Goal: Task Accomplishment & Management: Complete application form

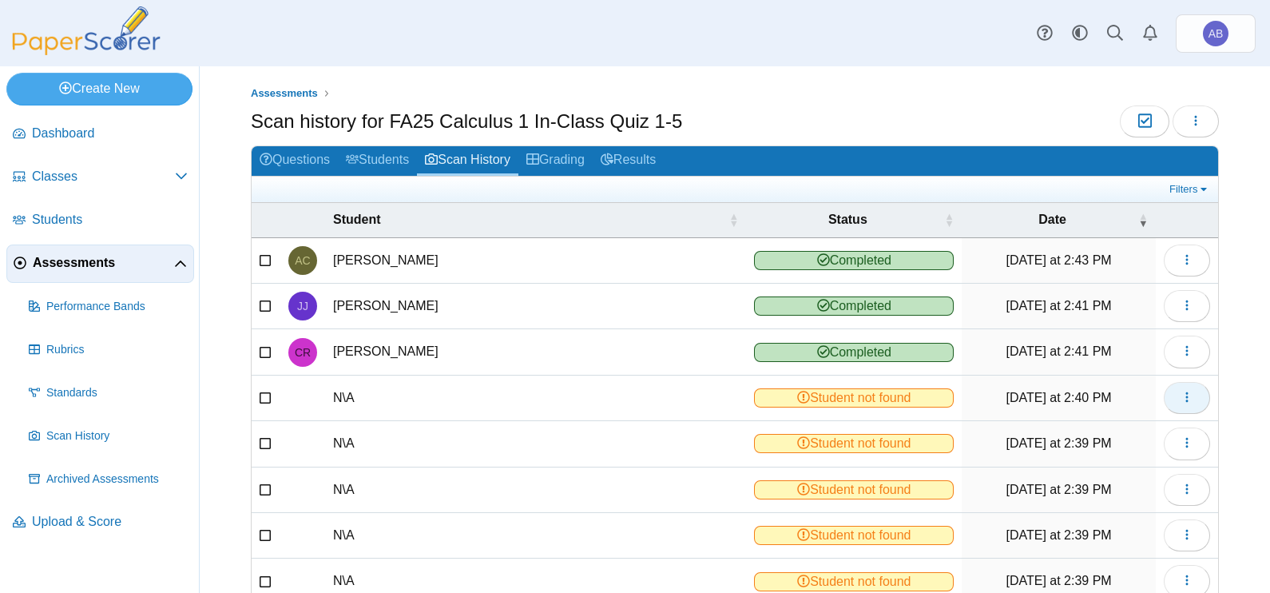
click at [1180, 391] on icon "button" at bounding box center [1186, 397] width 13 height 13
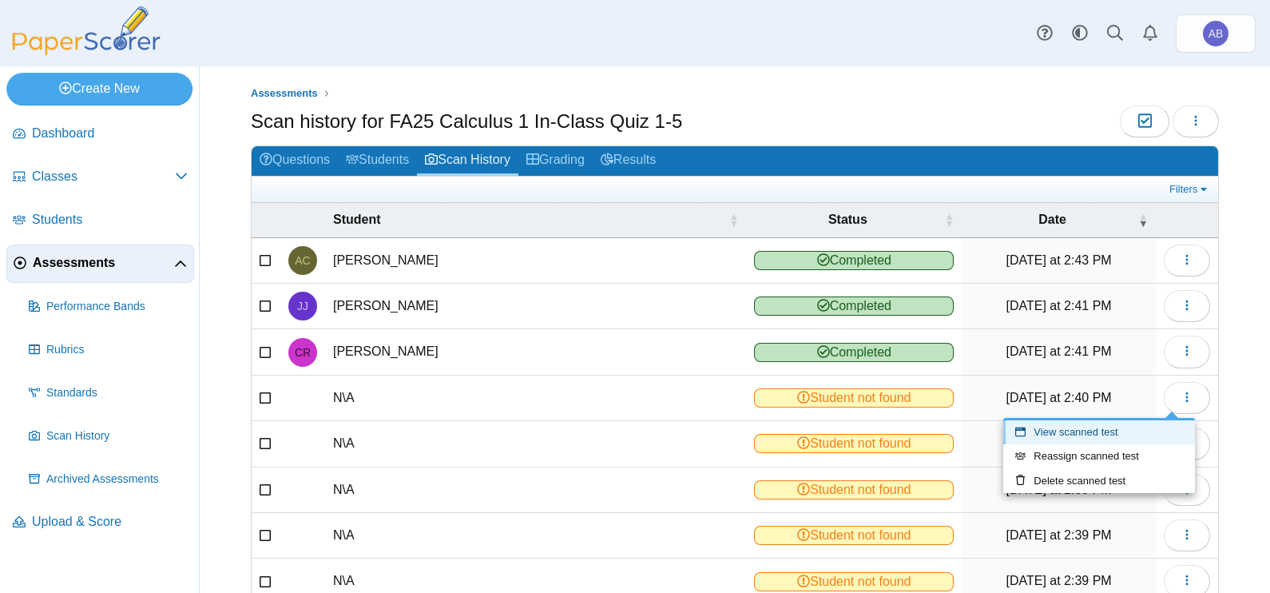
click at [1100, 435] on link "View scanned test" at bounding box center [1099, 432] width 192 height 24
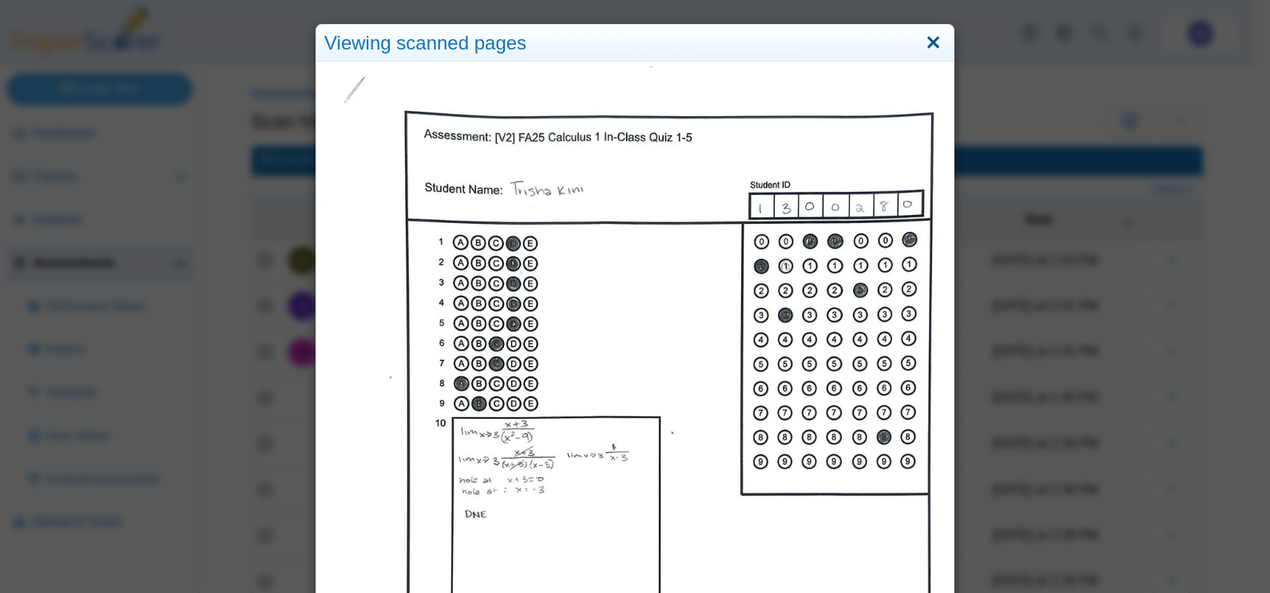
click at [921, 40] on link "Close" at bounding box center [933, 43] width 25 height 27
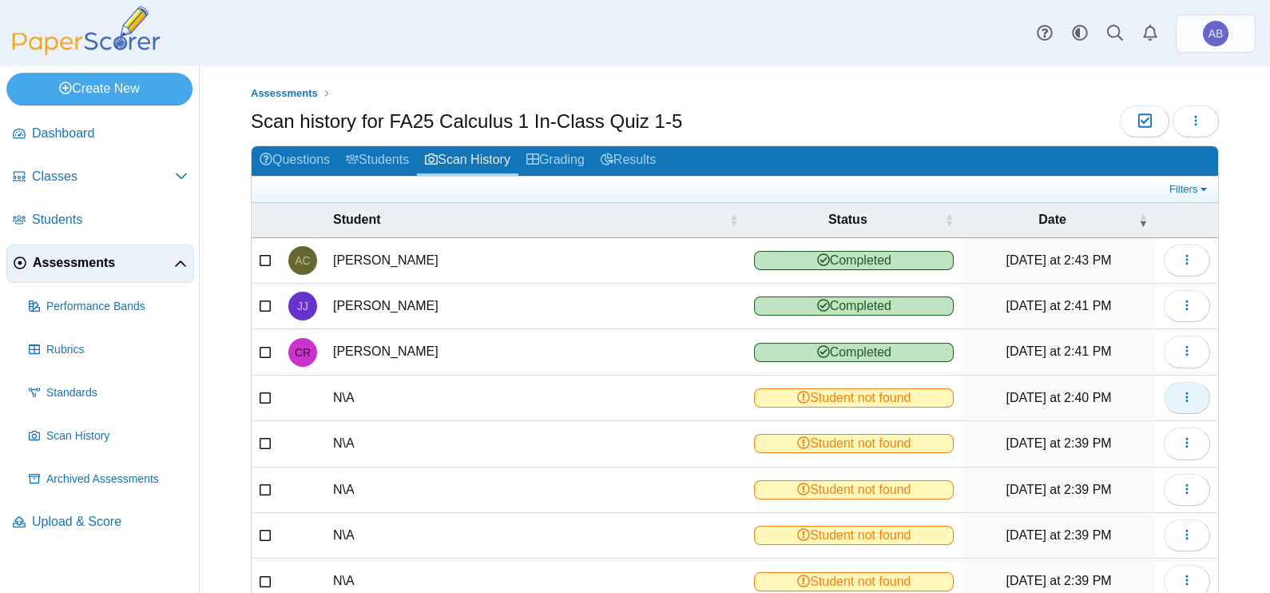
click at [1185, 392] on use "button" at bounding box center [1186, 397] width 2 height 10
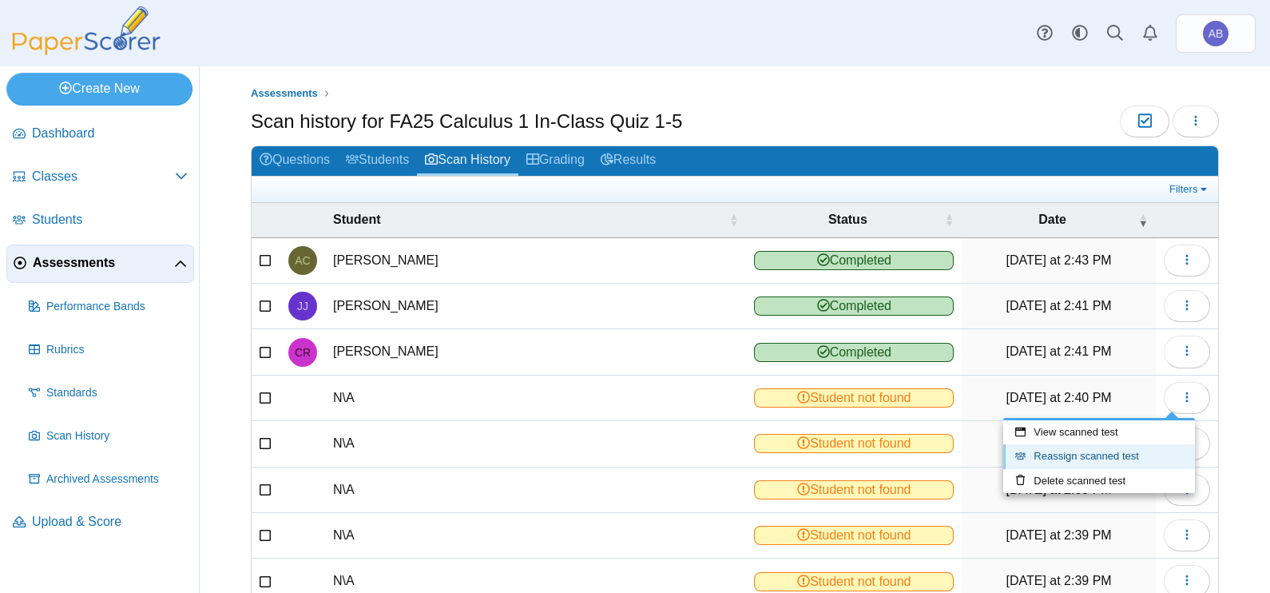
click at [1102, 459] on link "Reassign scanned test" at bounding box center [1099, 456] width 192 height 24
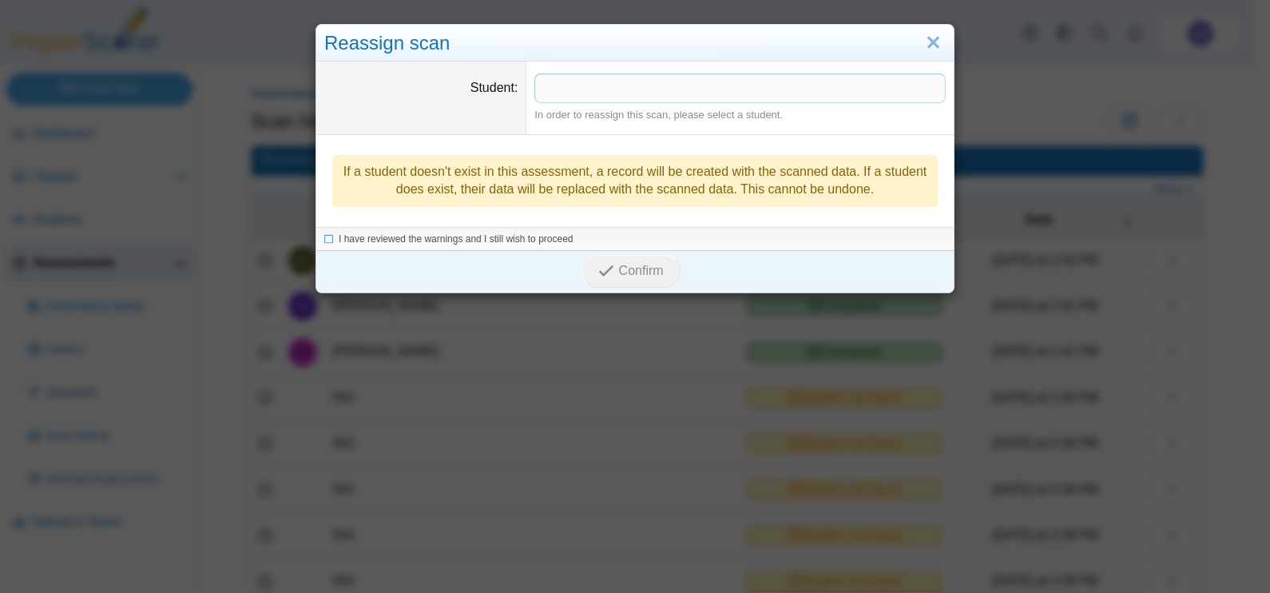
click at [635, 96] on span at bounding box center [740, 87] width 410 height 27
click at [387, 239] on span "I have reviewed the warnings and I still wish to proceed" at bounding box center [456, 239] width 235 height 11
click at [628, 269] on span "Confirm" at bounding box center [641, 272] width 45 height 14
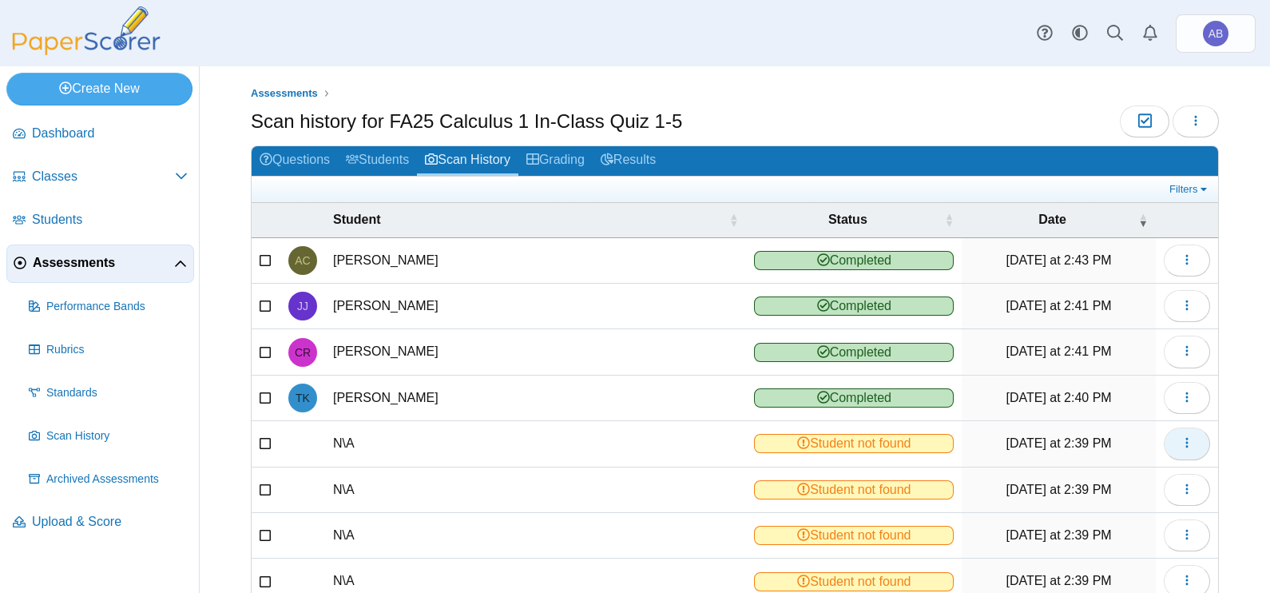
click at [1180, 442] on icon "button" at bounding box center [1186, 442] width 13 height 13
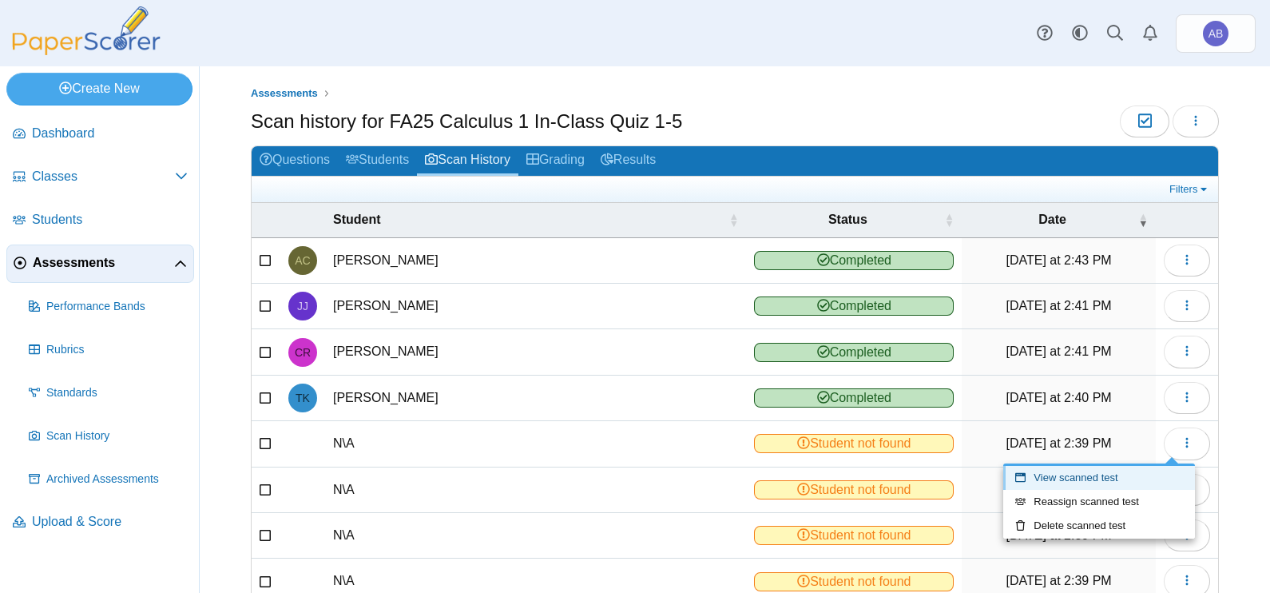
click at [1088, 478] on link "View scanned test" at bounding box center [1099, 478] width 192 height 24
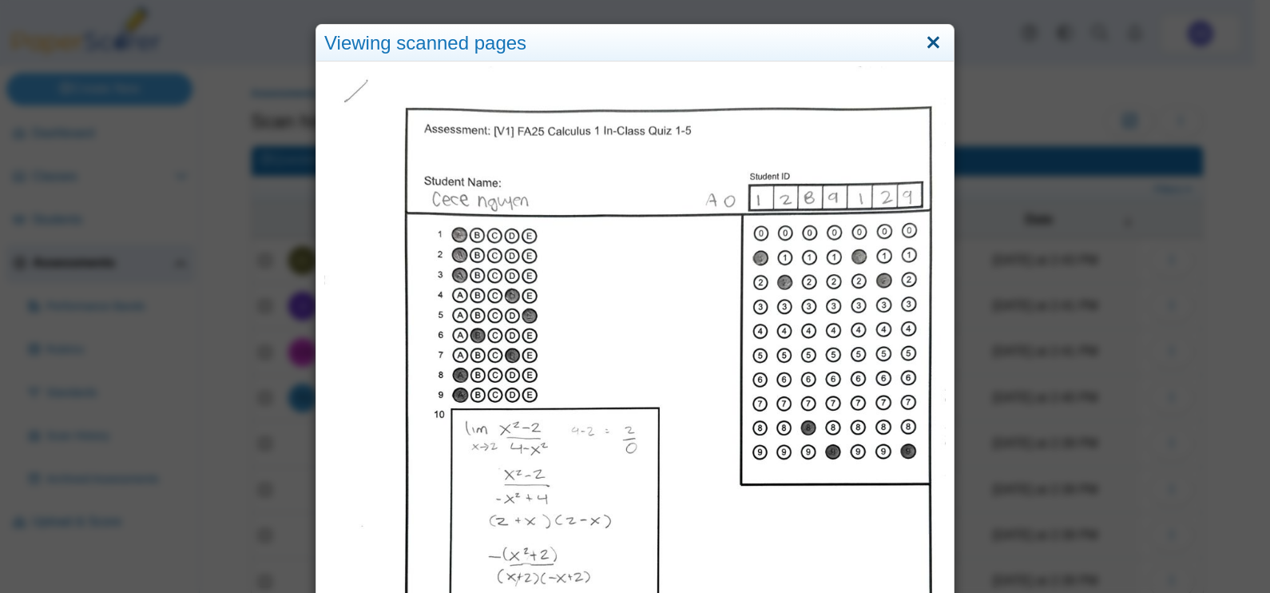
click at [923, 44] on link "Close" at bounding box center [933, 43] width 25 height 27
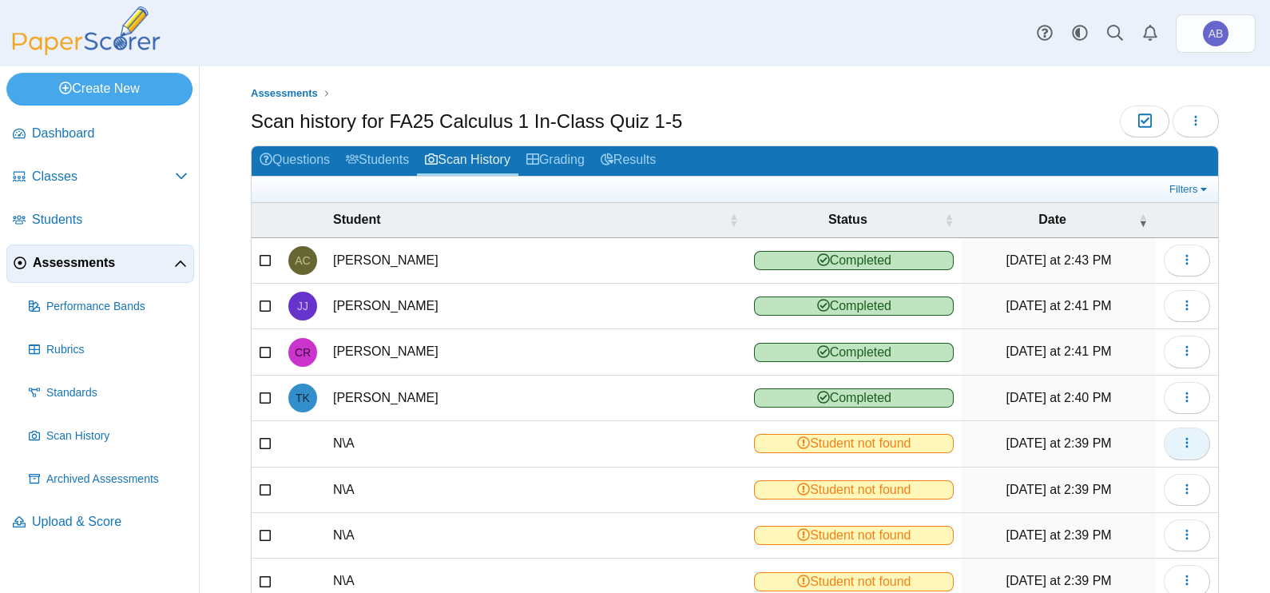
click at [1180, 446] on icon "button" at bounding box center [1186, 443] width 13 height 14
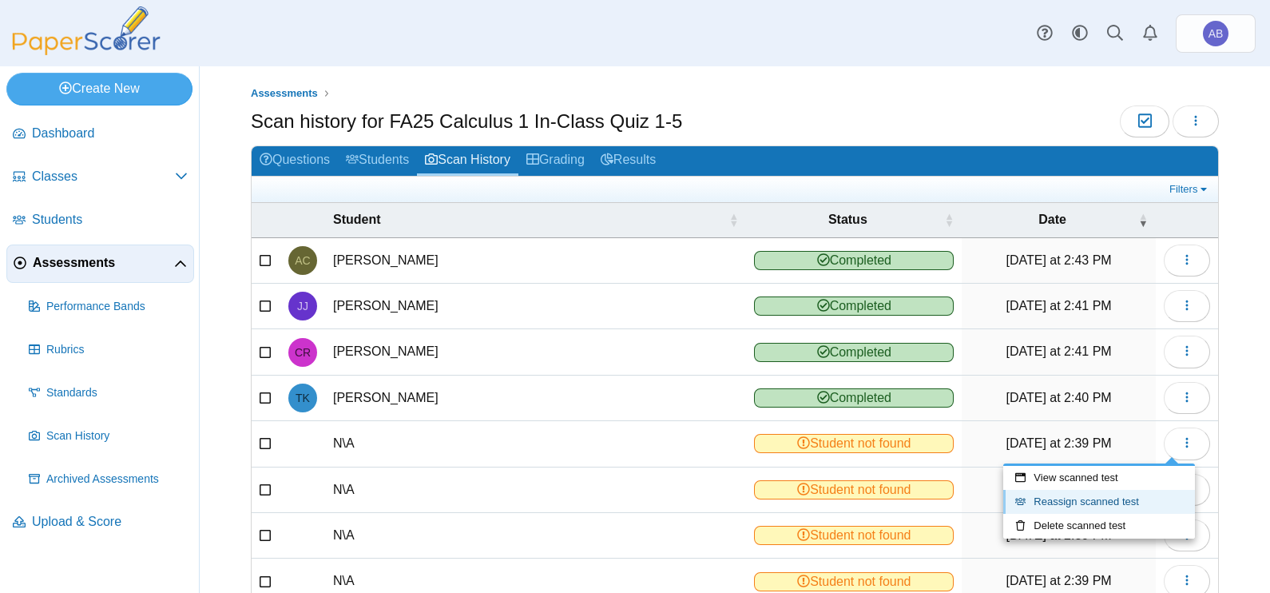
click at [1084, 499] on link "Reassign scanned test" at bounding box center [1099, 502] width 192 height 24
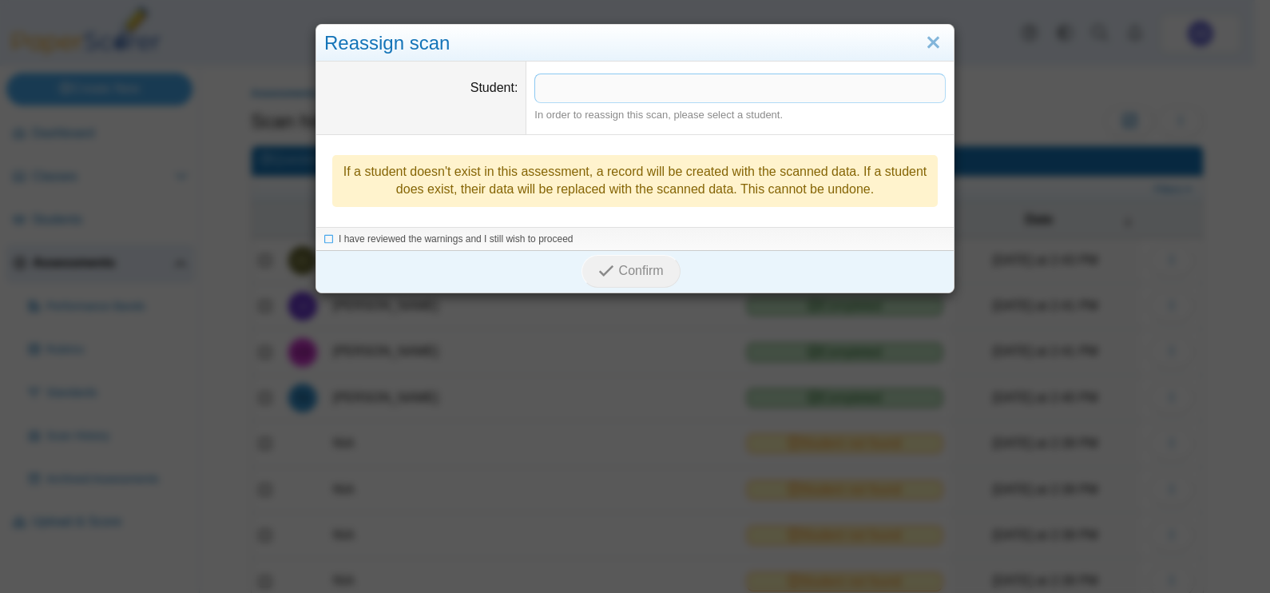
click at [621, 95] on span at bounding box center [740, 87] width 410 height 27
click at [339, 242] on span "I have reviewed the warnings and I still wish to proceed" at bounding box center [456, 239] width 235 height 11
click at [623, 261] on button "Confirm" at bounding box center [630, 272] width 98 height 32
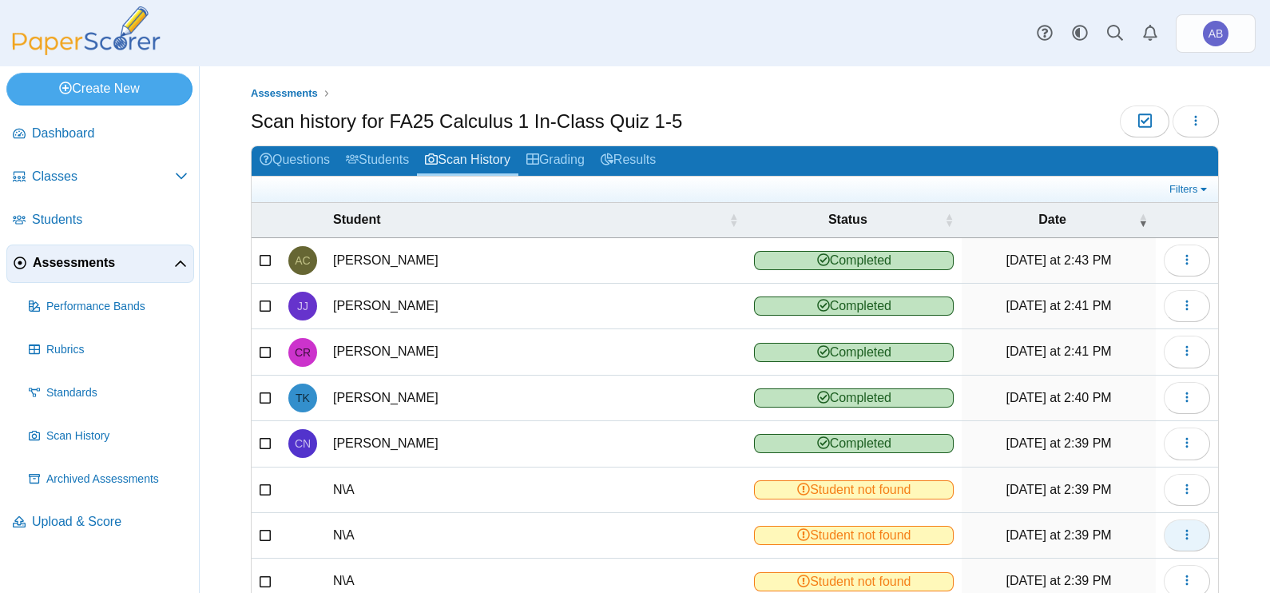
scroll to position [99, 0]
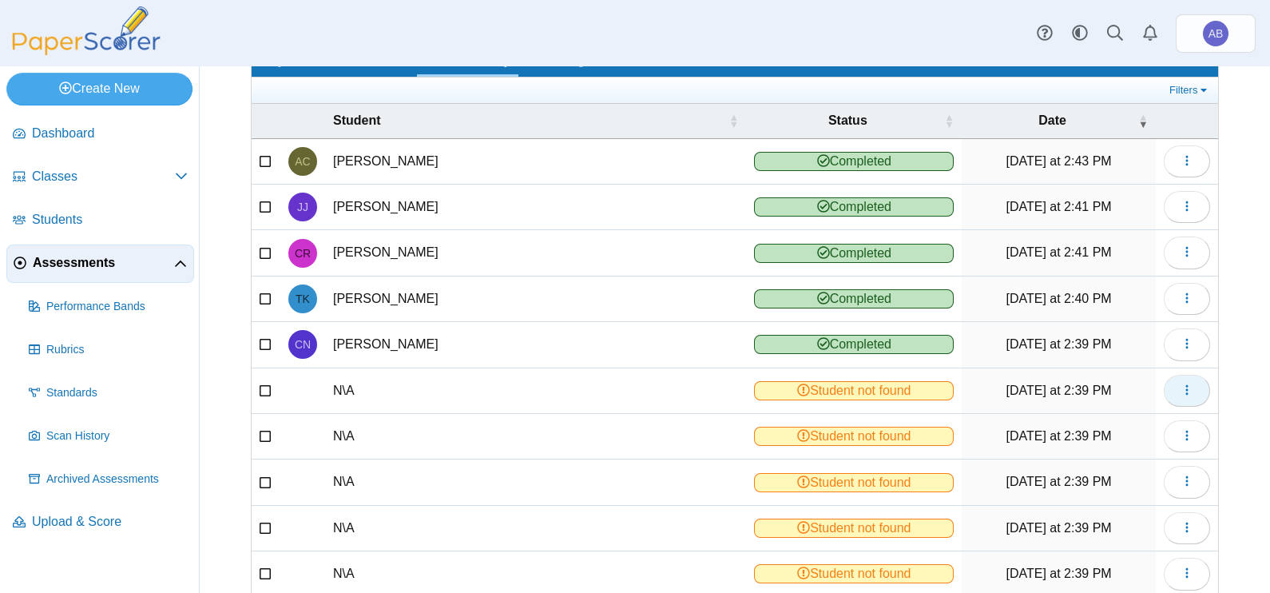
click at [1180, 383] on icon "button" at bounding box center [1186, 389] width 13 height 13
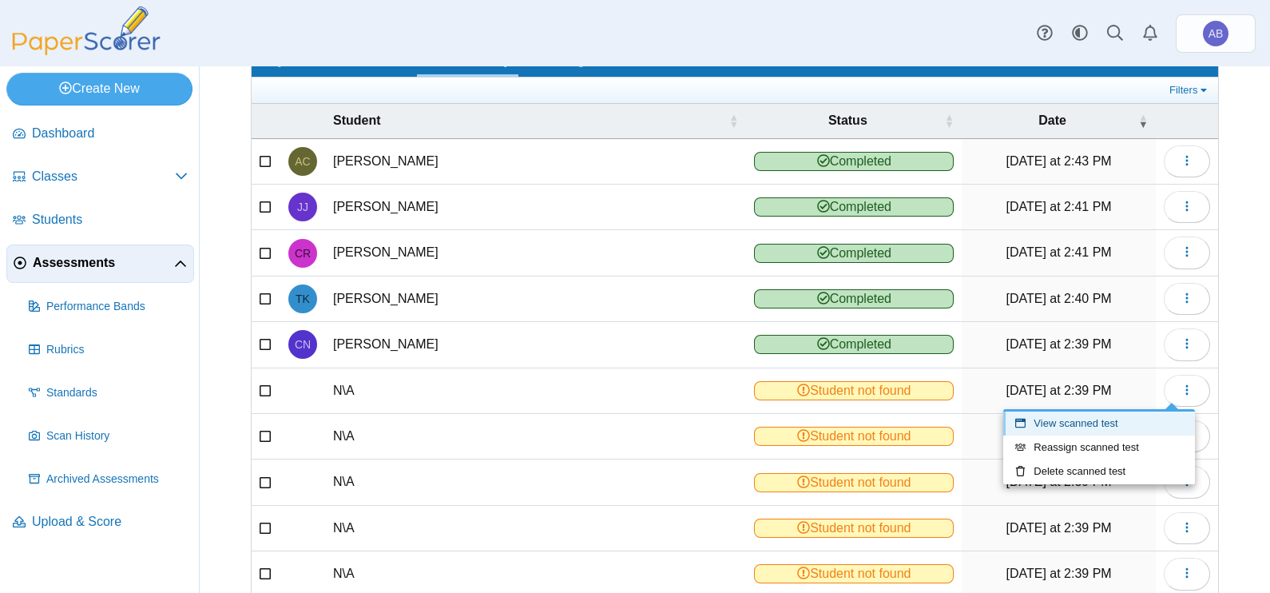
click at [1083, 423] on link "View scanned test" at bounding box center [1099, 423] width 192 height 24
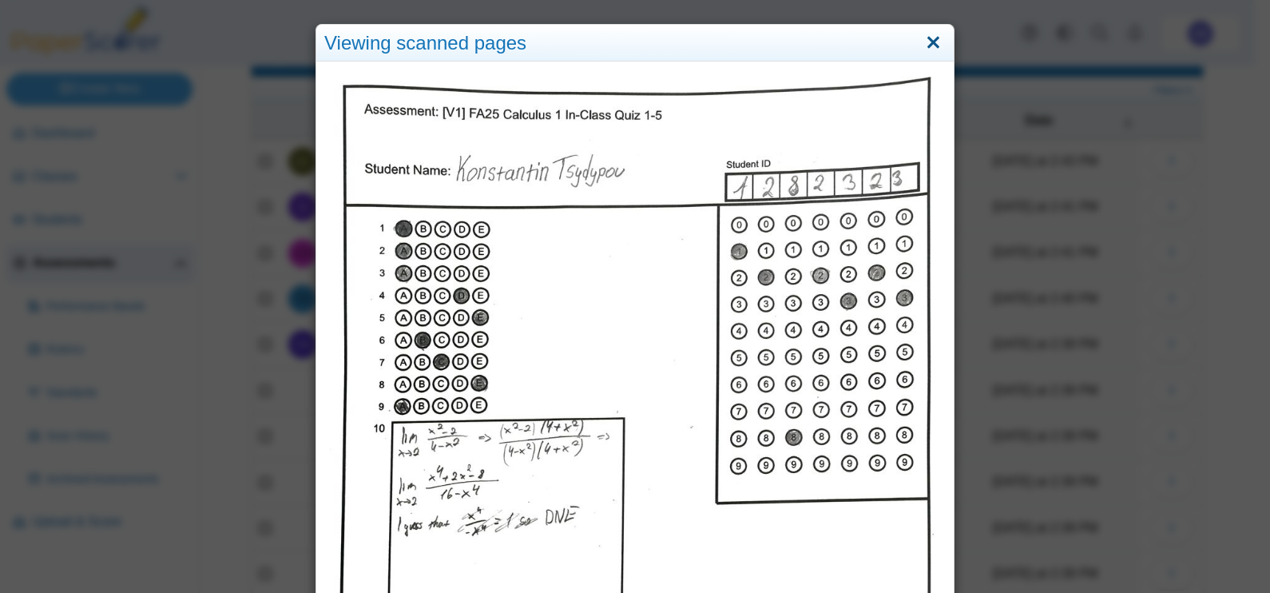
click at [921, 44] on link "Close" at bounding box center [933, 43] width 25 height 27
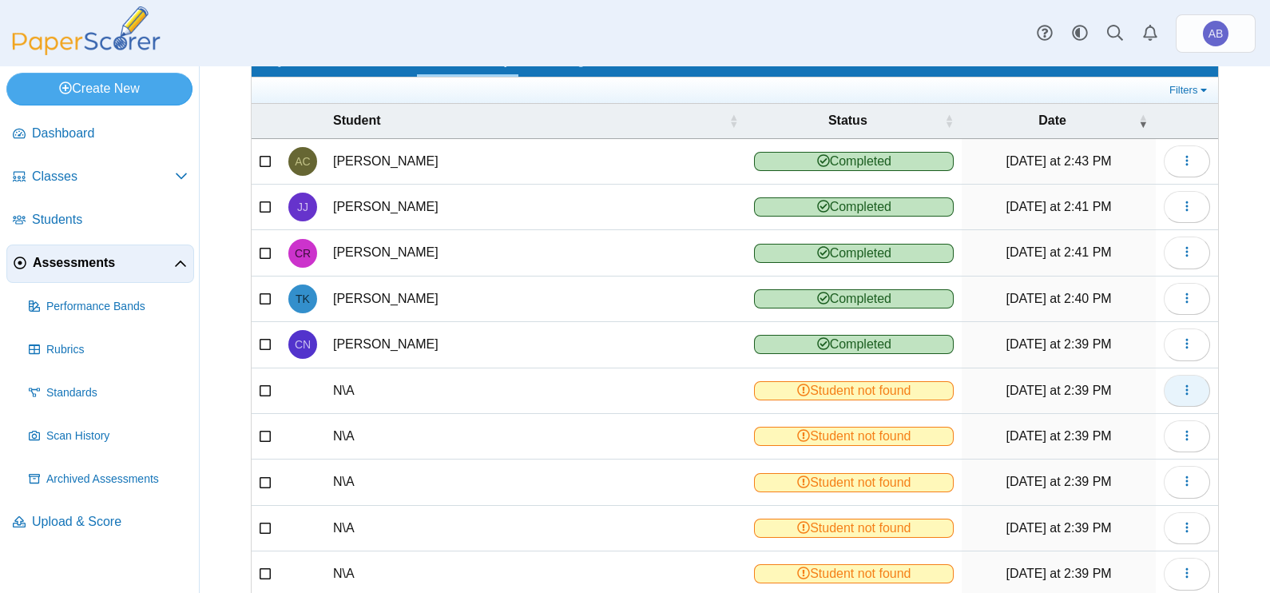
click at [1180, 383] on icon "button" at bounding box center [1186, 389] width 13 height 13
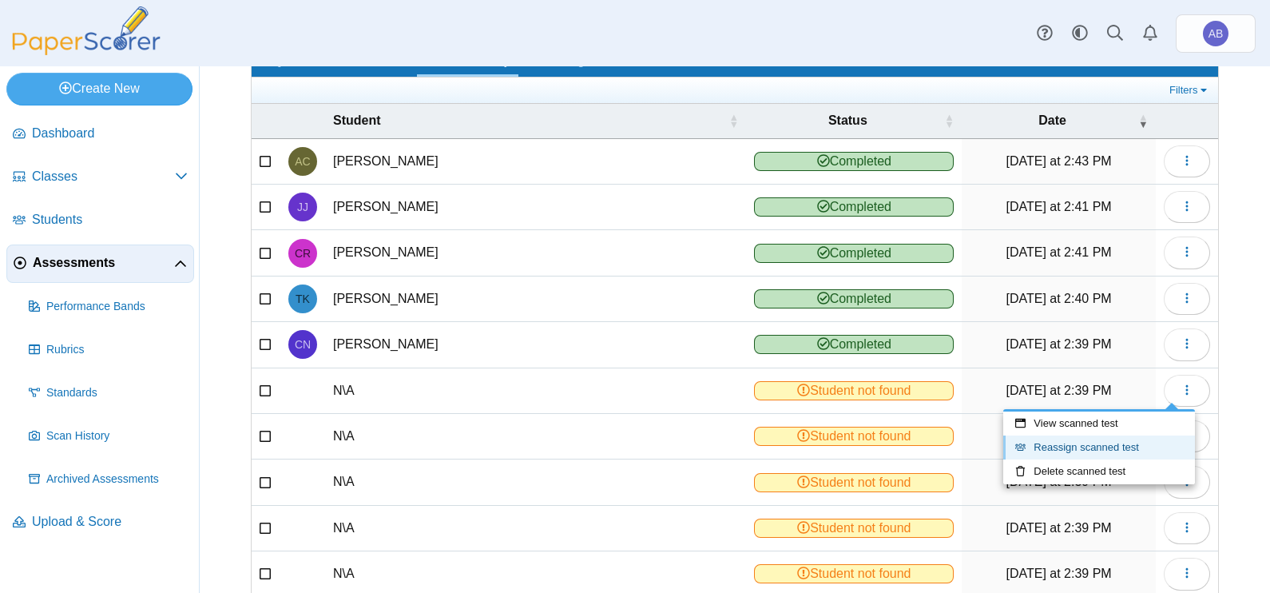
click at [1065, 447] on link "Reassign scanned test" at bounding box center [1099, 447] width 192 height 24
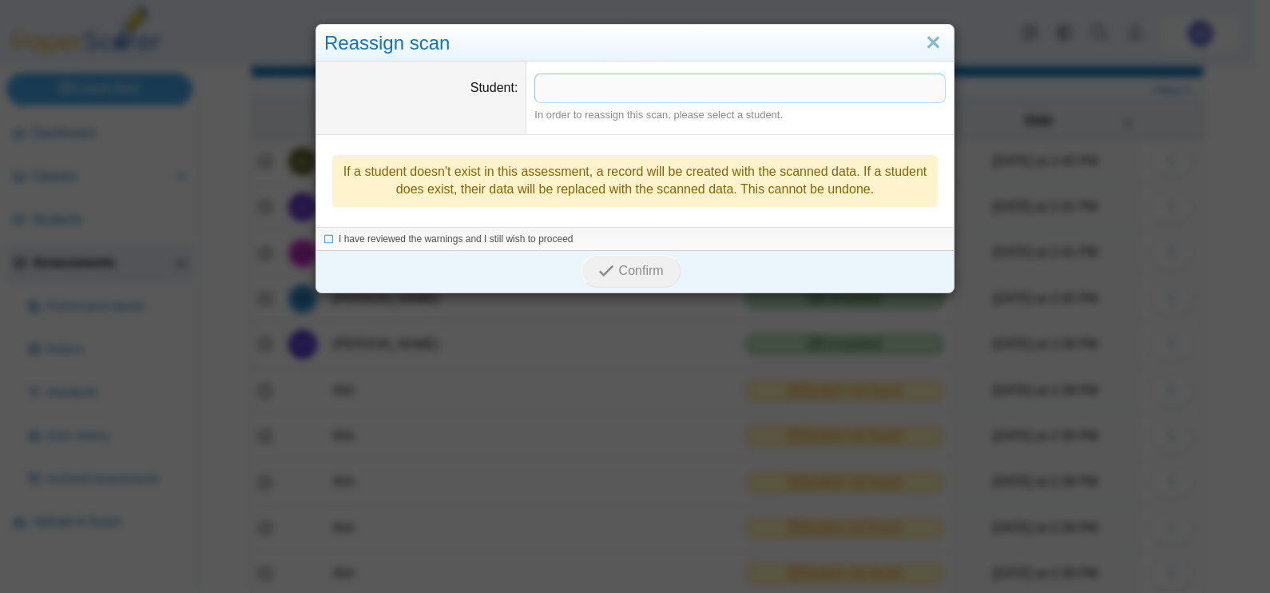
drag, startPoint x: 578, startPoint y: 81, endPoint x: 601, endPoint y: 66, distance: 26.6
click at [579, 81] on span at bounding box center [740, 87] width 410 height 27
click at [370, 236] on span "I have reviewed the warnings and I still wish to proceed" at bounding box center [456, 239] width 235 height 11
click at [641, 276] on span "Confirm" at bounding box center [641, 272] width 45 height 14
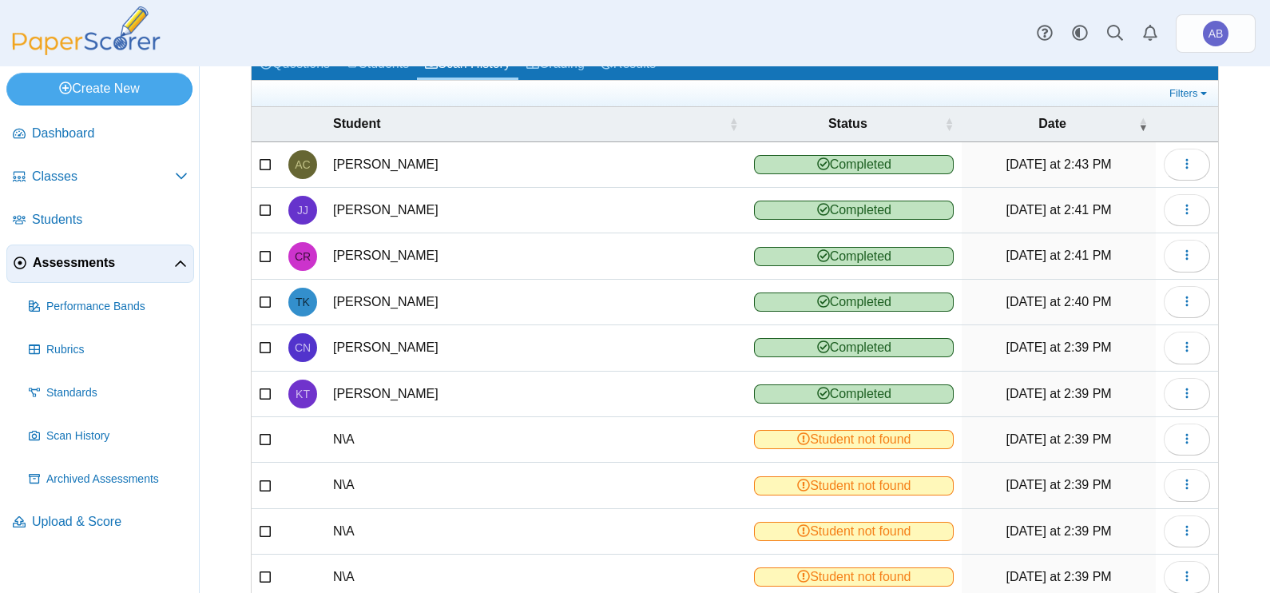
scroll to position [99, 0]
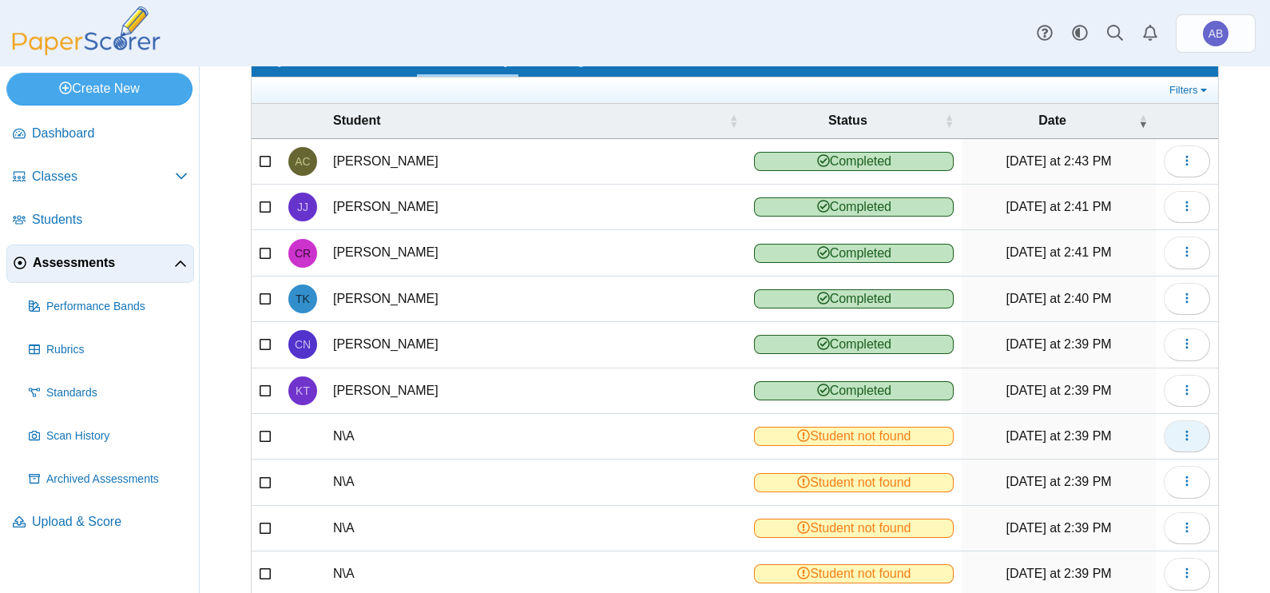
click at [1170, 422] on button "button" at bounding box center [1187, 436] width 46 height 32
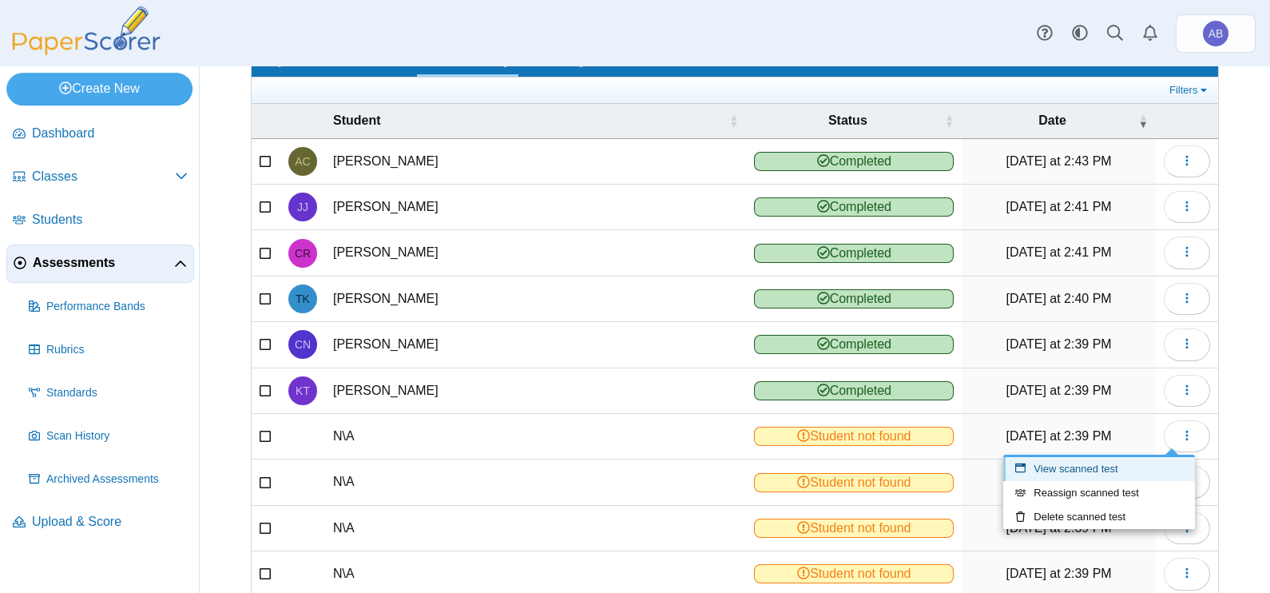
click at [1085, 470] on link "View scanned test" at bounding box center [1099, 469] width 192 height 24
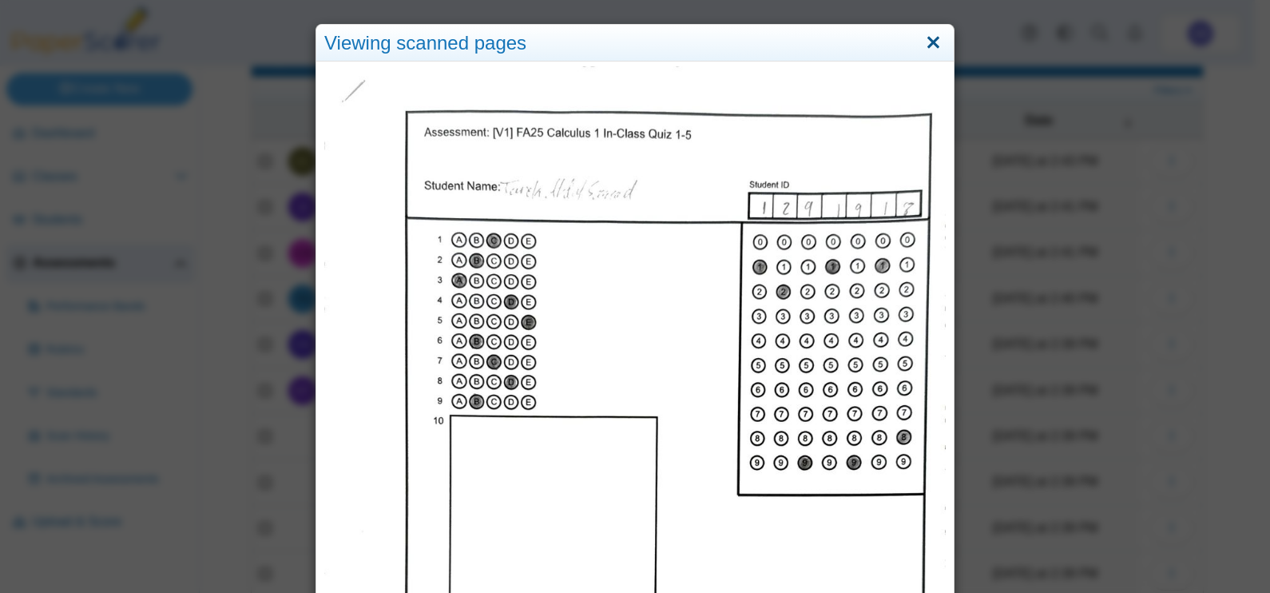
click at [921, 48] on link "Close" at bounding box center [933, 43] width 25 height 27
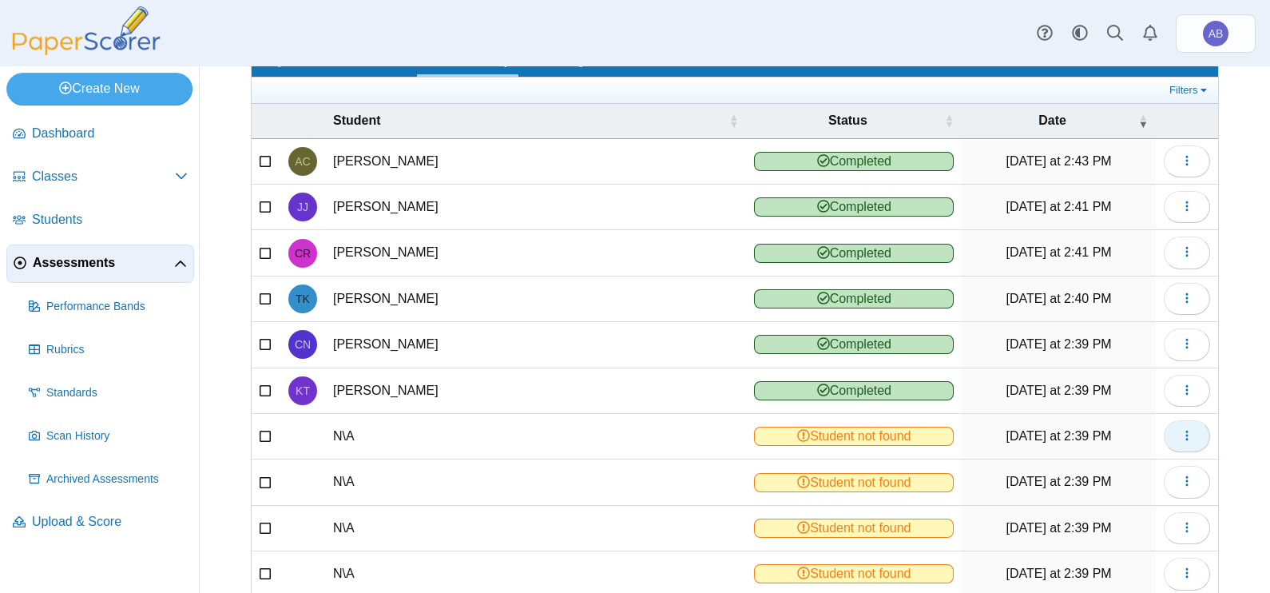
click at [1180, 437] on icon "button" at bounding box center [1186, 436] width 13 height 14
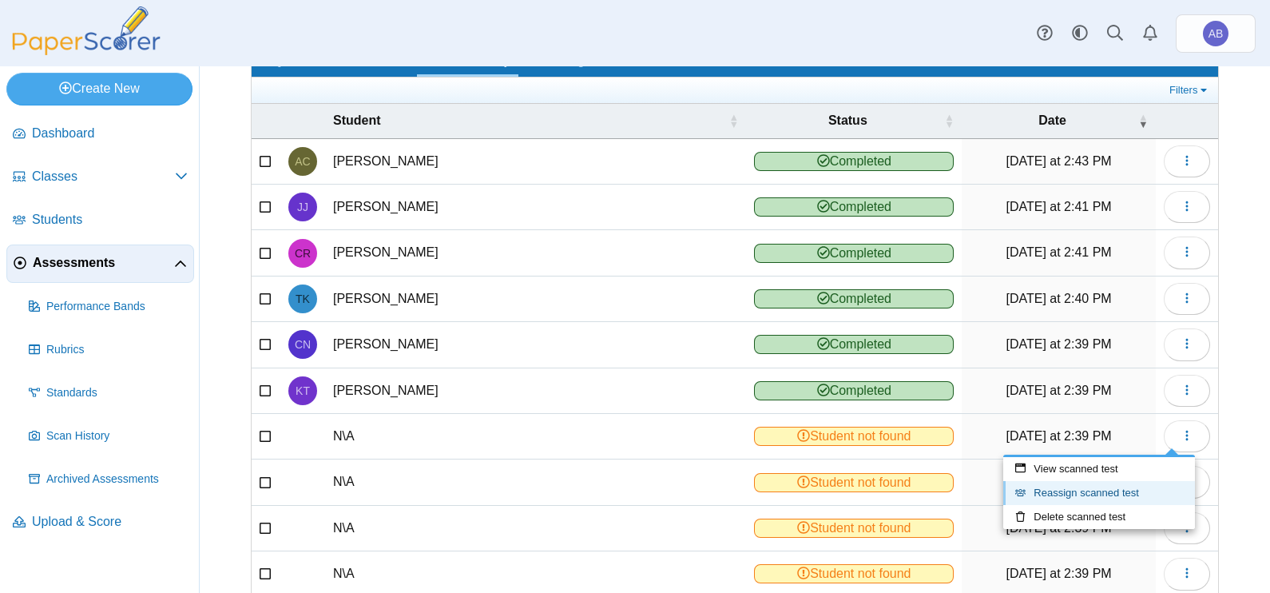
click at [1066, 495] on link "Reassign scanned test" at bounding box center [1099, 493] width 192 height 24
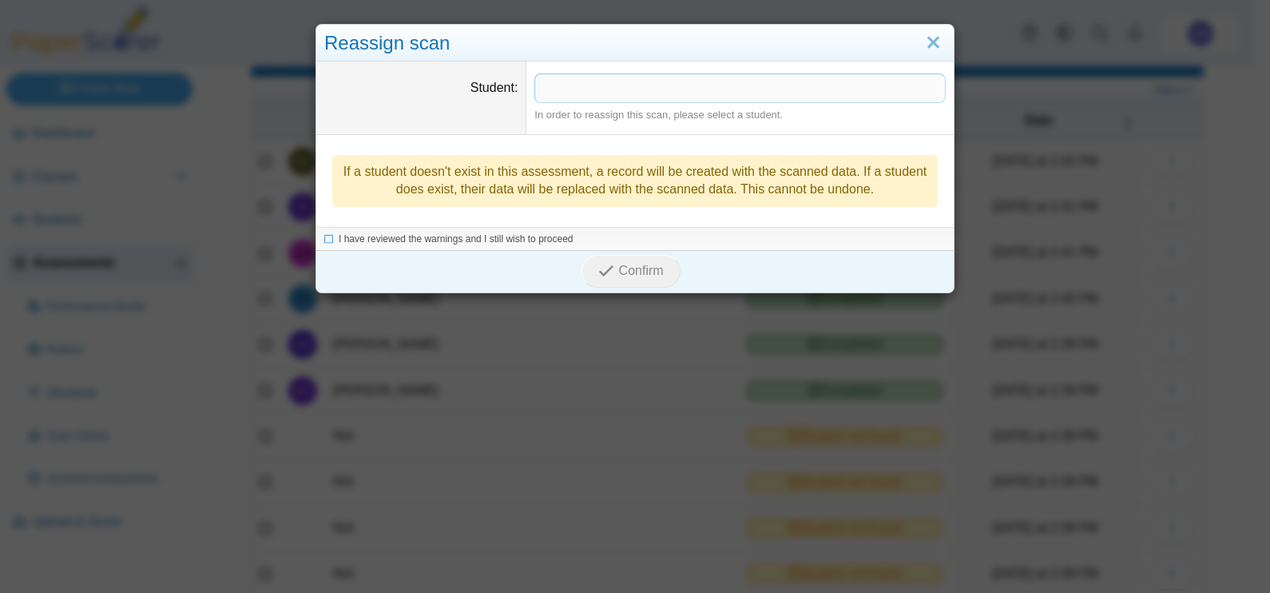
click at [644, 96] on span at bounding box center [740, 87] width 410 height 27
click at [329, 236] on li "I have reviewed the warnings and I still wish to proceed" at bounding box center [634, 240] width 621 height 14
click at [445, 236] on span "I have reviewed the warnings and I still wish to proceed" at bounding box center [456, 239] width 235 height 11
click at [619, 265] on span "Confirm" at bounding box center [641, 272] width 45 height 14
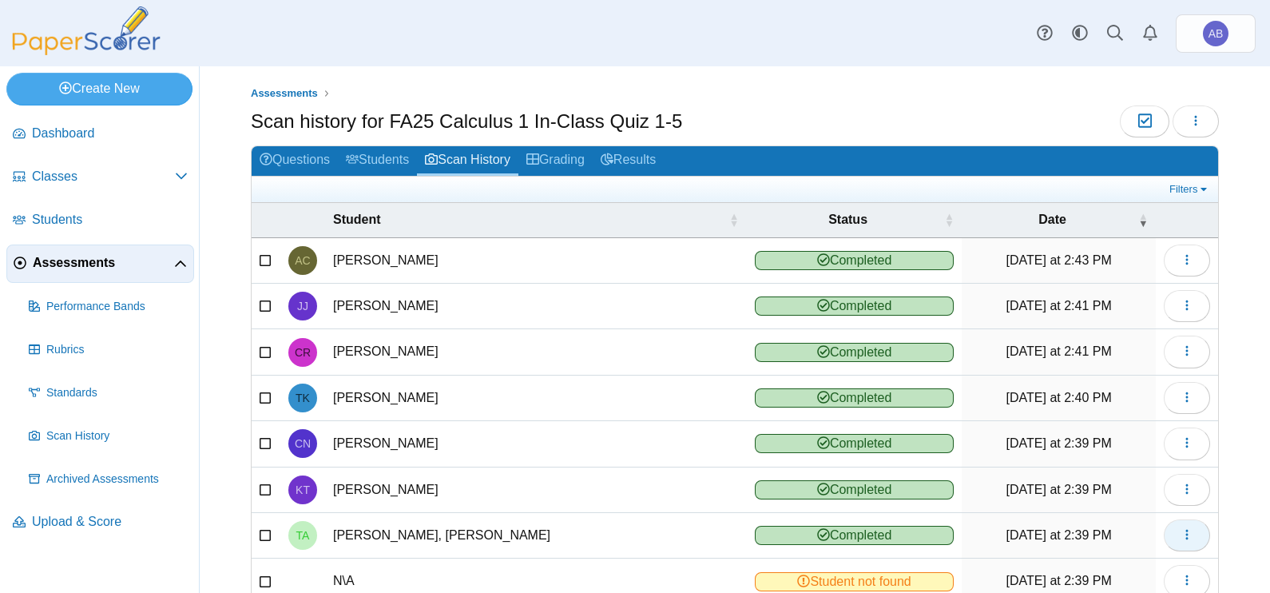
click at [1182, 533] on button "button" at bounding box center [1187, 535] width 46 height 32
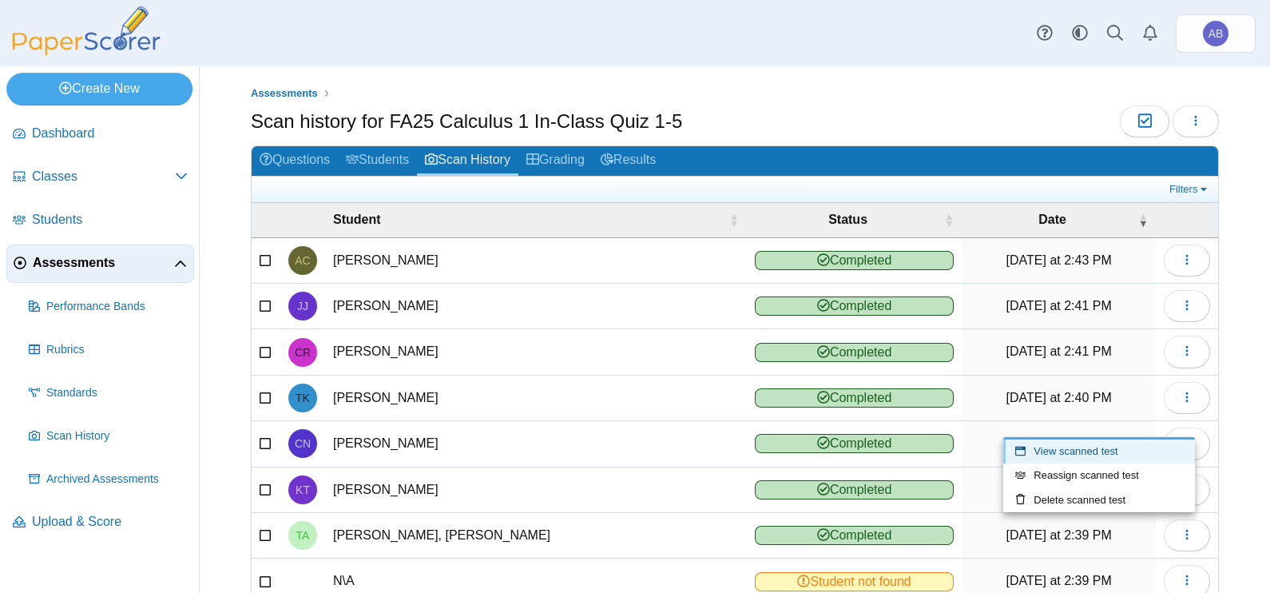
click at [1093, 454] on link "View scanned test" at bounding box center [1099, 451] width 192 height 24
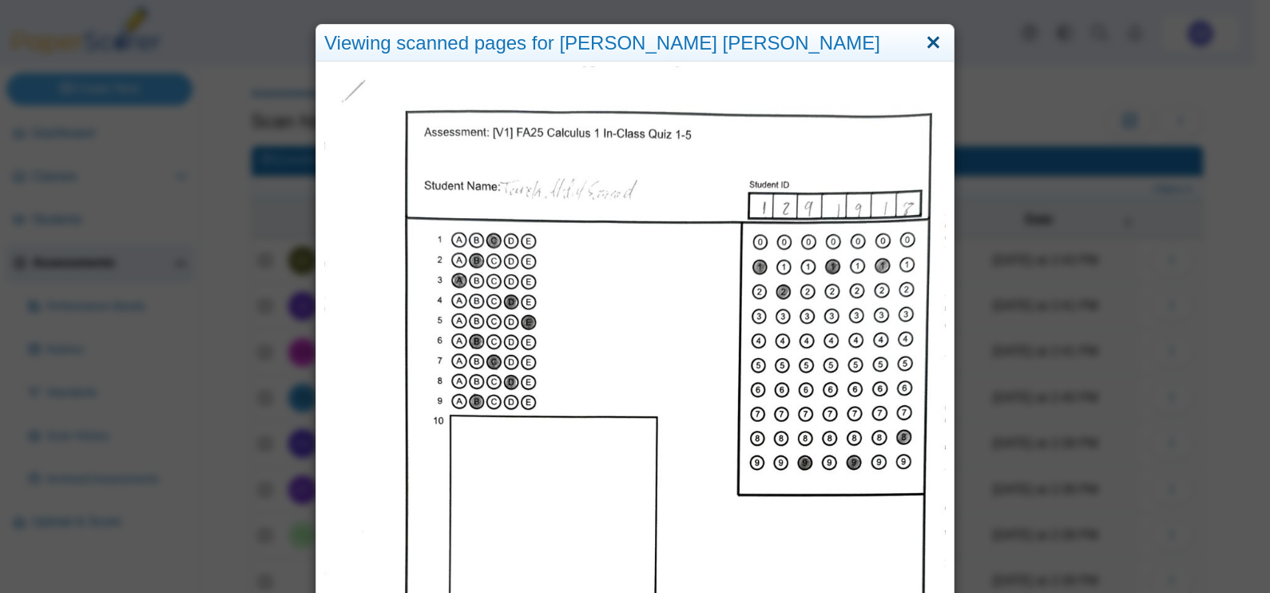
click at [925, 45] on link "Close" at bounding box center [933, 43] width 25 height 27
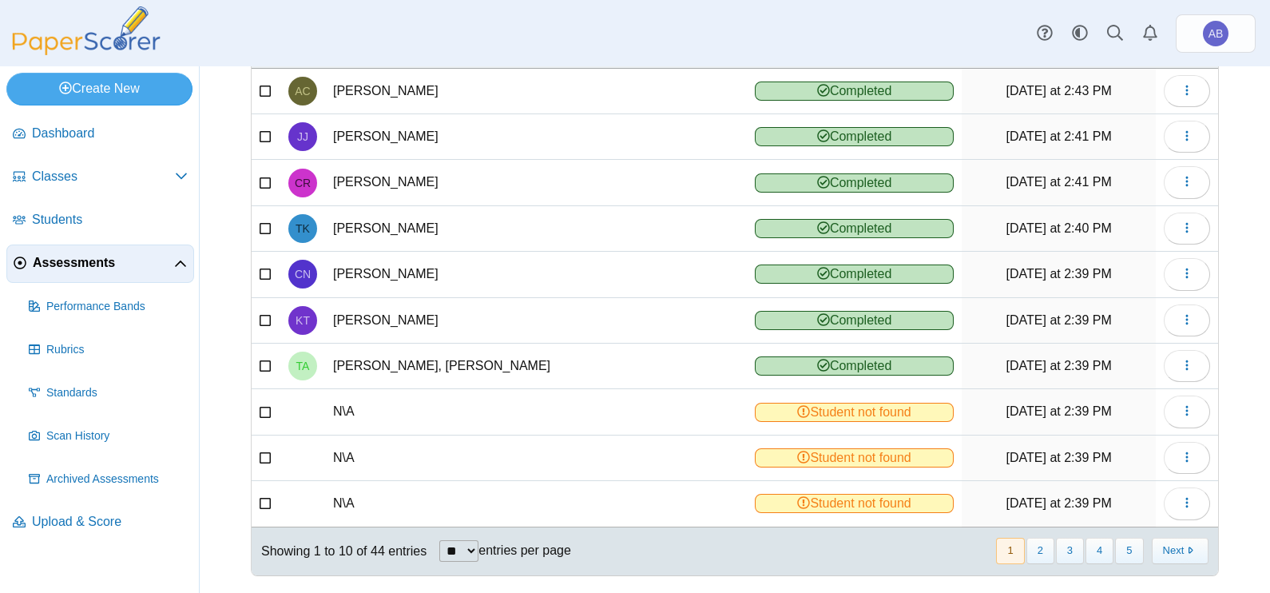
scroll to position [178, 0]
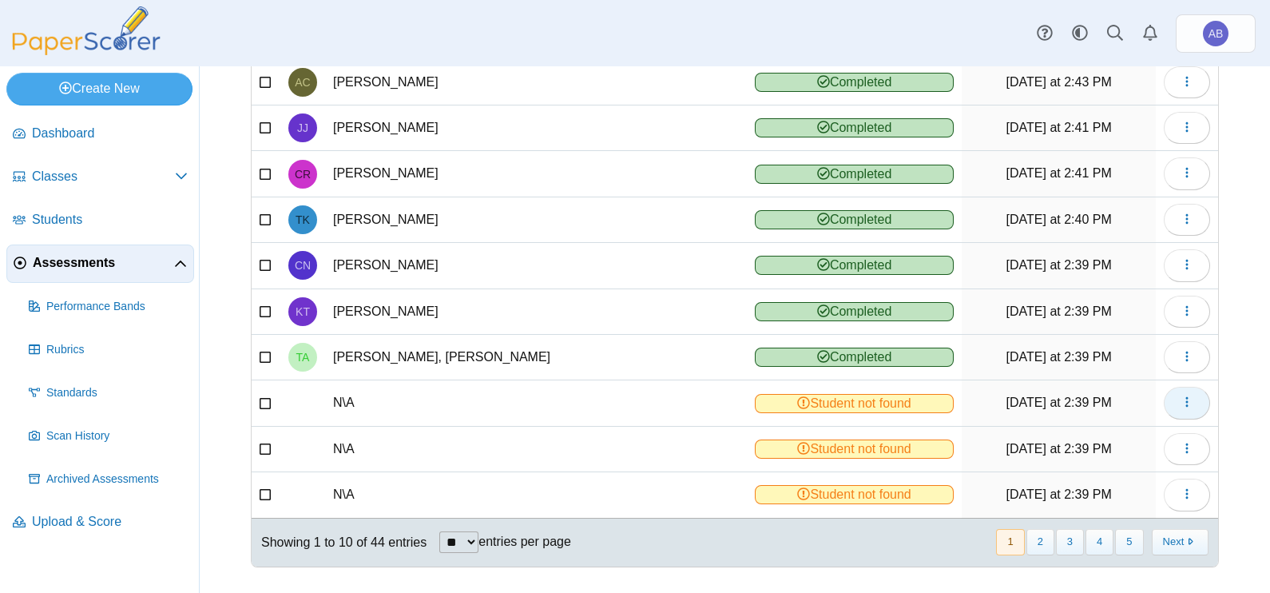
click at [1180, 401] on button "button" at bounding box center [1187, 403] width 46 height 32
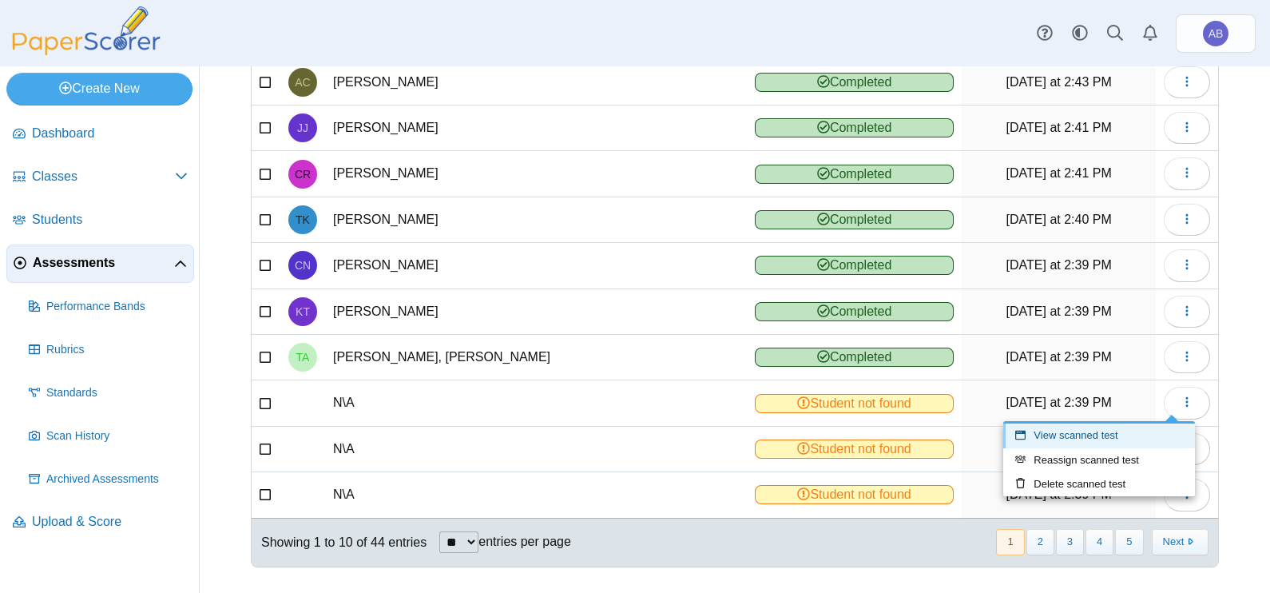
click at [1094, 437] on link "View scanned test" at bounding box center [1099, 435] width 192 height 24
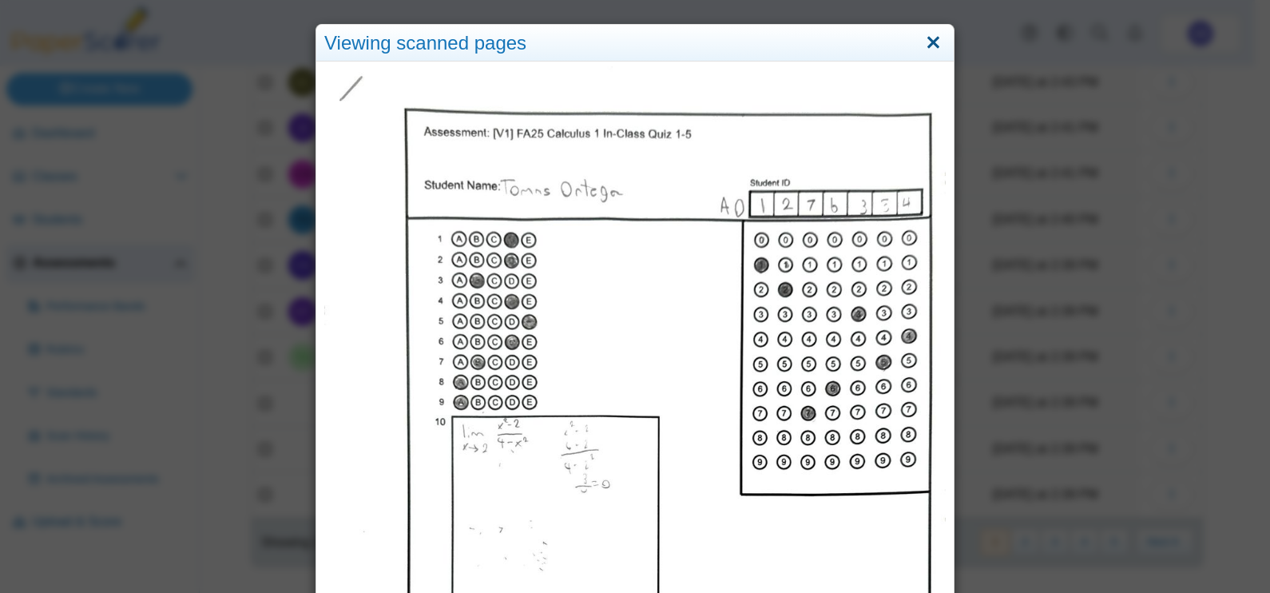
click at [926, 44] on link "Close" at bounding box center [933, 43] width 25 height 27
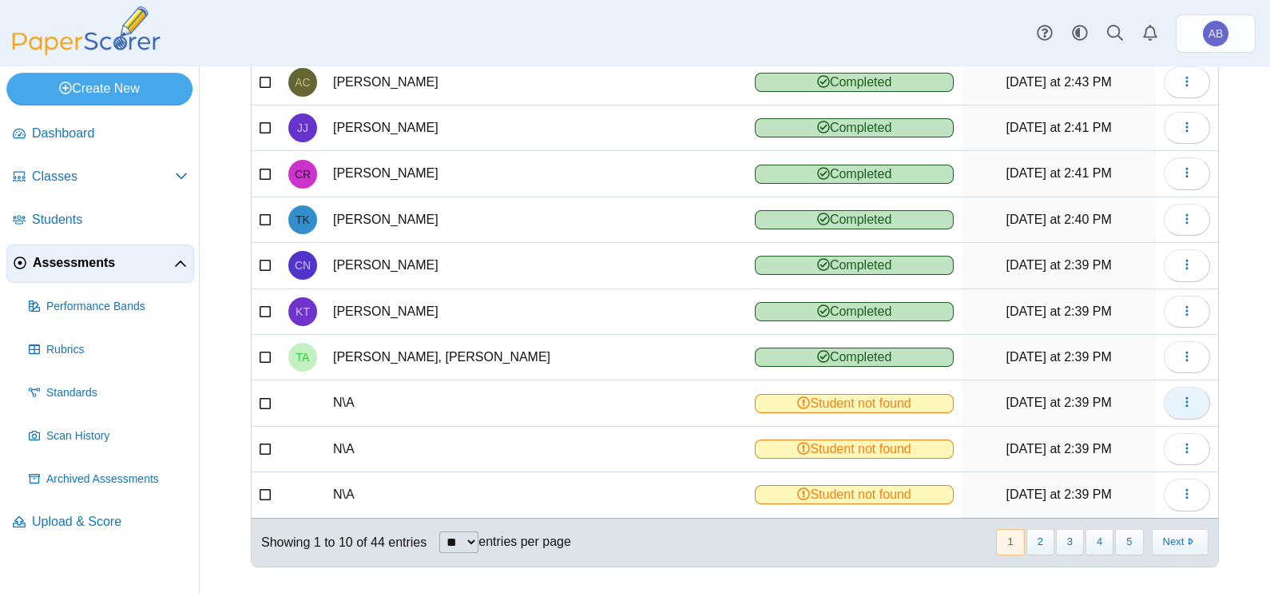
click at [1180, 399] on icon "button" at bounding box center [1186, 401] width 13 height 13
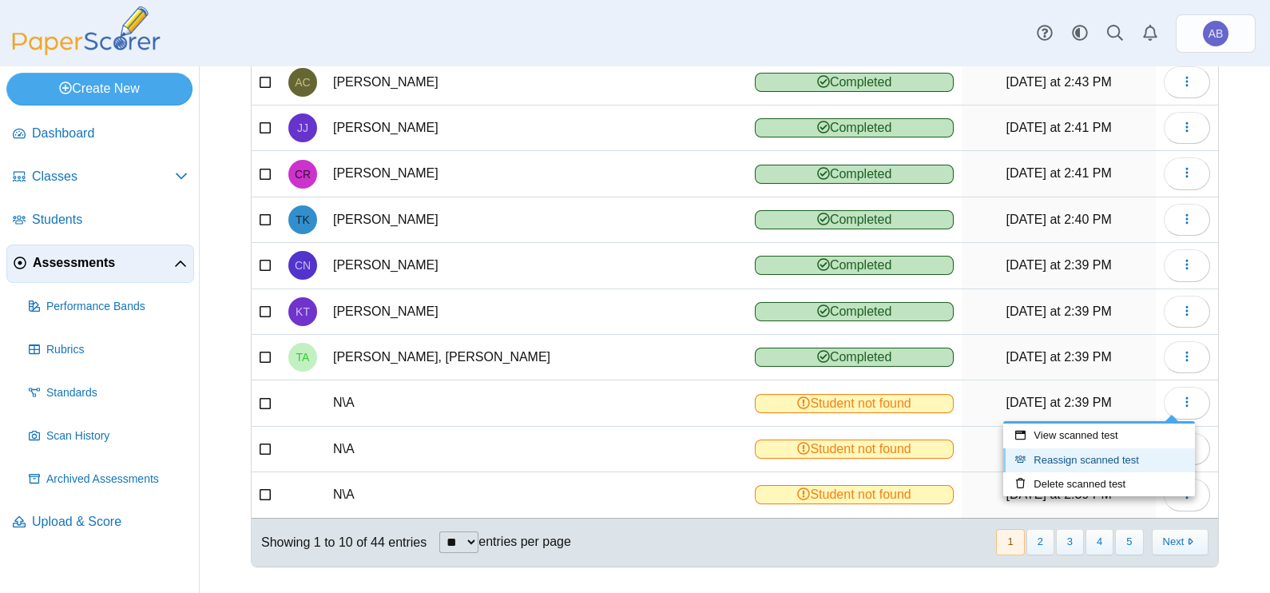
click at [1086, 463] on link "Reassign scanned test" at bounding box center [1099, 460] width 192 height 24
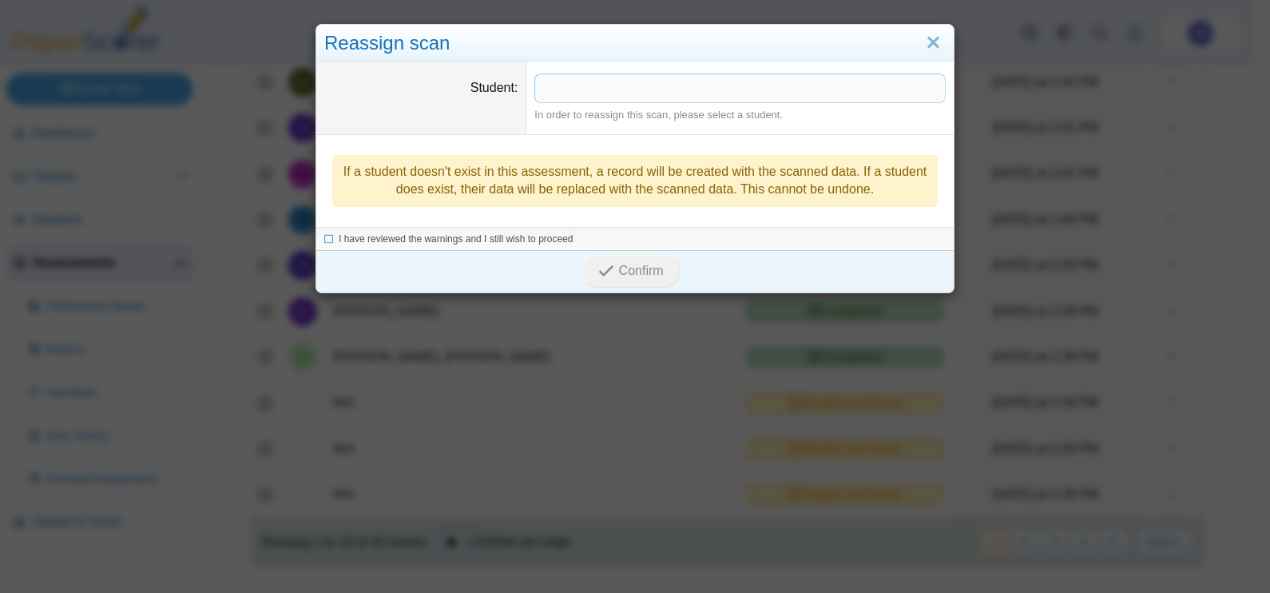
drag, startPoint x: 574, startPoint y: 88, endPoint x: 587, endPoint y: 89, distance: 12.8
click at [575, 88] on span at bounding box center [740, 87] width 410 height 27
click at [467, 236] on span "I have reviewed the warnings and I still wish to proceed" at bounding box center [456, 239] width 235 height 11
click at [640, 271] on span "Confirm" at bounding box center [641, 272] width 45 height 14
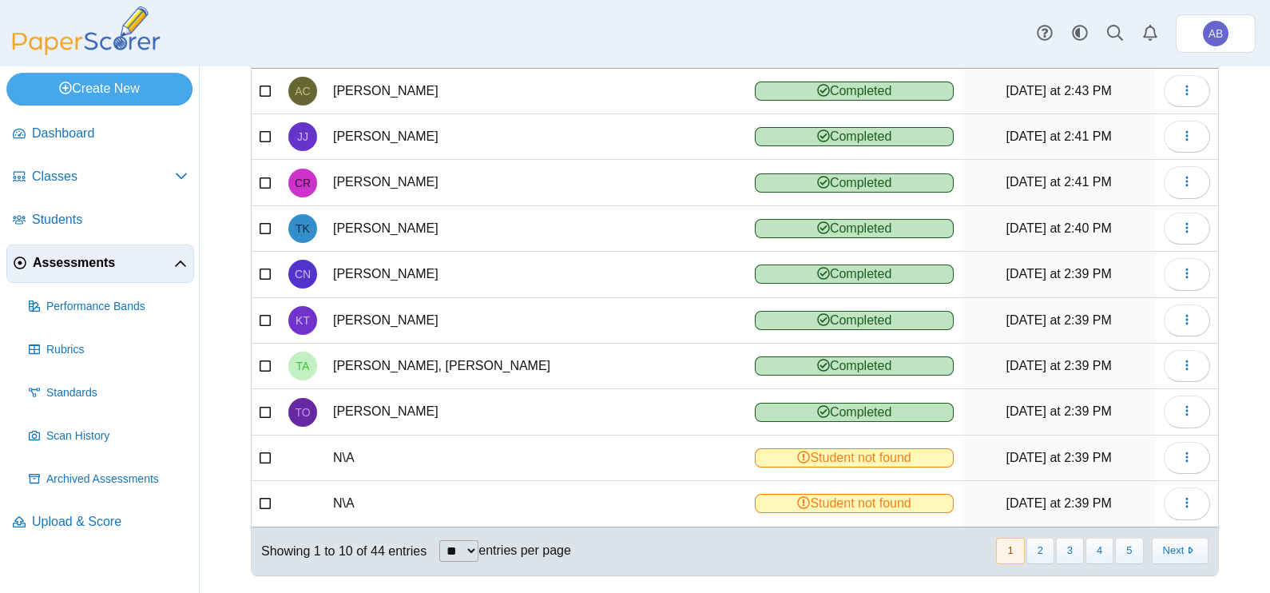
scroll to position [178, 0]
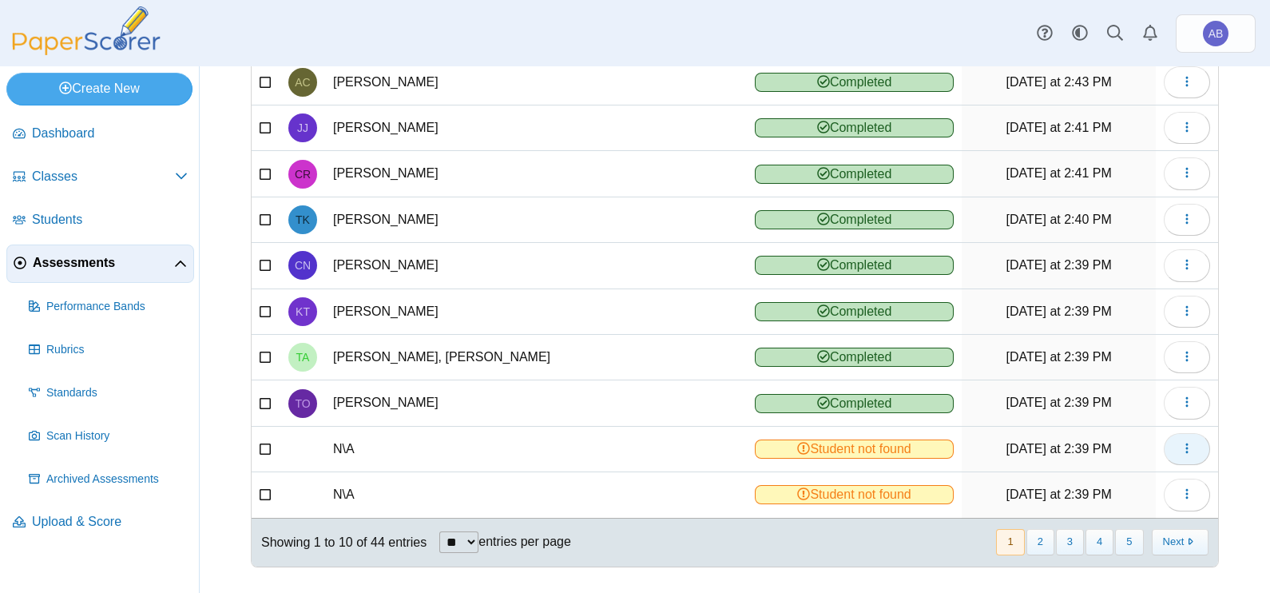
click at [1164, 445] on button "button" at bounding box center [1187, 449] width 46 height 32
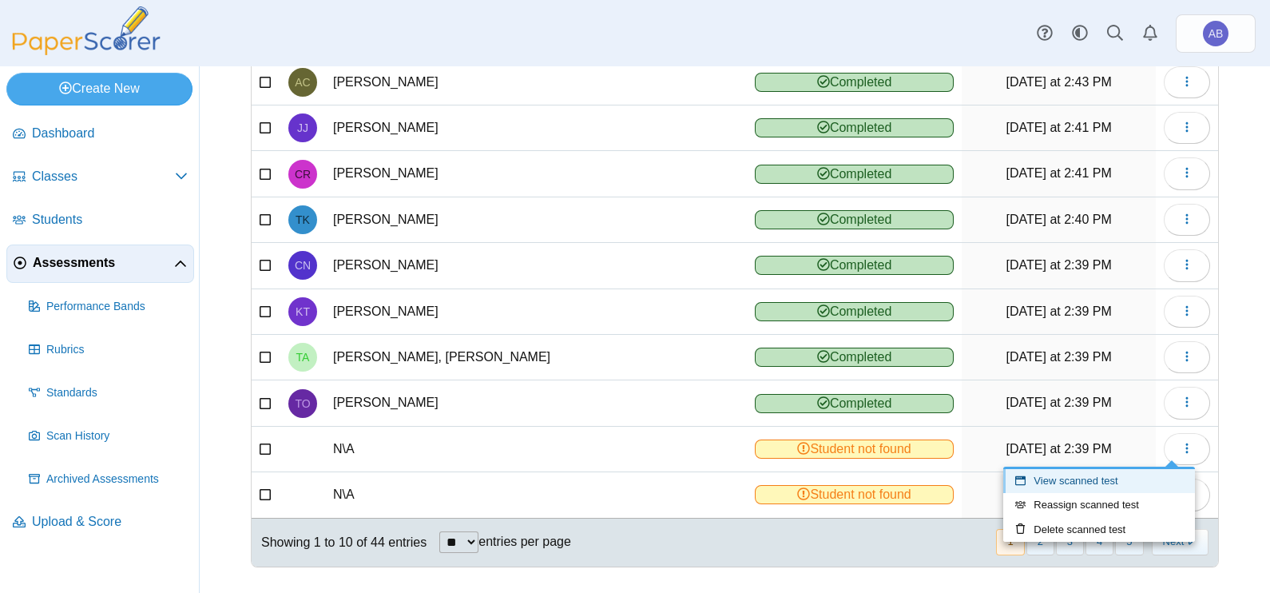
click at [1123, 471] on link "View scanned test" at bounding box center [1099, 481] width 192 height 24
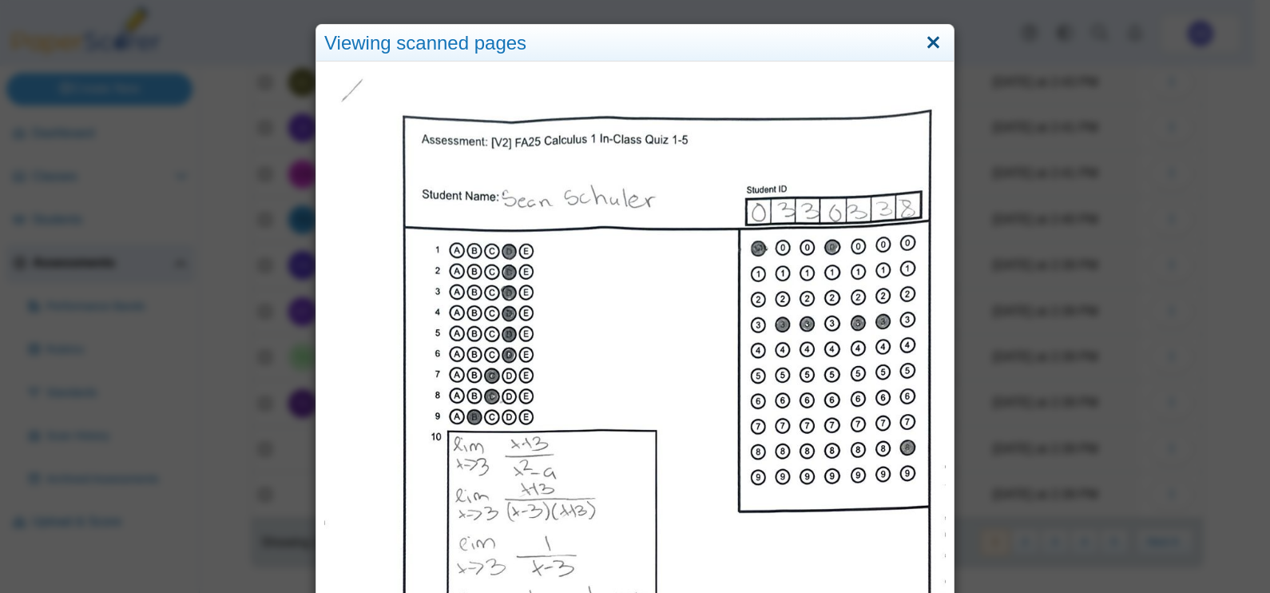
click at [925, 46] on link "Close" at bounding box center [933, 43] width 25 height 27
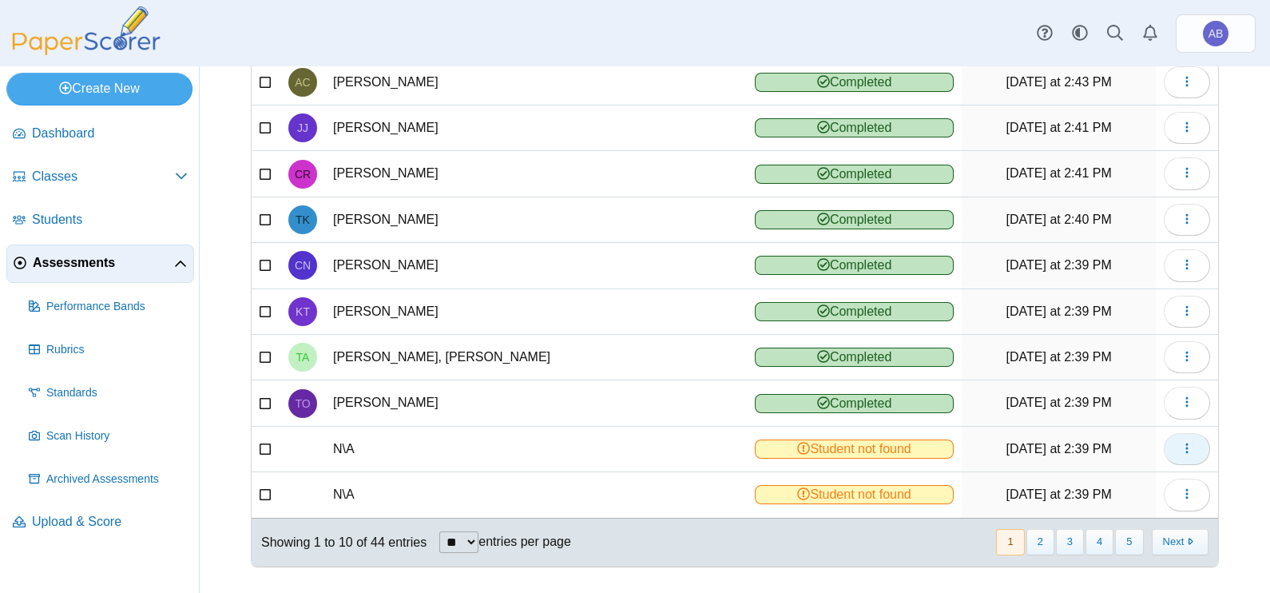
click at [1180, 442] on icon "button" at bounding box center [1186, 448] width 13 height 13
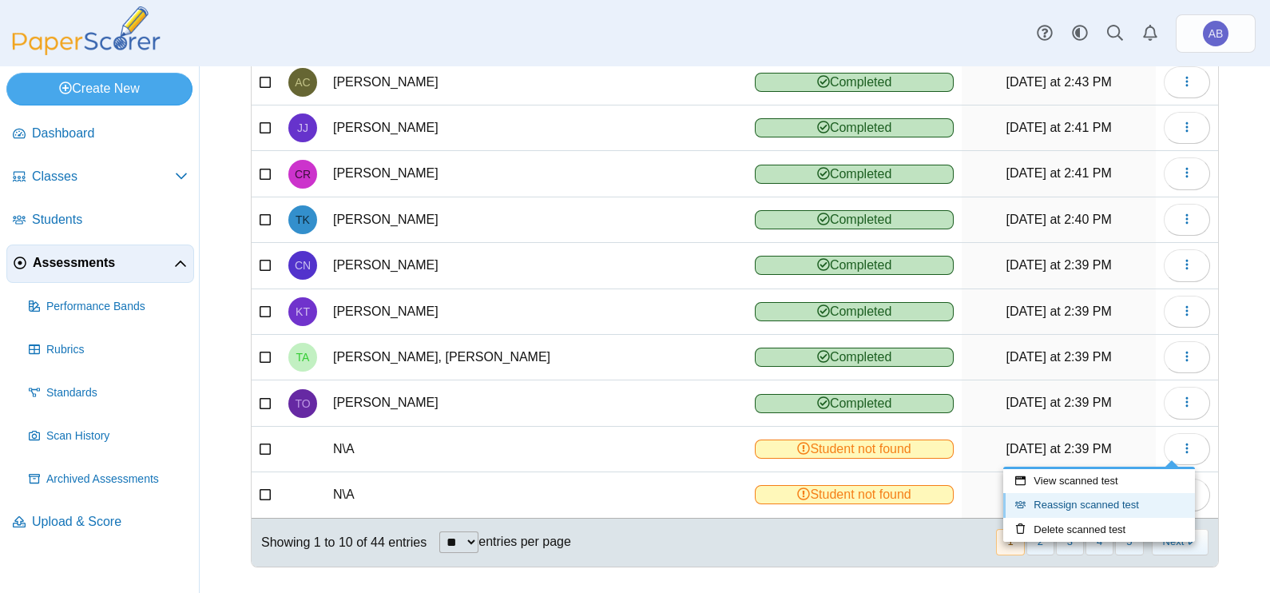
click at [1053, 502] on link "Reassign scanned test" at bounding box center [1099, 505] width 192 height 24
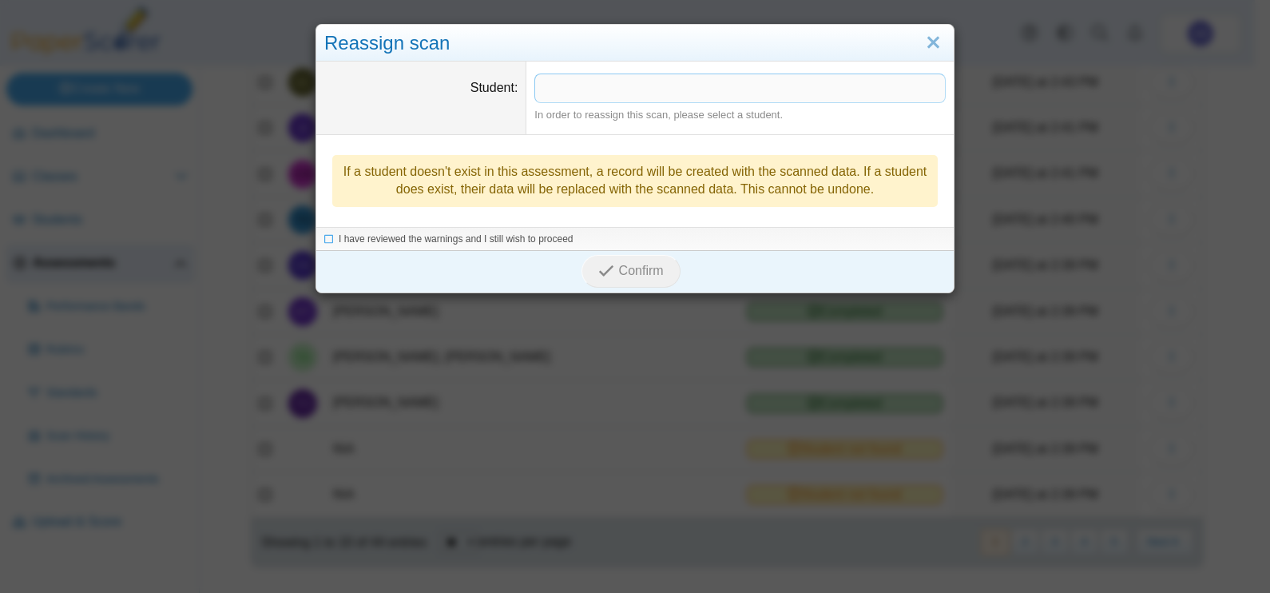
click at [616, 95] on span at bounding box center [740, 87] width 410 height 27
click at [496, 236] on span "I have reviewed the warnings and I still wish to proceed" at bounding box center [456, 239] width 235 height 11
click at [648, 276] on span "Confirm" at bounding box center [641, 272] width 45 height 14
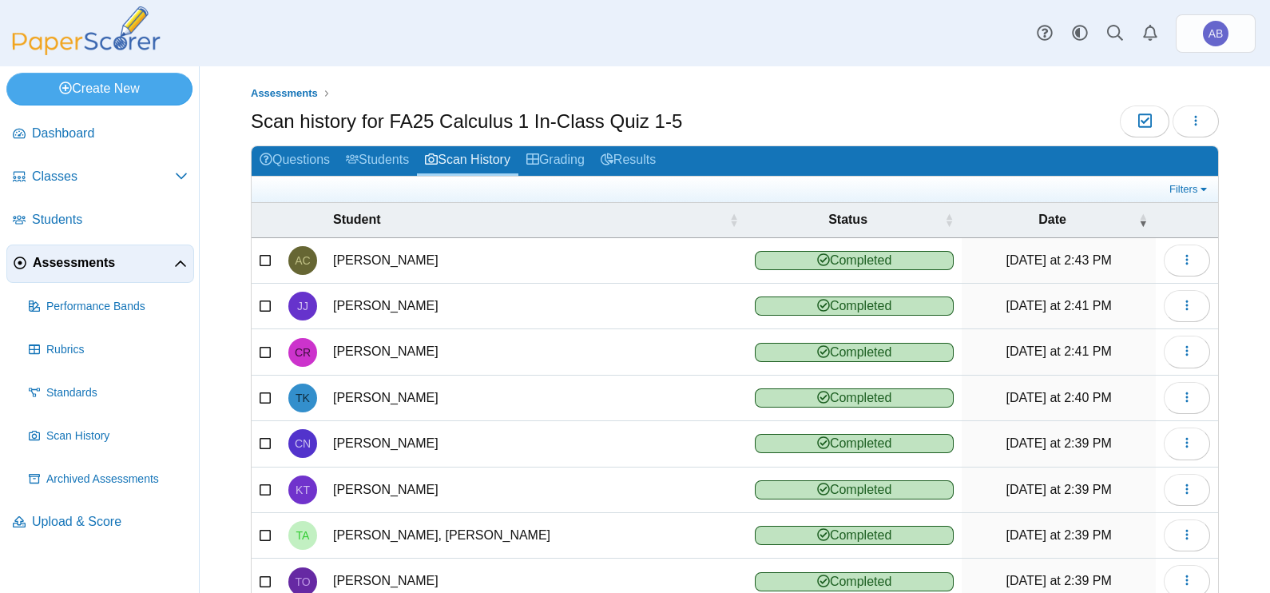
scroll to position [178, 0]
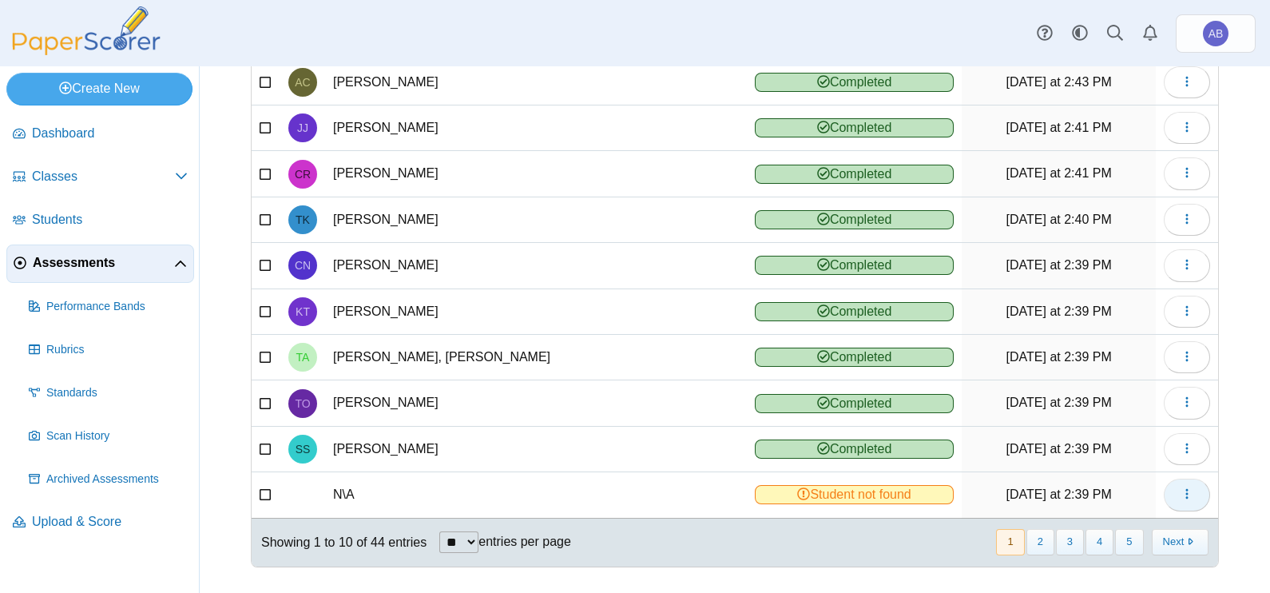
click at [1180, 487] on icon "button" at bounding box center [1186, 493] width 13 height 13
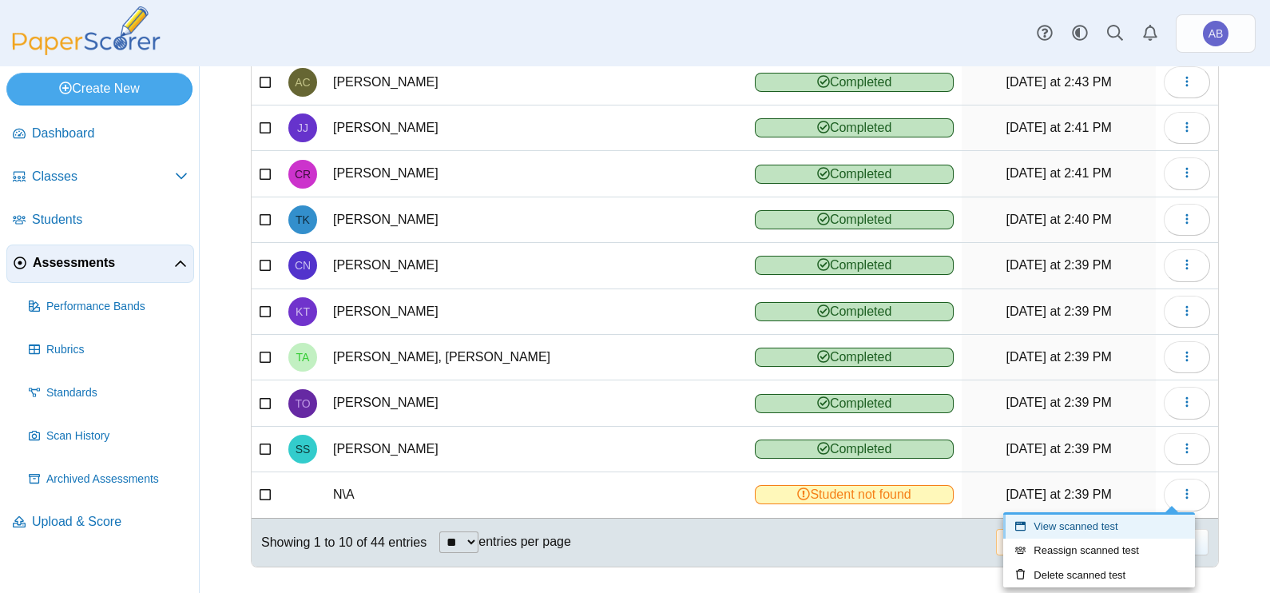
click at [1090, 527] on link "View scanned test" at bounding box center [1099, 526] width 192 height 24
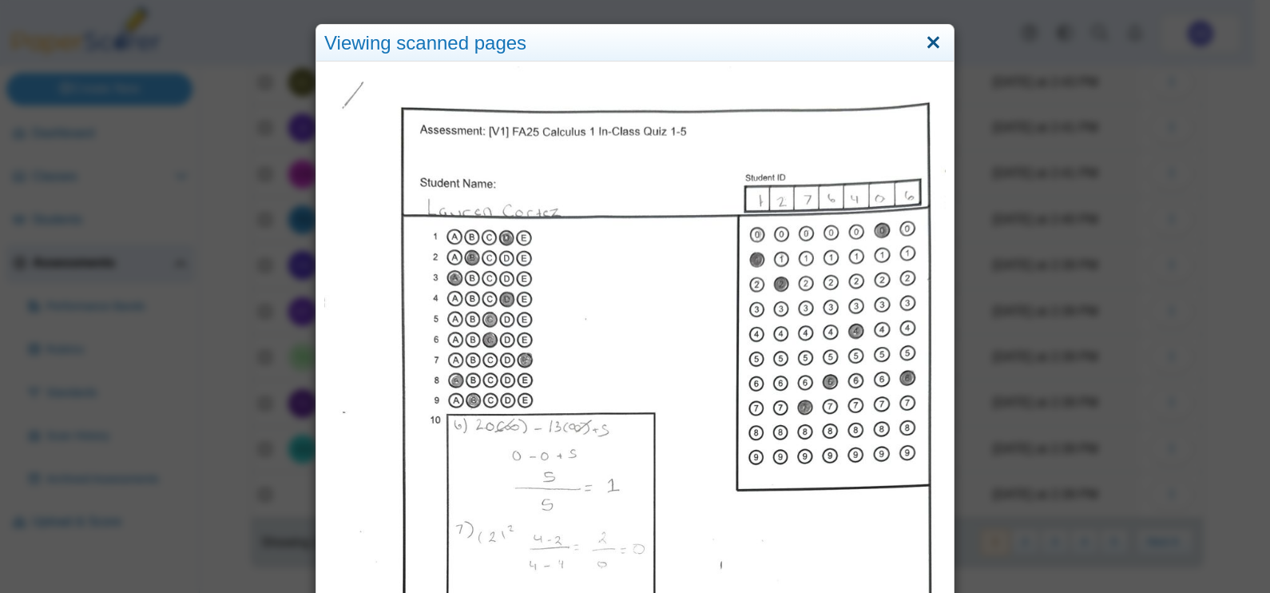
click at [929, 45] on link "Close" at bounding box center [933, 43] width 25 height 27
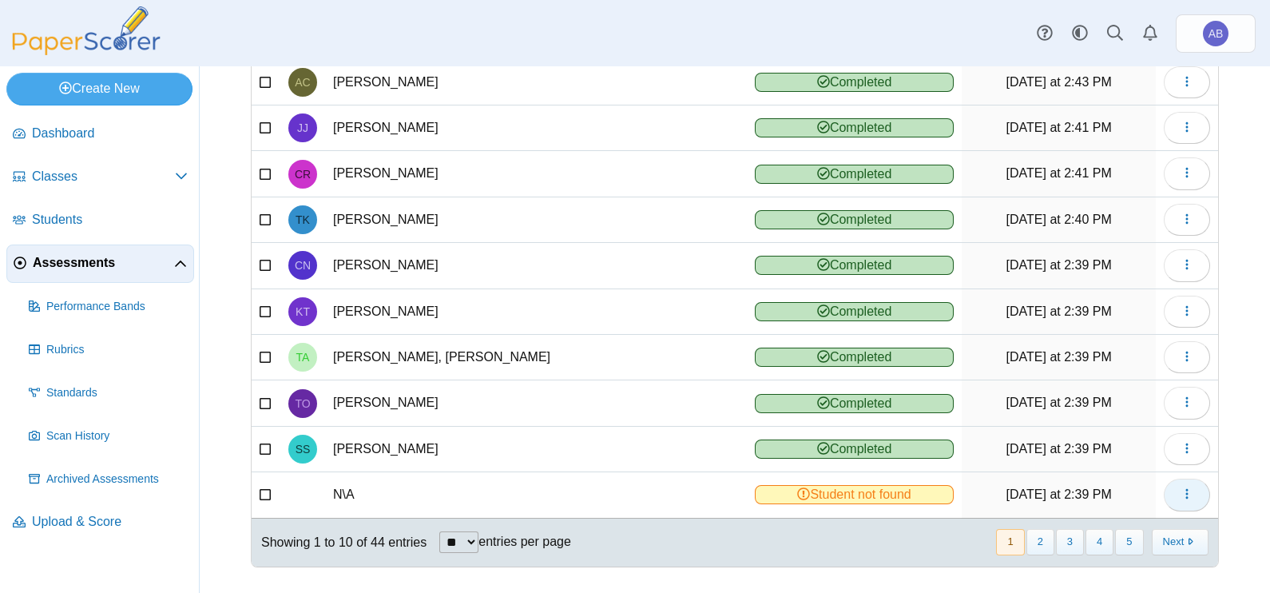
click at [1180, 487] on icon "button" at bounding box center [1186, 493] width 13 height 13
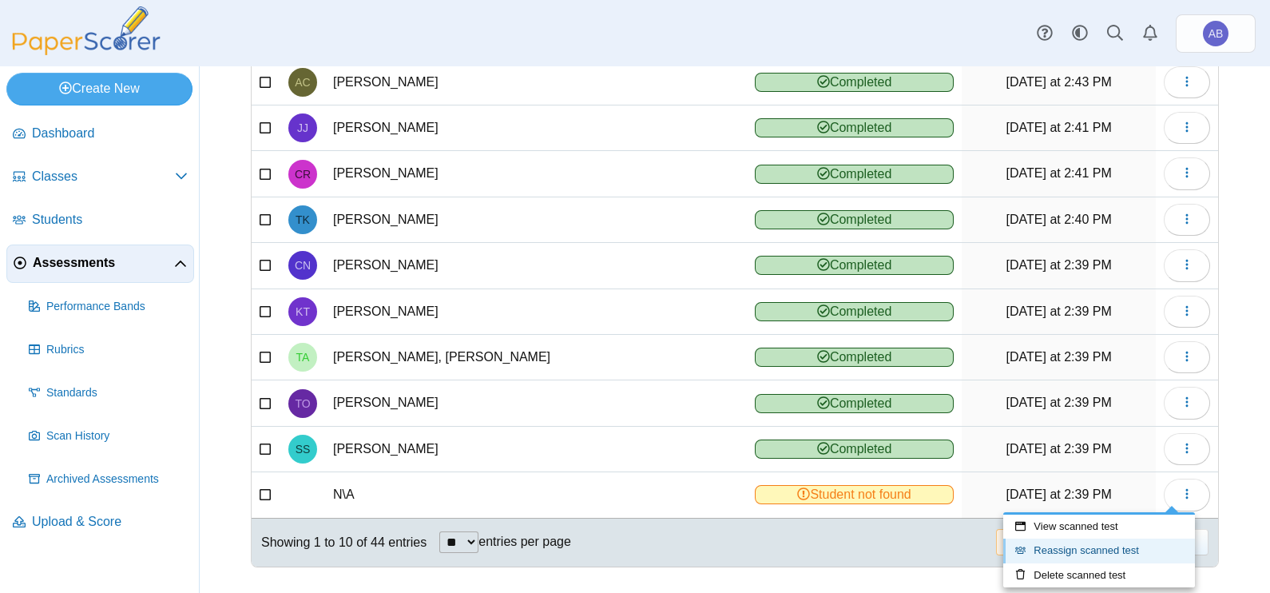
click at [1102, 552] on link "Reassign scanned test" at bounding box center [1099, 550] width 192 height 24
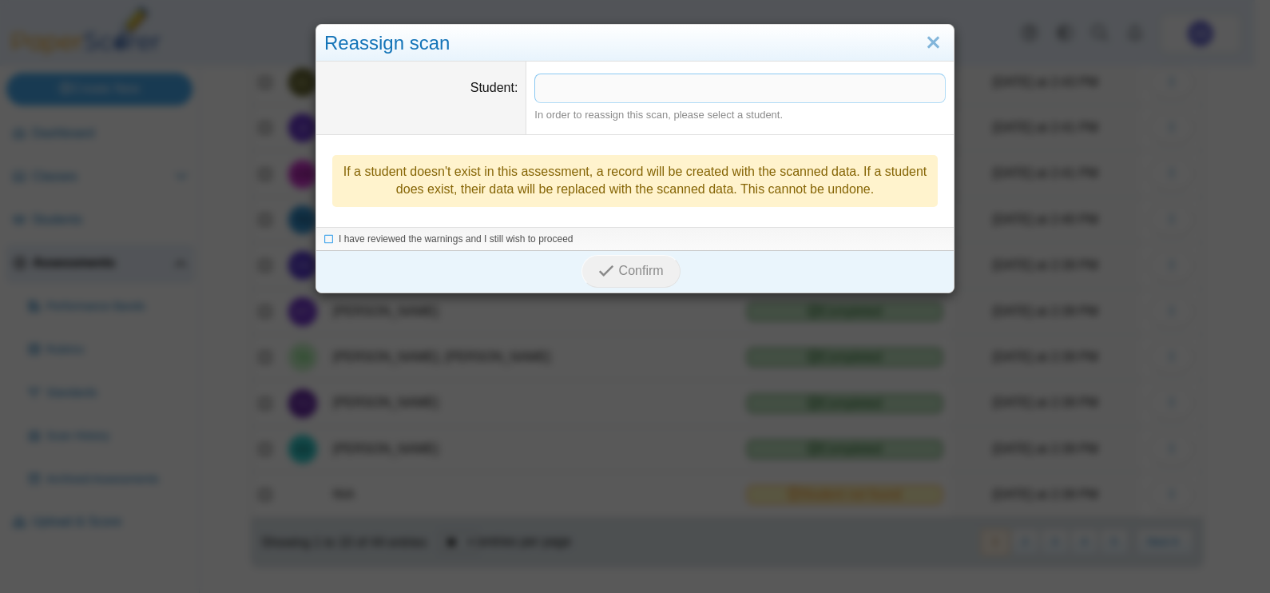
click at [667, 92] on span at bounding box center [740, 87] width 410 height 27
click at [387, 237] on span "I have reviewed the warnings and I still wish to proceed" at bounding box center [456, 239] width 235 height 11
click at [619, 268] on span "Confirm" at bounding box center [641, 272] width 45 height 14
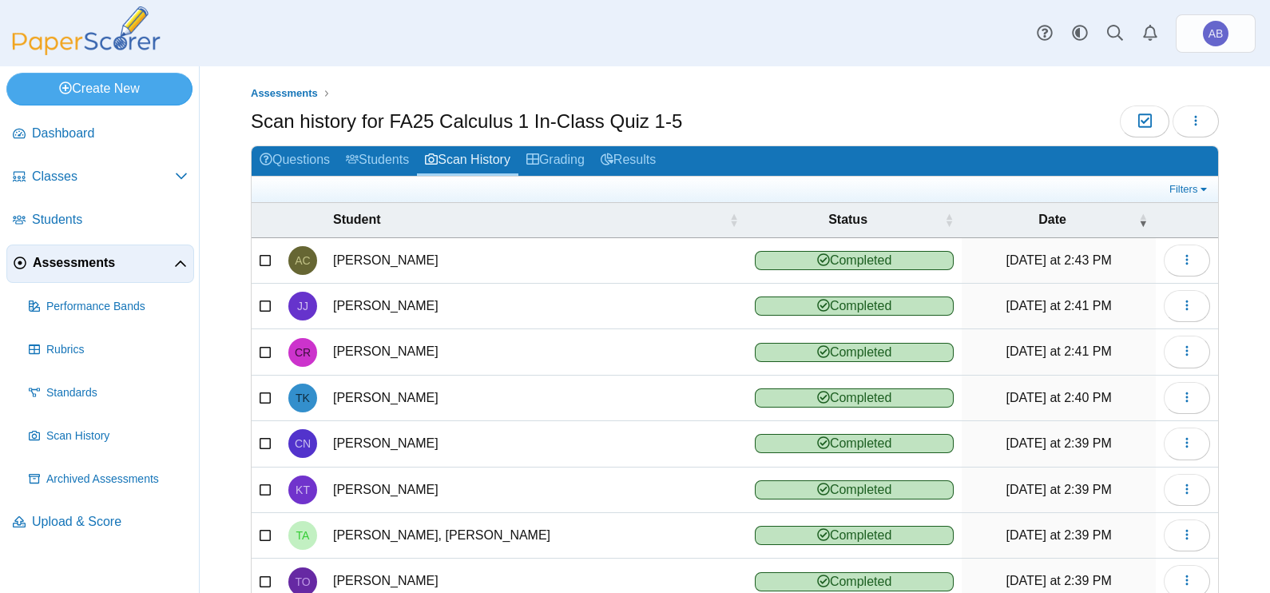
scroll to position [178, 0]
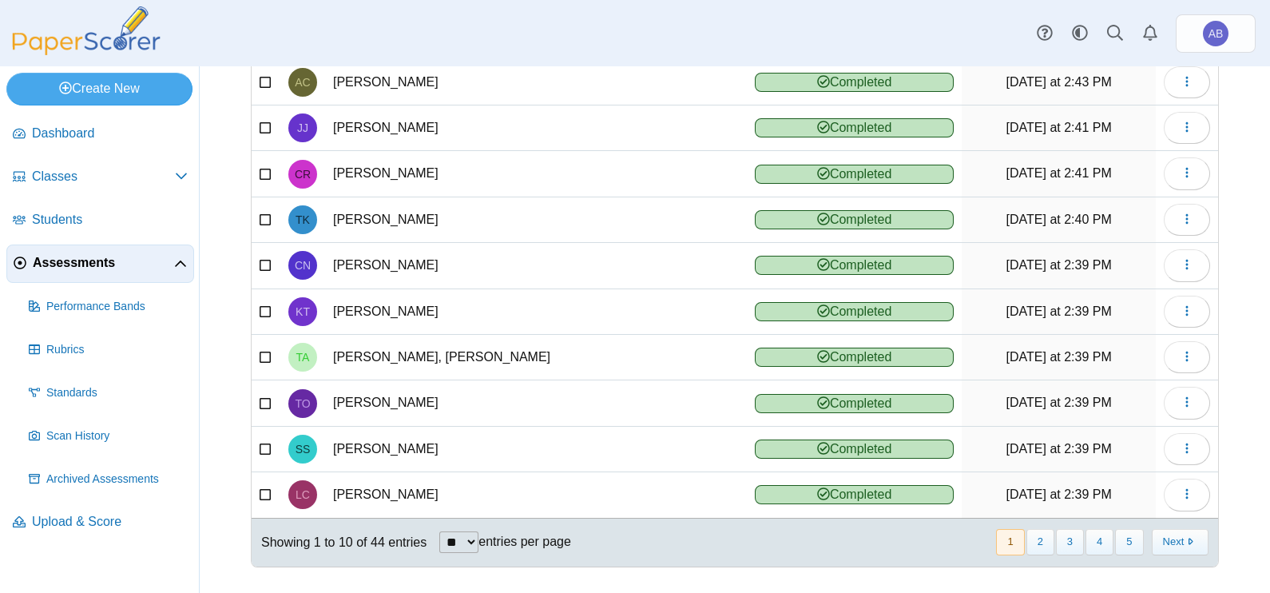
click at [452, 541] on select "** ** ** ***" at bounding box center [458, 542] width 39 height 22
select select "**"
click at [439, 531] on select "** ** ** ***" at bounding box center [458, 542] width 39 height 22
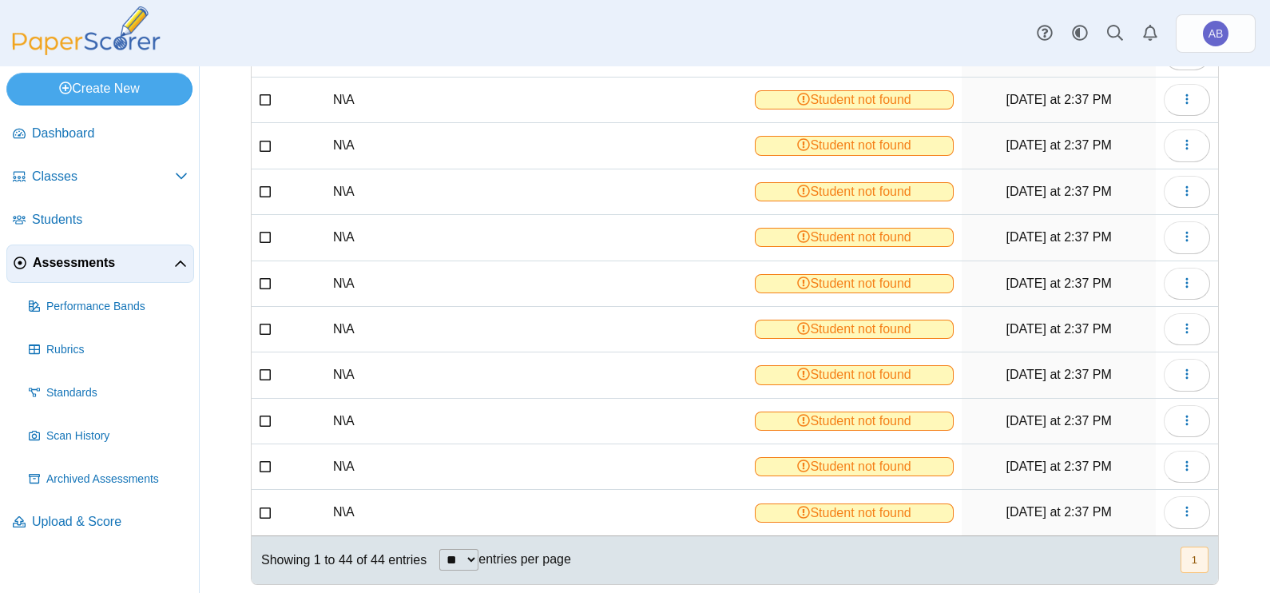
scroll to position [1723, 0]
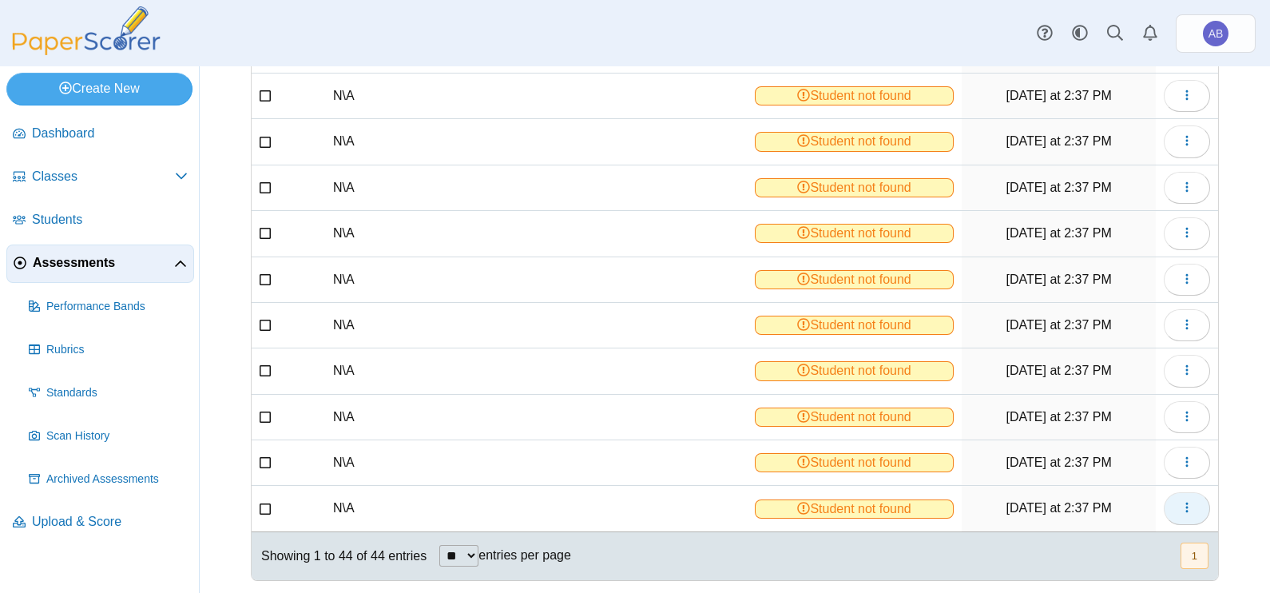
click at [1180, 501] on icon "button" at bounding box center [1186, 507] width 13 height 13
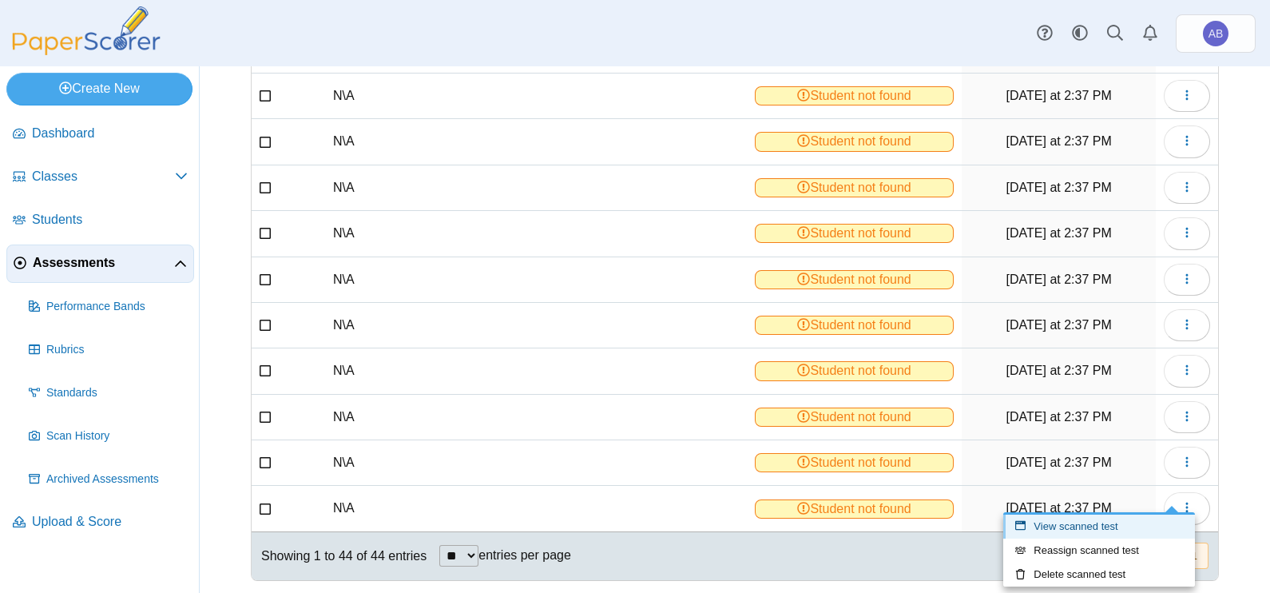
click at [1096, 523] on link "View scanned test" at bounding box center [1099, 526] width 192 height 24
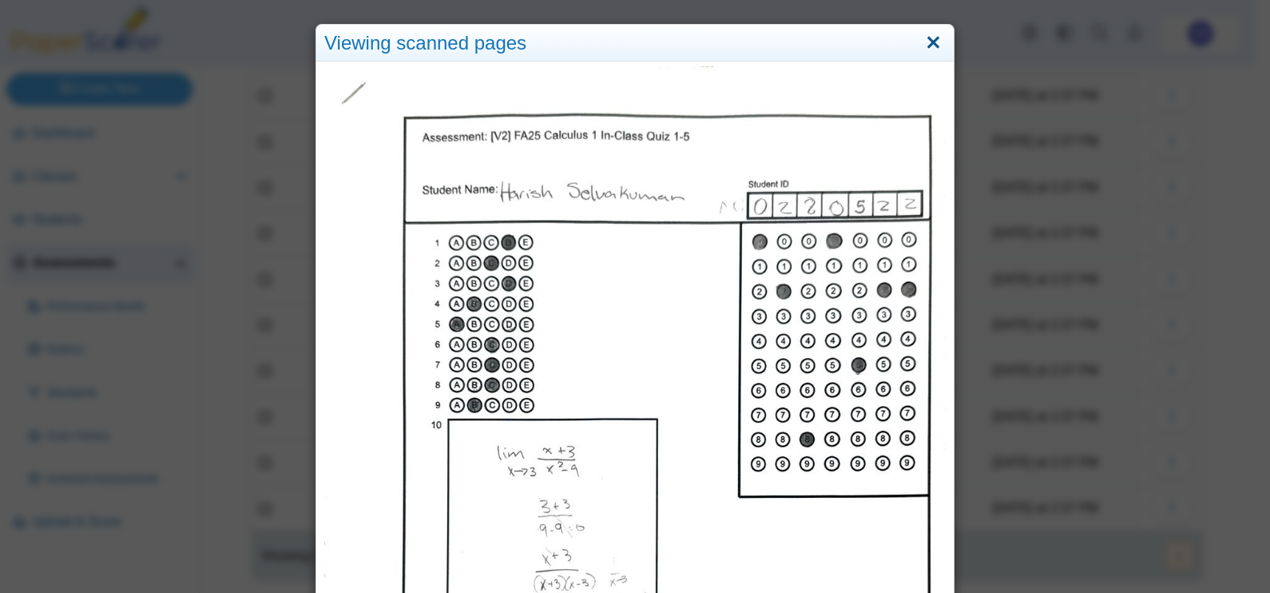
click at [922, 45] on link "Close" at bounding box center [933, 43] width 25 height 27
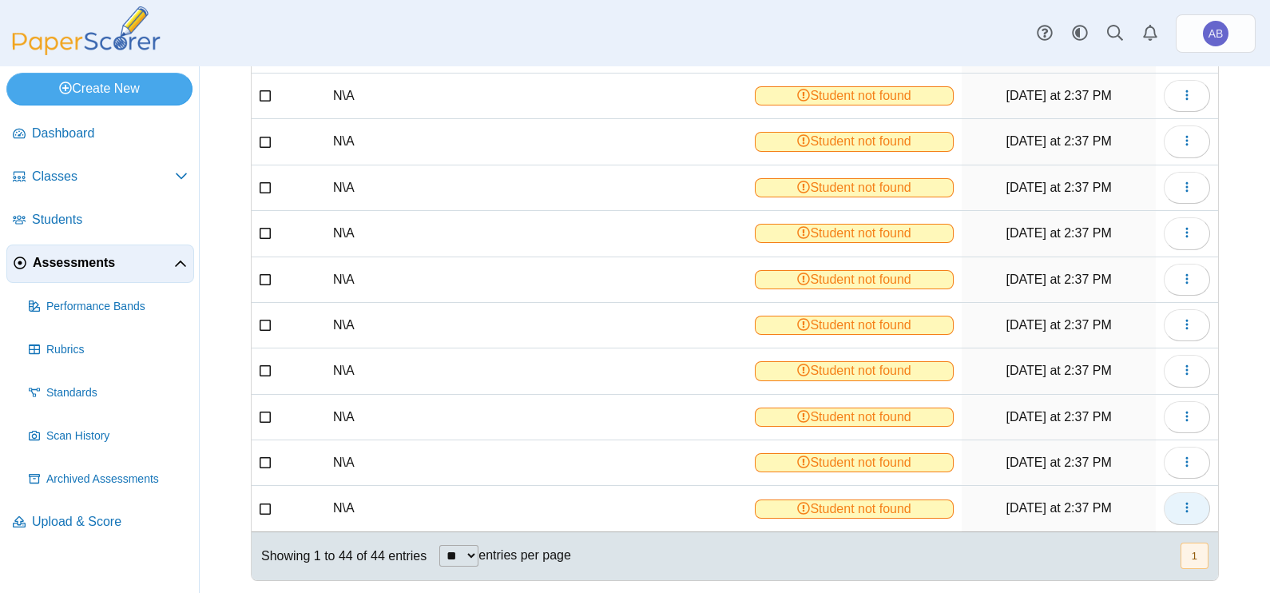
click at [1181, 492] on button "button" at bounding box center [1187, 508] width 46 height 32
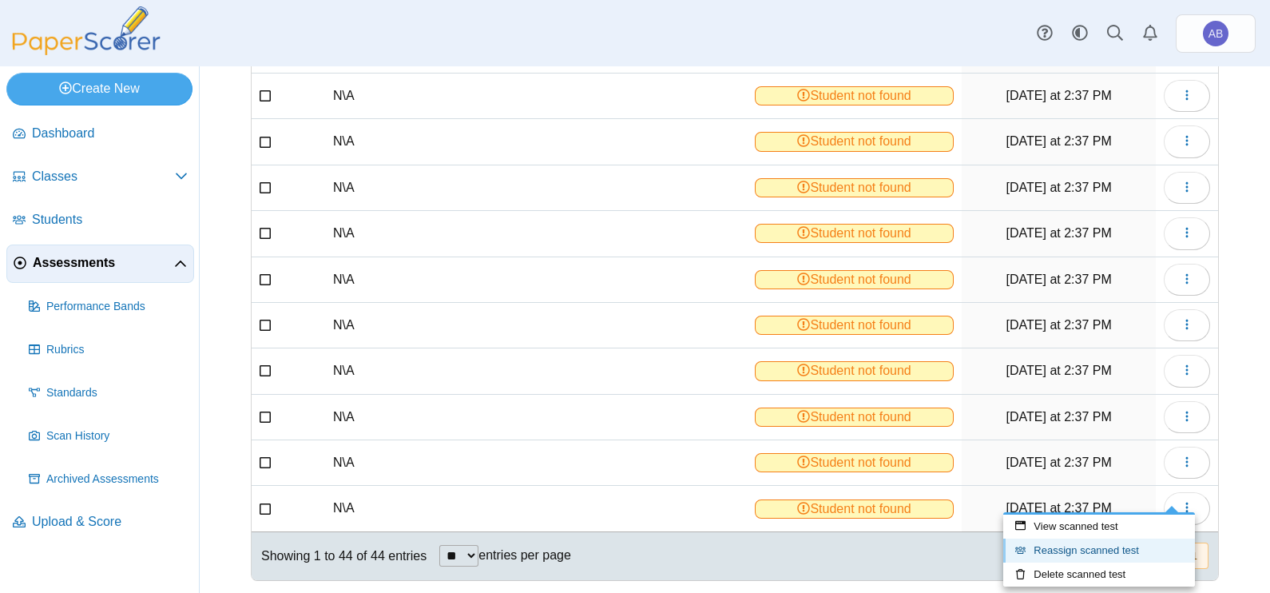
click at [1090, 548] on link "Reassign scanned test" at bounding box center [1099, 550] width 192 height 24
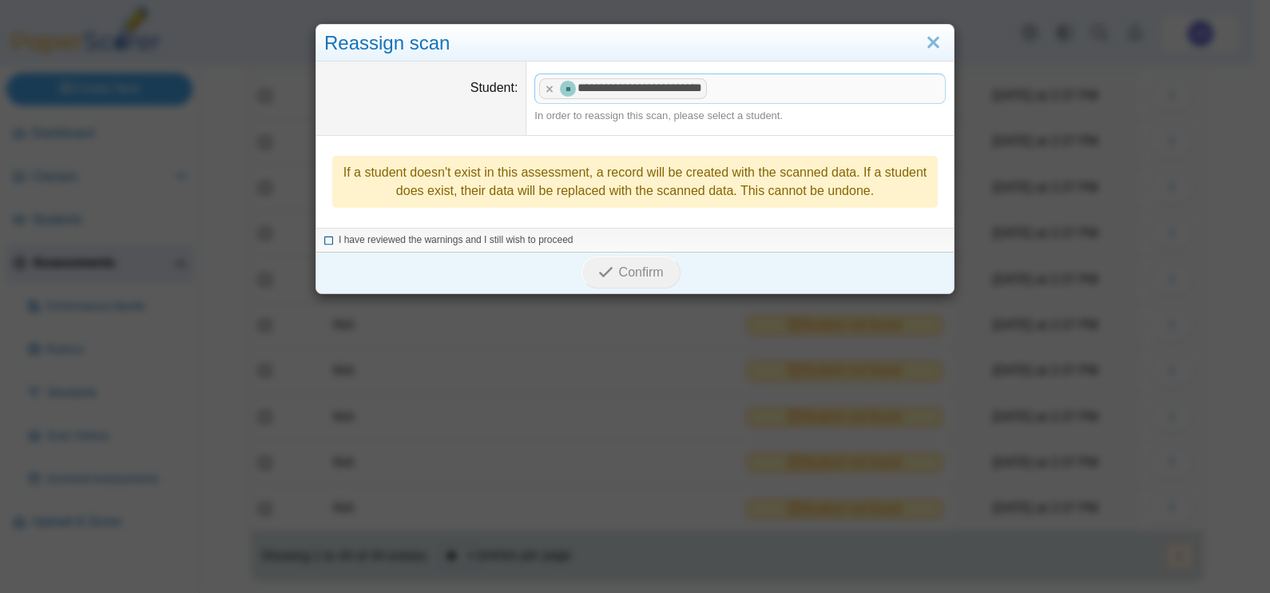
click at [506, 240] on span "I have reviewed the warnings and I still wish to proceed" at bounding box center [456, 239] width 235 height 11
click at [632, 269] on span "Confirm" at bounding box center [641, 272] width 45 height 14
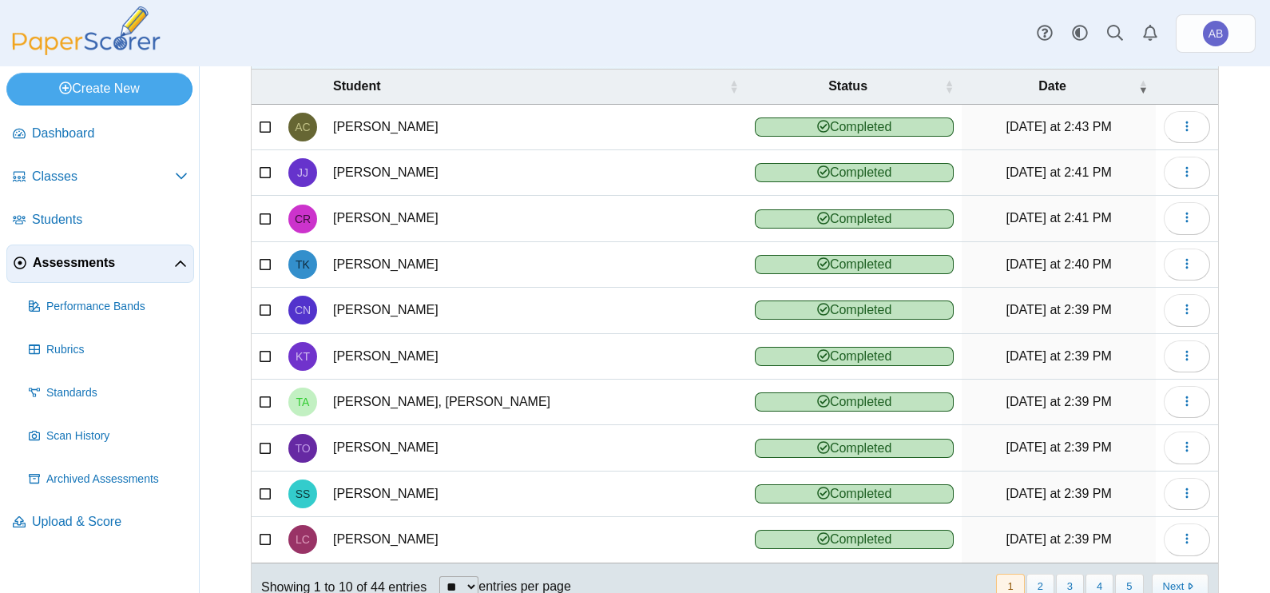
scroll to position [178, 0]
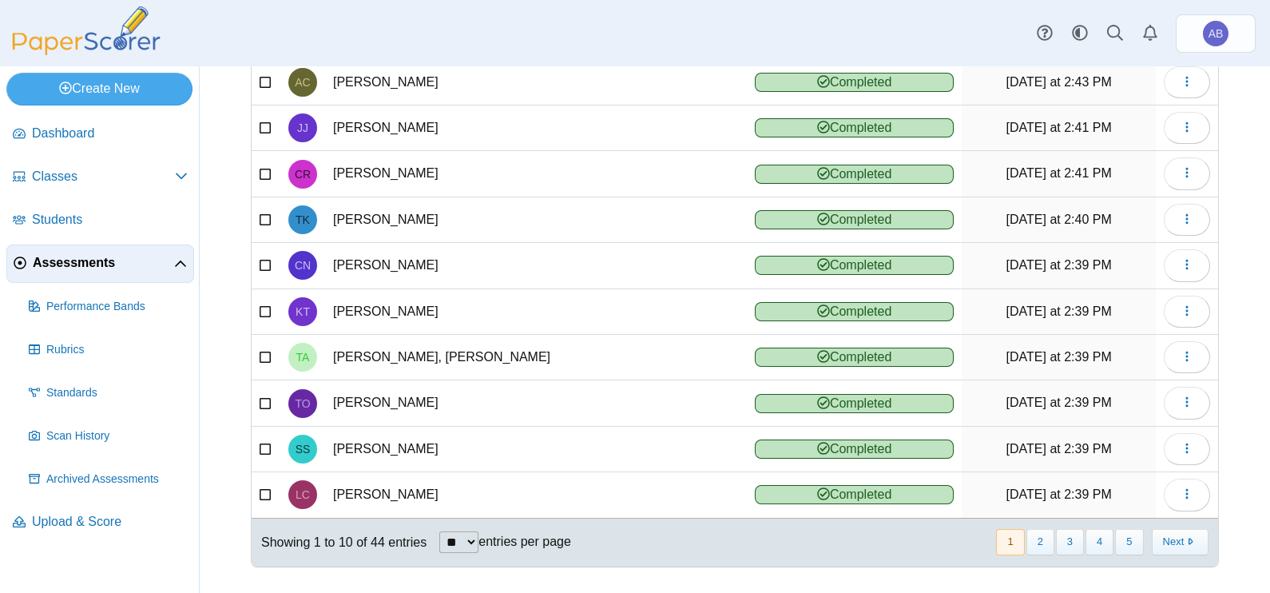
click at [466, 533] on select "** ** ** ***" at bounding box center [458, 542] width 39 height 22
select select "**"
click at [439, 531] on select "** ** ** ***" at bounding box center [458, 542] width 39 height 22
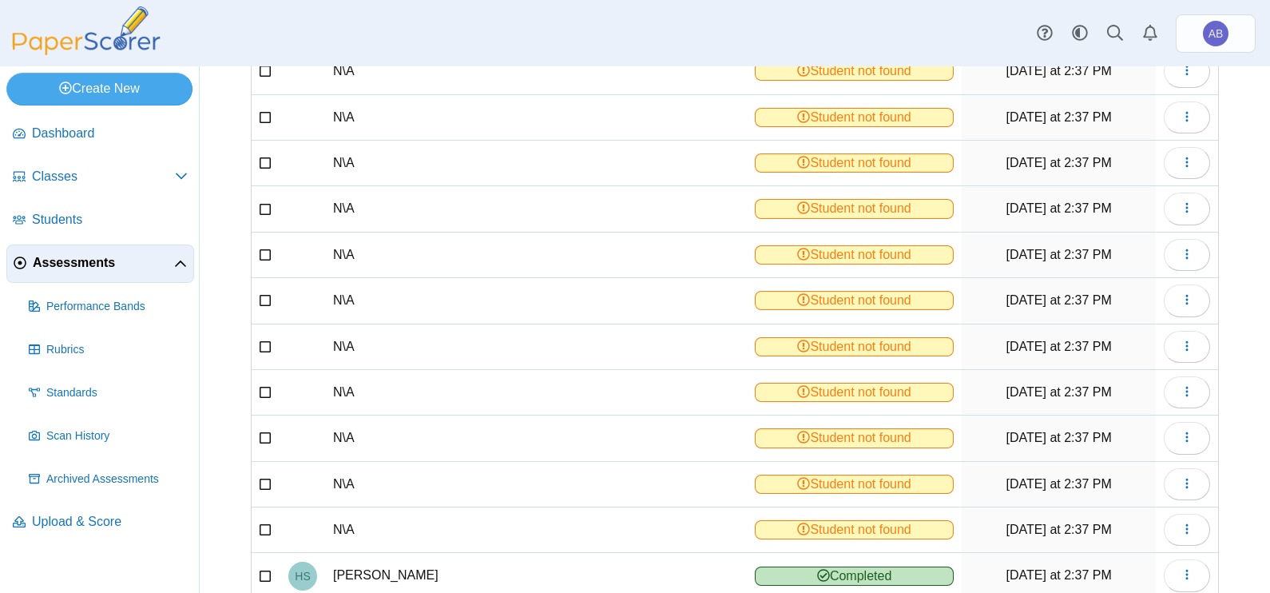
scroll to position [1723, 0]
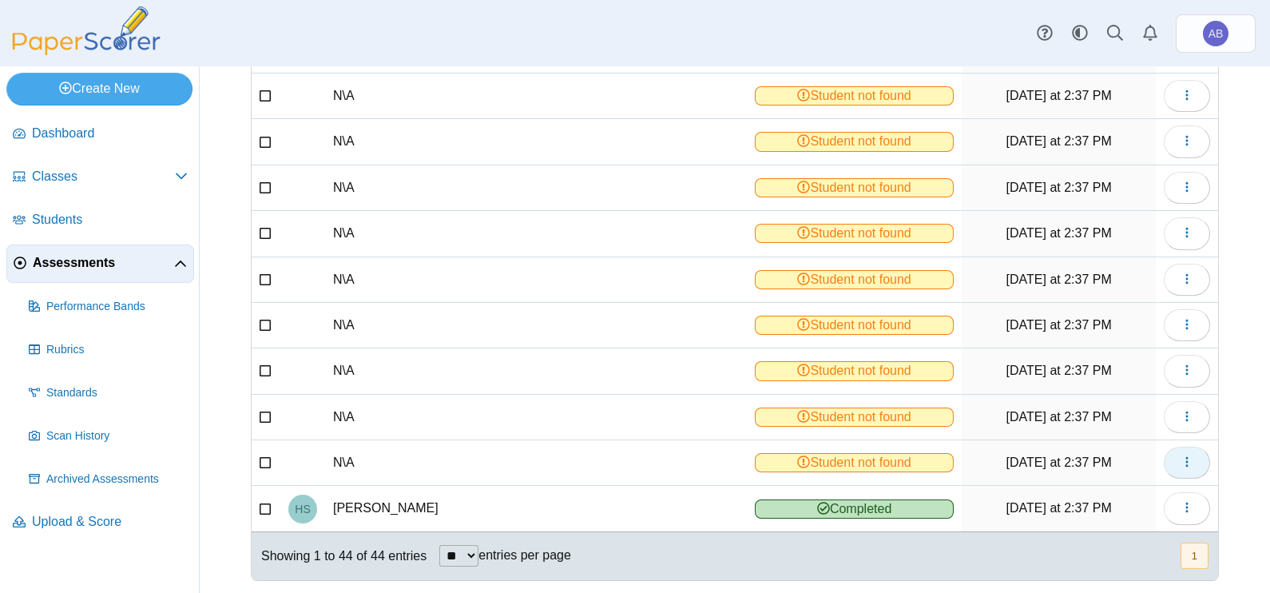
click at [1180, 455] on icon "button" at bounding box center [1186, 462] width 13 height 14
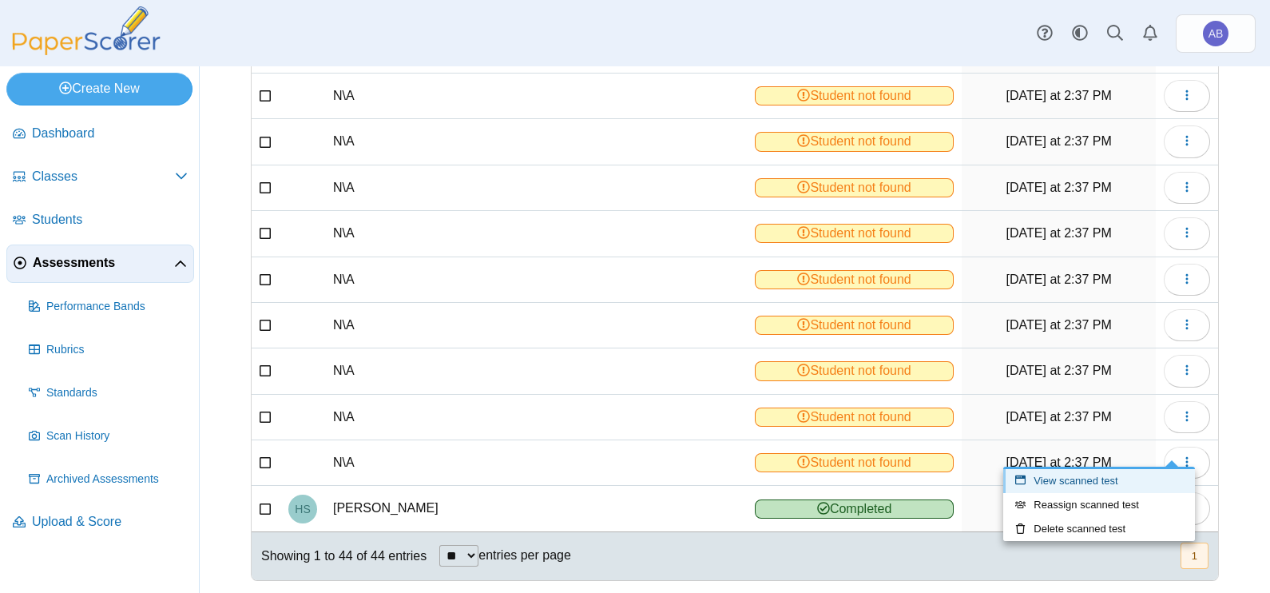
click at [1095, 476] on link "View scanned test" at bounding box center [1099, 481] width 192 height 24
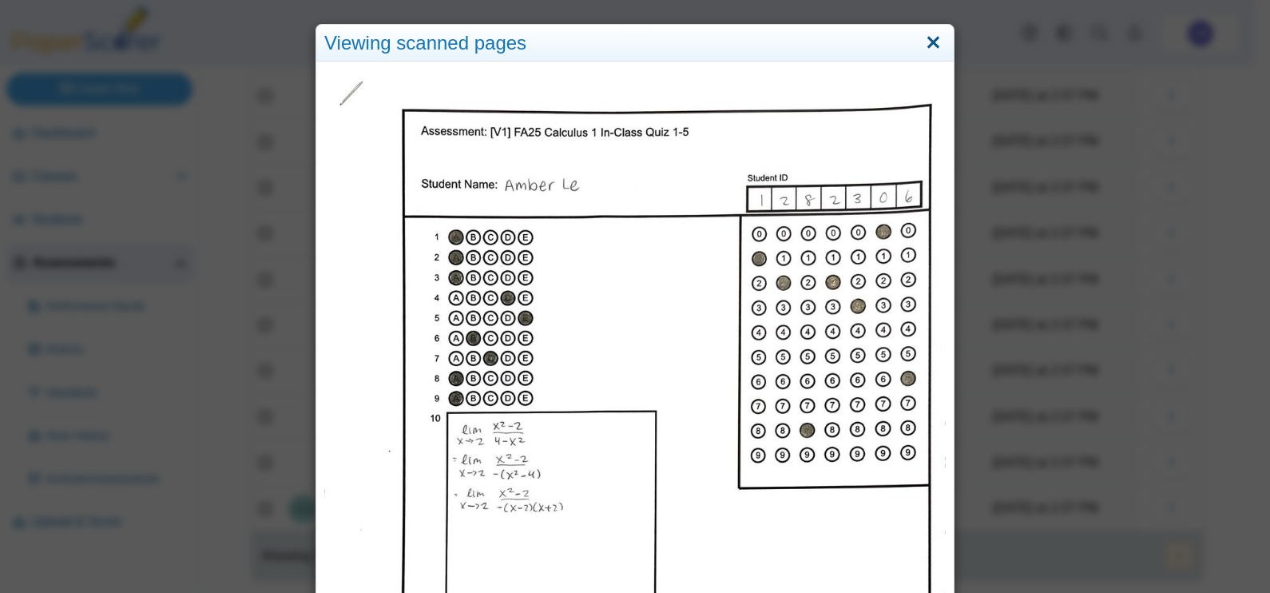
click at [922, 44] on link "Close" at bounding box center [933, 43] width 25 height 27
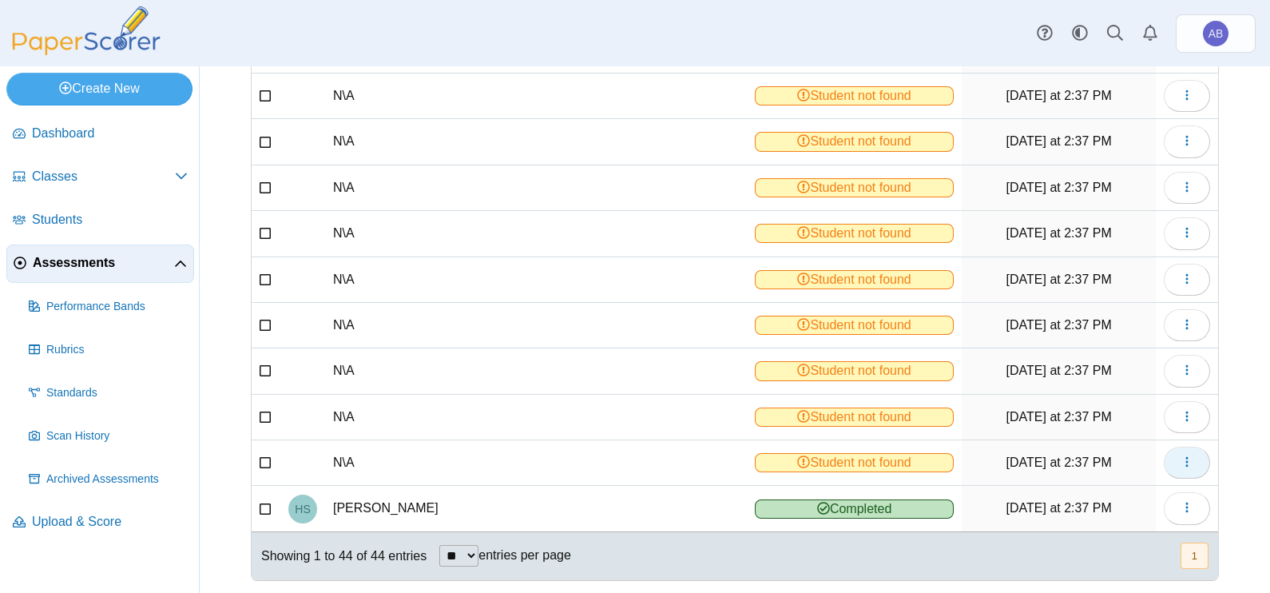
click at [1179, 446] on button "button" at bounding box center [1187, 462] width 46 height 32
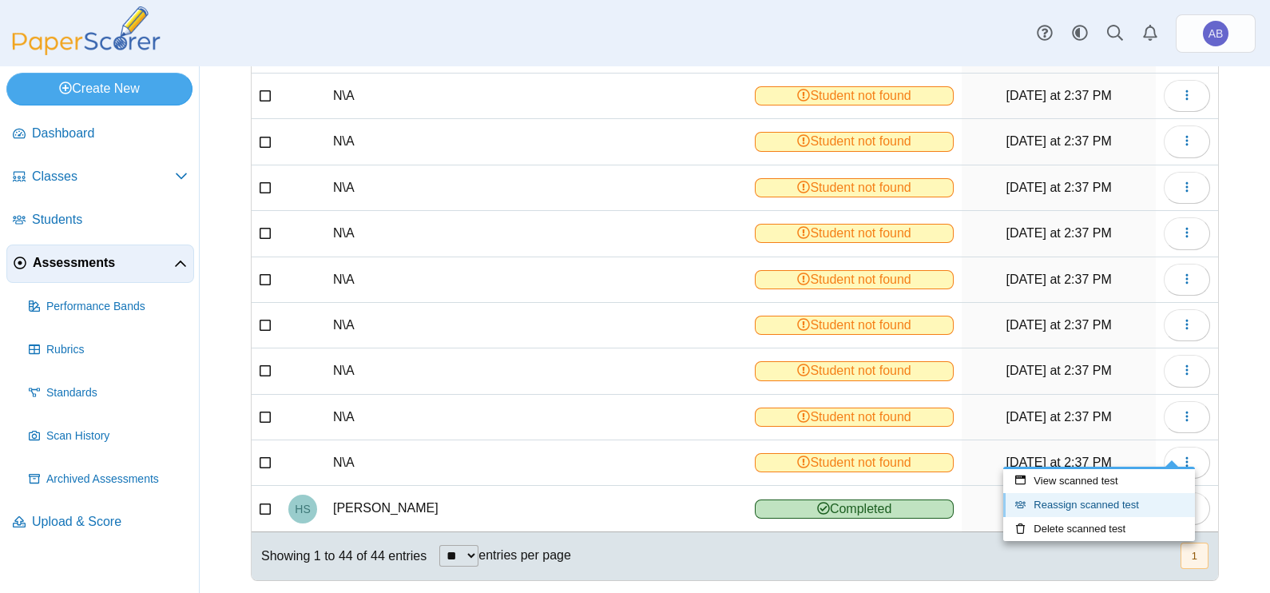
click at [1106, 501] on link "Reassign scanned test" at bounding box center [1099, 505] width 192 height 24
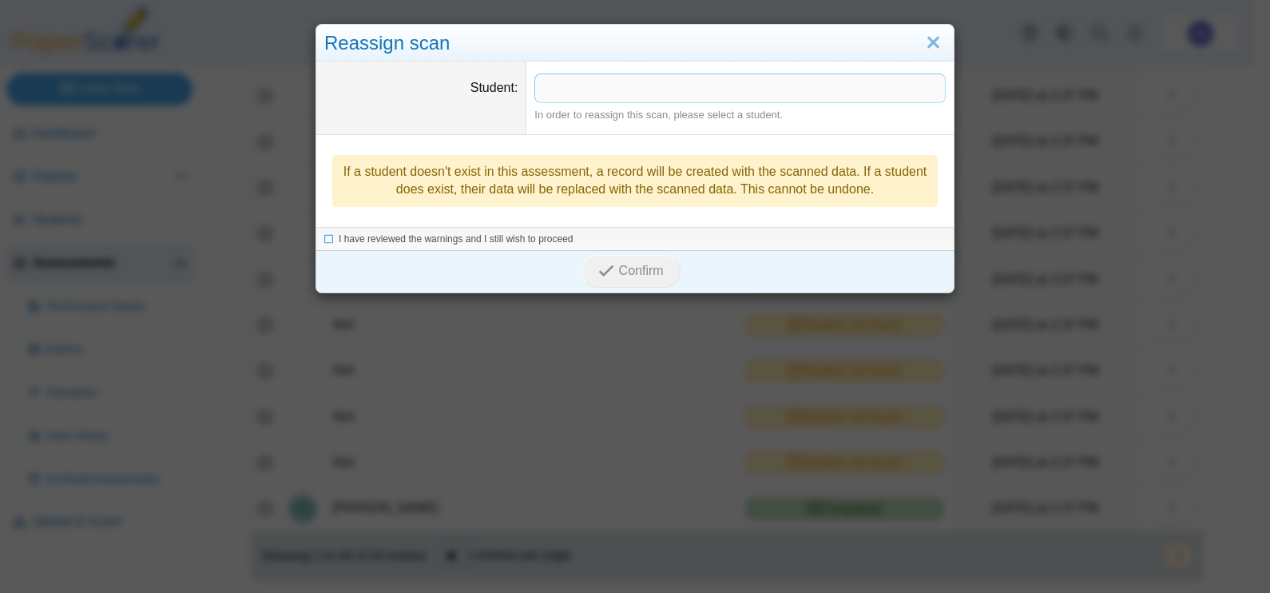
click at [607, 95] on span at bounding box center [740, 87] width 410 height 27
click at [430, 237] on span "I have reviewed the warnings and I still wish to proceed" at bounding box center [456, 239] width 235 height 11
click at [598, 264] on icon "submit" at bounding box center [605, 271] width 15 height 15
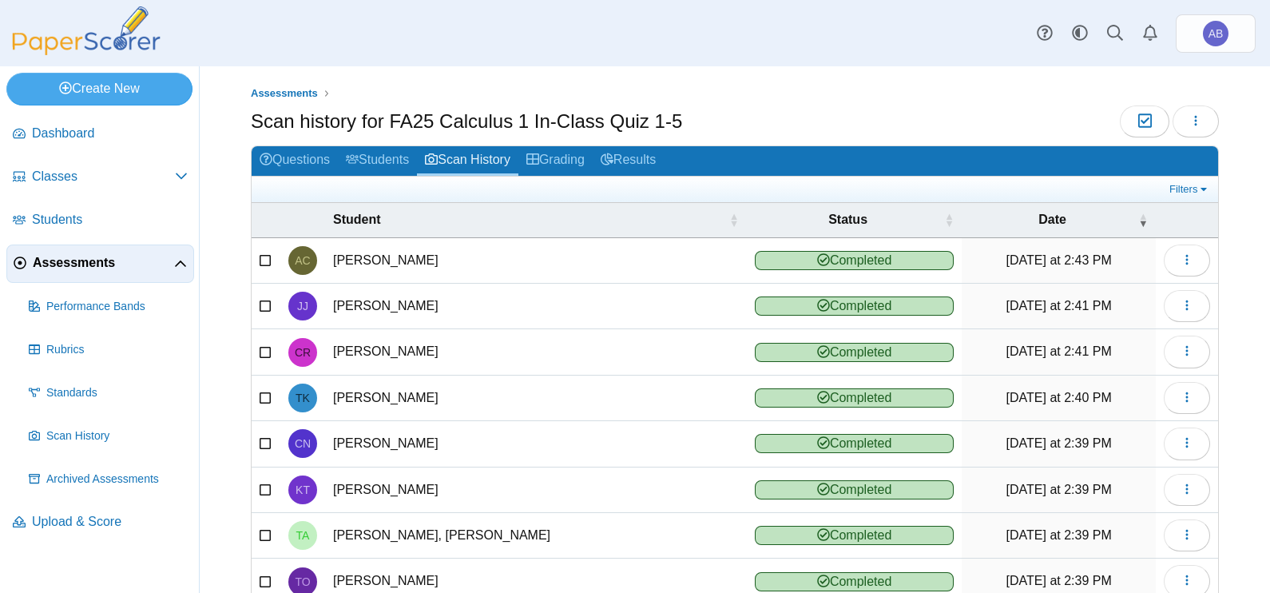
scroll to position [178, 0]
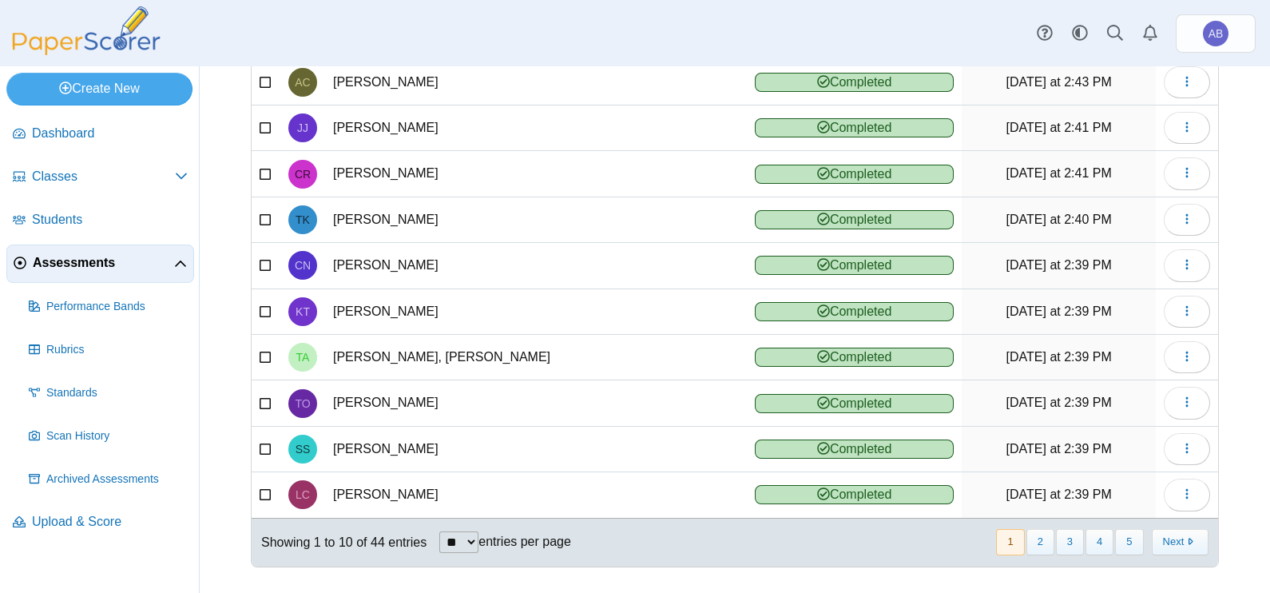
click at [467, 533] on select "** ** ** ***" at bounding box center [458, 542] width 39 height 22
select select "**"
click at [439, 531] on select "** ** ** ***" at bounding box center [458, 542] width 39 height 22
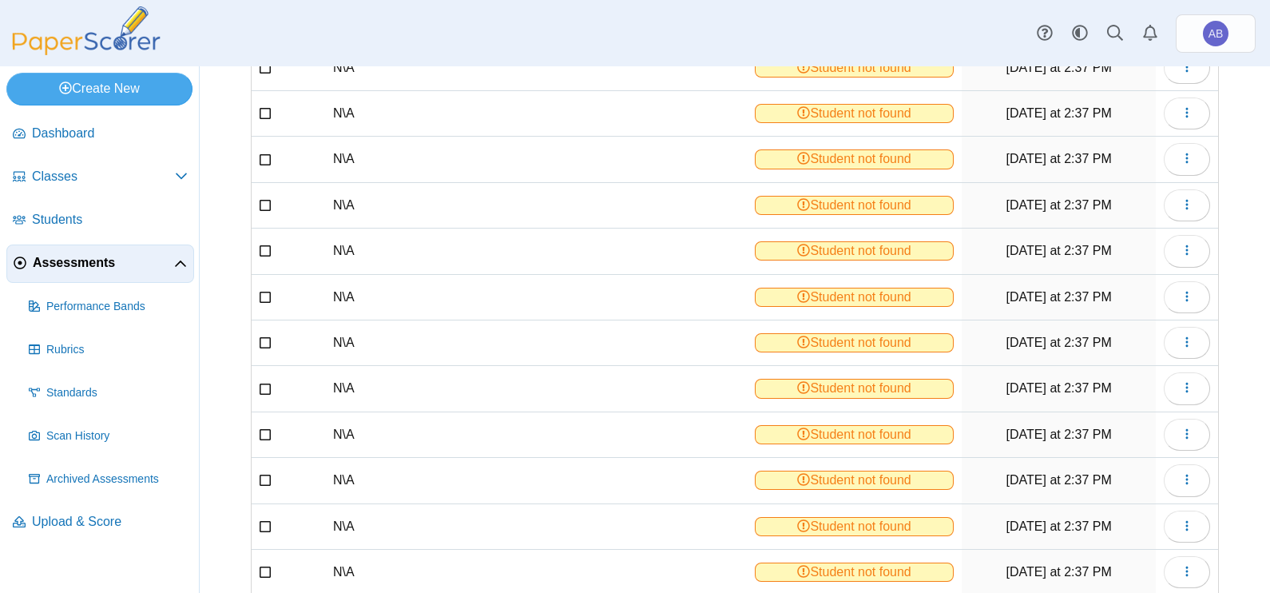
scroll to position [1723, 0]
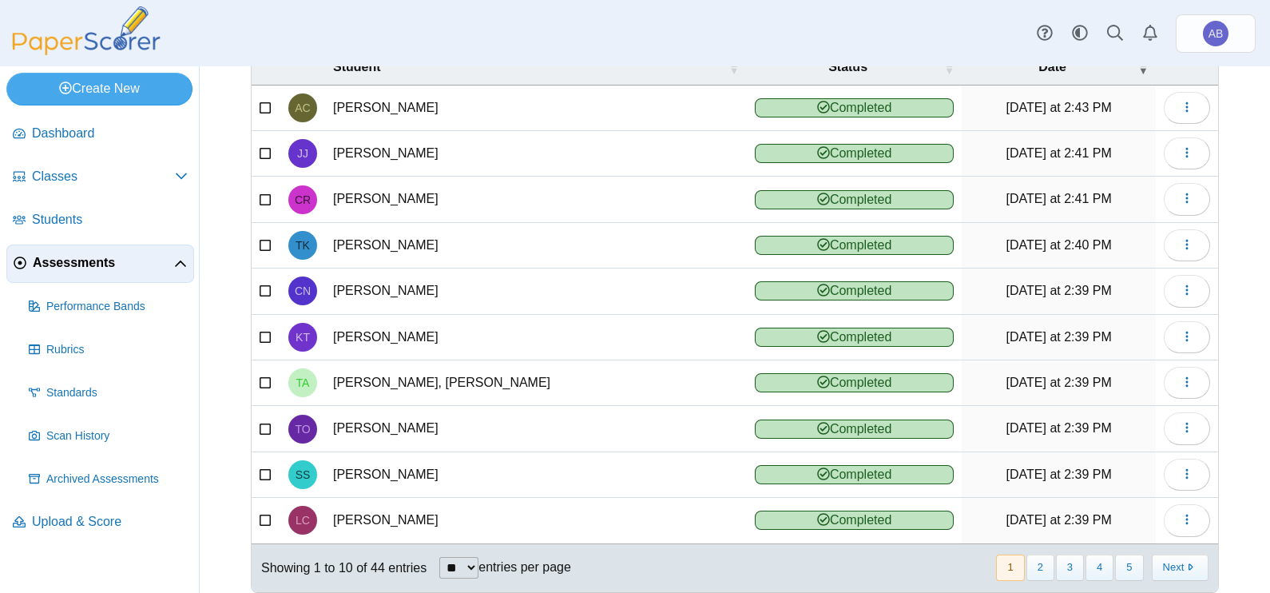
scroll to position [178, 0]
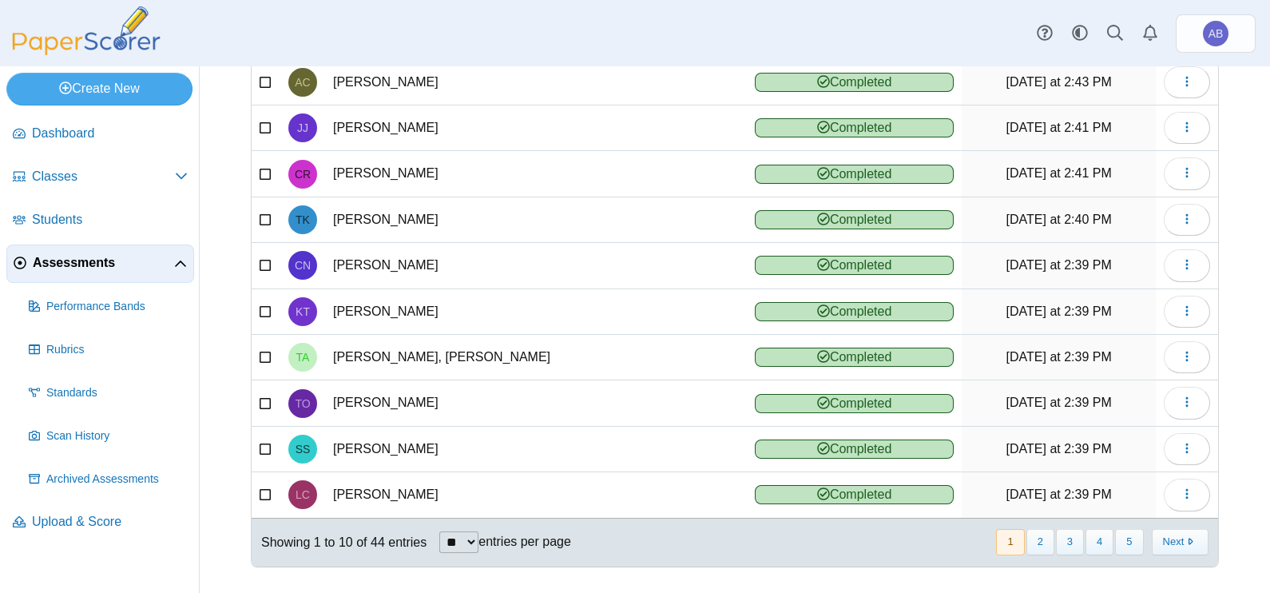
click at [462, 531] on select "** ** ** ***" at bounding box center [458, 542] width 39 height 22
select select "**"
click at [439, 531] on select "** ** ** ***" at bounding box center [458, 542] width 39 height 22
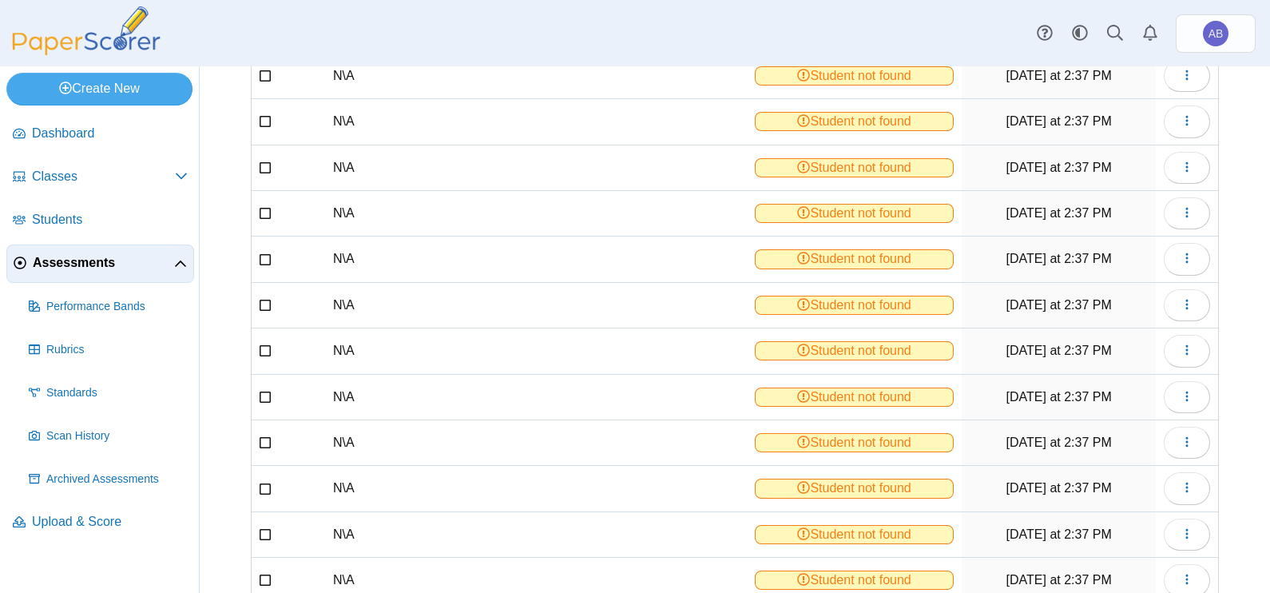
scroll to position [1723, 0]
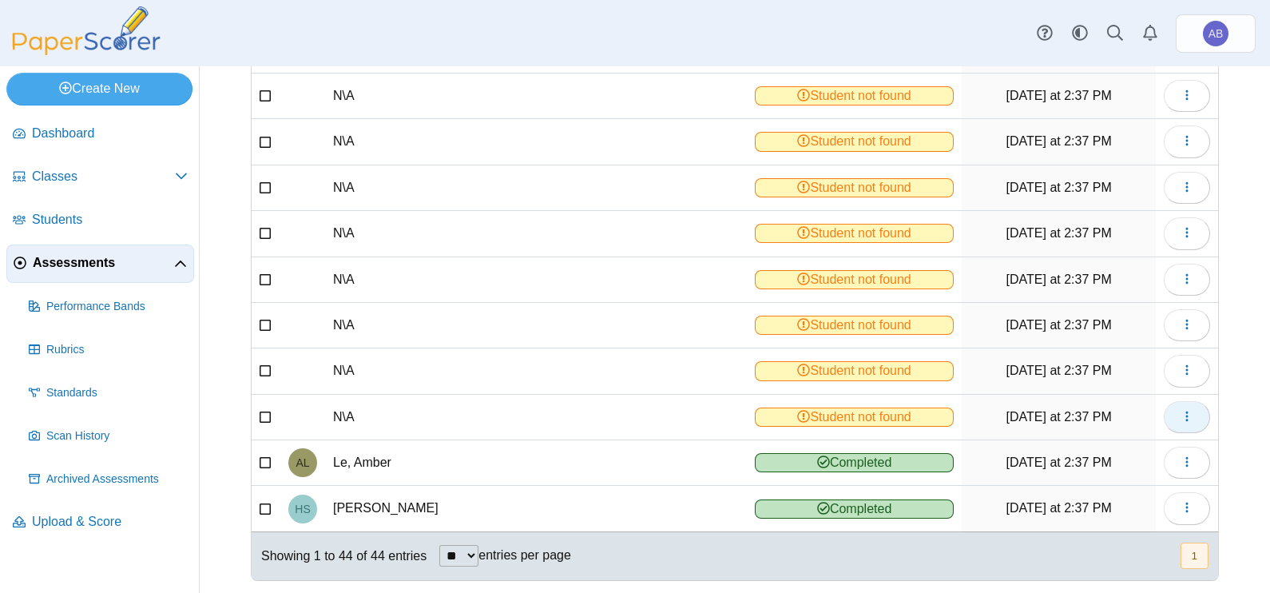
click at [1180, 410] on span "button" at bounding box center [1186, 417] width 13 height 14
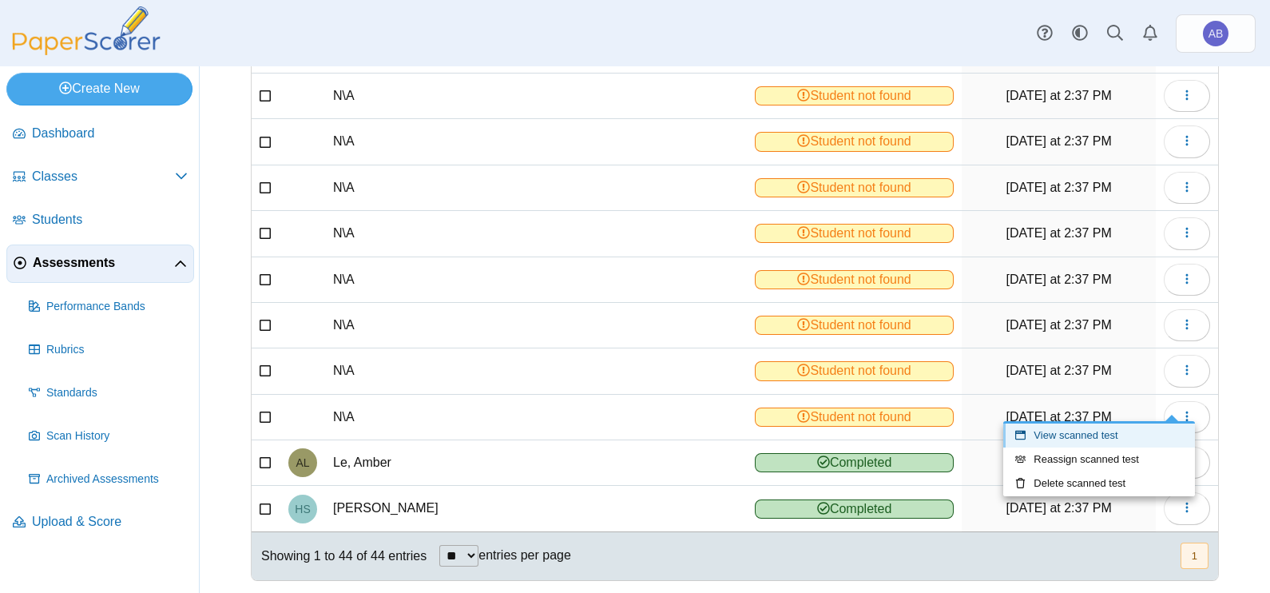
click at [1107, 438] on link "View scanned test" at bounding box center [1099, 435] width 192 height 24
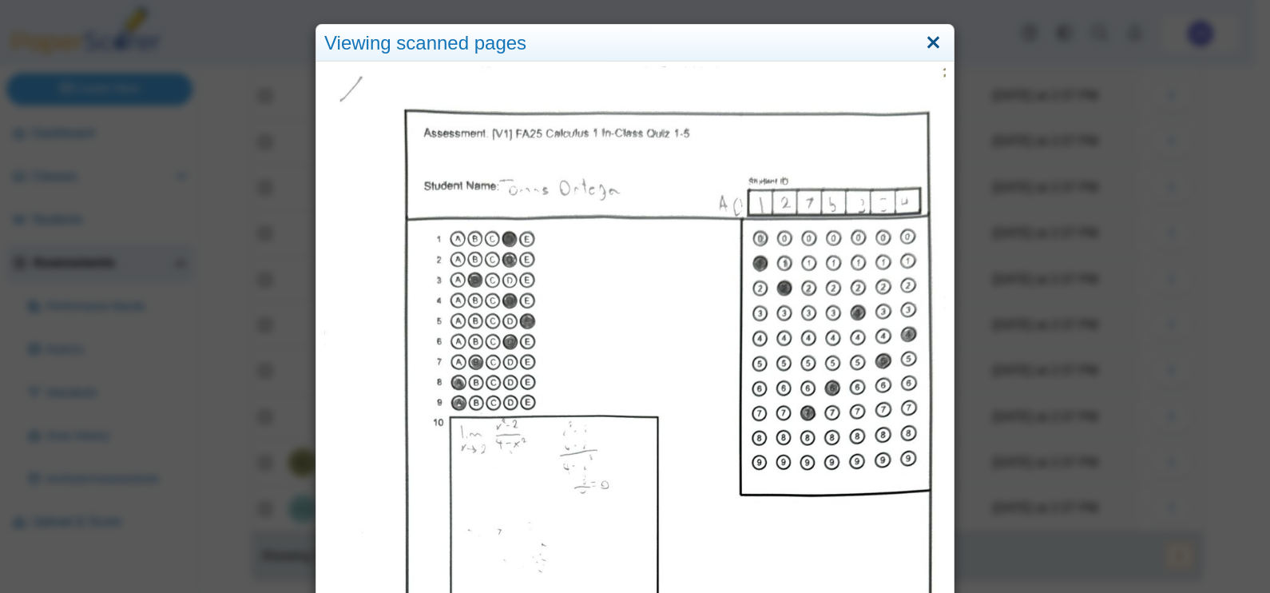
click at [933, 46] on link "Close" at bounding box center [933, 43] width 25 height 27
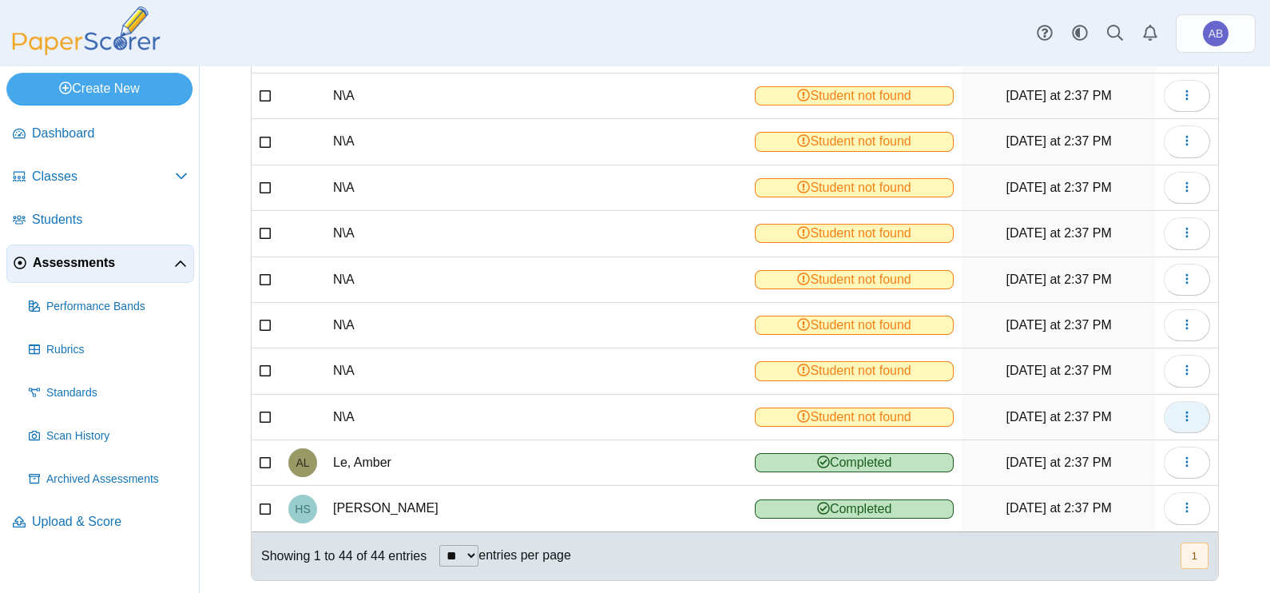
click at [1180, 401] on button "button" at bounding box center [1187, 417] width 46 height 32
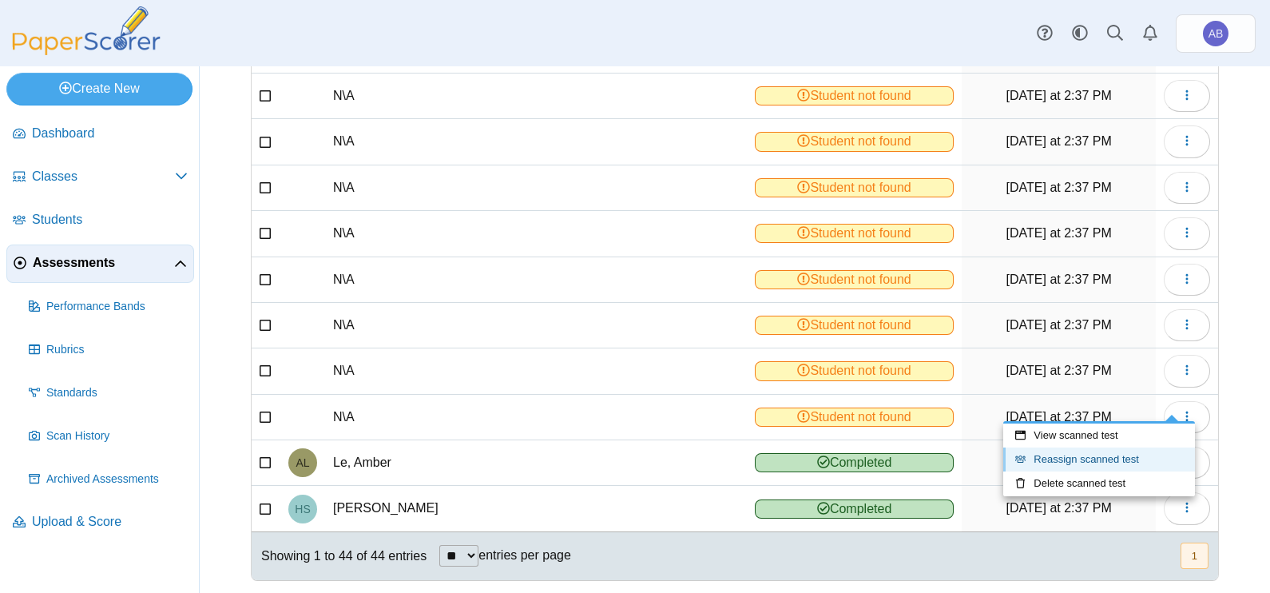
click at [1138, 462] on link "Reassign scanned test" at bounding box center [1099, 459] width 192 height 24
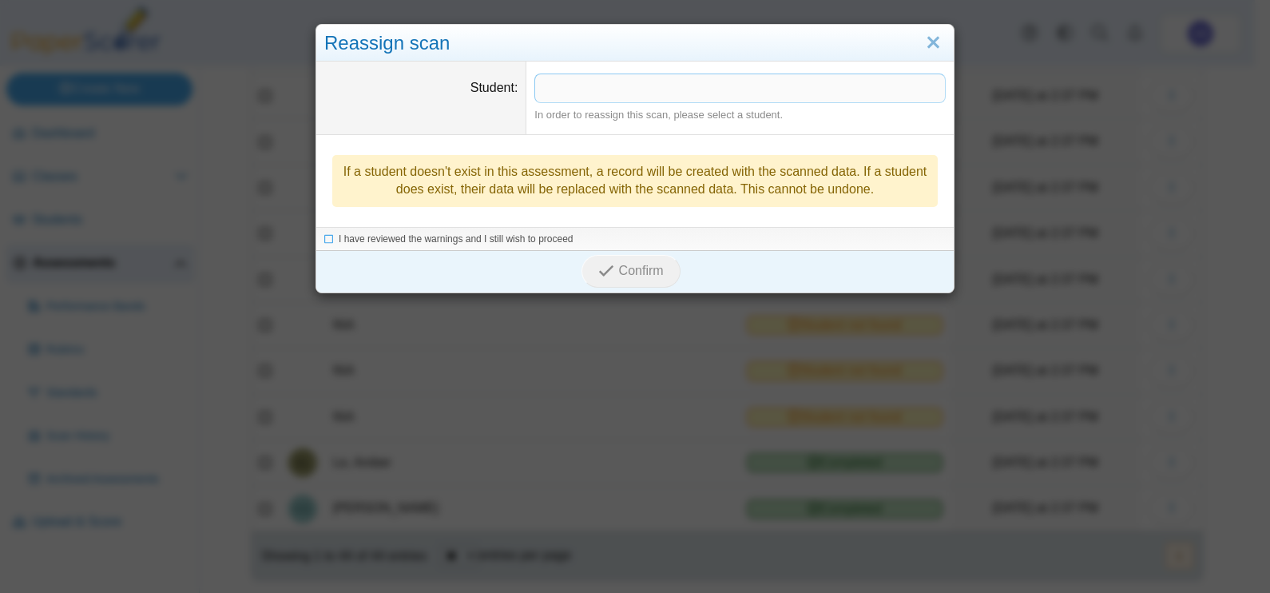
click at [581, 88] on span at bounding box center [740, 87] width 410 height 27
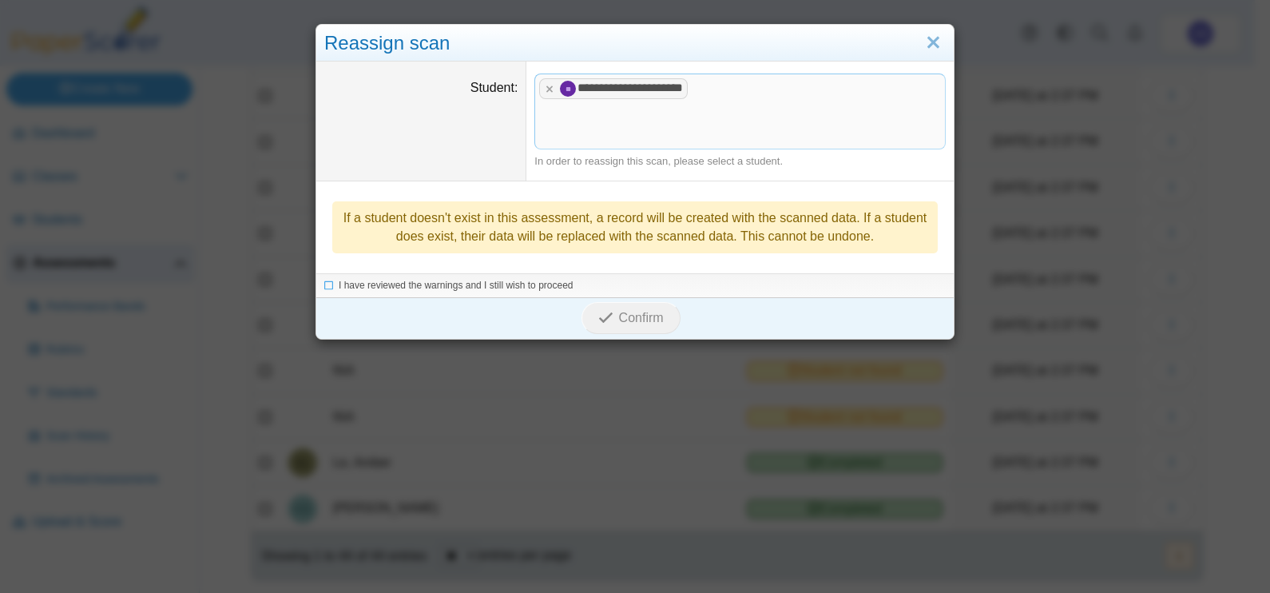
drag, startPoint x: 620, startPoint y: 117, endPoint x: 568, endPoint y: 130, distance: 54.4
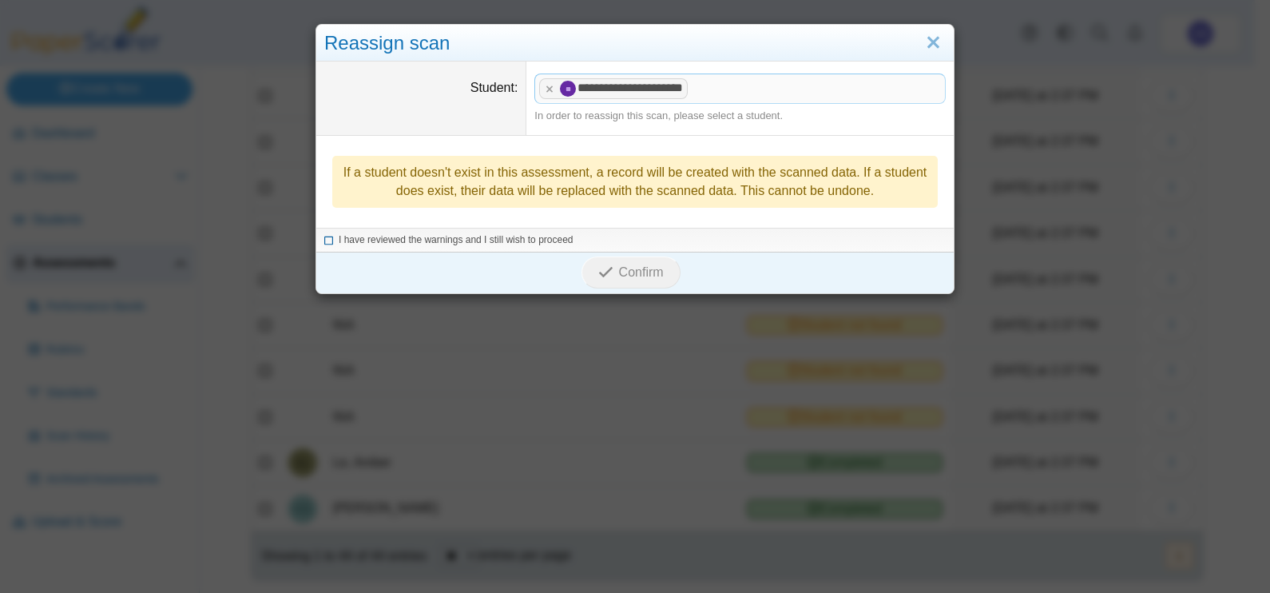
click at [434, 237] on span "I have reviewed the warnings and I still wish to proceed" at bounding box center [456, 239] width 235 height 11
click at [658, 263] on button "Confirm" at bounding box center [630, 272] width 98 height 32
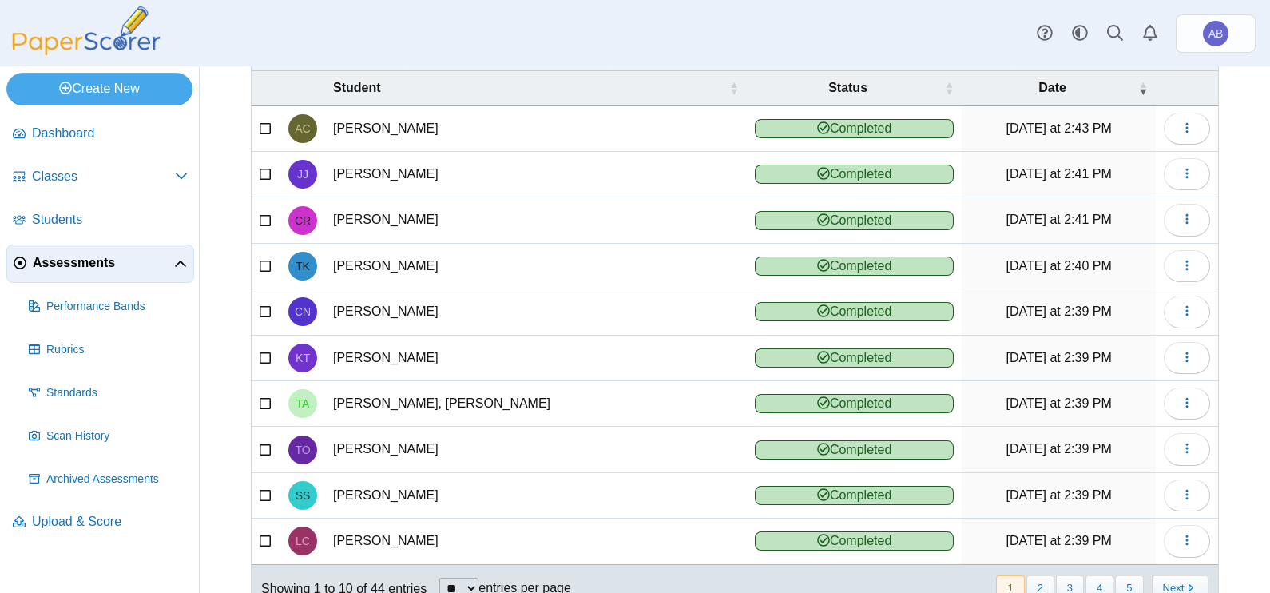
scroll to position [178, 0]
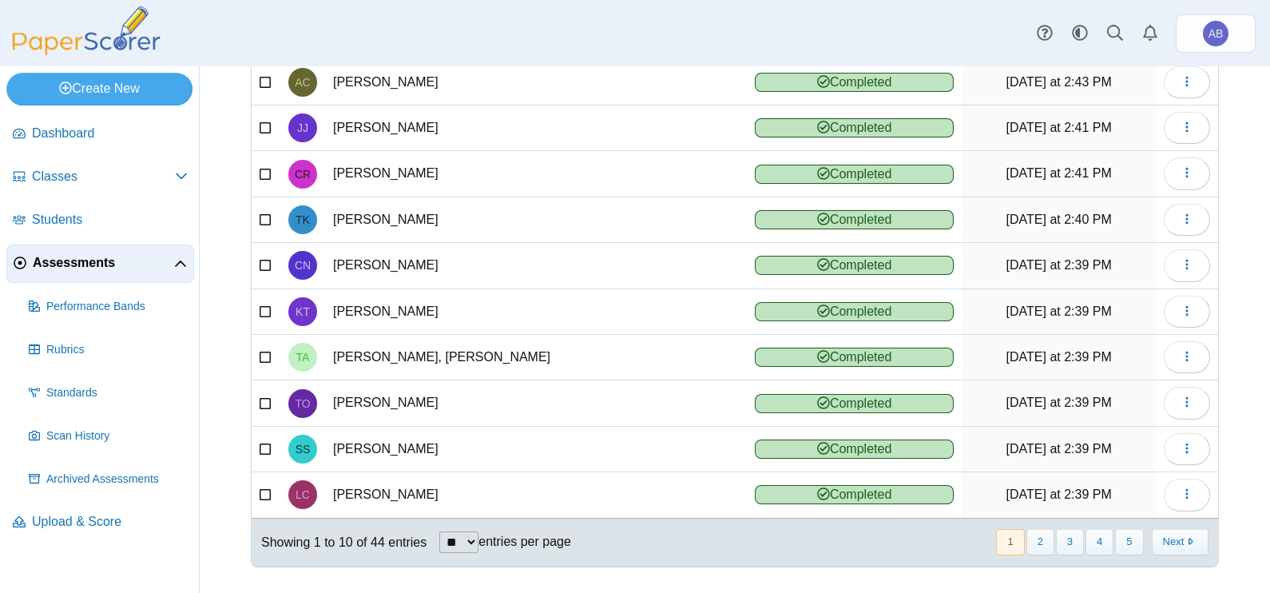
click at [471, 537] on select "** ** ** ***" at bounding box center [458, 542] width 39 height 22
select select "**"
click at [439, 531] on select "** ** ** ***" at bounding box center [458, 542] width 39 height 22
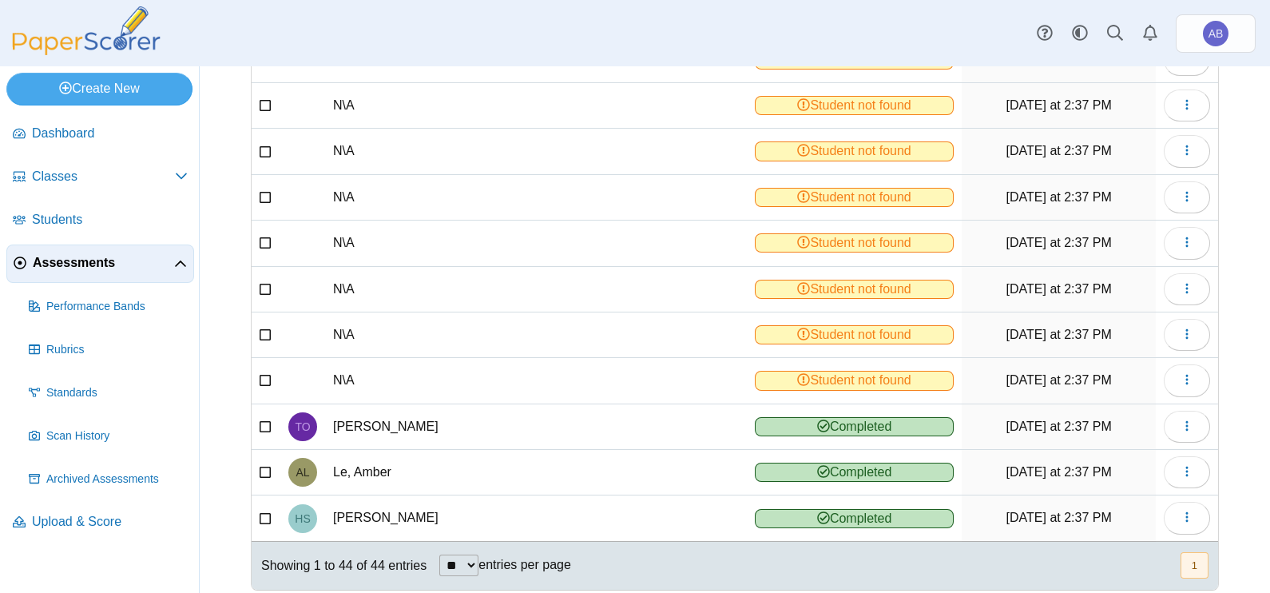
scroll to position [1723, 0]
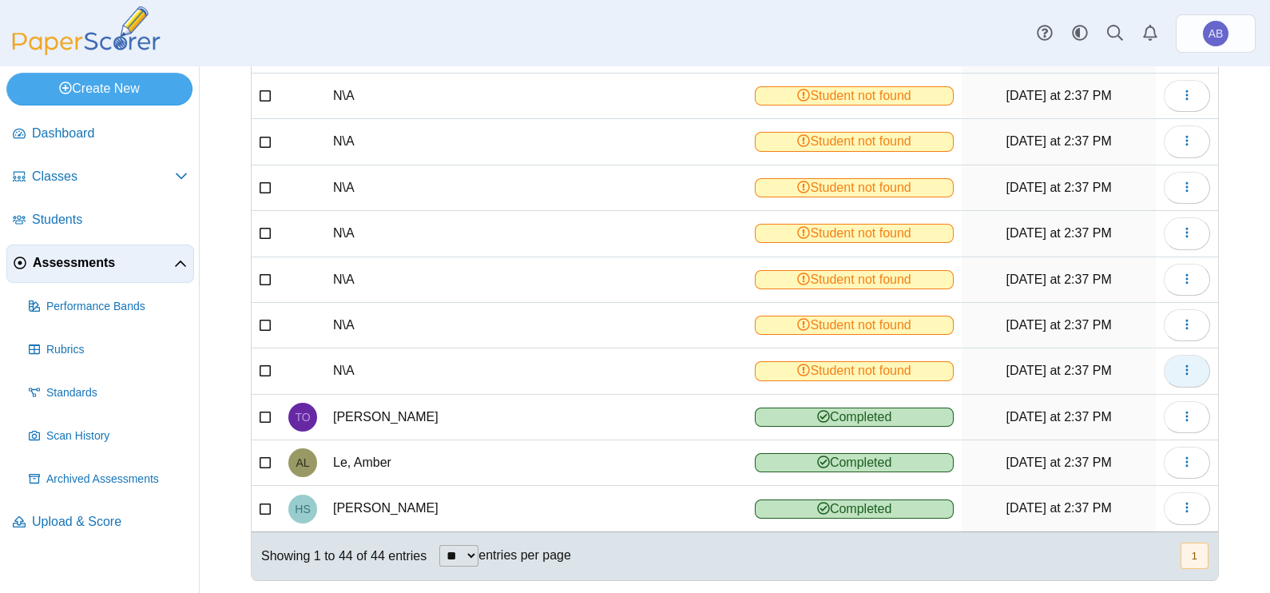
click at [1174, 355] on button "button" at bounding box center [1187, 371] width 46 height 32
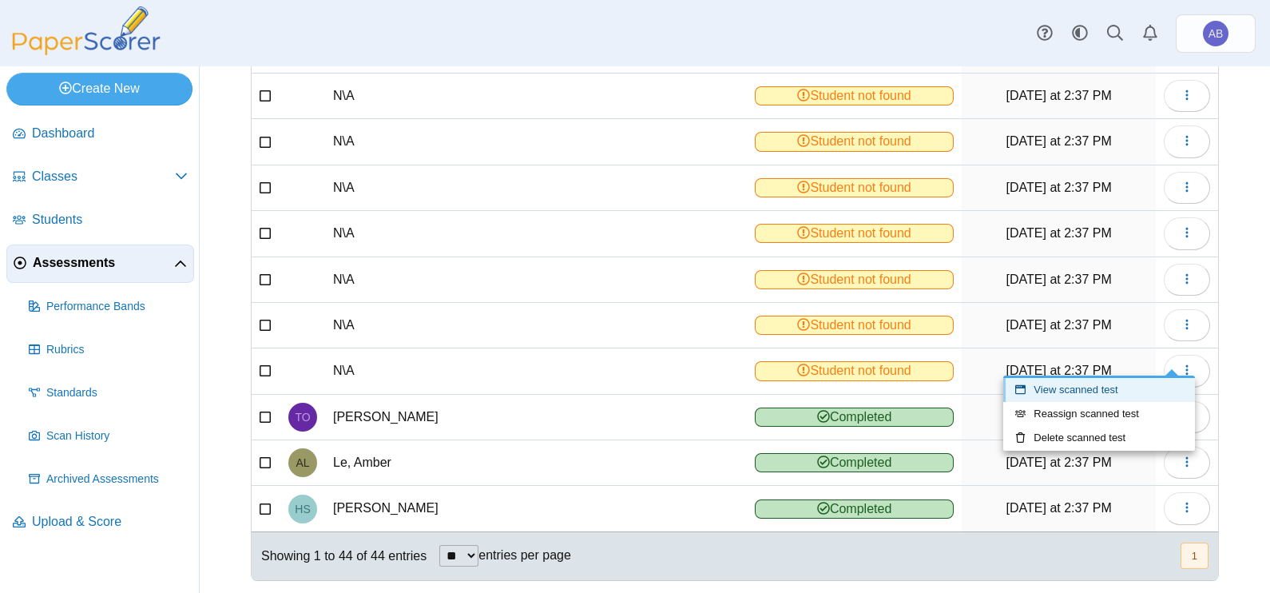
click at [1089, 390] on link "View scanned test" at bounding box center [1099, 390] width 192 height 24
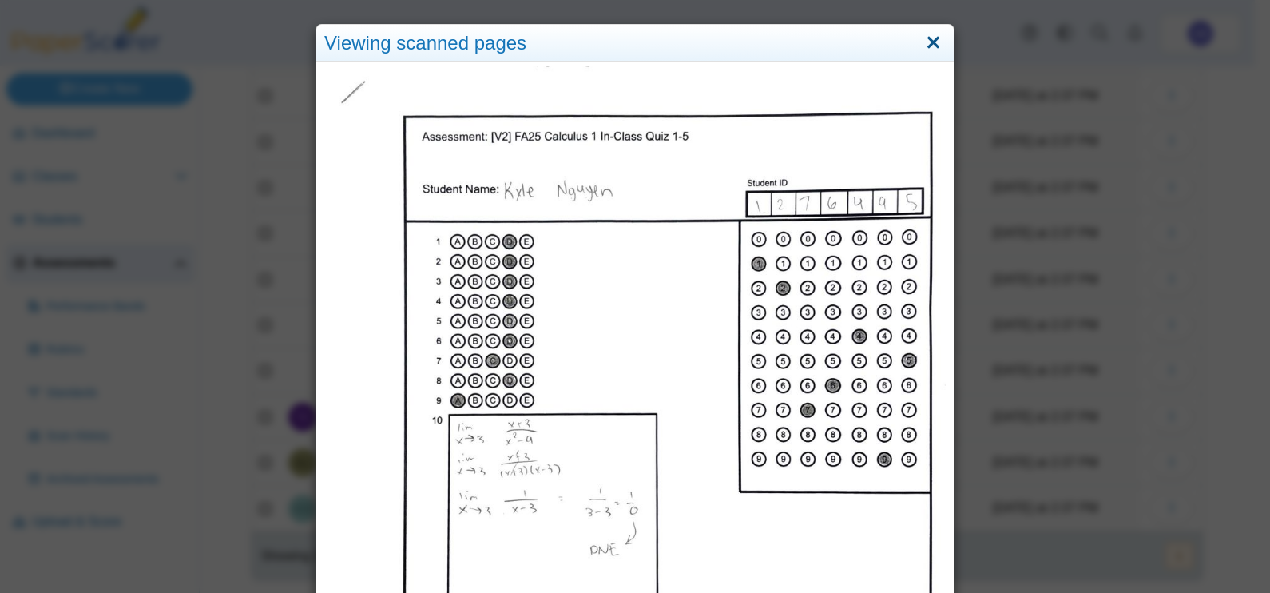
click at [931, 44] on link "Close" at bounding box center [933, 43] width 25 height 27
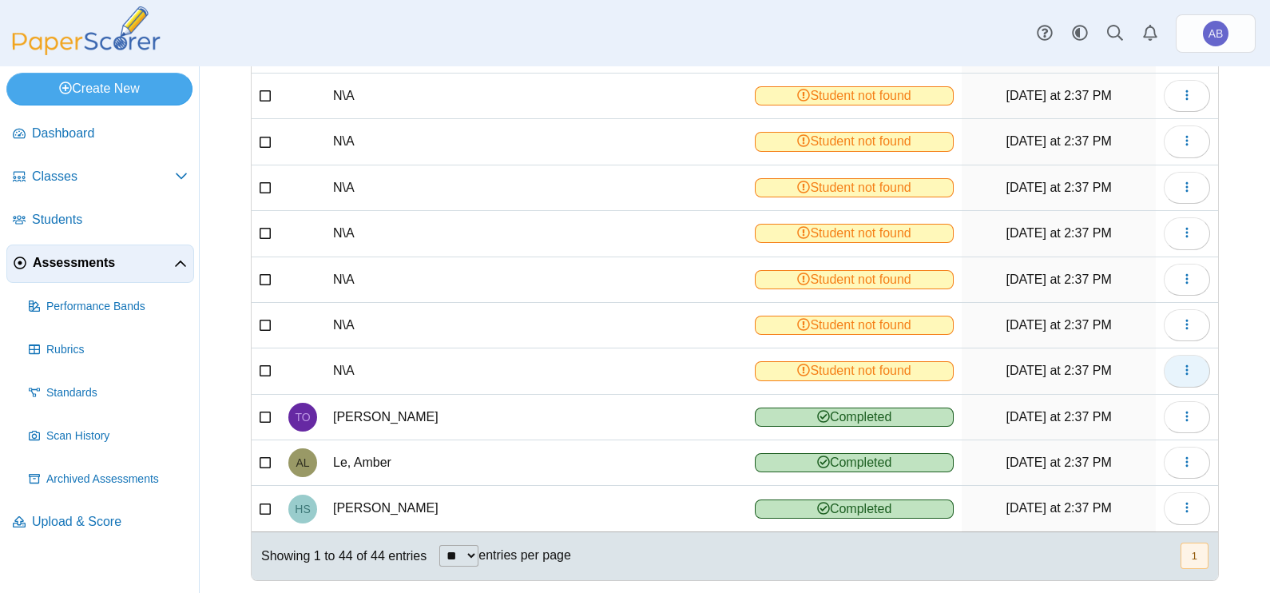
click at [1164, 355] on button "button" at bounding box center [1187, 371] width 46 height 32
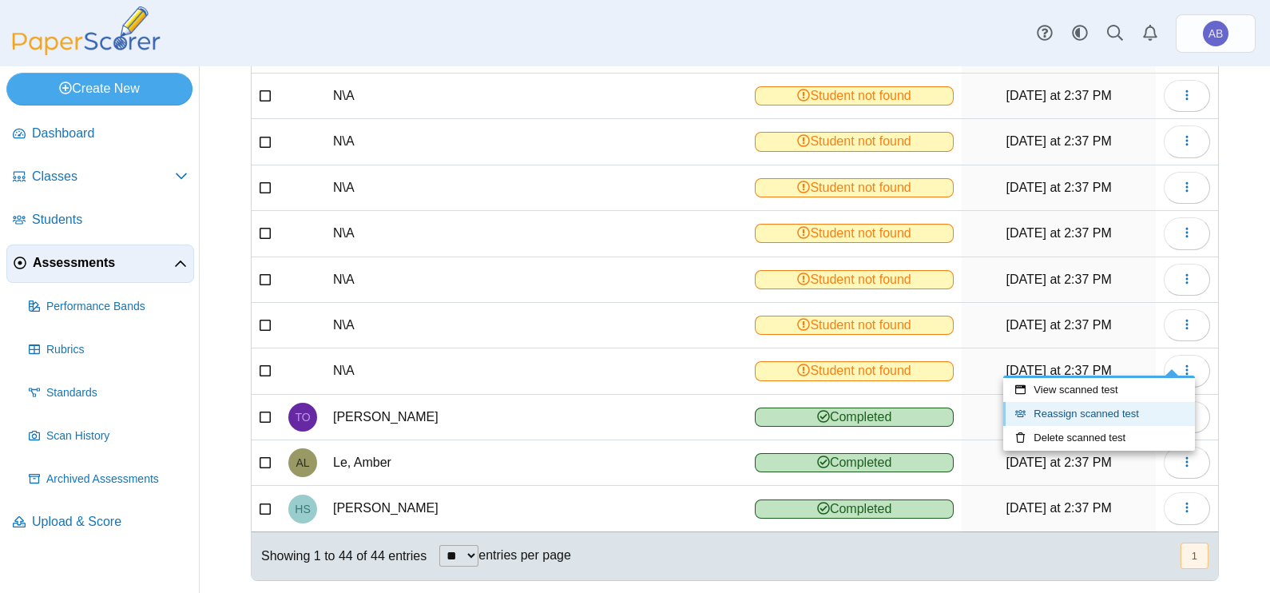
click at [1102, 407] on link "Reassign scanned test" at bounding box center [1099, 414] width 192 height 24
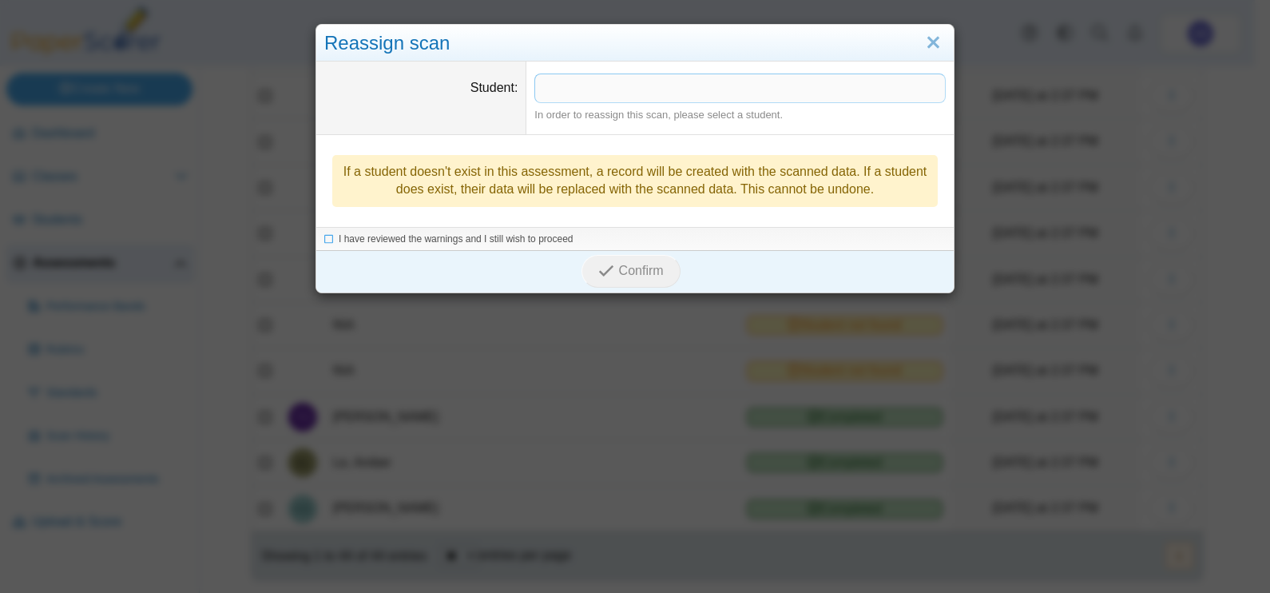
click at [608, 90] on span at bounding box center [740, 87] width 410 height 27
click at [442, 237] on span "I have reviewed the warnings and I still wish to proceed" at bounding box center [456, 239] width 235 height 11
click at [653, 272] on span "Confirm" at bounding box center [641, 272] width 45 height 14
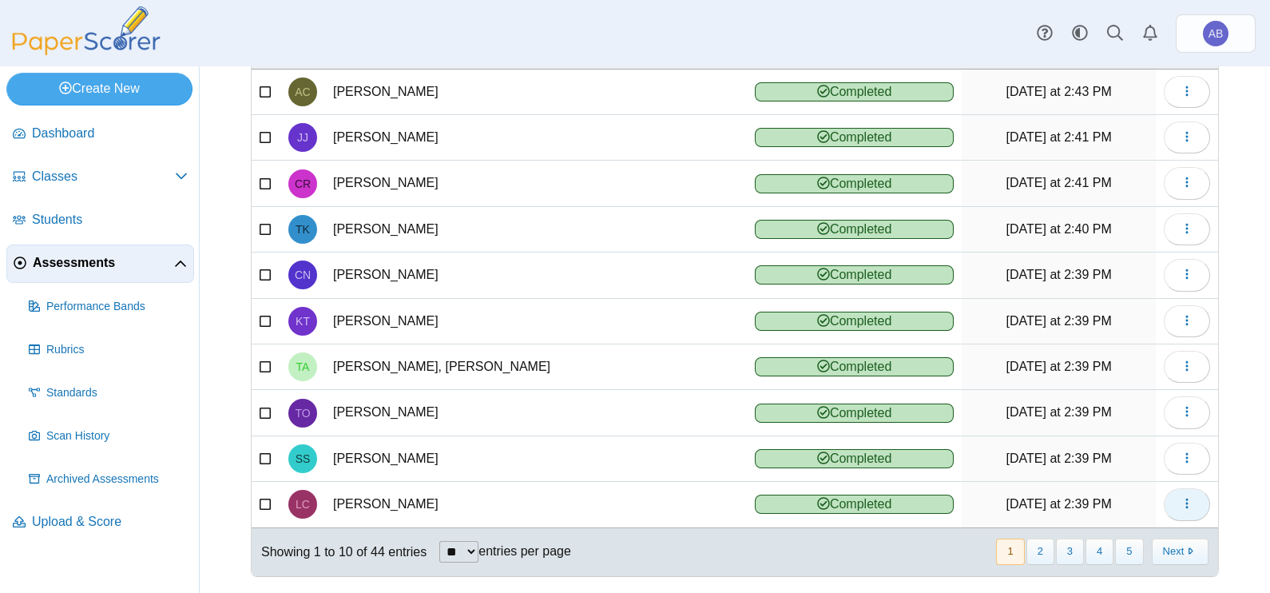
scroll to position [178, 0]
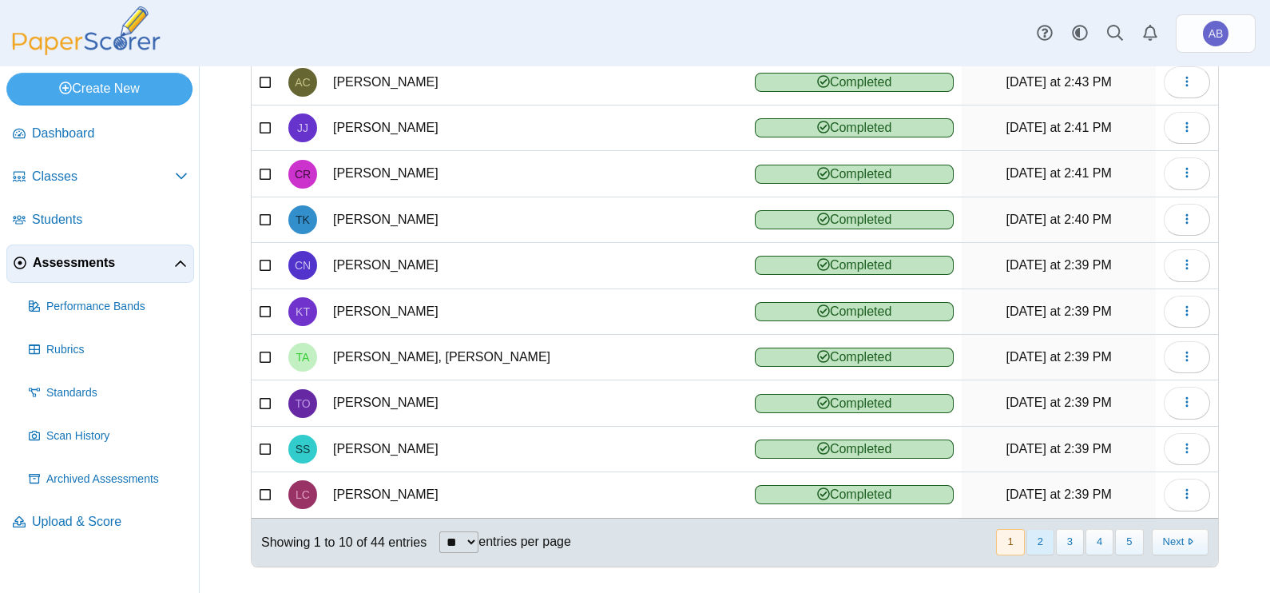
click at [1029, 537] on button "2" at bounding box center [1040, 542] width 28 height 26
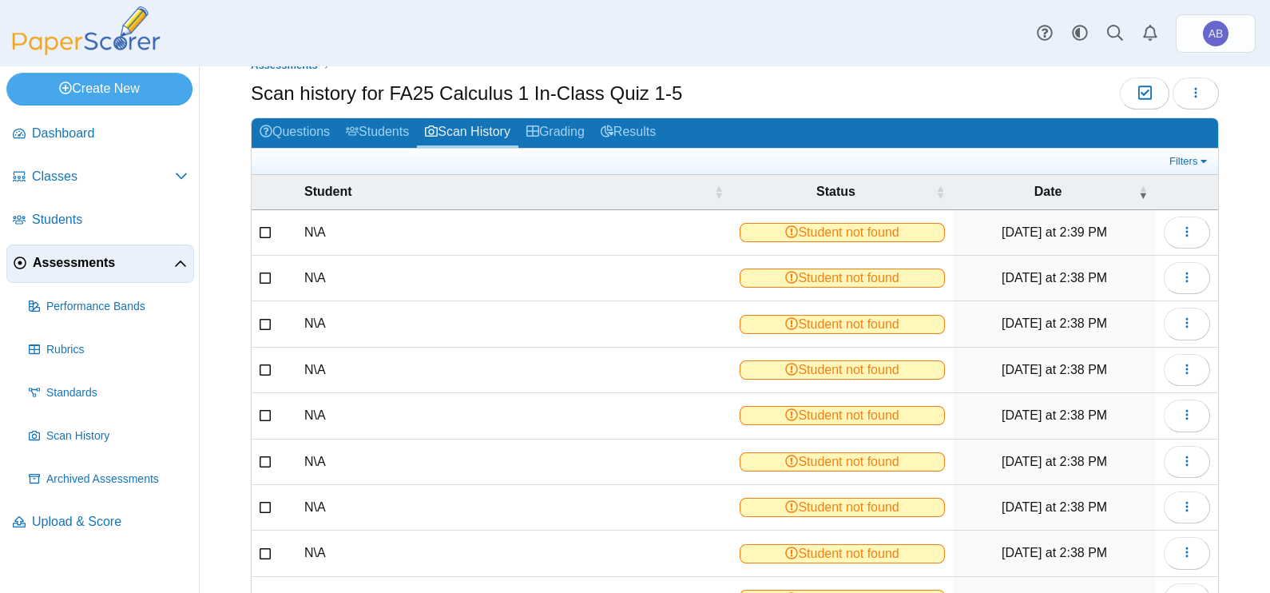
scroll to position [0, 0]
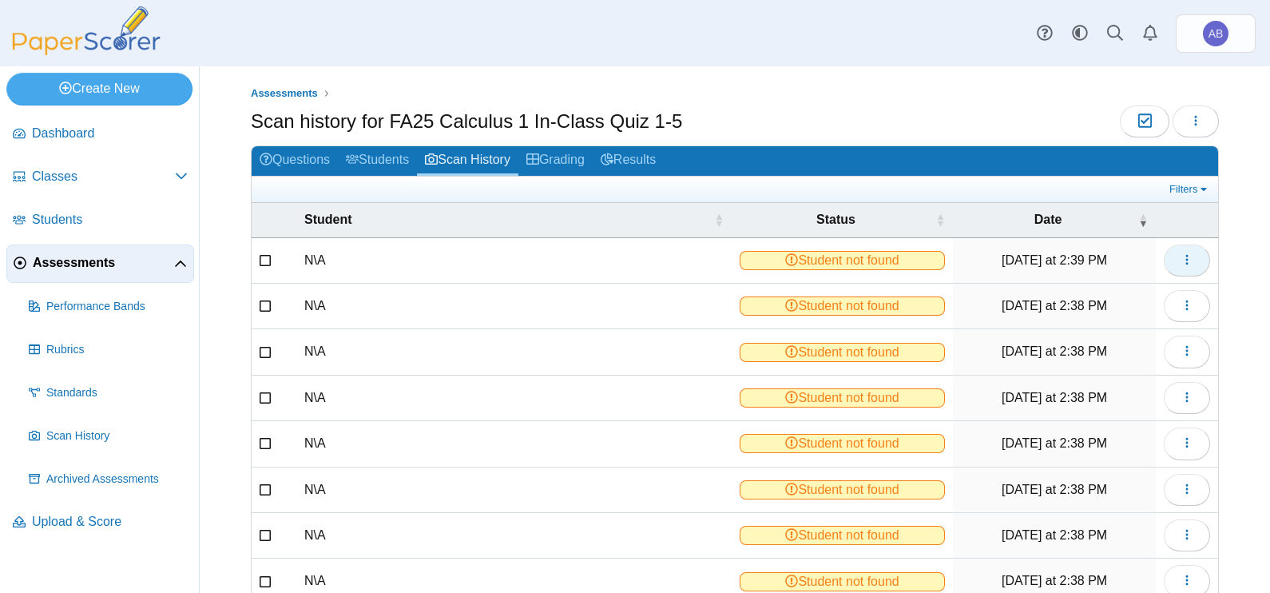
click at [1180, 256] on icon "button" at bounding box center [1186, 259] width 13 height 13
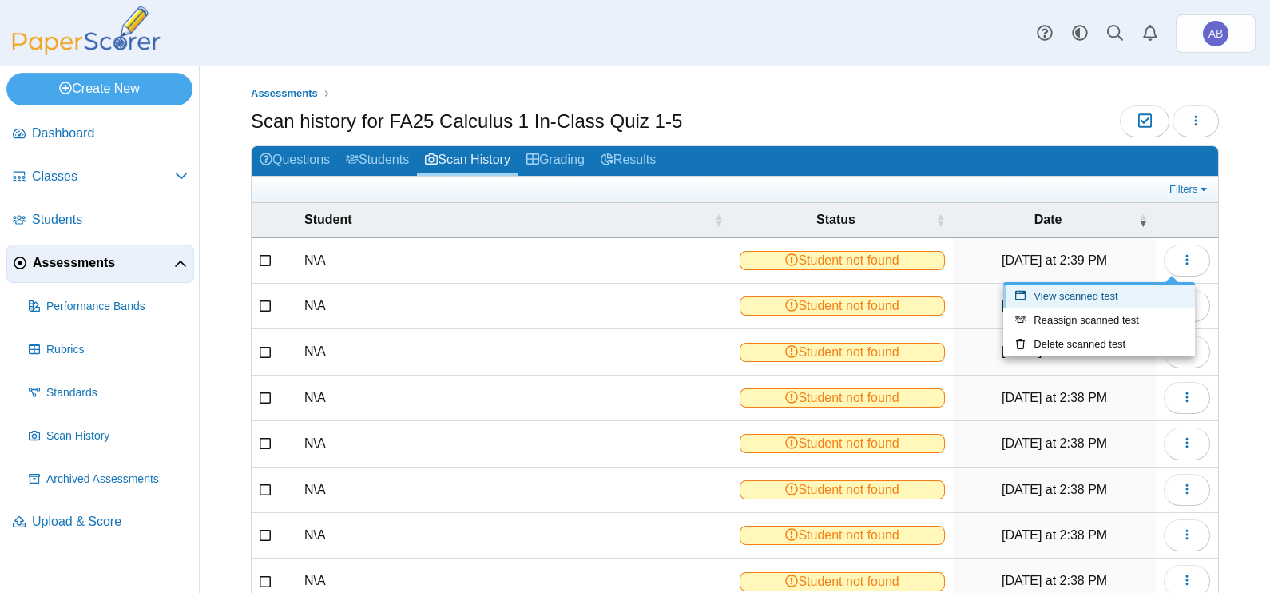
drag, startPoint x: 1105, startPoint y: 295, endPoint x: 1073, endPoint y: 303, distance: 33.1
click at [1107, 295] on link "View scanned test" at bounding box center [1099, 296] width 192 height 24
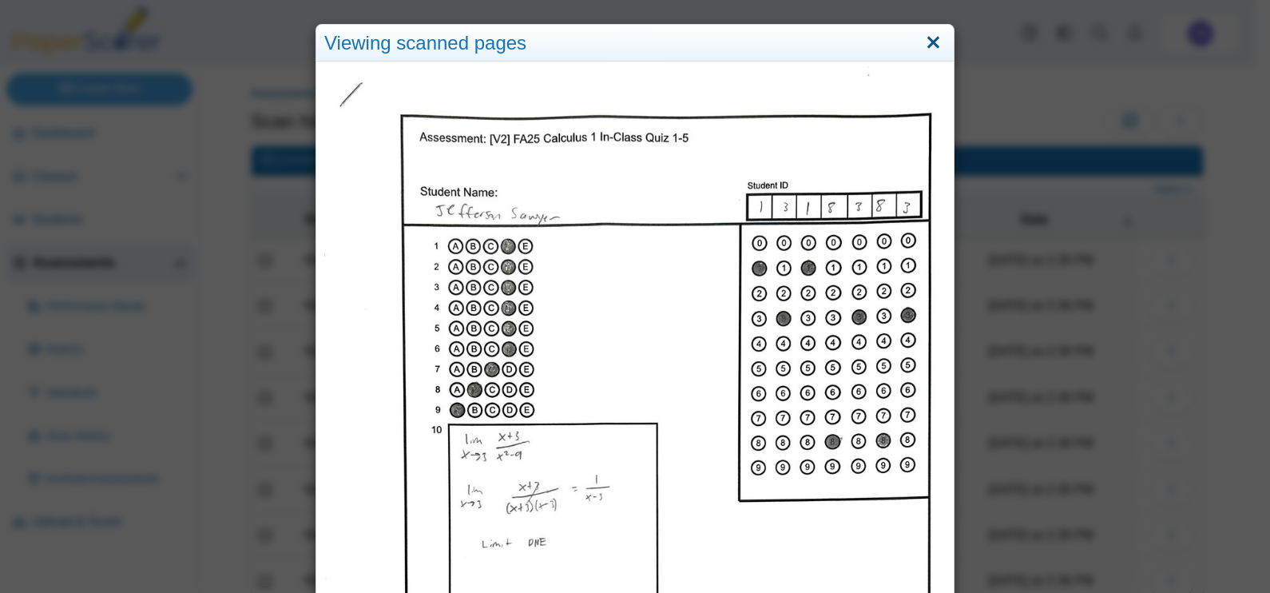
click at [933, 43] on link "Close" at bounding box center [933, 43] width 25 height 27
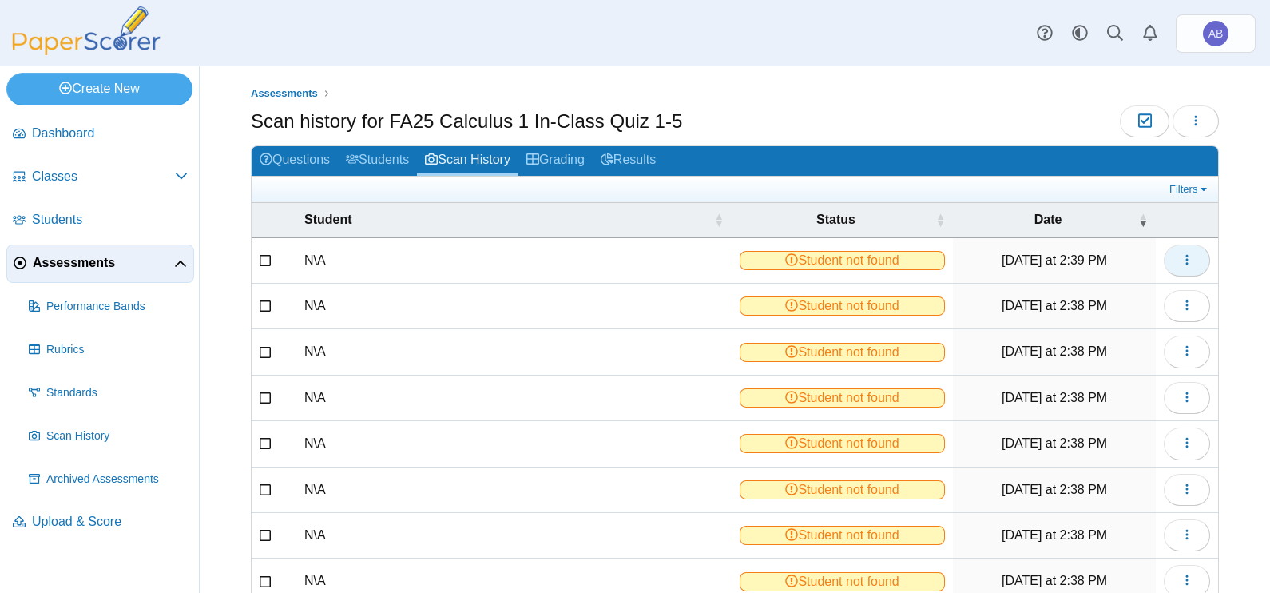
click at [1164, 259] on button "button" at bounding box center [1187, 260] width 46 height 32
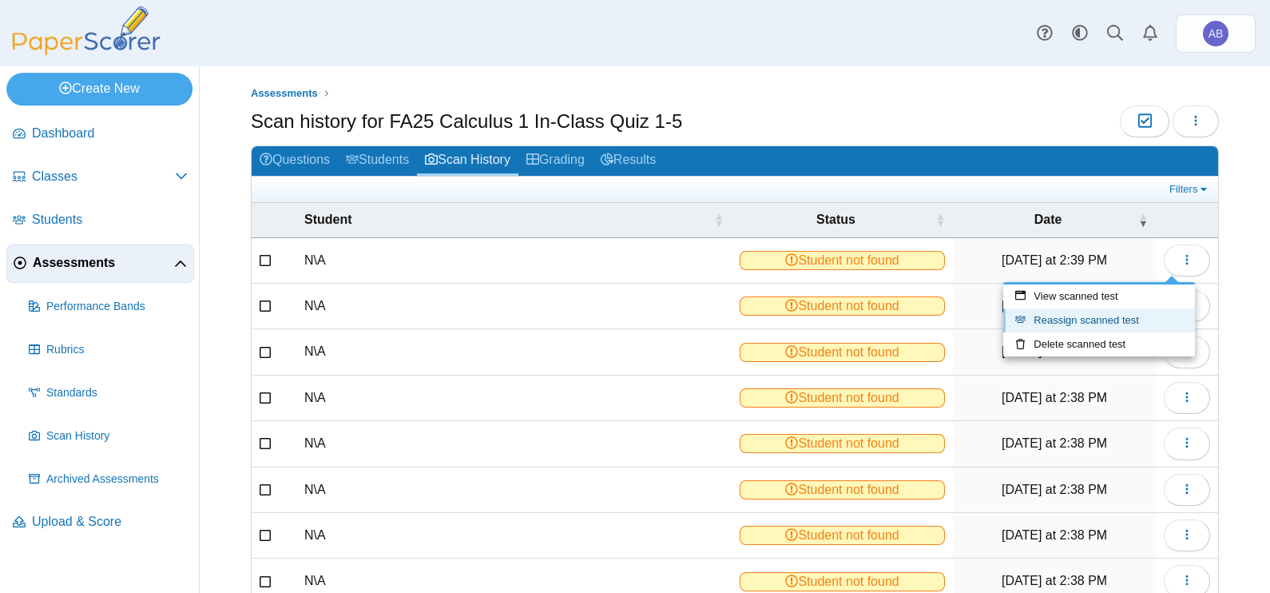
click at [1122, 319] on link "Reassign scanned test" at bounding box center [1099, 320] width 192 height 24
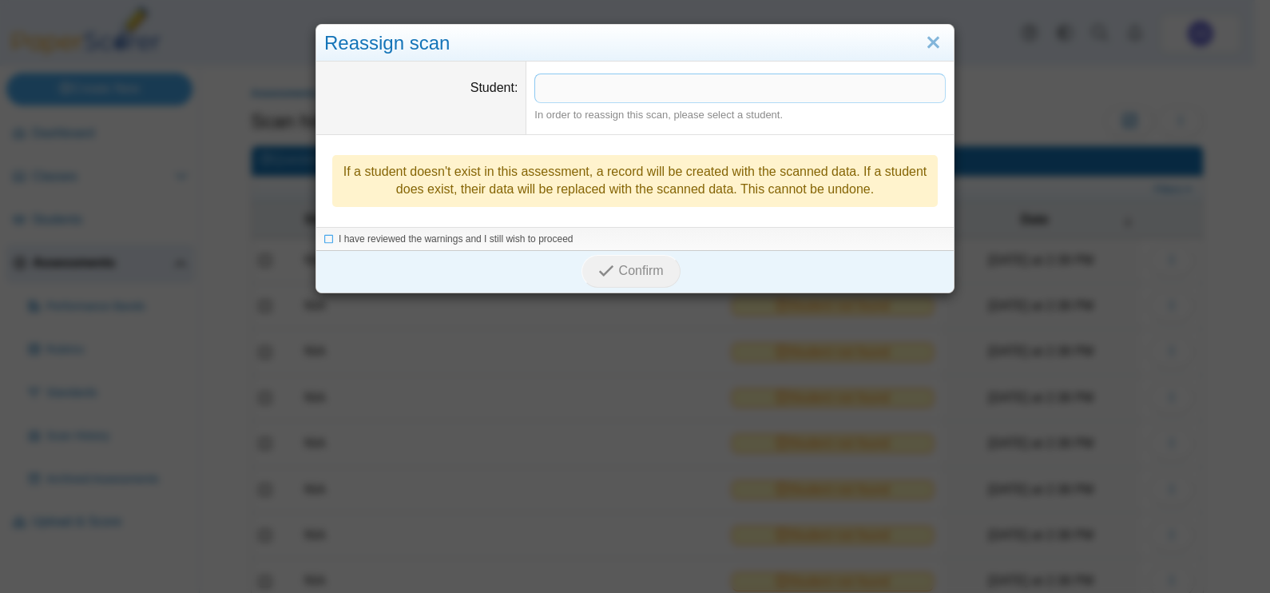
drag, startPoint x: 617, startPoint y: 89, endPoint x: 673, endPoint y: 96, distance: 57.2
click at [617, 89] on span at bounding box center [740, 87] width 410 height 27
click at [389, 237] on span "I have reviewed the warnings and I still wish to proceed" at bounding box center [456, 239] width 235 height 11
click at [607, 268] on icon "submit" at bounding box center [608, 273] width 20 height 18
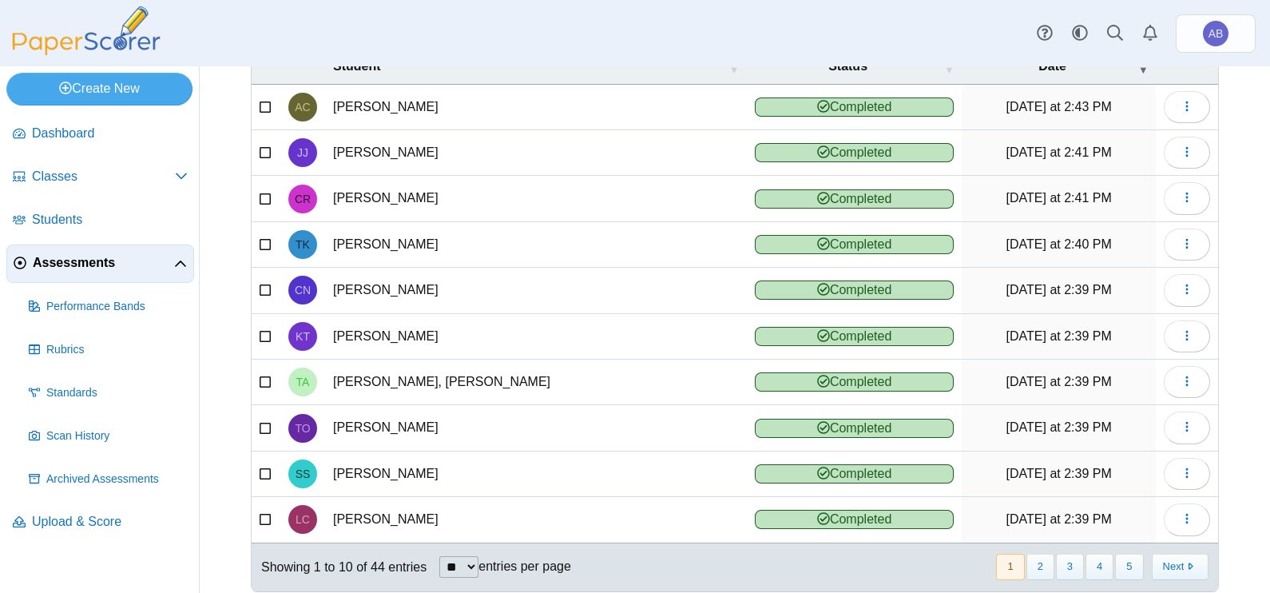
scroll to position [178, 0]
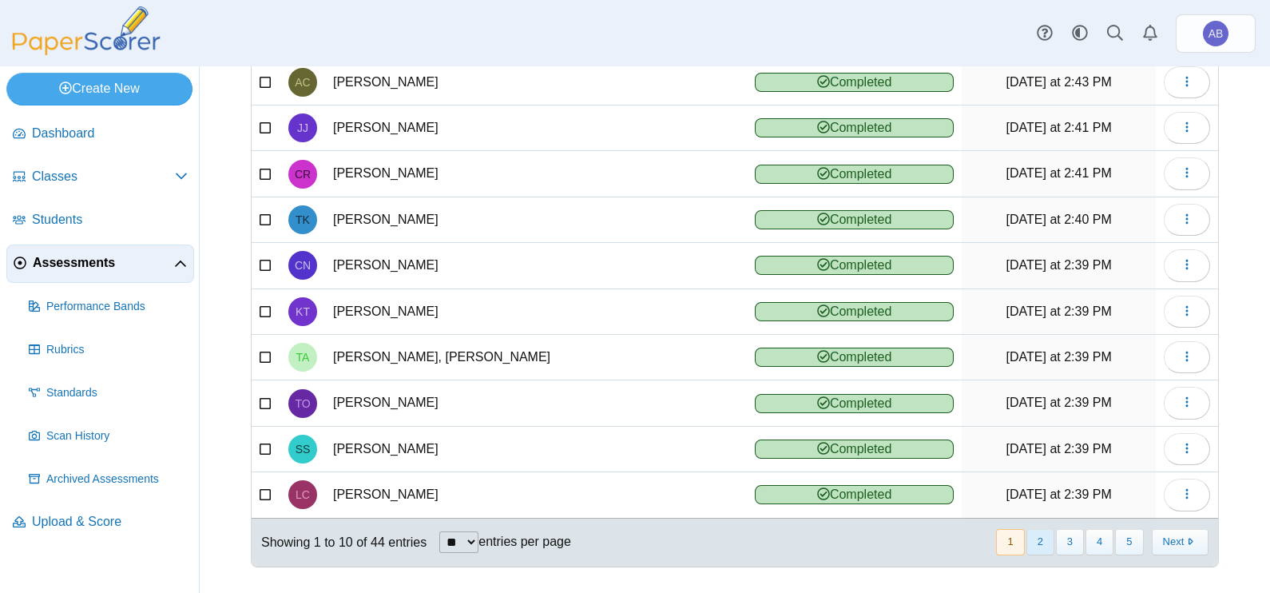
click at [1026, 533] on button "2" at bounding box center [1040, 542] width 28 height 26
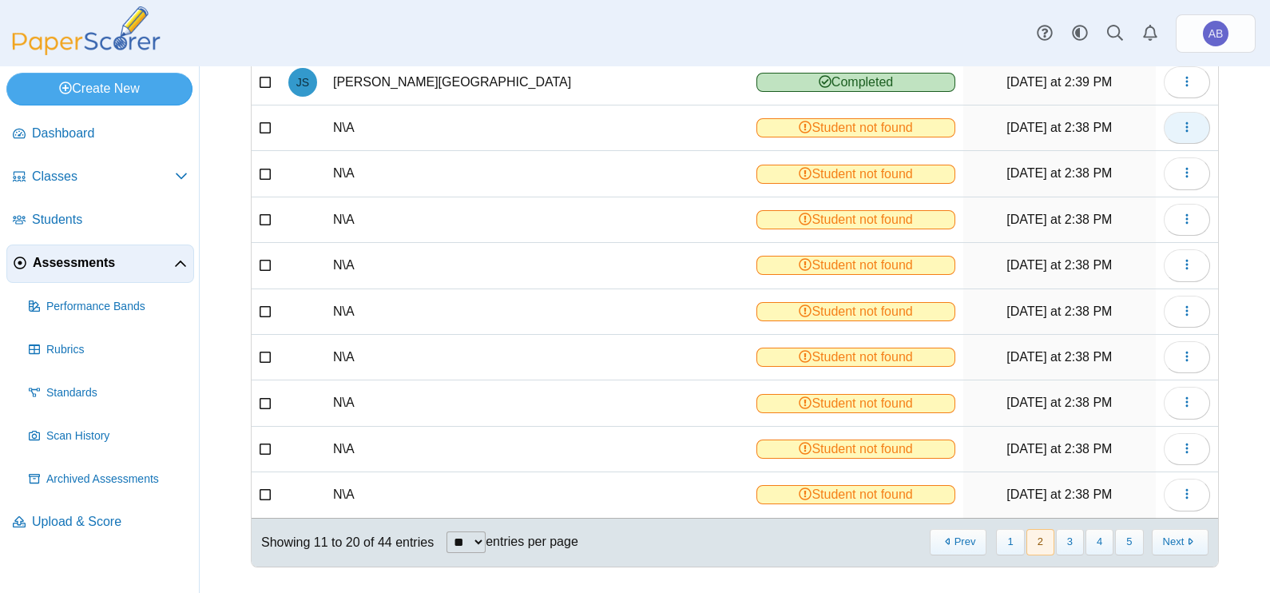
click at [1180, 121] on icon "button" at bounding box center [1186, 127] width 13 height 13
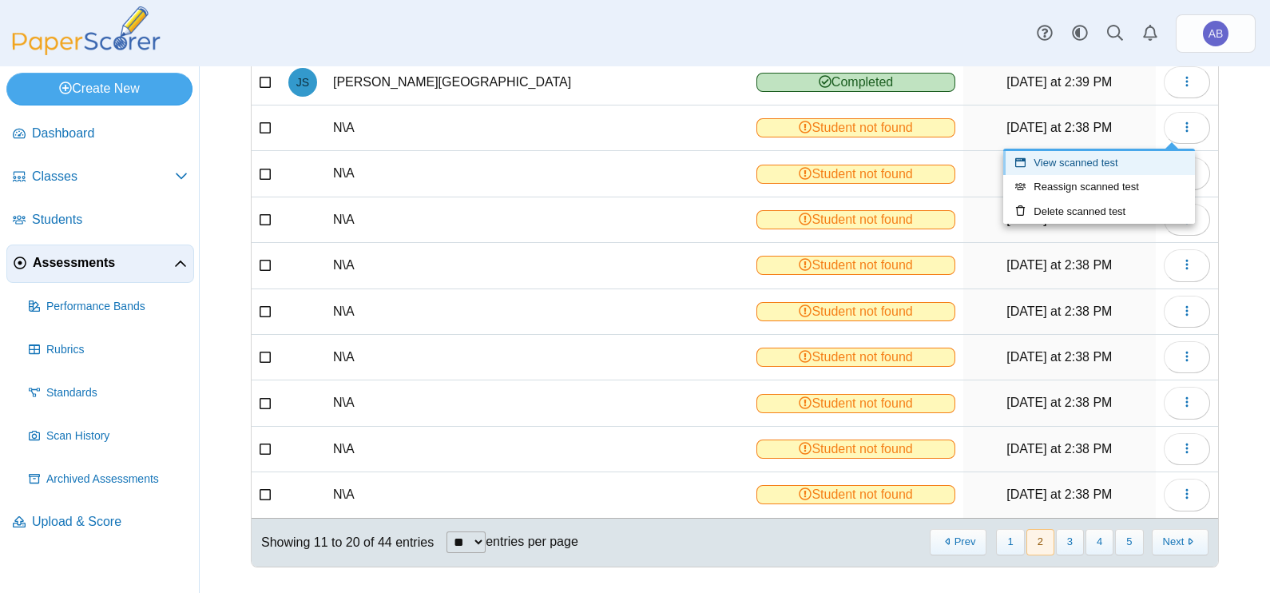
click at [1100, 158] on link "View scanned test" at bounding box center [1099, 163] width 192 height 24
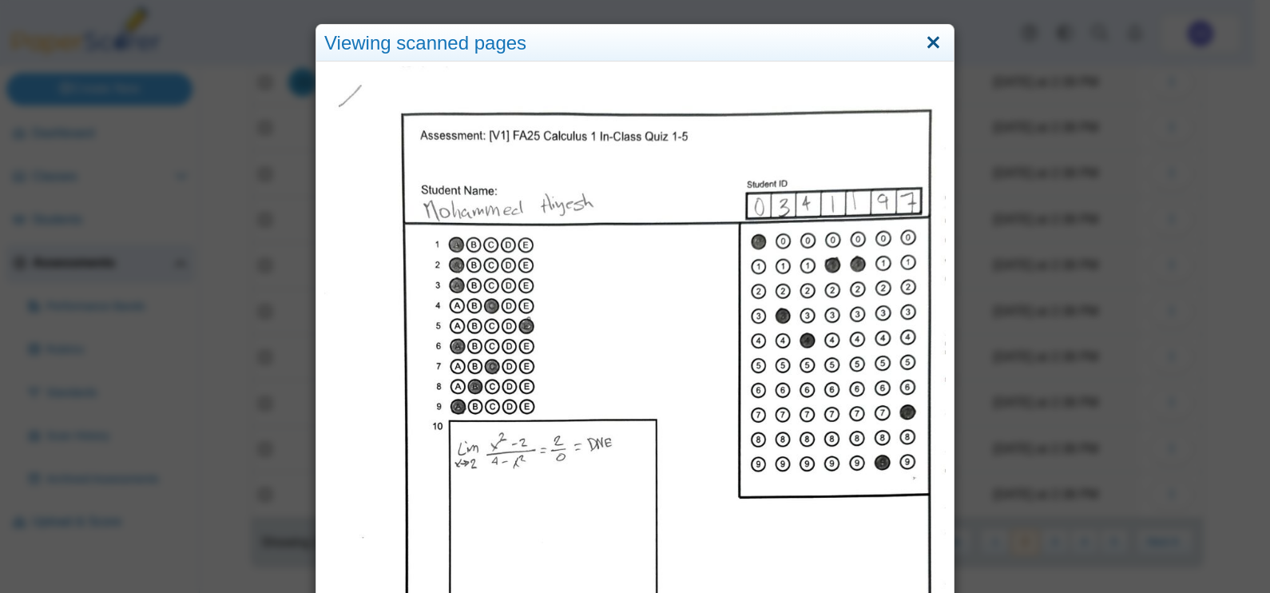
click at [930, 42] on link "Close" at bounding box center [933, 43] width 25 height 27
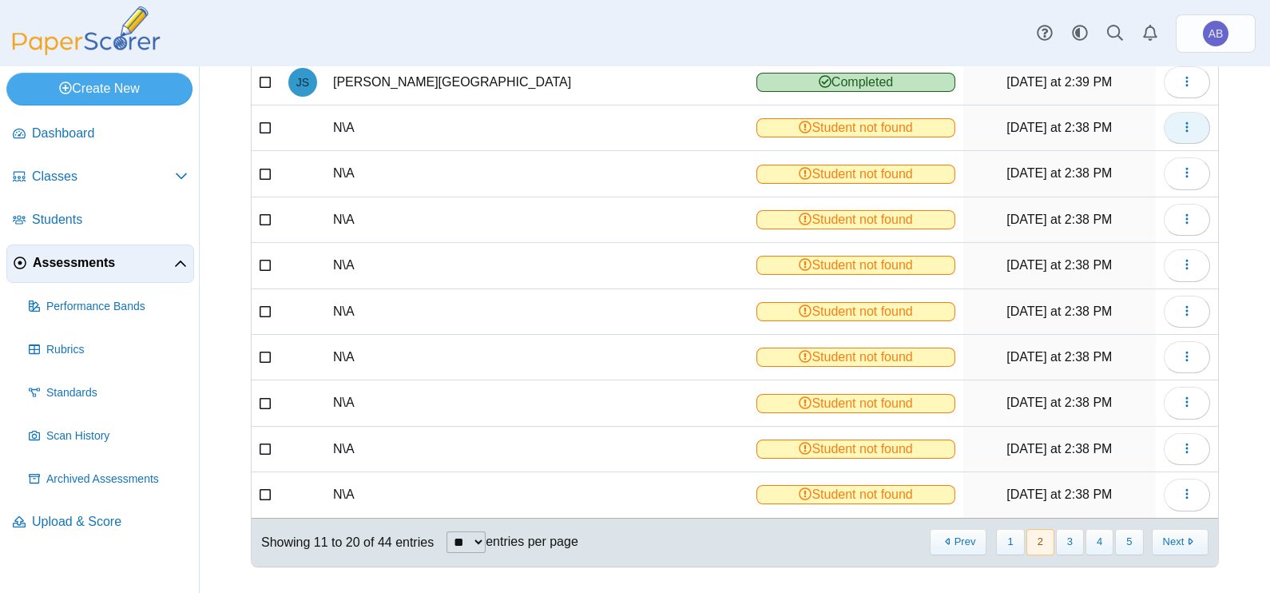
click at [1186, 129] on button "button" at bounding box center [1187, 128] width 46 height 32
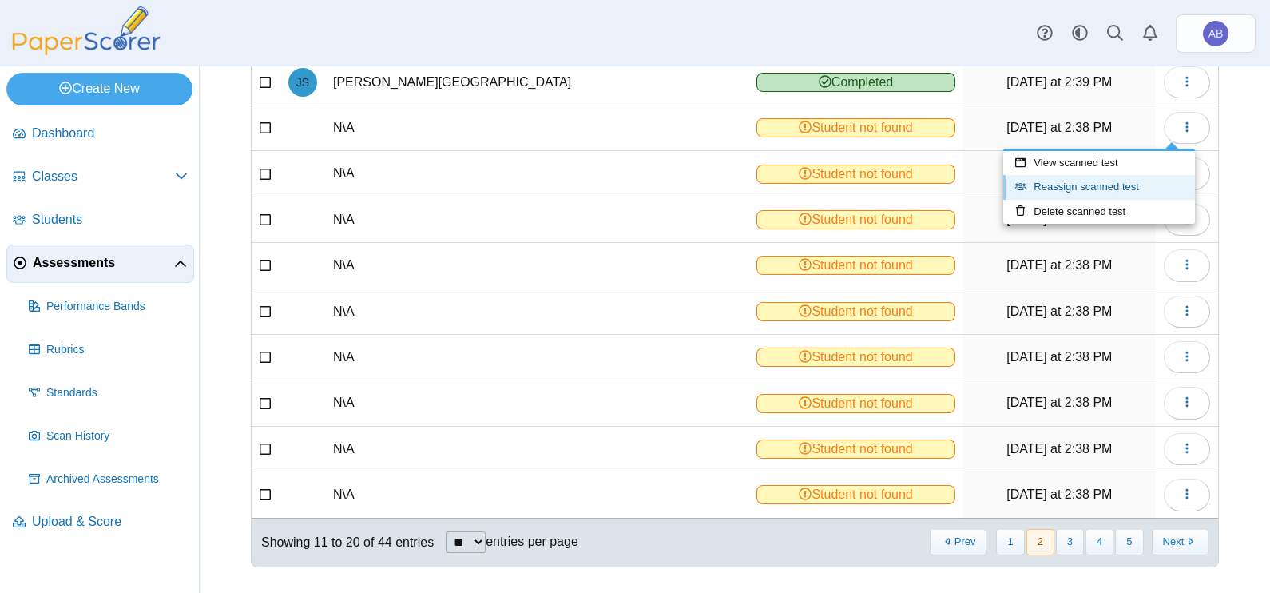
click at [1138, 192] on link "Reassign scanned test" at bounding box center [1099, 187] width 192 height 24
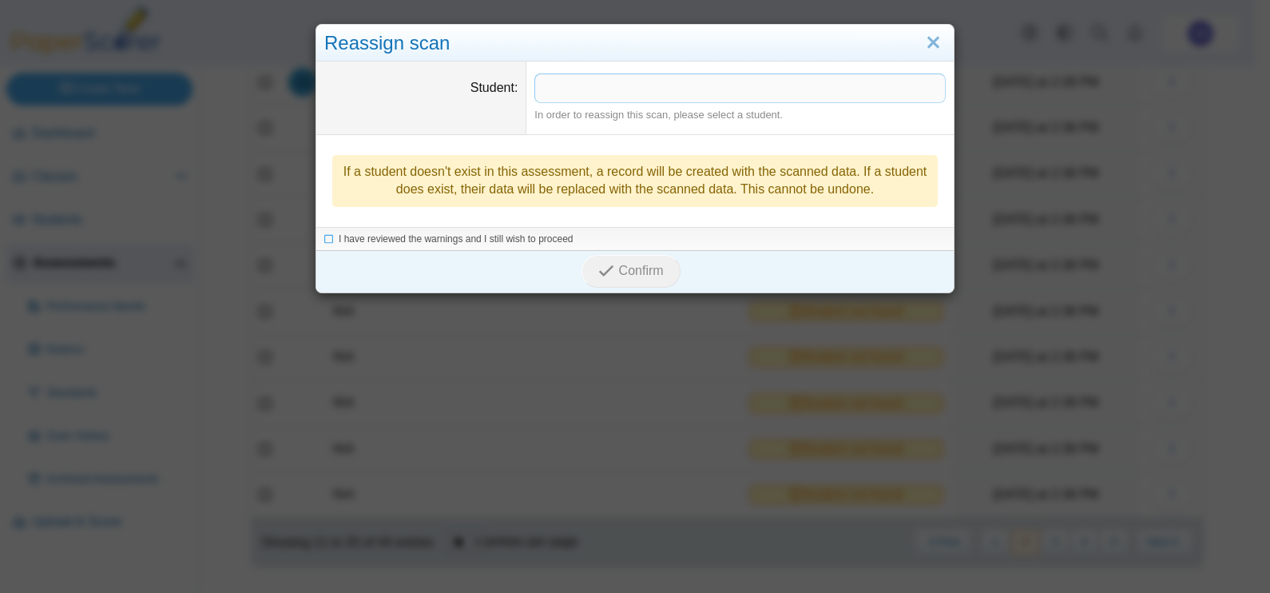
click at [690, 84] on span at bounding box center [740, 87] width 410 height 27
click at [527, 240] on span "I have reviewed the warnings and I still wish to proceed" at bounding box center [456, 239] width 235 height 11
click at [621, 270] on span "Confirm" at bounding box center [641, 272] width 45 height 14
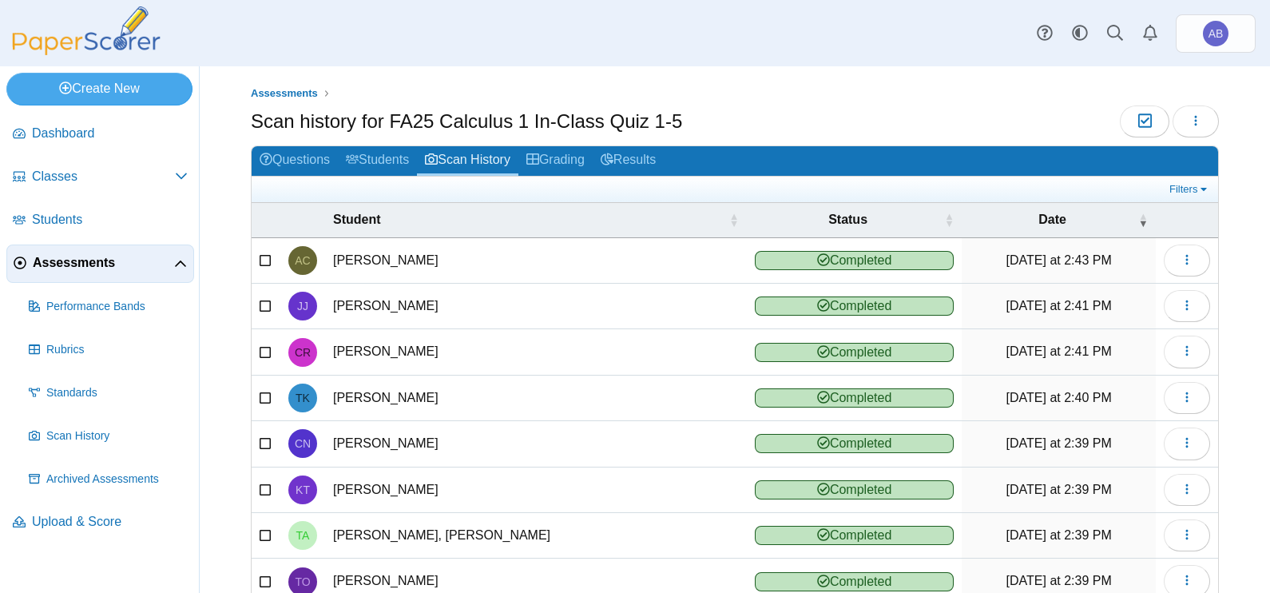
scroll to position [178, 0]
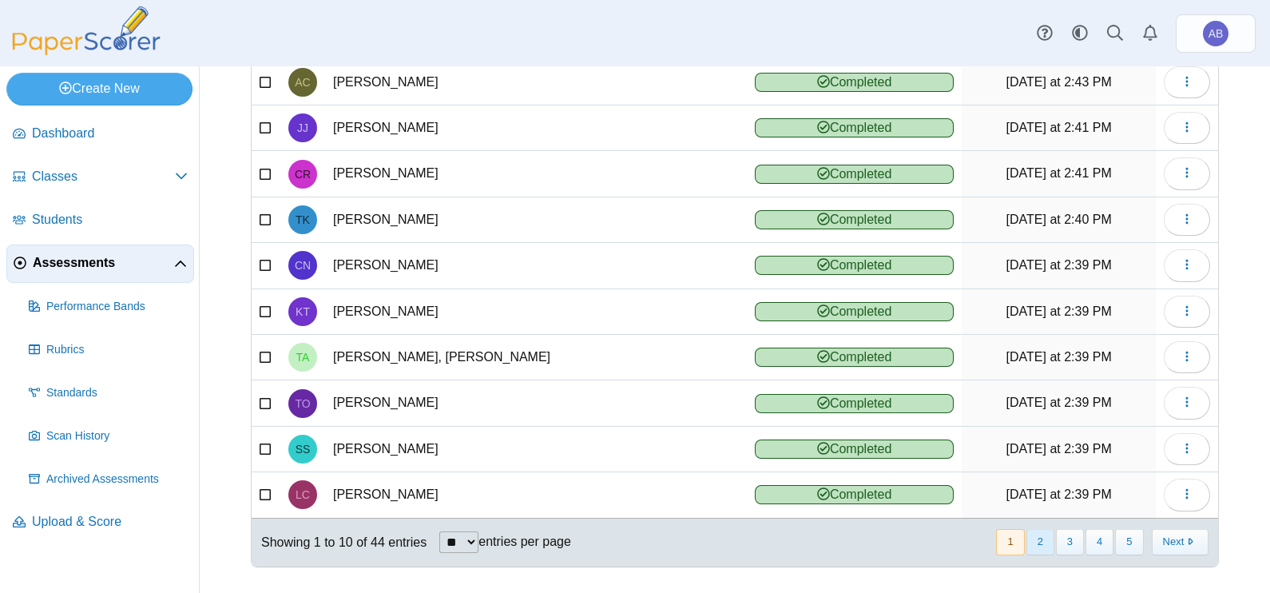
click at [1026, 529] on button "2" at bounding box center [1040, 542] width 28 height 26
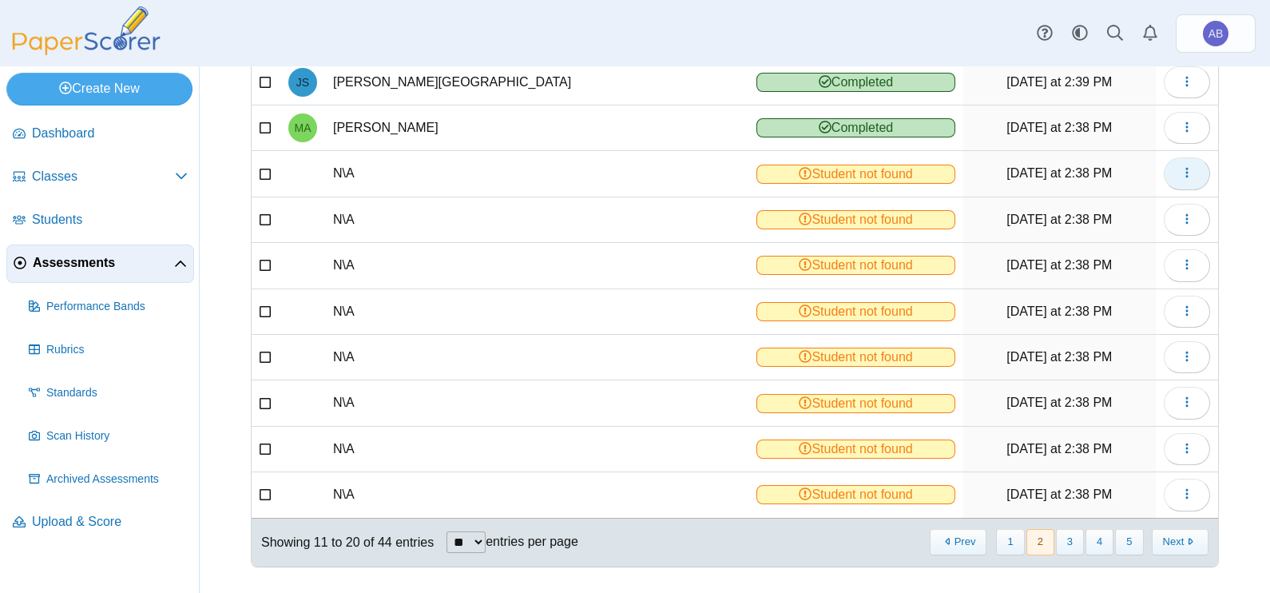
click at [1180, 169] on icon "button" at bounding box center [1186, 172] width 13 height 13
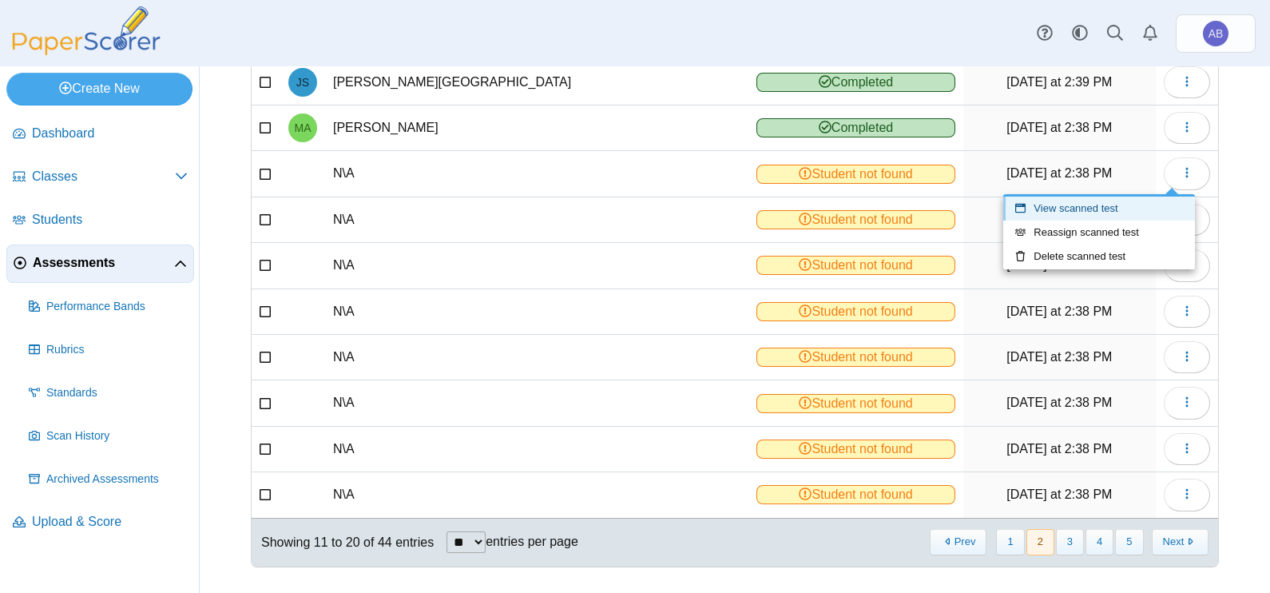
click at [1146, 200] on link "View scanned test" at bounding box center [1099, 208] width 192 height 24
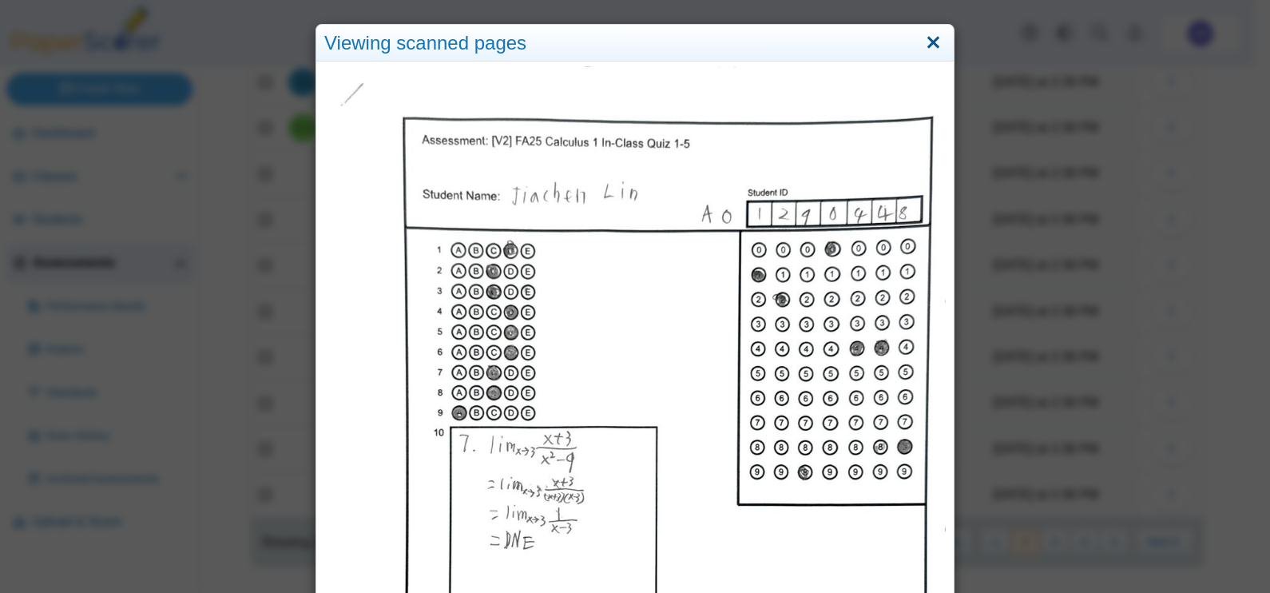
click at [932, 47] on link "Close" at bounding box center [933, 43] width 25 height 27
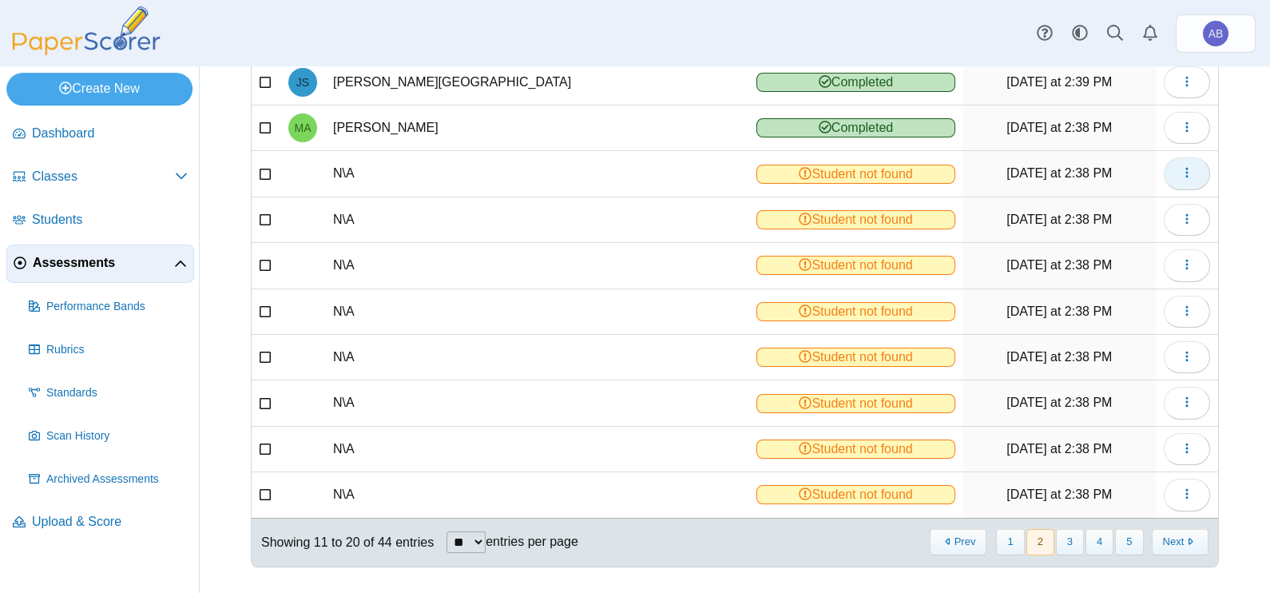
click at [1180, 166] on icon "button" at bounding box center [1186, 172] width 13 height 13
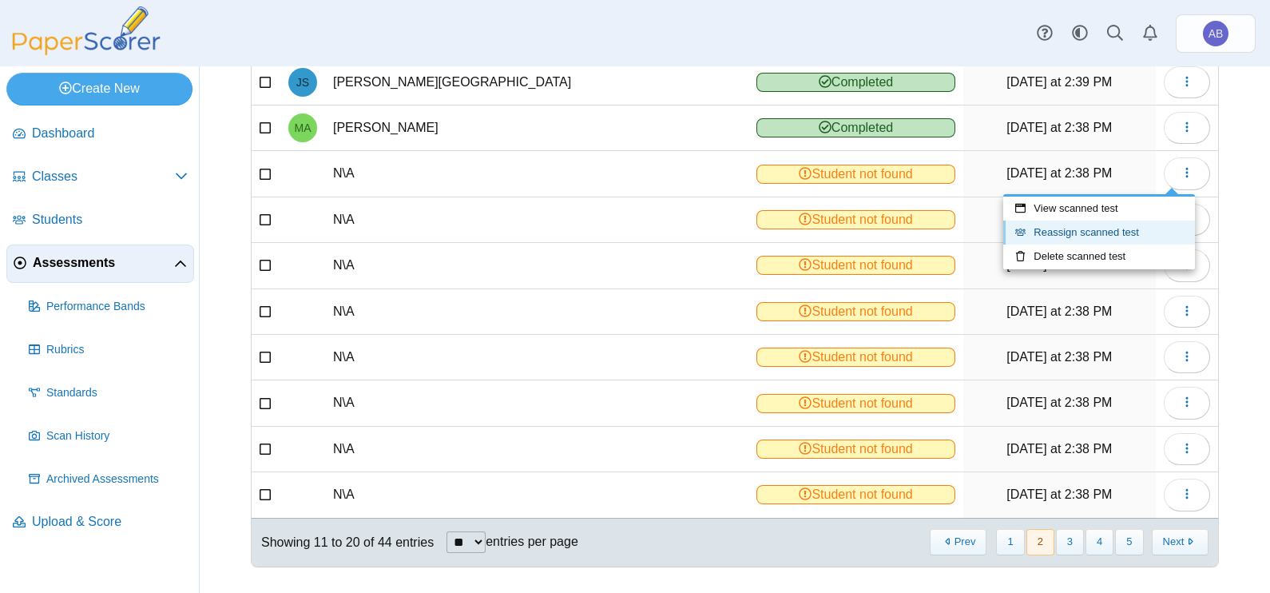
click at [1116, 235] on link "Reassign scanned test" at bounding box center [1099, 232] width 192 height 24
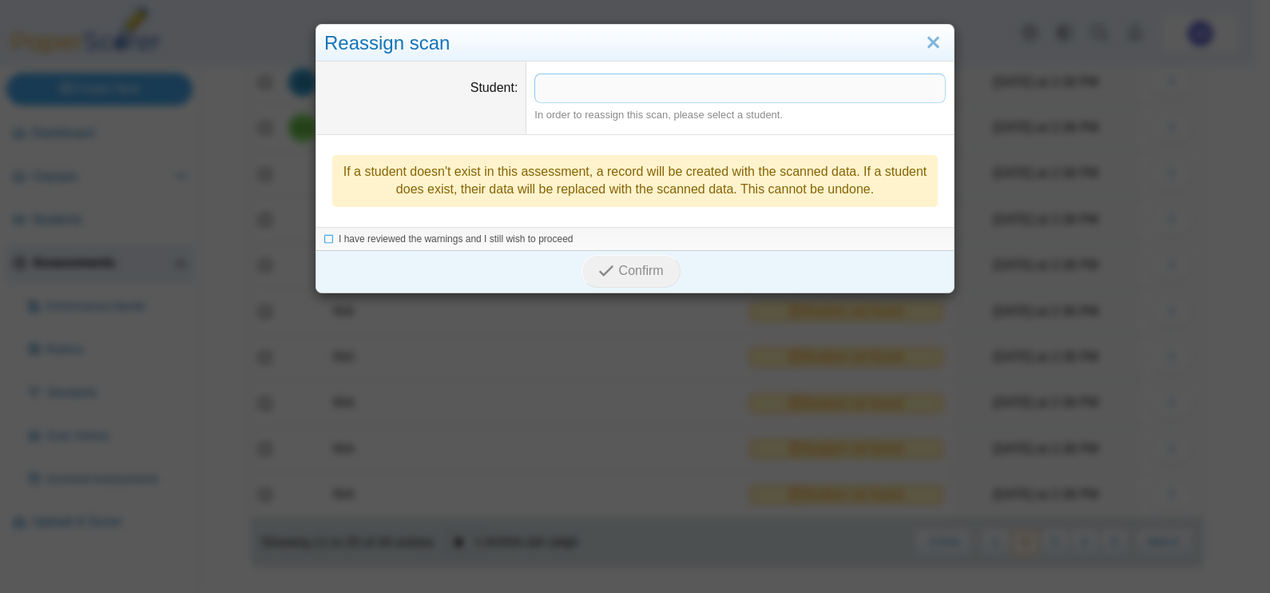
click at [679, 84] on span at bounding box center [740, 87] width 410 height 27
click at [517, 233] on label "I have reviewed the warnings and I still wish to proceed" at bounding box center [456, 240] width 235 height 14
click at [627, 273] on span "Confirm" at bounding box center [641, 272] width 45 height 14
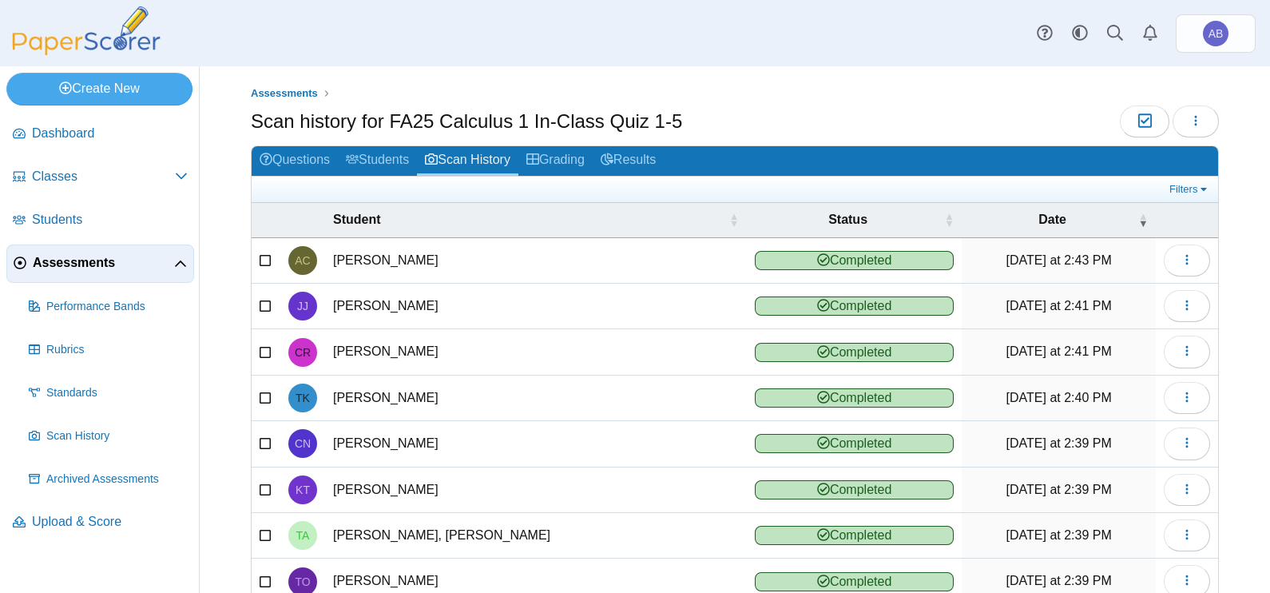
scroll to position [178, 0]
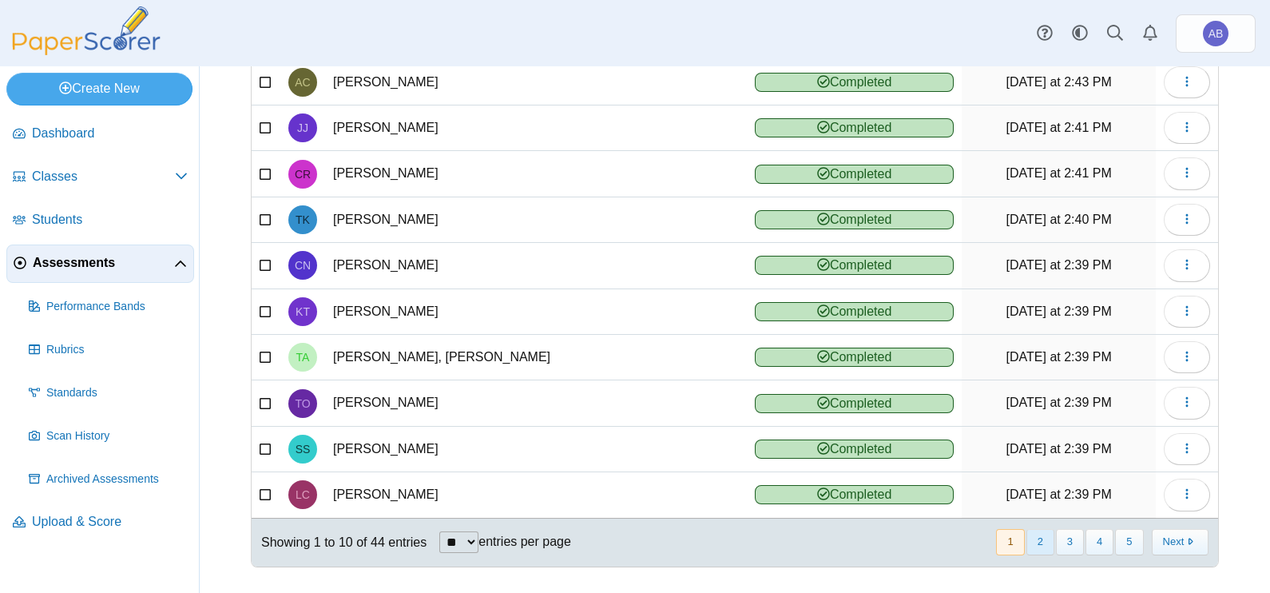
click at [1031, 539] on button "2" at bounding box center [1040, 542] width 28 height 26
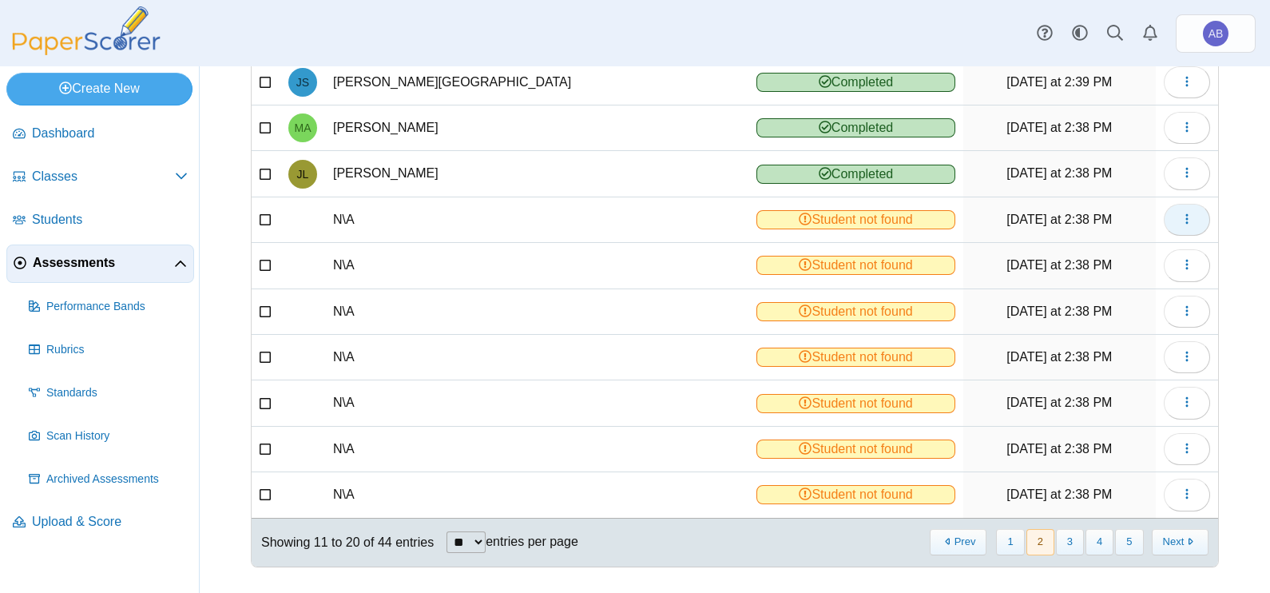
click at [1180, 213] on icon "button" at bounding box center [1186, 218] width 13 height 13
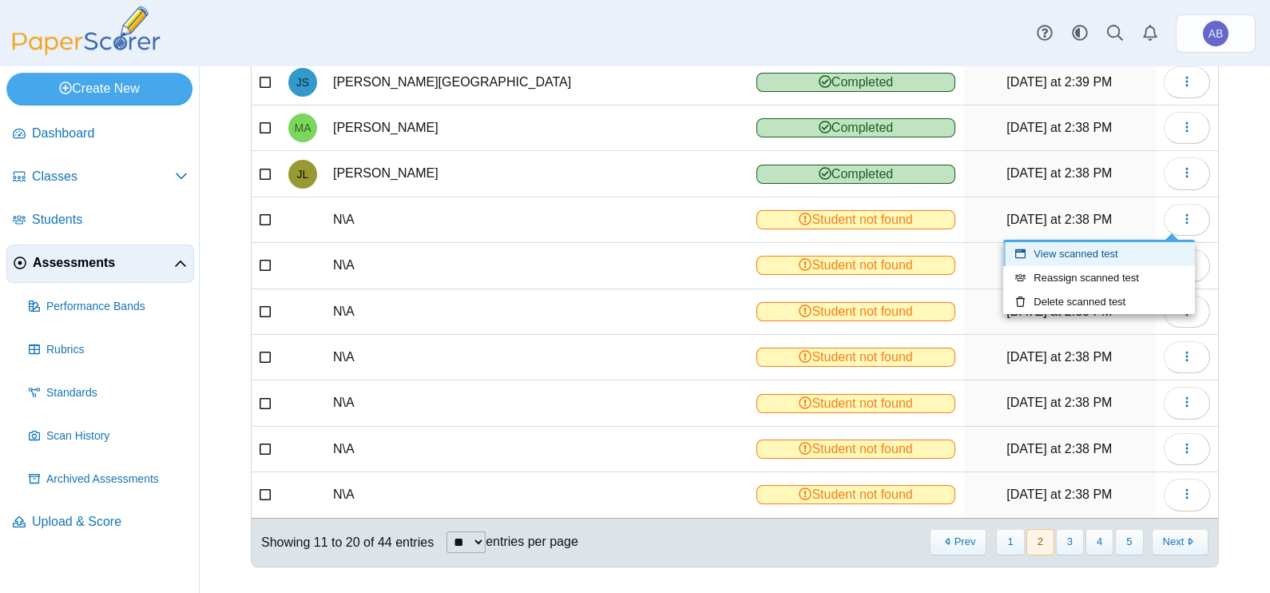
click at [1121, 251] on link "View scanned test" at bounding box center [1099, 254] width 192 height 24
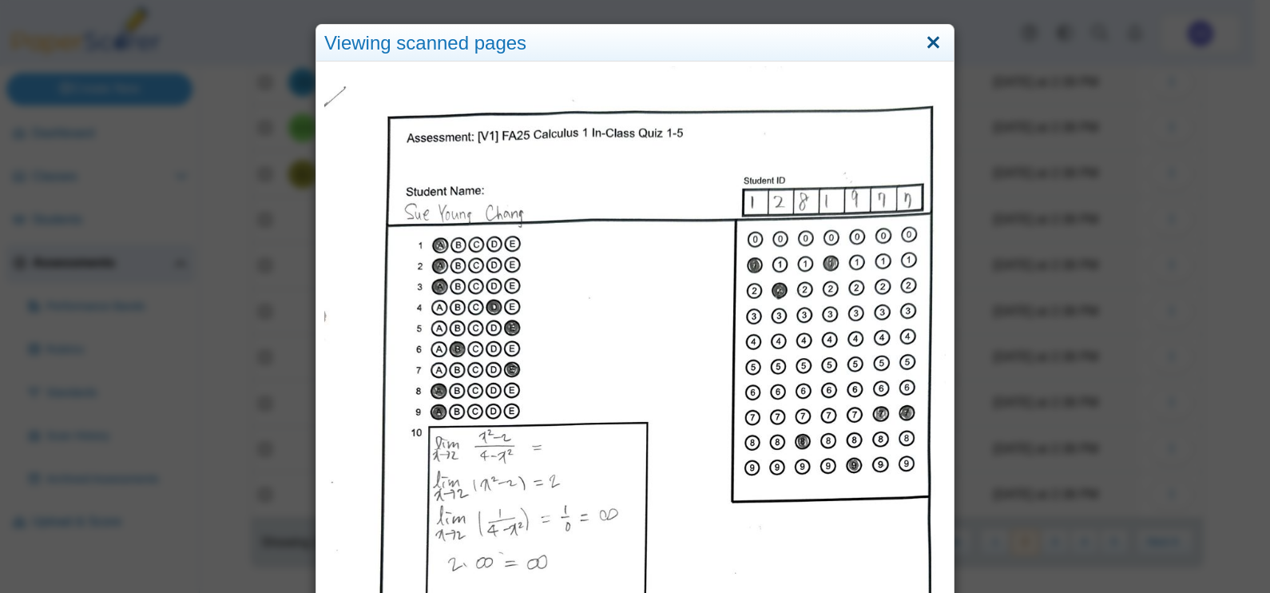
click at [930, 40] on link "Close" at bounding box center [933, 43] width 25 height 27
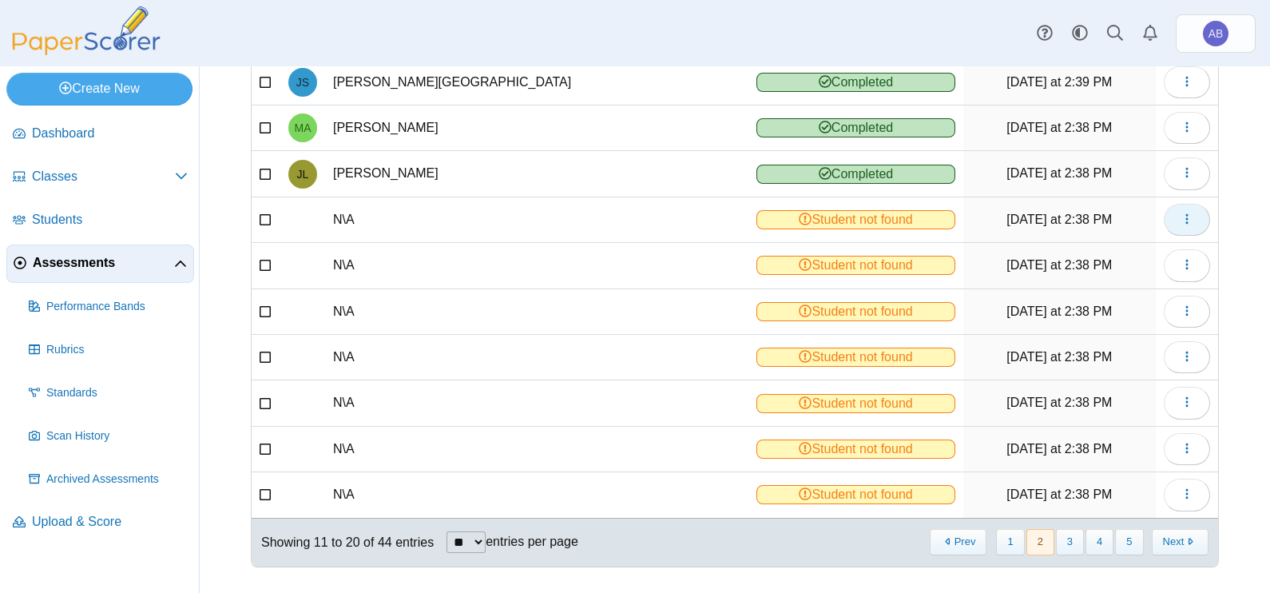
click at [1164, 220] on button "button" at bounding box center [1187, 220] width 46 height 32
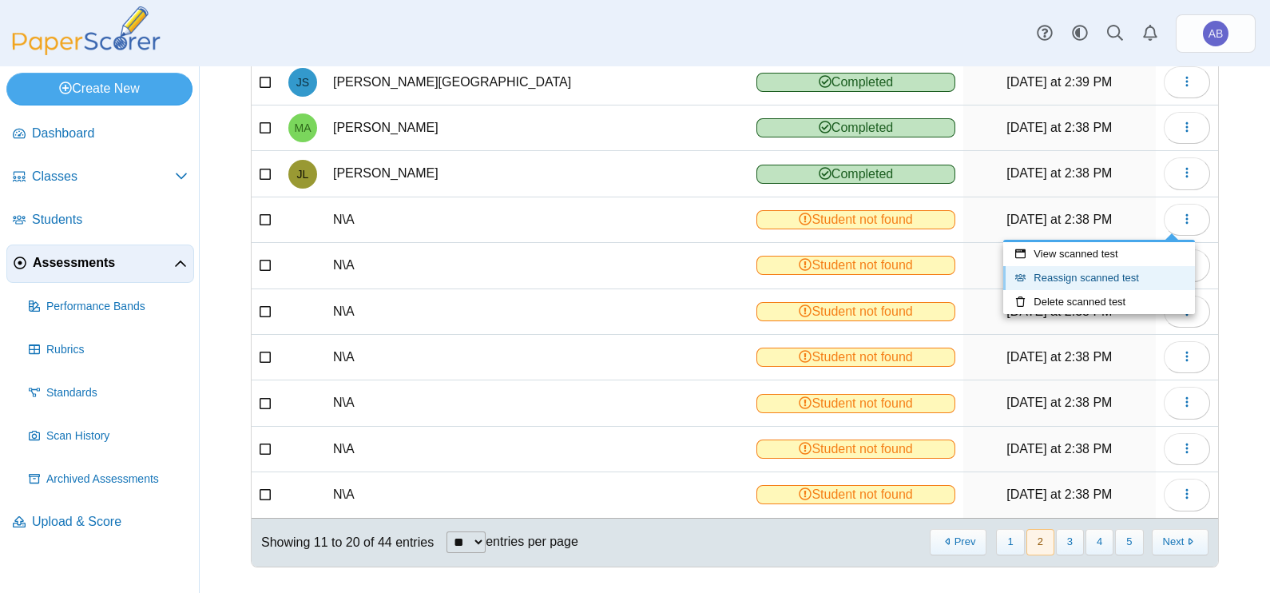
click at [1109, 282] on link "Reassign scanned test" at bounding box center [1099, 278] width 192 height 24
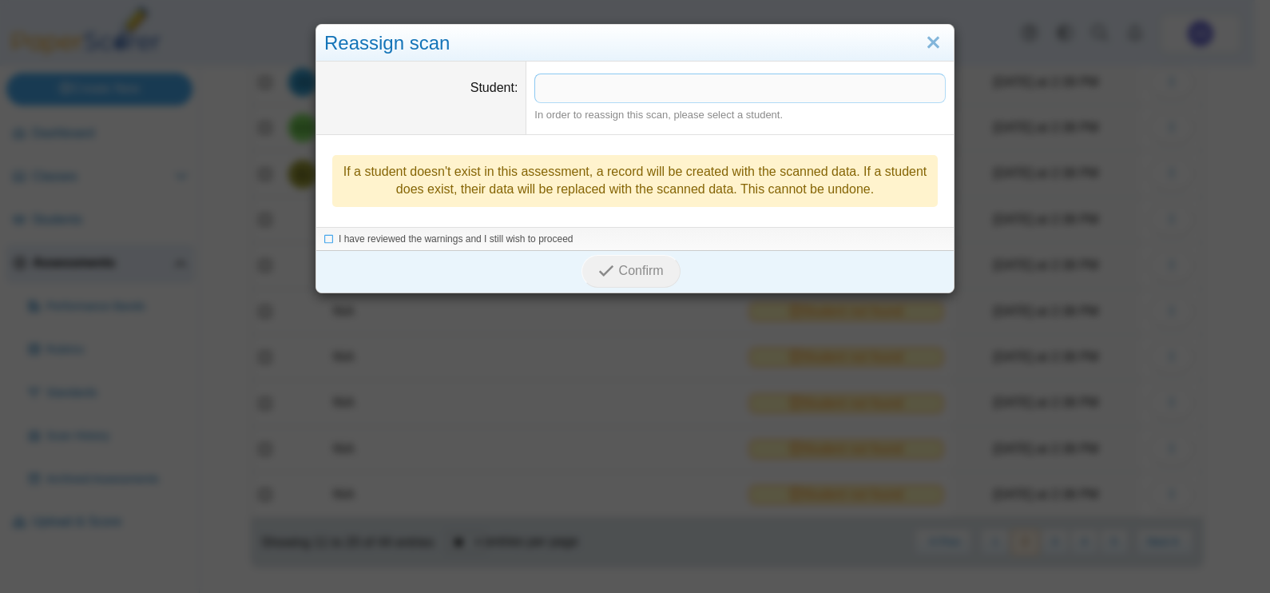
click at [716, 89] on span at bounding box center [740, 87] width 410 height 27
click at [497, 236] on span "I have reviewed the warnings and I still wish to proceed" at bounding box center [456, 239] width 235 height 11
click at [640, 273] on span "Confirm" at bounding box center [641, 272] width 45 height 14
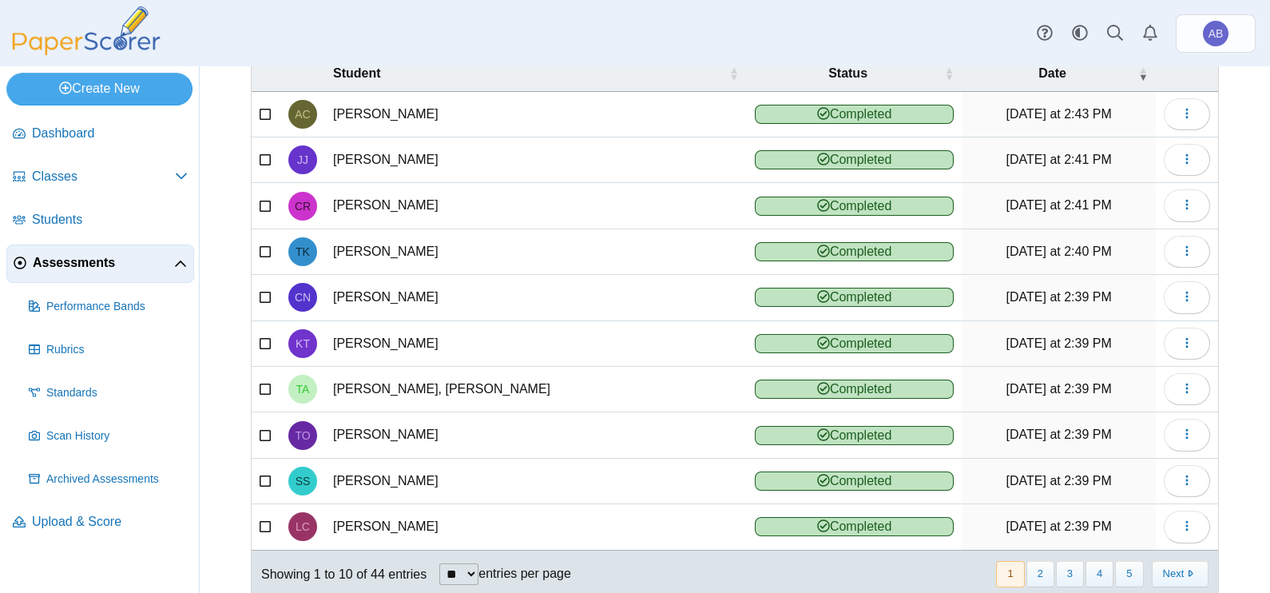
scroll to position [178, 0]
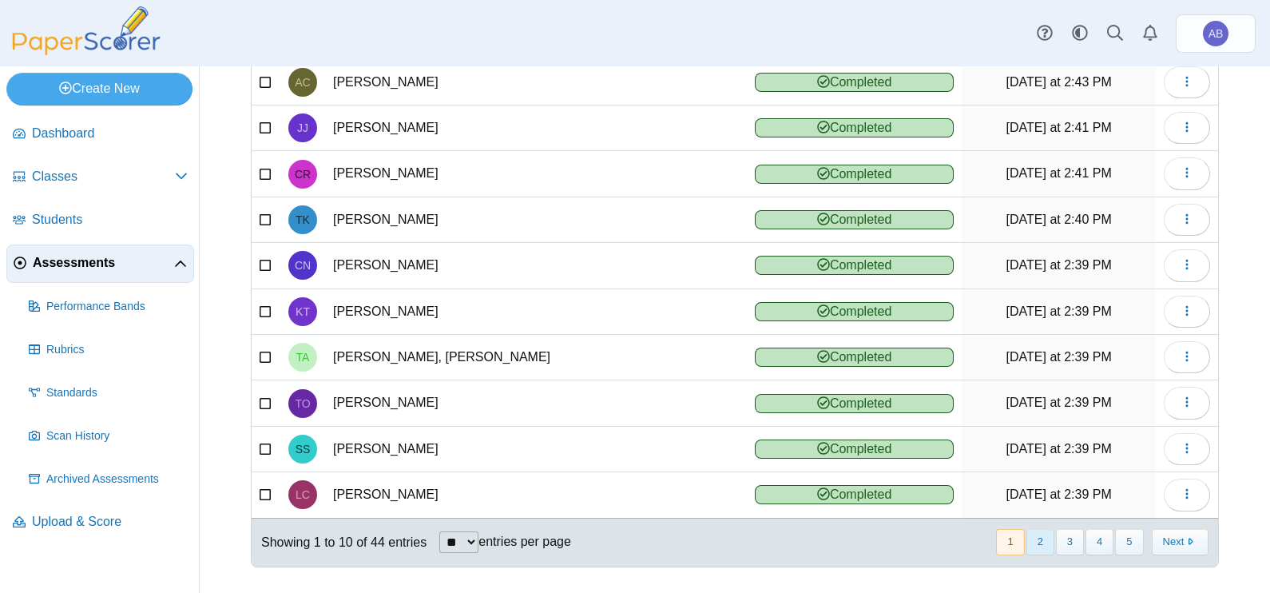
click at [1030, 542] on button "2" at bounding box center [1040, 542] width 28 height 26
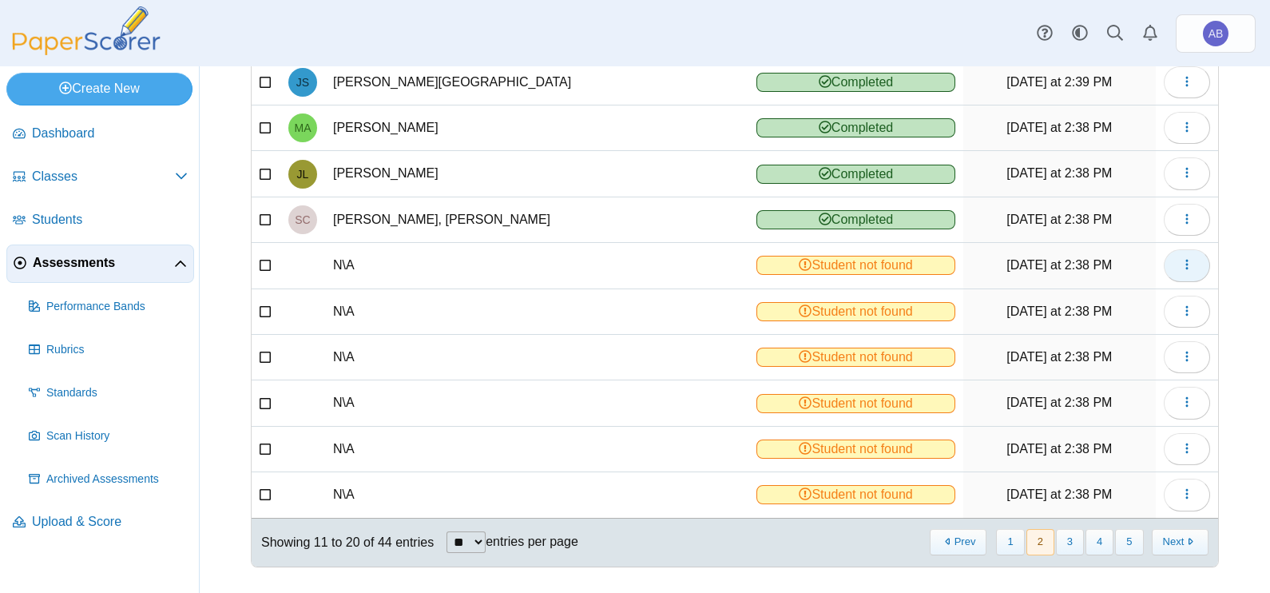
click at [1180, 262] on icon "button" at bounding box center [1186, 264] width 13 height 13
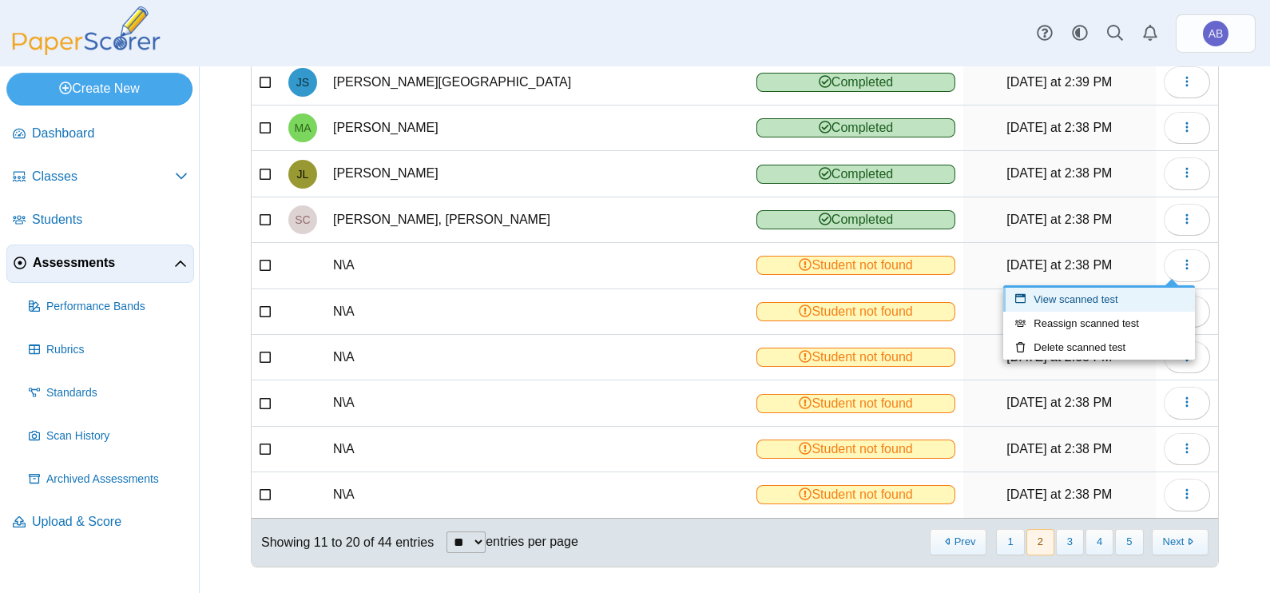
click at [1102, 299] on link "View scanned test" at bounding box center [1099, 299] width 192 height 24
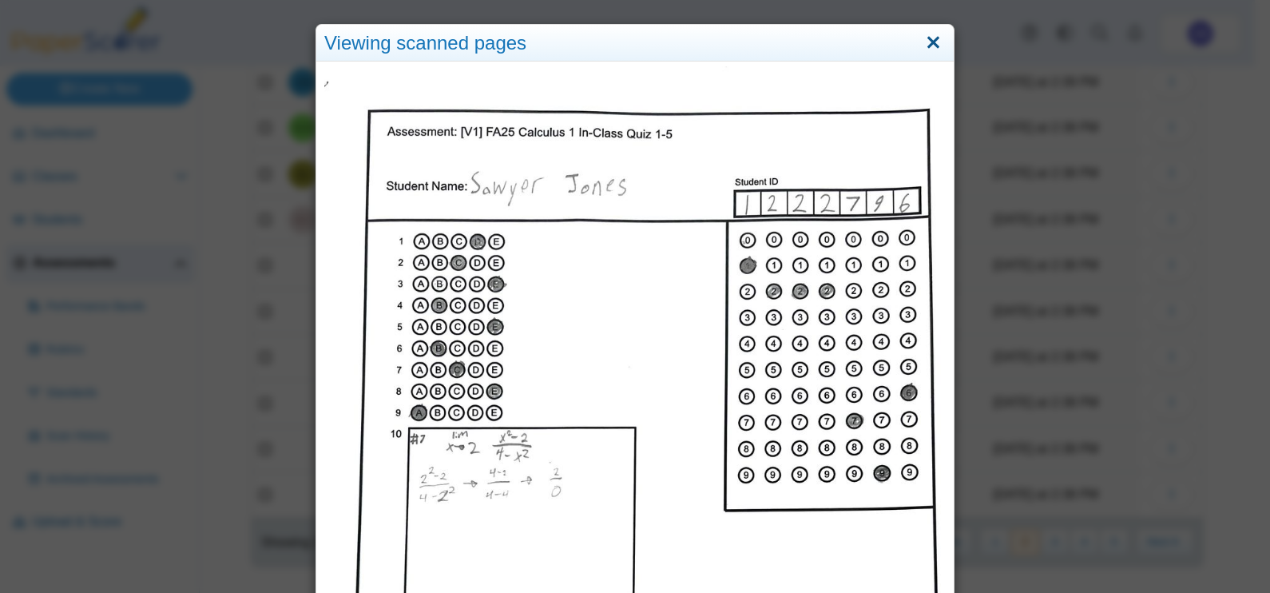
click at [924, 44] on link "Close" at bounding box center [933, 43] width 25 height 27
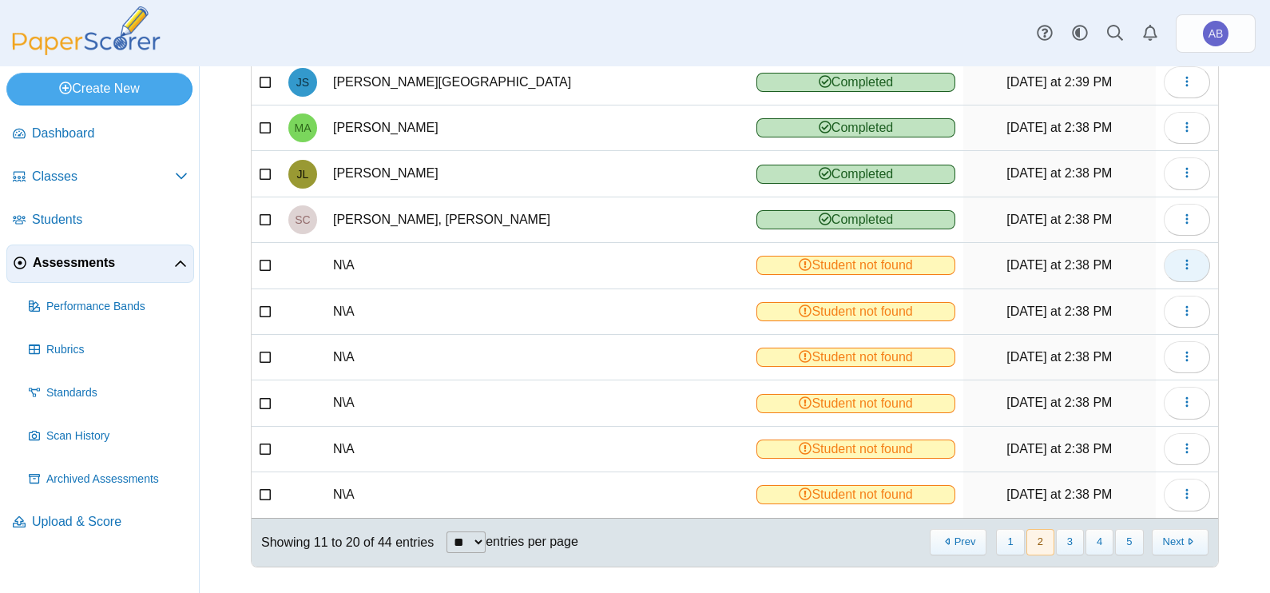
click at [1178, 258] on button "button" at bounding box center [1187, 265] width 46 height 32
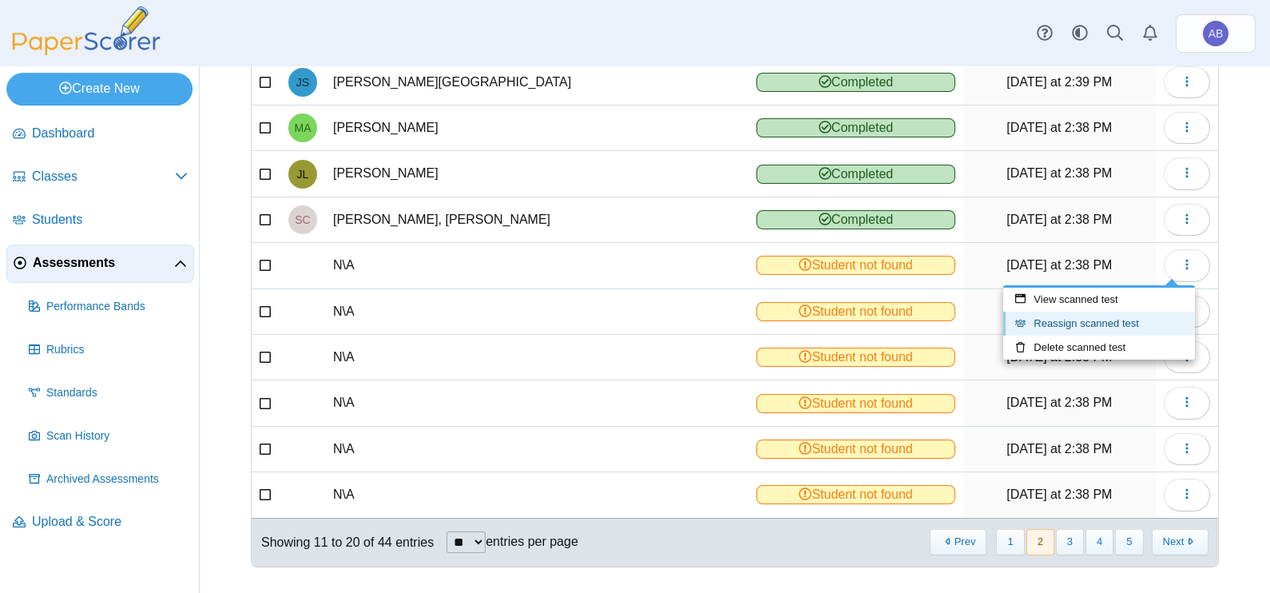
click at [1086, 317] on link "Reassign scanned test" at bounding box center [1099, 323] width 192 height 24
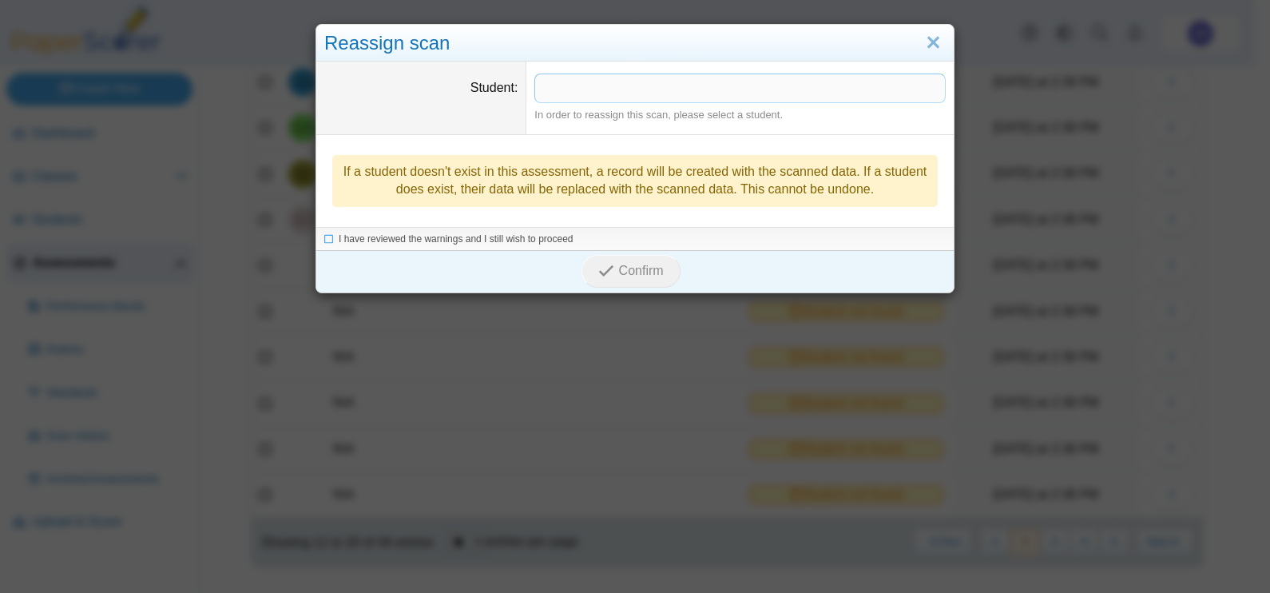
click at [592, 88] on span at bounding box center [740, 87] width 410 height 27
click at [532, 244] on span "I have reviewed the warnings and I still wish to proceed" at bounding box center [456, 239] width 235 height 11
click at [619, 265] on span "Confirm" at bounding box center [641, 272] width 45 height 14
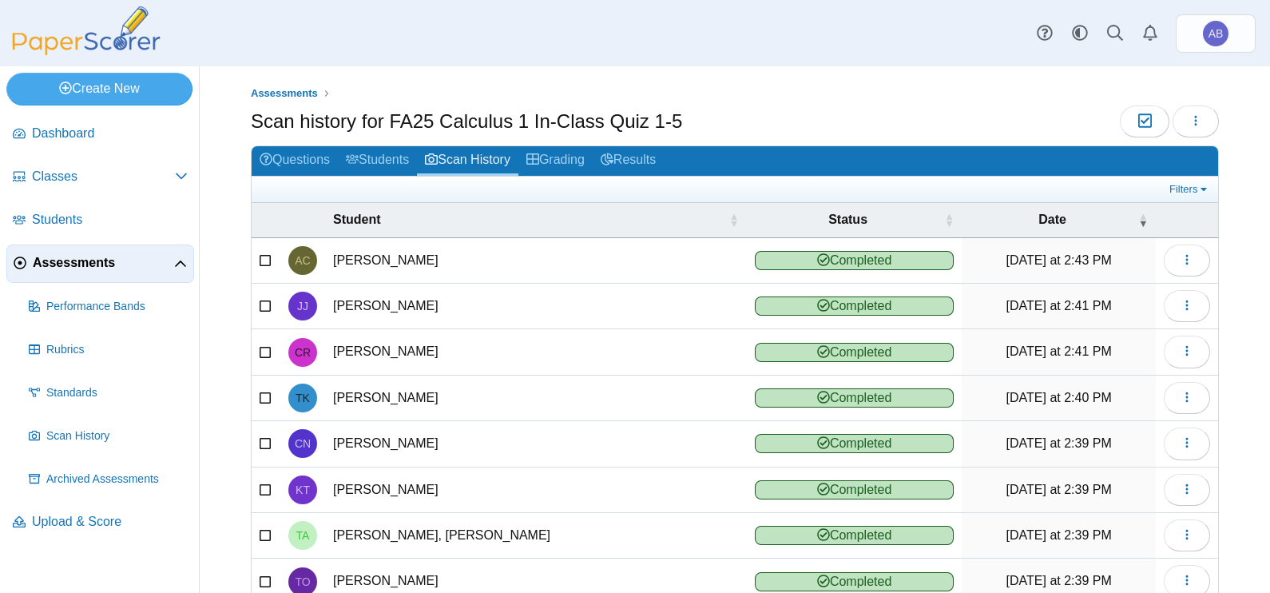
scroll to position [178, 0]
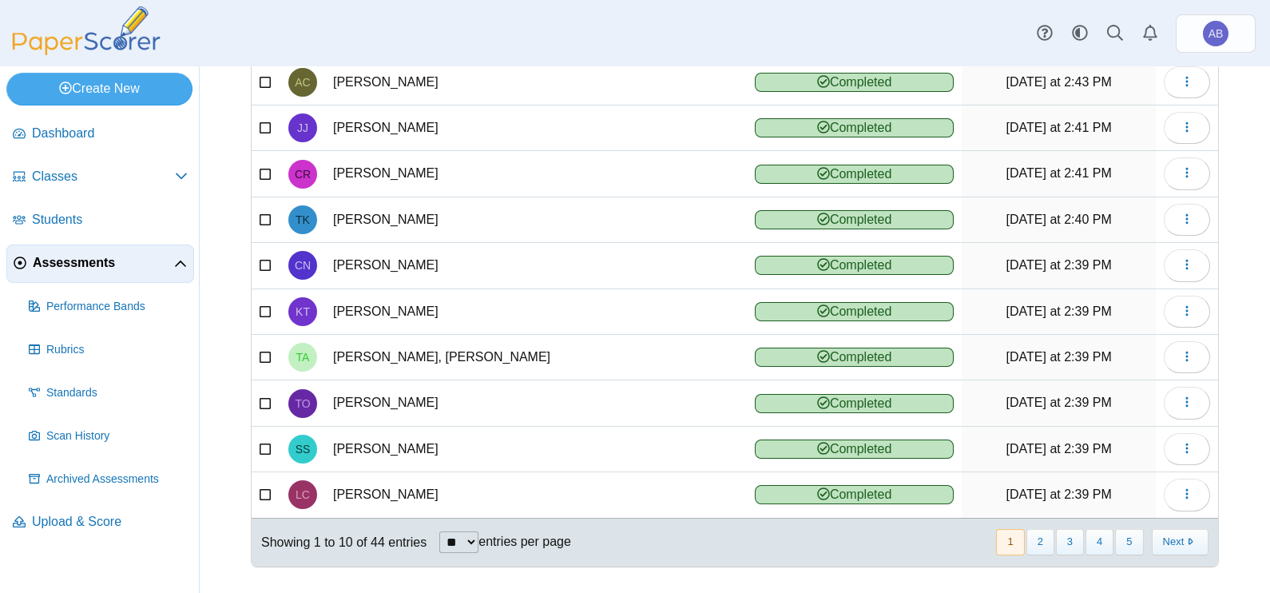
click at [1010, 535] on nav "« Prev 1 2 3 4 5 Next »" at bounding box center [1101, 542] width 214 height 26
click at [1026, 535] on button "2" at bounding box center [1040, 542] width 28 height 26
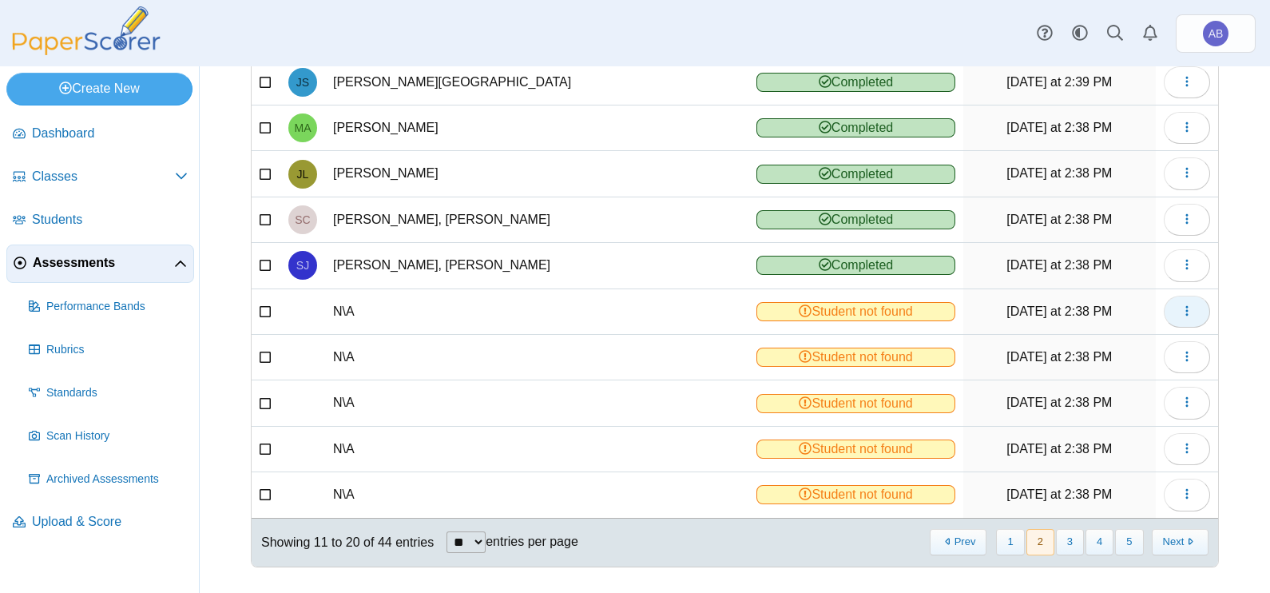
click at [1185, 305] on use "button" at bounding box center [1186, 310] width 2 height 10
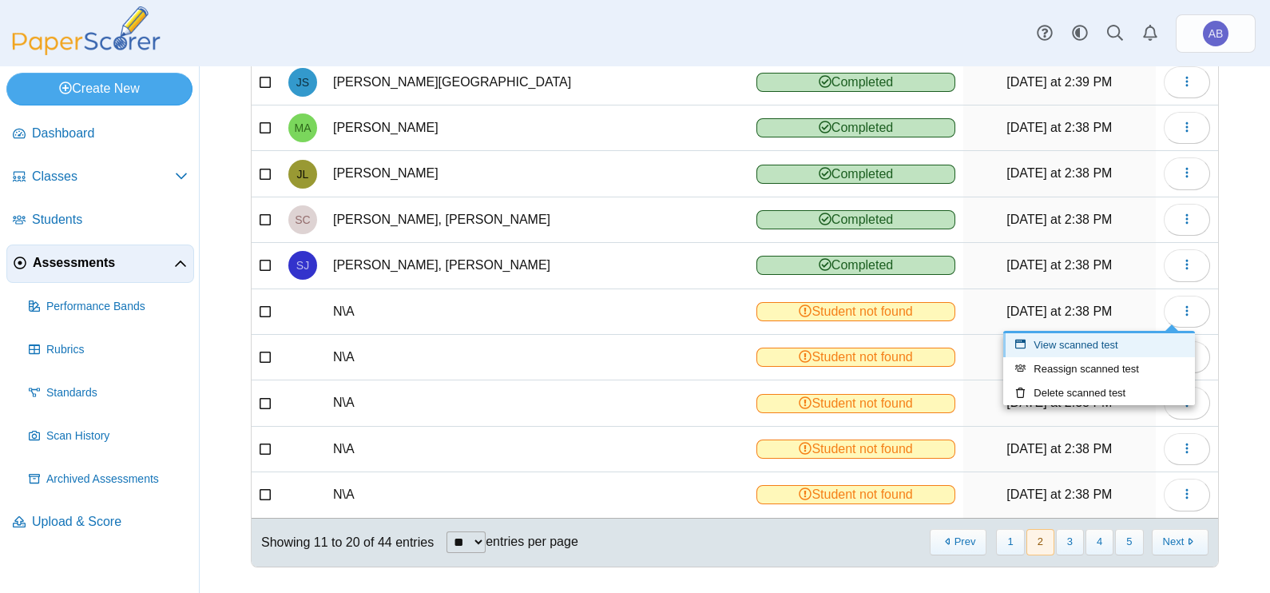
drag, startPoint x: 1110, startPoint y: 343, endPoint x: 1100, endPoint y: 347, distance: 10.7
click at [1110, 343] on link "View scanned test" at bounding box center [1099, 345] width 192 height 24
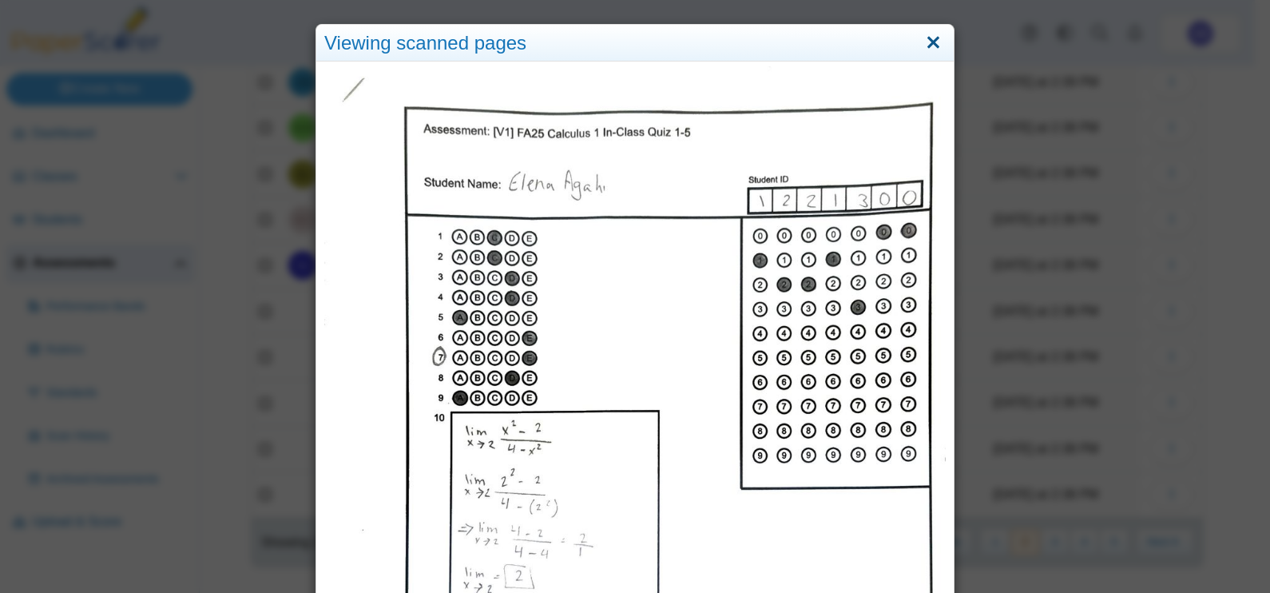
click at [926, 45] on link "Close" at bounding box center [933, 43] width 25 height 27
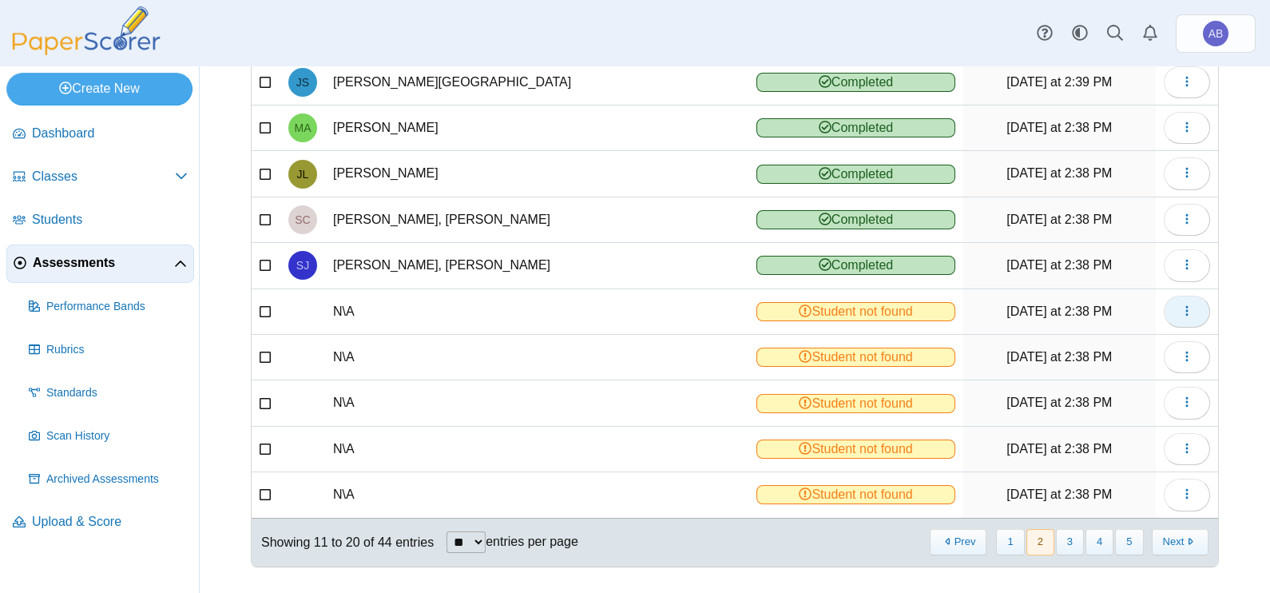
click at [1175, 318] on button "button" at bounding box center [1187, 311] width 46 height 32
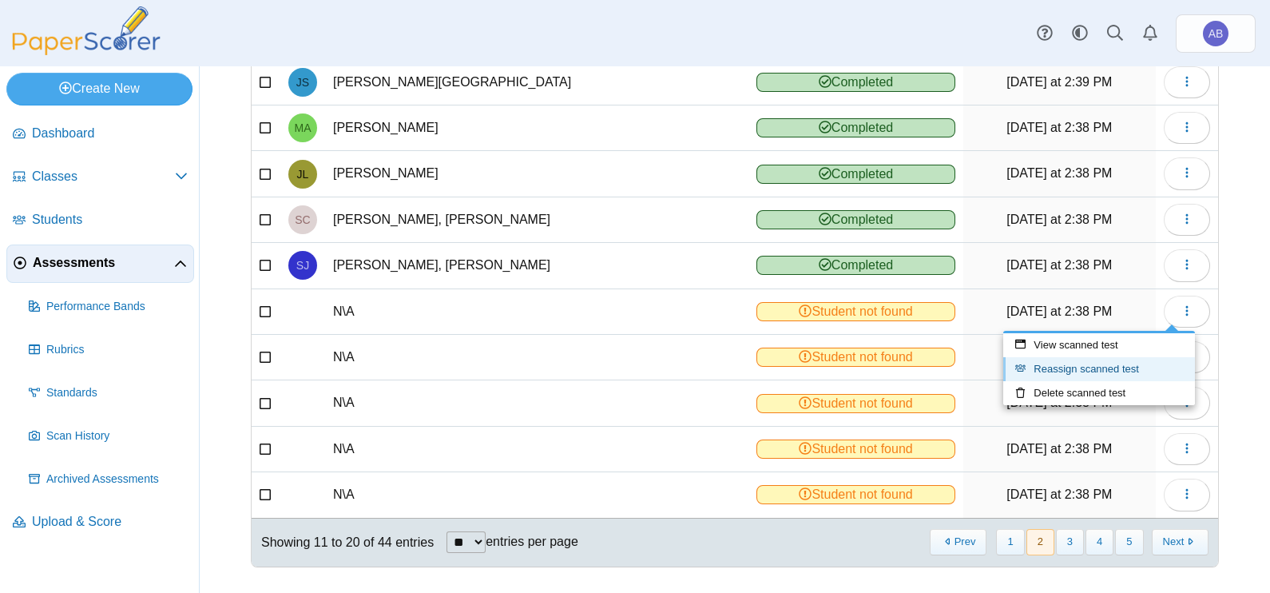
click at [1092, 369] on link "Reassign scanned test" at bounding box center [1099, 369] width 192 height 24
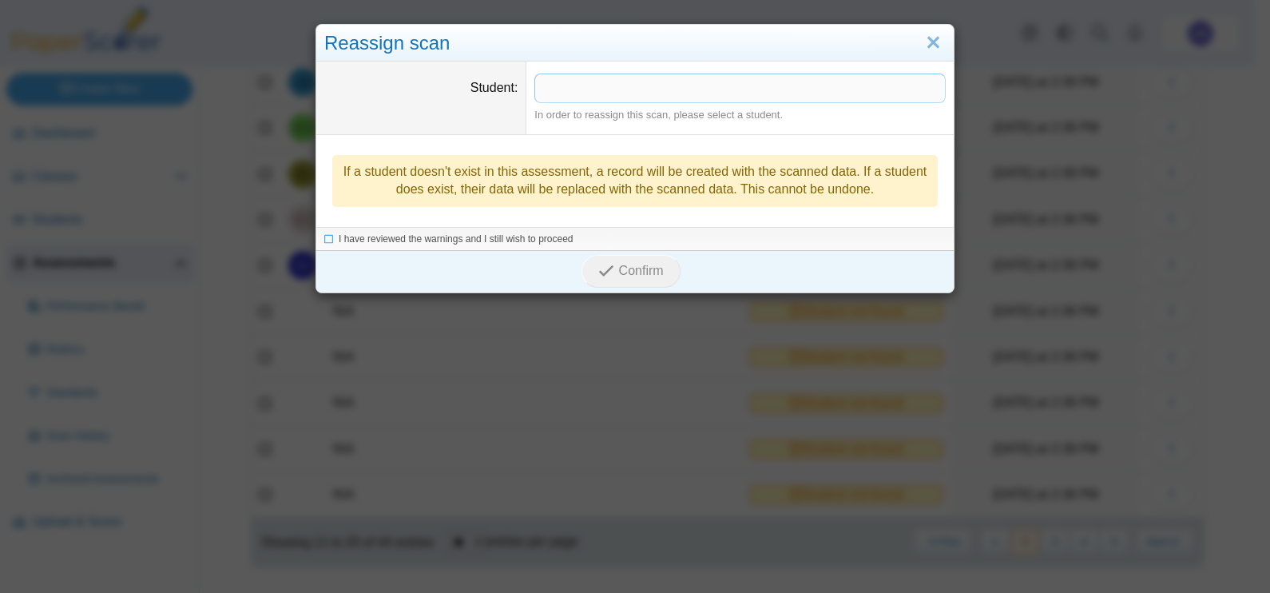
click at [740, 85] on span at bounding box center [740, 87] width 410 height 27
click at [527, 234] on span "I have reviewed the warnings and I still wish to proceed" at bounding box center [456, 239] width 235 height 11
click at [619, 268] on span "Confirm" at bounding box center [641, 272] width 45 height 14
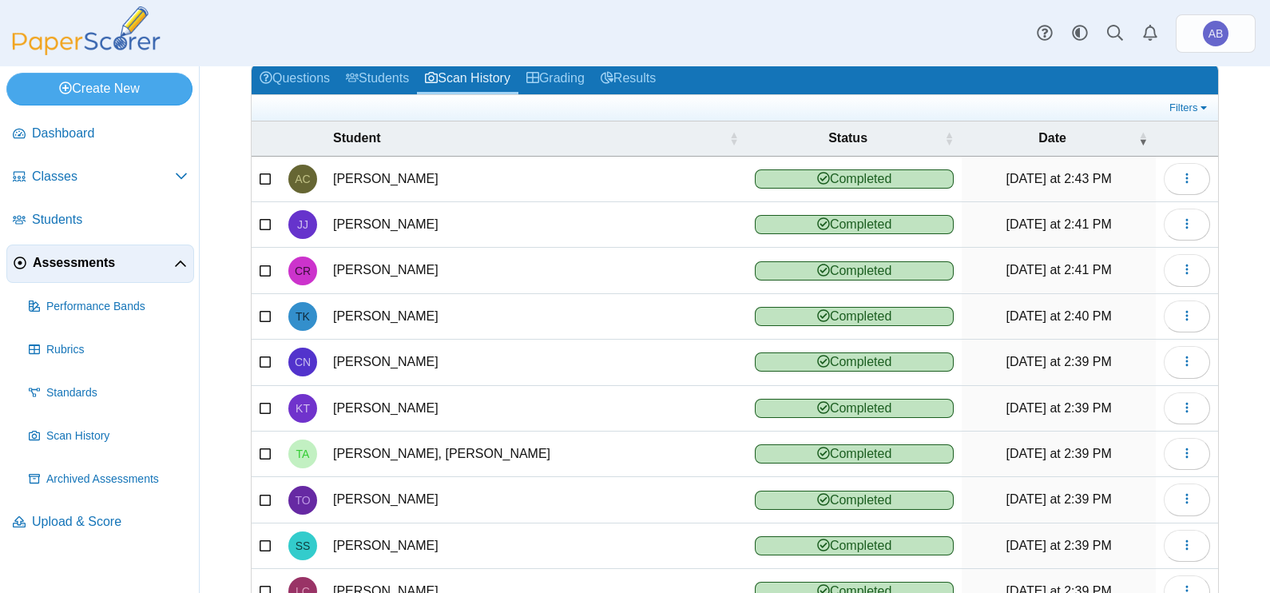
scroll to position [178, 0]
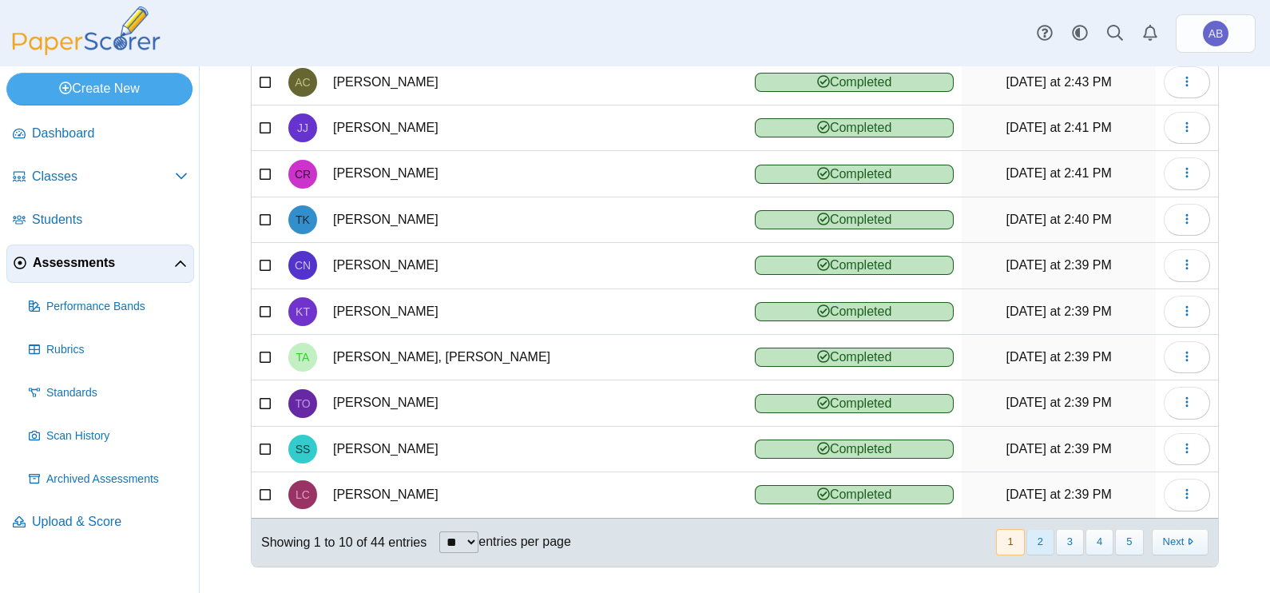
click at [1026, 532] on button "2" at bounding box center [1040, 542] width 28 height 26
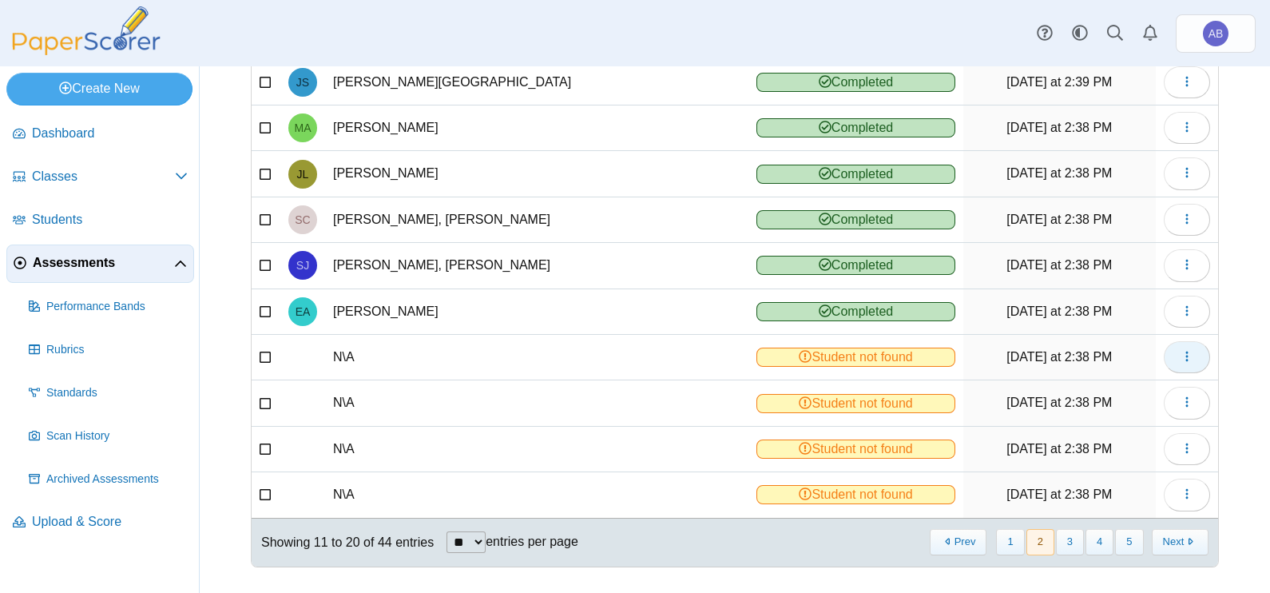
click at [1186, 359] on button "button" at bounding box center [1187, 357] width 46 height 32
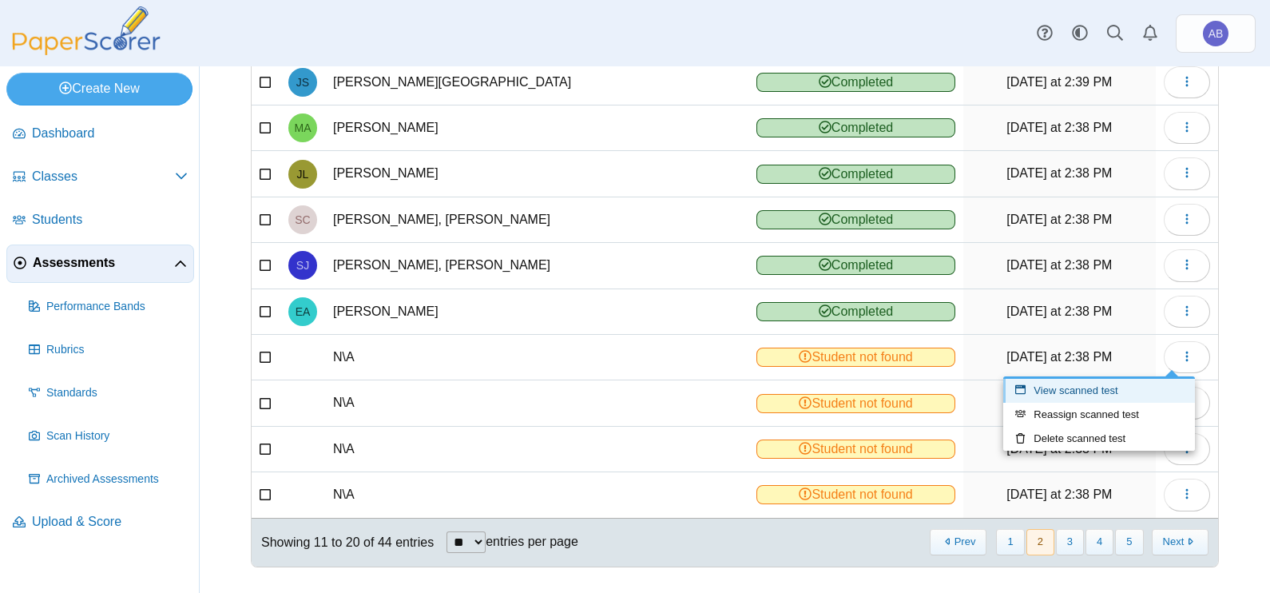
click at [1087, 387] on link "View scanned test" at bounding box center [1099, 391] width 192 height 24
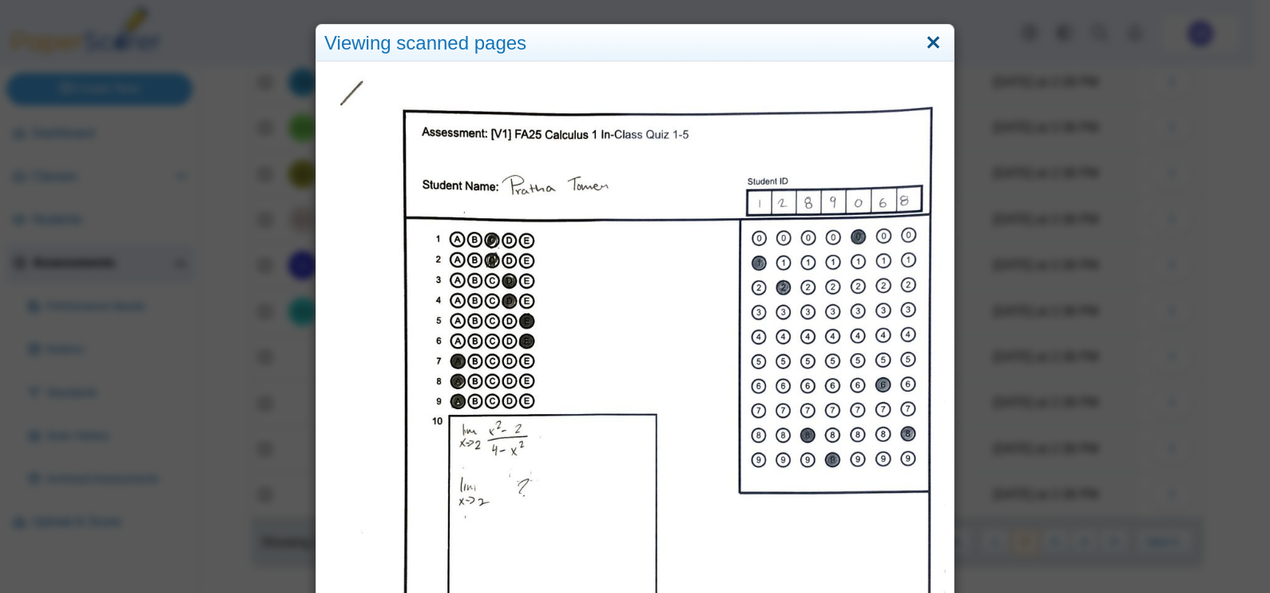
click at [926, 41] on link "Close" at bounding box center [933, 43] width 25 height 27
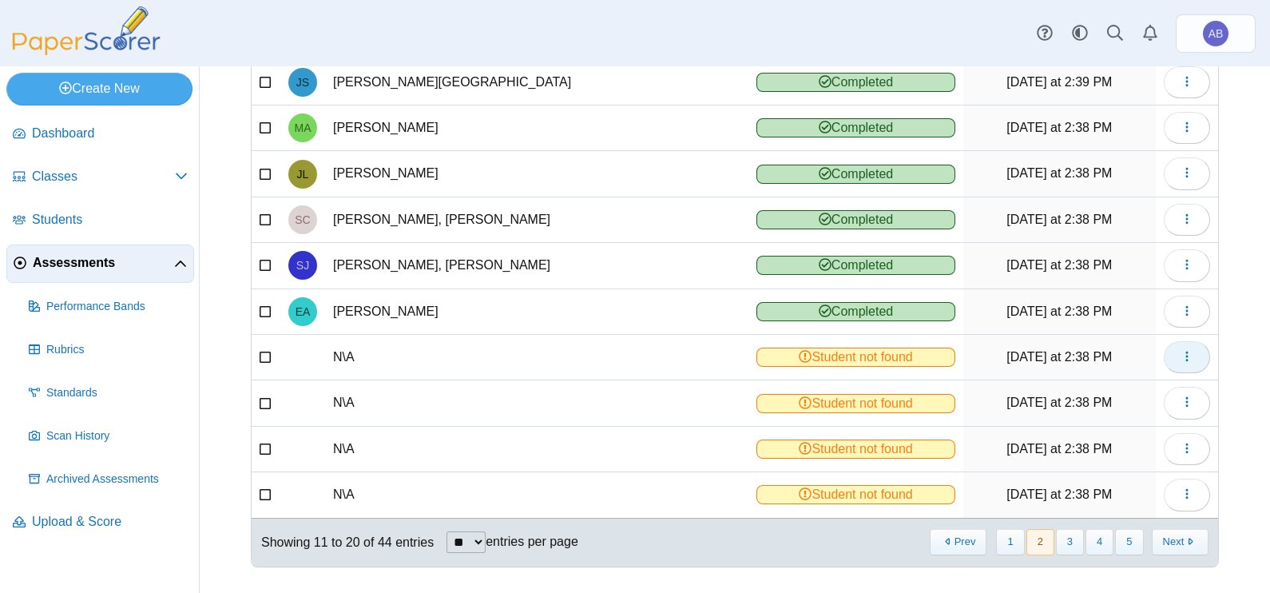
click at [1180, 351] on icon "button" at bounding box center [1186, 356] width 13 height 13
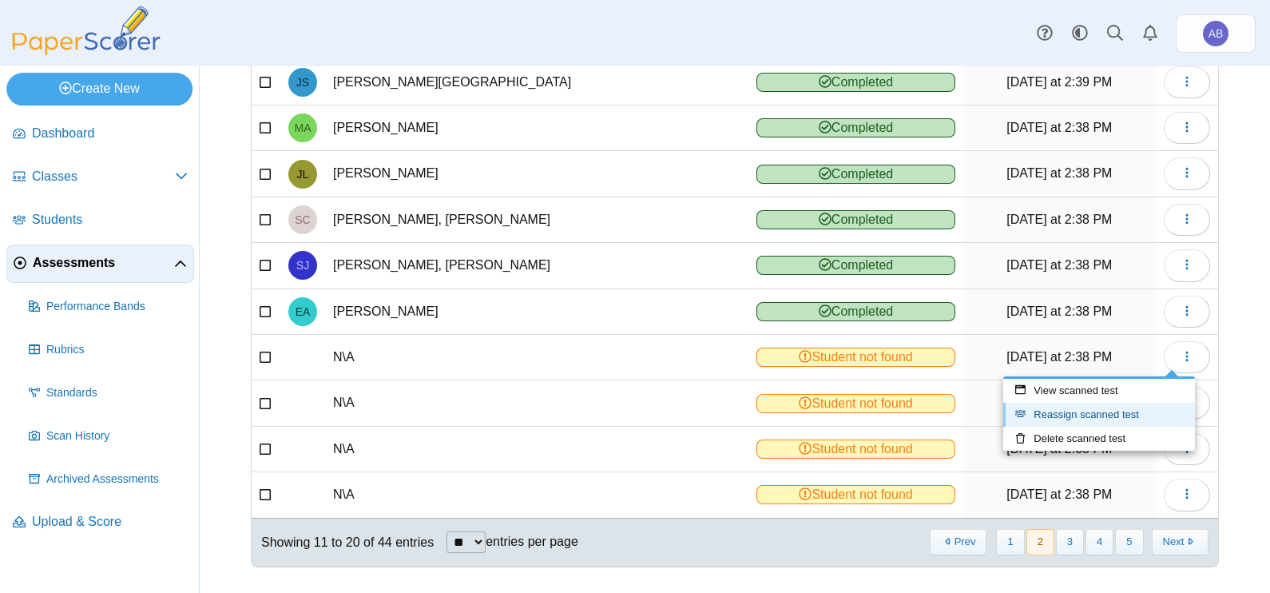
click at [1122, 418] on link "Reassign scanned test" at bounding box center [1099, 414] width 192 height 24
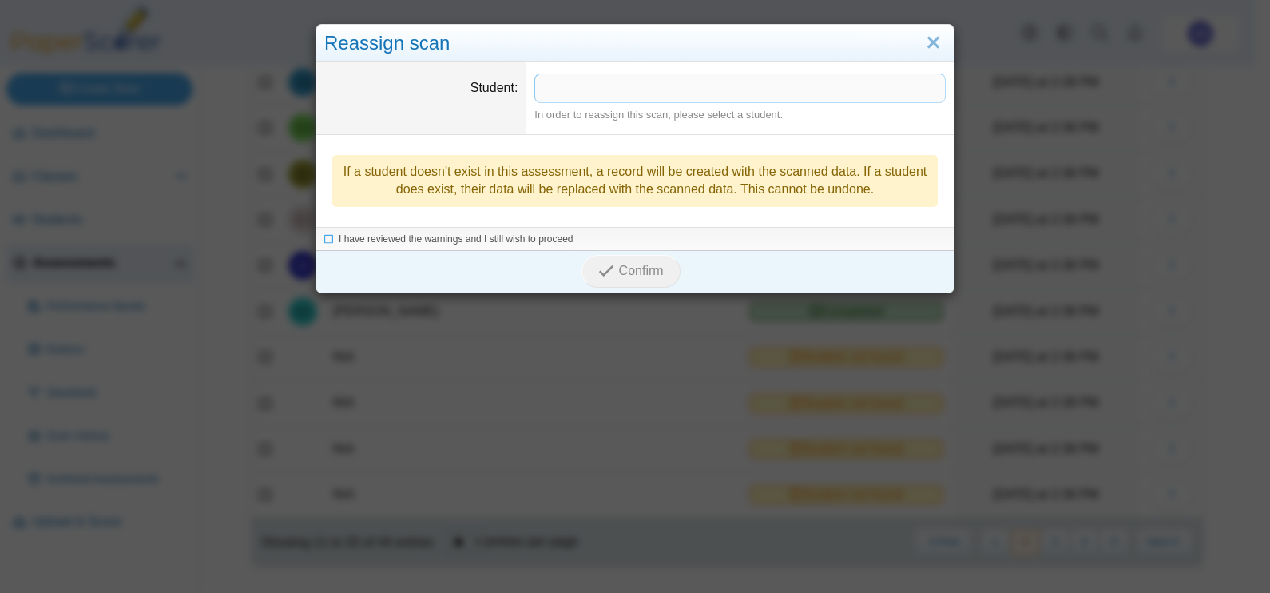
click at [545, 85] on span at bounding box center [740, 87] width 410 height 27
click at [430, 235] on span "I have reviewed the warnings and I still wish to proceed" at bounding box center [456, 239] width 235 height 11
click at [624, 265] on span "Confirm" at bounding box center [641, 272] width 45 height 14
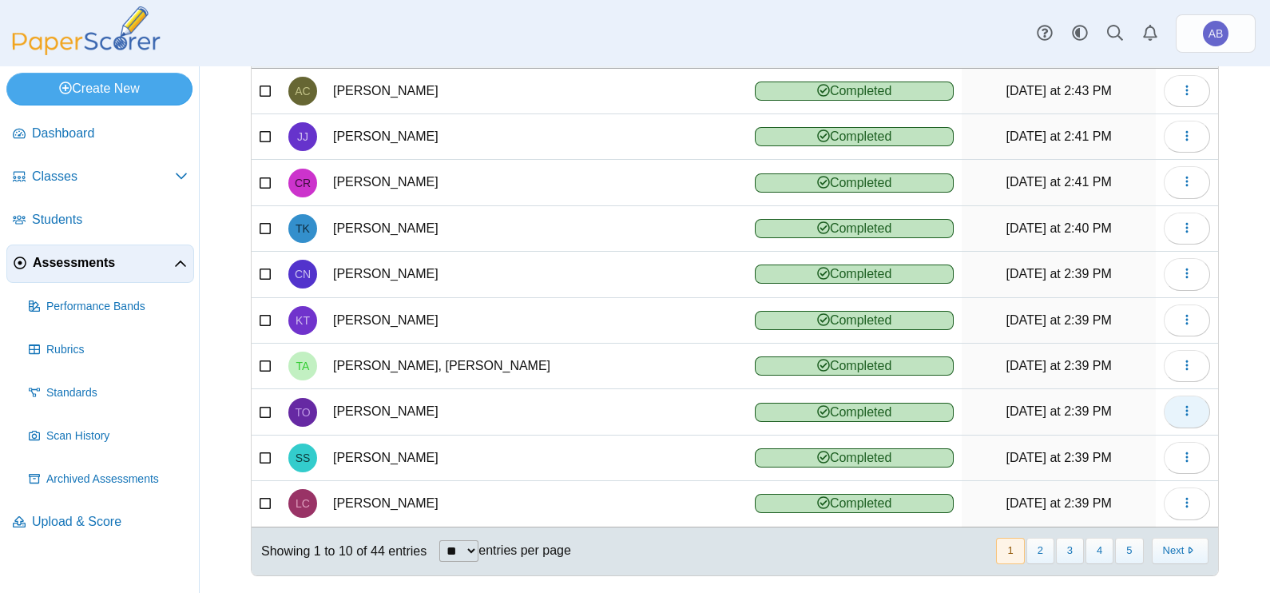
scroll to position [178, 0]
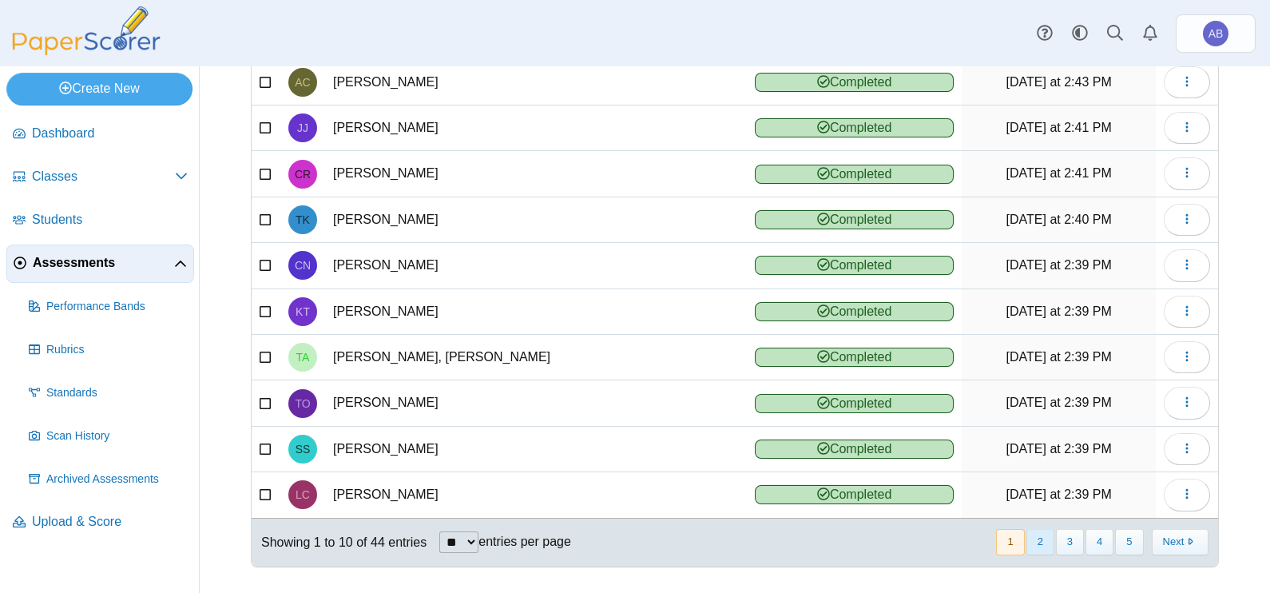
click at [1026, 529] on button "2" at bounding box center [1040, 542] width 28 height 26
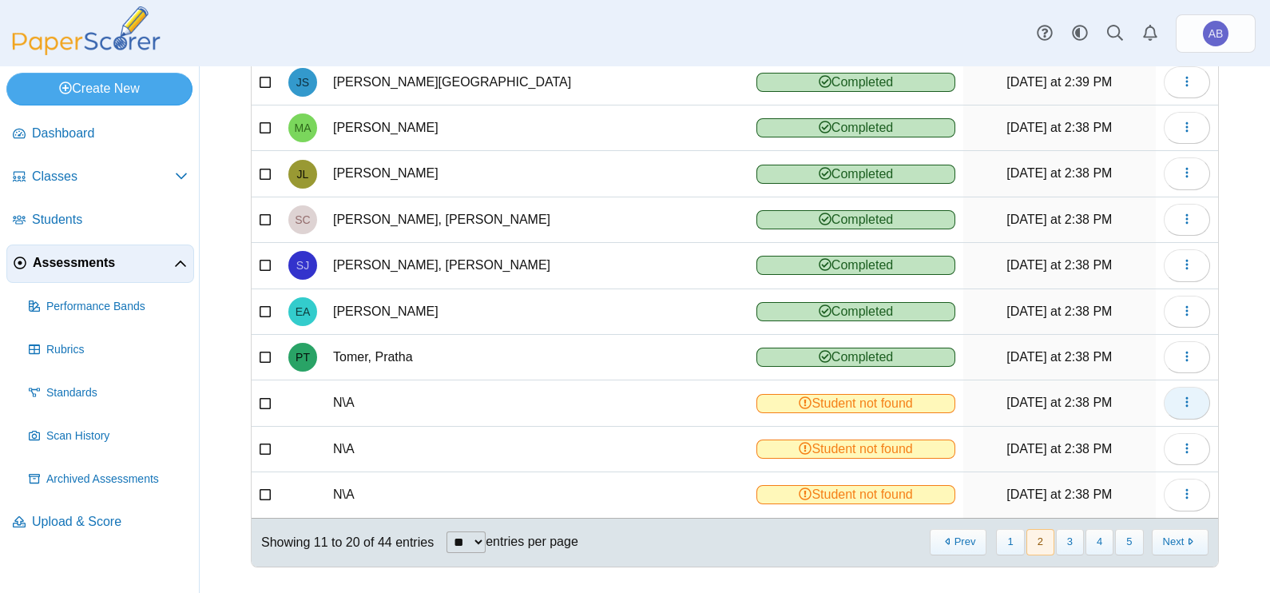
click at [1180, 395] on icon "button" at bounding box center [1186, 401] width 13 height 13
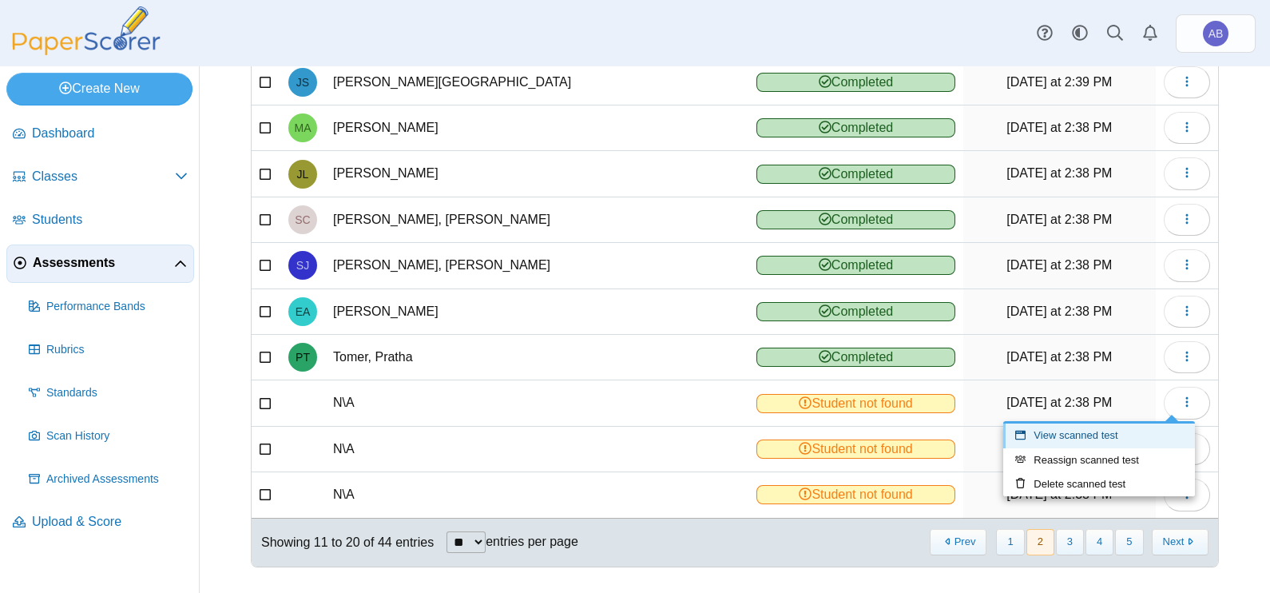
click at [1070, 435] on link "View scanned test" at bounding box center [1099, 435] width 192 height 24
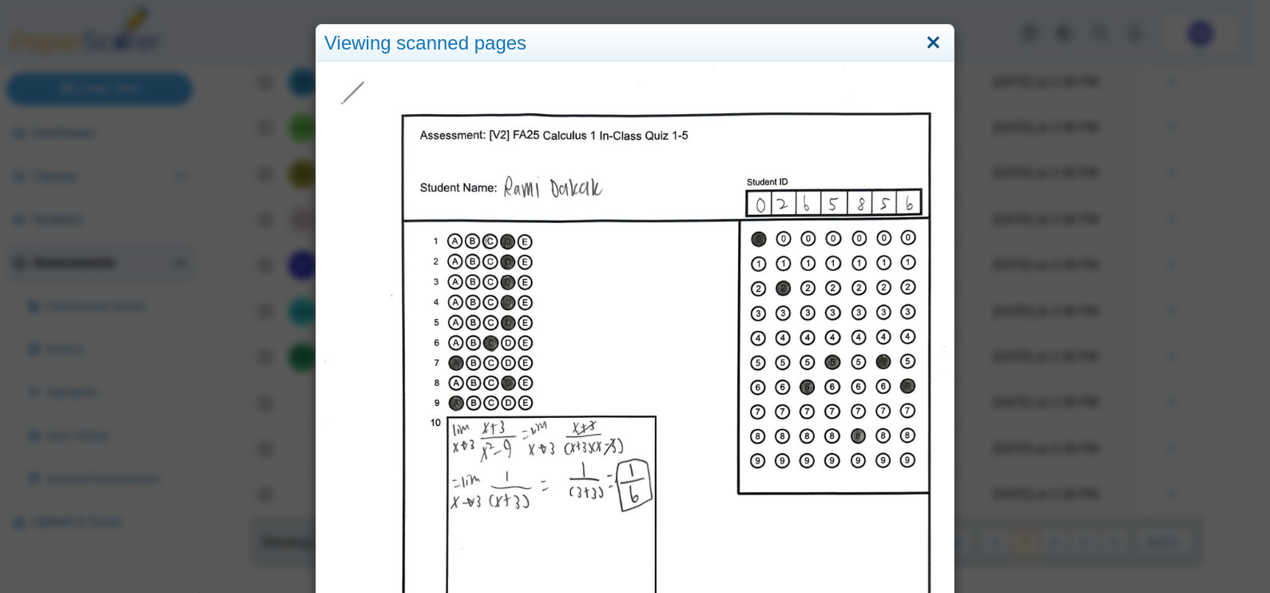
click at [928, 48] on link "Close" at bounding box center [933, 43] width 25 height 27
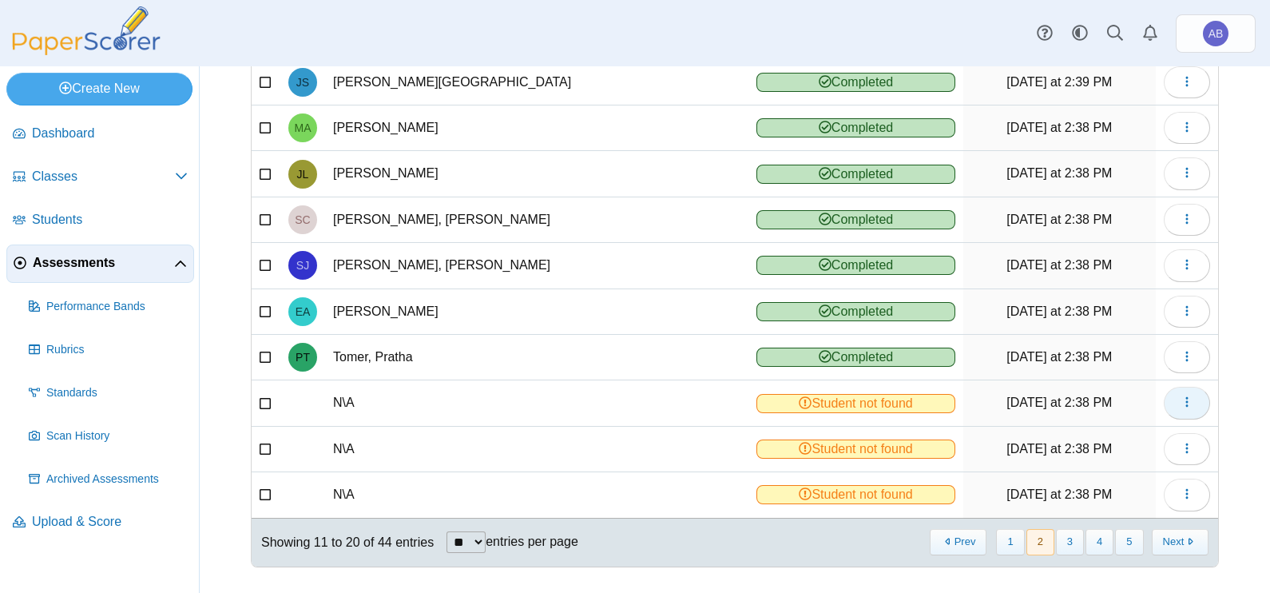
click at [1171, 410] on button "button" at bounding box center [1187, 403] width 46 height 32
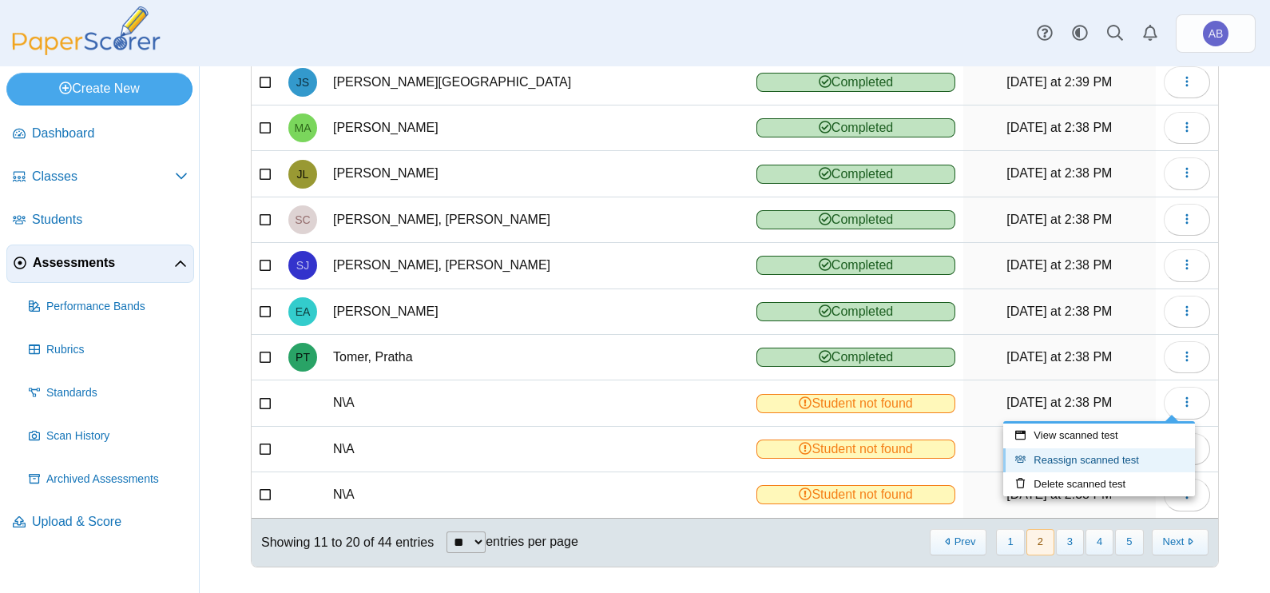
click at [1110, 454] on link "Reassign scanned test" at bounding box center [1099, 460] width 192 height 24
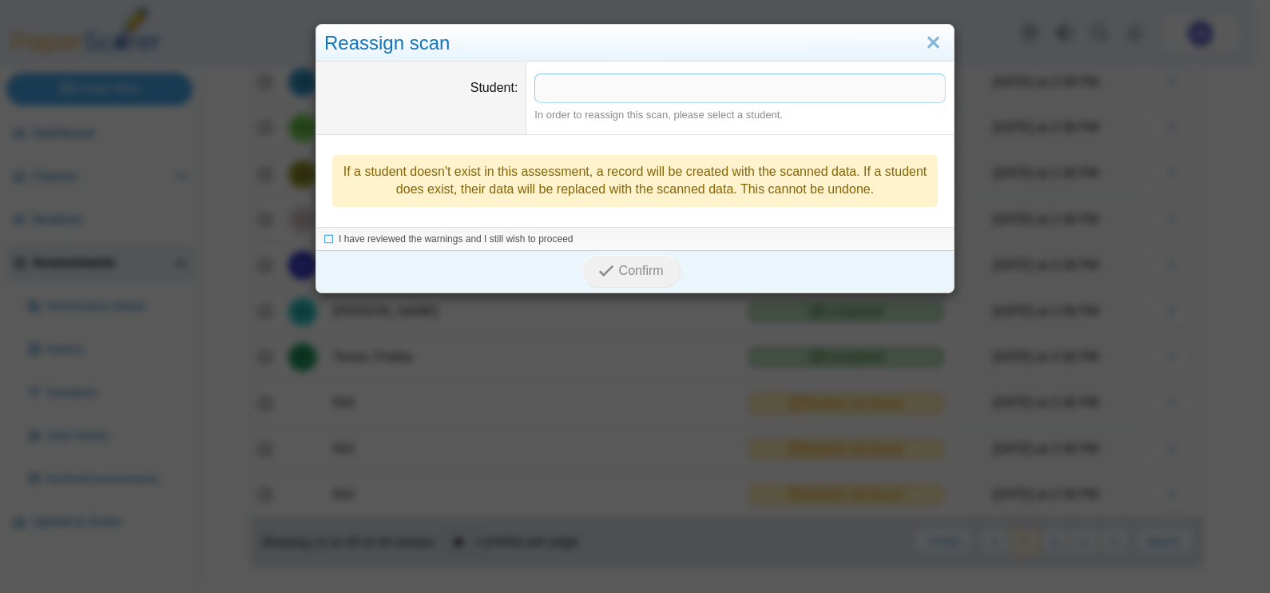
click at [565, 79] on span at bounding box center [740, 87] width 410 height 27
click at [542, 238] on span "I have reviewed the warnings and I still wish to proceed" at bounding box center [456, 239] width 235 height 11
click at [619, 268] on span "Confirm" at bounding box center [641, 272] width 45 height 14
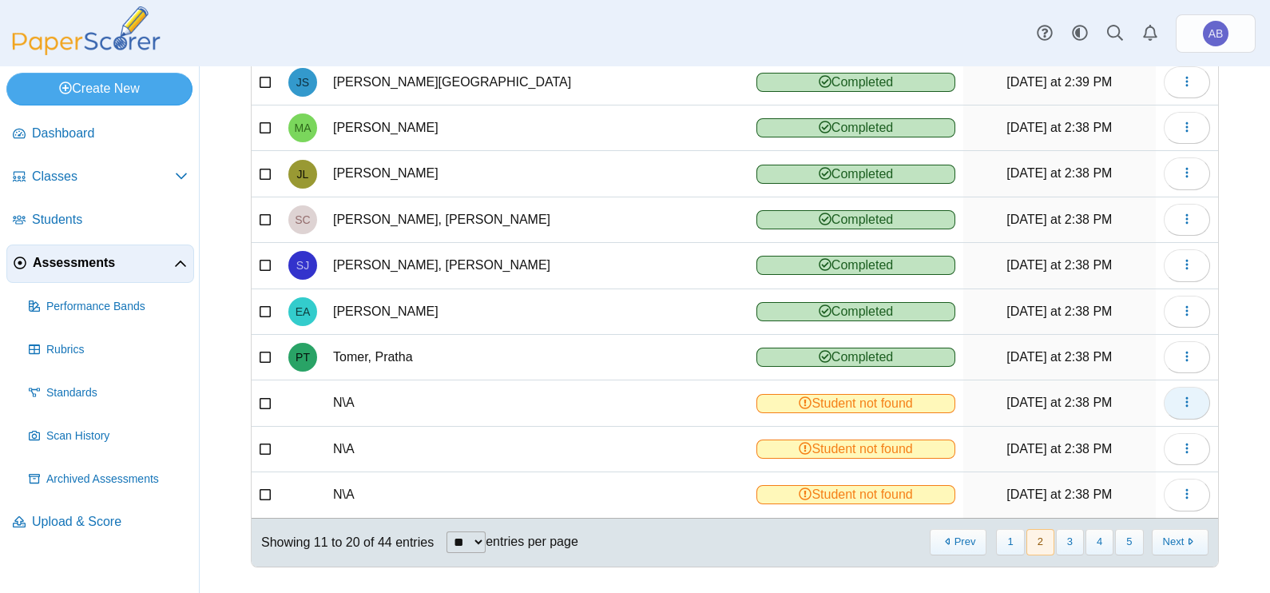
click at [1185, 401] on use "button" at bounding box center [1186, 402] width 2 height 10
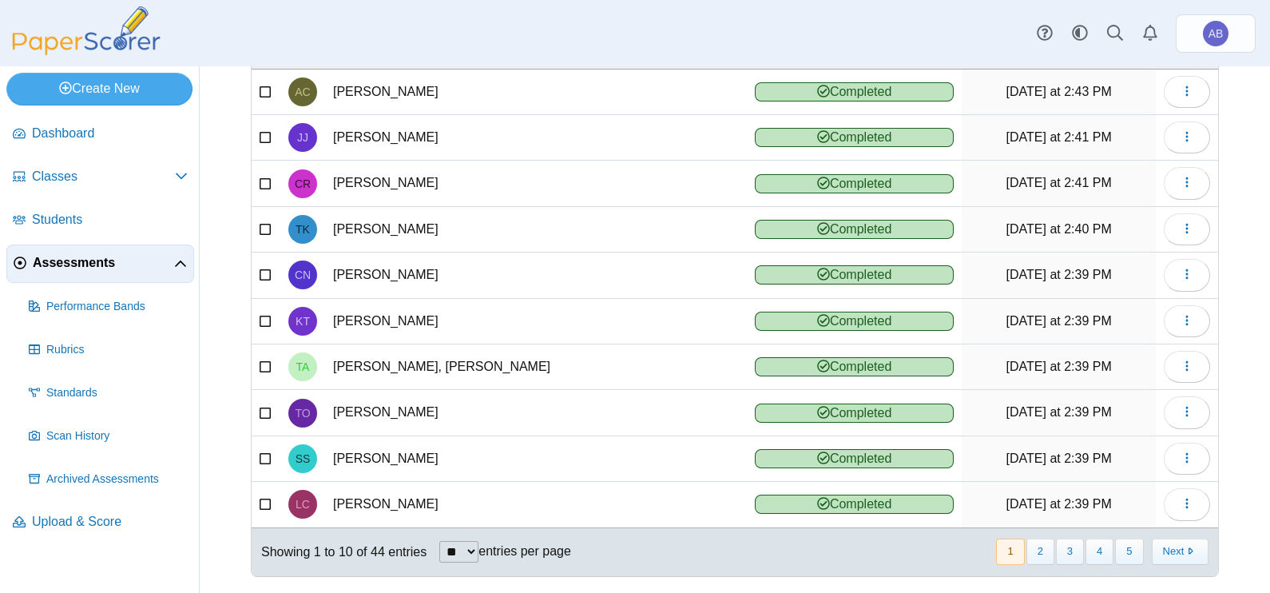
scroll to position [178, 0]
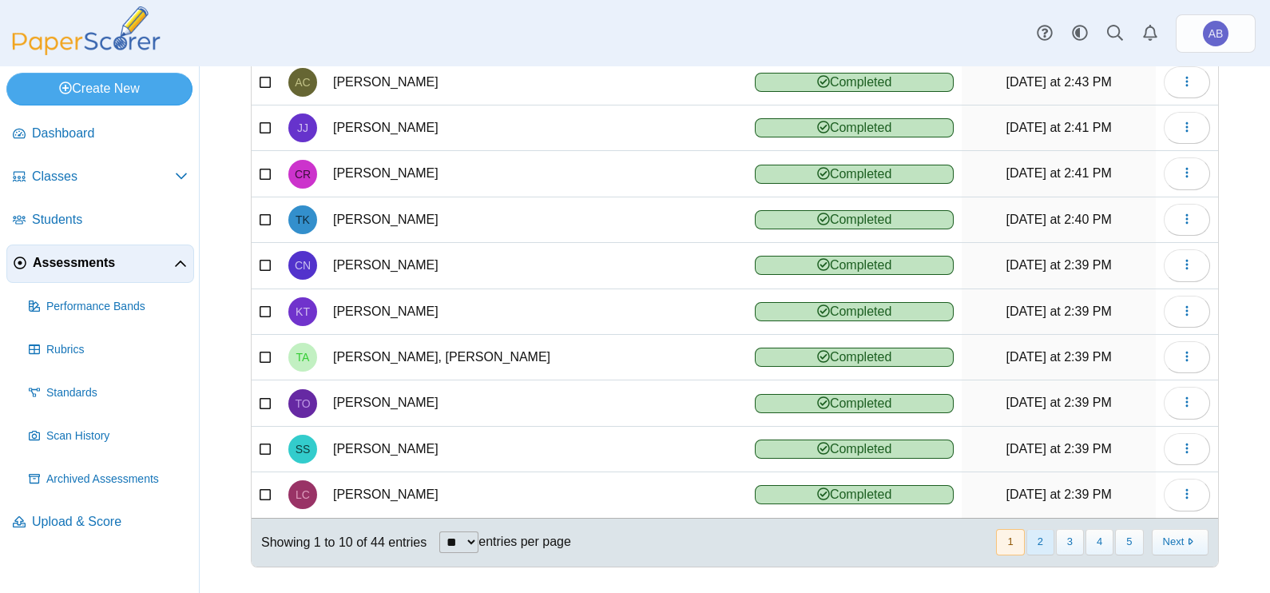
click at [1026, 531] on button "2" at bounding box center [1040, 542] width 28 height 26
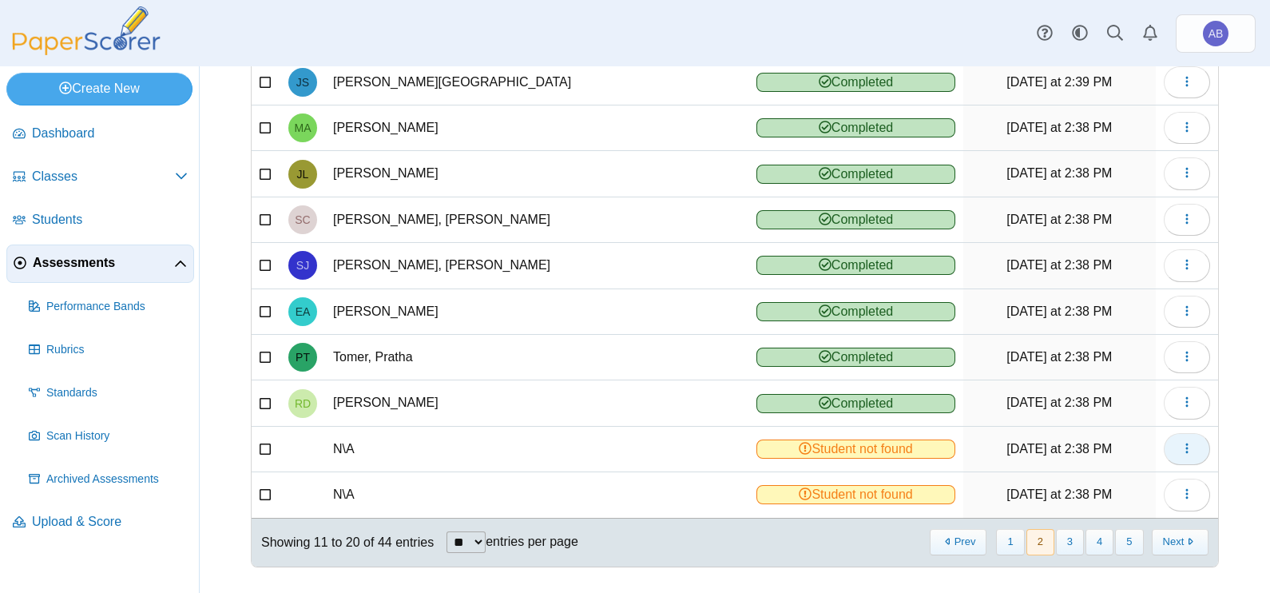
click at [1179, 443] on button "button" at bounding box center [1187, 449] width 46 height 32
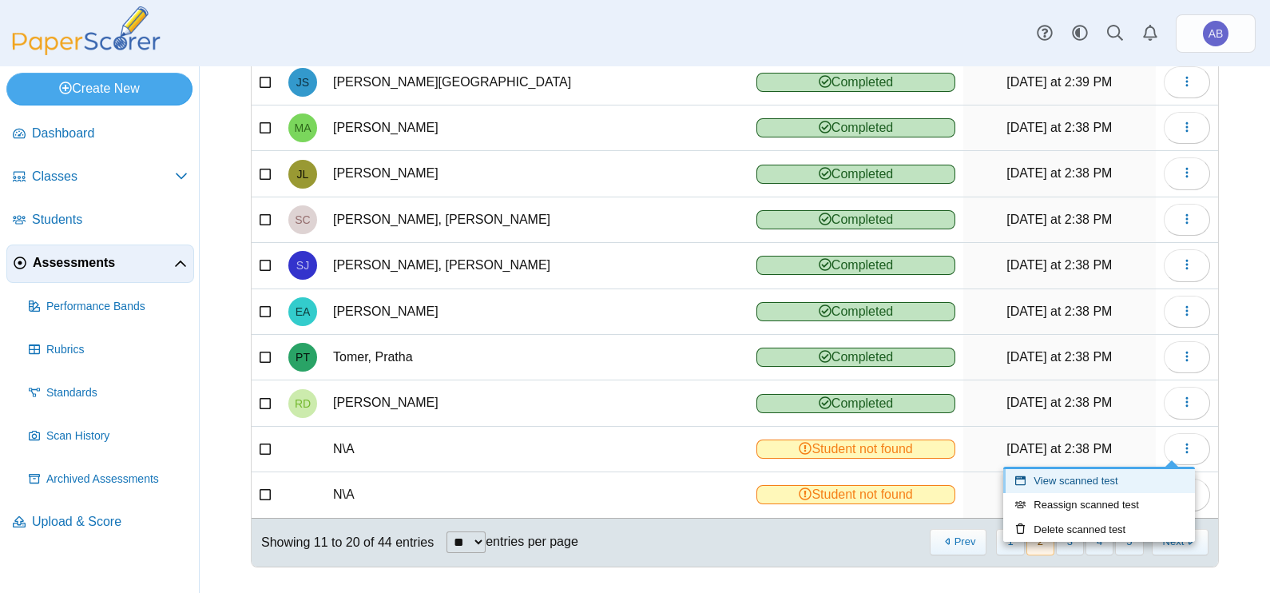
click at [1094, 475] on link "View scanned test" at bounding box center [1099, 481] width 192 height 24
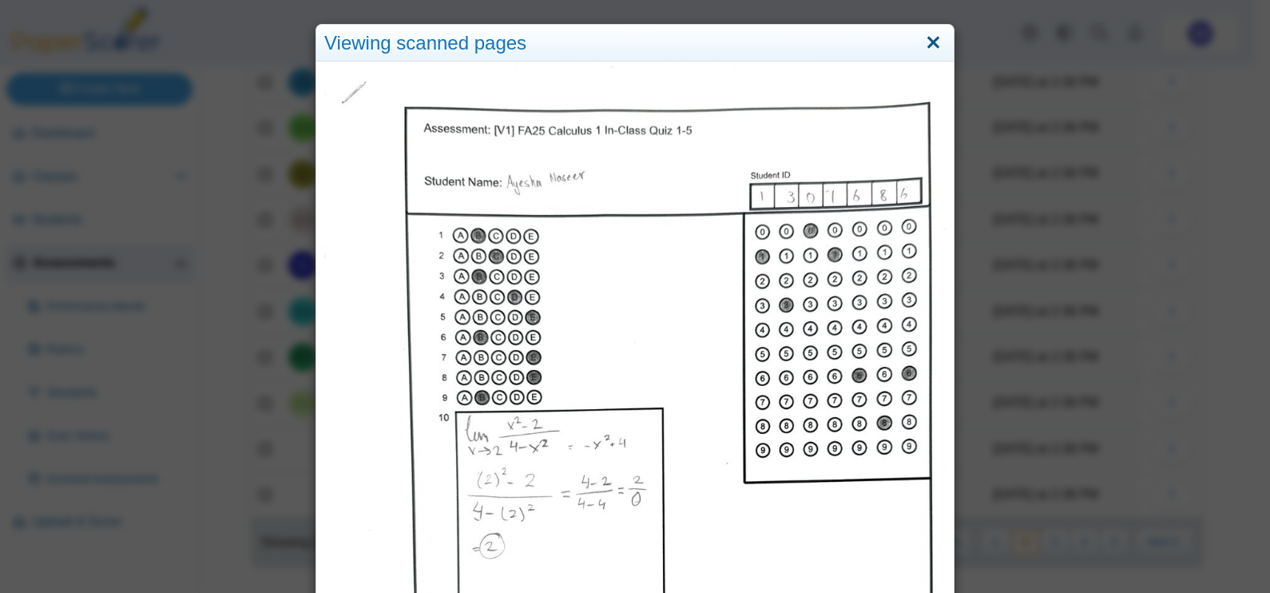
click at [931, 42] on link "Close" at bounding box center [933, 43] width 25 height 27
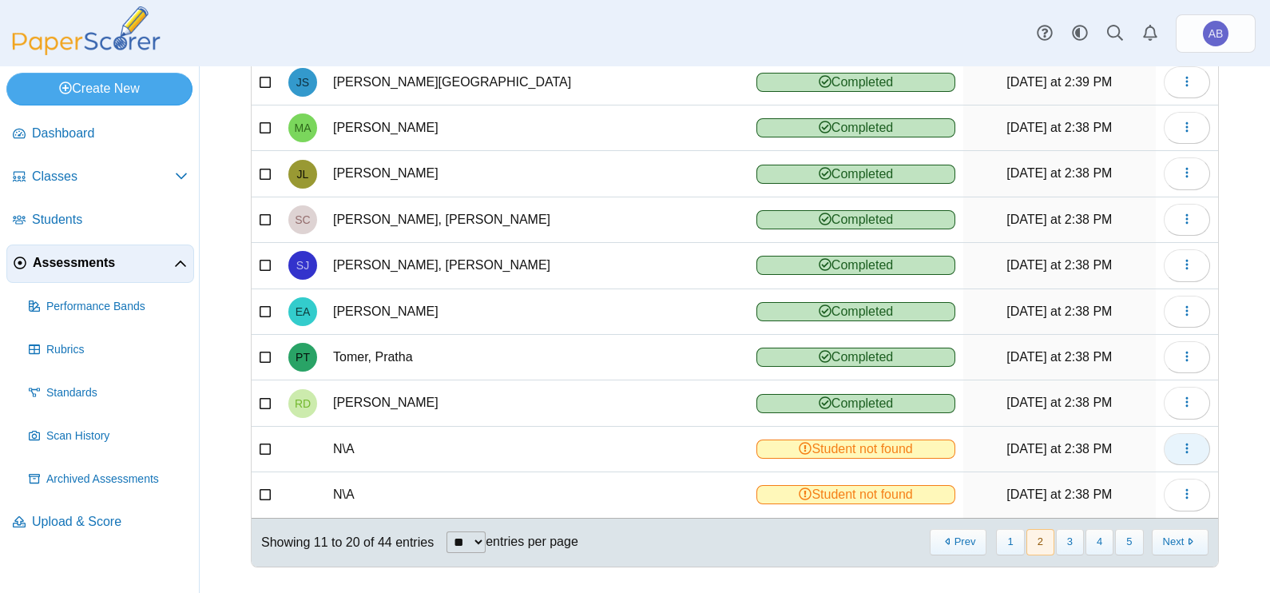
drag, startPoint x: 1173, startPoint y: 446, endPoint x: 1166, endPoint y: 458, distance: 14.7
click at [1180, 445] on icon "button" at bounding box center [1186, 448] width 13 height 13
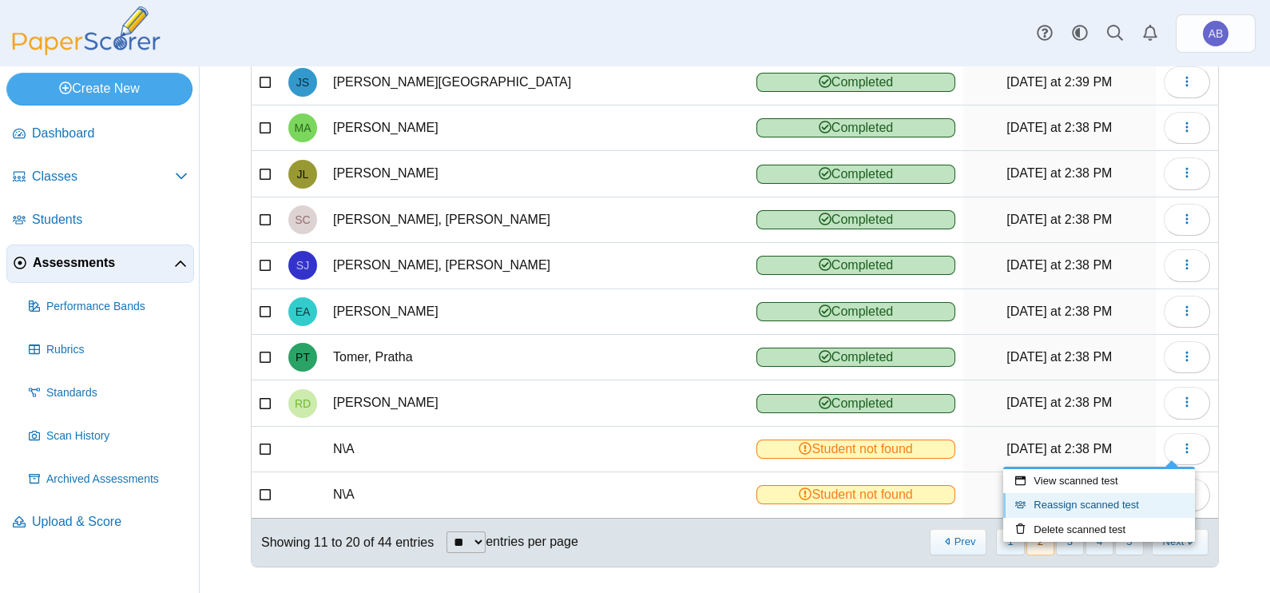
click at [1126, 496] on link "Reassign scanned test" at bounding box center [1099, 505] width 192 height 24
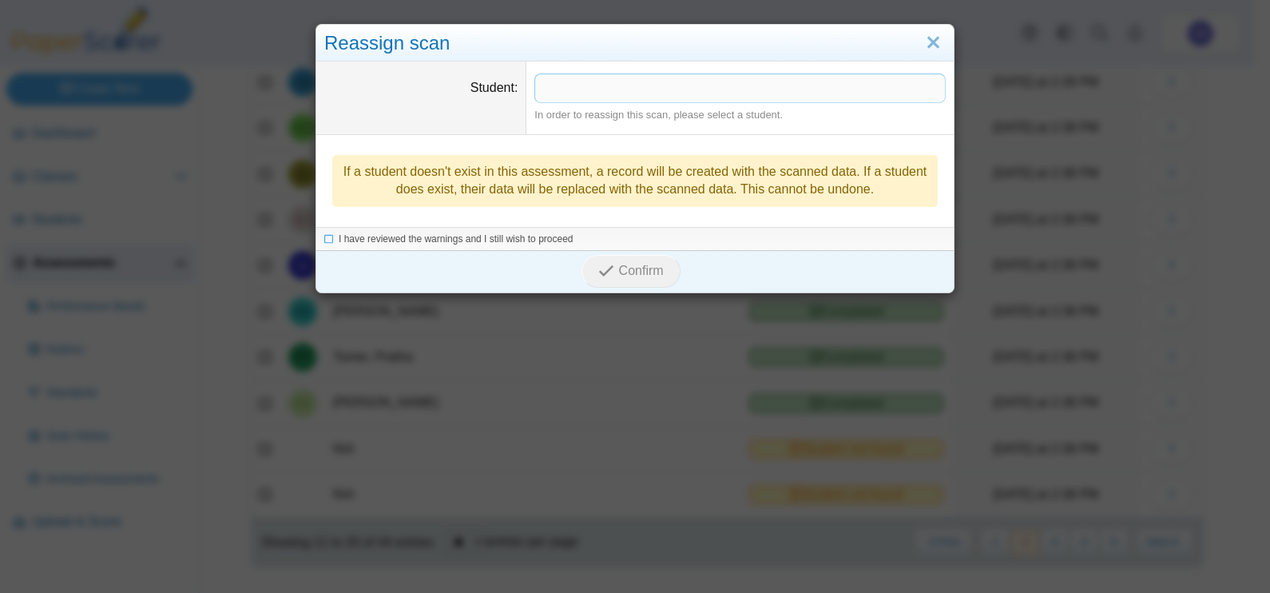
drag, startPoint x: 735, startPoint y: 88, endPoint x: 847, endPoint y: 34, distance: 125.0
click at [735, 88] on span at bounding box center [740, 87] width 410 height 27
click at [518, 244] on span "I have reviewed the warnings and I still wish to proceed" at bounding box center [456, 239] width 235 height 11
click at [619, 267] on span "Confirm" at bounding box center [641, 272] width 45 height 14
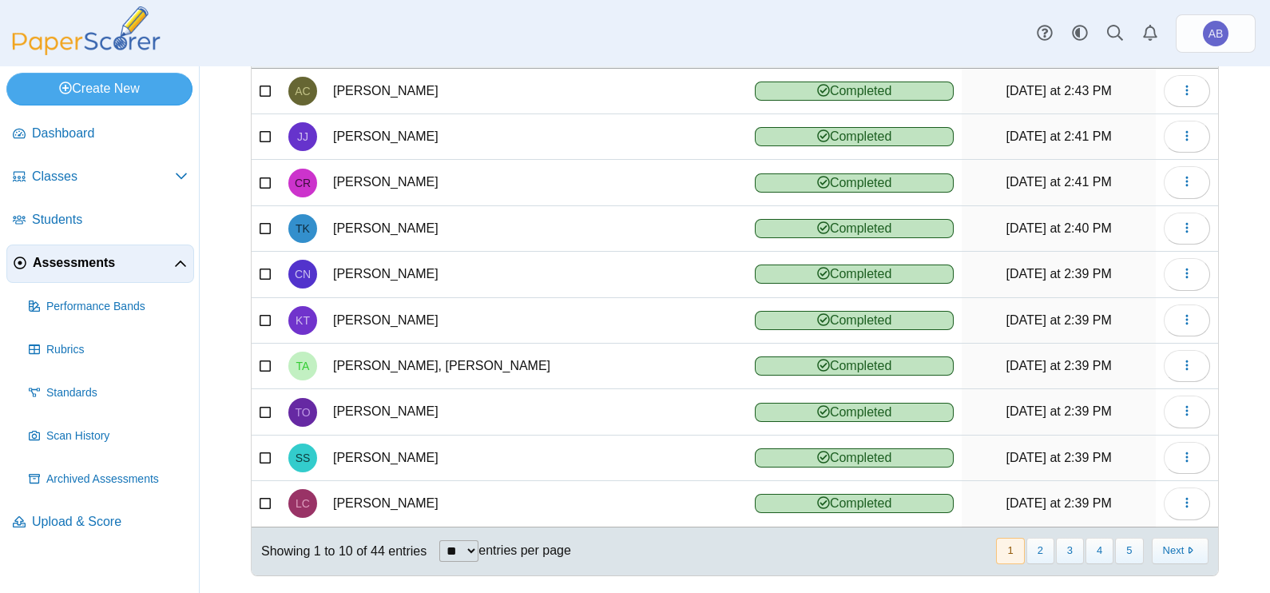
scroll to position [178, 0]
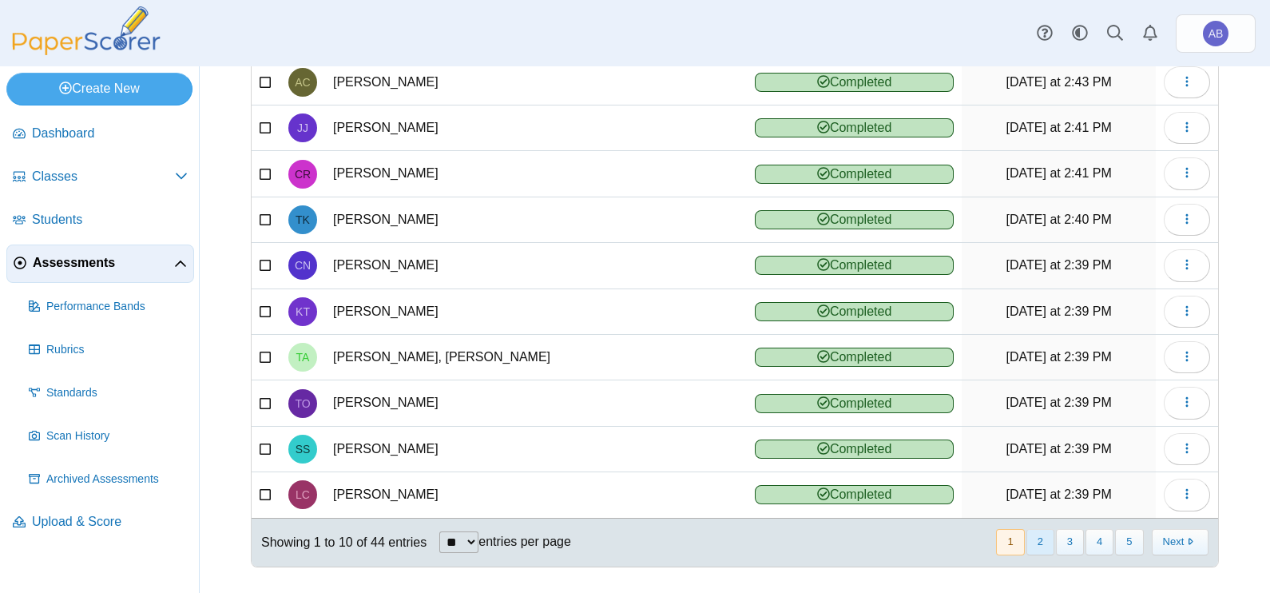
click at [1028, 532] on button "2" at bounding box center [1040, 542] width 28 height 26
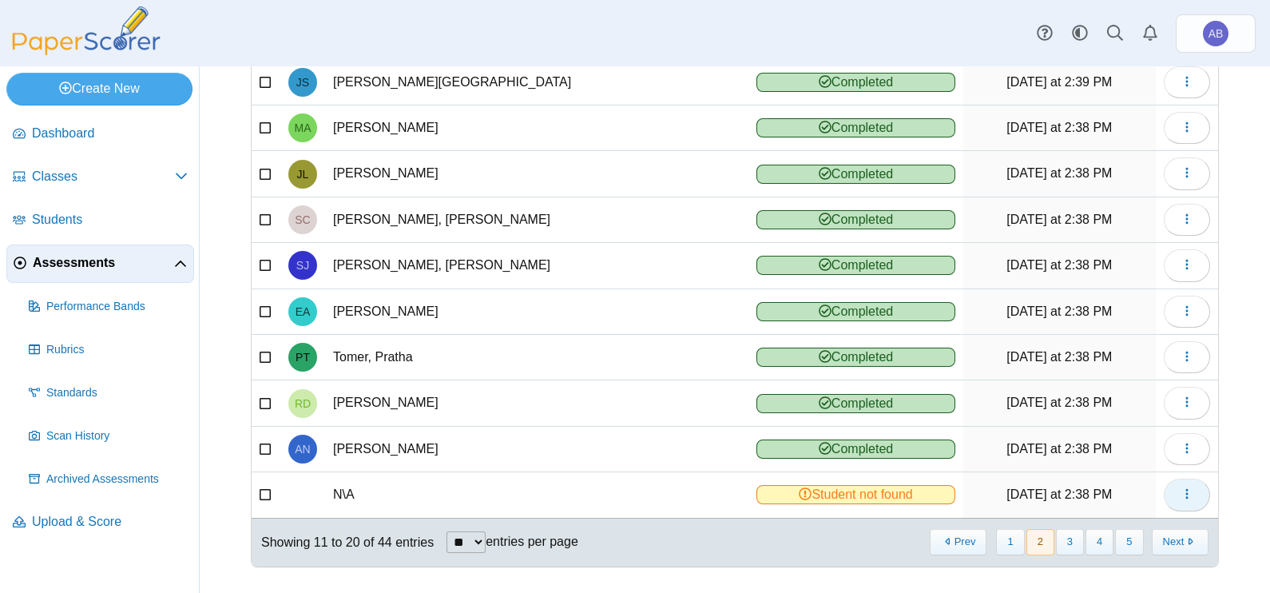
click at [1180, 487] on icon "button" at bounding box center [1186, 493] width 13 height 13
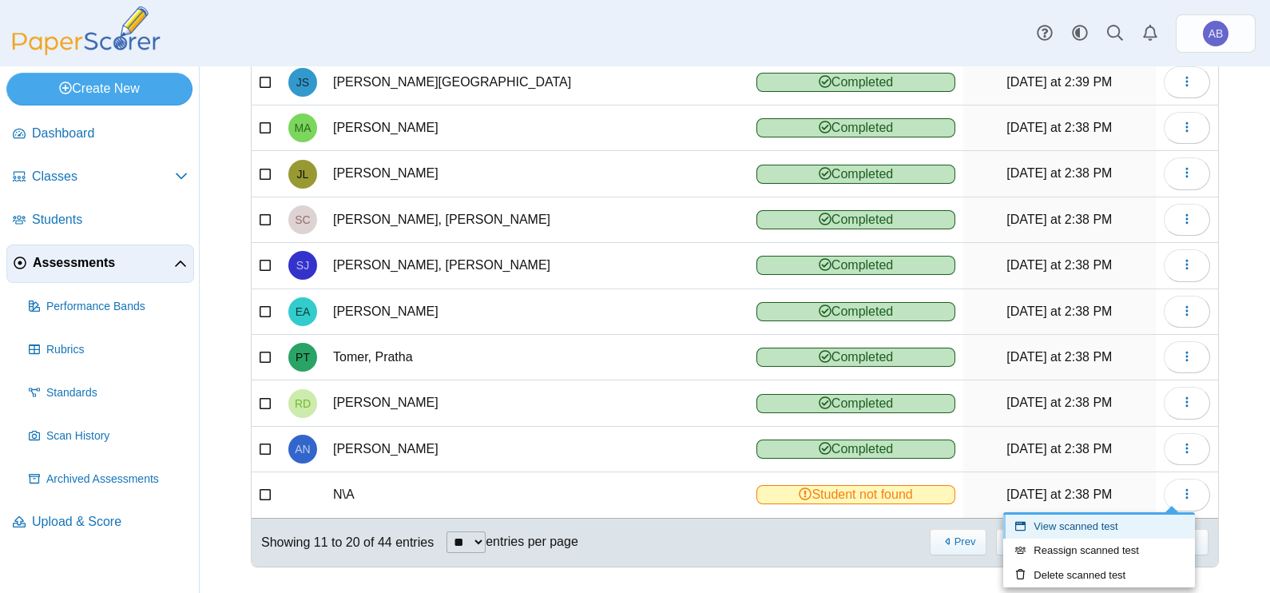
click at [1096, 526] on link "View scanned test" at bounding box center [1099, 526] width 192 height 24
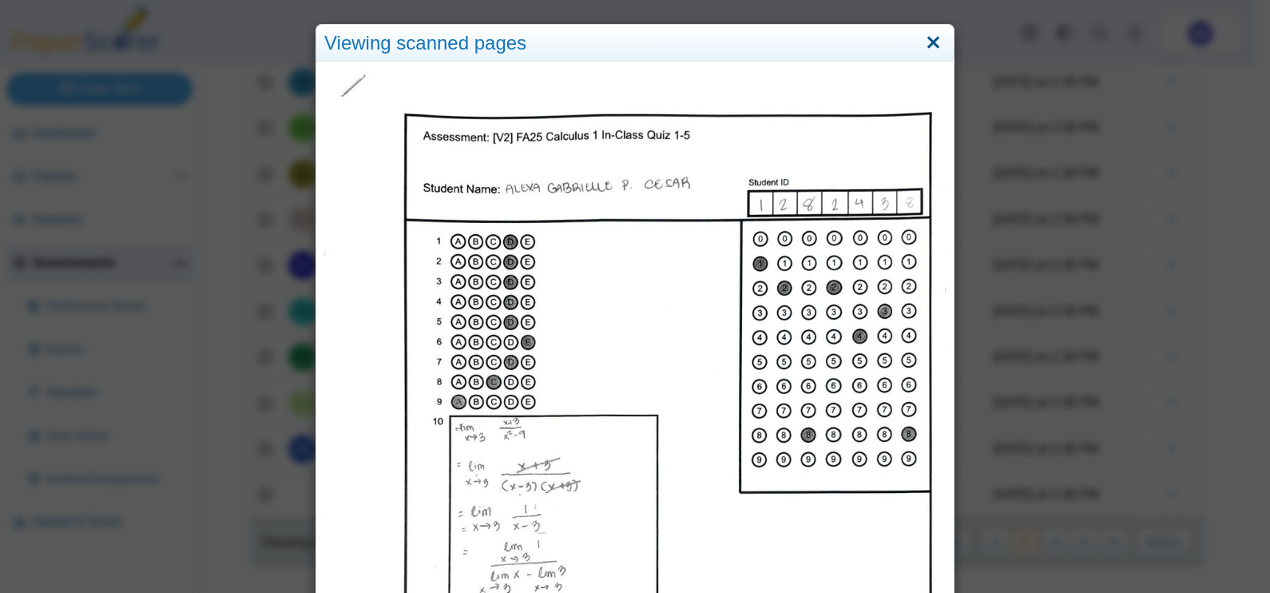
click at [931, 45] on link "Close" at bounding box center [933, 43] width 25 height 27
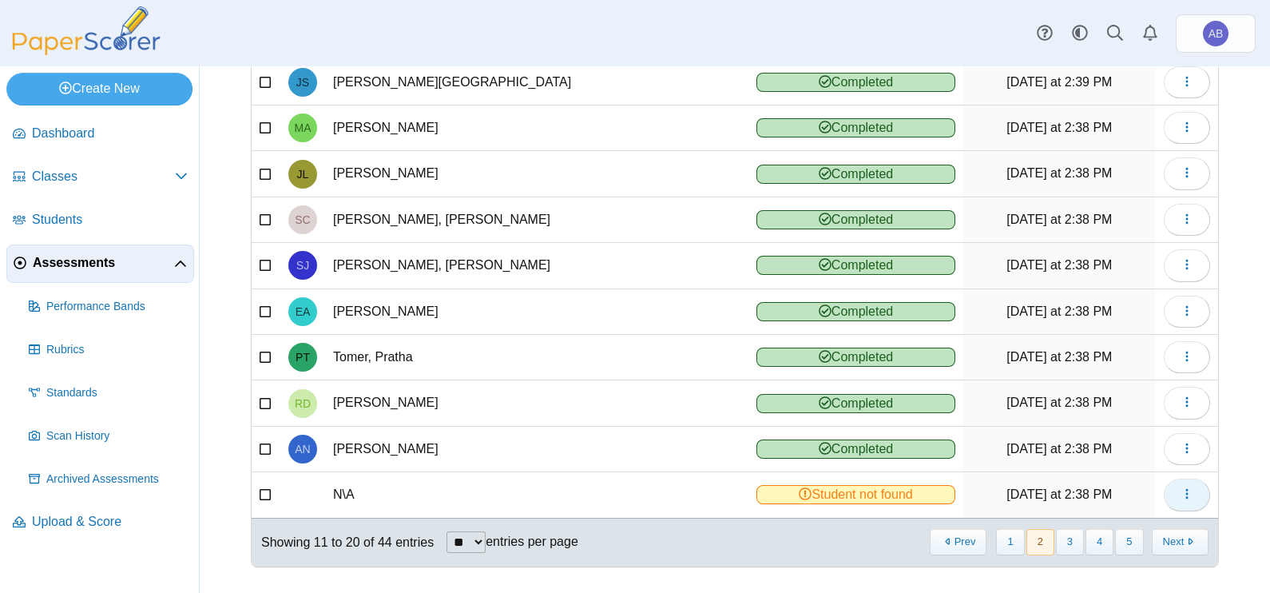
click at [1190, 487] on button "button" at bounding box center [1187, 494] width 46 height 32
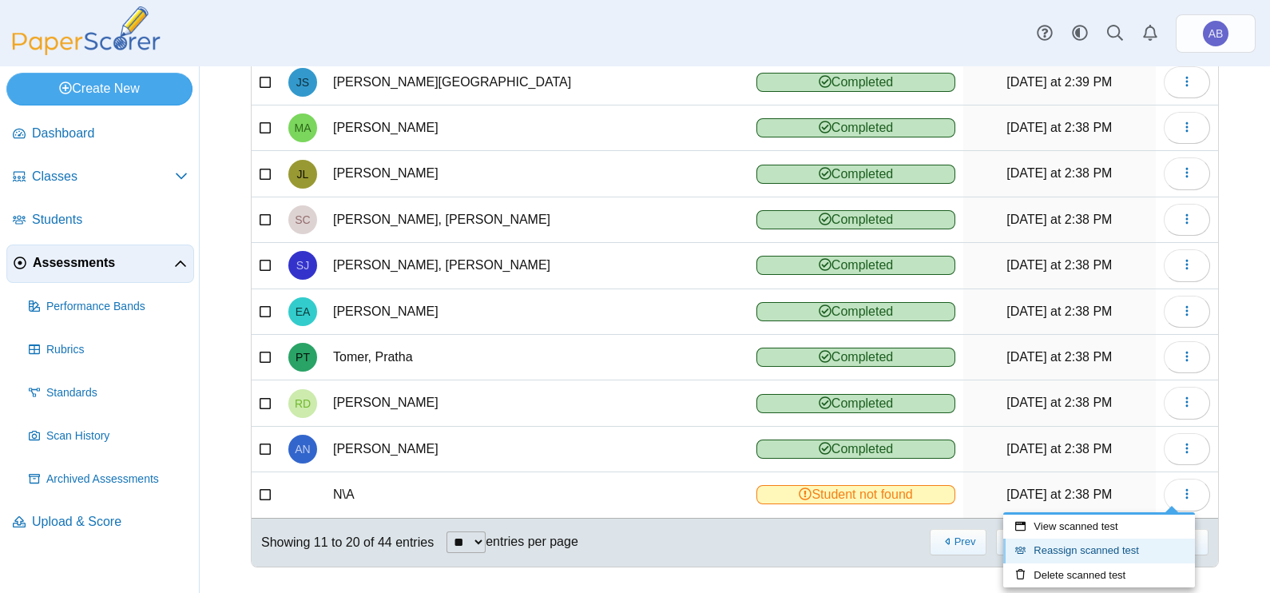
click at [1097, 545] on link "Reassign scanned test" at bounding box center [1099, 550] width 192 height 24
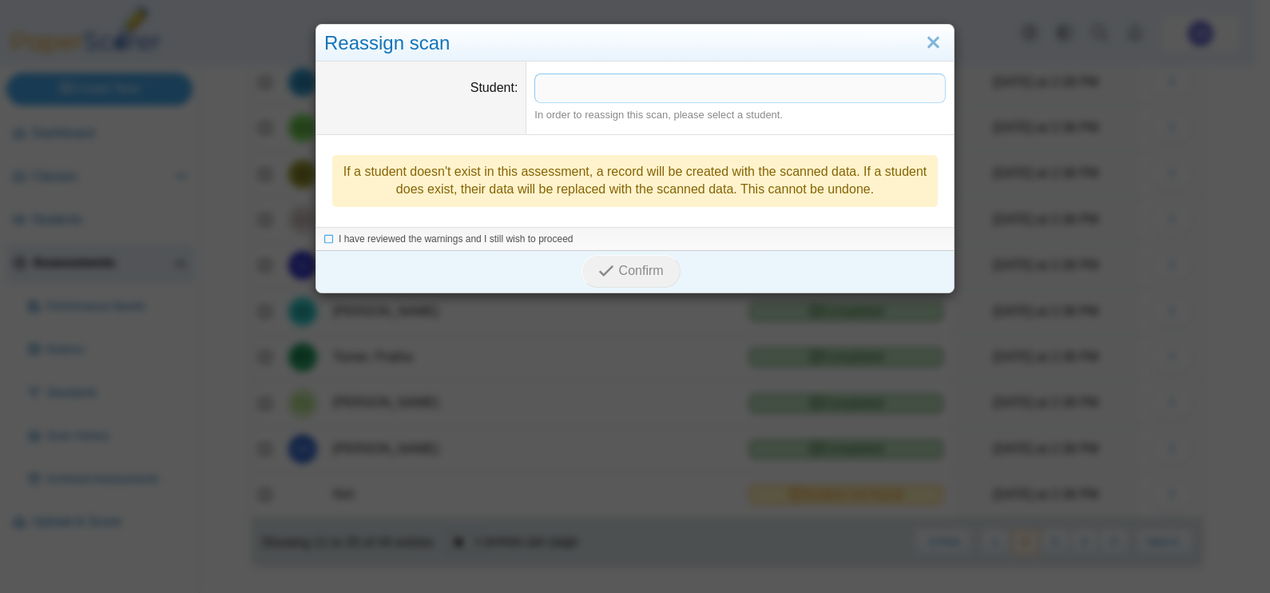
click at [656, 81] on span at bounding box center [740, 87] width 410 height 27
click at [549, 238] on span "I have reviewed the warnings and I still wish to proceed" at bounding box center [456, 239] width 235 height 11
click at [620, 272] on span "Confirm" at bounding box center [641, 272] width 45 height 14
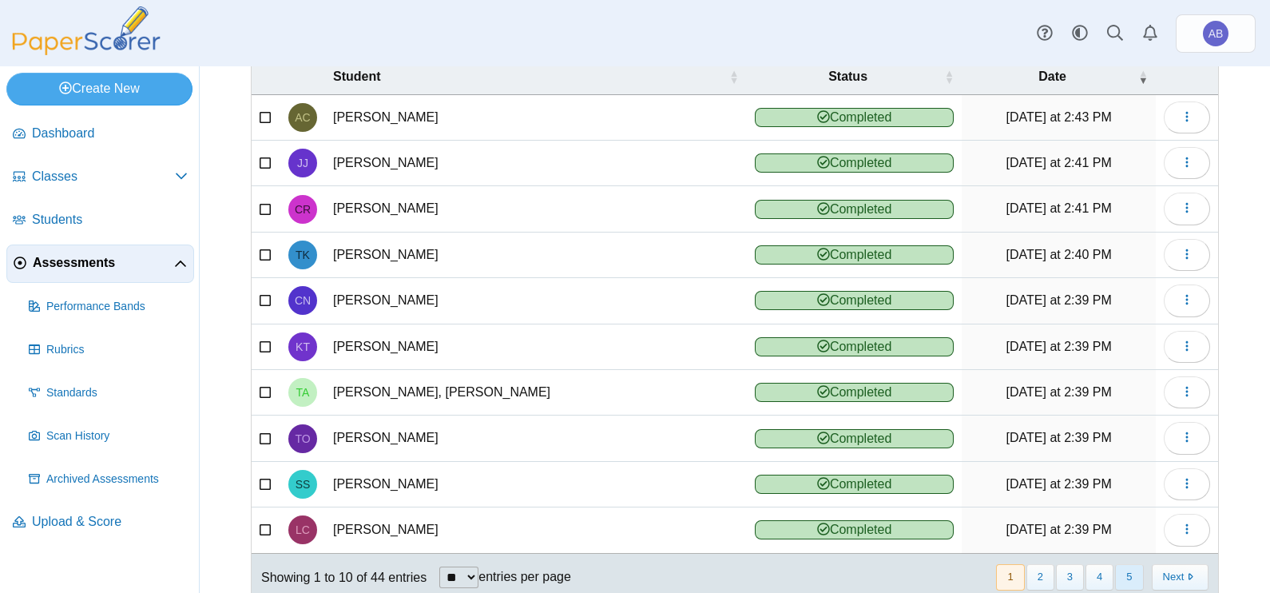
scroll to position [178, 0]
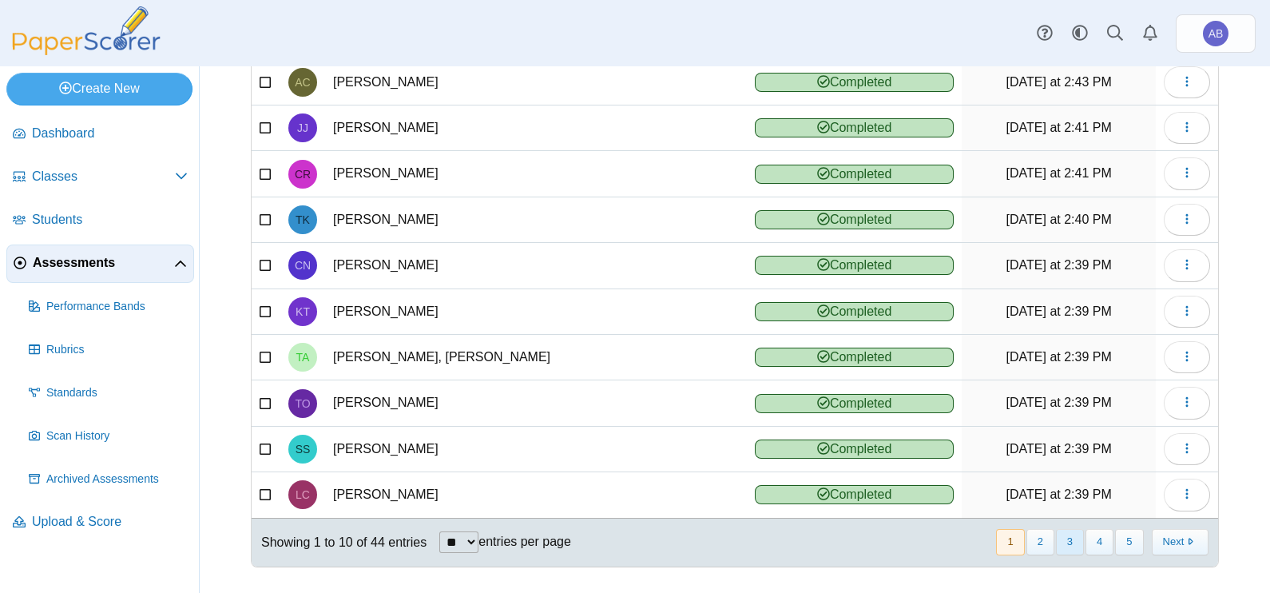
click at [1056, 535] on button "3" at bounding box center [1070, 542] width 28 height 26
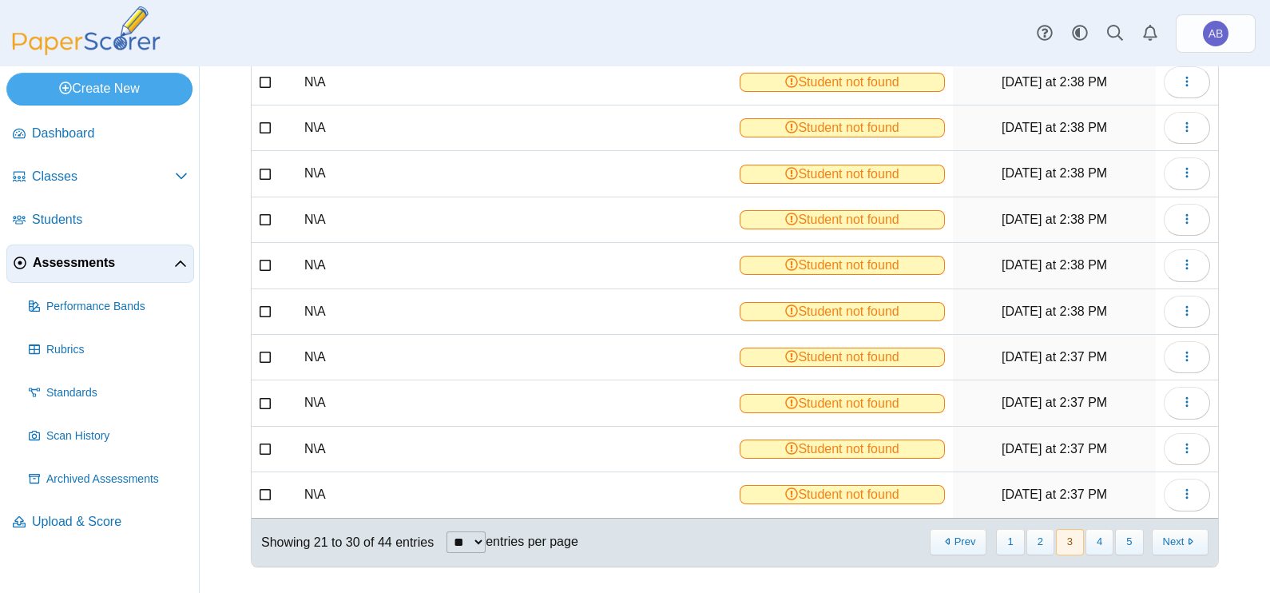
scroll to position [0, 0]
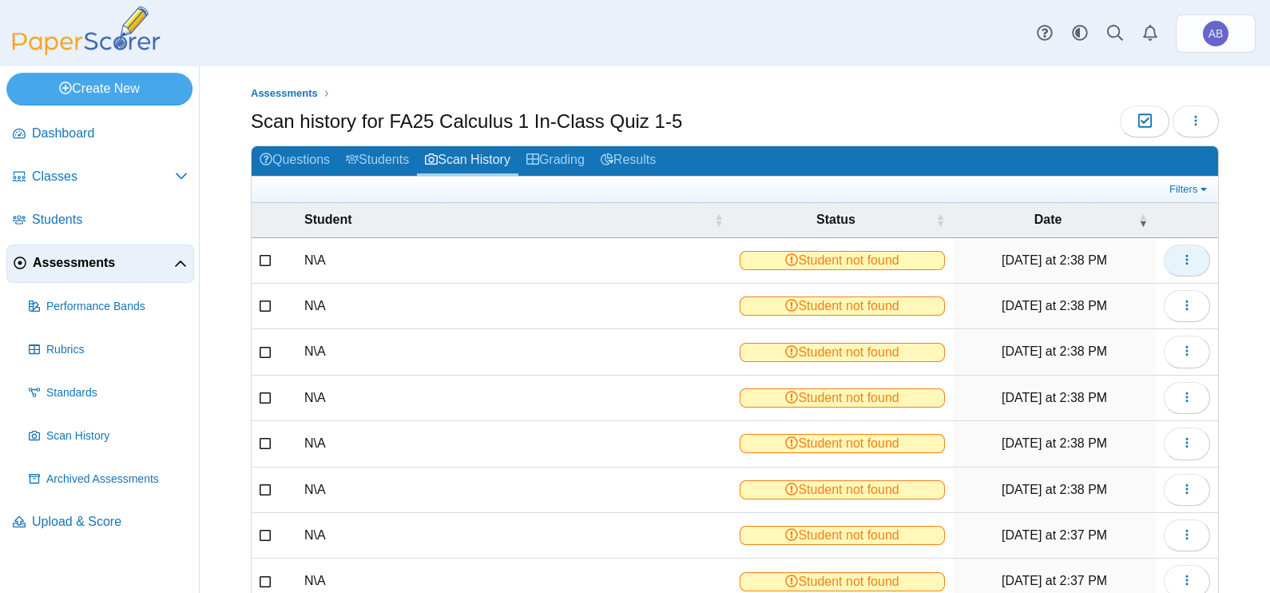
click at [1181, 263] on button "button" at bounding box center [1187, 260] width 46 height 32
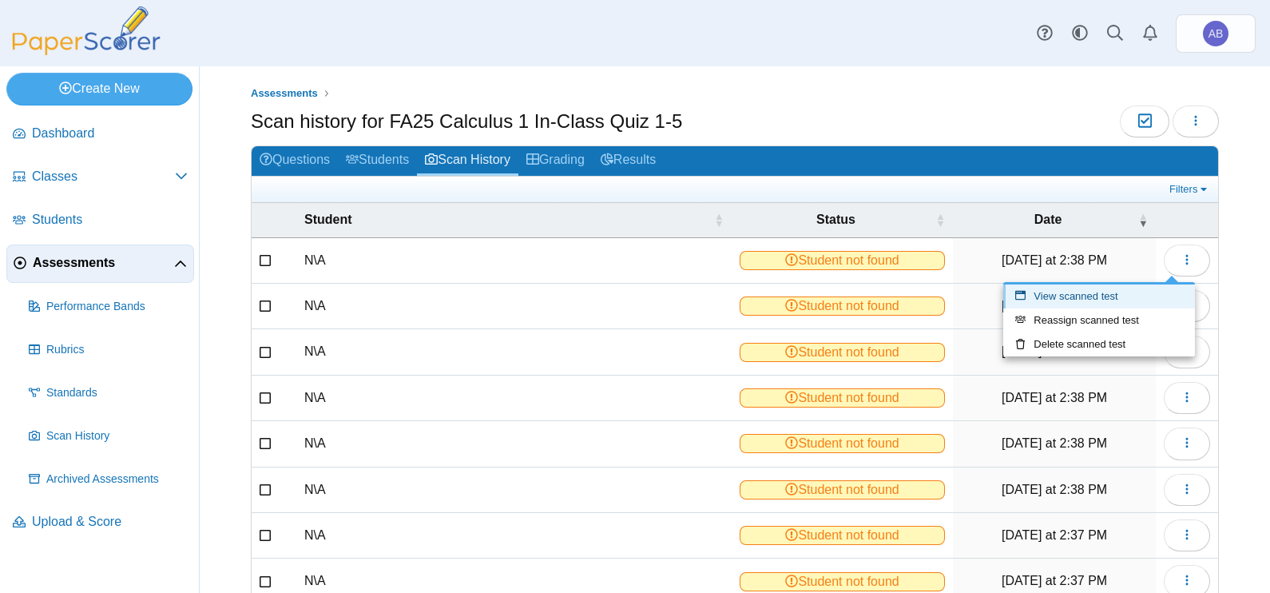
click at [1108, 293] on link "View scanned test" at bounding box center [1099, 296] width 192 height 24
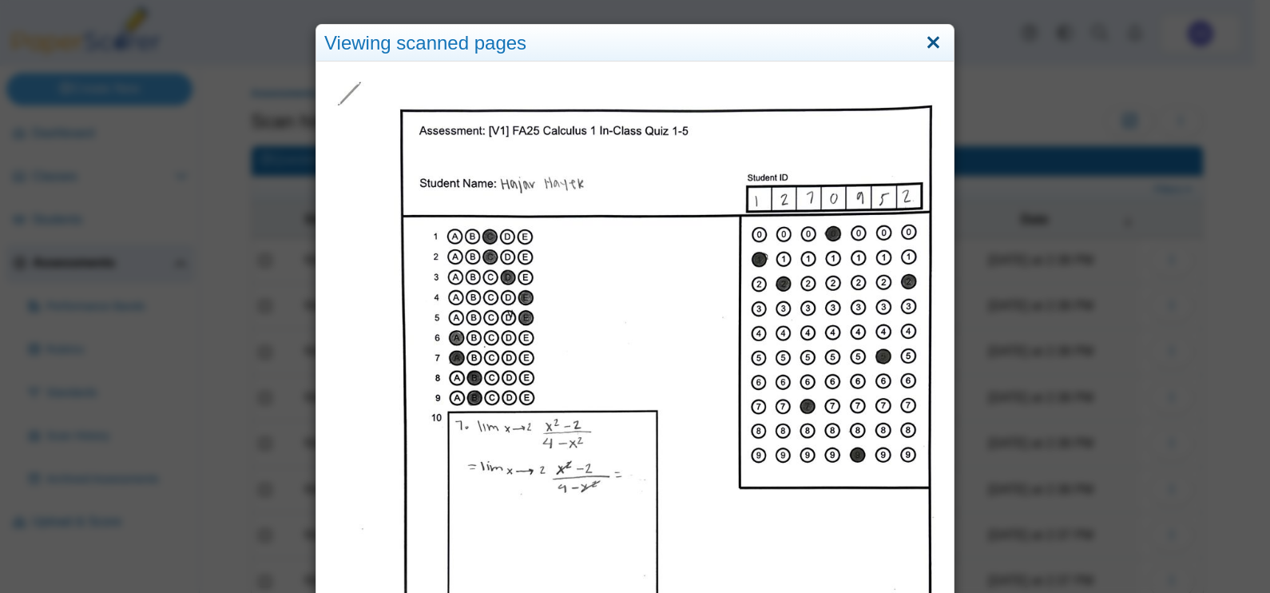
click at [930, 40] on link "Close" at bounding box center [933, 43] width 25 height 27
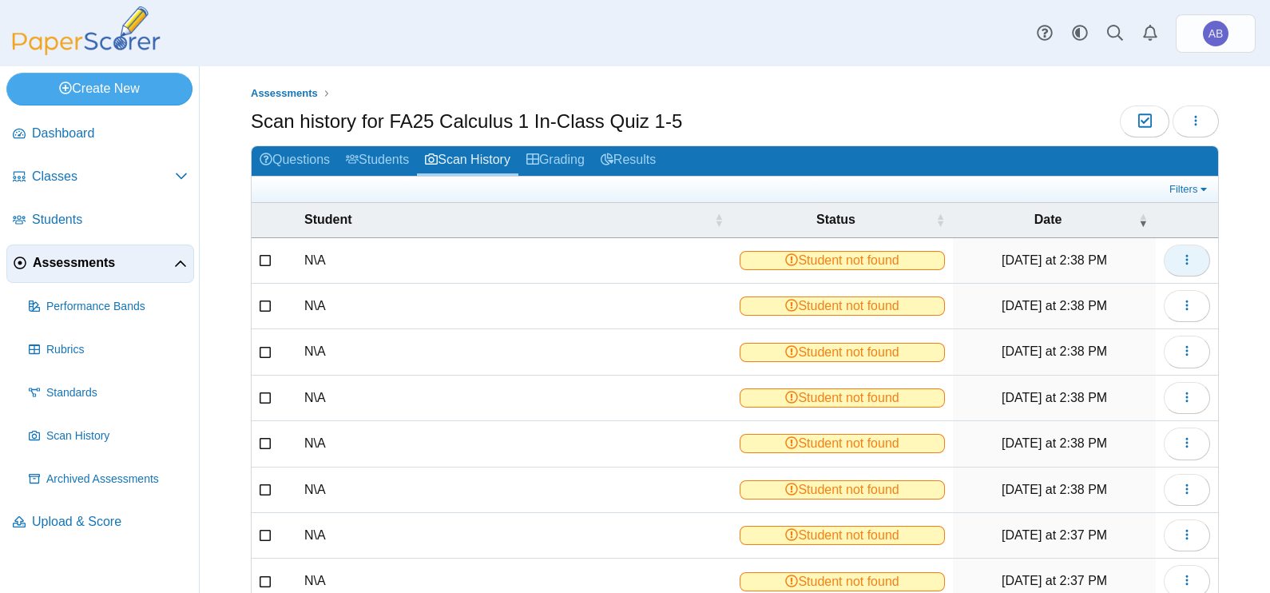
click at [1180, 260] on icon "button" at bounding box center [1186, 259] width 13 height 13
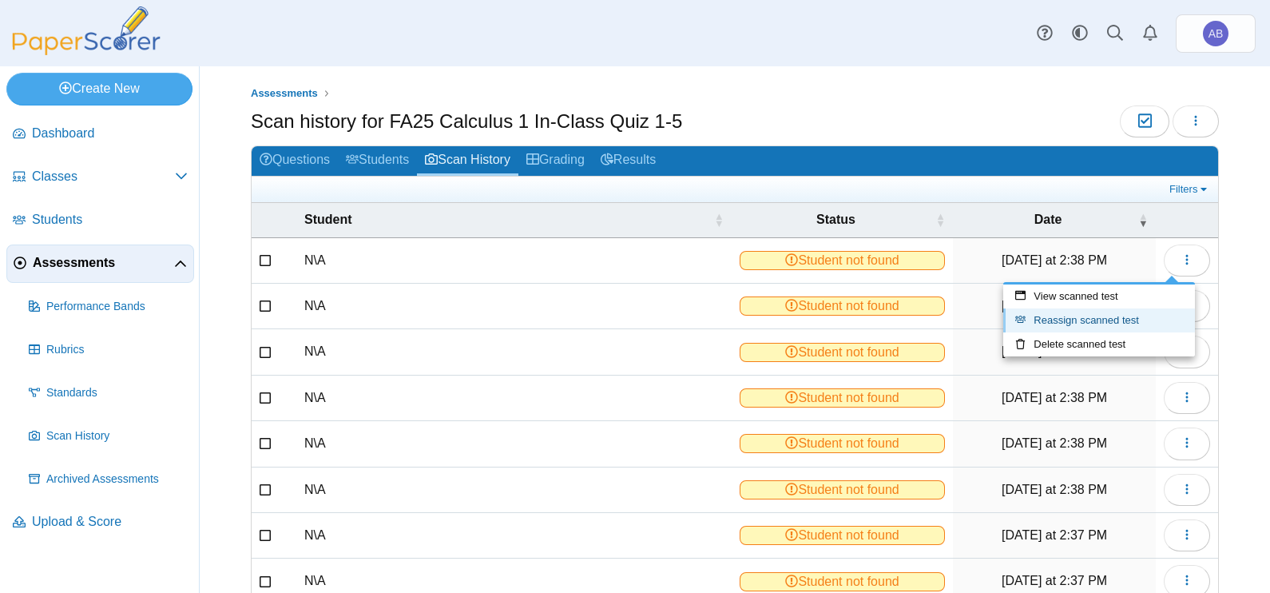
click at [1138, 321] on link "Reassign scanned test" at bounding box center [1099, 320] width 192 height 24
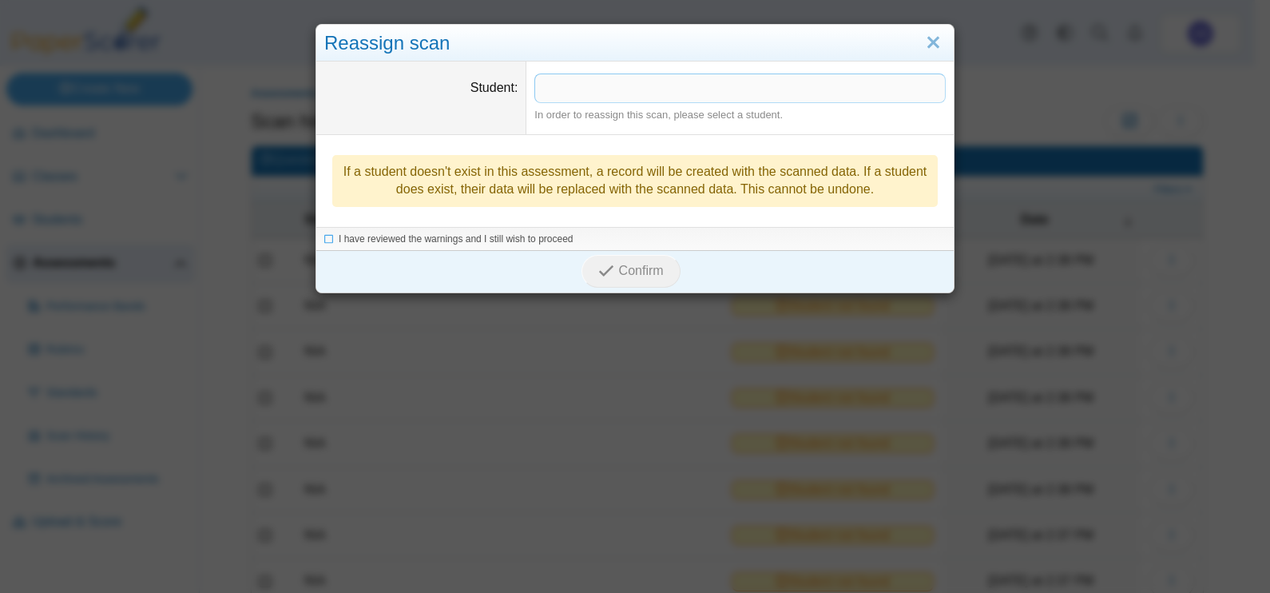
click at [706, 77] on span at bounding box center [740, 87] width 410 height 27
click at [488, 236] on span "I have reviewed the warnings and I still wish to proceed" at bounding box center [456, 239] width 235 height 11
click at [619, 268] on span "Confirm" at bounding box center [641, 272] width 45 height 14
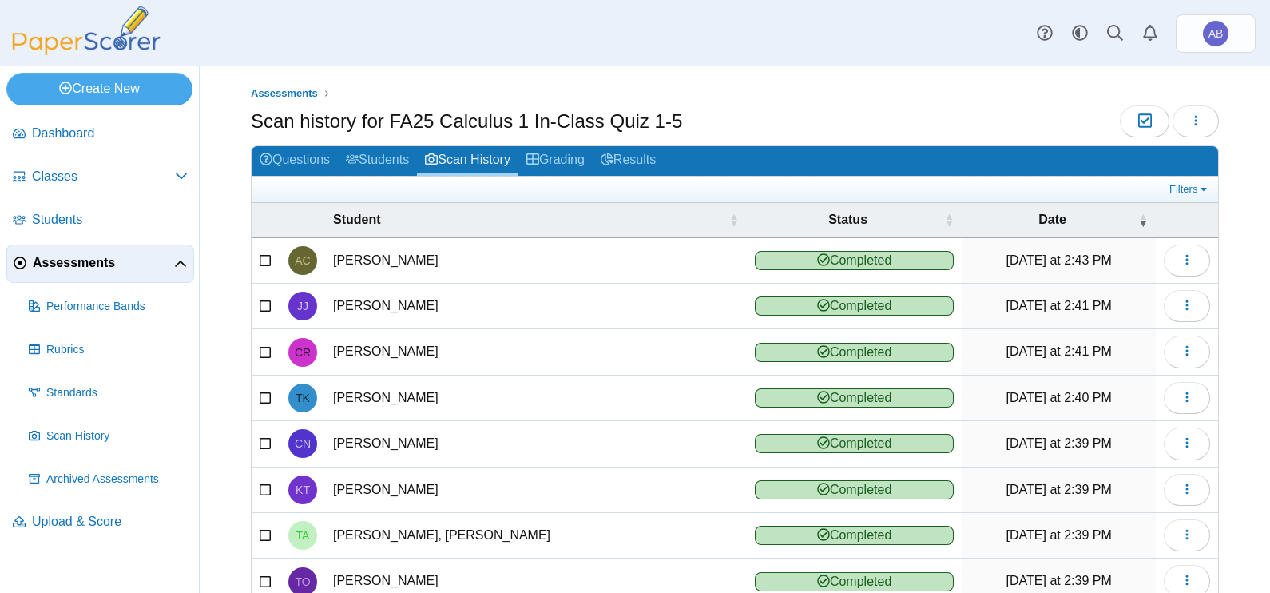
scroll to position [178, 0]
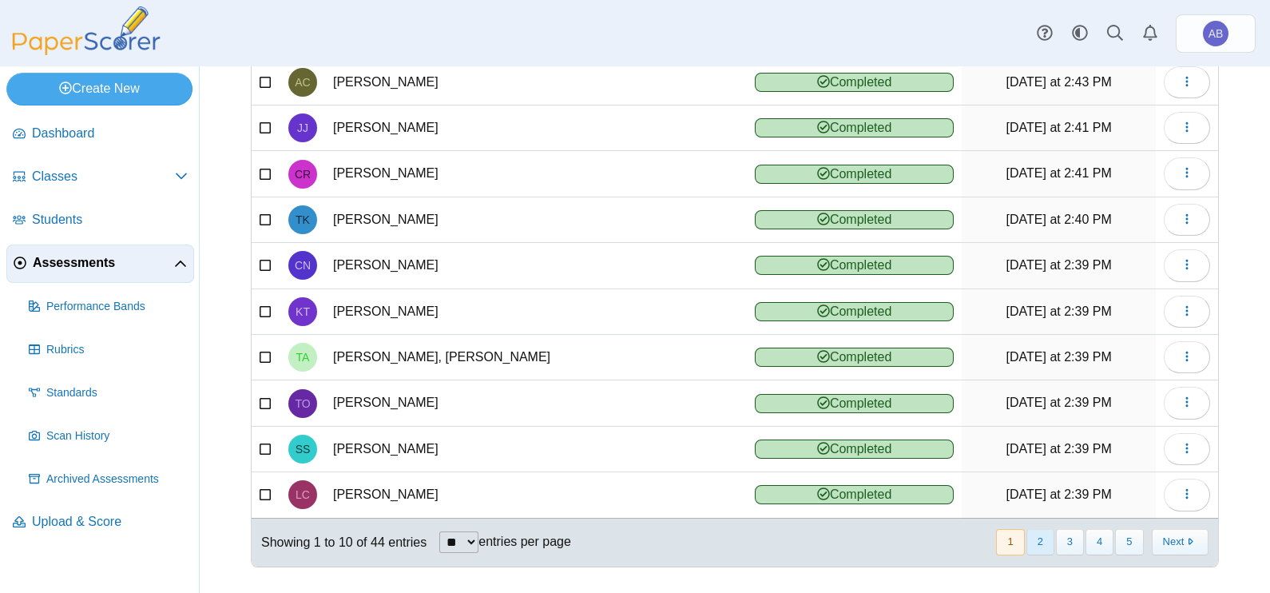
click at [1029, 529] on button "2" at bounding box center [1040, 542] width 28 height 26
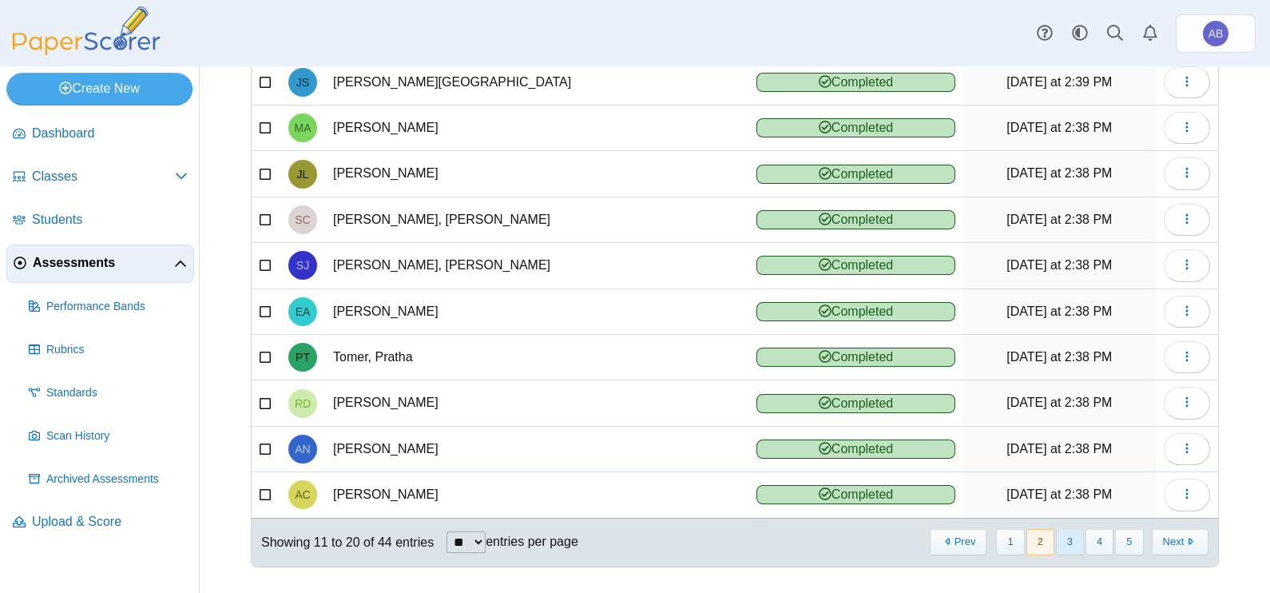
click at [1057, 531] on button "3" at bounding box center [1070, 542] width 28 height 26
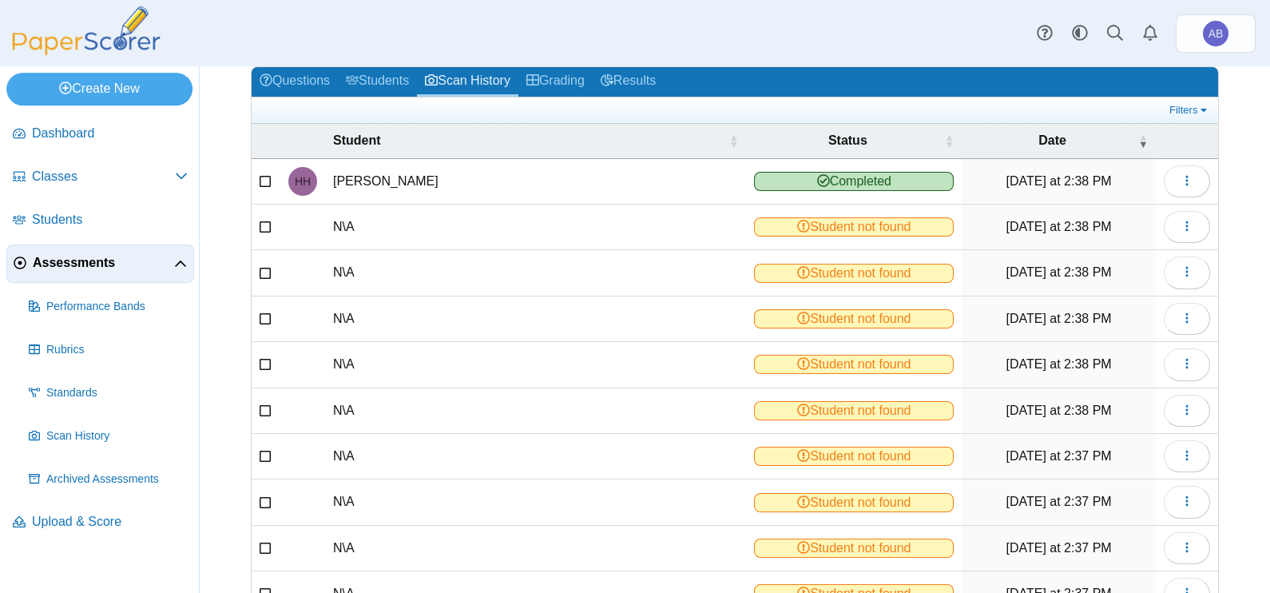
scroll to position [78, 0]
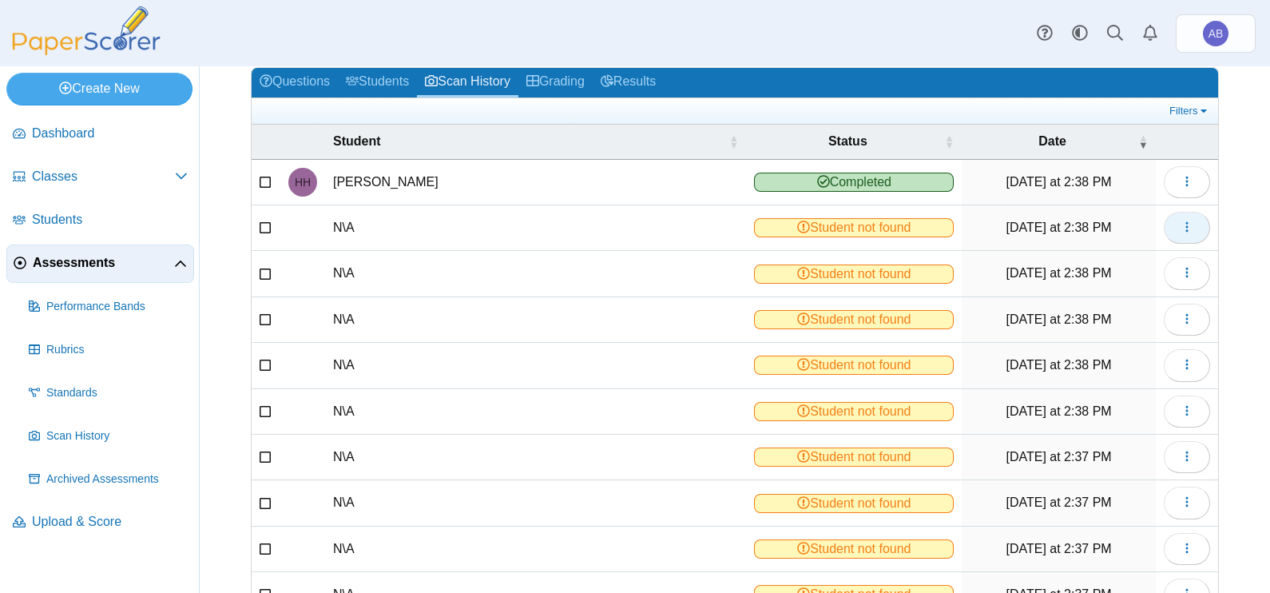
click at [1180, 221] on icon "button" at bounding box center [1186, 226] width 13 height 13
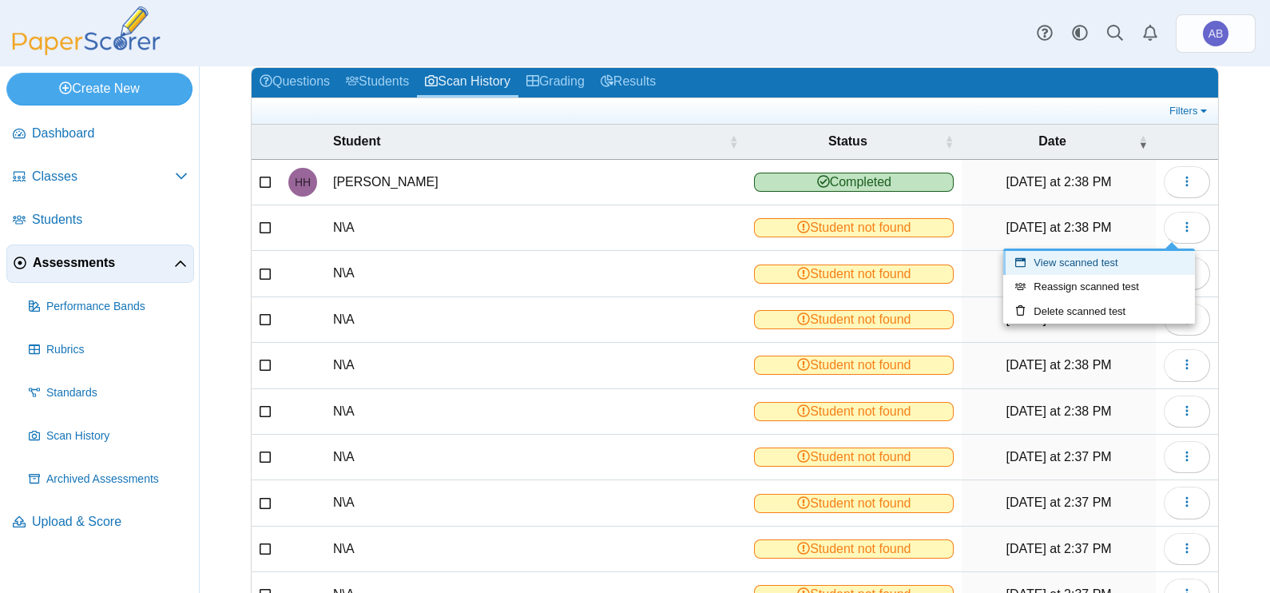
click at [1089, 267] on link "View scanned test" at bounding box center [1099, 263] width 192 height 24
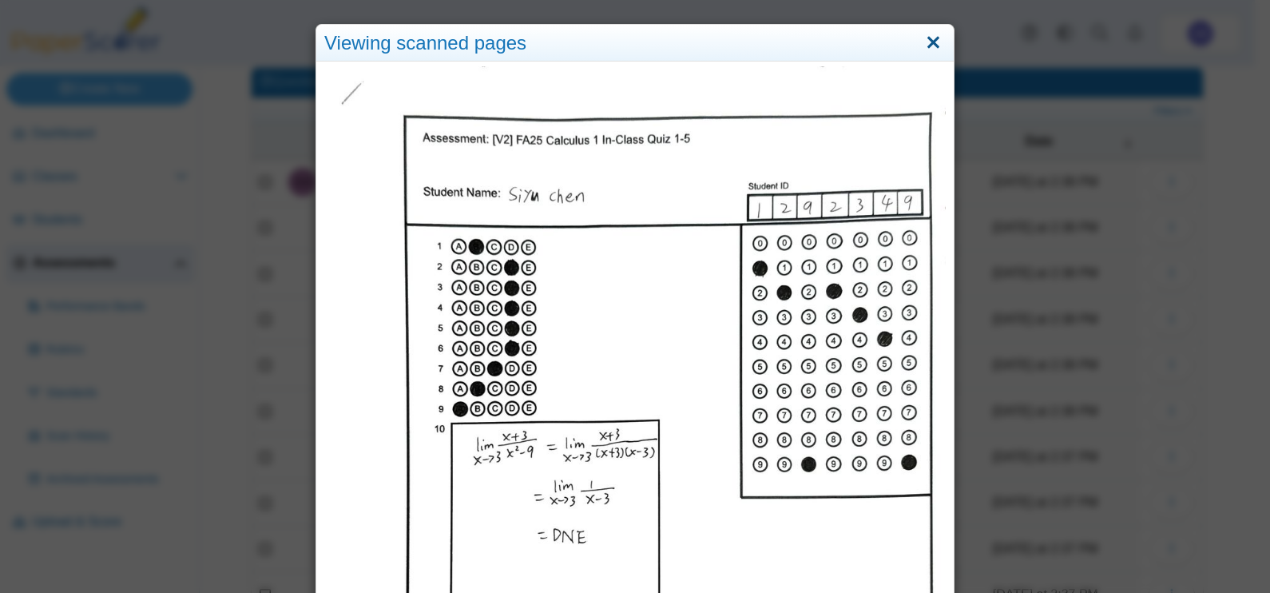
click at [927, 44] on link "Close" at bounding box center [933, 43] width 25 height 27
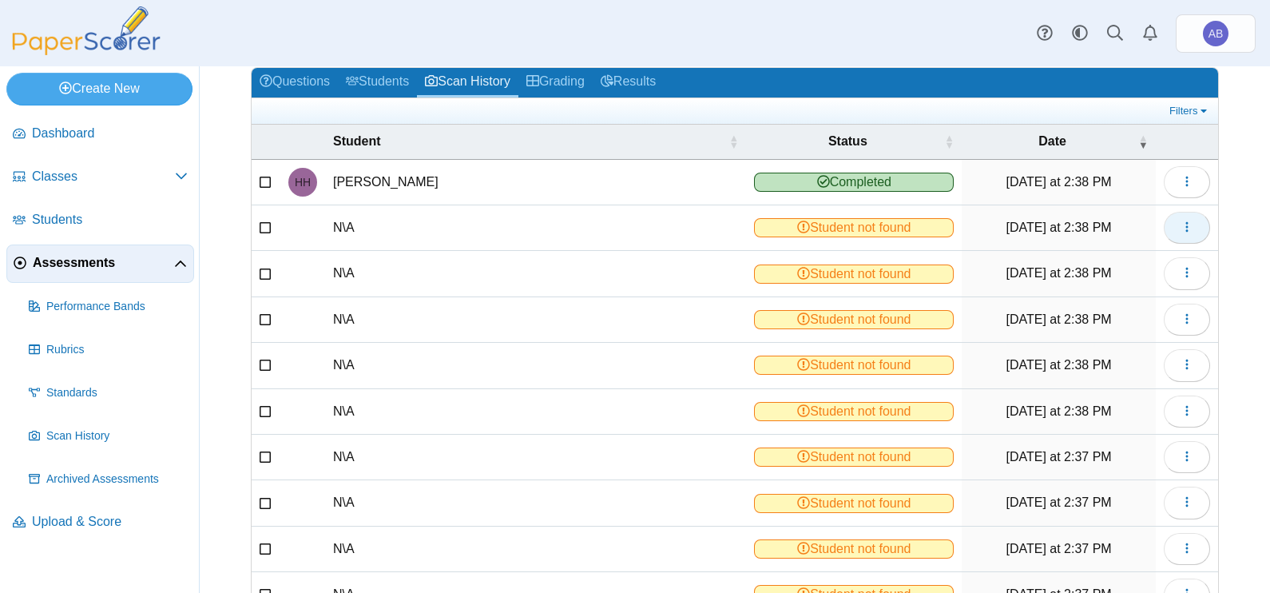
click at [1164, 228] on button "button" at bounding box center [1187, 228] width 46 height 32
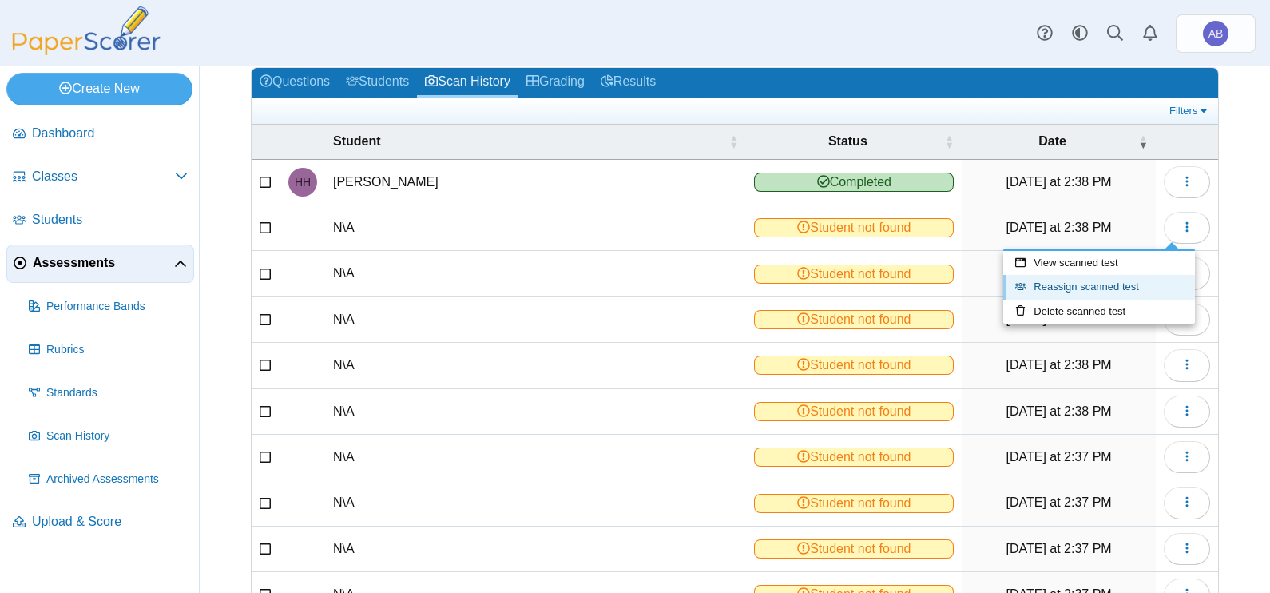
click at [1132, 289] on link "Reassign scanned test" at bounding box center [1099, 287] width 192 height 24
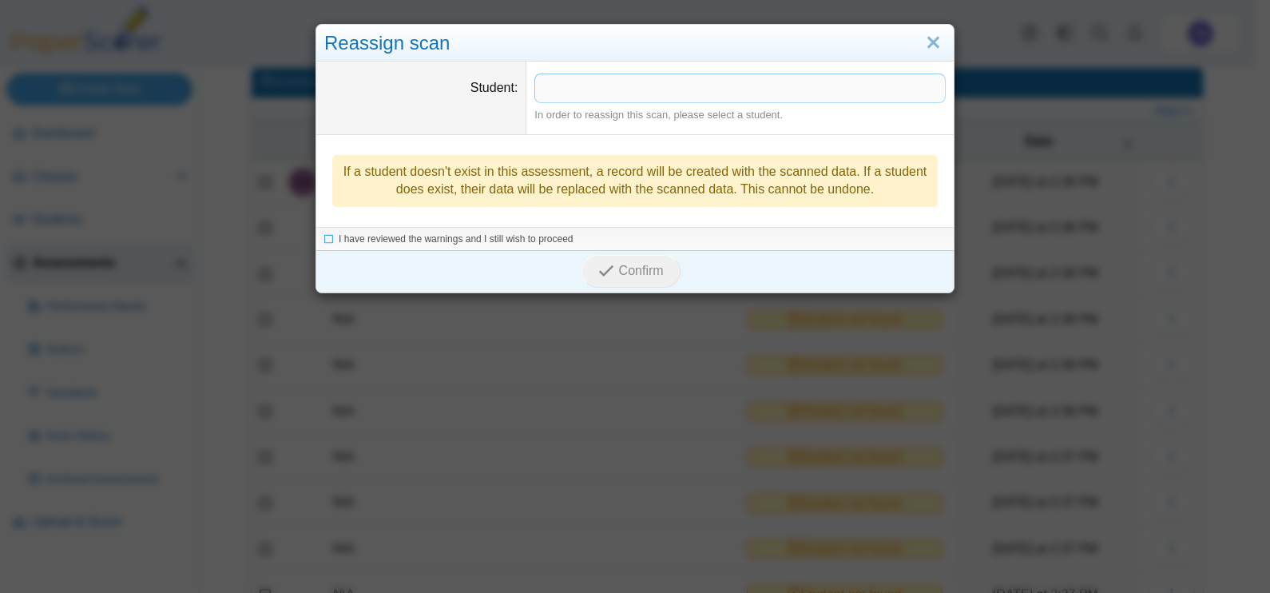
click at [701, 97] on span at bounding box center [740, 87] width 410 height 27
click at [379, 240] on span "I have reviewed the warnings and I still wish to proceed" at bounding box center [456, 239] width 235 height 11
click at [597, 260] on button "Confirm" at bounding box center [630, 272] width 98 height 32
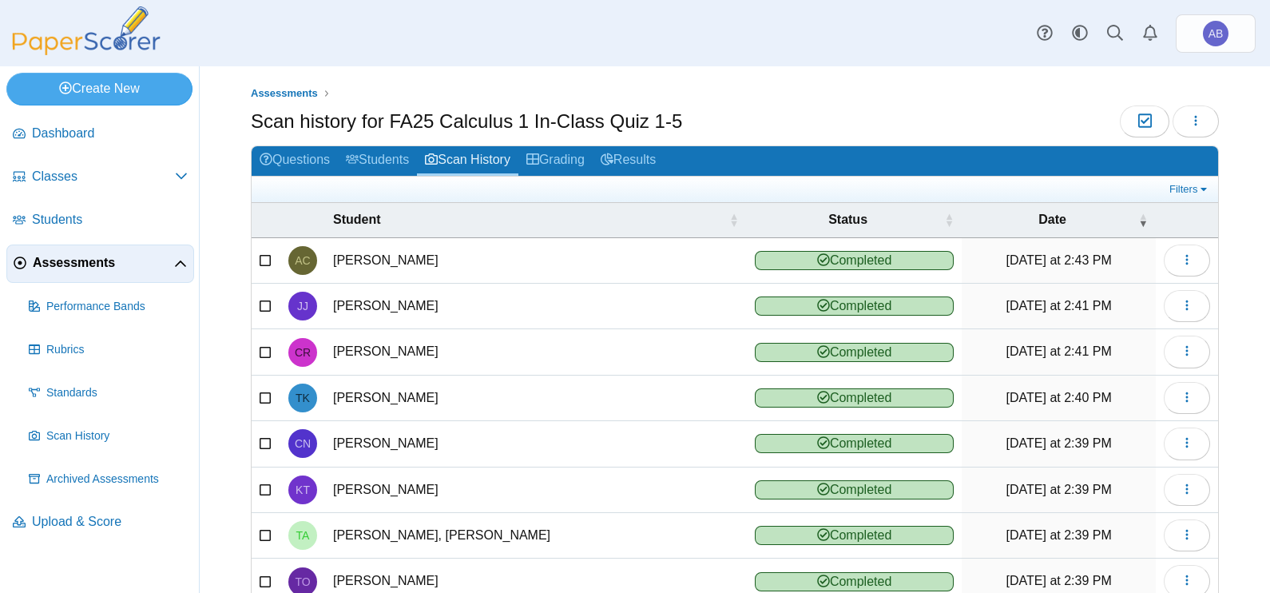
scroll to position [178, 0]
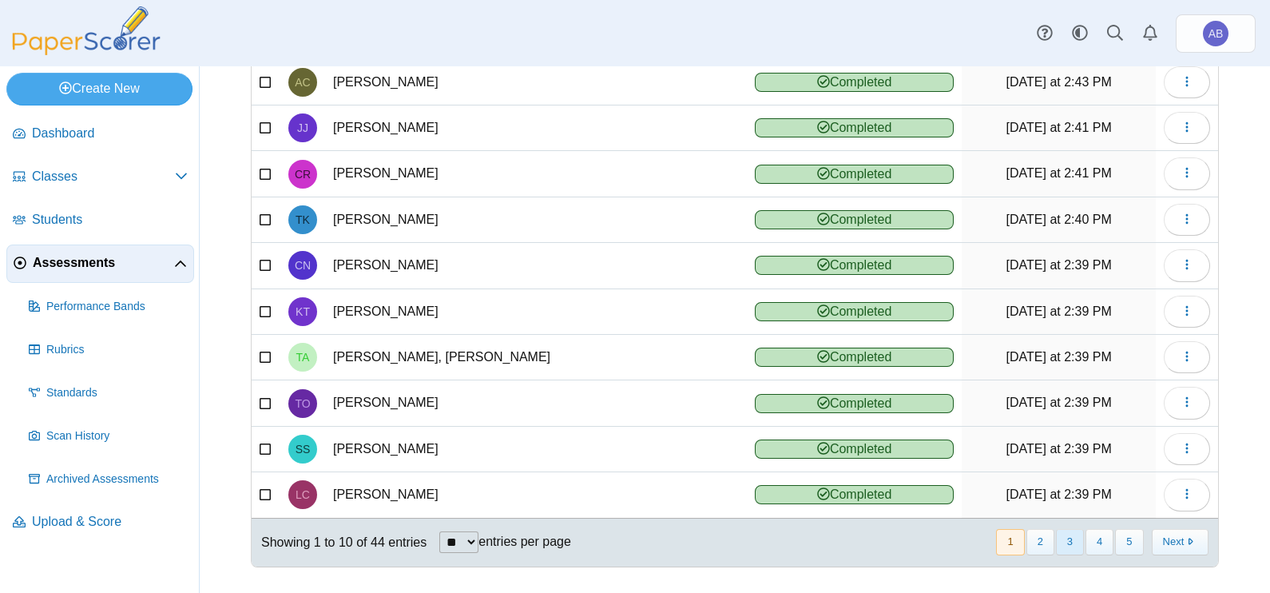
click at [1065, 537] on button "3" at bounding box center [1070, 542] width 28 height 26
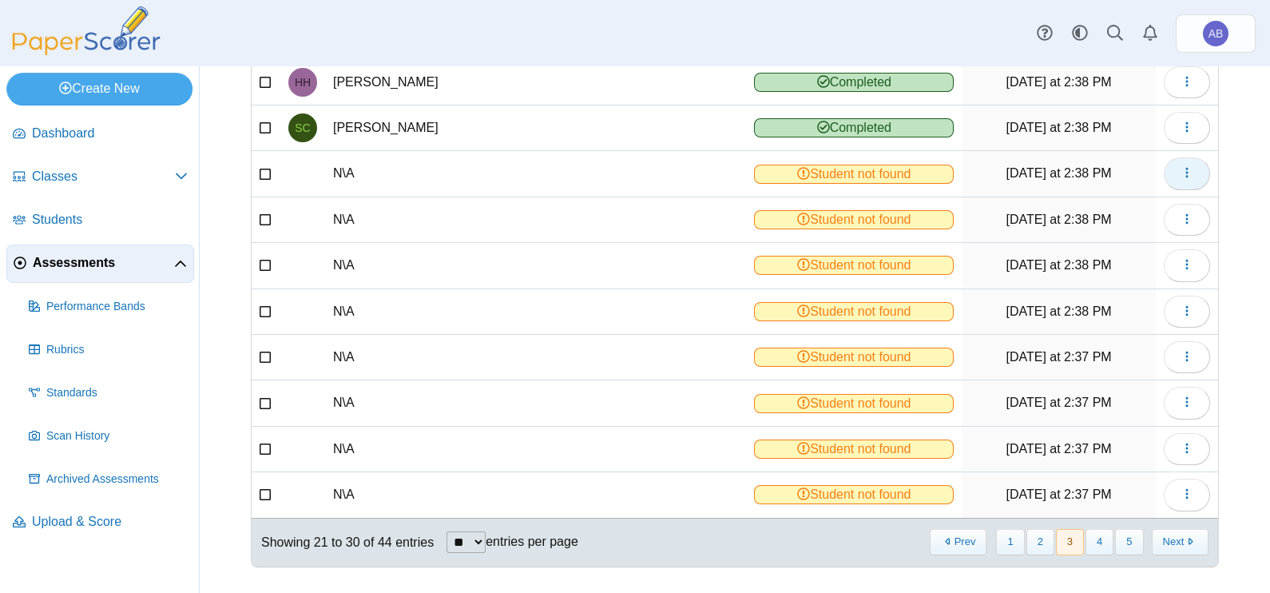
click at [1180, 172] on icon "button" at bounding box center [1186, 172] width 13 height 13
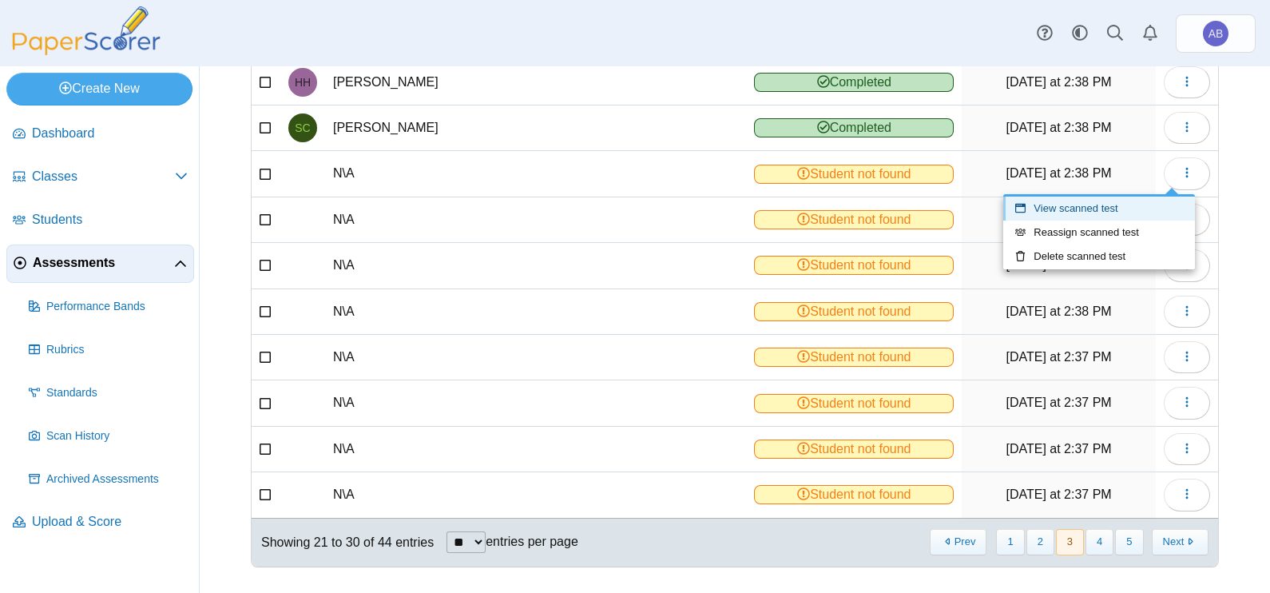
click at [1117, 212] on link "View scanned test" at bounding box center [1099, 208] width 192 height 24
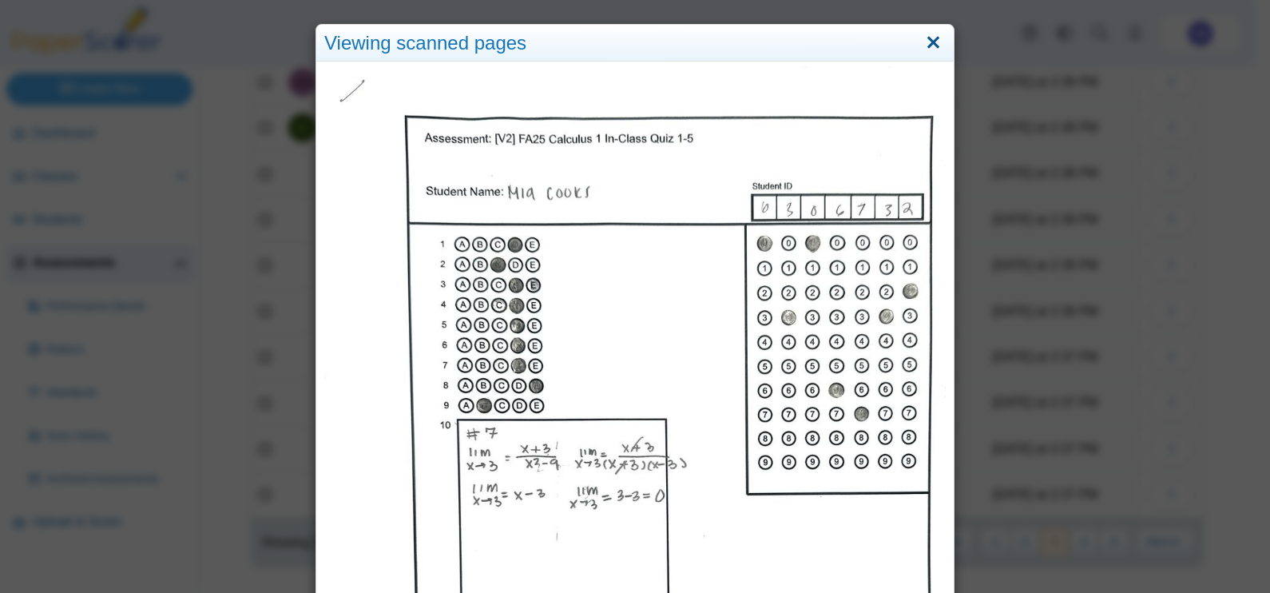
click at [922, 42] on link "Close" at bounding box center [933, 43] width 25 height 27
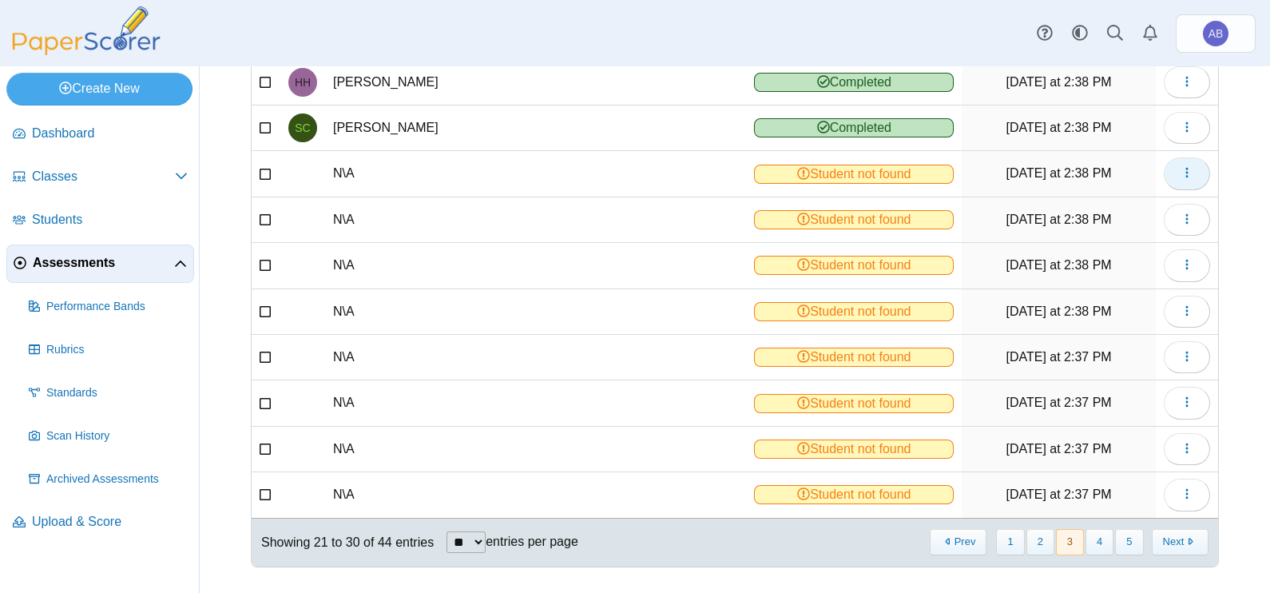
click at [1181, 171] on button "button" at bounding box center [1187, 173] width 46 height 32
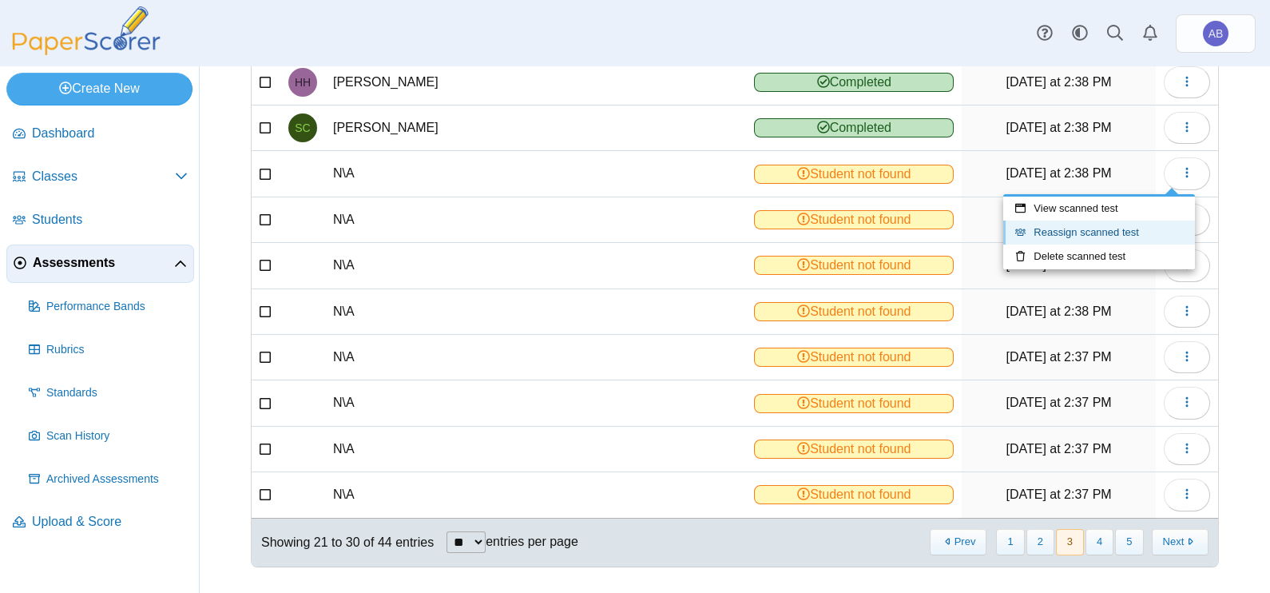
click at [1098, 237] on link "Reassign scanned test" at bounding box center [1099, 232] width 192 height 24
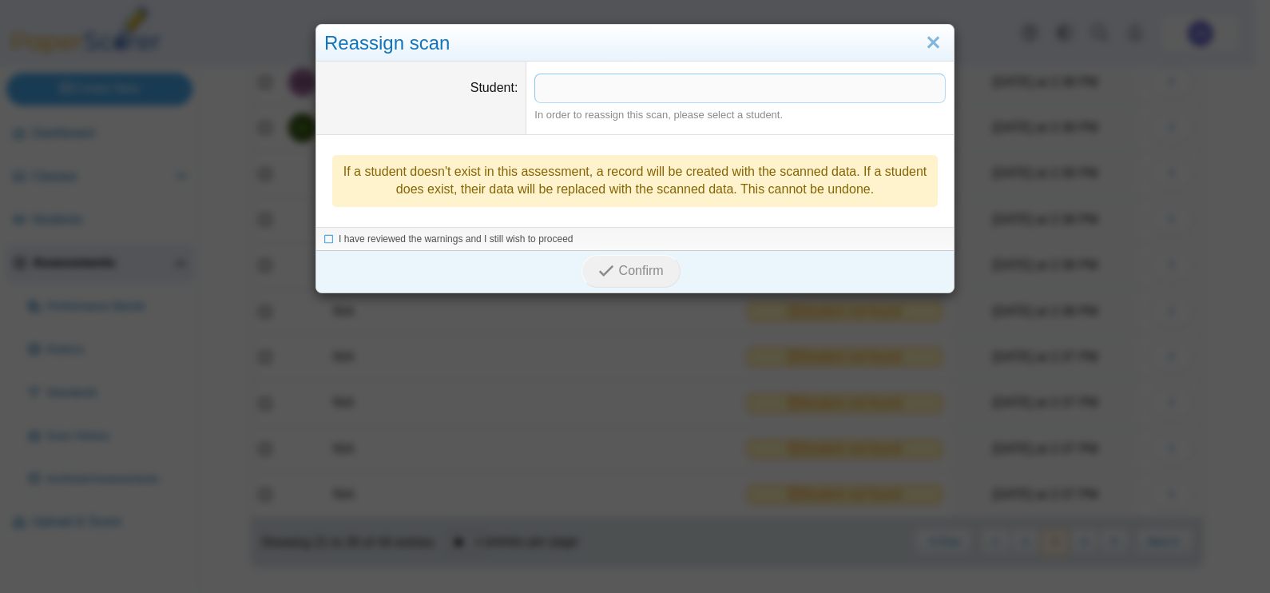
click at [676, 89] on span at bounding box center [740, 87] width 410 height 27
click at [418, 239] on span "I have reviewed the warnings and I still wish to proceed" at bounding box center [456, 239] width 235 height 11
click at [602, 270] on icon "submit" at bounding box center [605, 271] width 15 height 15
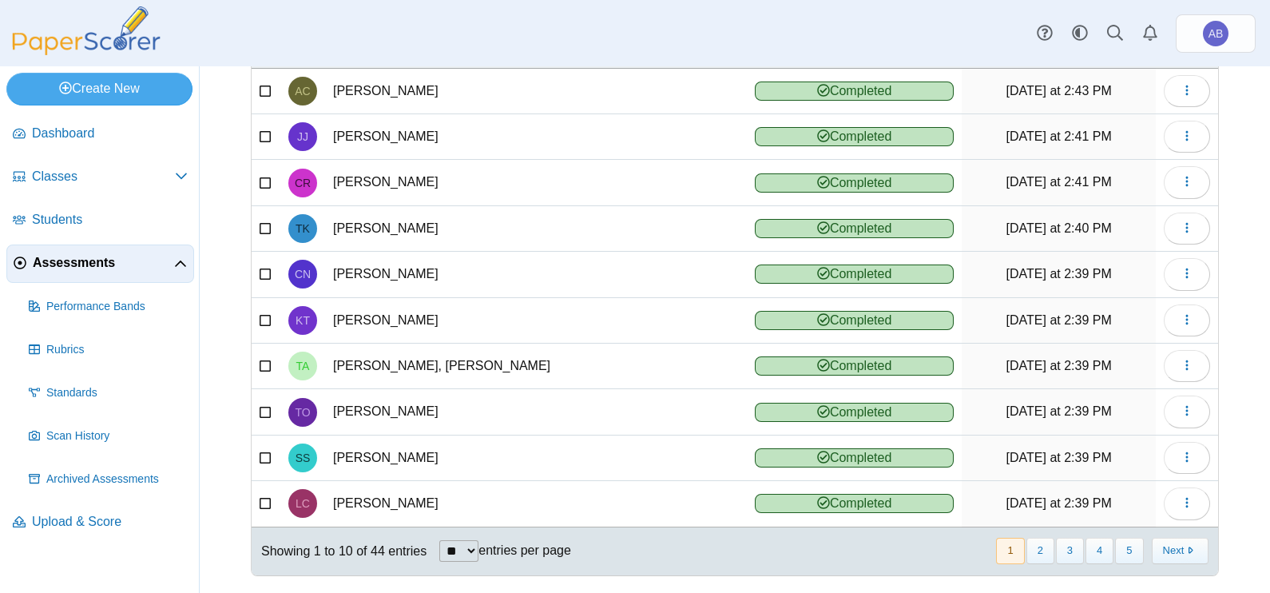
scroll to position [178, 0]
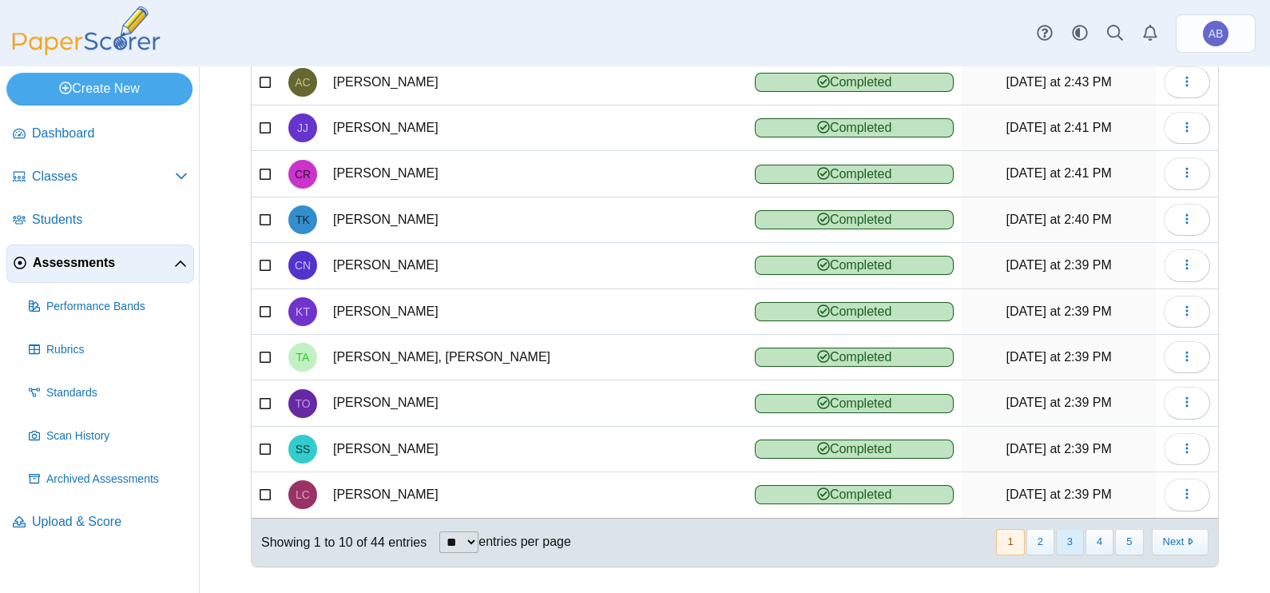
click at [1060, 533] on button "3" at bounding box center [1070, 542] width 28 height 26
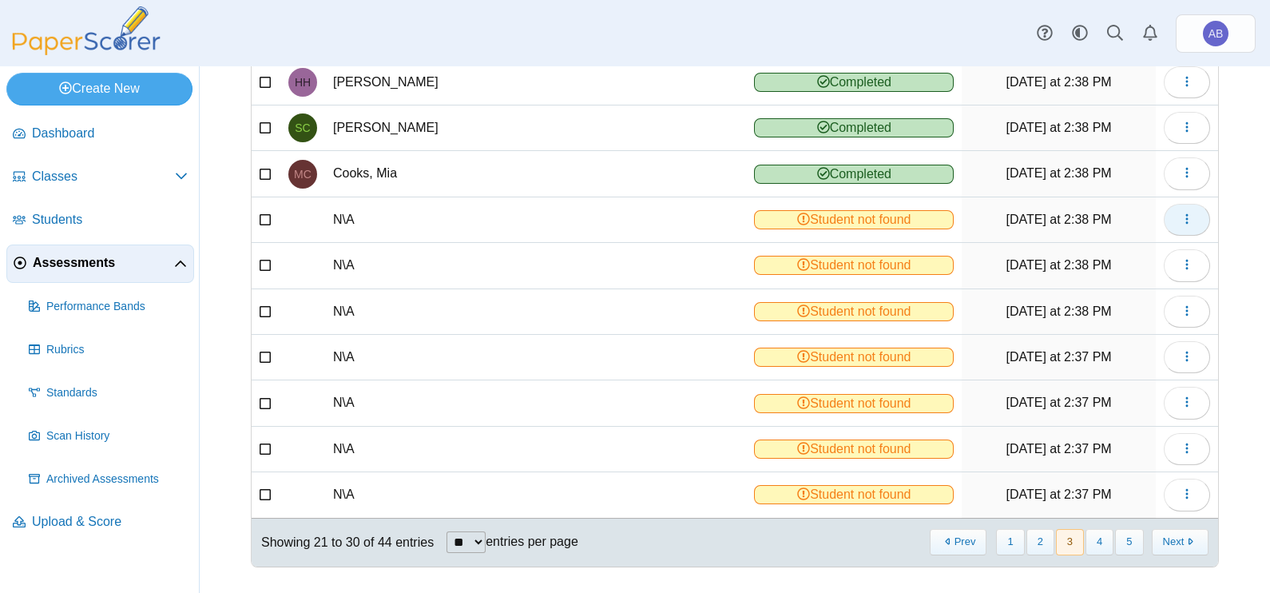
click at [1181, 207] on button "button" at bounding box center [1187, 220] width 46 height 32
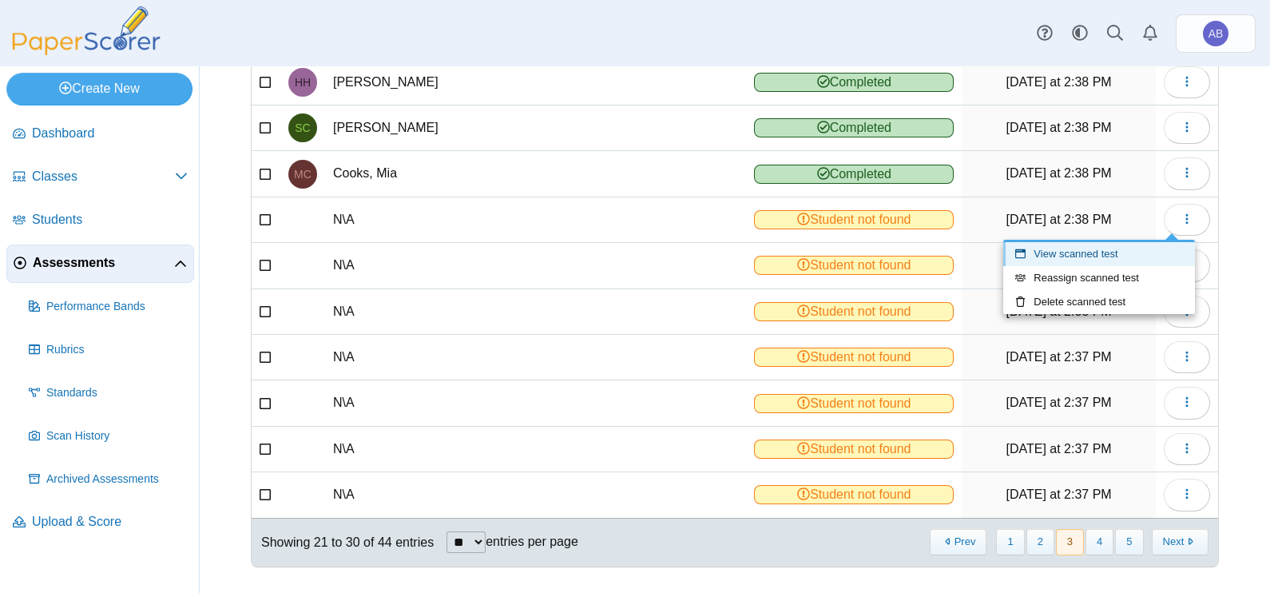
click at [1140, 249] on link "View scanned test" at bounding box center [1099, 254] width 192 height 24
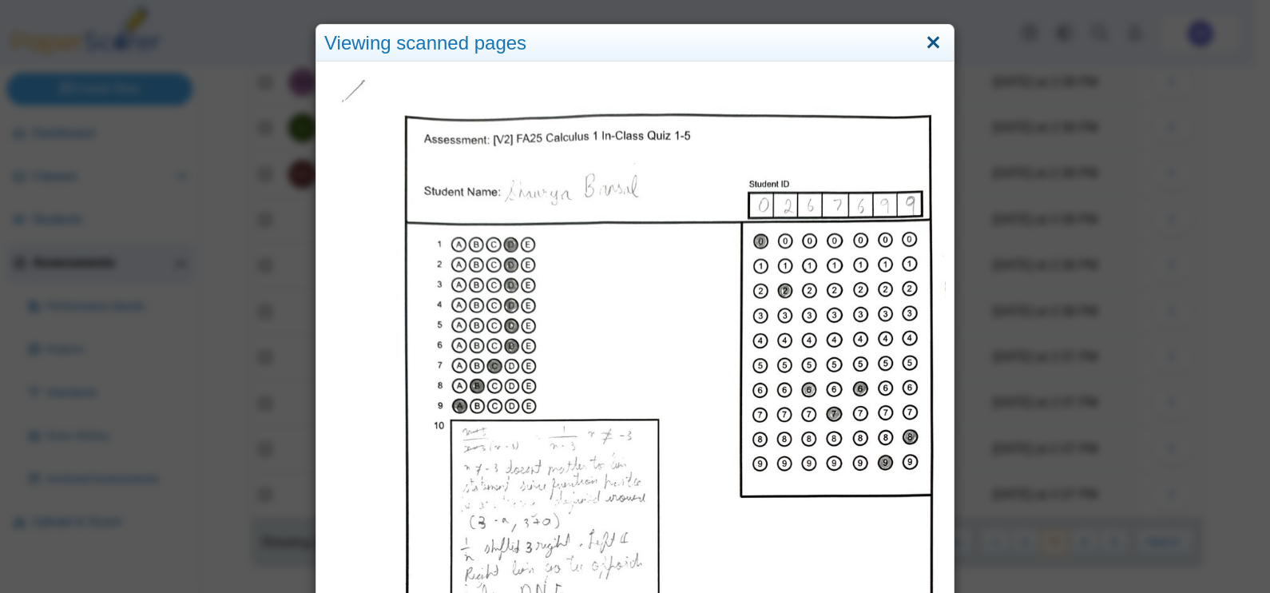
click at [926, 42] on link "Close" at bounding box center [933, 43] width 25 height 27
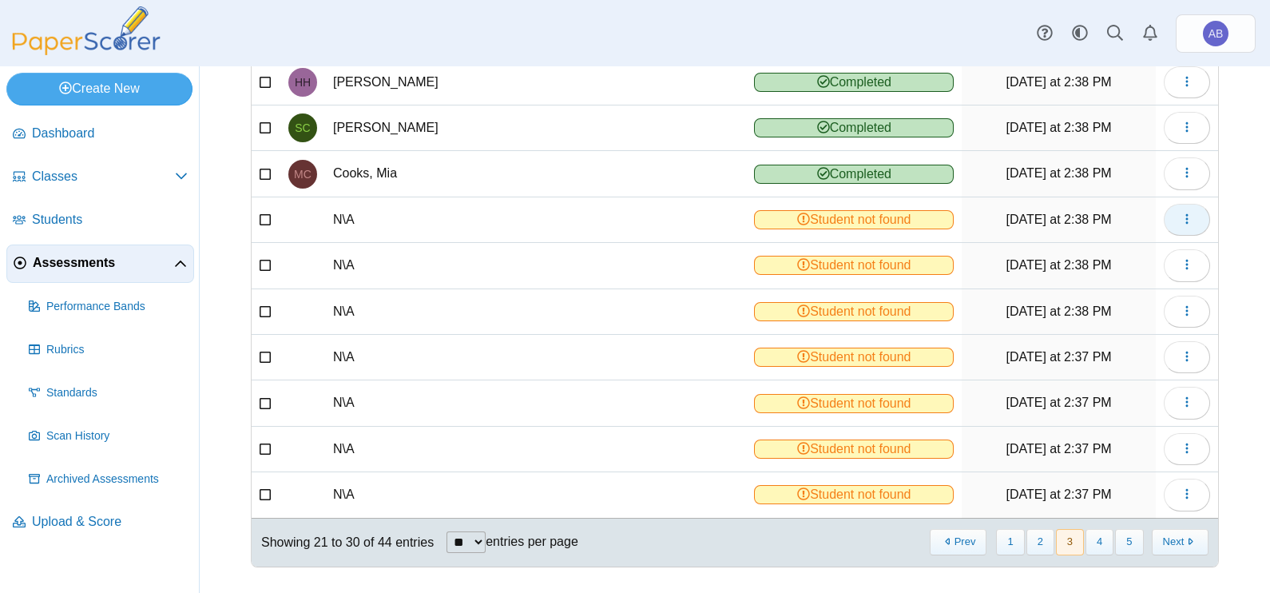
click at [1165, 220] on button "button" at bounding box center [1187, 220] width 46 height 32
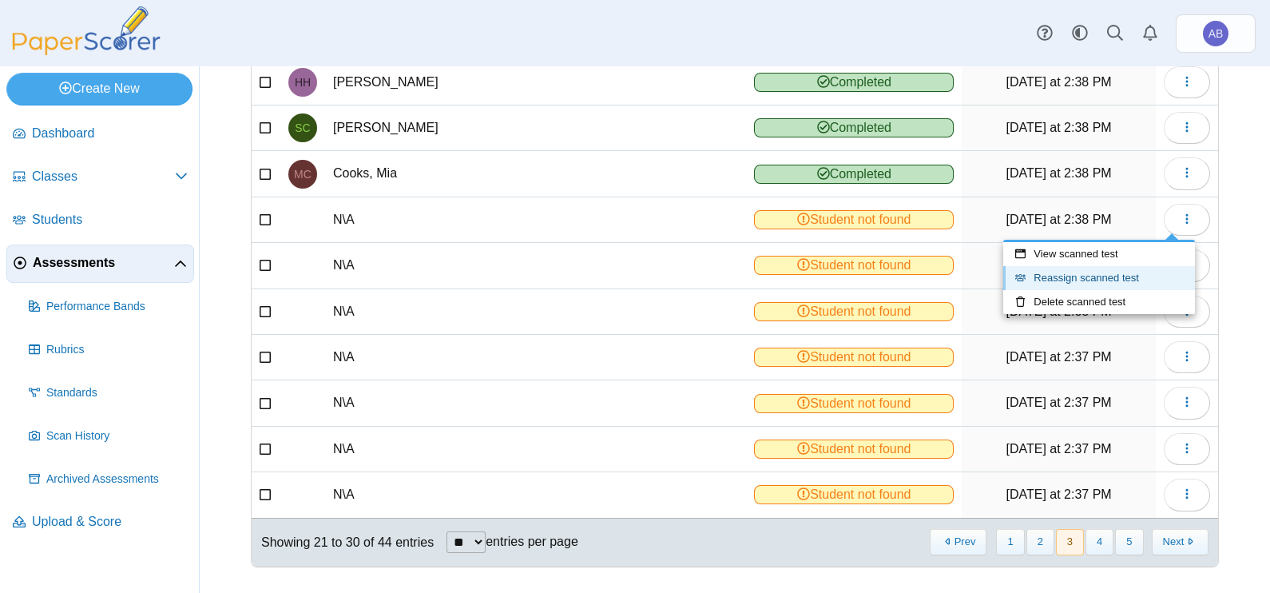
click at [1155, 269] on link "Reassign scanned test" at bounding box center [1099, 278] width 192 height 24
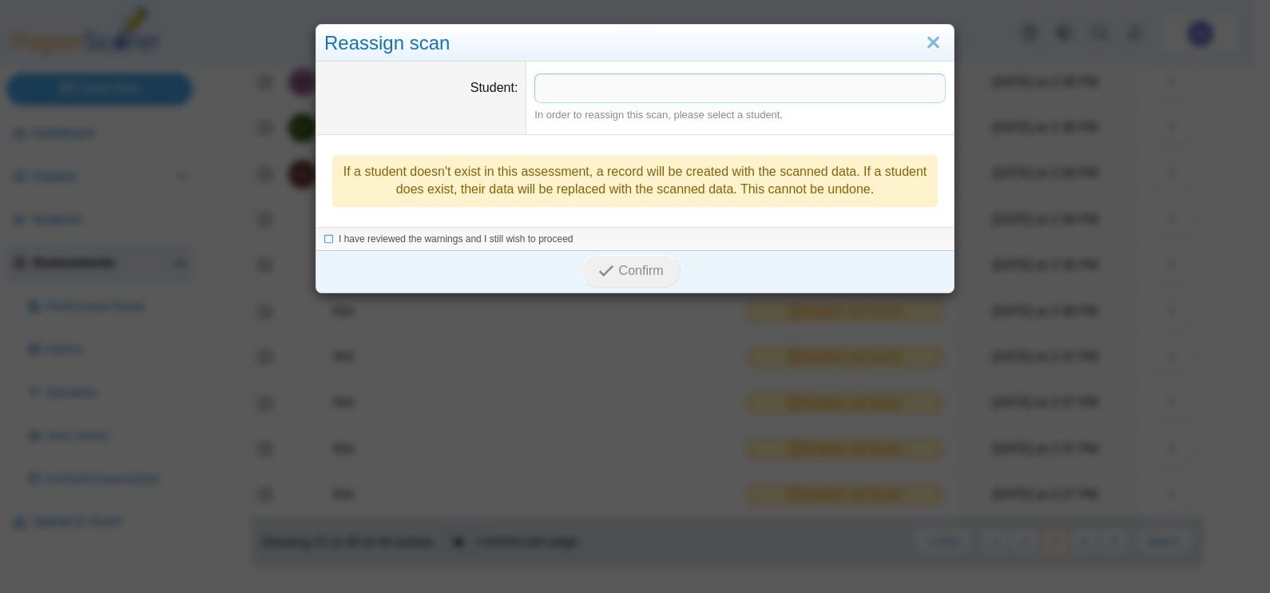
click at [748, 88] on span at bounding box center [740, 87] width 410 height 27
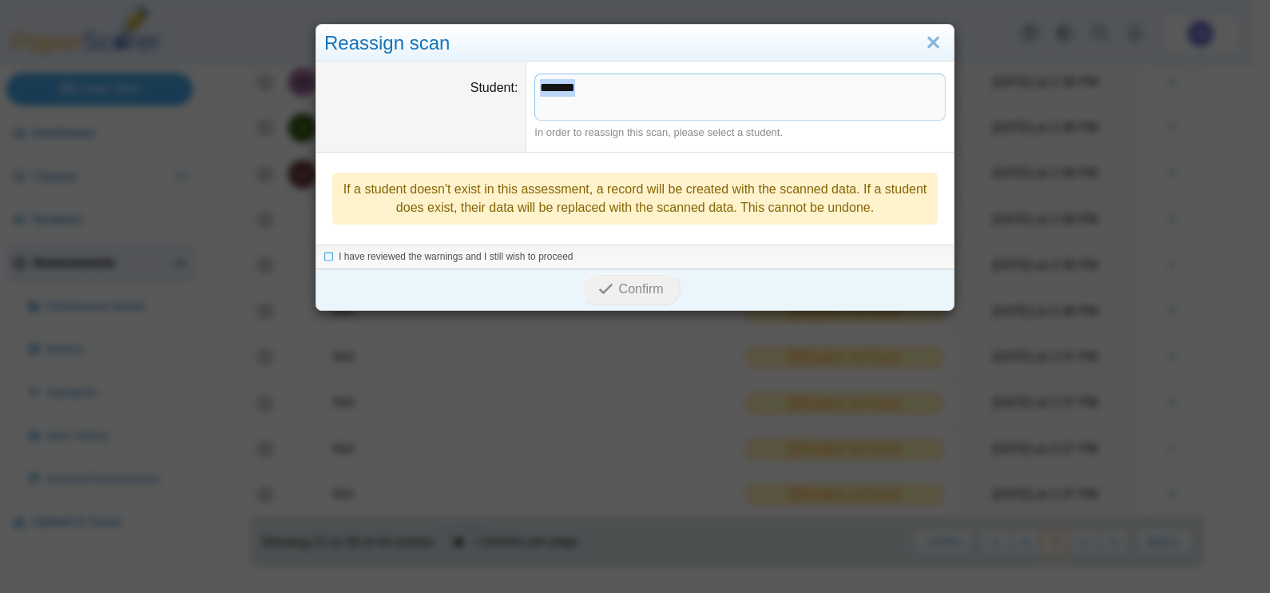
drag, startPoint x: 605, startPoint y: 88, endPoint x: 494, endPoint y: 84, distance: 111.1
click at [494, 84] on dl "Student ******* ​ In order to reassign this scan, please select a student." at bounding box center [634, 106] width 637 height 90
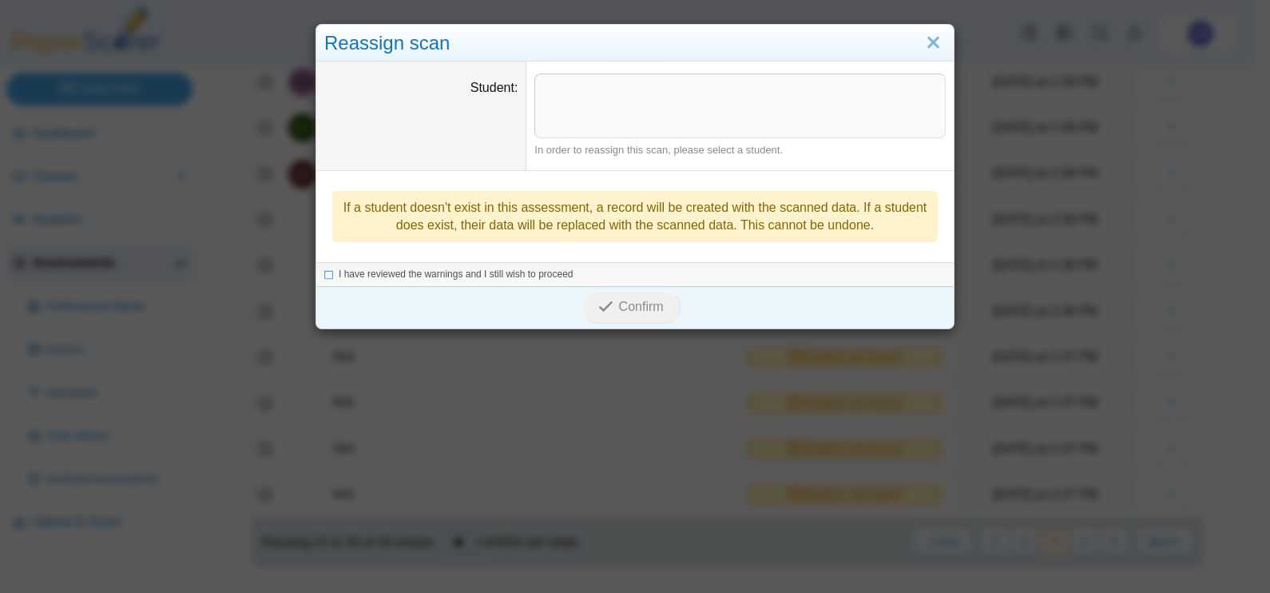
drag, startPoint x: 933, startPoint y: 49, endPoint x: 1018, endPoint y: 163, distance: 142.6
click at [933, 48] on link "Close" at bounding box center [933, 43] width 25 height 27
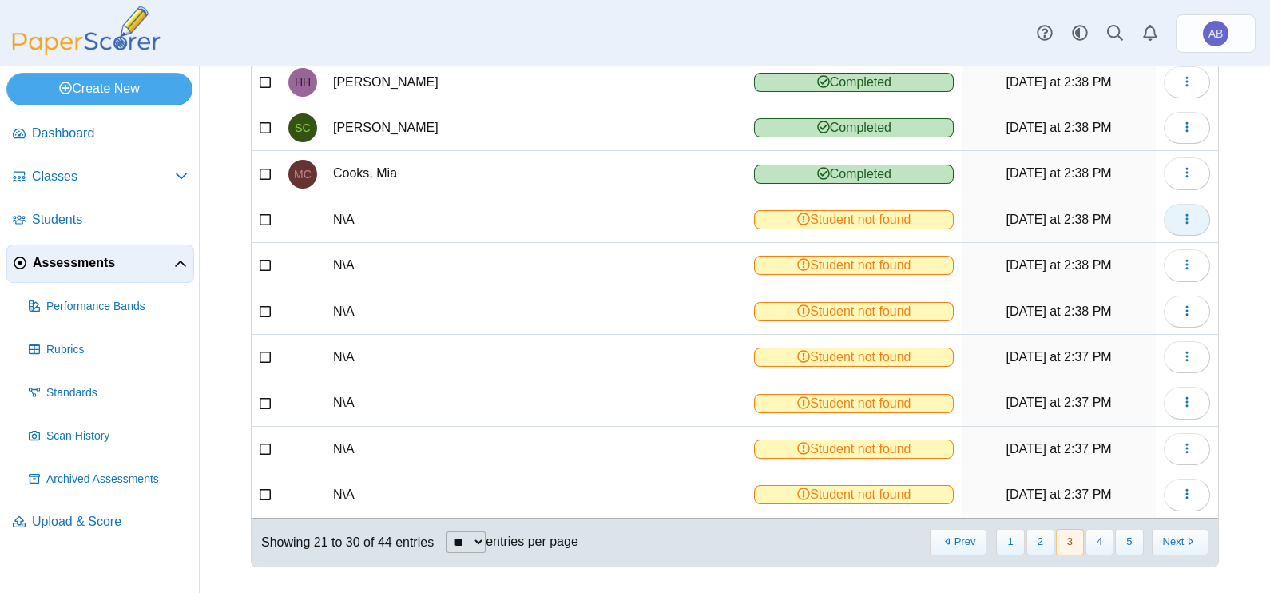
click at [1180, 215] on icon "button" at bounding box center [1186, 218] width 13 height 13
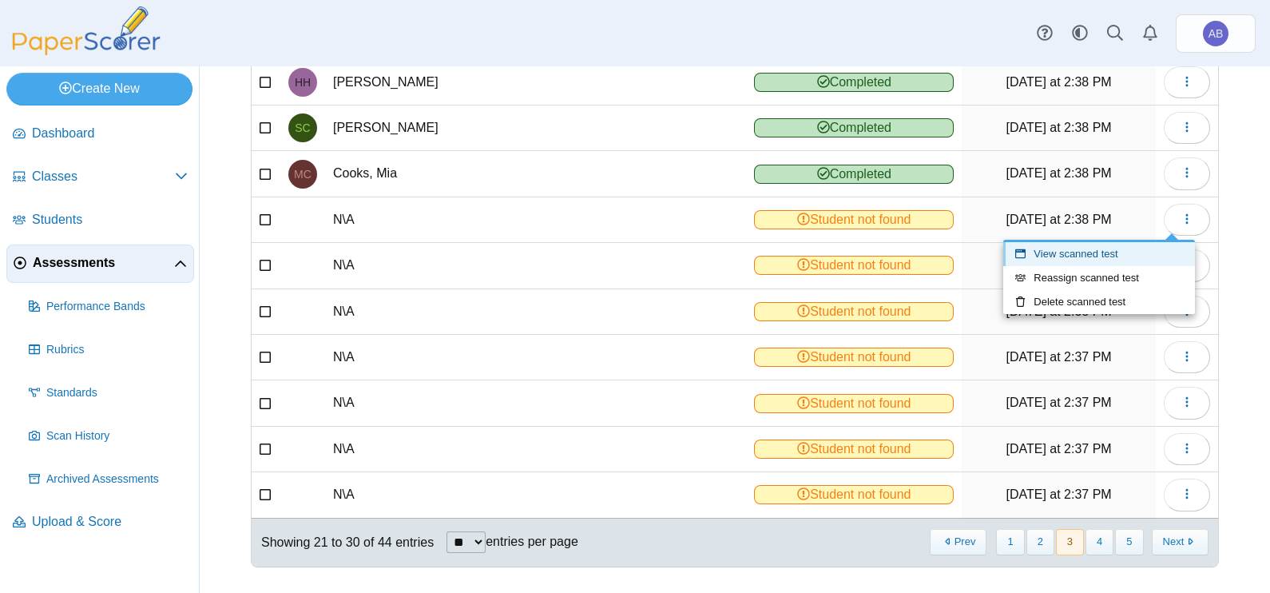
click at [1150, 248] on link "View scanned test" at bounding box center [1099, 254] width 192 height 24
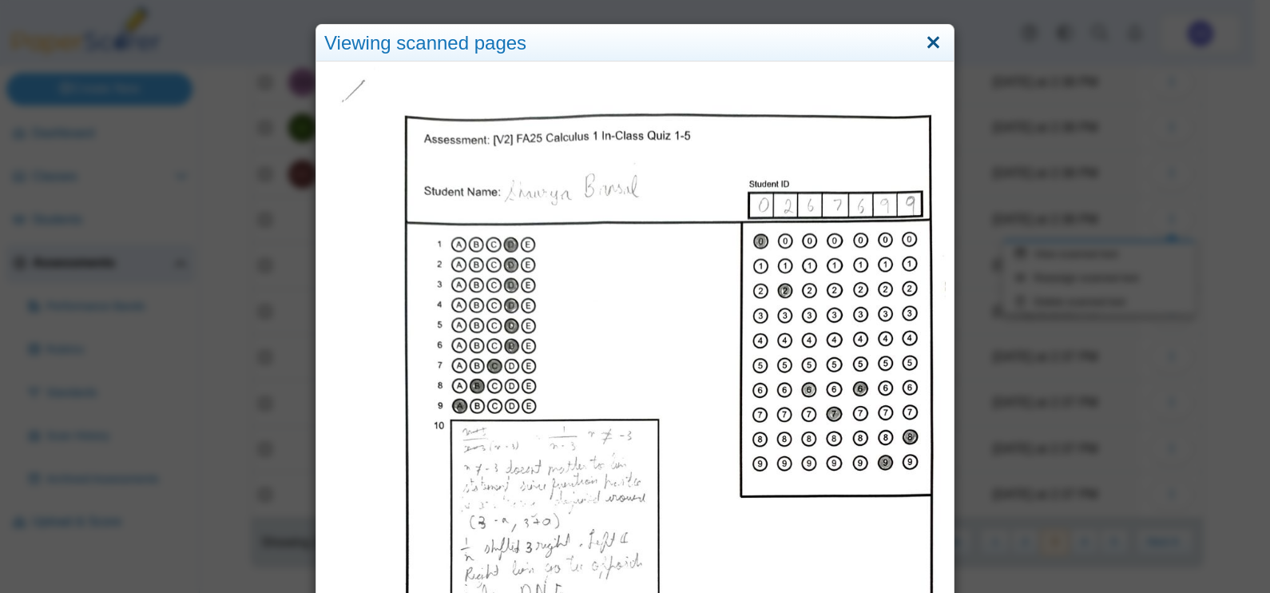
click at [925, 45] on link "Close" at bounding box center [933, 43] width 25 height 27
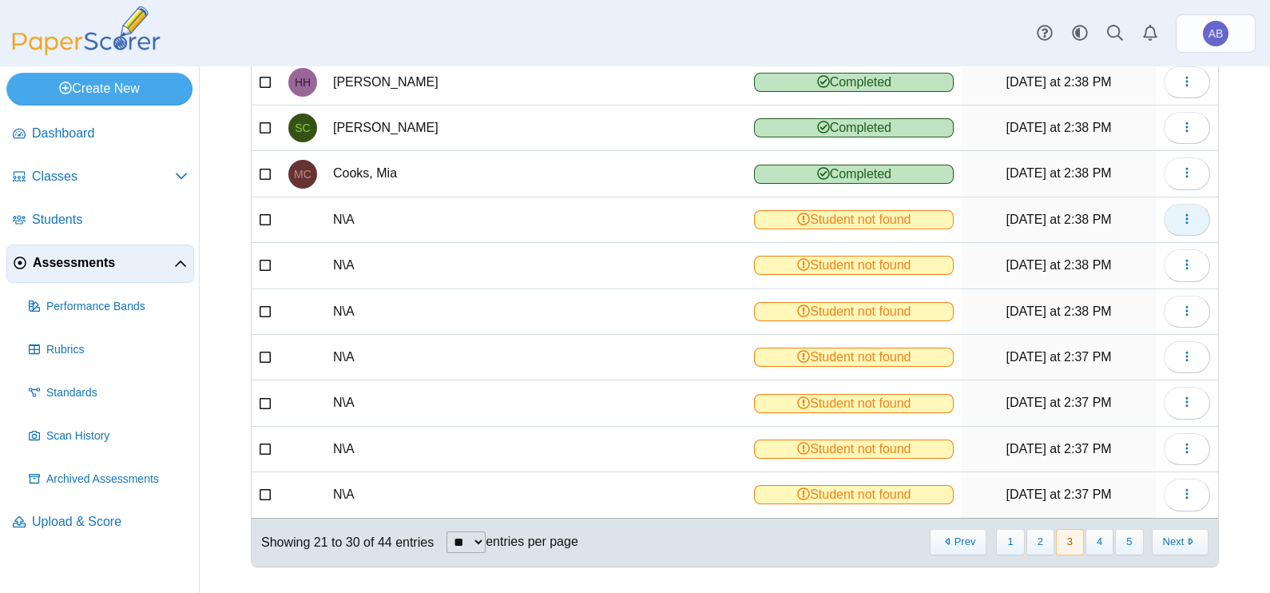
click at [1180, 212] on icon "button" at bounding box center [1186, 218] width 13 height 13
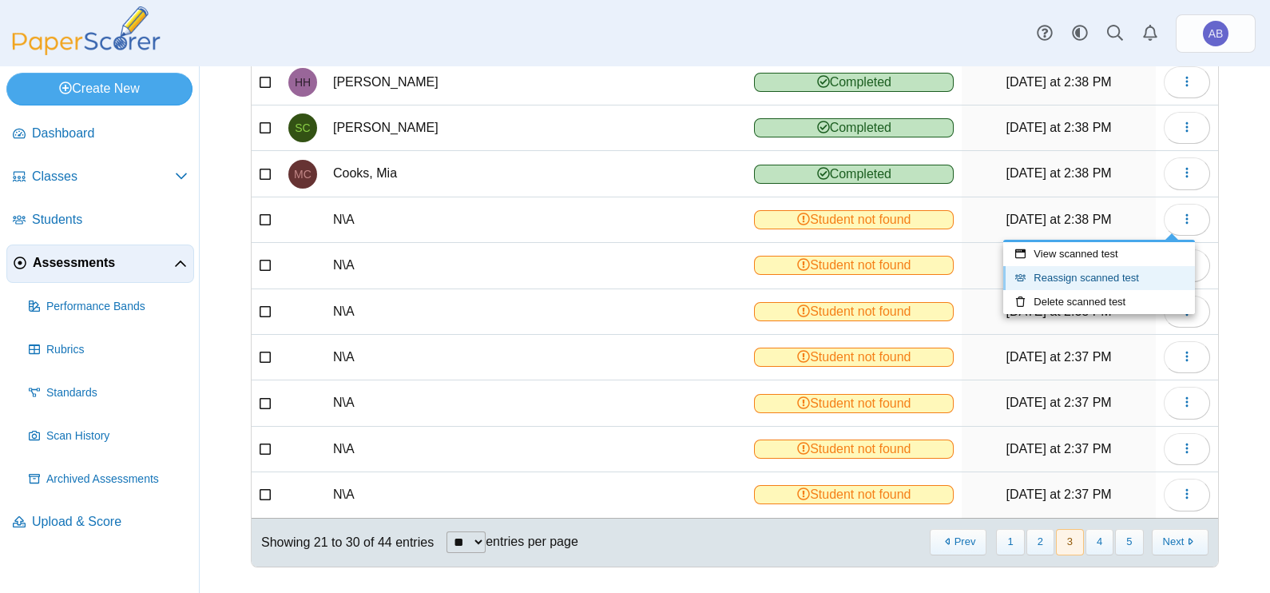
click at [1106, 274] on link "Reassign scanned test" at bounding box center [1099, 278] width 192 height 24
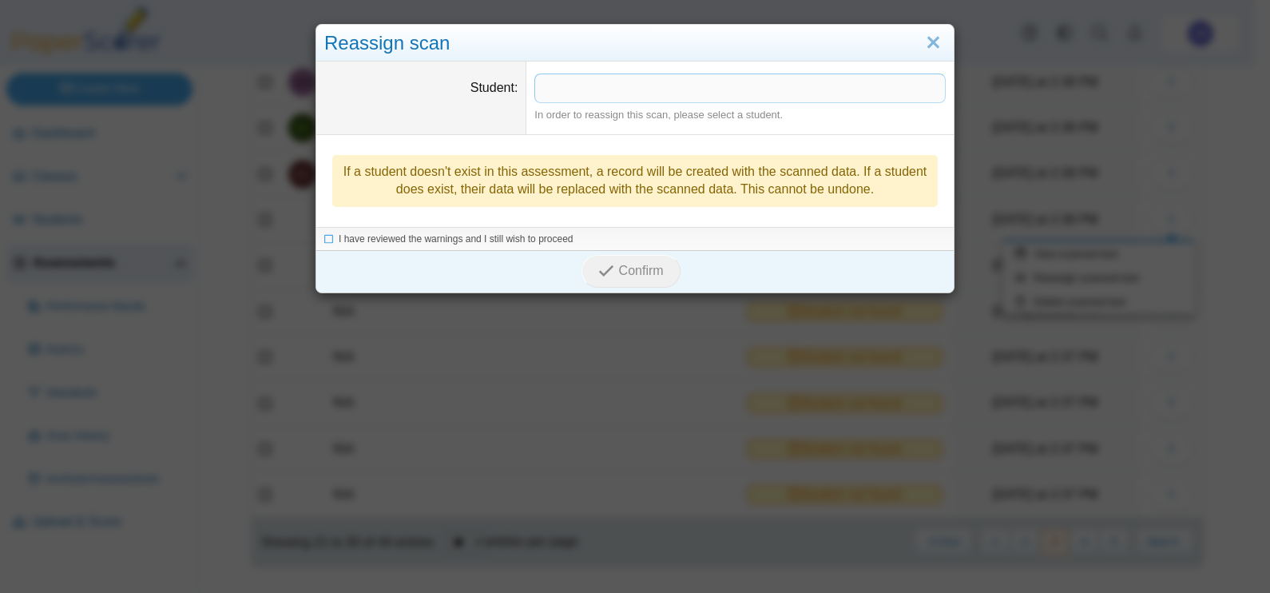
click at [745, 78] on span at bounding box center [740, 87] width 410 height 27
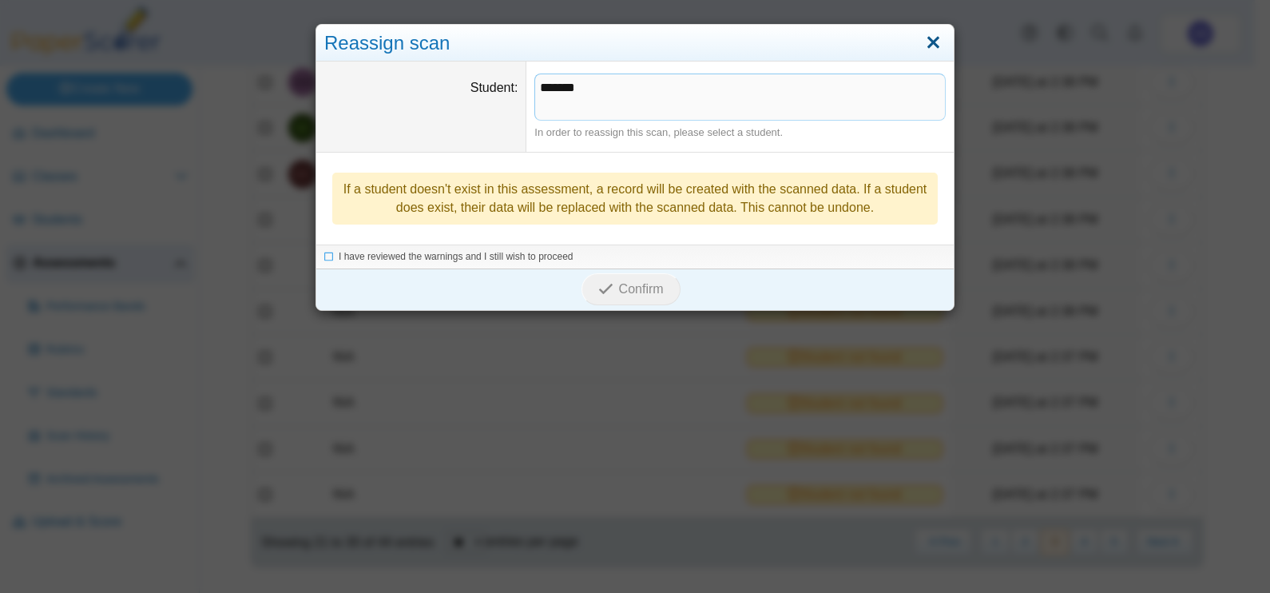
click at [922, 41] on link "Close" at bounding box center [933, 43] width 25 height 27
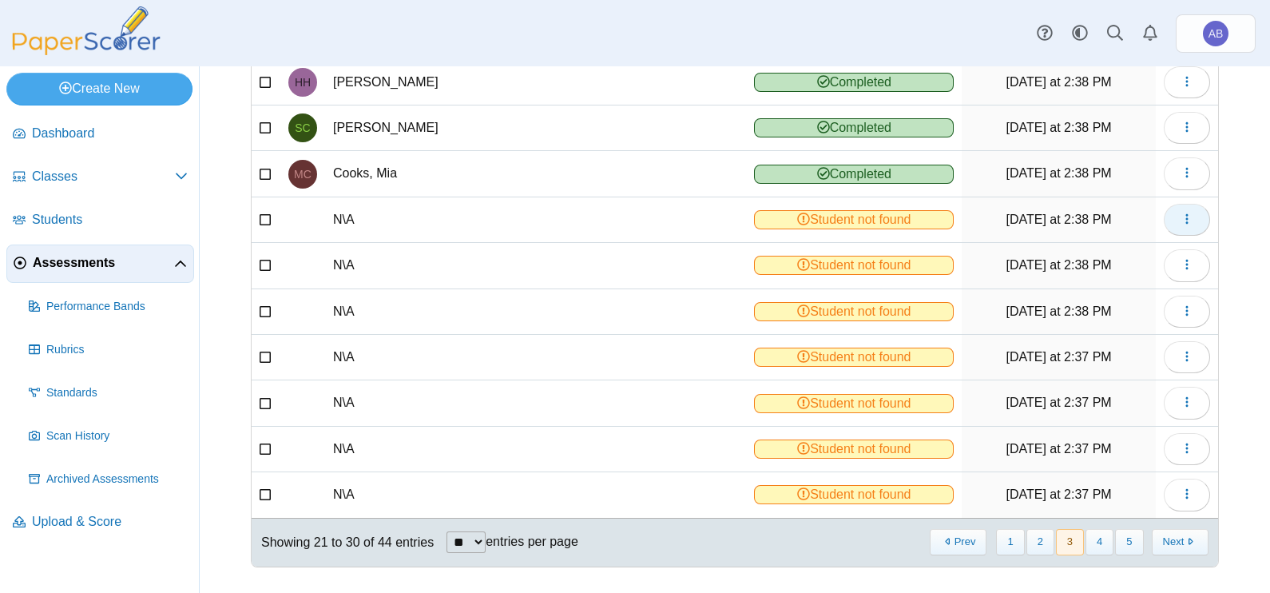
click at [1180, 219] on icon "button" at bounding box center [1186, 218] width 13 height 13
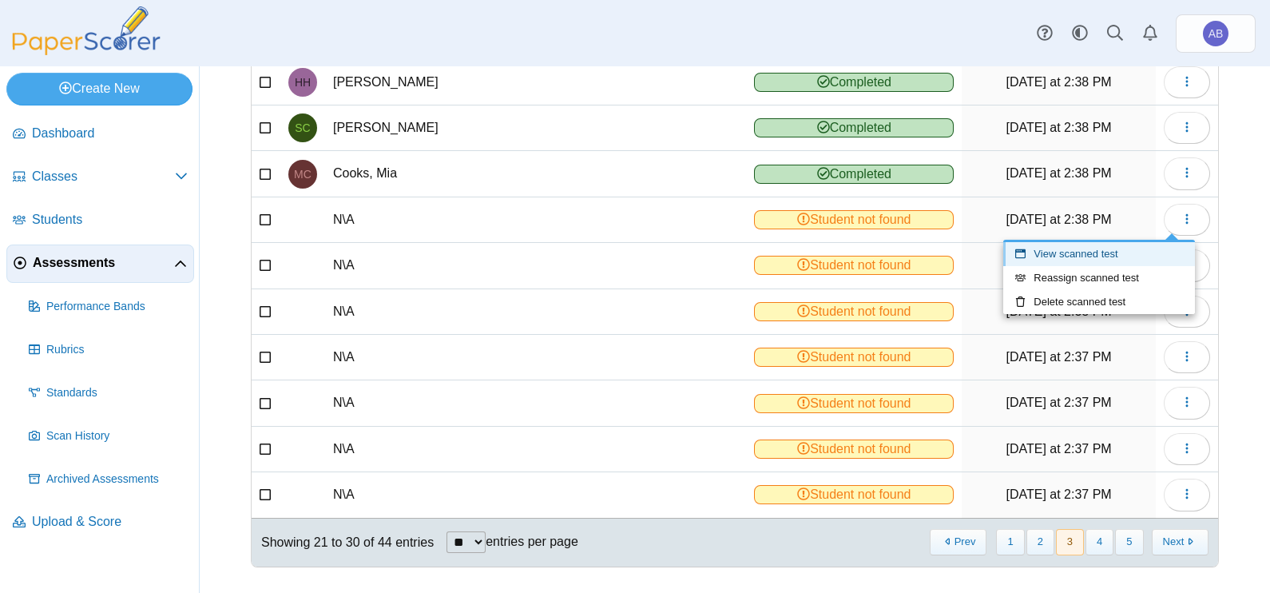
click at [1124, 252] on link "View scanned test" at bounding box center [1099, 254] width 192 height 24
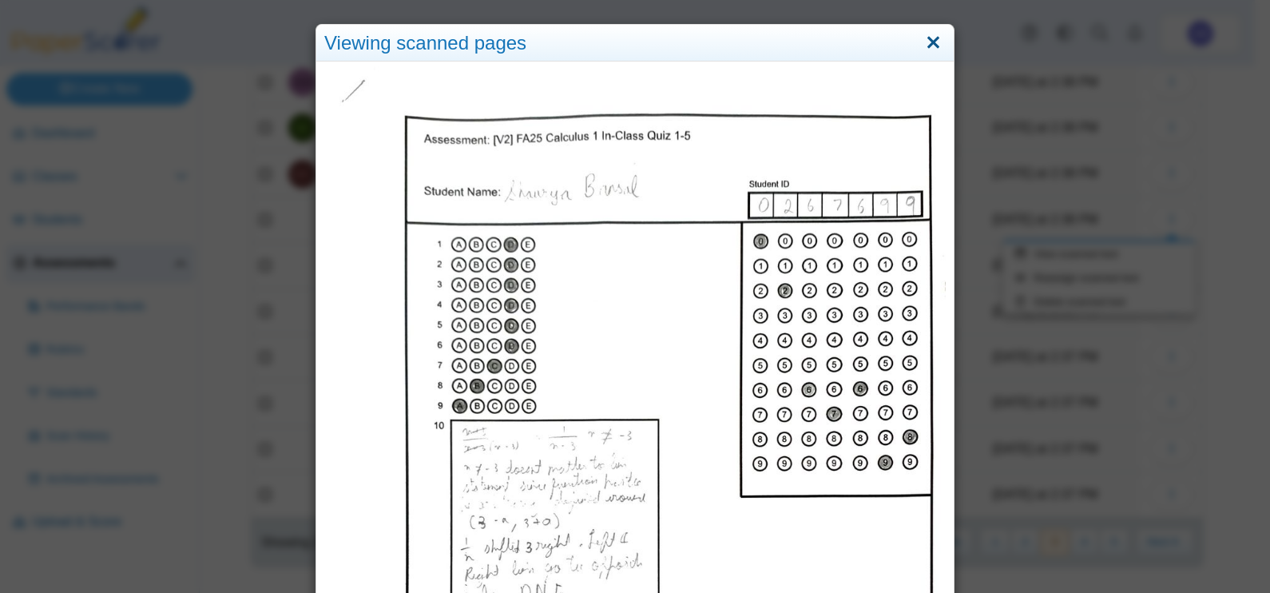
click at [924, 46] on link "Close" at bounding box center [933, 43] width 25 height 27
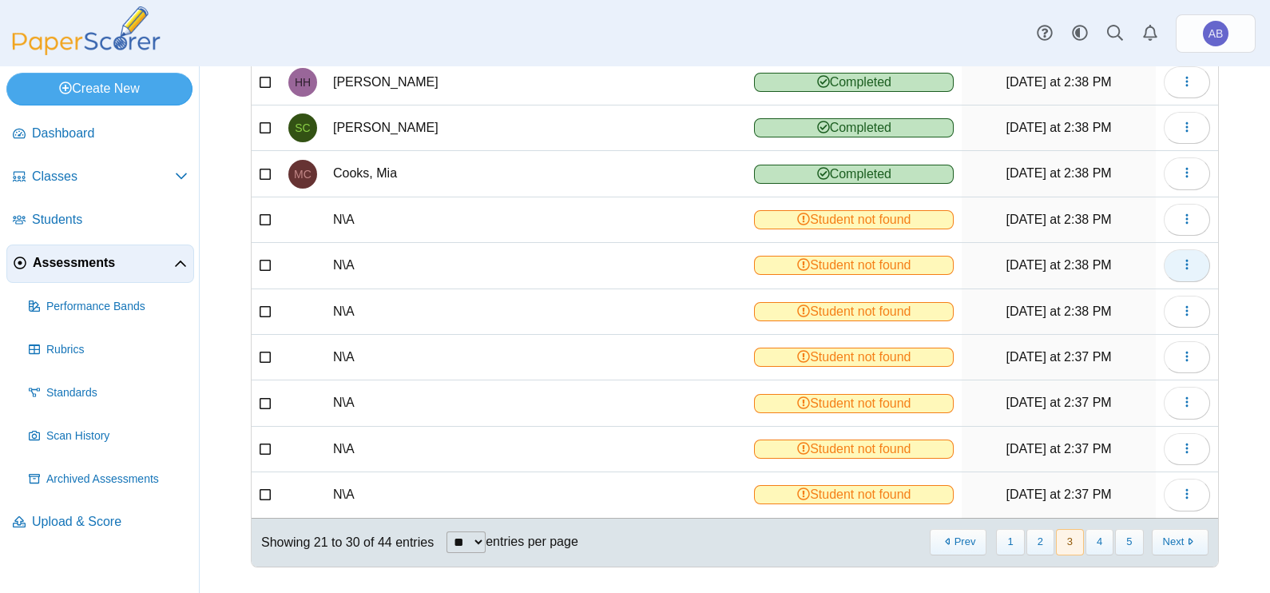
click at [1164, 266] on button "button" at bounding box center [1187, 265] width 46 height 32
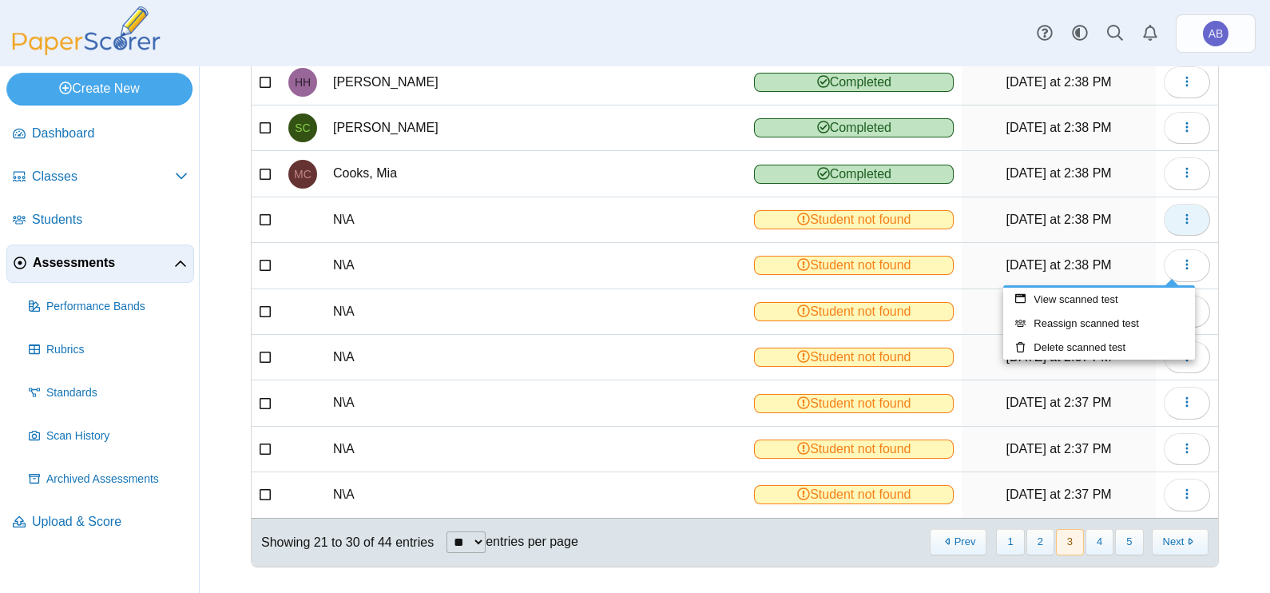
click at [1180, 217] on icon "button" at bounding box center [1186, 218] width 13 height 13
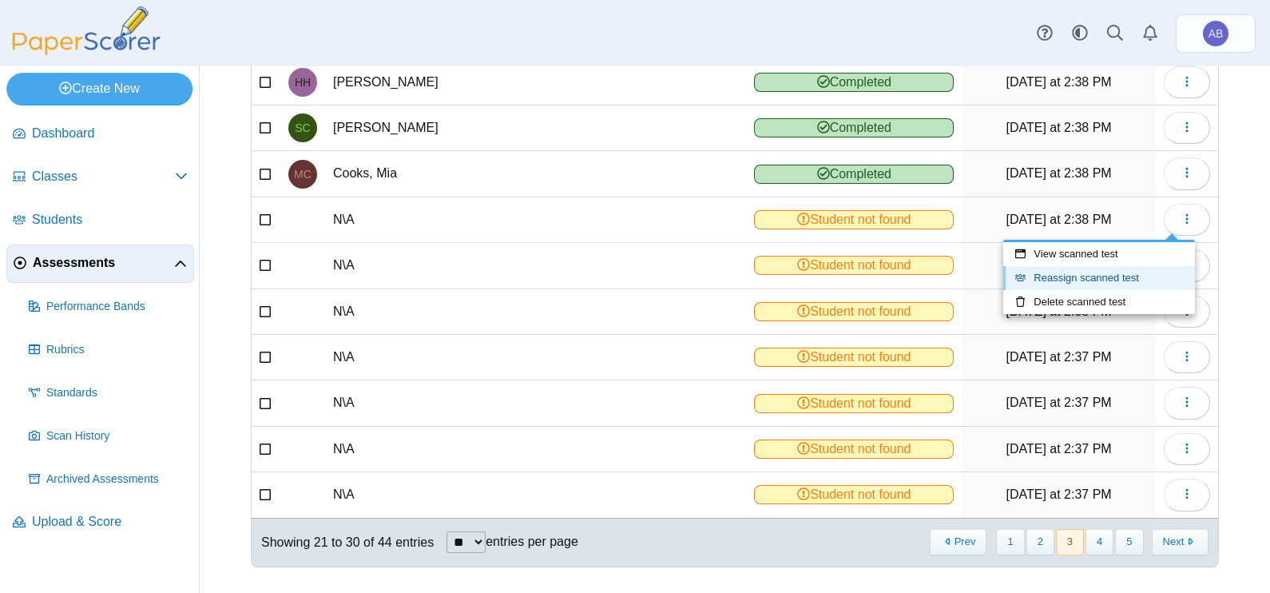
click at [1130, 272] on link "Reassign scanned test" at bounding box center [1099, 278] width 192 height 24
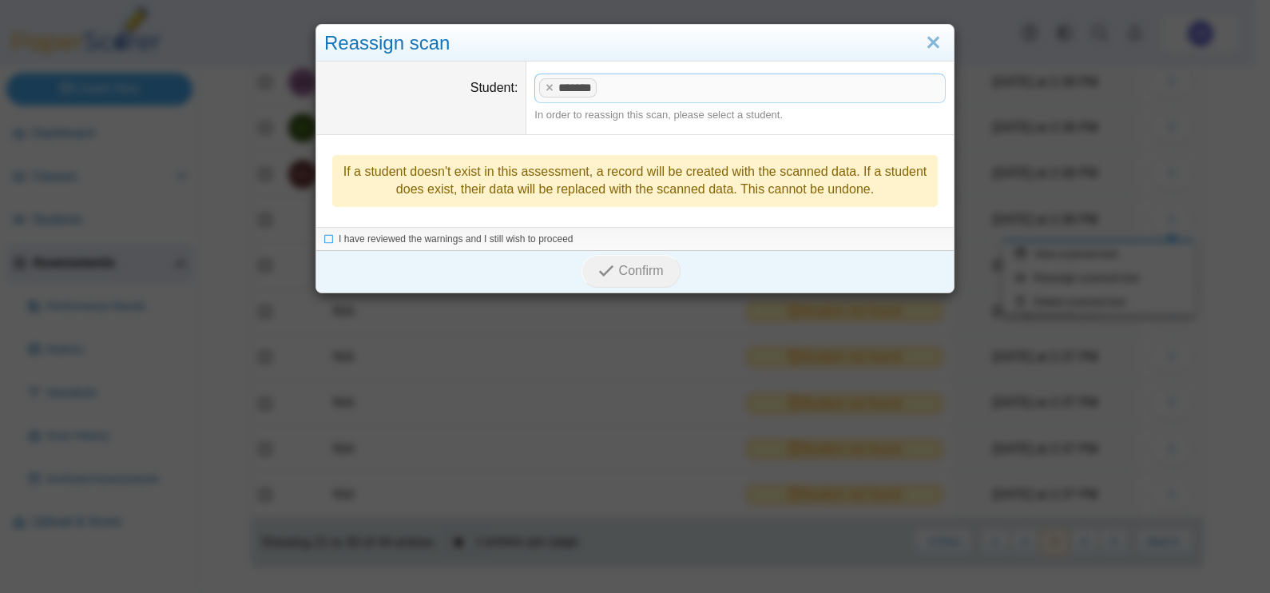
click at [631, 82] on span at bounding box center [773, 87] width 344 height 27
click at [539, 86] on tag "*******" at bounding box center [567, 87] width 57 height 18
click at [542, 85] on x "remove tag" at bounding box center [549, 87] width 14 height 10
click at [782, 96] on span at bounding box center [740, 87] width 410 height 27
click at [324, 240] on icon at bounding box center [329, 237] width 10 height 9
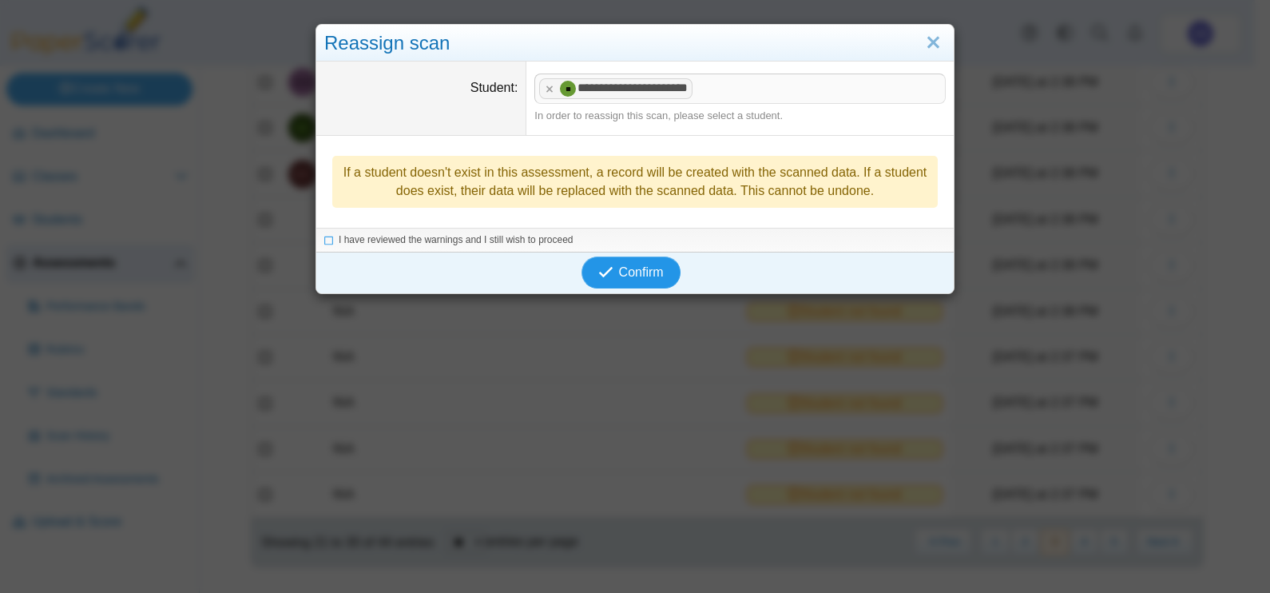
click at [619, 265] on span "Confirm" at bounding box center [641, 272] width 45 height 14
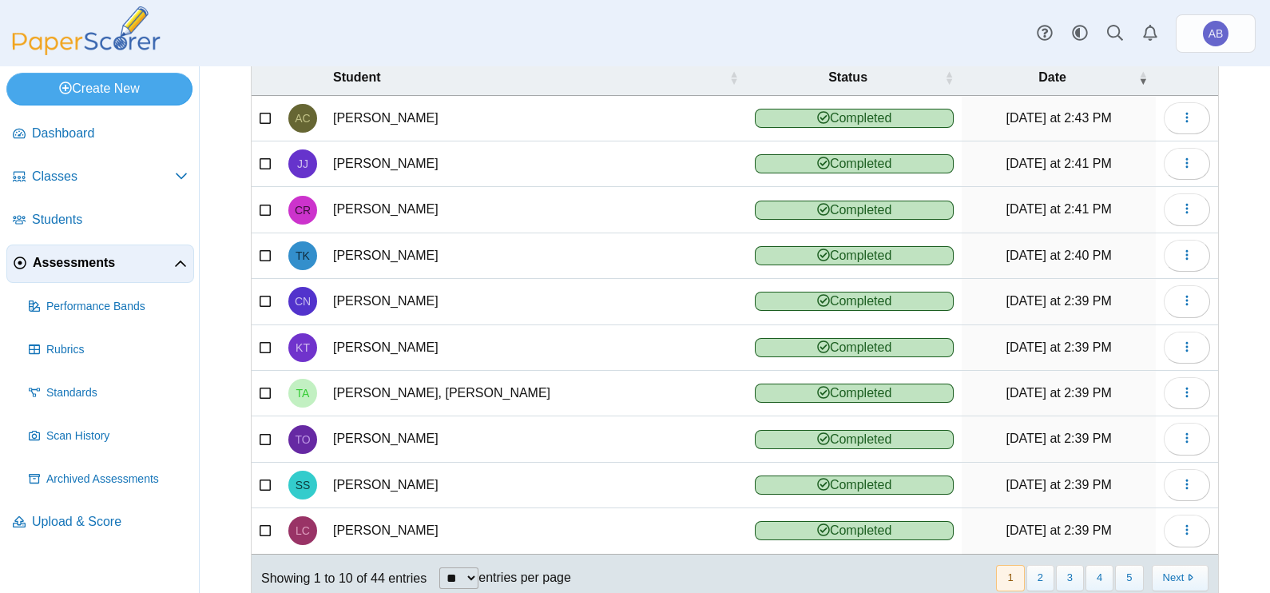
scroll to position [178, 0]
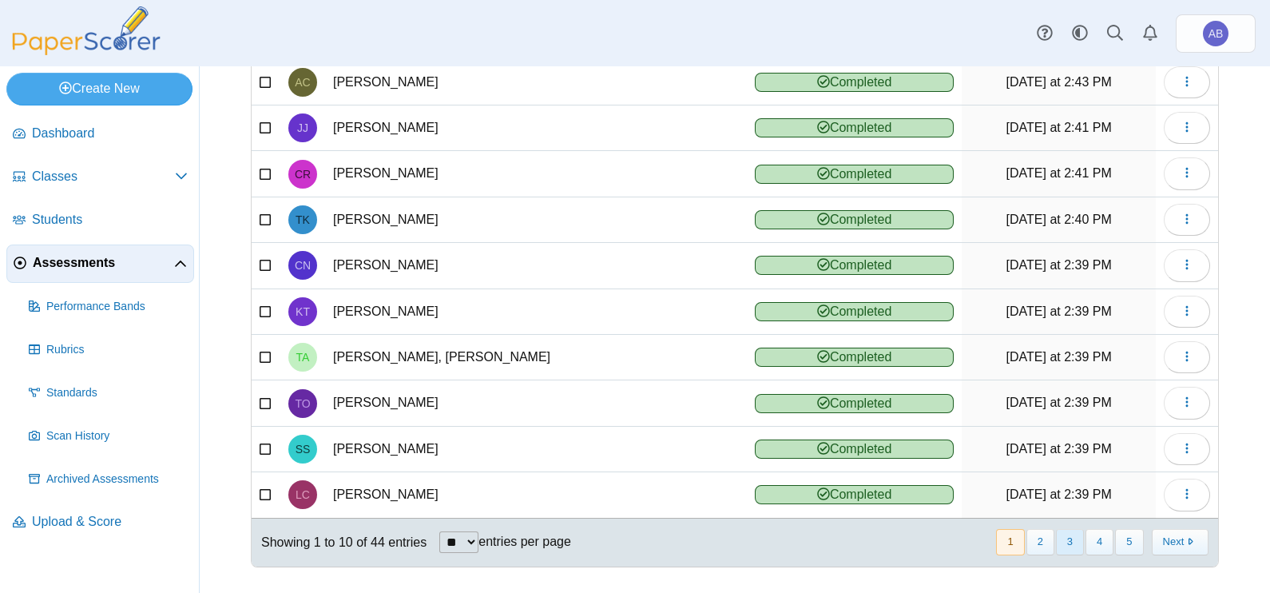
click at [1056, 544] on button "3" at bounding box center [1070, 542] width 28 height 26
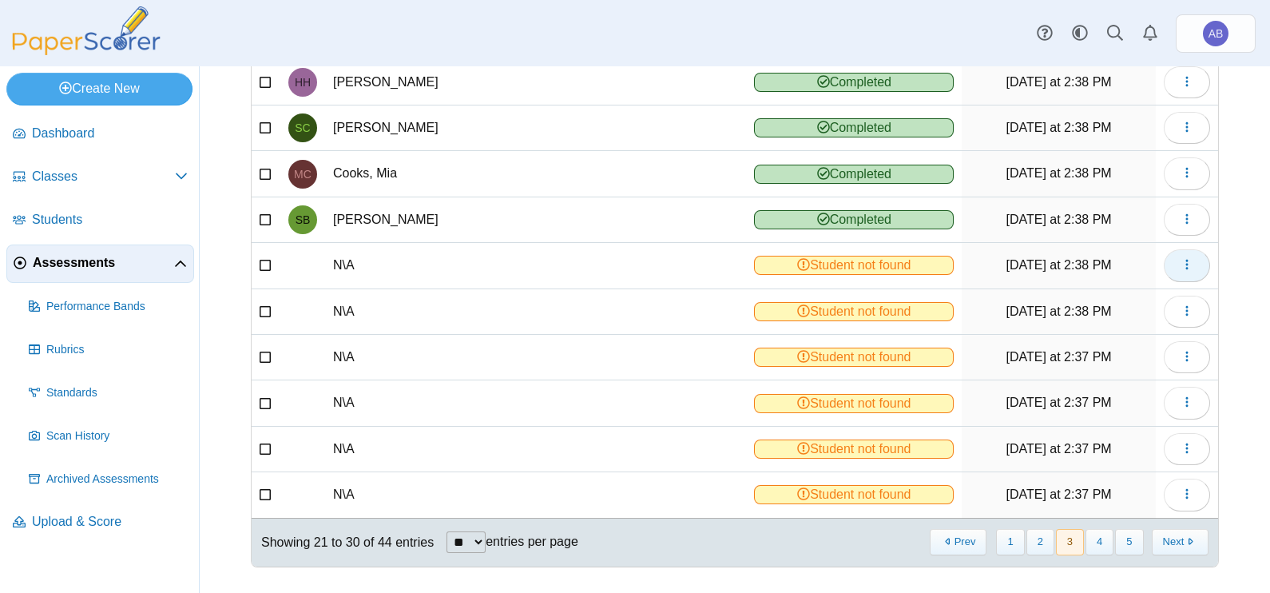
click at [1185, 260] on use "button" at bounding box center [1186, 265] width 2 height 10
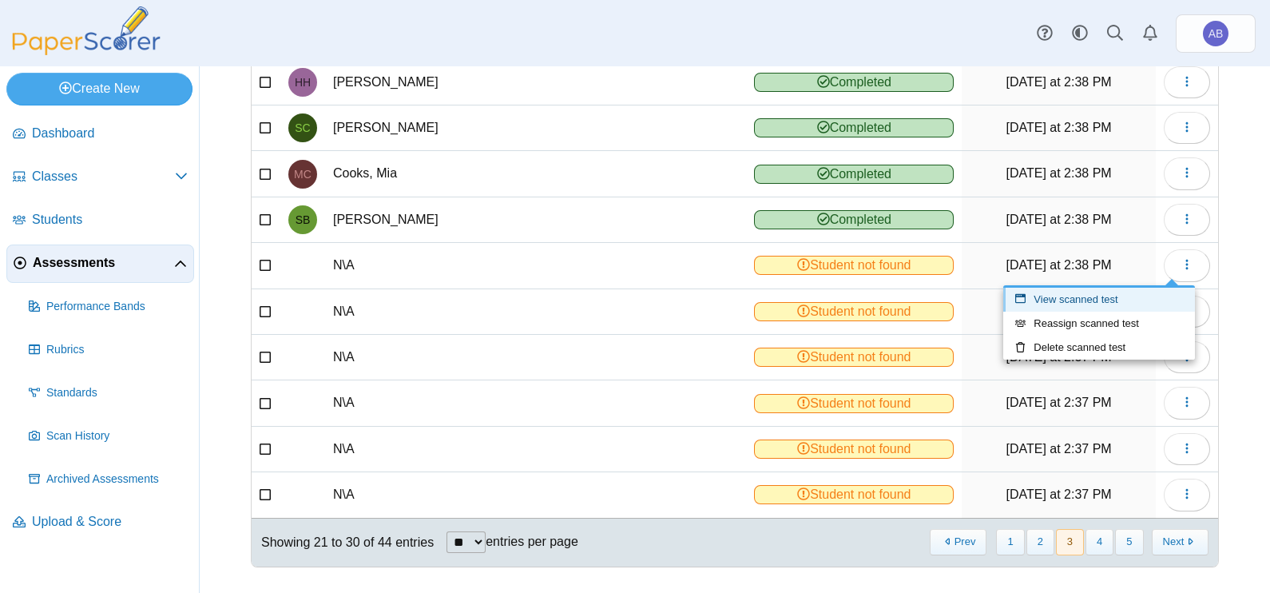
click at [1139, 299] on link "View scanned test" at bounding box center [1099, 299] width 192 height 24
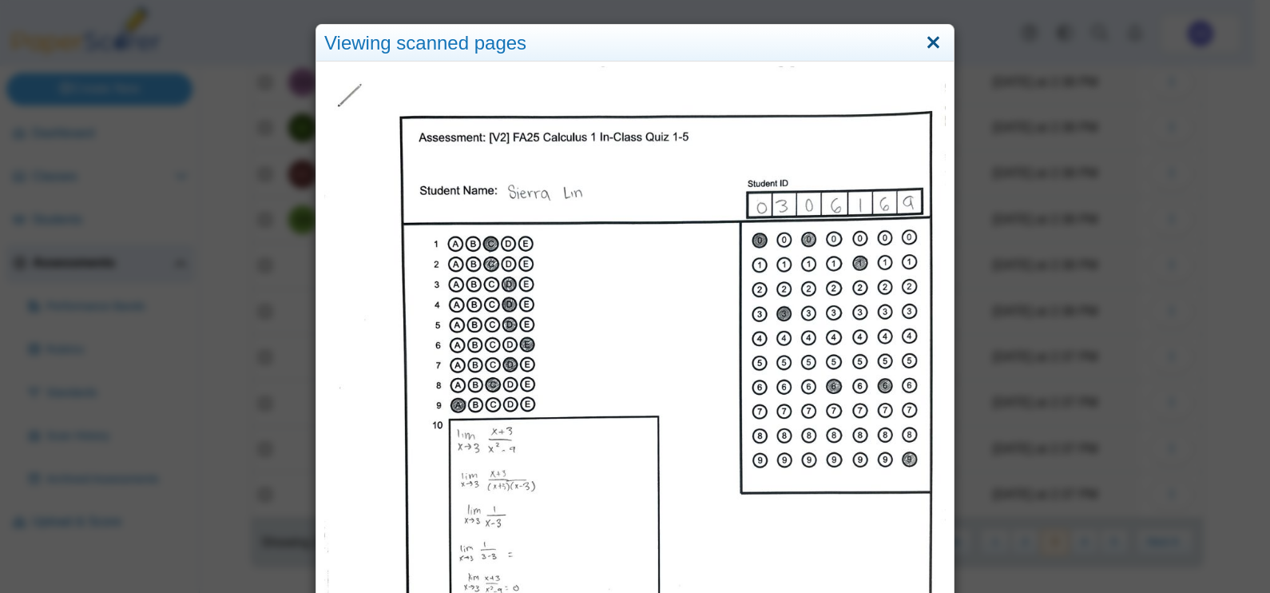
click at [923, 47] on link "Close" at bounding box center [933, 43] width 25 height 27
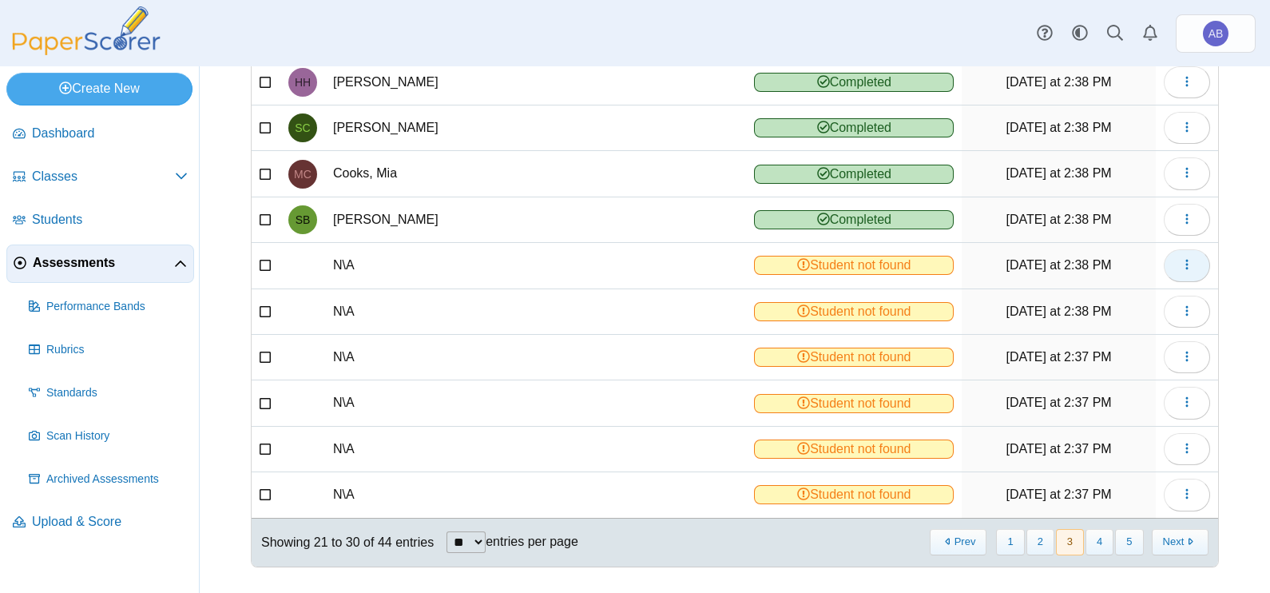
click at [1185, 260] on use "button" at bounding box center [1186, 265] width 2 height 10
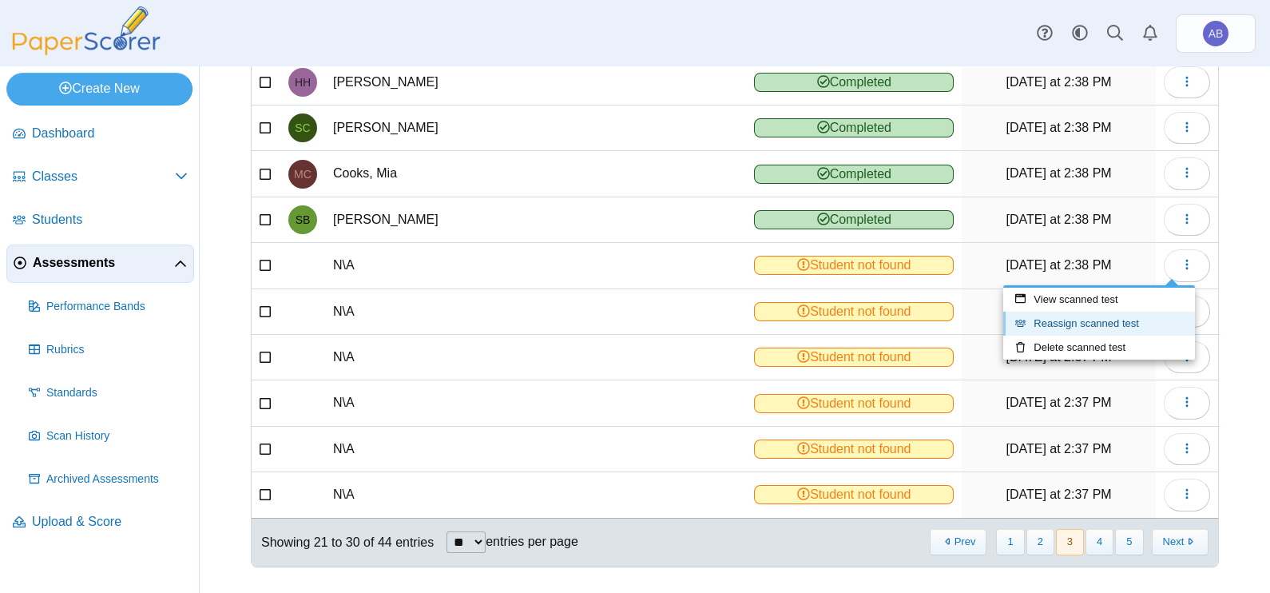
click at [1123, 319] on link "Reassign scanned test" at bounding box center [1099, 323] width 192 height 24
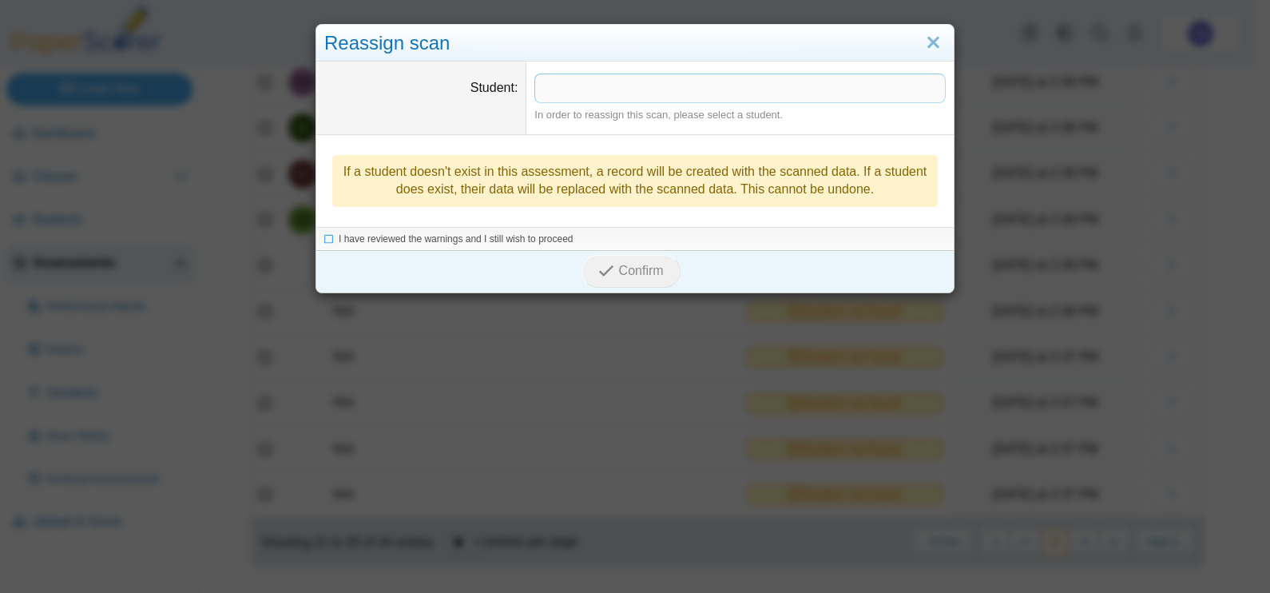
click at [696, 88] on span at bounding box center [740, 87] width 410 height 27
click at [539, 234] on span "I have reviewed the warnings and I still wish to proceed" at bounding box center [456, 239] width 235 height 11
click at [628, 274] on span "Confirm" at bounding box center [641, 272] width 45 height 14
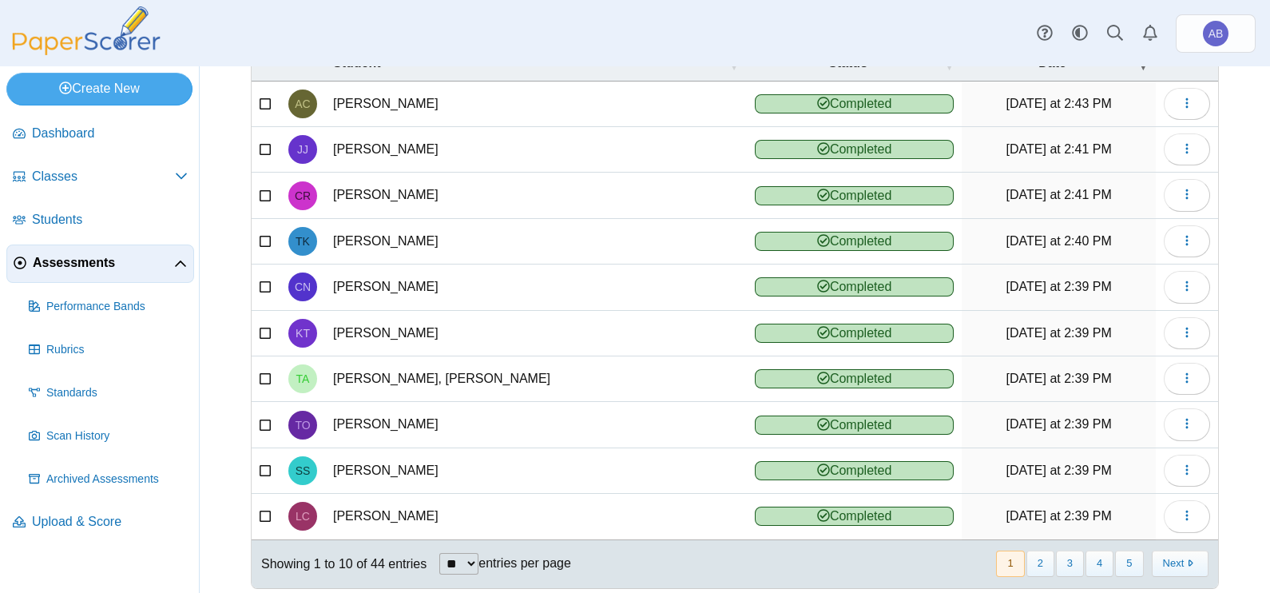
scroll to position [178, 0]
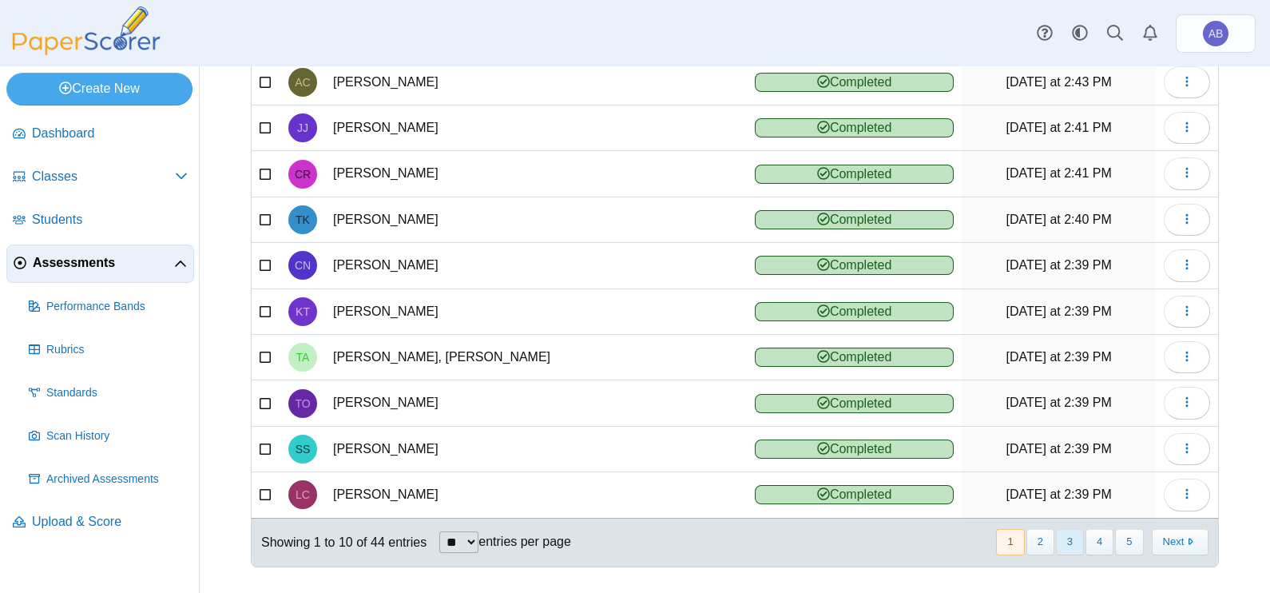
click at [1057, 531] on button "3" at bounding box center [1070, 542] width 28 height 26
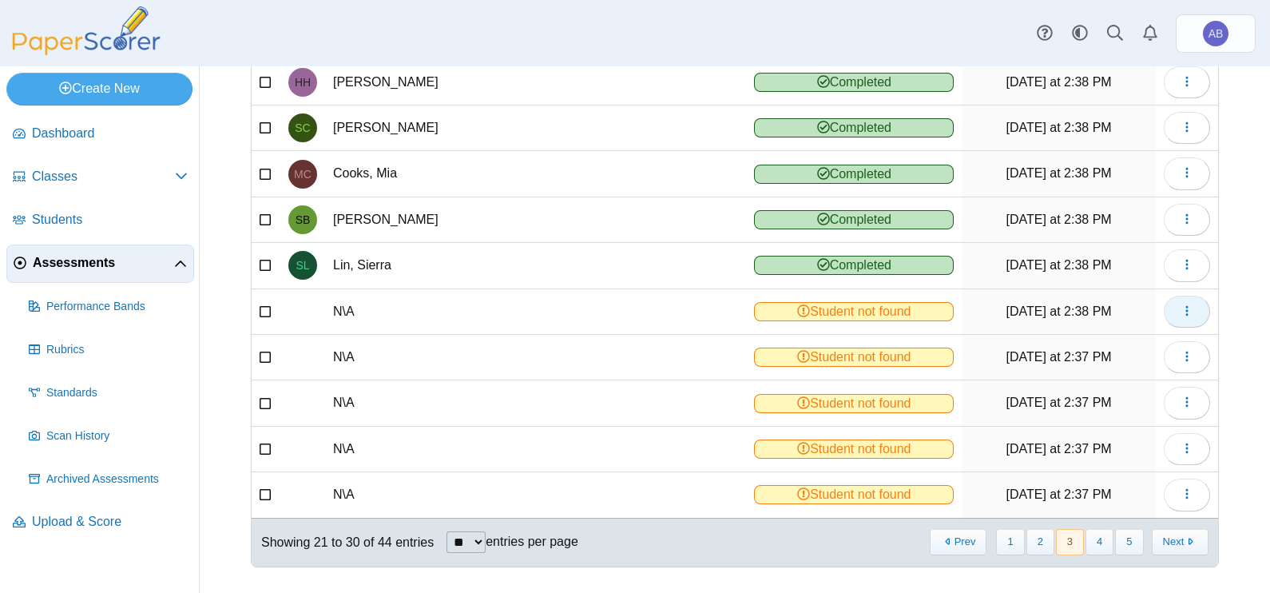
click at [1180, 308] on icon "button" at bounding box center [1186, 310] width 13 height 13
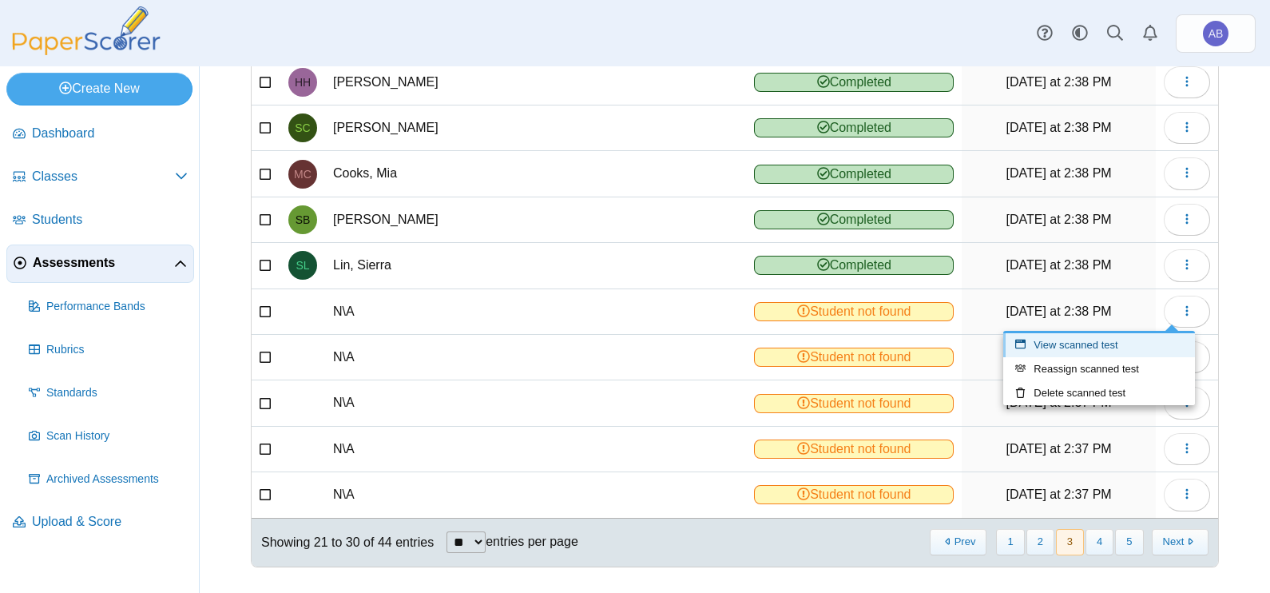
click at [1092, 347] on link "View scanned test" at bounding box center [1099, 345] width 192 height 24
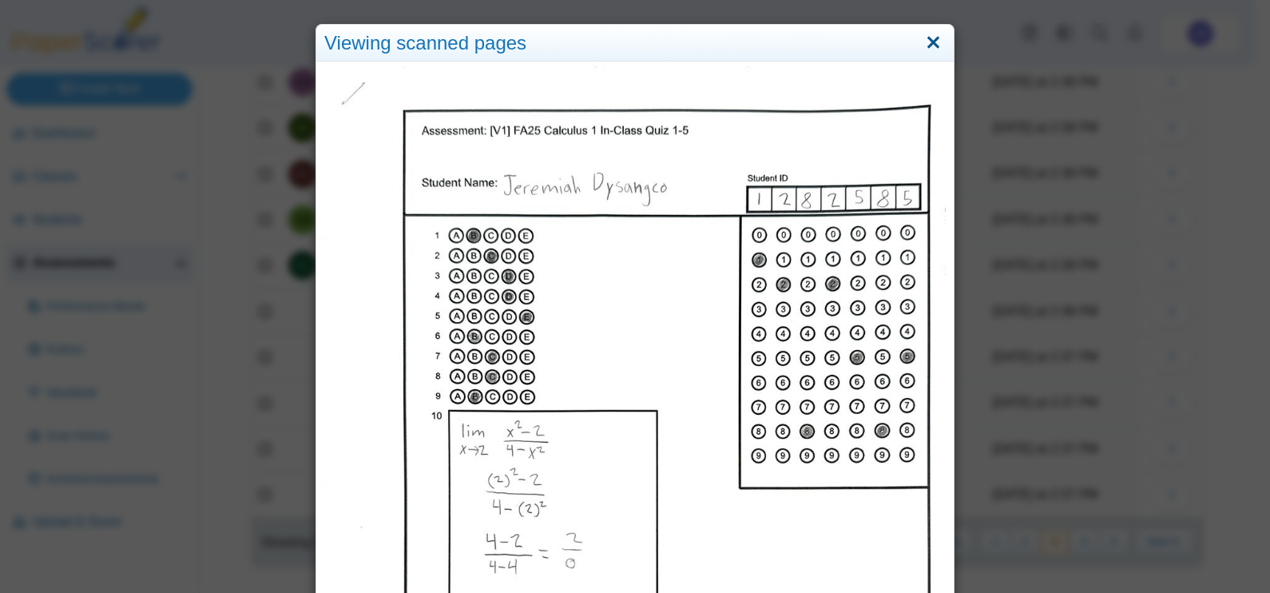
click at [922, 44] on link "Close" at bounding box center [933, 43] width 25 height 27
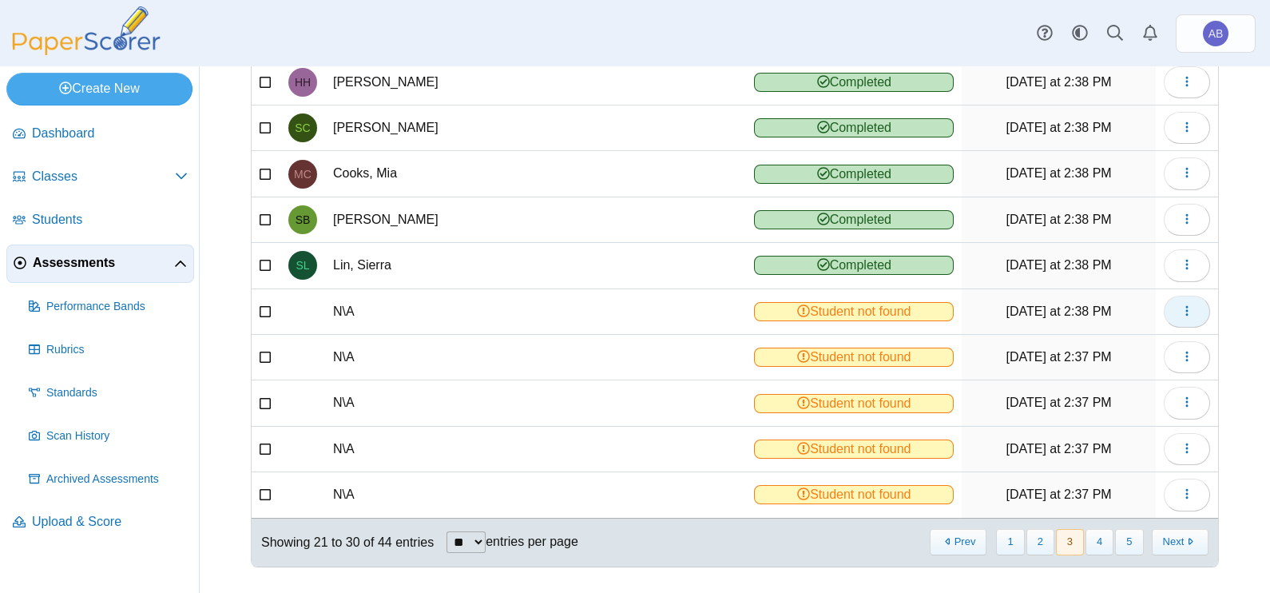
click at [1164, 307] on button "button" at bounding box center [1187, 311] width 46 height 32
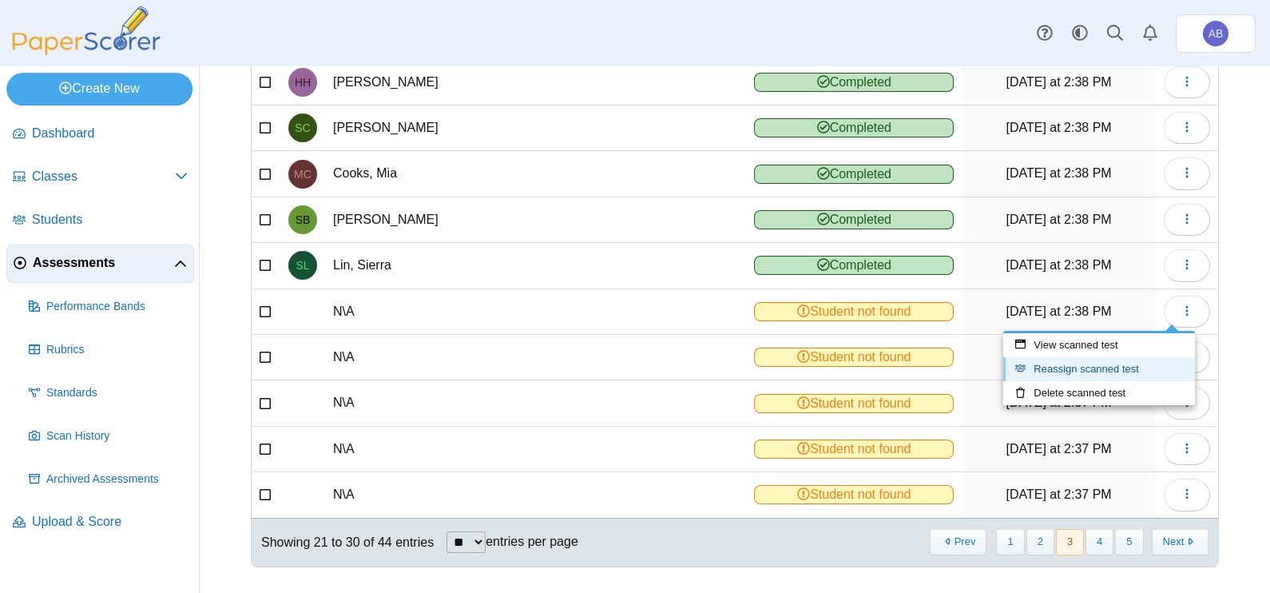
click at [1110, 367] on link "Reassign scanned test" at bounding box center [1099, 369] width 192 height 24
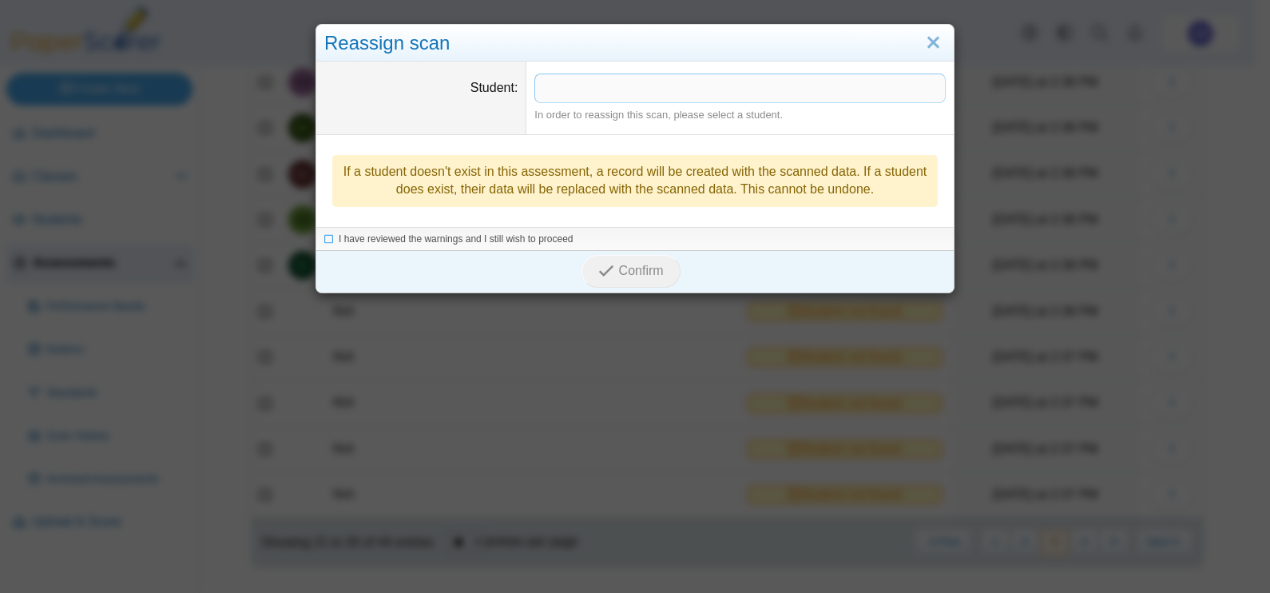
drag, startPoint x: 593, startPoint y: 84, endPoint x: 694, endPoint y: 4, distance: 128.5
click at [595, 84] on span at bounding box center [740, 87] width 410 height 27
click at [470, 239] on span "I have reviewed the warnings and I still wish to proceed" at bounding box center [456, 239] width 235 height 11
click at [641, 268] on span "Confirm" at bounding box center [641, 272] width 45 height 14
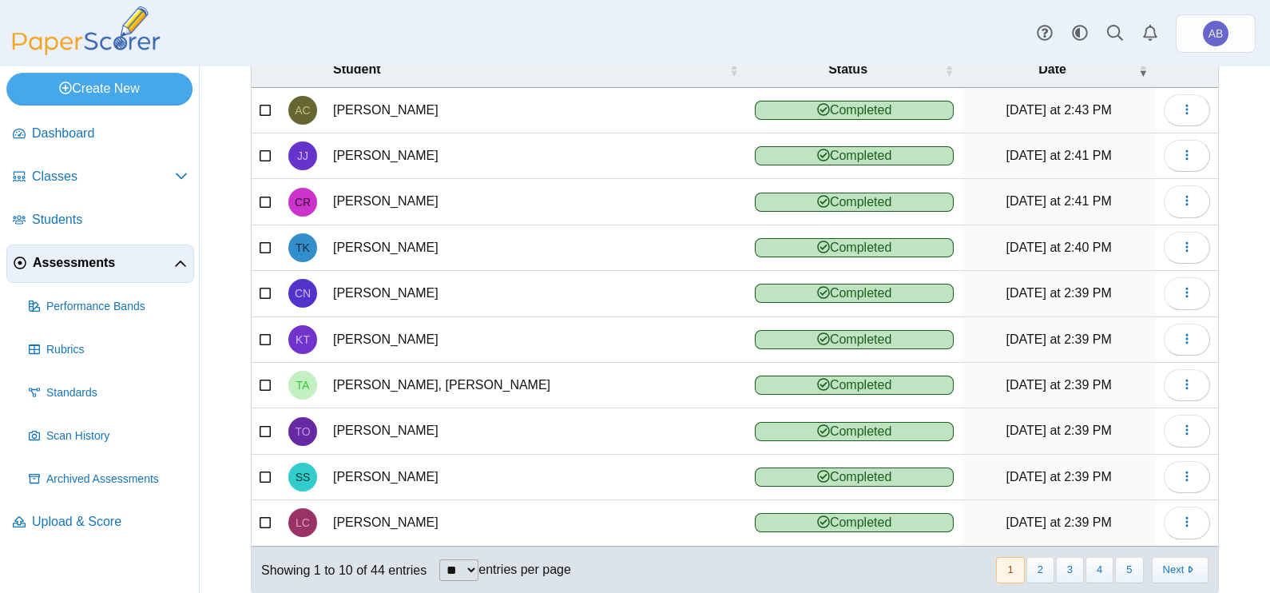
scroll to position [178, 0]
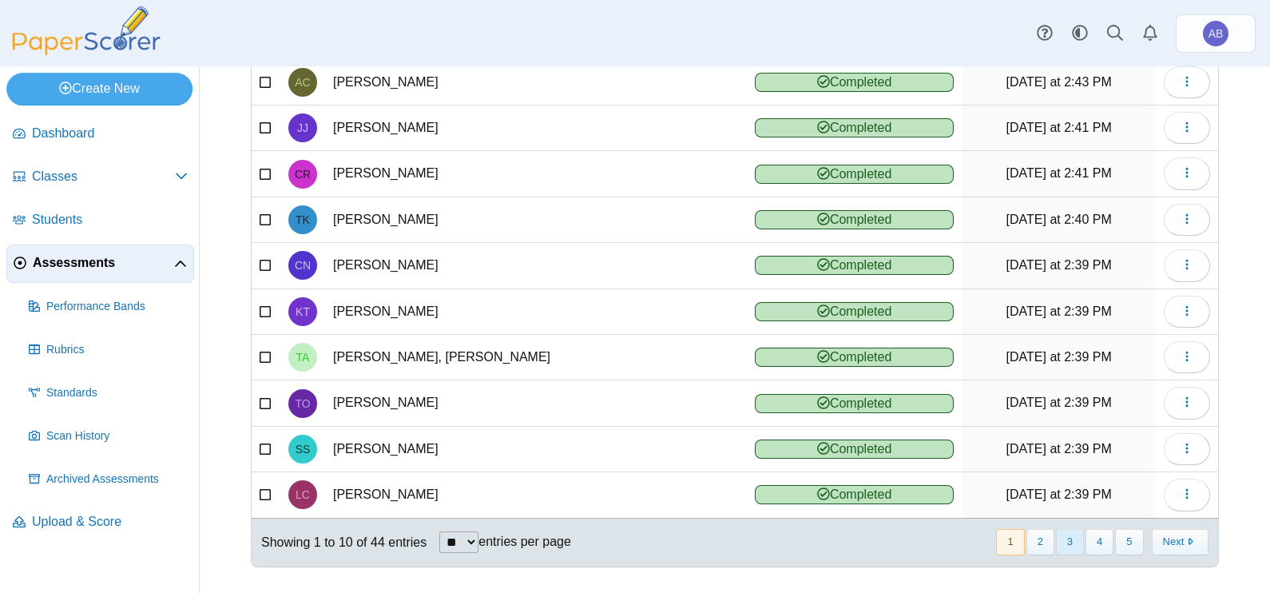
click at [1057, 537] on button "3" at bounding box center [1070, 542] width 28 height 26
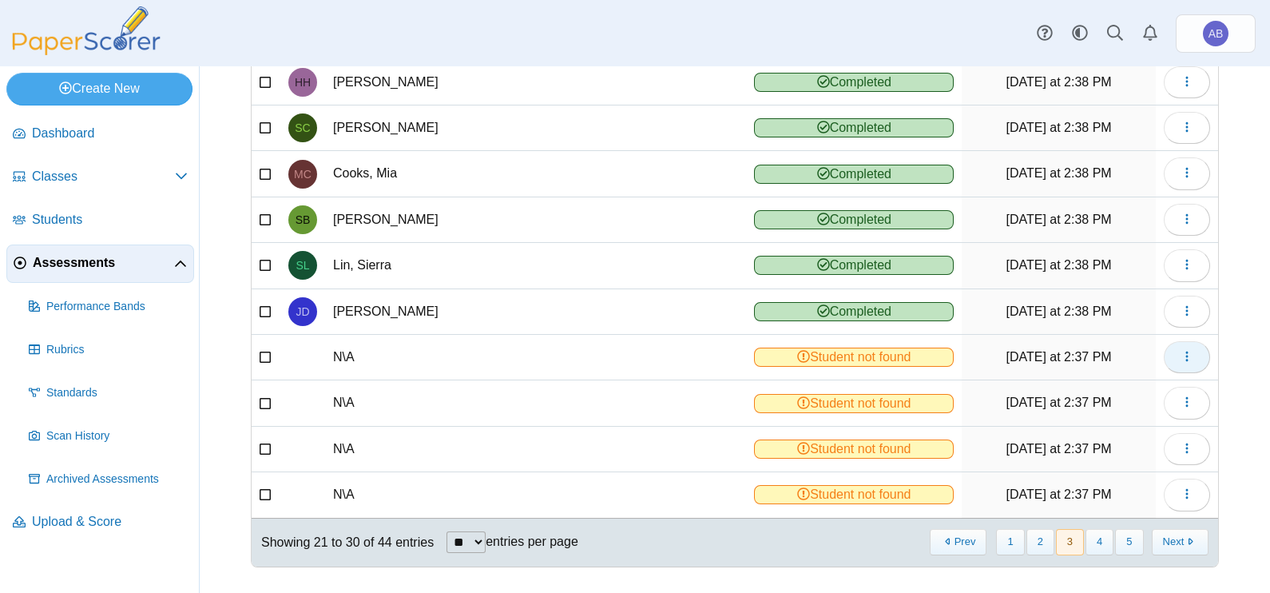
click at [1186, 353] on button "button" at bounding box center [1187, 357] width 46 height 32
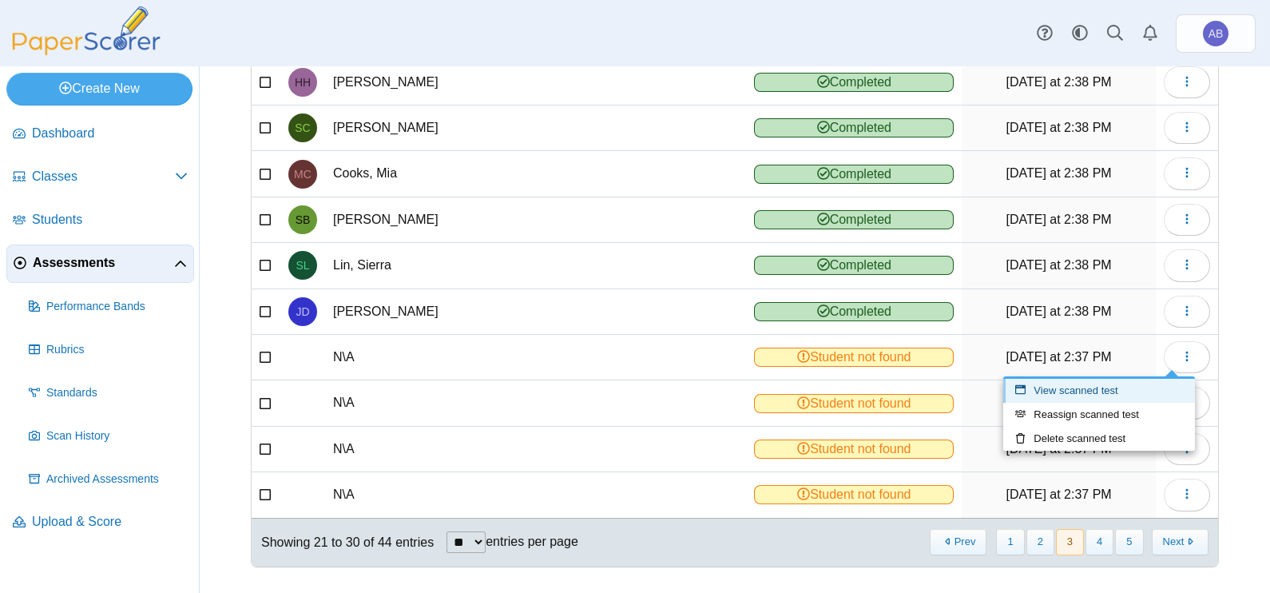
click at [1108, 393] on link "View scanned test" at bounding box center [1099, 391] width 192 height 24
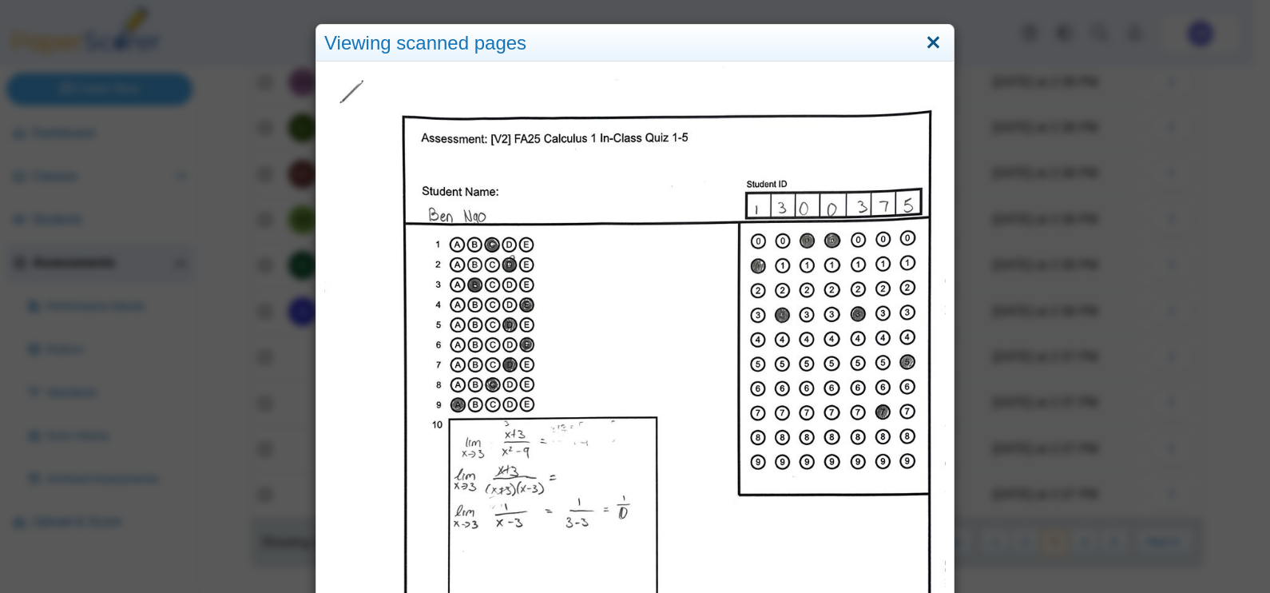
click at [928, 44] on link "Close" at bounding box center [933, 43] width 25 height 27
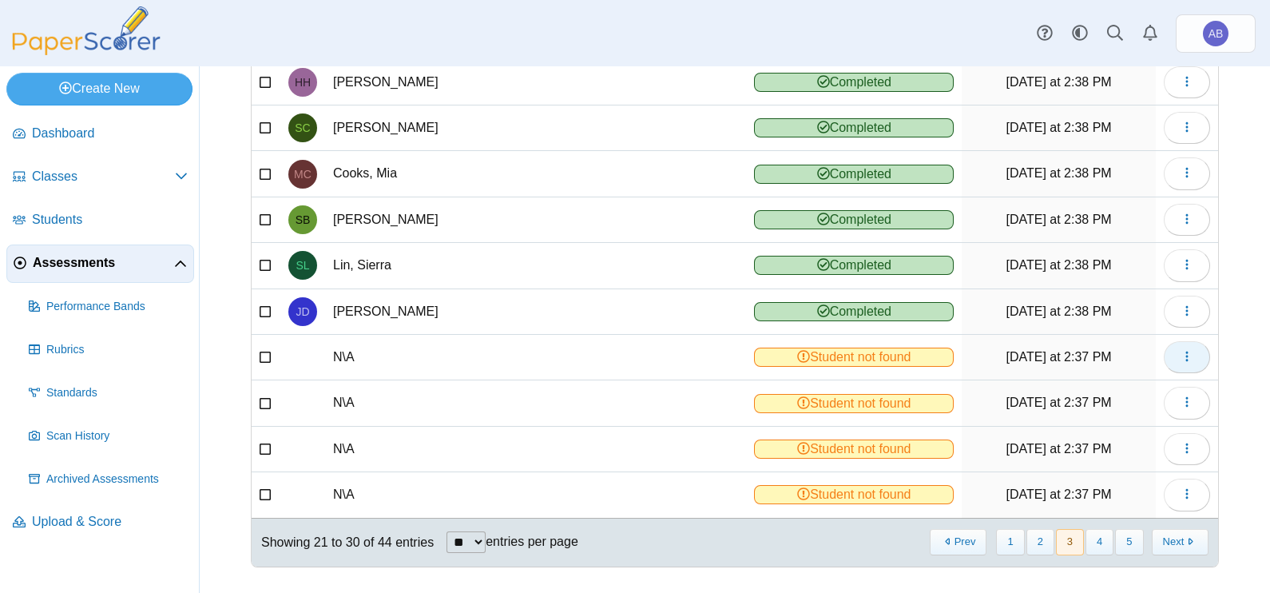
click at [1172, 364] on button "button" at bounding box center [1187, 357] width 46 height 32
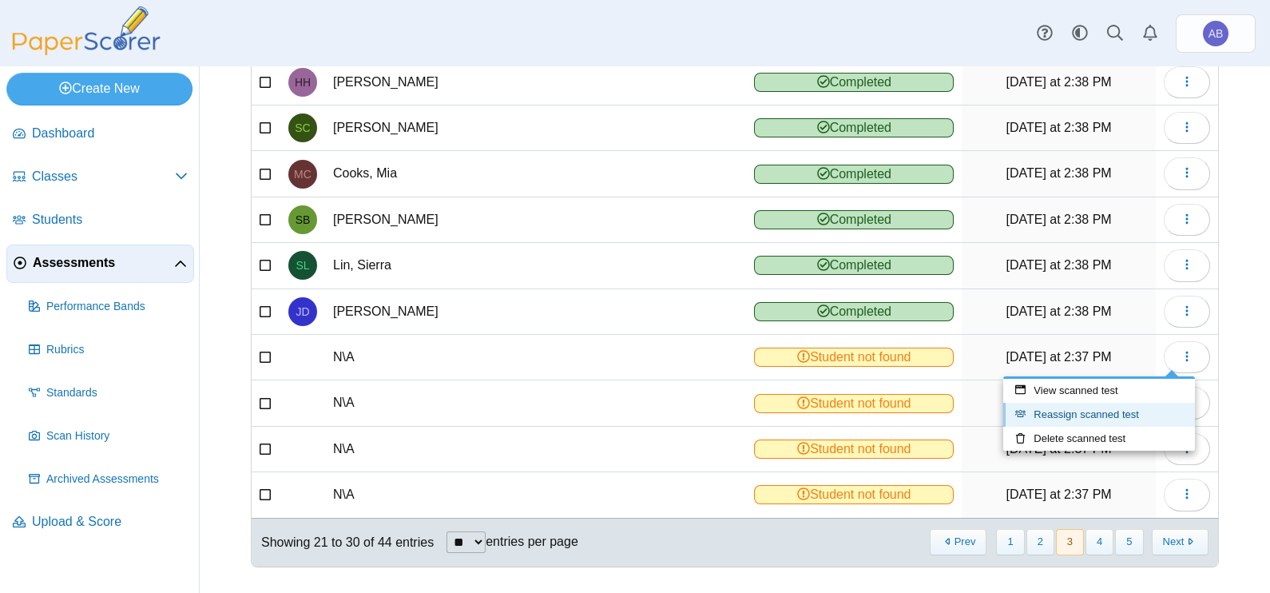
click at [1102, 419] on link "Reassign scanned test" at bounding box center [1099, 414] width 192 height 24
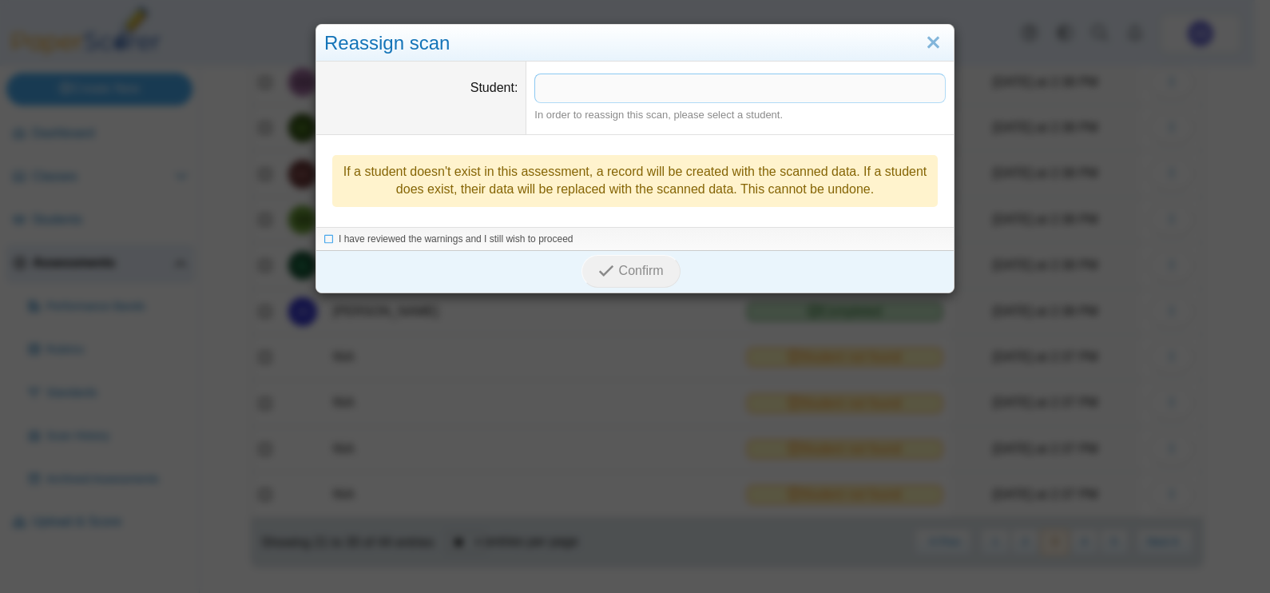
click at [675, 87] on span at bounding box center [740, 87] width 410 height 27
click at [531, 238] on span "I have reviewed the warnings and I still wish to proceed" at bounding box center [456, 239] width 235 height 11
click at [628, 268] on span "Confirm" at bounding box center [641, 272] width 45 height 14
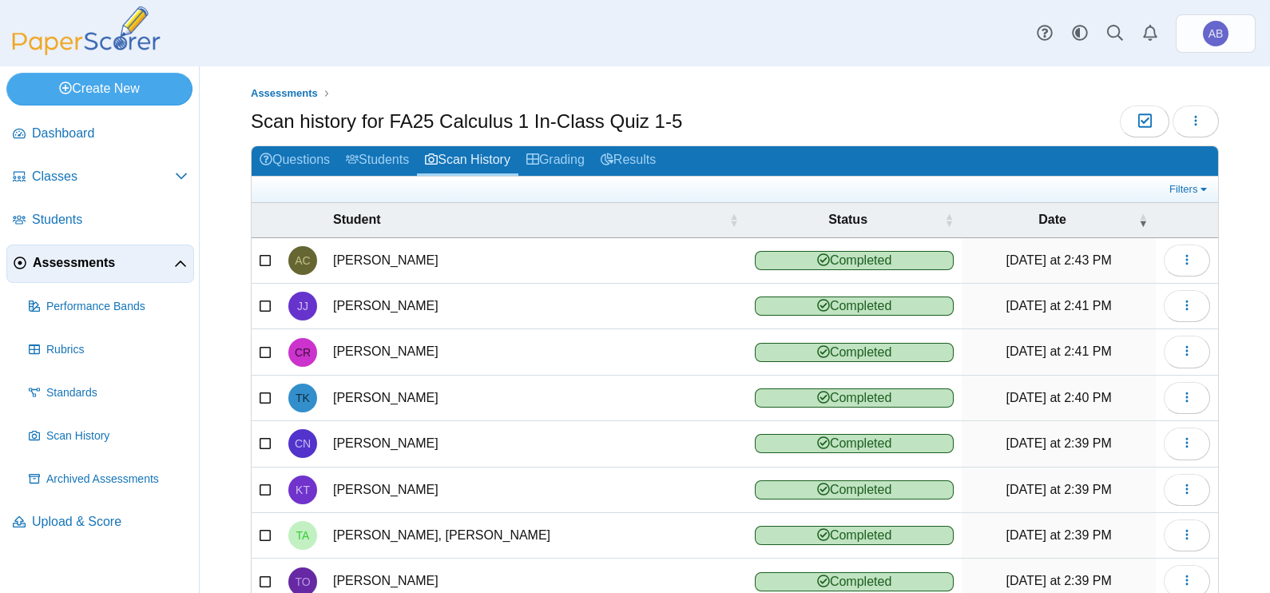
scroll to position [178, 0]
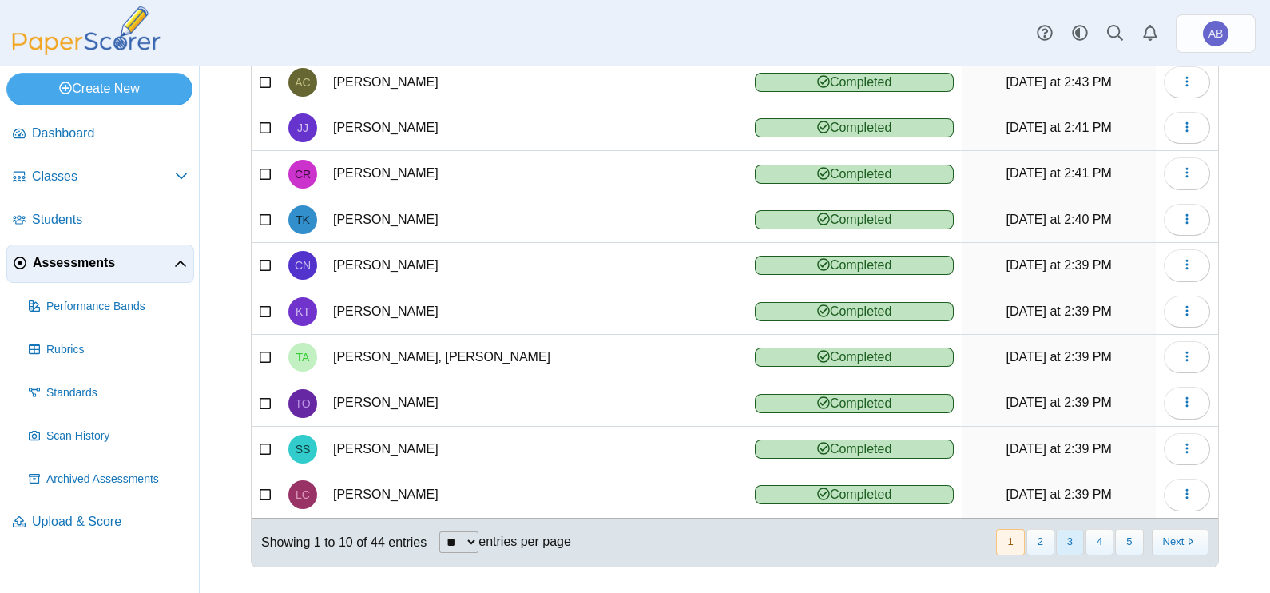
click at [1061, 532] on button "3" at bounding box center [1070, 542] width 28 height 26
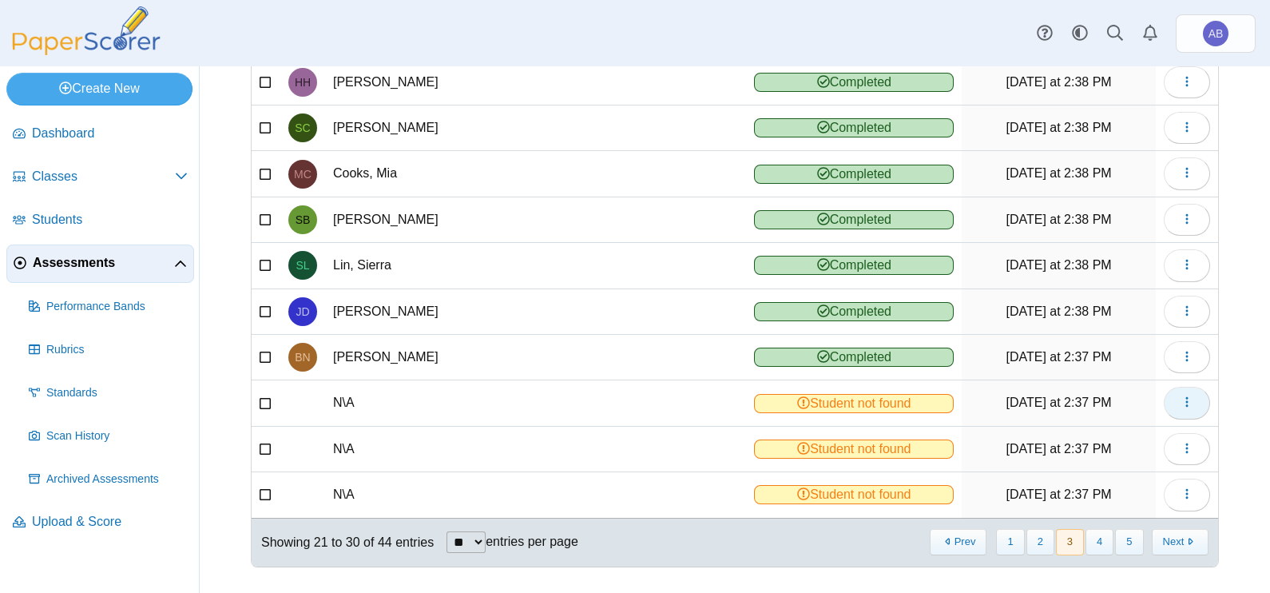
click at [1189, 402] on button "button" at bounding box center [1187, 403] width 46 height 32
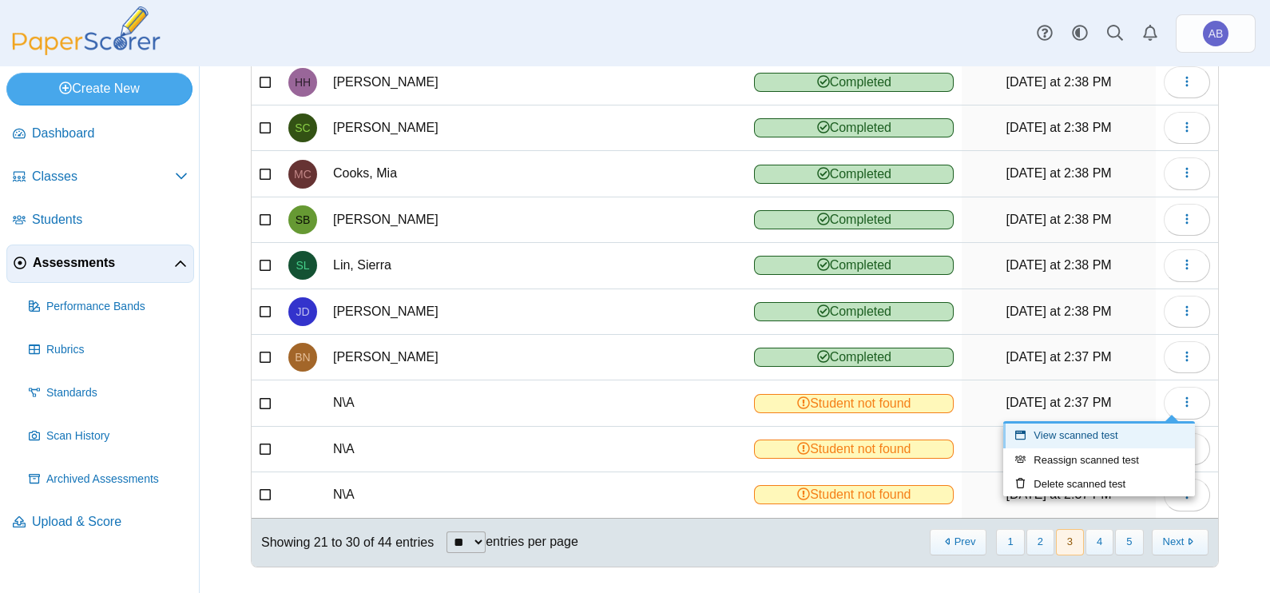
click at [1101, 434] on link "View scanned test" at bounding box center [1099, 435] width 192 height 24
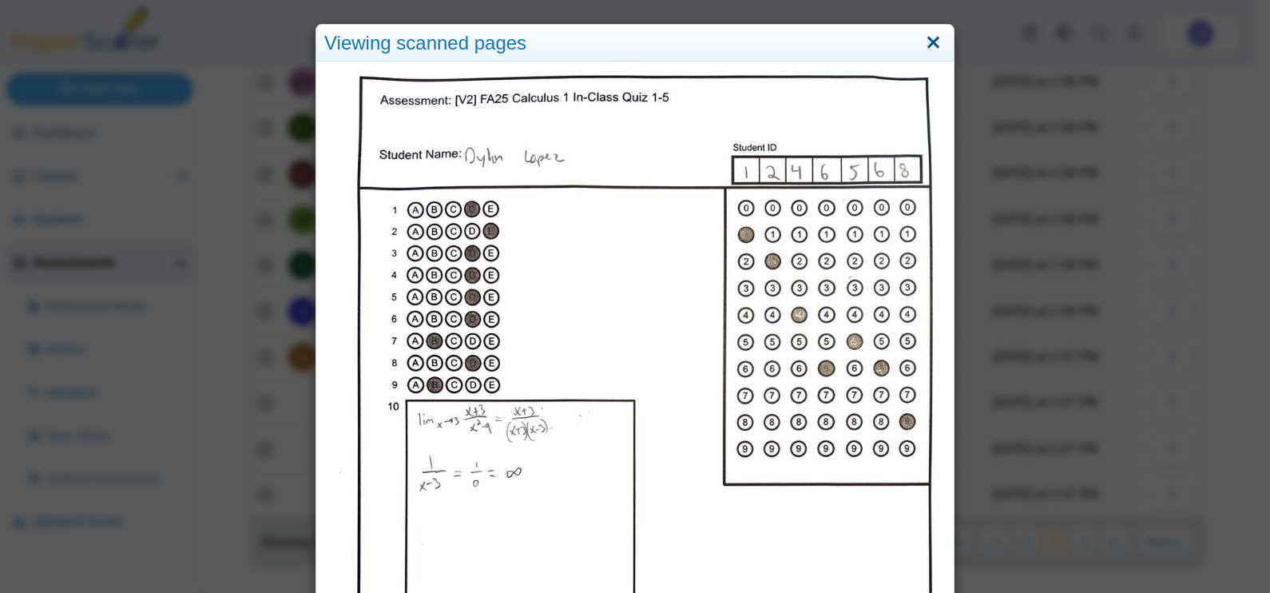
click at [925, 41] on link "Close" at bounding box center [933, 43] width 25 height 27
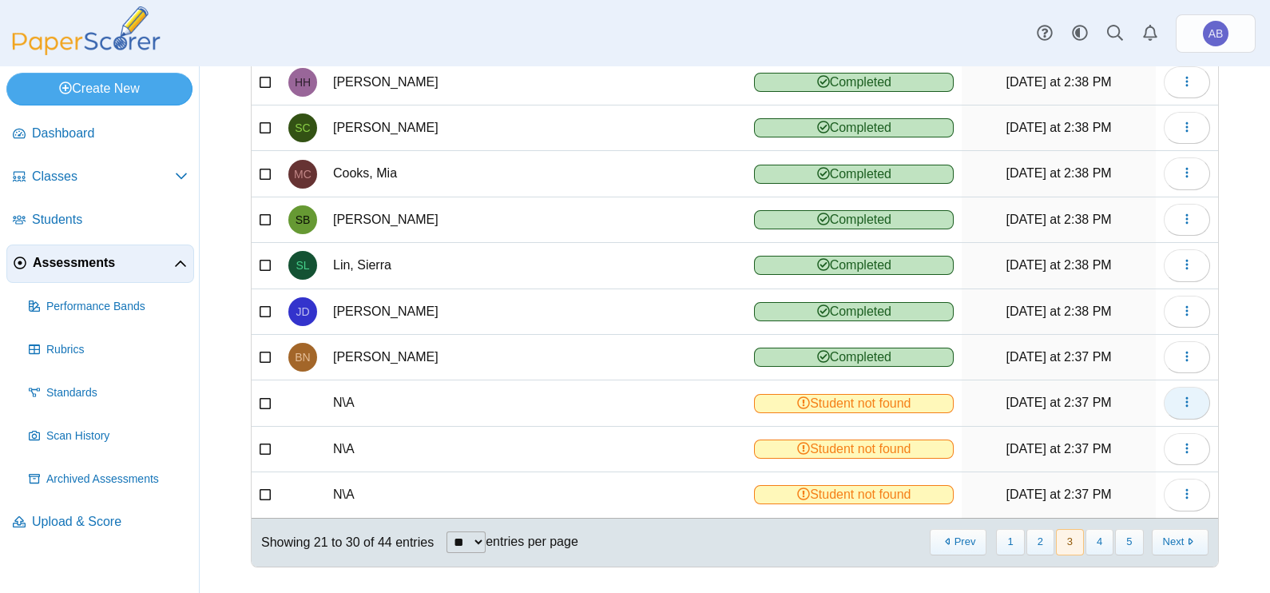
click at [1179, 395] on button "button" at bounding box center [1187, 403] width 46 height 32
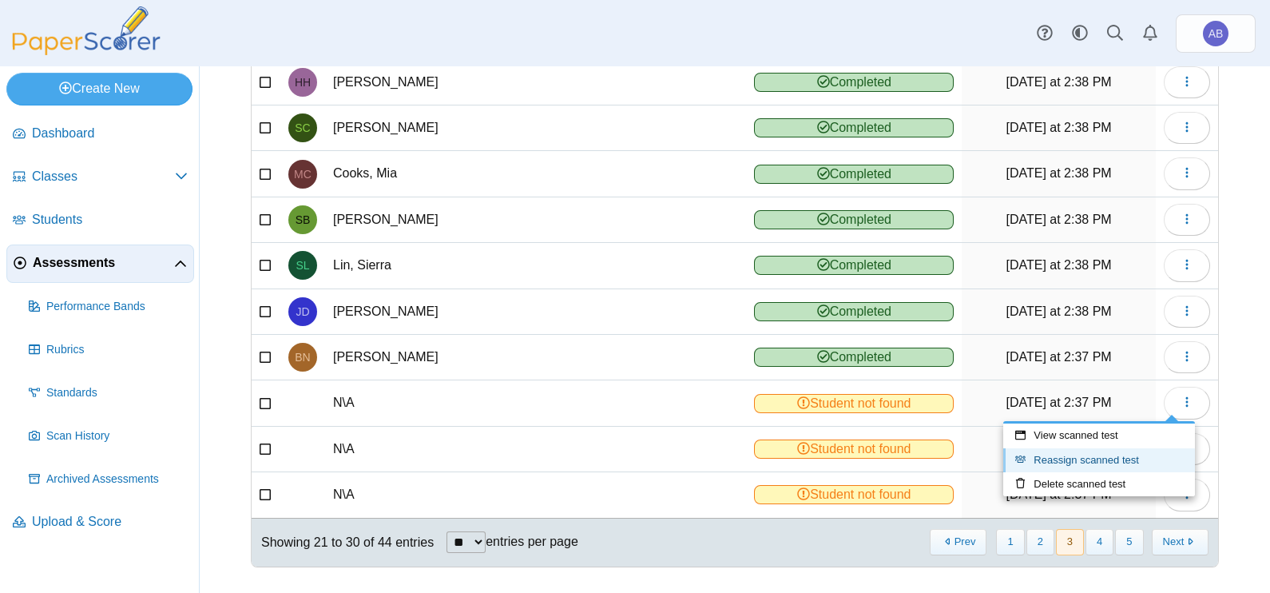
click at [1105, 458] on link "Reassign scanned test" at bounding box center [1099, 460] width 192 height 24
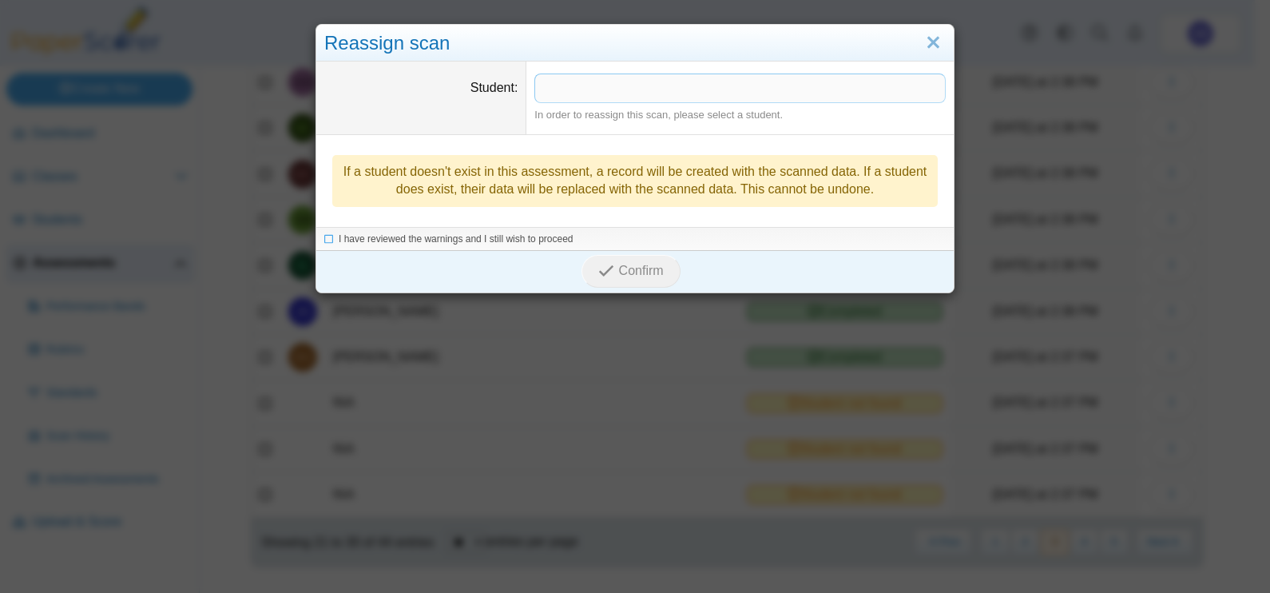
click at [667, 84] on span at bounding box center [740, 87] width 410 height 27
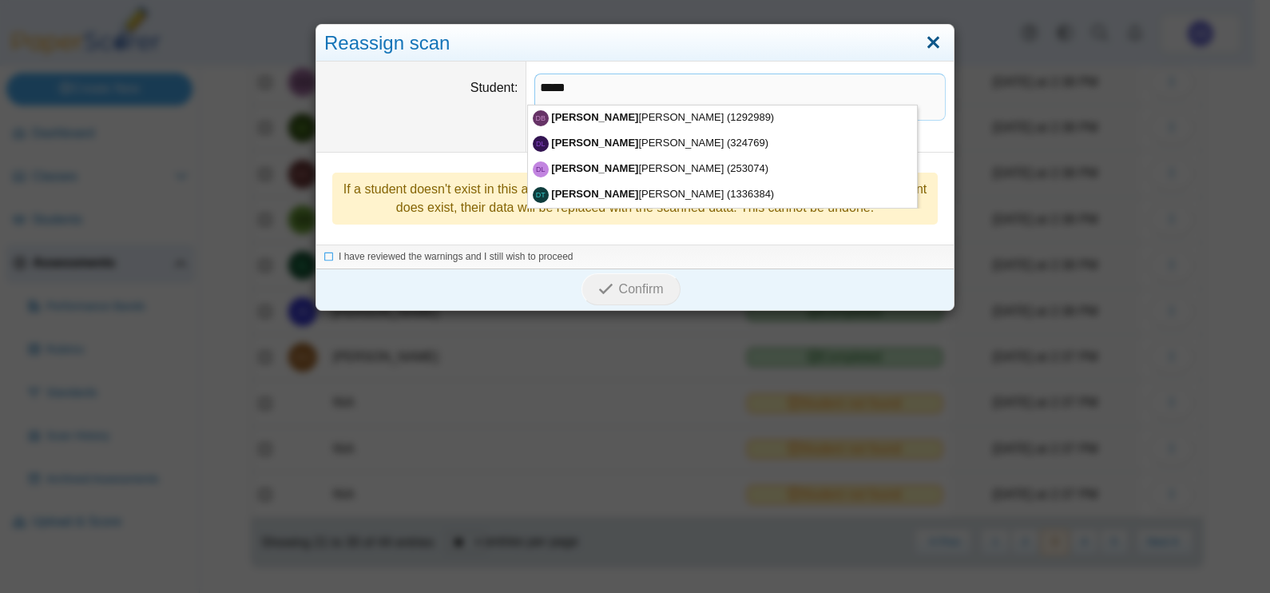
click at [934, 31] on link "Close" at bounding box center [933, 43] width 25 height 27
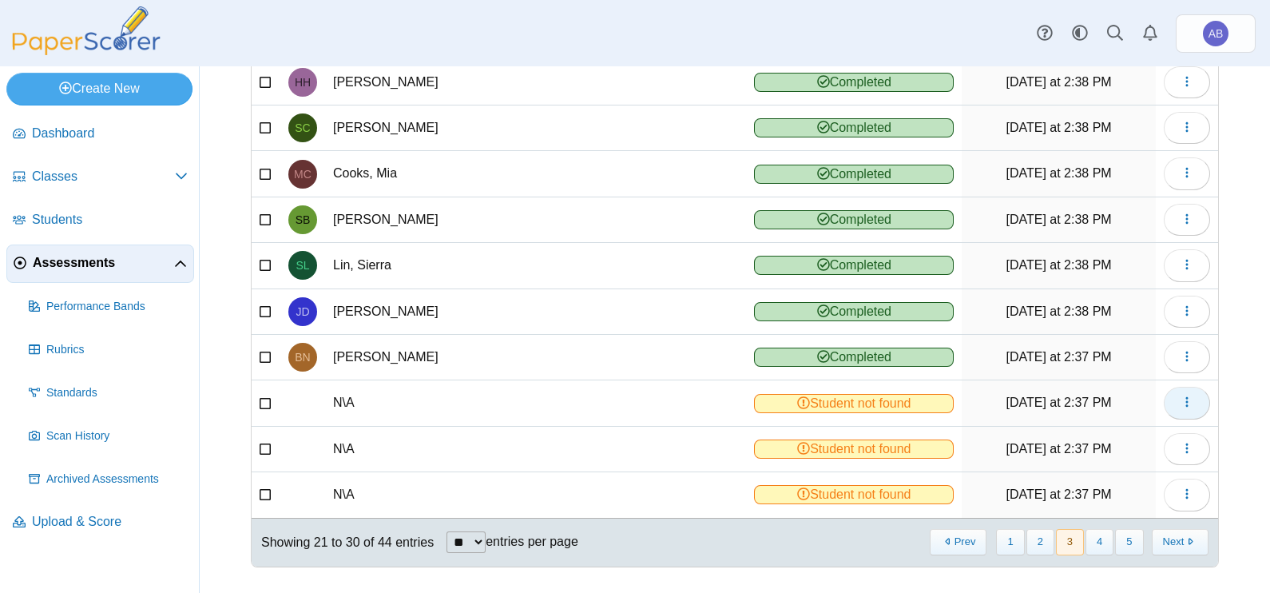
click at [1180, 397] on button "button" at bounding box center [1187, 403] width 46 height 32
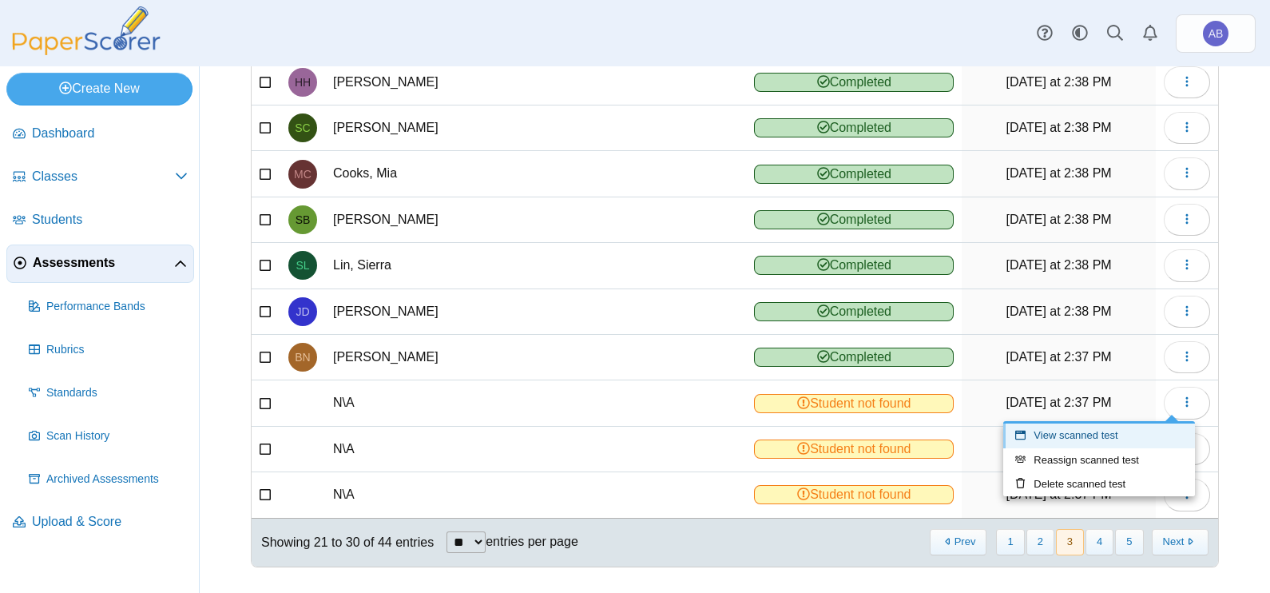
click at [1110, 430] on link "View scanned test" at bounding box center [1099, 435] width 192 height 24
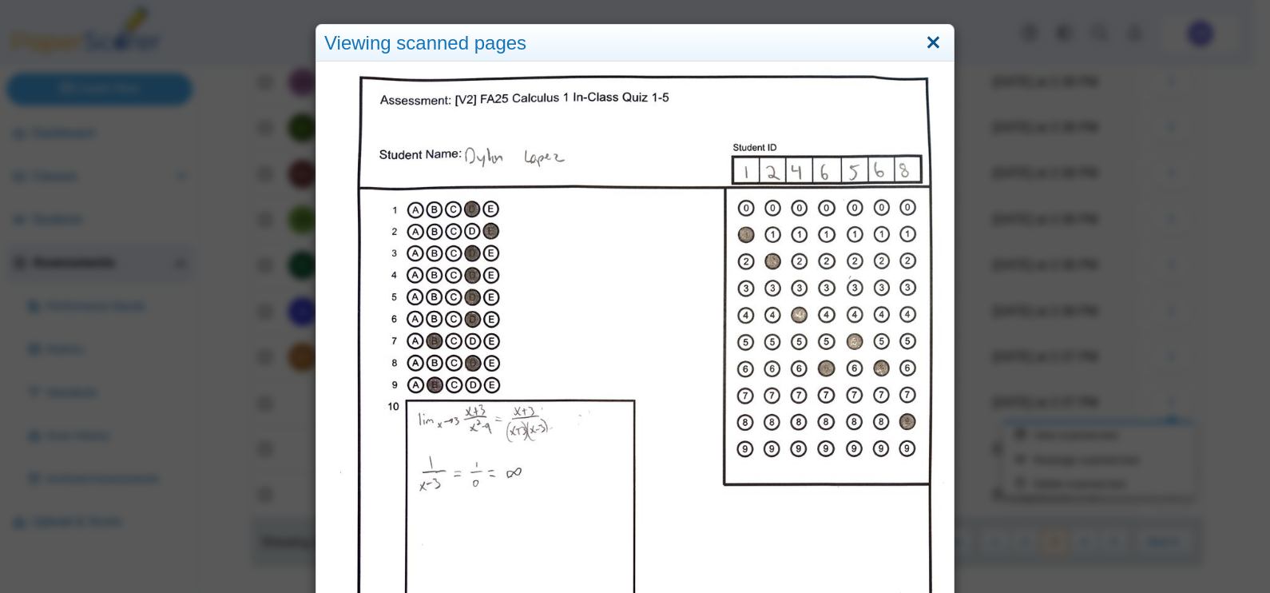
click at [926, 40] on link "Close" at bounding box center [933, 43] width 25 height 27
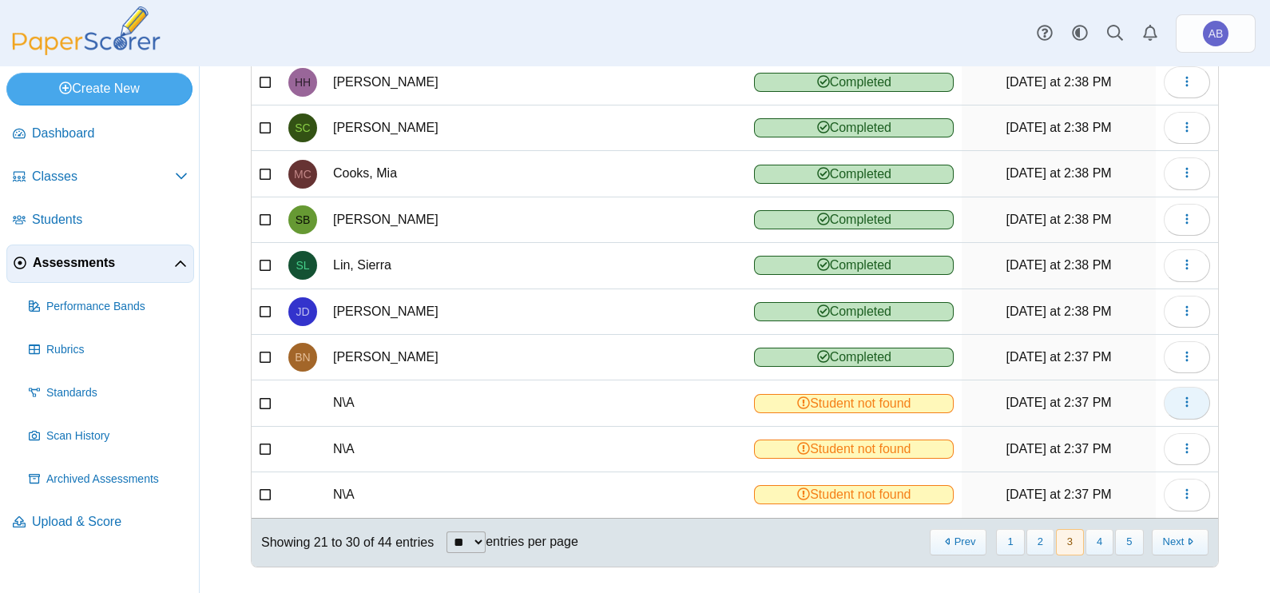
click at [1180, 399] on icon "button" at bounding box center [1186, 401] width 13 height 13
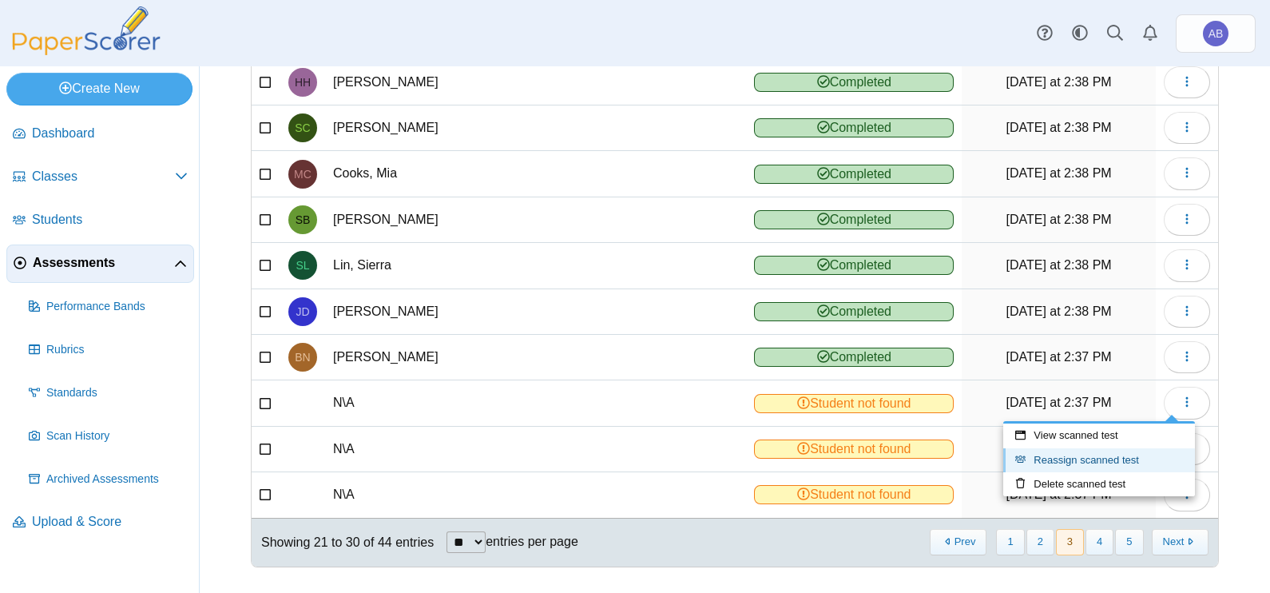
click at [1103, 460] on link "Reassign scanned test" at bounding box center [1099, 460] width 192 height 24
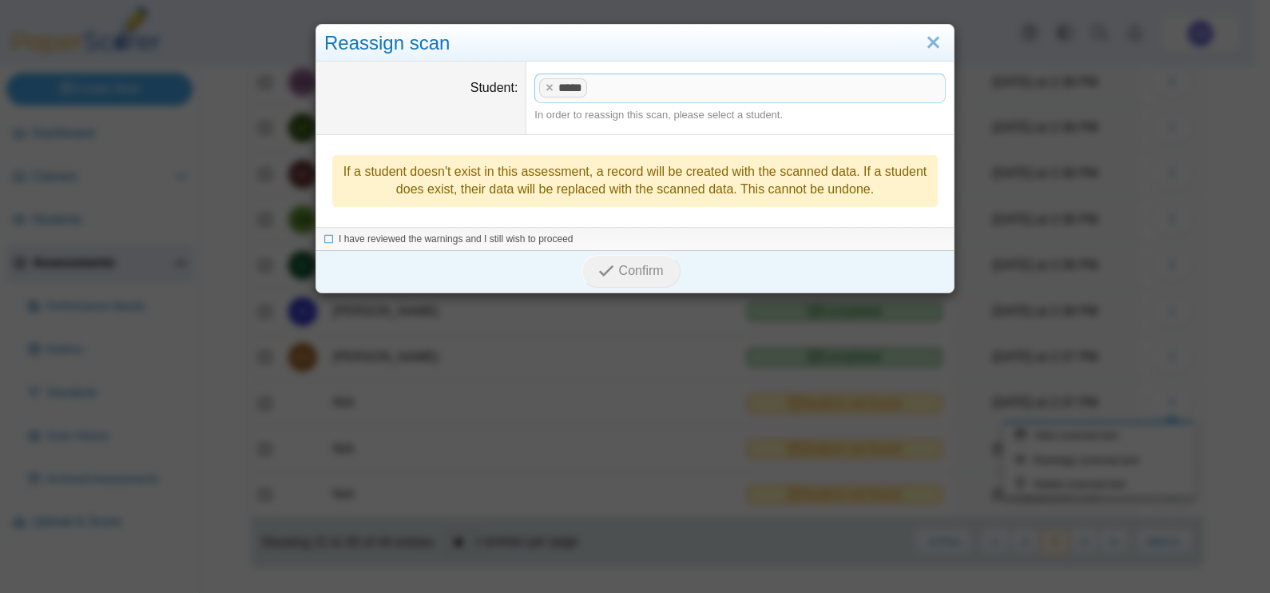
click at [649, 88] on span at bounding box center [768, 87] width 354 height 27
click at [542, 85] on x "remove tag" at bounding box center [549, 87] width 14 height 10
drag, startPoint x: 559, startPoint y: 90, endPoint x: 639, endPoint y: 64, distance: 84.1
click at [561, 90] on span at bounding box center [740, 87] width 410 height 27
drag, startPoint x: 367, startPoint y: 238, endPoint x: 398, endPoint y: 244, distance: 31.0
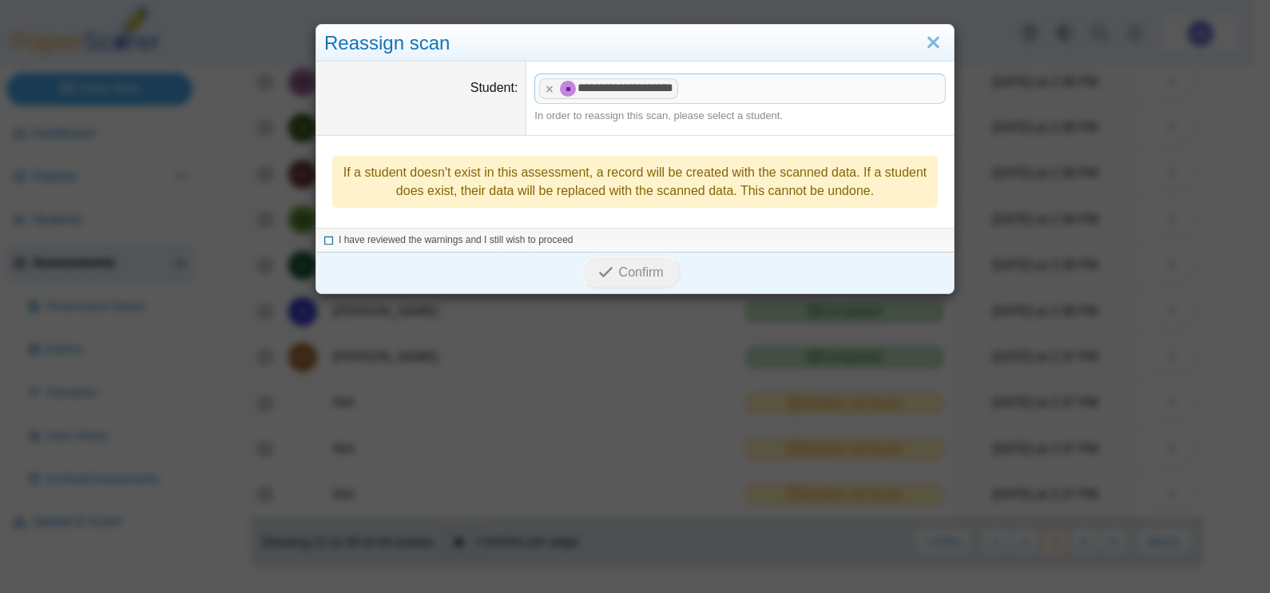
click at [368, 237] on span "I have reviewed the warnings and I still wish to proceed" at bounding box center [456, 239] width 235 height 11
click at [604, 270] on icon "submit" at bounding box center [605, 271] width 15 height 15
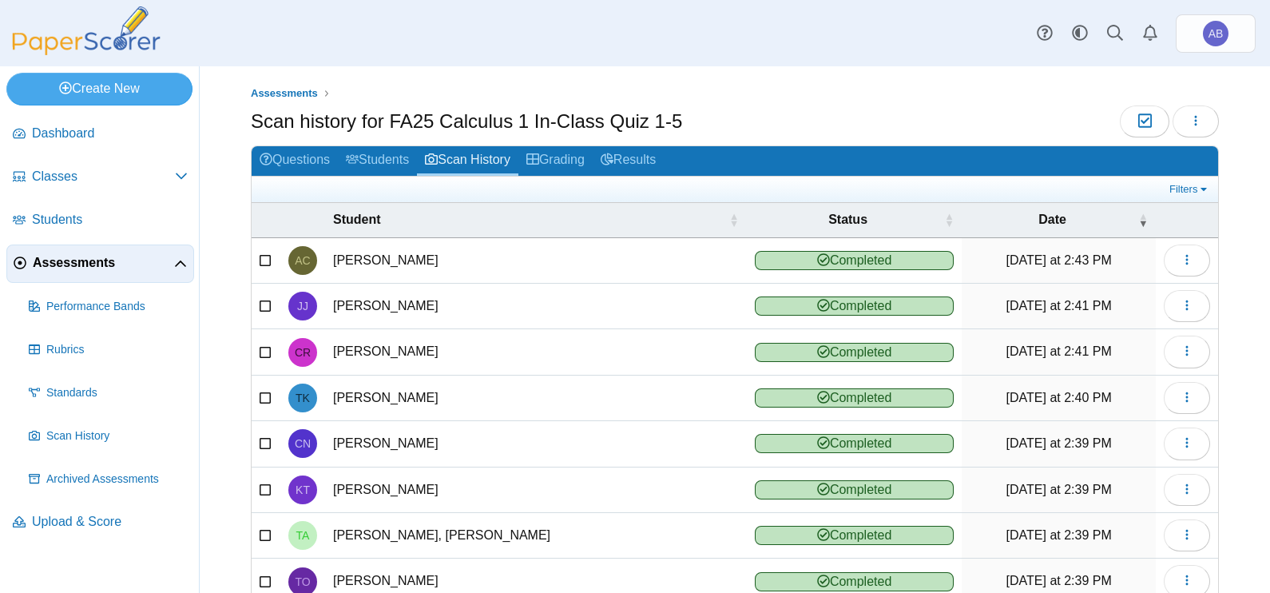
scroll to position [178, 0]
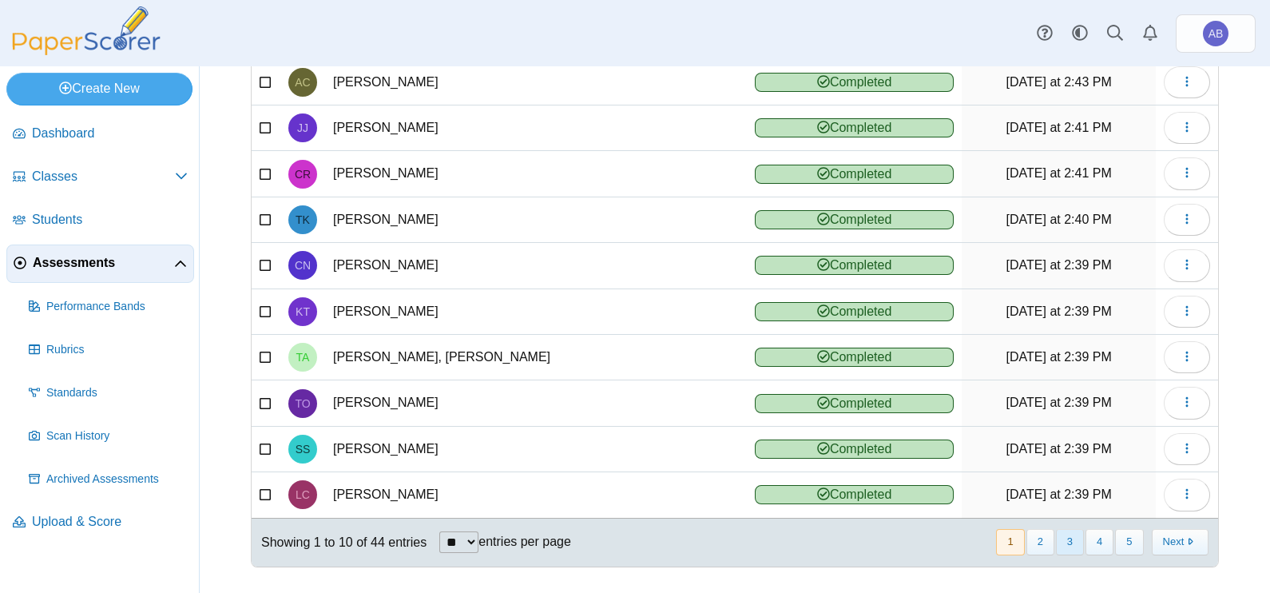
click at [1056, 543] on button "3" at bounding box center [1070, 542] width 28 height 26
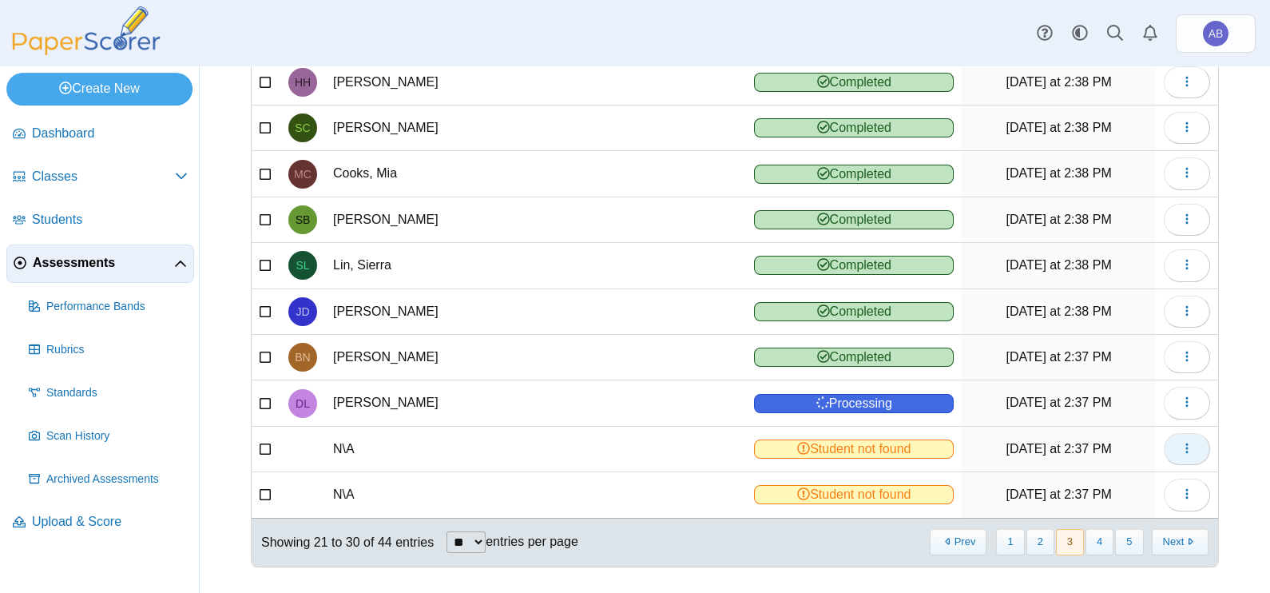
click at [1181, 444] on button "button" at bounding box center [1187, 449] width 46 height 32
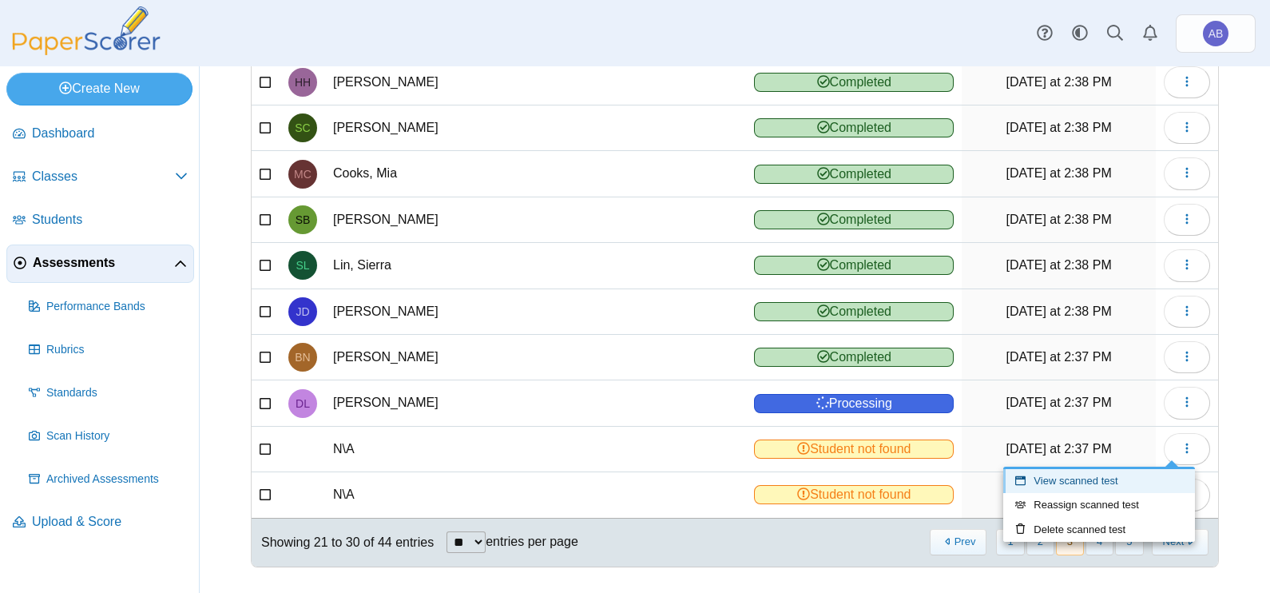
click at [1092, 481] on link "View scanned test" at bounding box center [1099, 481] width 192 height 24
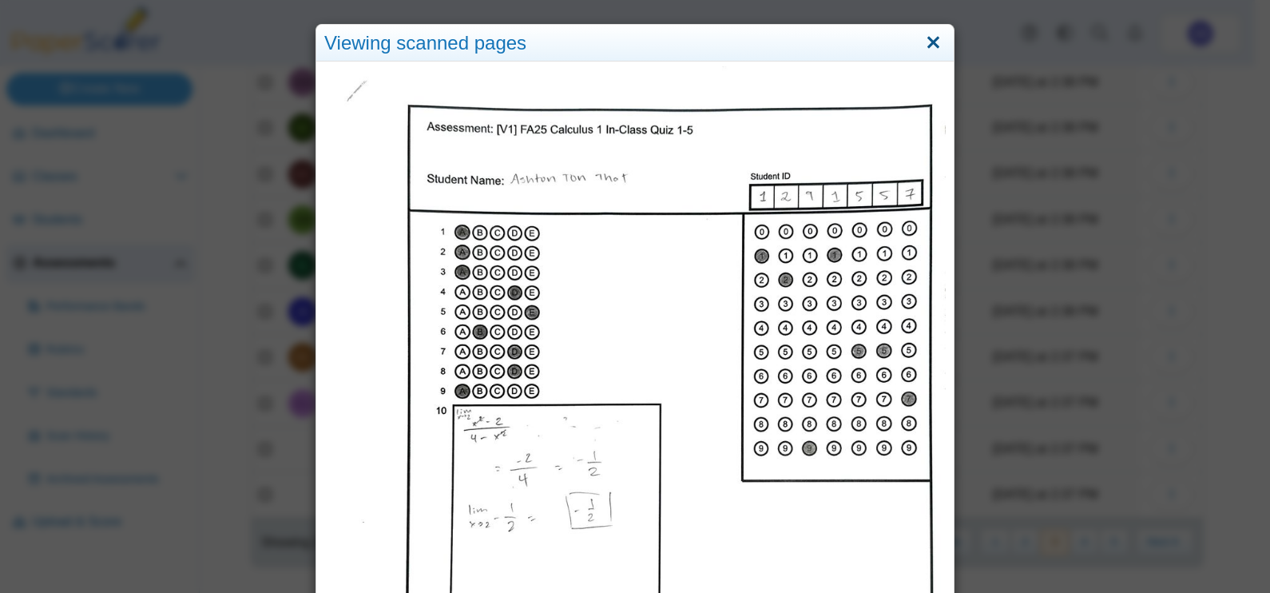
click at [935, 46] on link "Close" at bounding box center [933, 43] width 25 height 27
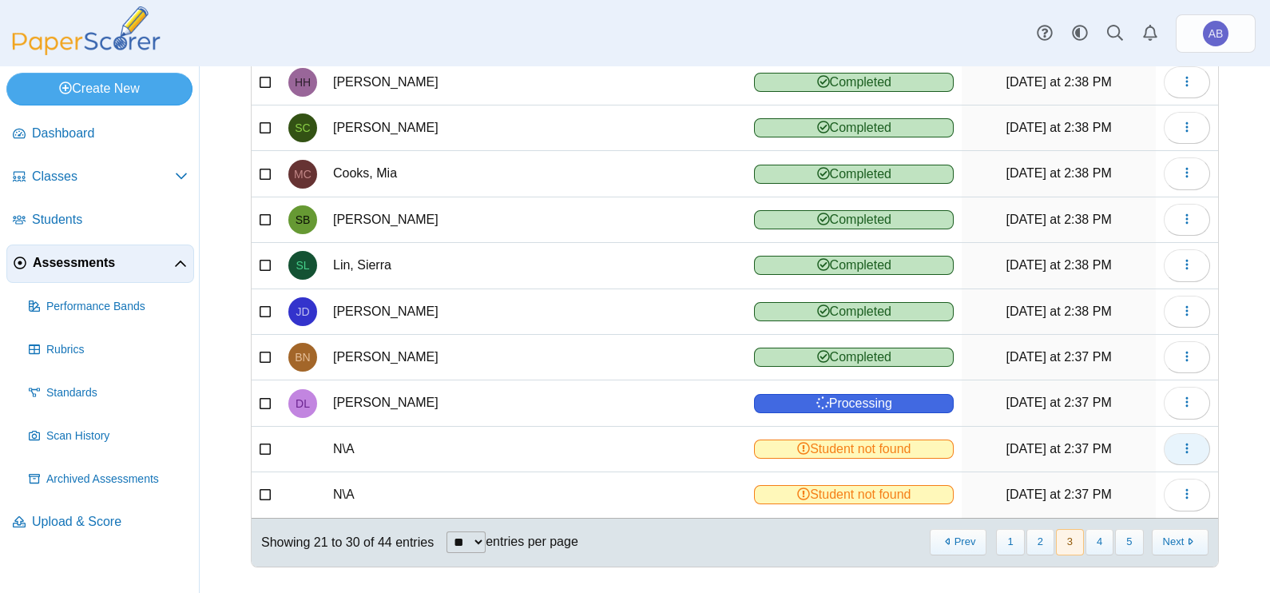
click at [1180, 450] on span "button" at bounding box center [1186, 449] width 13 height 14
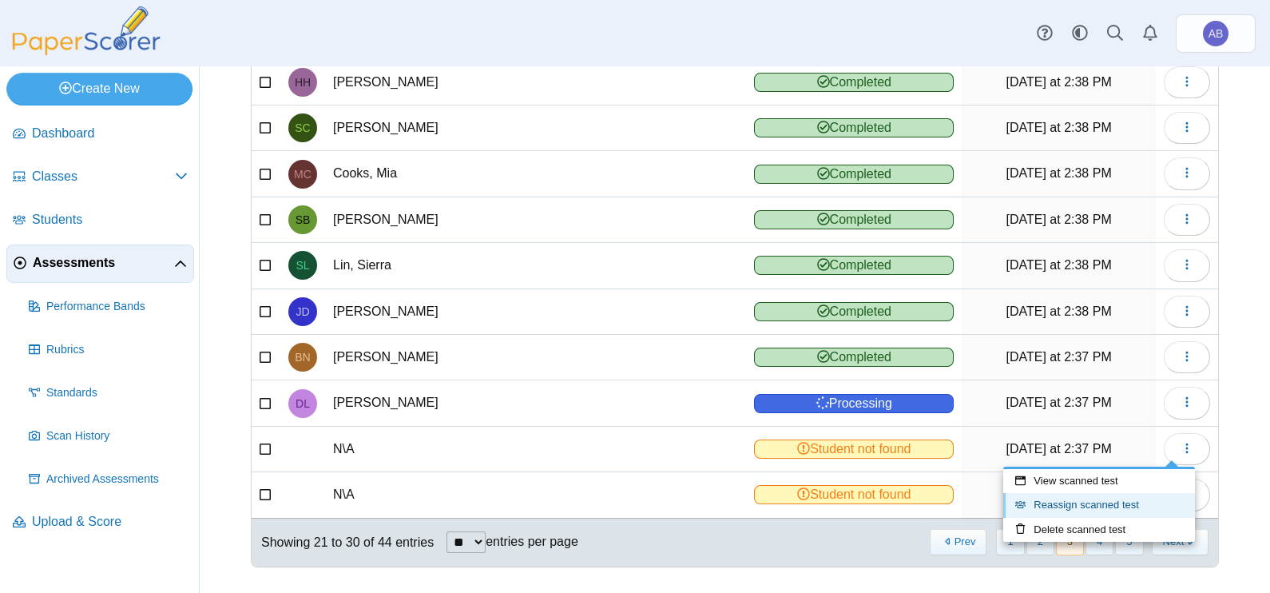
click at [1080, 506] on link "Reassign scanned test" at bounding box center [1099, 505] width 192 height 24
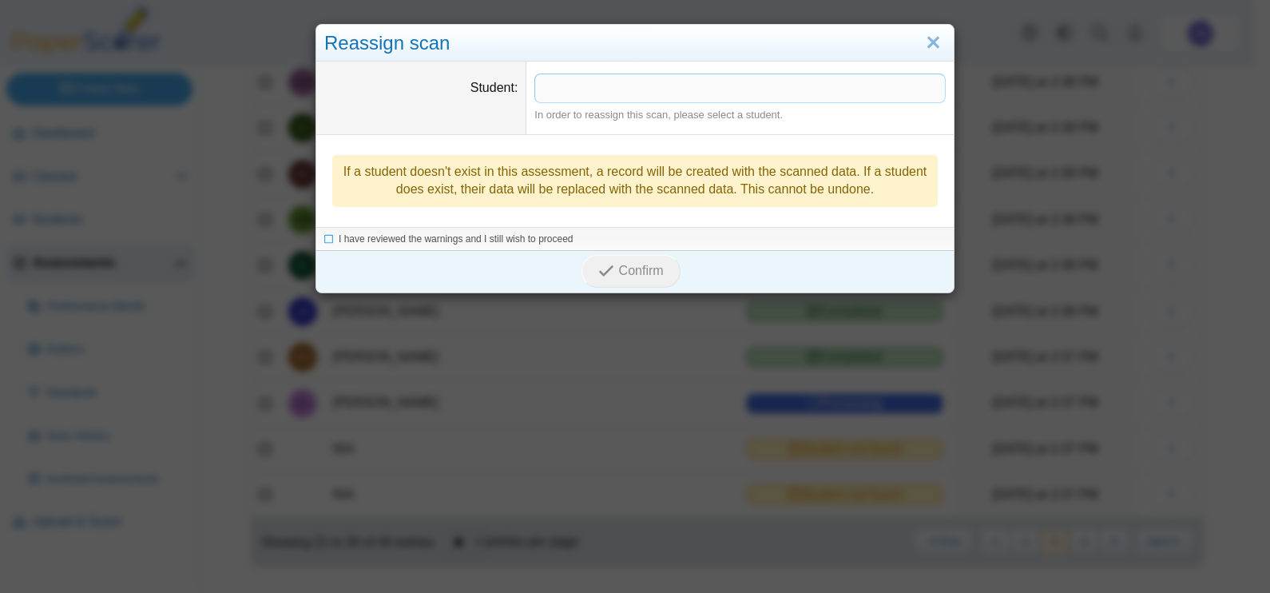
drag, startPoint x: 631, startPoint y: 88, endPoint x: 724, endPoint y: 97, distance: 93.8
click at [644, 92] on span at bounding box center [740, 87] width 410 height 27
click at [533, 236] on span "I have reviewed the warnings and I still wish to proceed" at bounding box center [456, 239] width 235 height 11
click at [621, 271] on span "Confirm" at bounding box center [641, 272] width 45 height 14
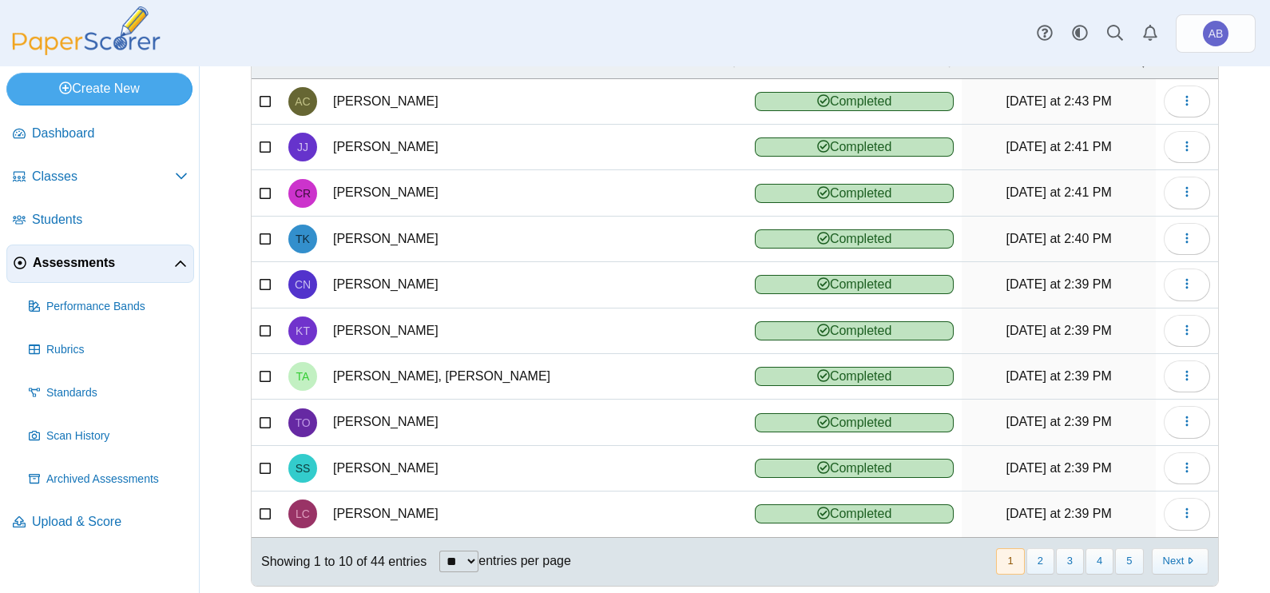
scroll to position [178, 0]
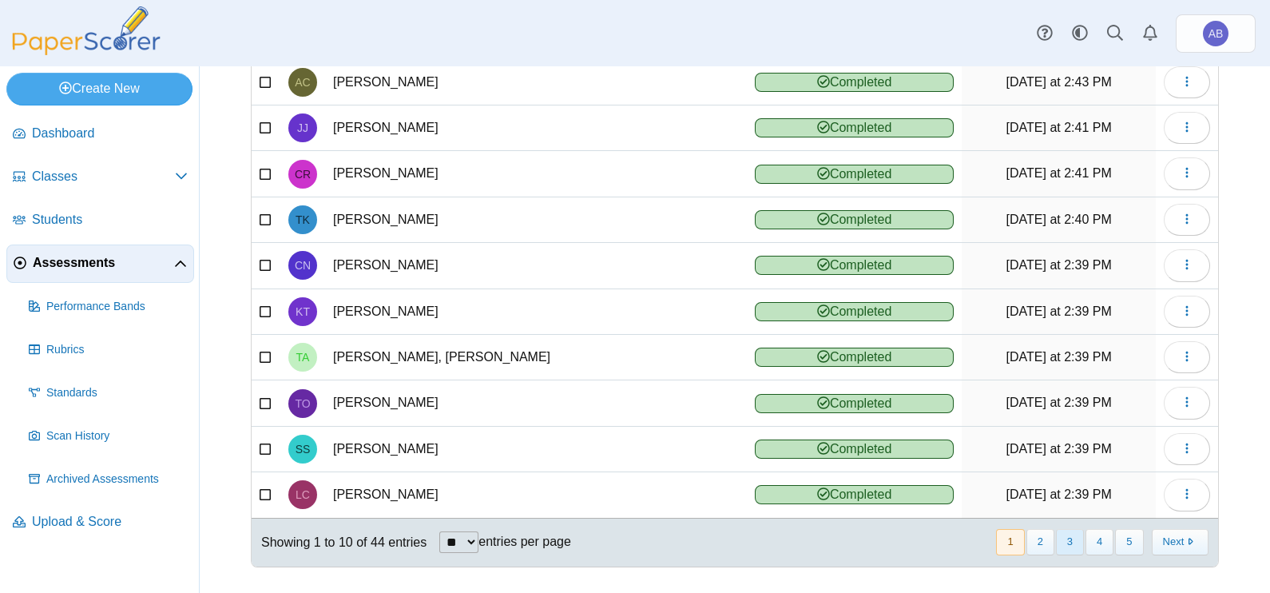
click at [1056, 530] on button "3" at bounding box center [1070, 542] width 28 height 26
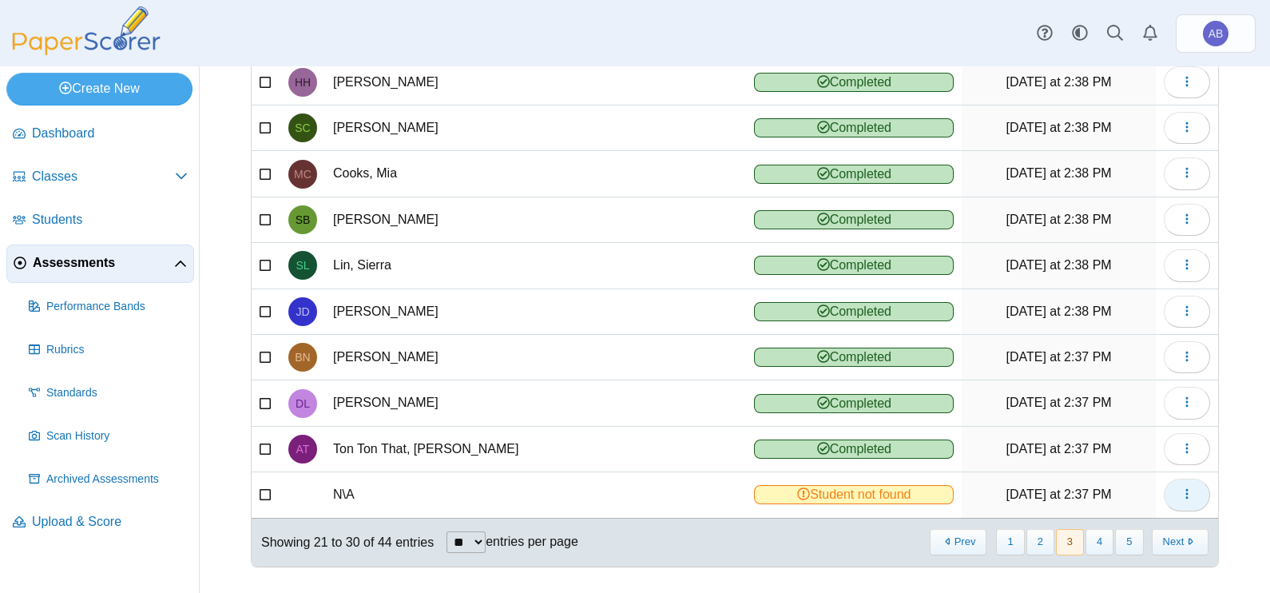
click at [1180, 487] on icon "button" at bounding box center [1186, 493] width 13 height 13
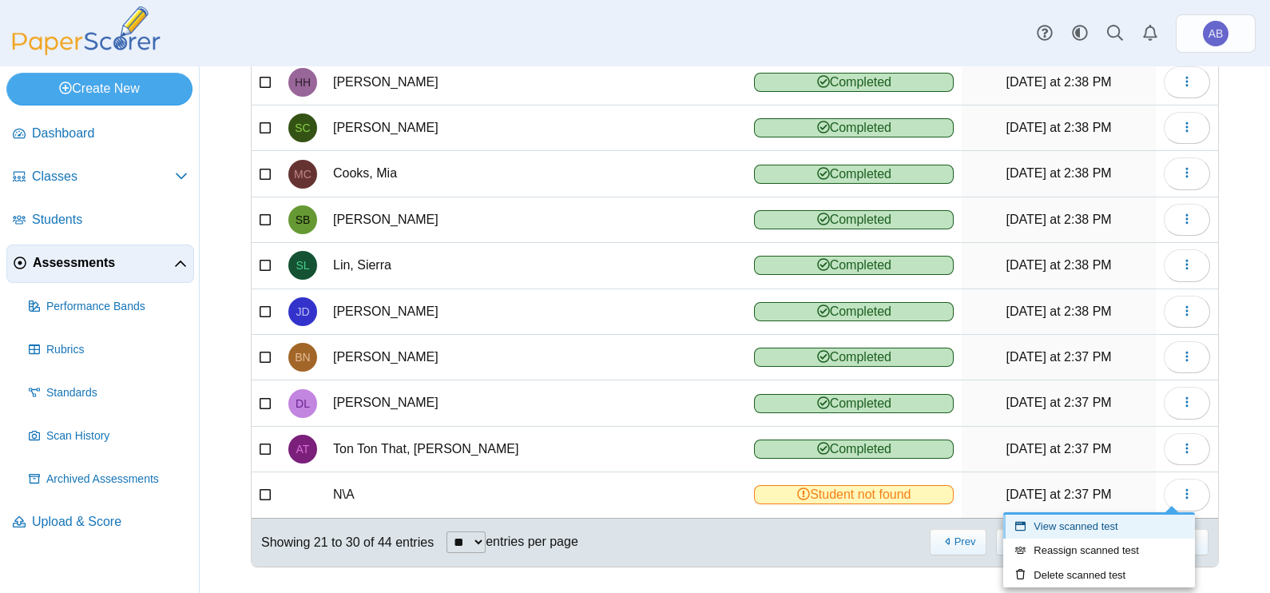
click at [1103, 518] on link "View scanned test" at bounding box center [1099, 526] width 192 height 24
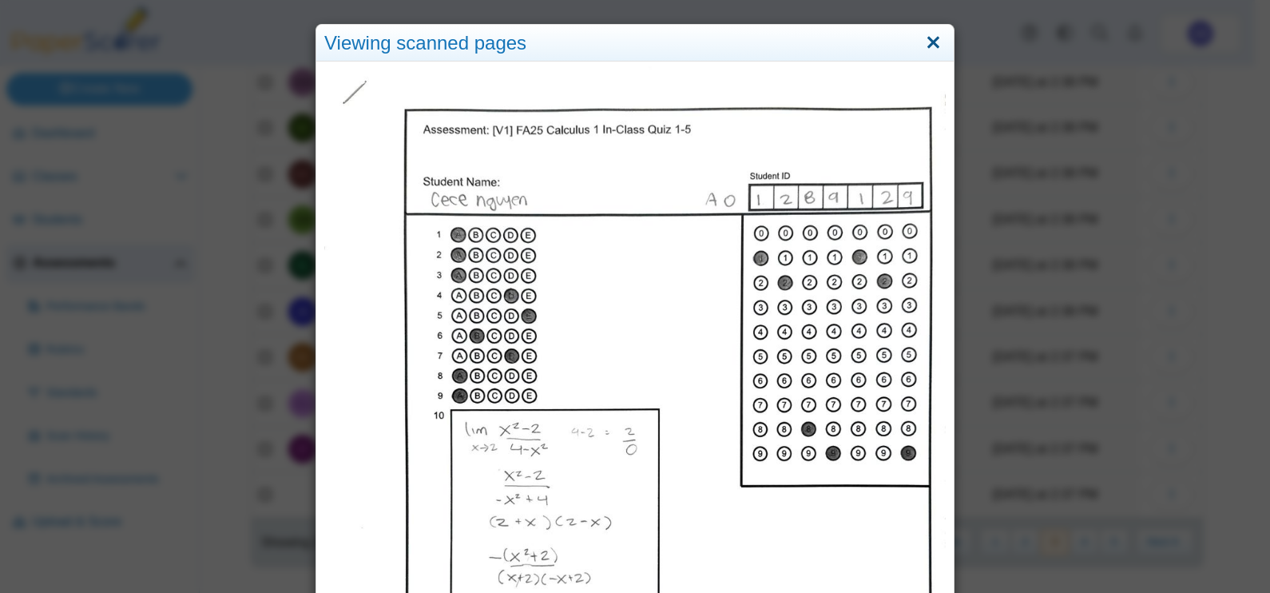
click at [922, 34] on link "Close" at bounding box center [933, 43] width 25 height 27
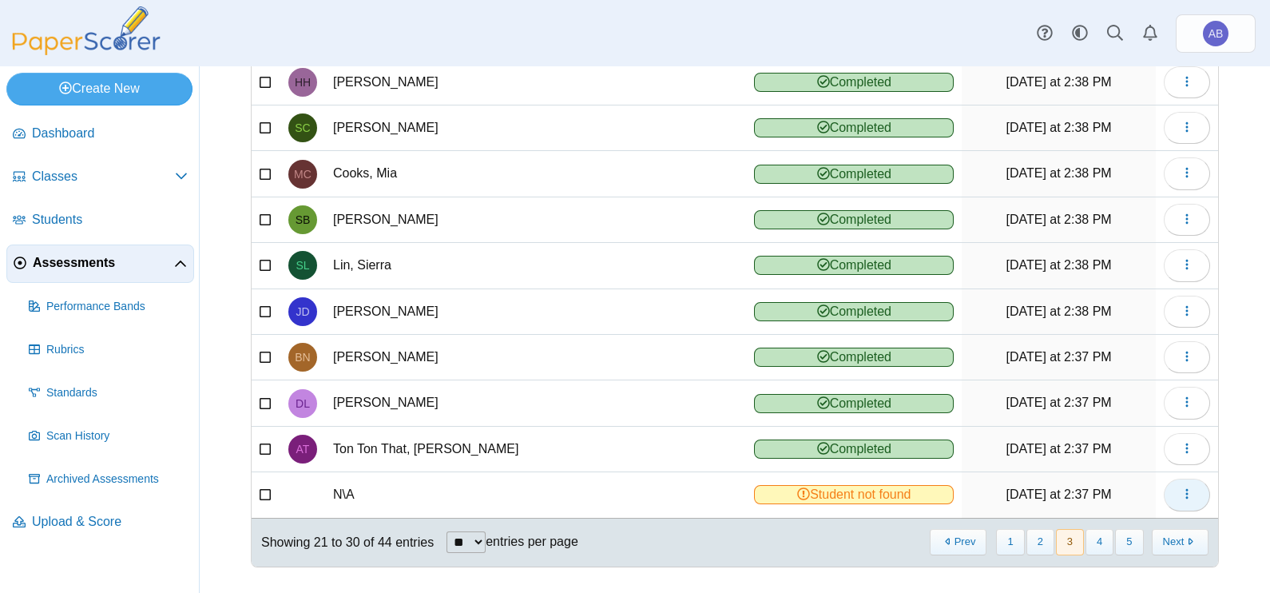
click at [1180, 487] on icon "button" at bounding box center [1186, 493] width 13 height 13
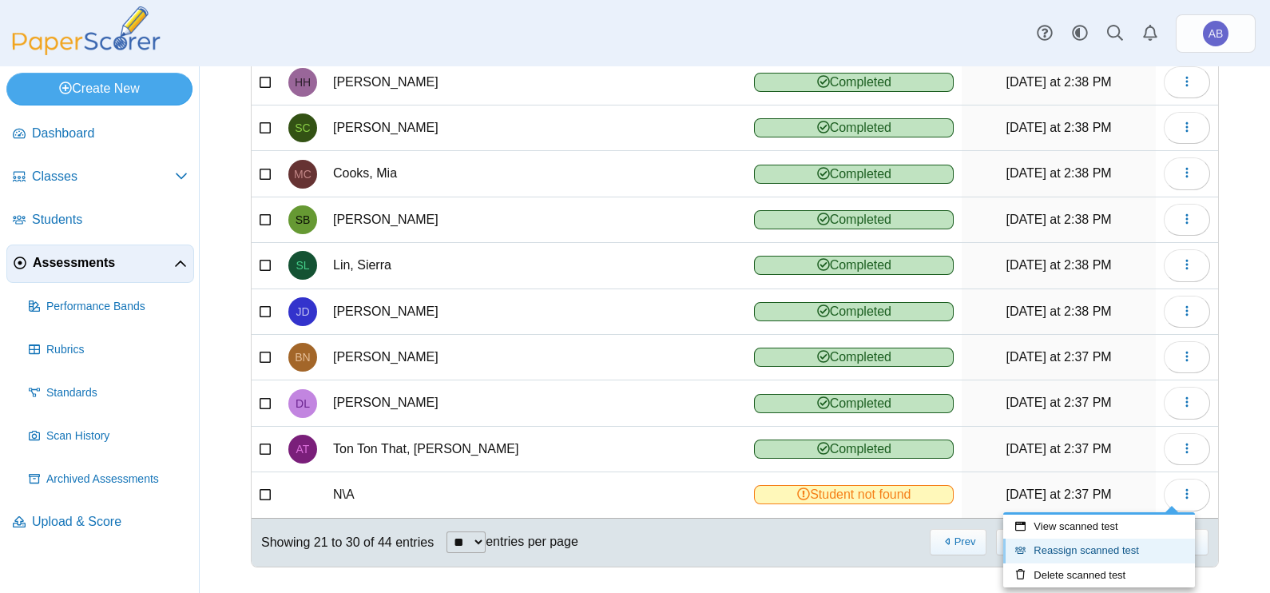
click at [1076, 551] on link "Reassign scanned test" at bounding box center [1099, 550] width 192 height 24
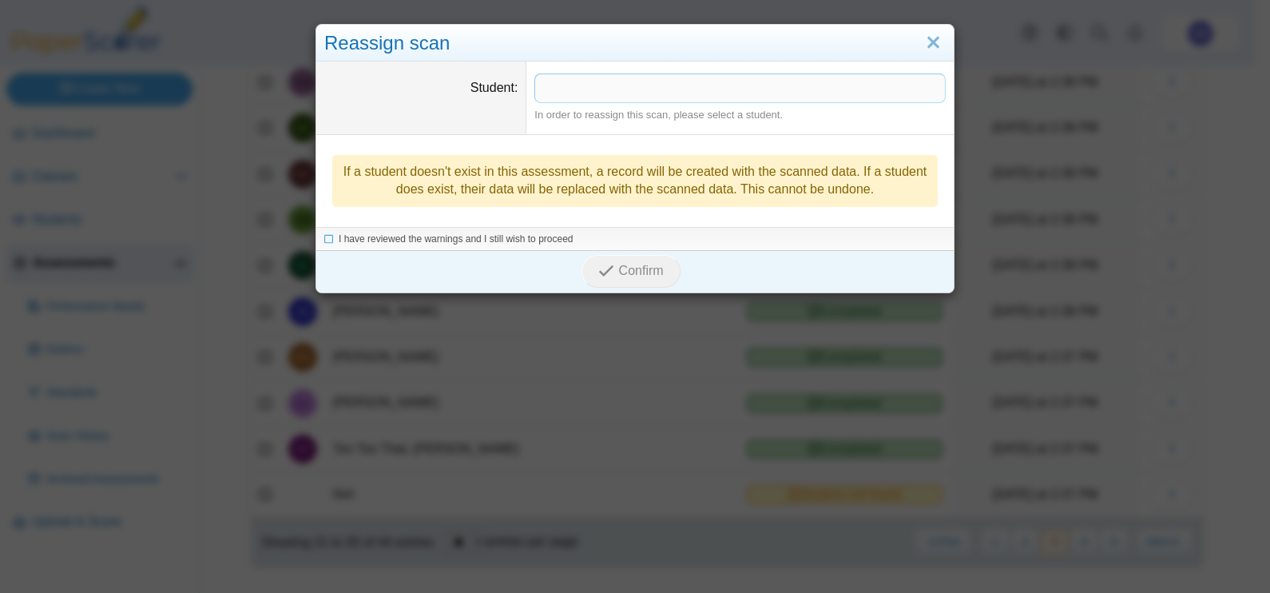
click at [726, 90] on span at bounding box center [740, 87] width 410 height 27
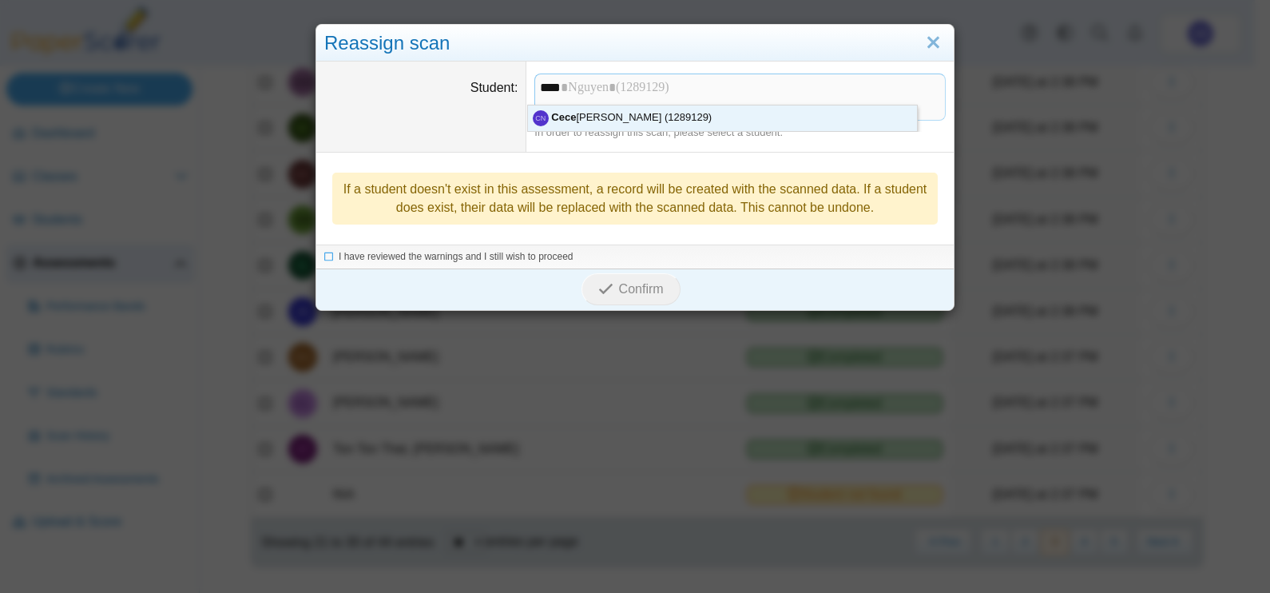
drag, startPoint x: 573, startPoint y: 116, endPoint x: 547, endPoint y: 134, distance: 31.5
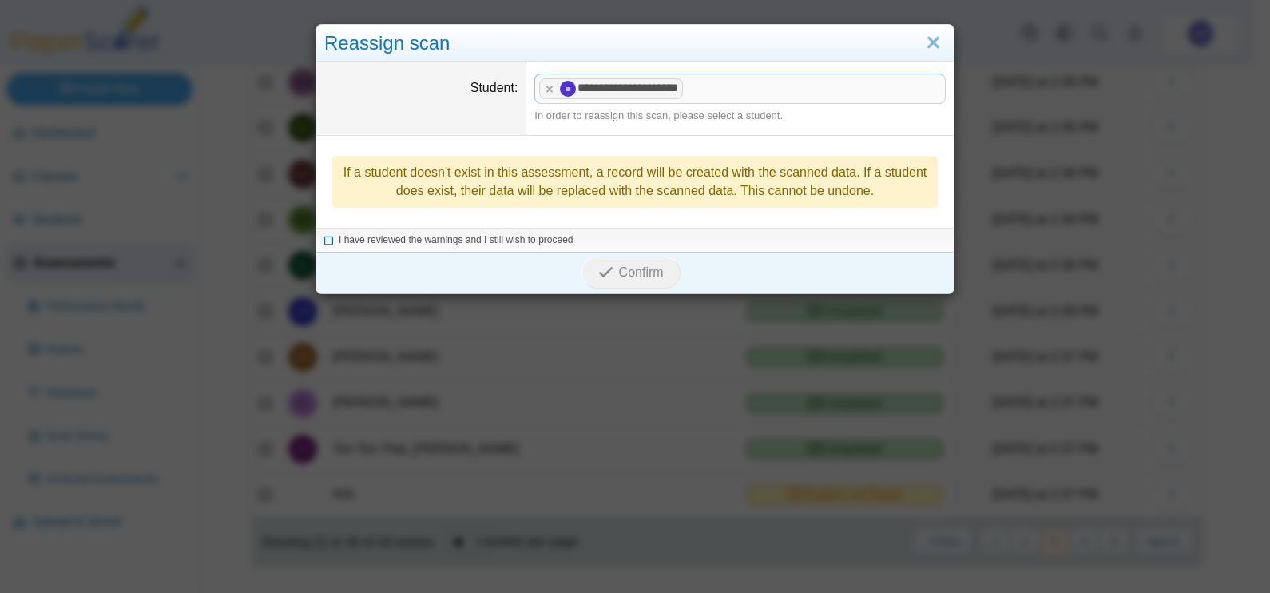
click at [489, 236] on span "I have reviewed the warnings and I still wish to proceed" at bounding box center [456, 239] width 235 height 11
click at [598, 267] on icon "submit" at bounding box center [605, 271] width 15 height 15
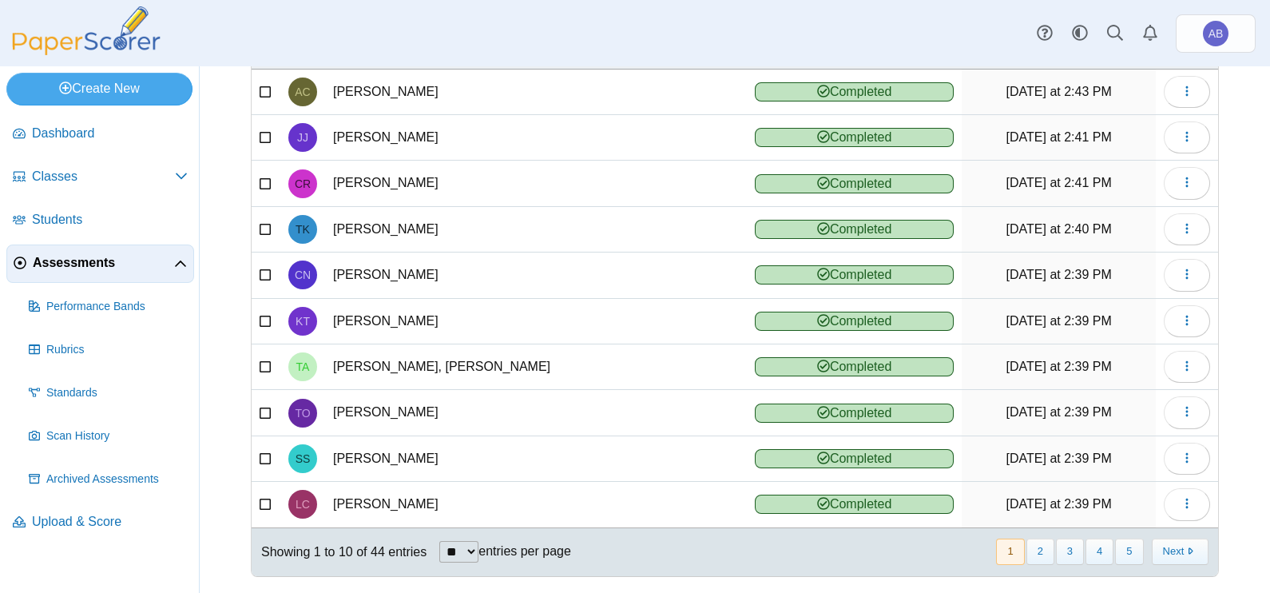
scroll to position [178, 0]
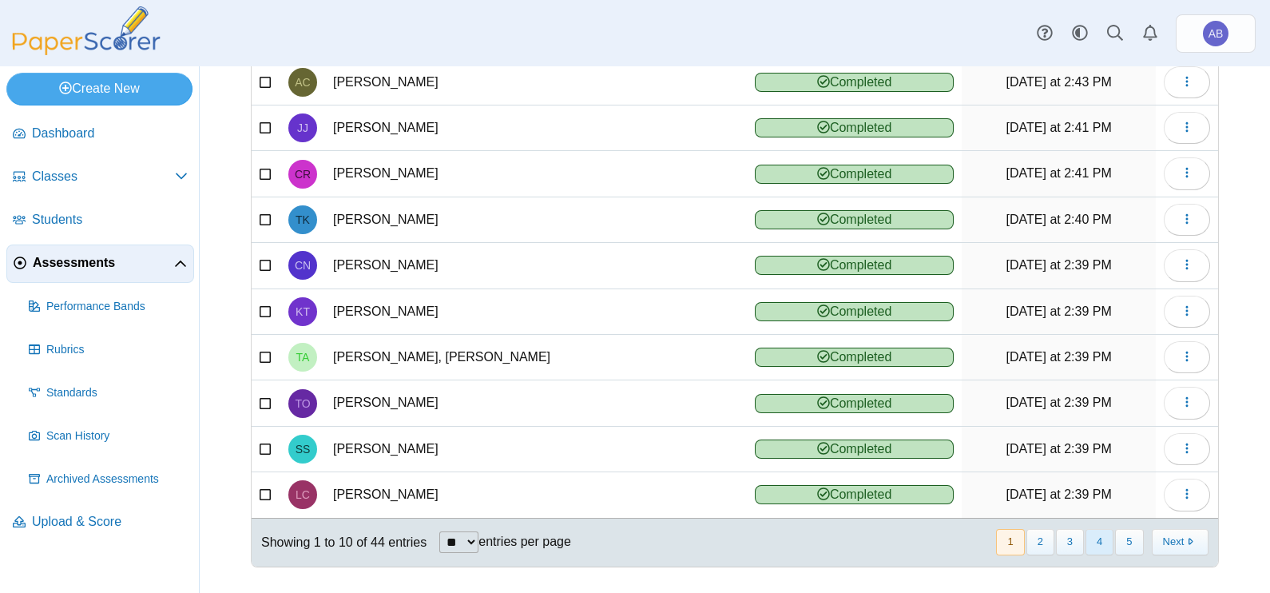
click at [1088, 536] on button "4" at bounding box center [1099, 542] width 28 height 26
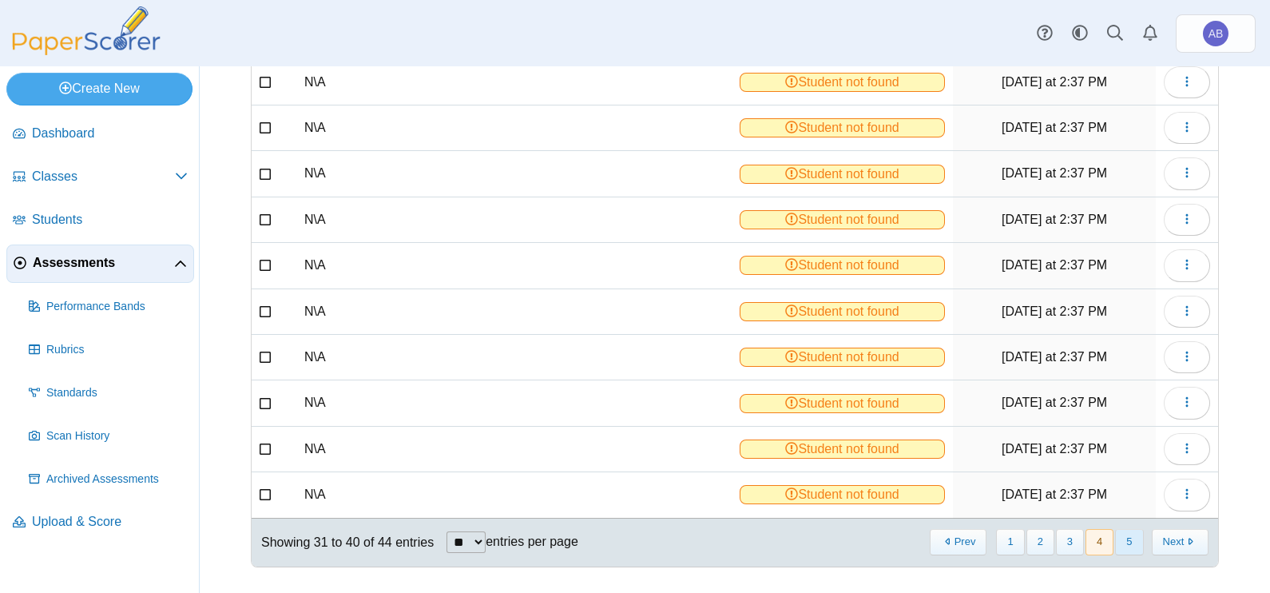
click at [1124, 537] on button "5" at bounding box center [1129, 542] width 28 height 26
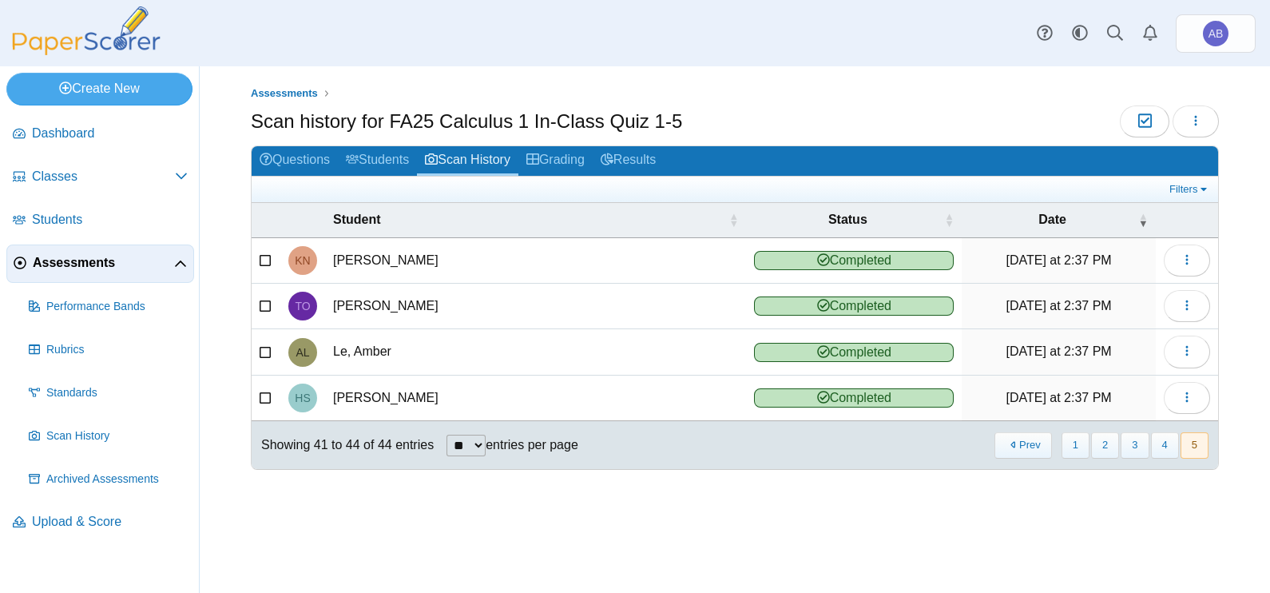
scroll to position [0, 0]
click at [1168, 439] on button "4" at bounding box center [1165, 445] width 28 height 26
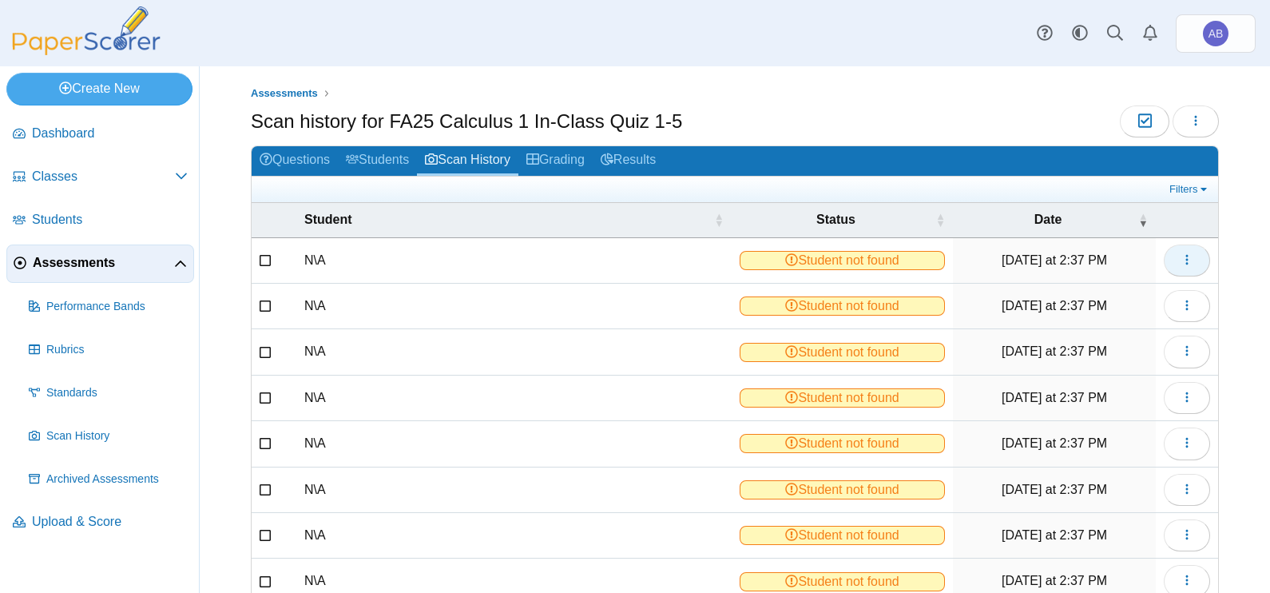
click at [1164, 256] on button "button" at bounding box center [1187, 260] width 46 height 32
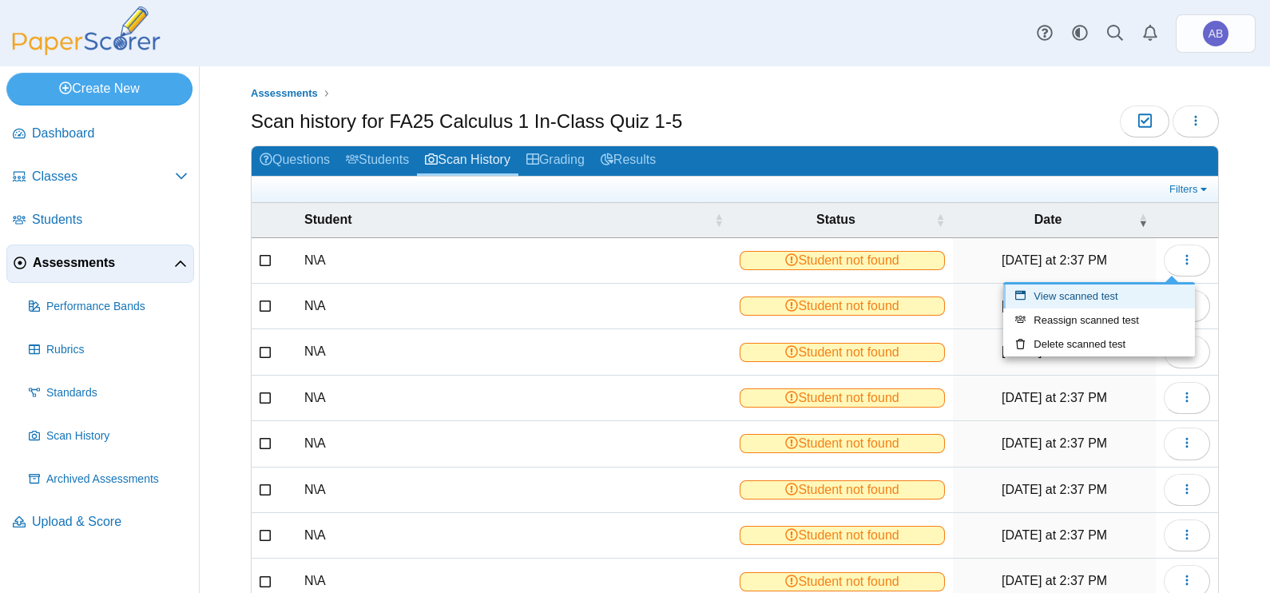
click at [1146, 293] on link "View scanned test" at bounding box center [1099, 296] width 192 height 24
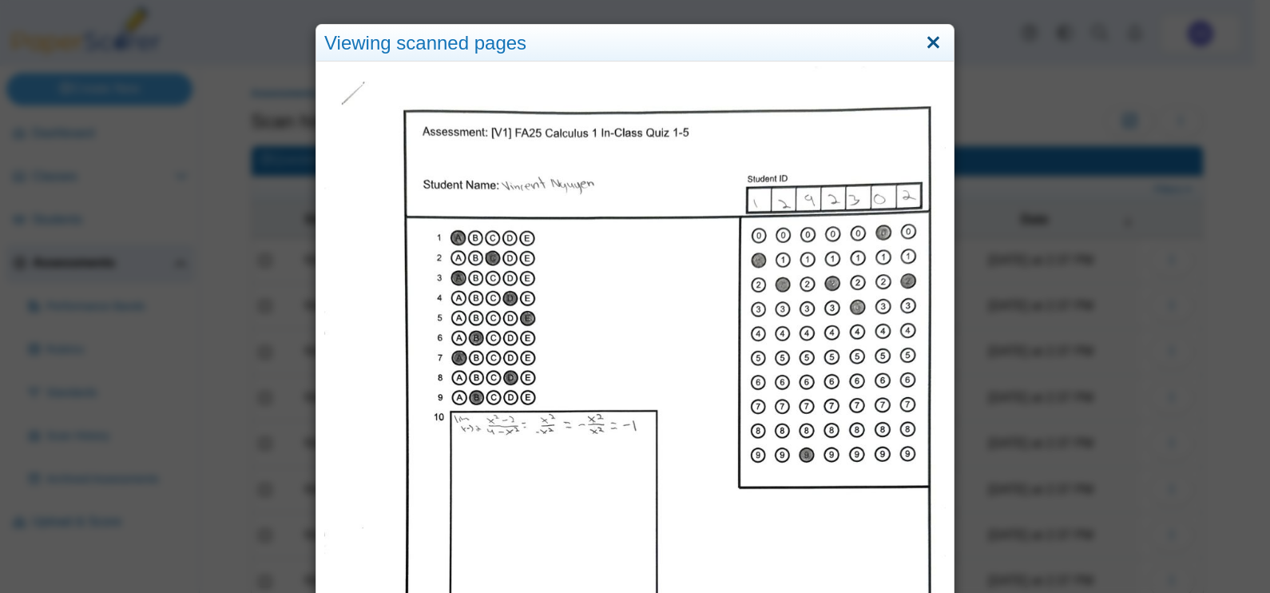
click at [930, 43] on link "Close" at bounding box center [933, 43] width 25 height 27
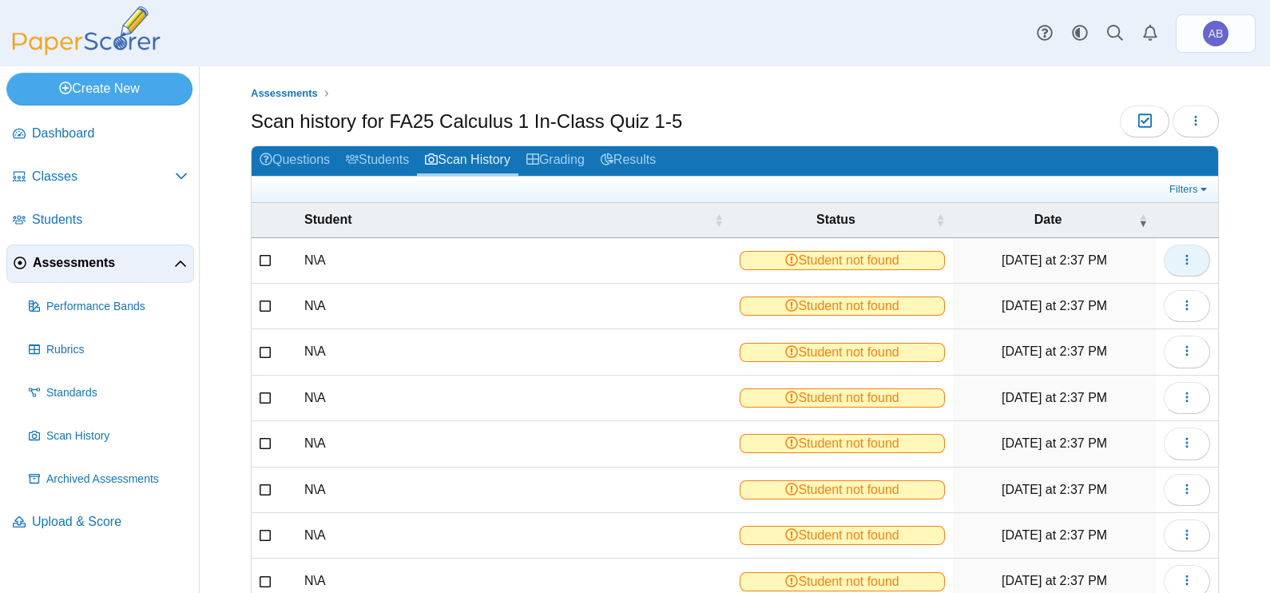
click at [1180, 264] on icon "button" at bounding box center [1186, 259] width 13 height 13
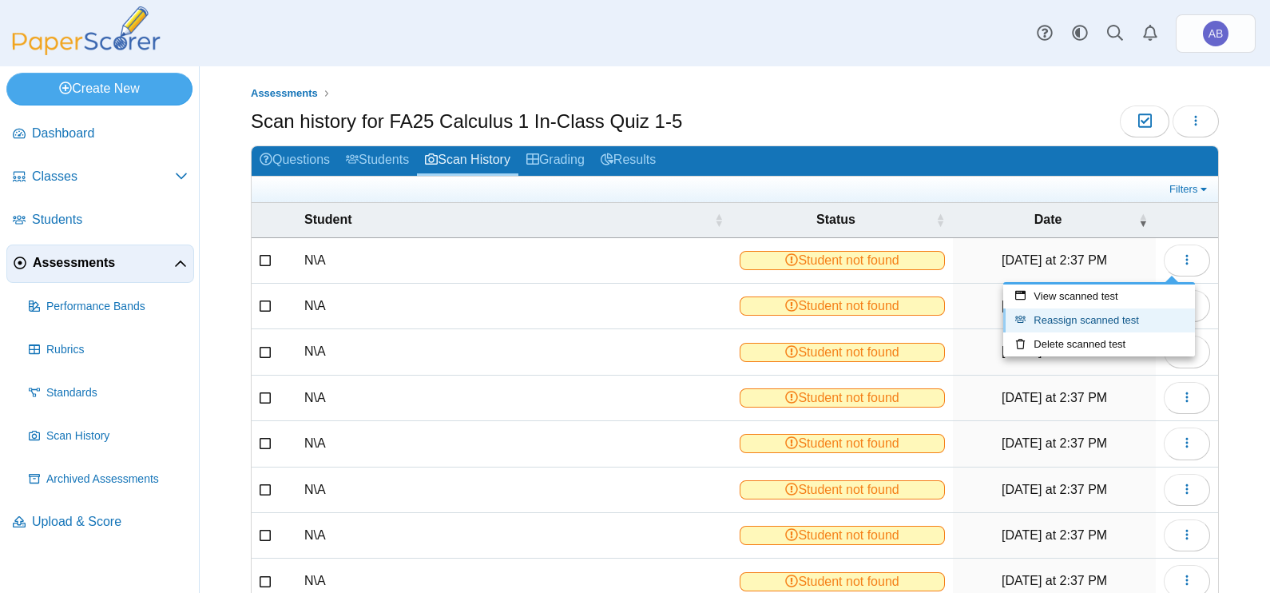
click at [1133, 319] on link "Reassign scanned test" at bounding box center [1099, 320] width 192 height 24
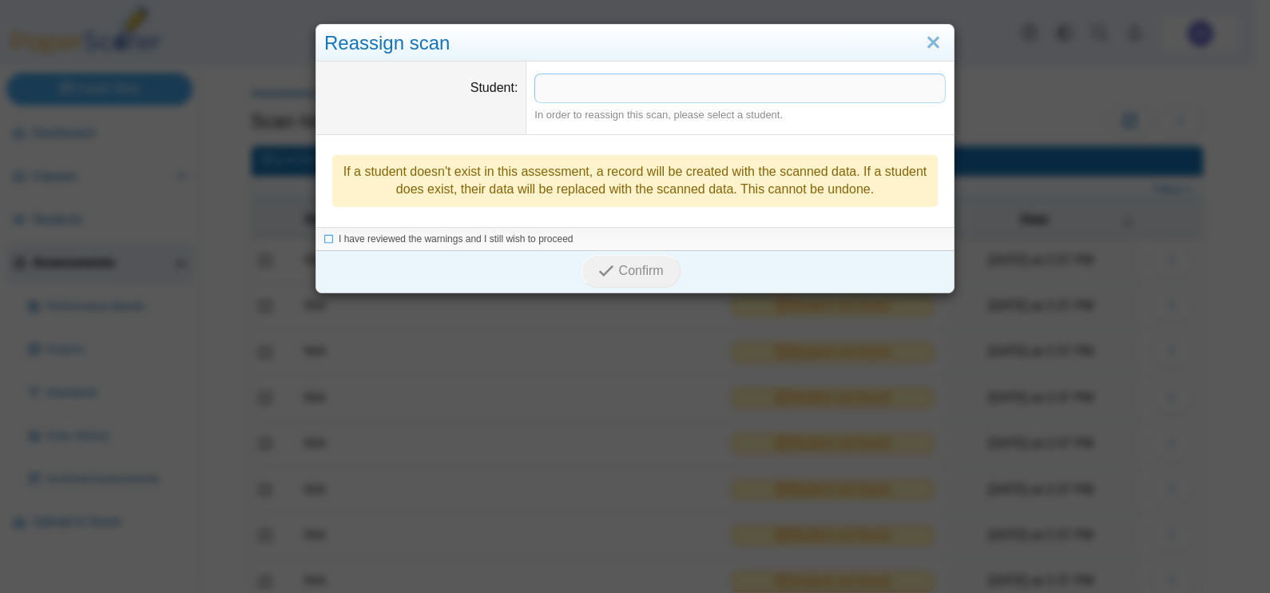
click at [751, 85] on span at bounding box center [740, 87] width 410 height 27
click at [487, 231] on div "I have reviewed the warnings and I still wish to proceed" at bounding box center [634, 240] width 637 height 24
drag, startPoint x: 493, startPoint y: 236, endPoint x: 527, endPoint y: 245, distance: 35.7
click at [495, 236] on span "I have reviewed the warnings and I still wish to proceed" at bounding box center [456, 239] width 235 height 11
click at [528, 233] on label "I have reviewed the warnings and I still wish to proceed" at bounding box center [456, 240] width 235 height 14
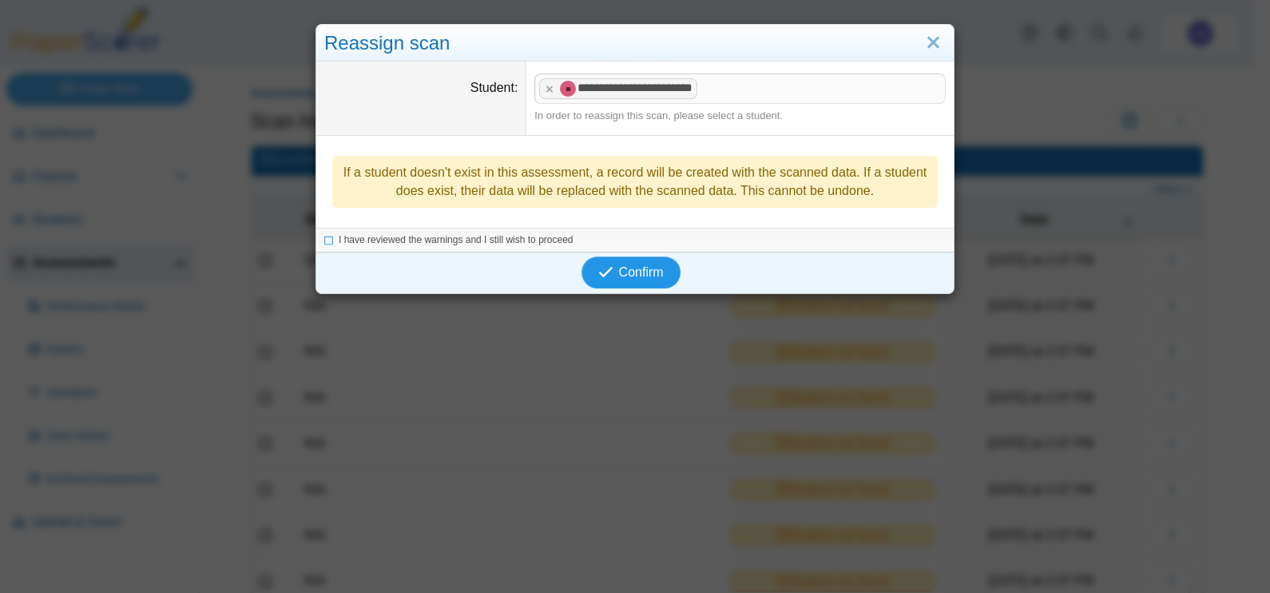
drag, startPoint x: 607, startPoint y: 268, endPoint x: 619, endPoint y: 268, distance: 12.0
click at [608, 268] on icon "submit" at bounding box center [608, 273] width 20 height 18
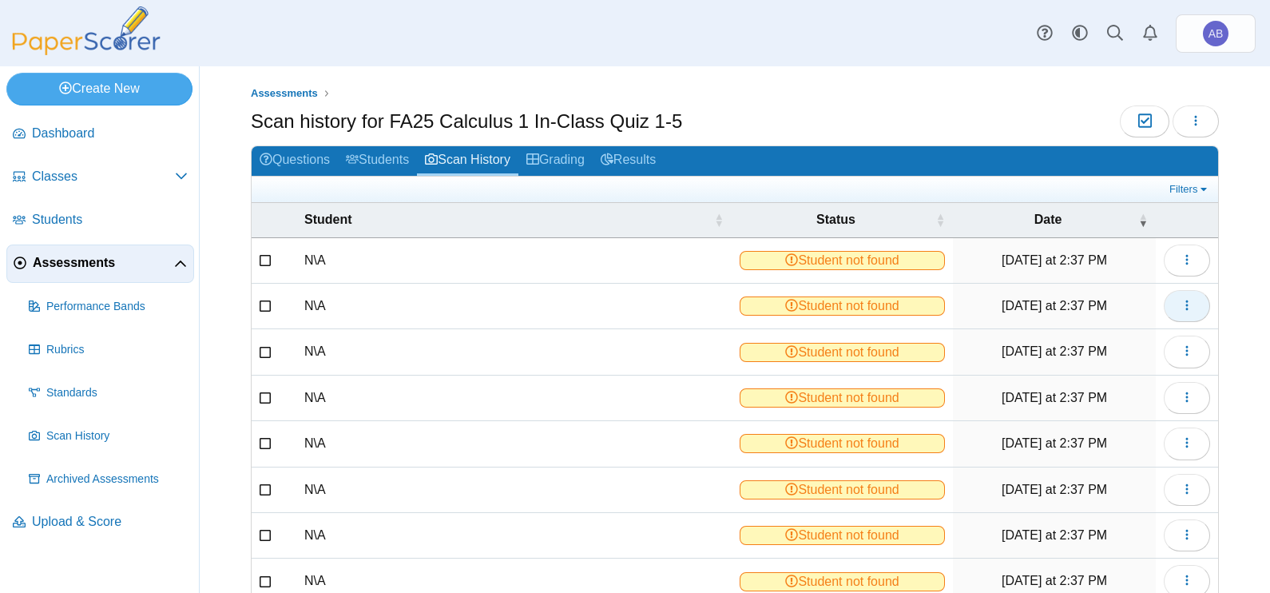
click at [1180, 307] on icon "button" at bounding box center [1186, 305] width 13 height 13
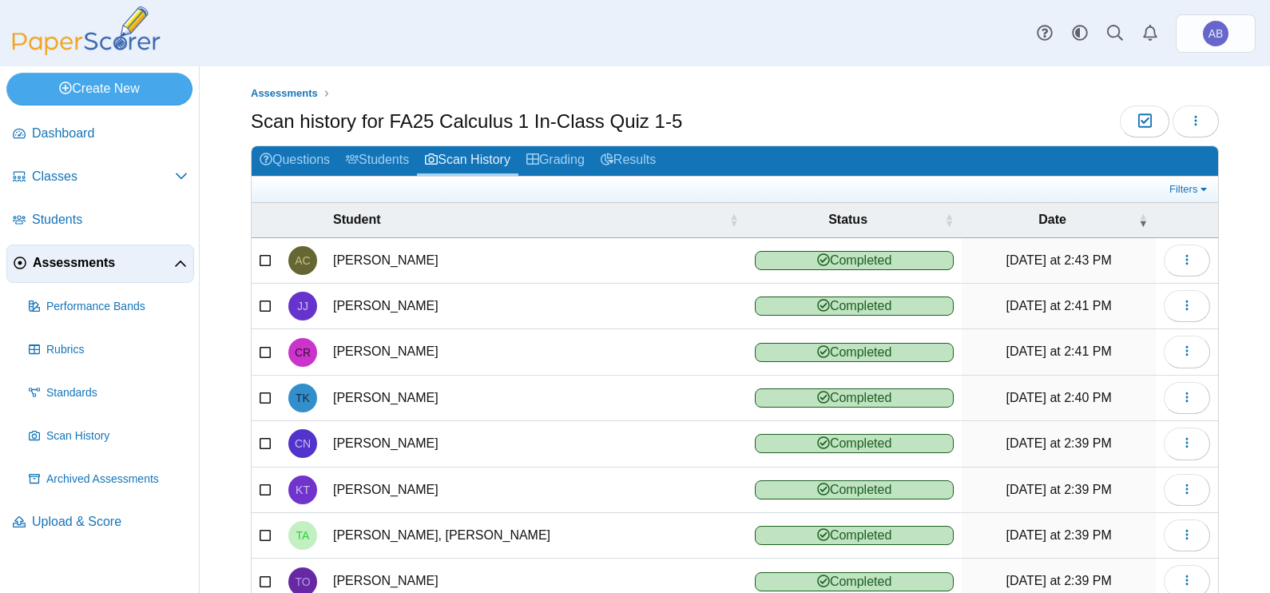
click at [1124, 335] on div "Assessments Scan history for FA25 Calculus 1 In-Class Quiz 1-5 Moderation 0 Loa…" at bounding box center [735, 329] width 1070 height 526
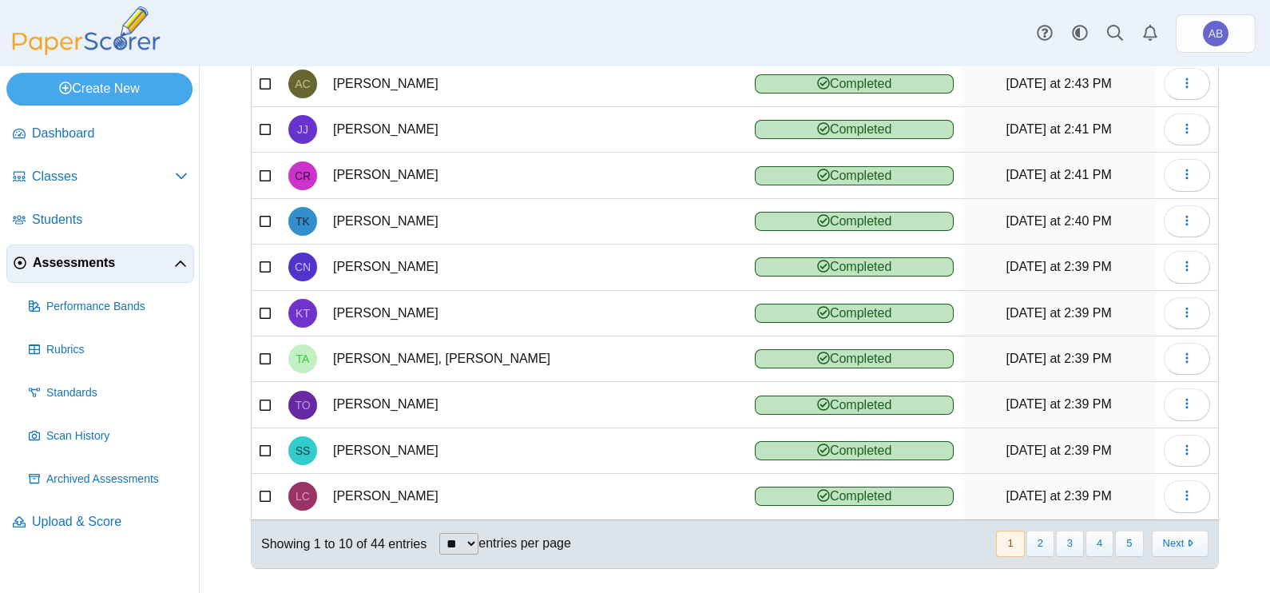
scroll to position [178, 0]
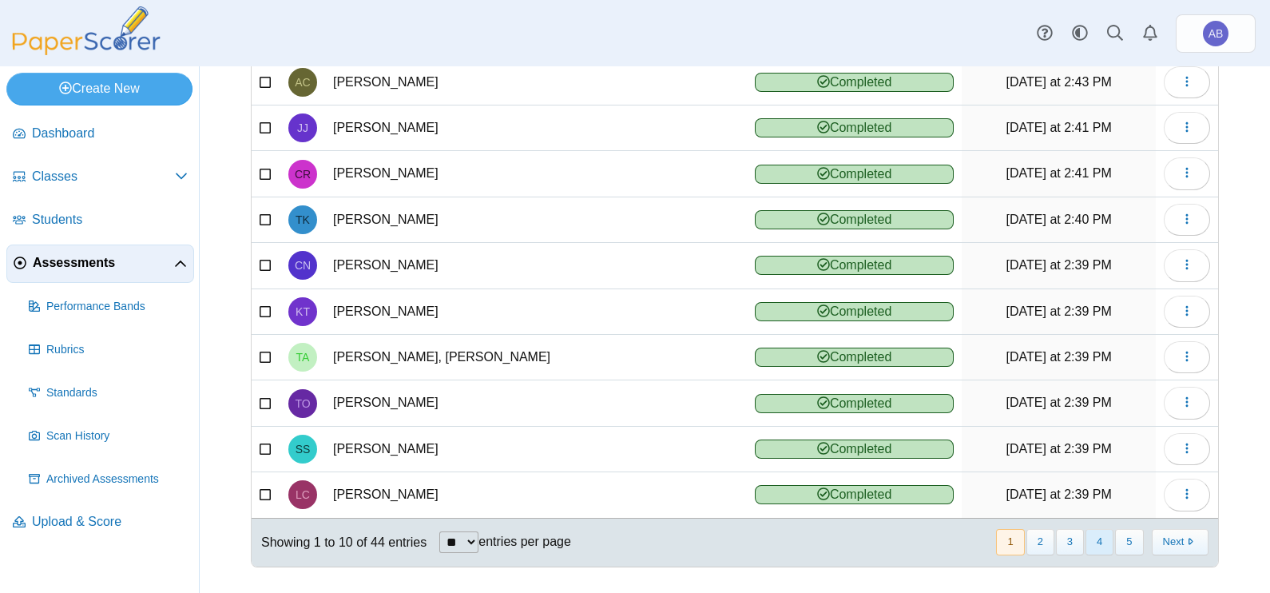
click at [1086, 540] on button "4" at bounding box center [1099, 542] width 28 height 26
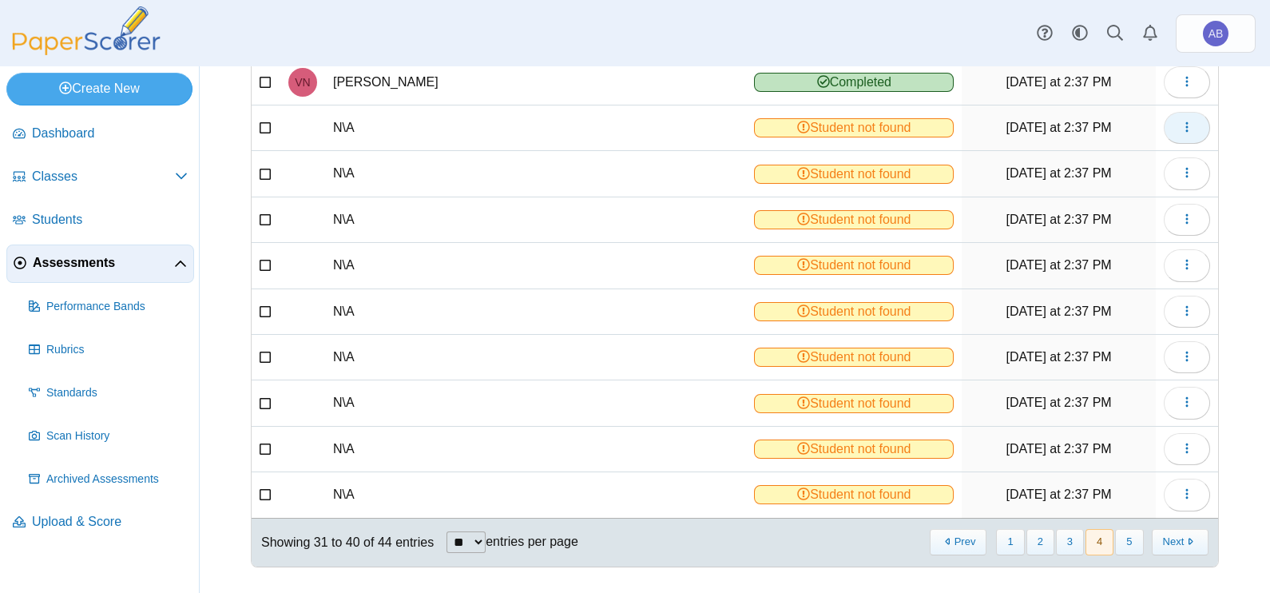
click at [1181, 126] on button "button" at bounding box center [1187, 128] width 46 height 32
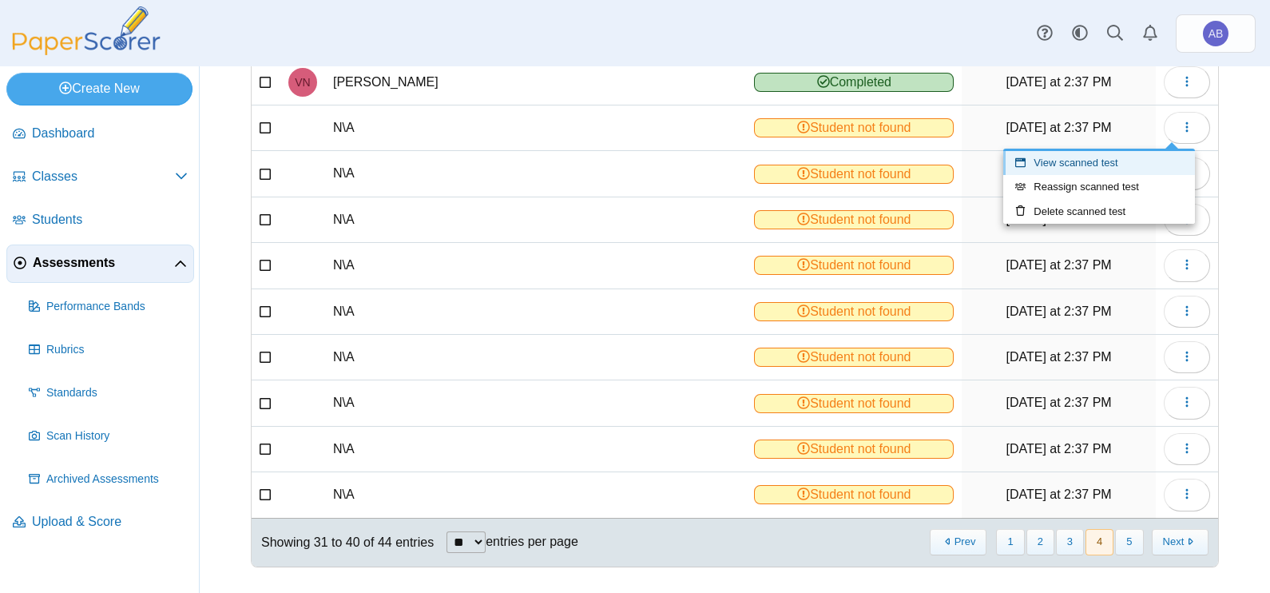
click at [1116, 167] on link "View scanned test" at bounding box center [1099, 163] width 192 height 24
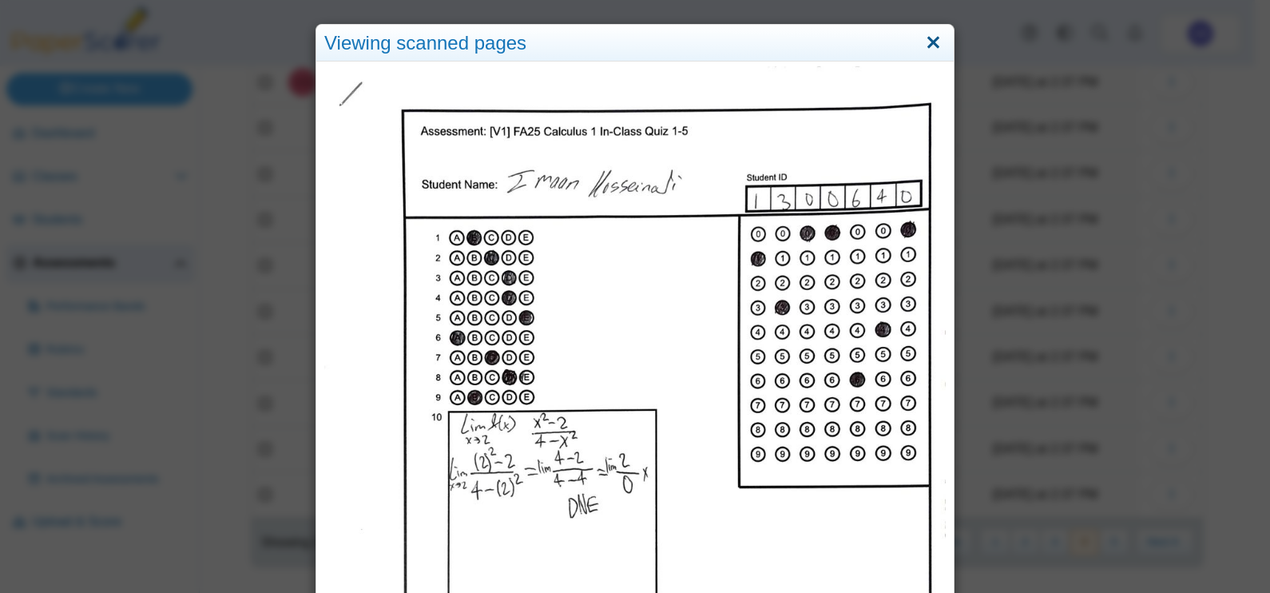
click at [923, 36] on link "Close" at bounding box center [933, 43] width 25 height 27
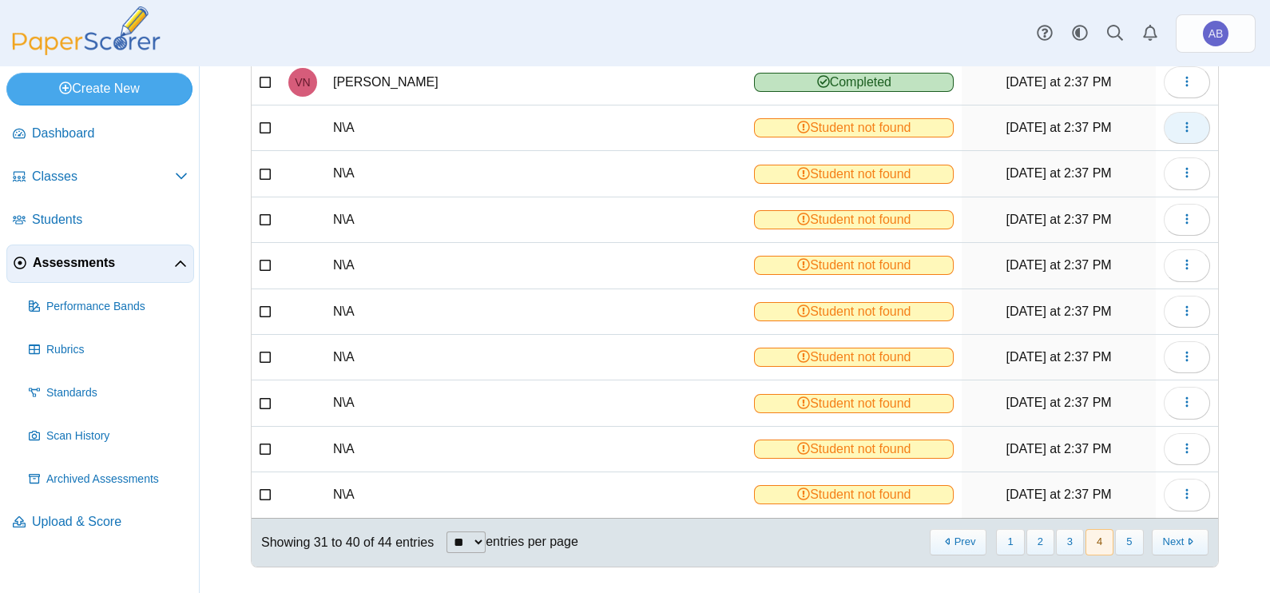
click at [1164, 127] on button "button" at bounding box center [1187, 128] width 46 height 32
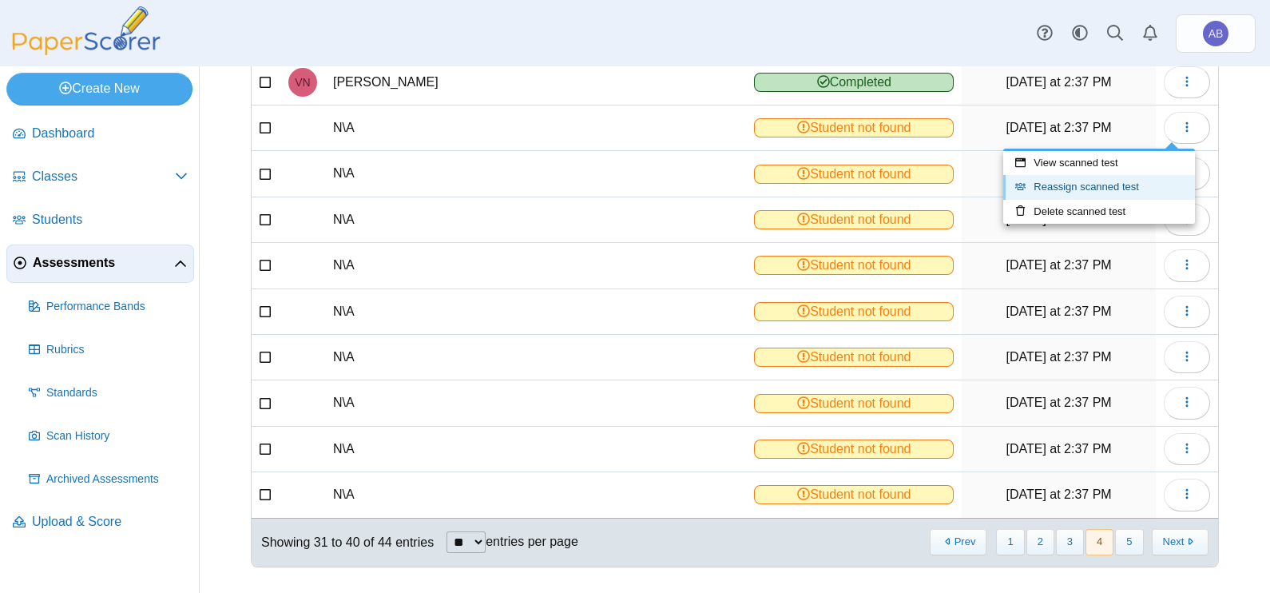
click at [1116, 189] on link "Reassign scanned test" at bounding box center [1099, 187] width 192 height 24
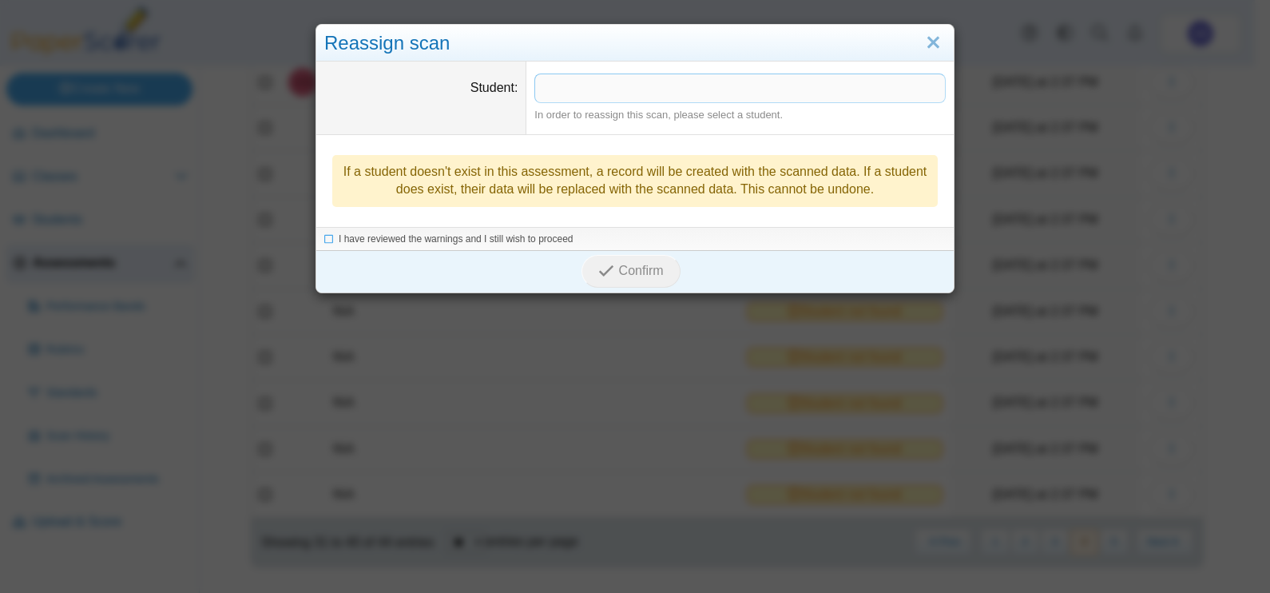
click at [763, 90] on span at bounding box center [740, 87] width 410 height 27
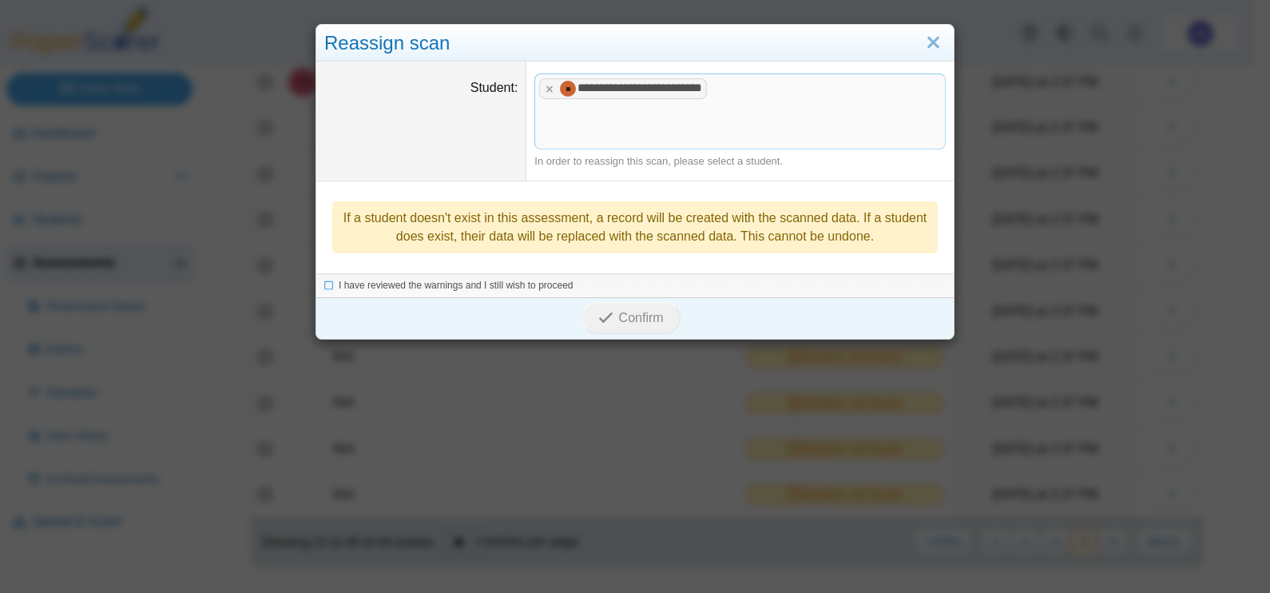
drag, startPoint x: 619, startPoint y: 121, endPoint x: 565, endPoint y: 163, distance: 68.8
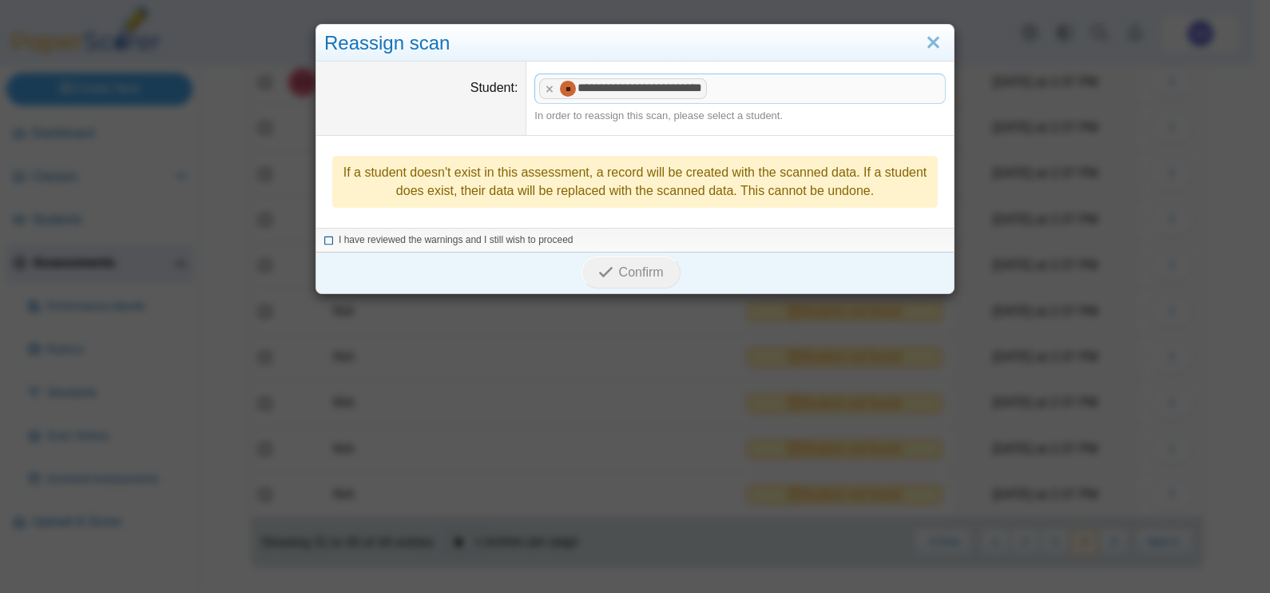
click at [521, 235] on span "I have reviewed the warnings and I still wish to proceed" at bounding box center [456, 239] width 235 height 11
click at [626, 262] on button "Confirm" at bounding box center [630, 272] width 98 height 32
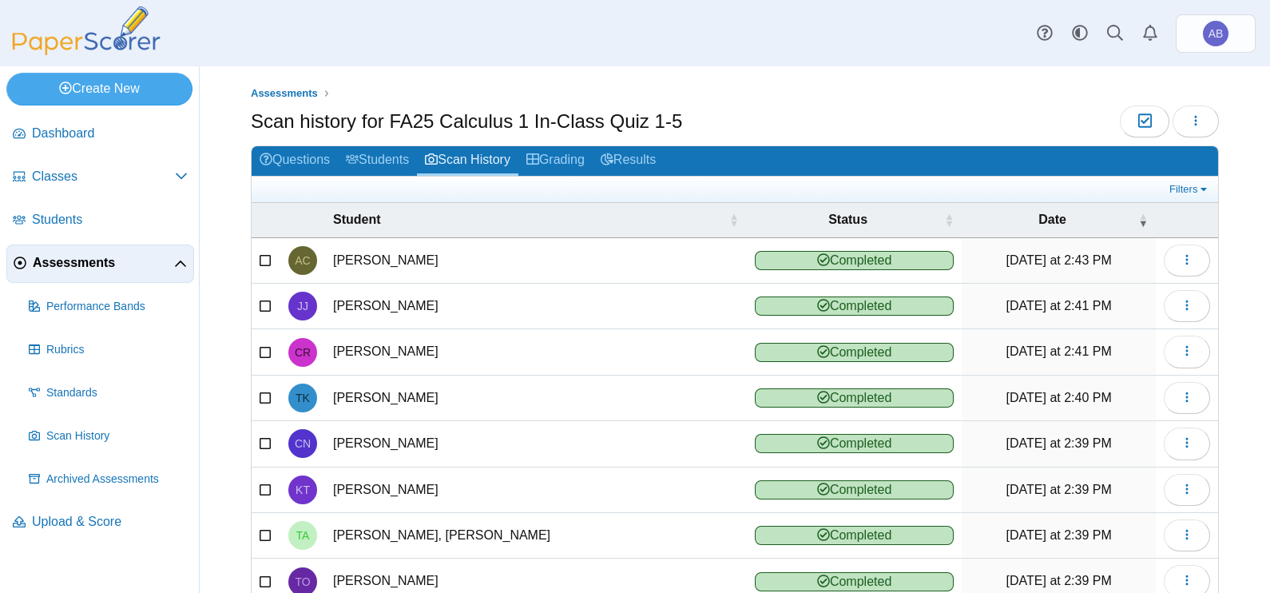
scroll to position [178, 0]
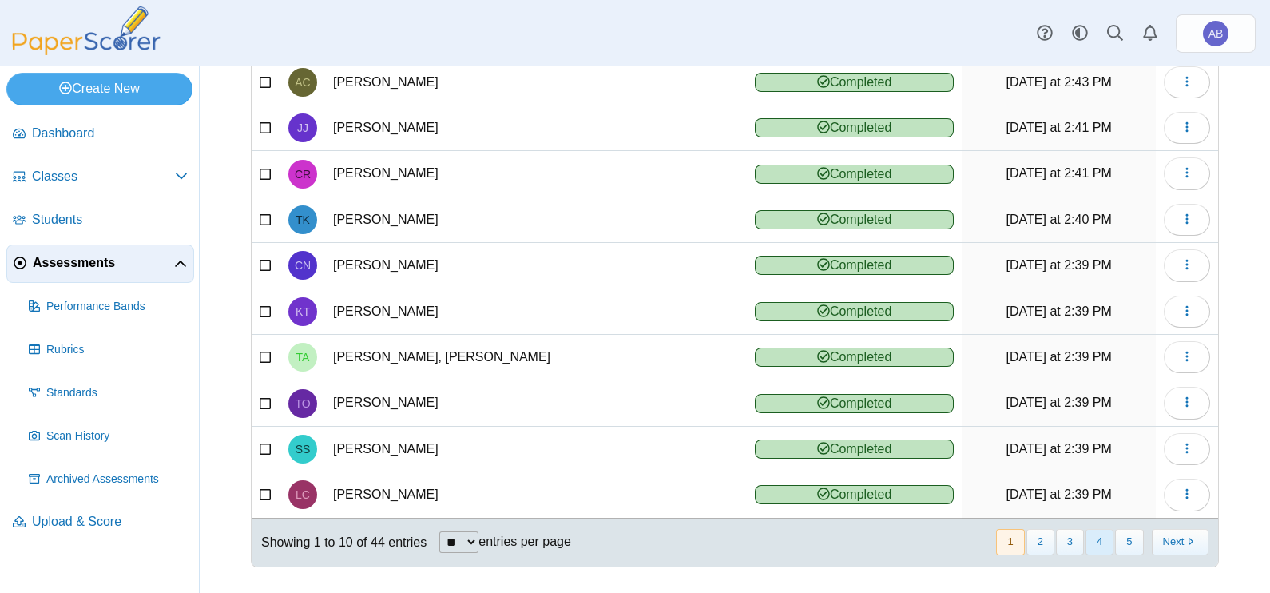
click at [1088, 533] on button "4" at bounding box center [1099, 542] width 28 height 26
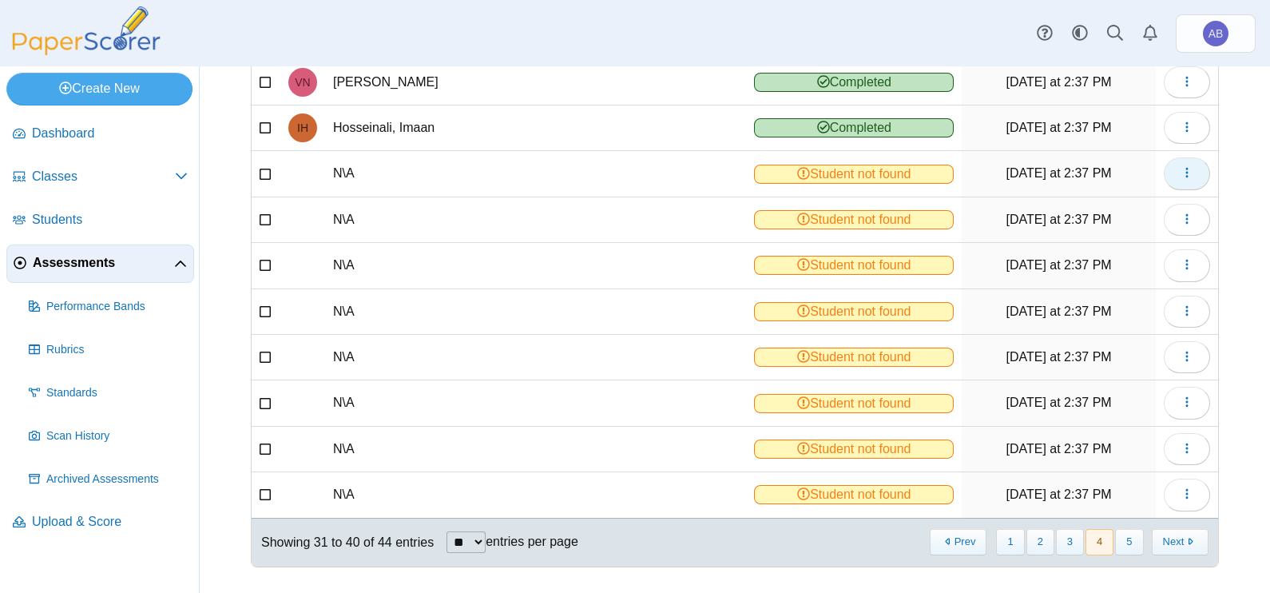
click at [1180, 172] on button "button" at bounding box center [1187, 173] width 46 height 32
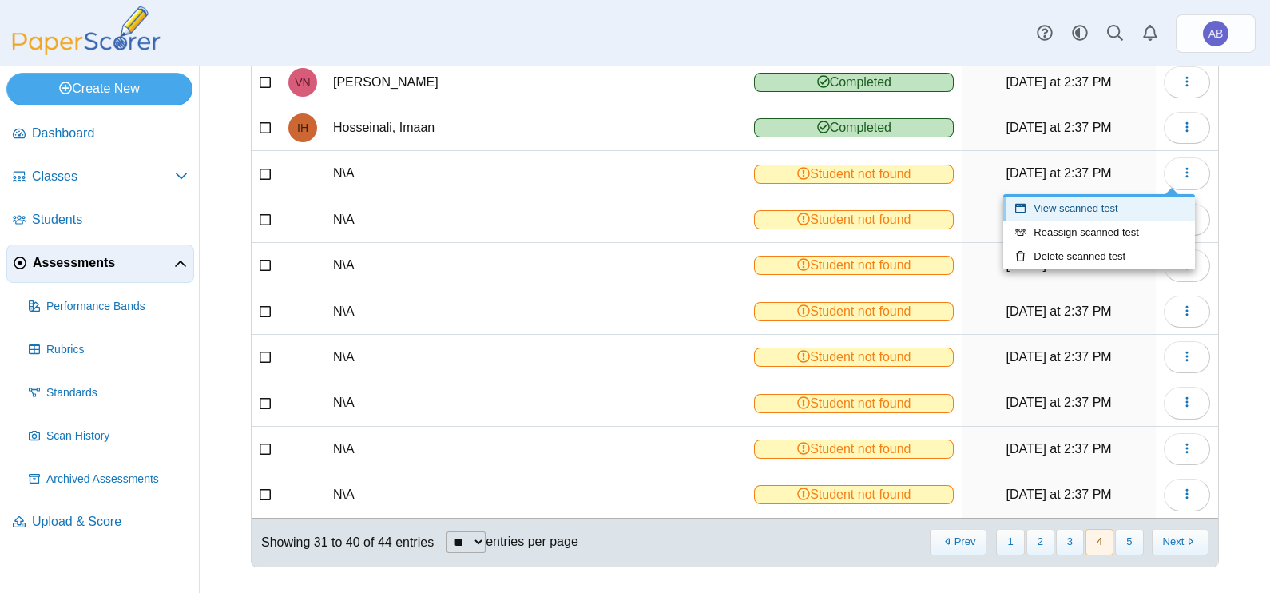
click at [1132, 209] on link "View scanned test" at bounding box center [1099, 208] width 192 height 24
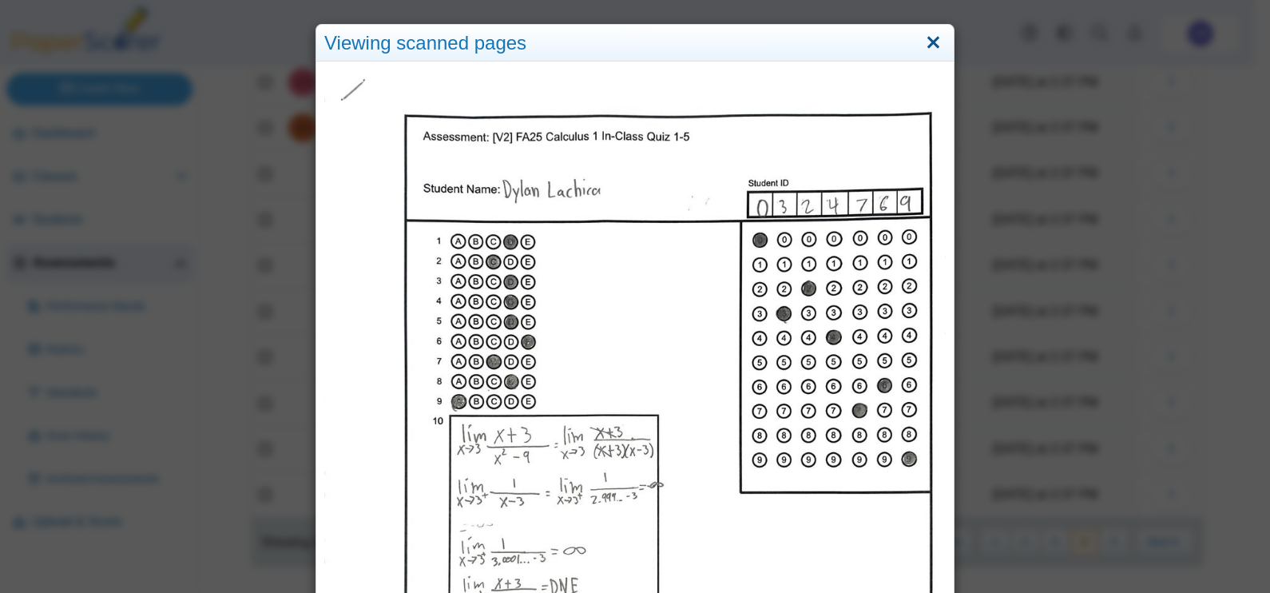
click at [924, 43] on link "Close" at bounding box center [933, 43] width 25 height 27
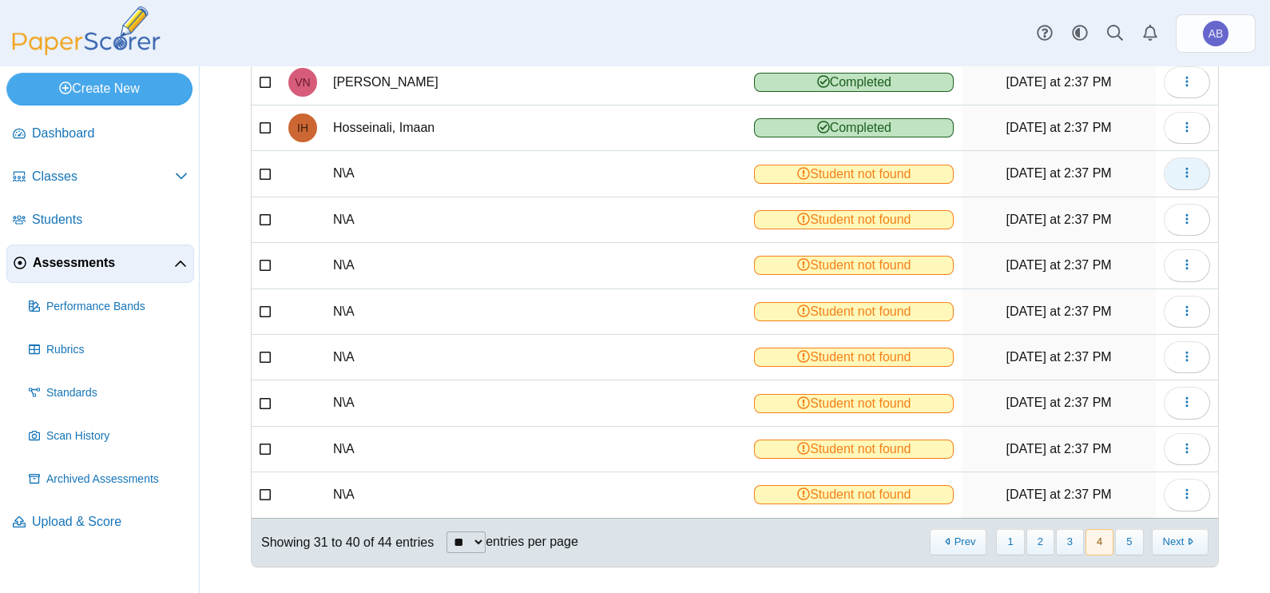
click at [1179, 164] on button "button" at bounding box center [1187, 173] width 46 height 32
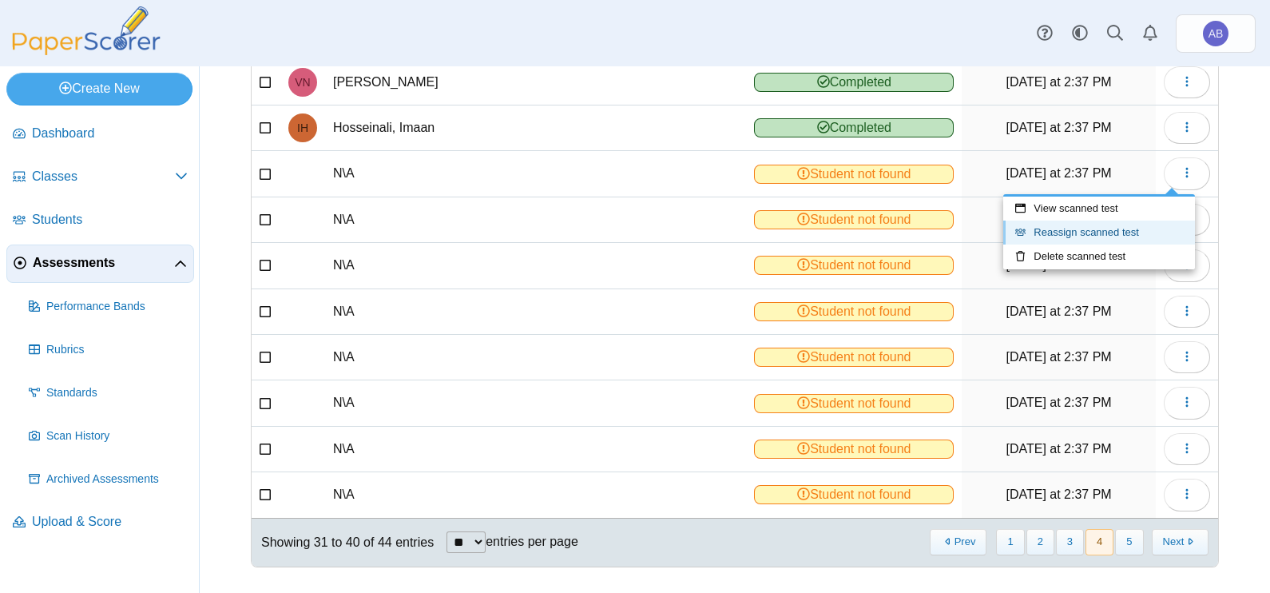
click at [1082, 228] on link "Reassign scanned test" at bounding box center [1099, 232] width 192 height 24
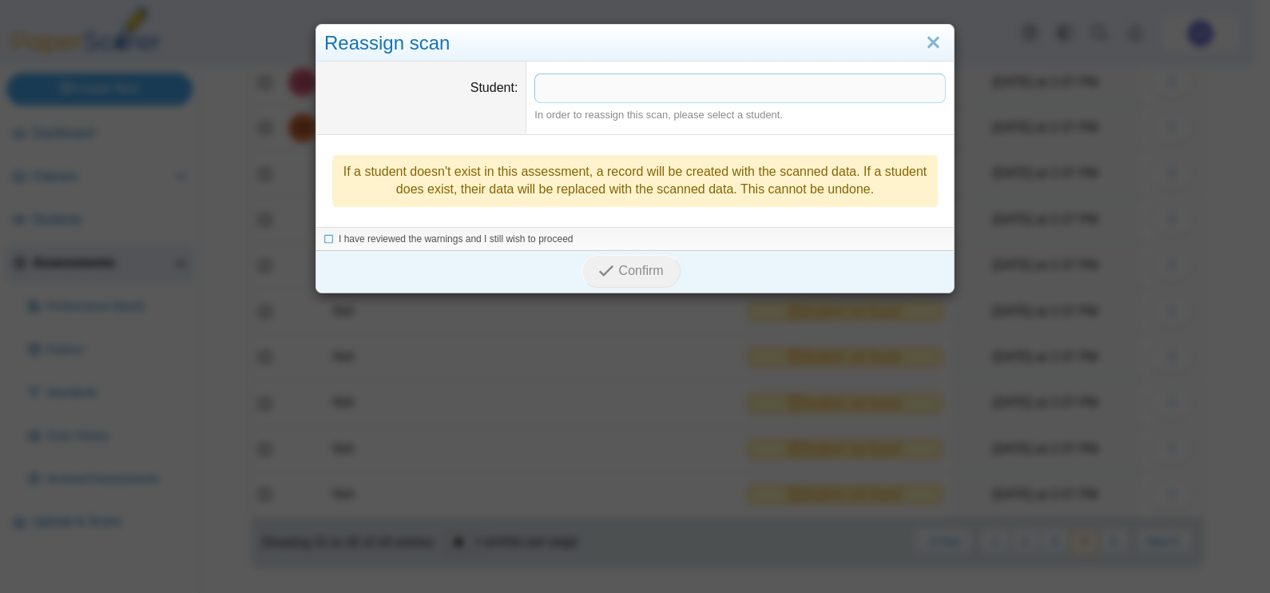
click at [649, 77] on span at bounding box center [740, 87] width 410 height 27
click at [510, 239] on span "I have reviewed the warnings and I still wish to proceed" at bounding box center [456, 239] width 235 height 11
click at [632, 267] on span "Confirm" at bounding box center [641, 272] width 45 height 14
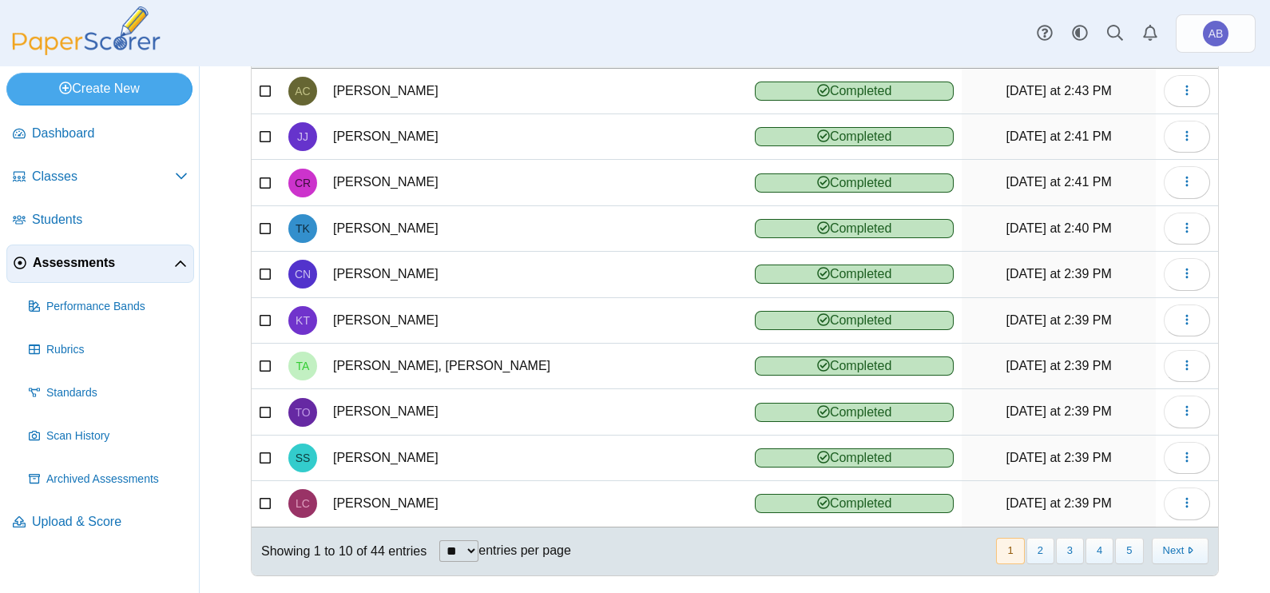
scroll to position [178, 0]
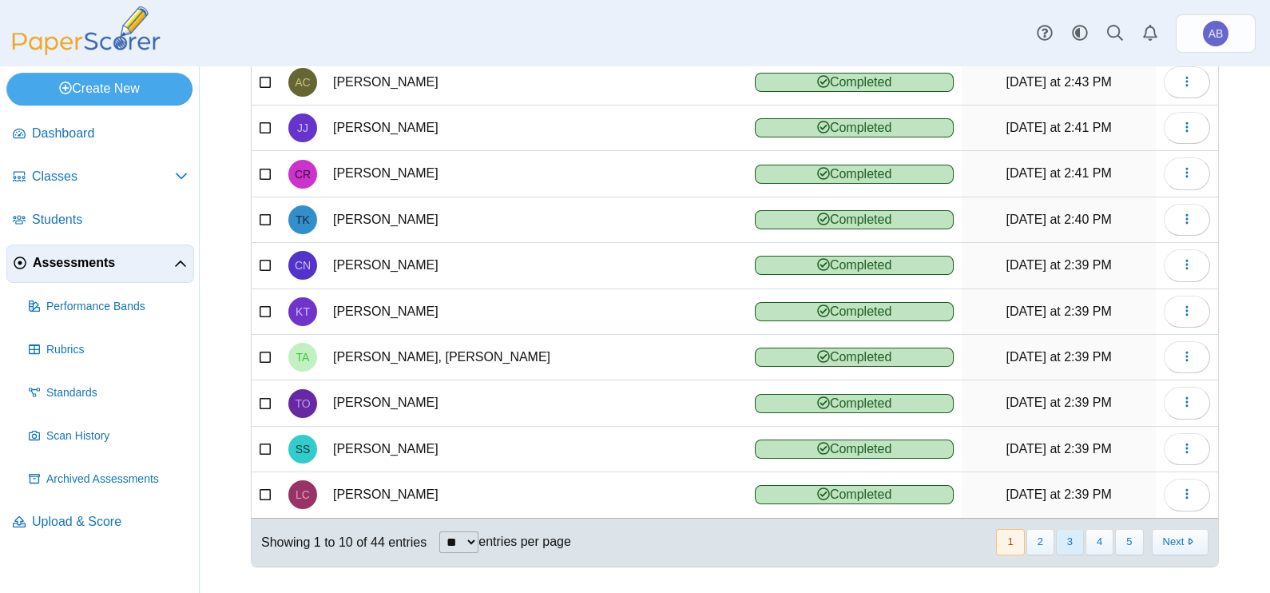
click at [1068, 541] on button "3" at bounding box center [1070, 542] width 28 height 26
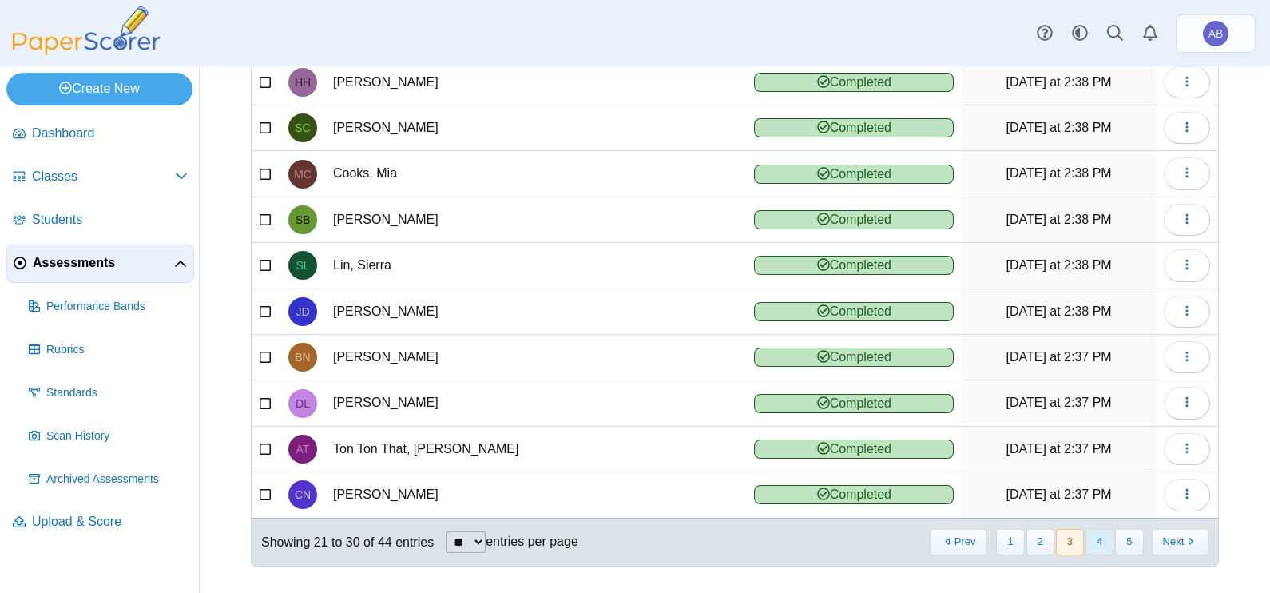
click at [1088, 535] on button "4" at bounding box center [1099, 542] width 28 height 26
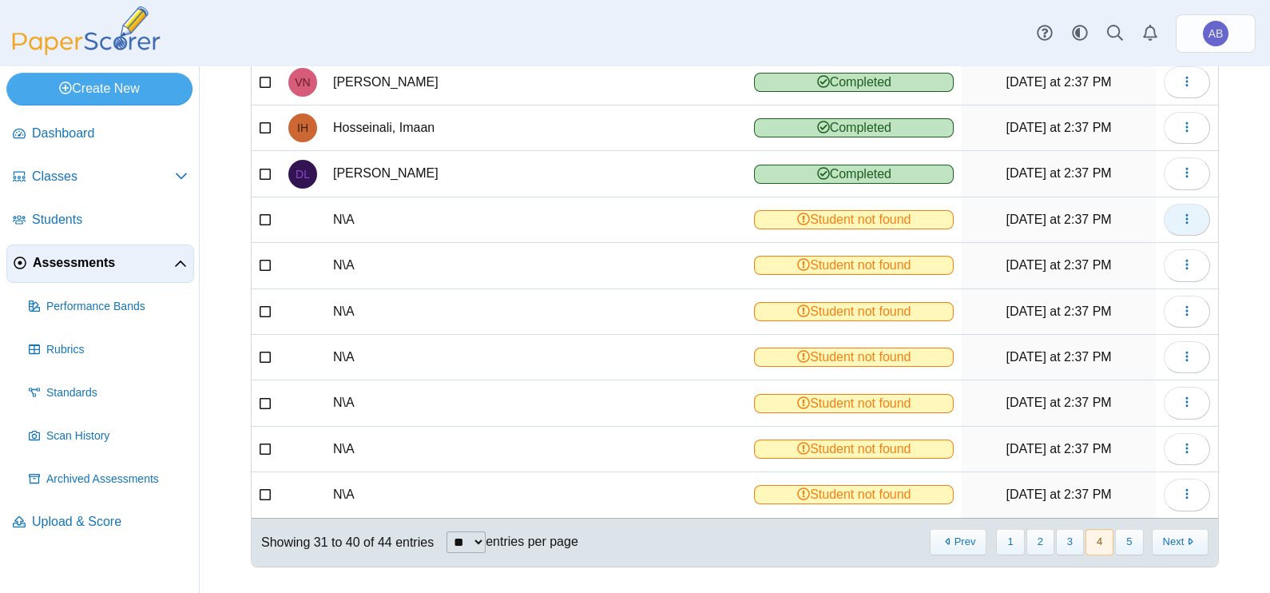
click at [1179, 220] on button "button" at bounding box center [1187, 220] width 46 height 32
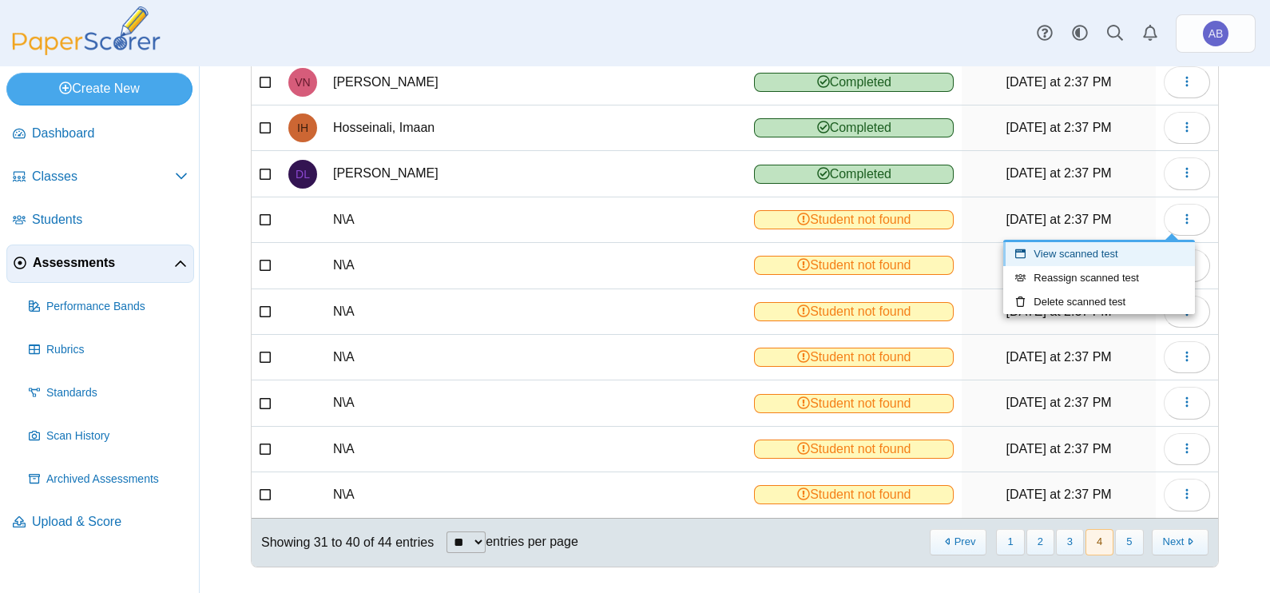
click at [1122, 252] on link "View scanned test" at bounding box center [1099, 254] width 192 height 24
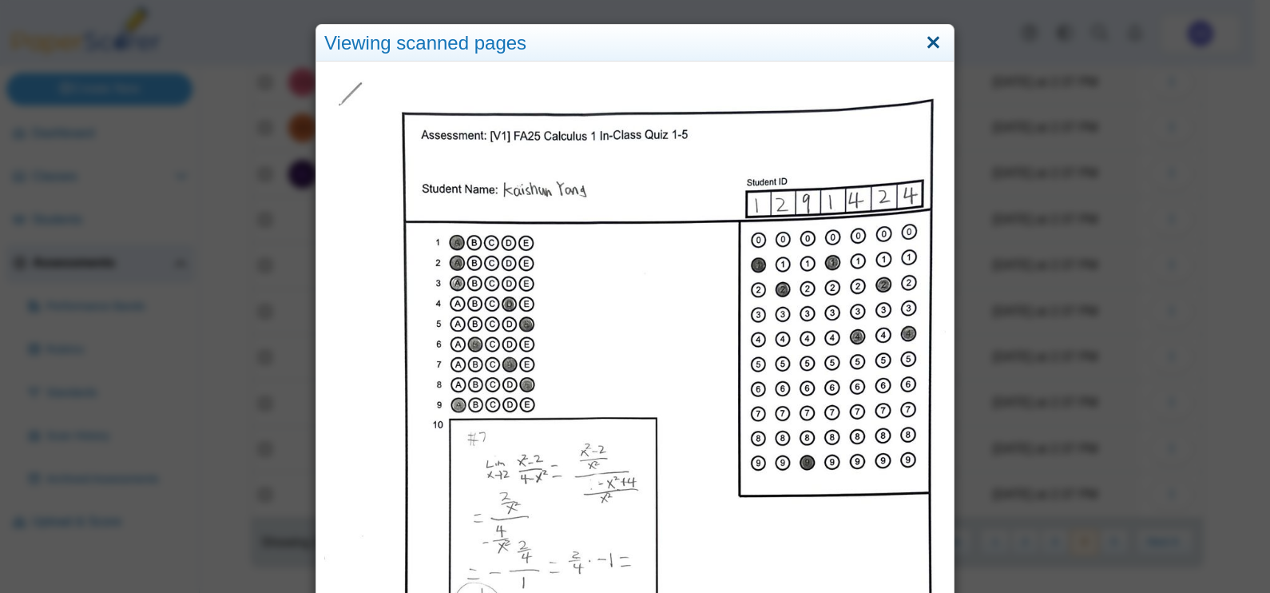
click at [926, 40] on link "Close" at bounding box center [933, 43] width 25 height 27
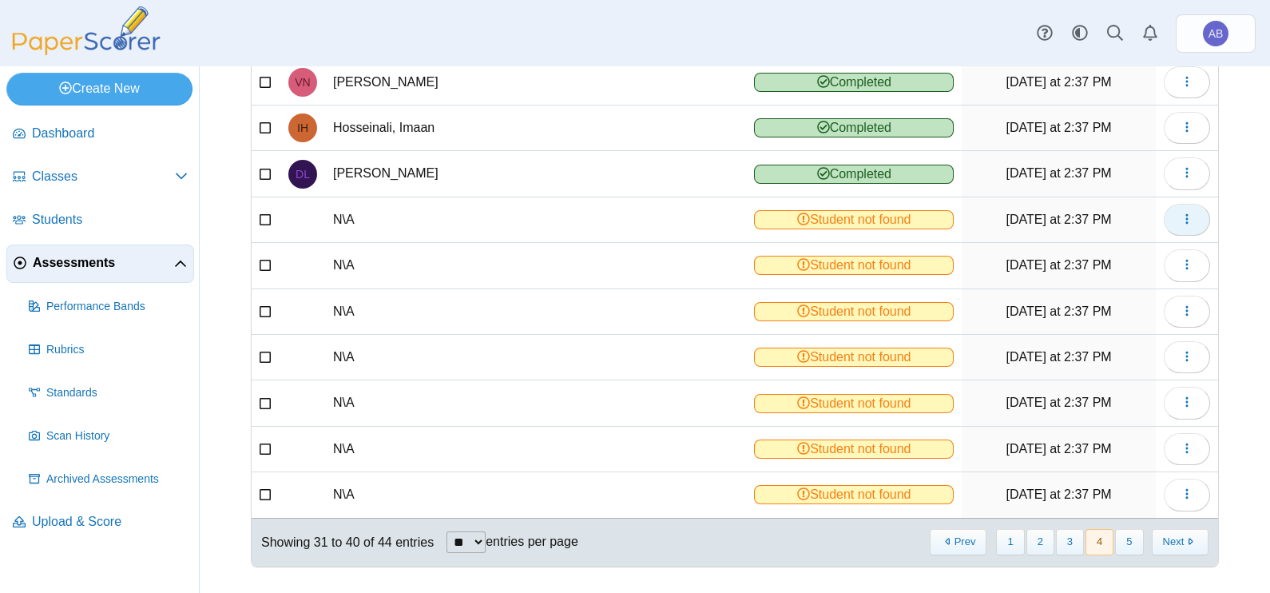
click at [1180, 224] on span "button" at bounding box center [1186, 219] width 13 height 14
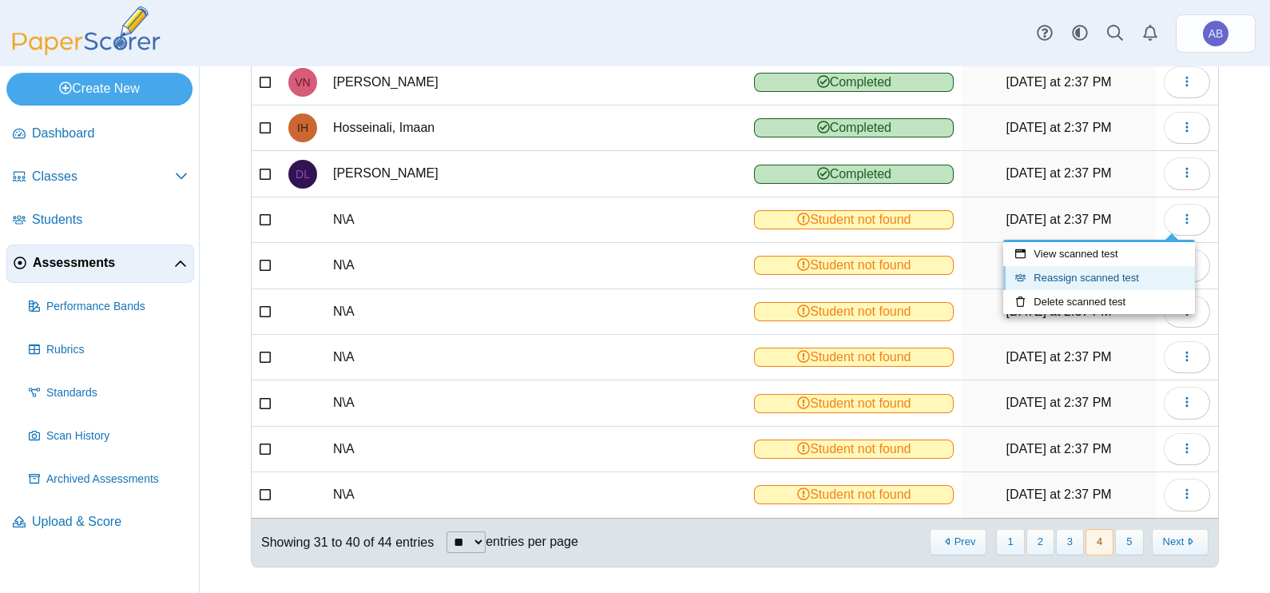
click at [1117, 280] on link "Reassign scanned test" at bounding box center [1099, 278] width 192 height 24
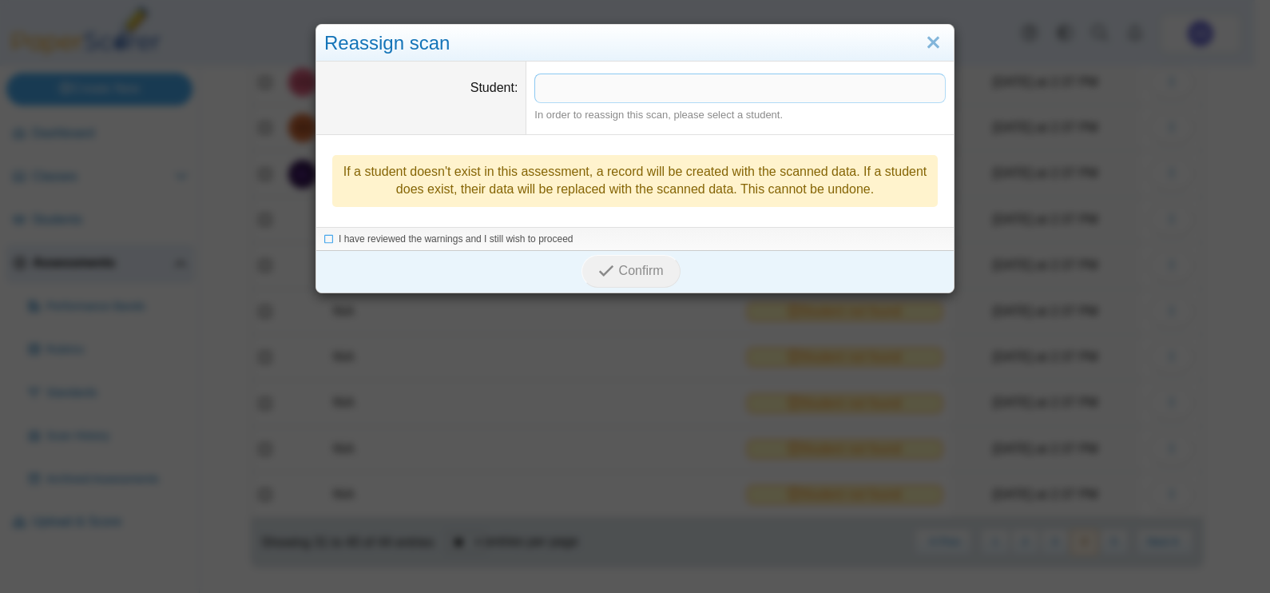
click at [678, 95] on span at bounding box center [740, 87] width 410 height 27
click at [553, 236] on span "I have reviewed the warnings and I still wish to proceed" at bounding box center [456, 239] width 235 height 11
click at [607, 268] on icon "submit" at bounding box center [608, 273] width 20 height 18
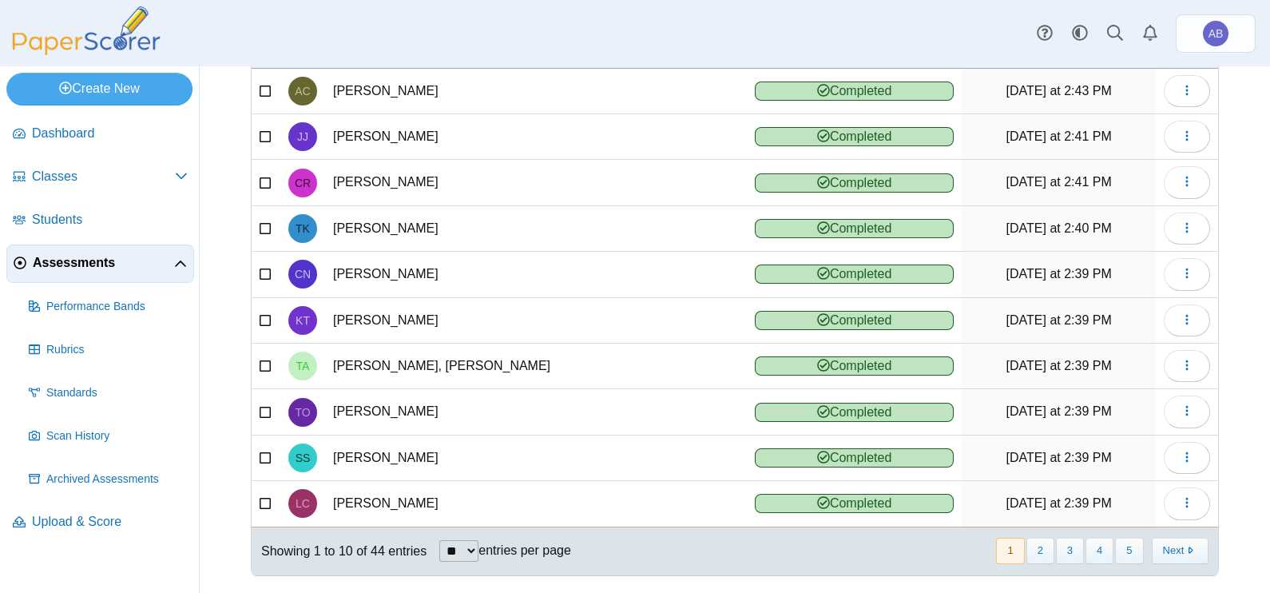
scroll to position [178, 0]
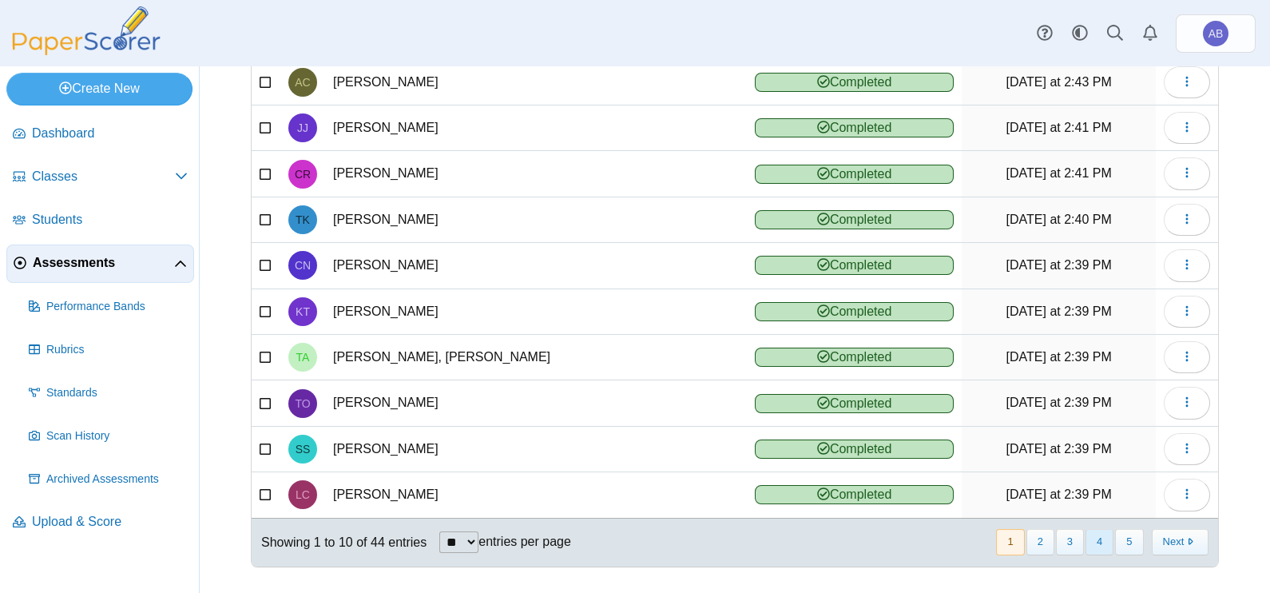
click at [1085, 542] on button "4" at bounding box center [1099, 542] width 28 height 26
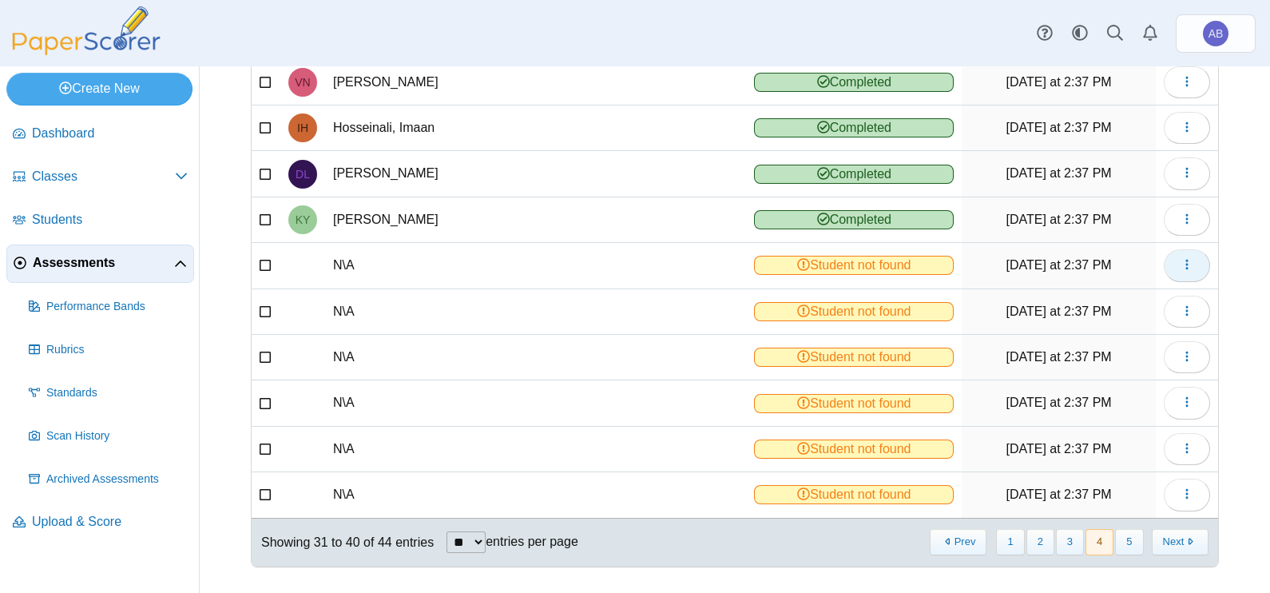
click at [1180, 266] on icon "button" at bounding box center [1186, 264] width 13 height 13
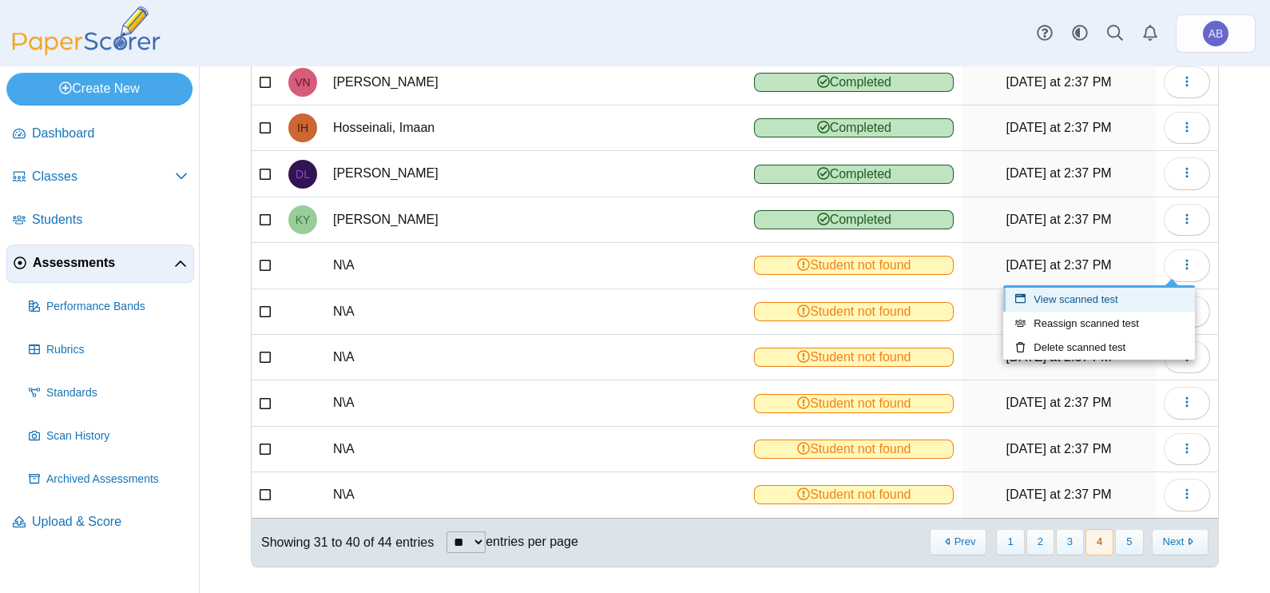
click at [1114, 297] on link "View scanned test" at bounding box center [1099, 299] width 192 height 24
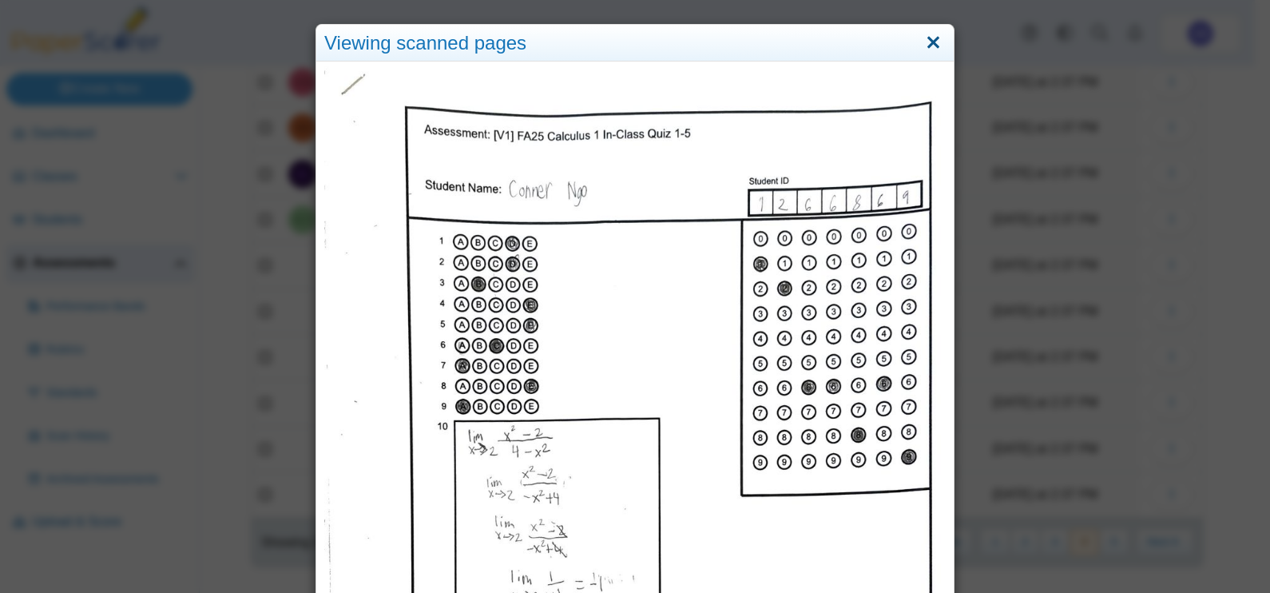
click at [930, 44] on link "Close" at bounding box center [933, 43] width 25 height 27
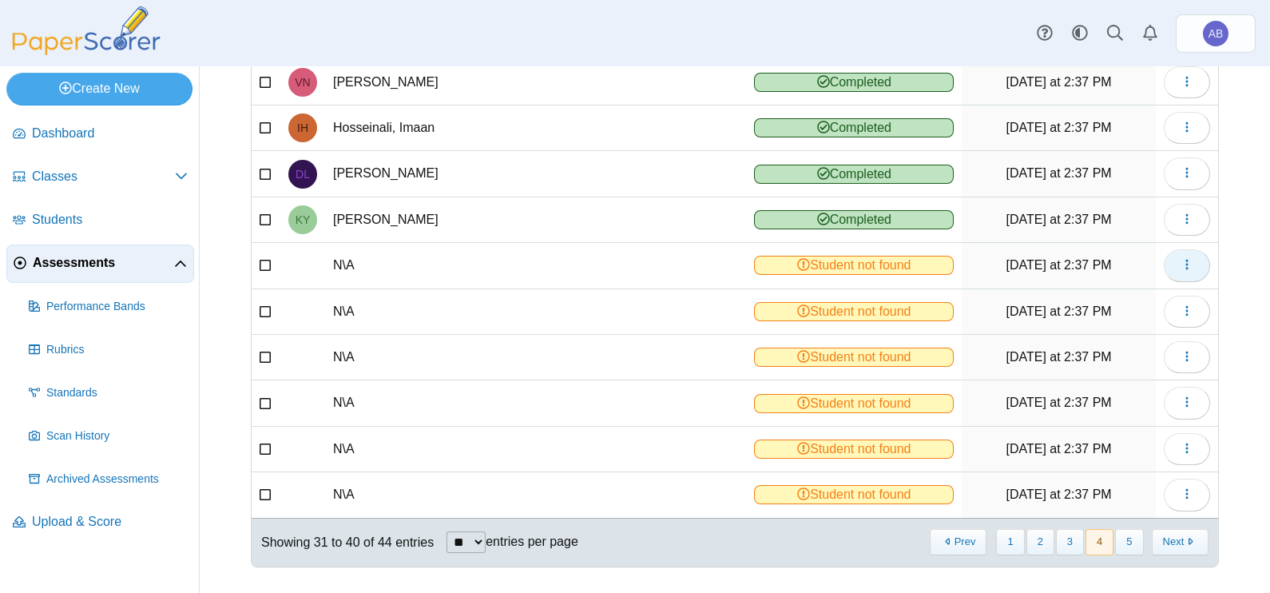
click at [1168, 269] on button "button" at bounding box center [1187, 265] width 46 height 32
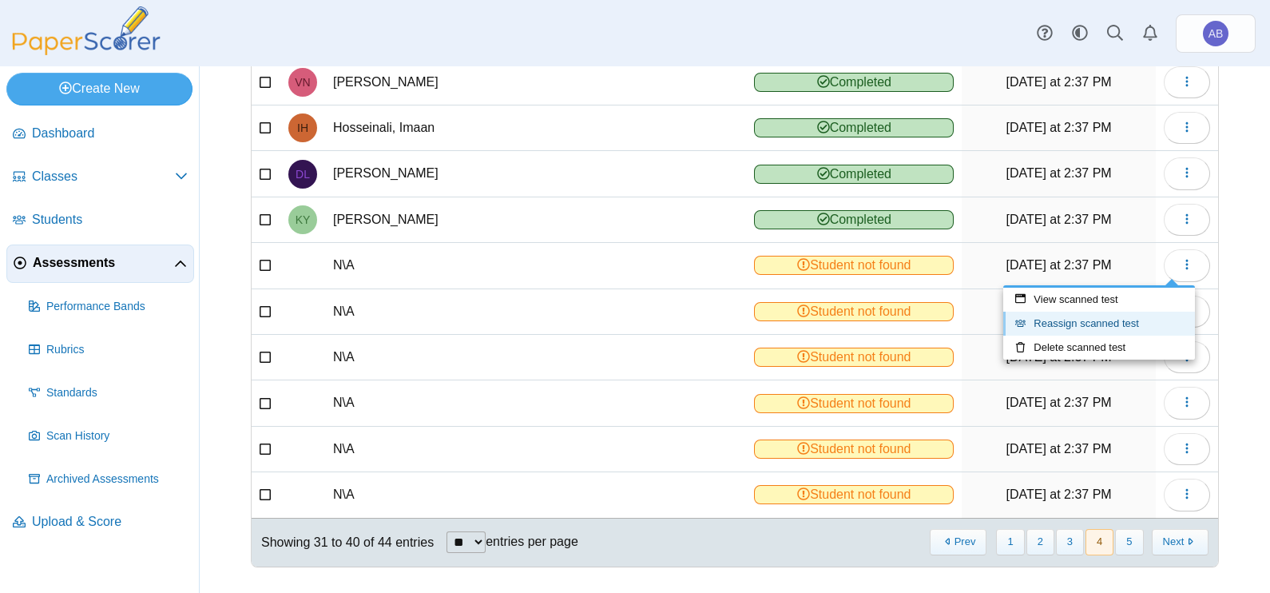
click at [1101, 319] on link "Reassign scanned test" at bounding box center [1099, 323] width 192 height 24
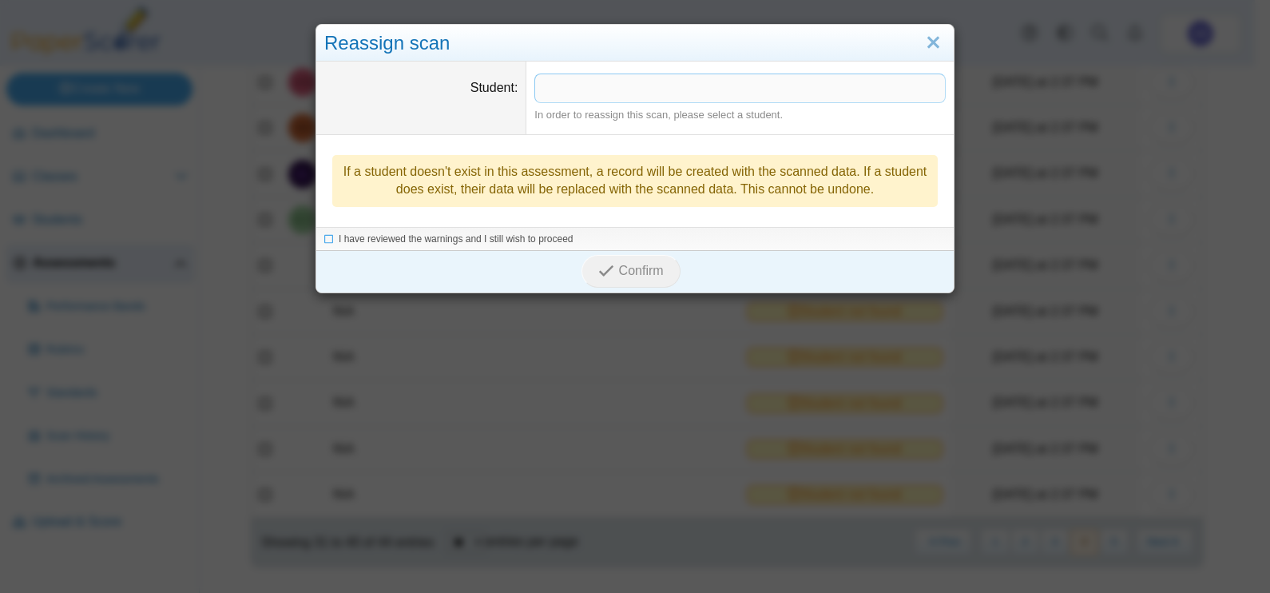
click at [677, 87] on span at bounding box center [740, 87] width 410 height 27
click at [489, 238] on span "I have reviewed the warnings and I still wish to proceed" at bounding box center [456, 239] width 235 height 11
click at [587, 262] on button "Confirm" at bounding box center [630, 272] width 98 height 32
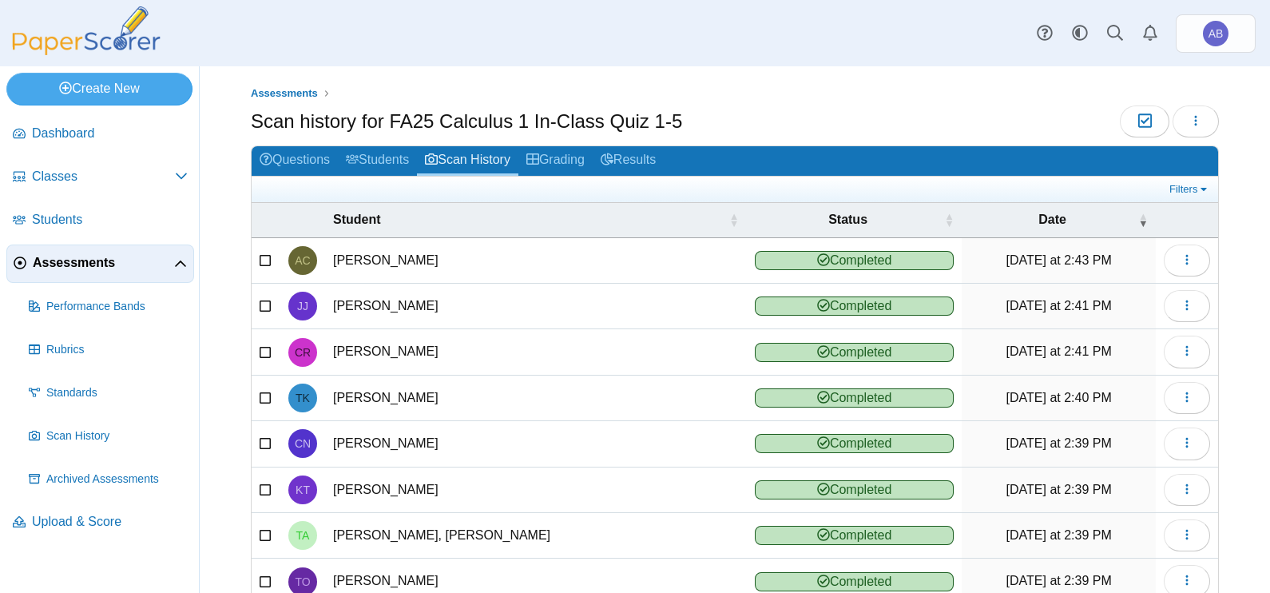
scroll to position [178, 0]
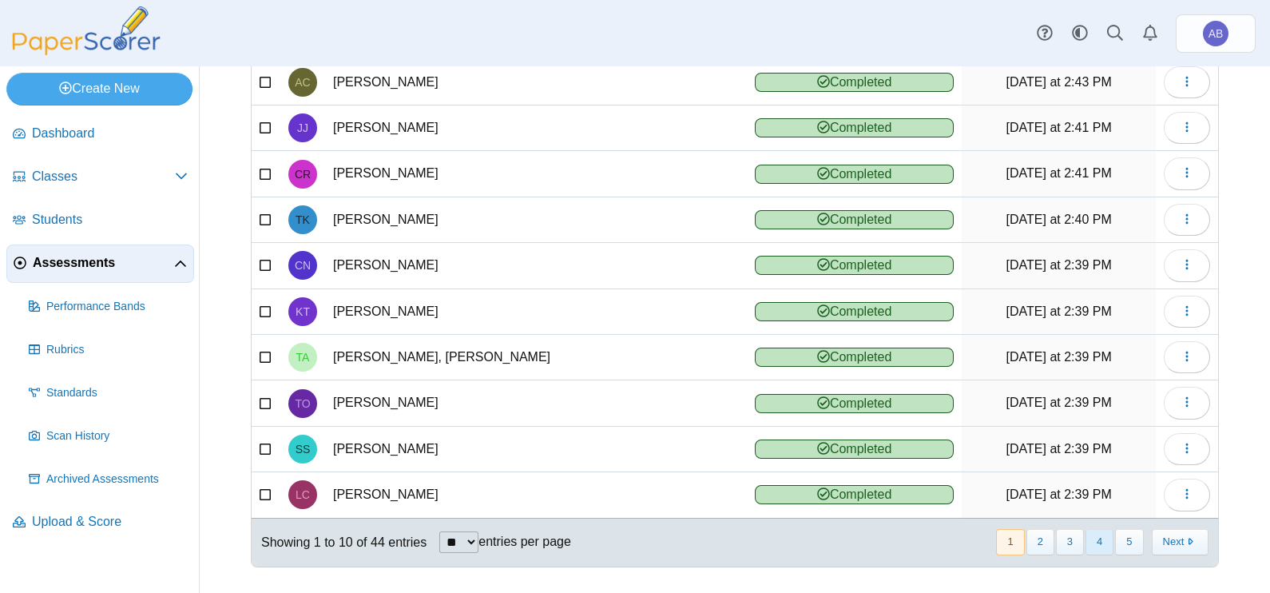
click at [1088, 537] on button "4" at bounding box center [1099, 542] width 28 height 26
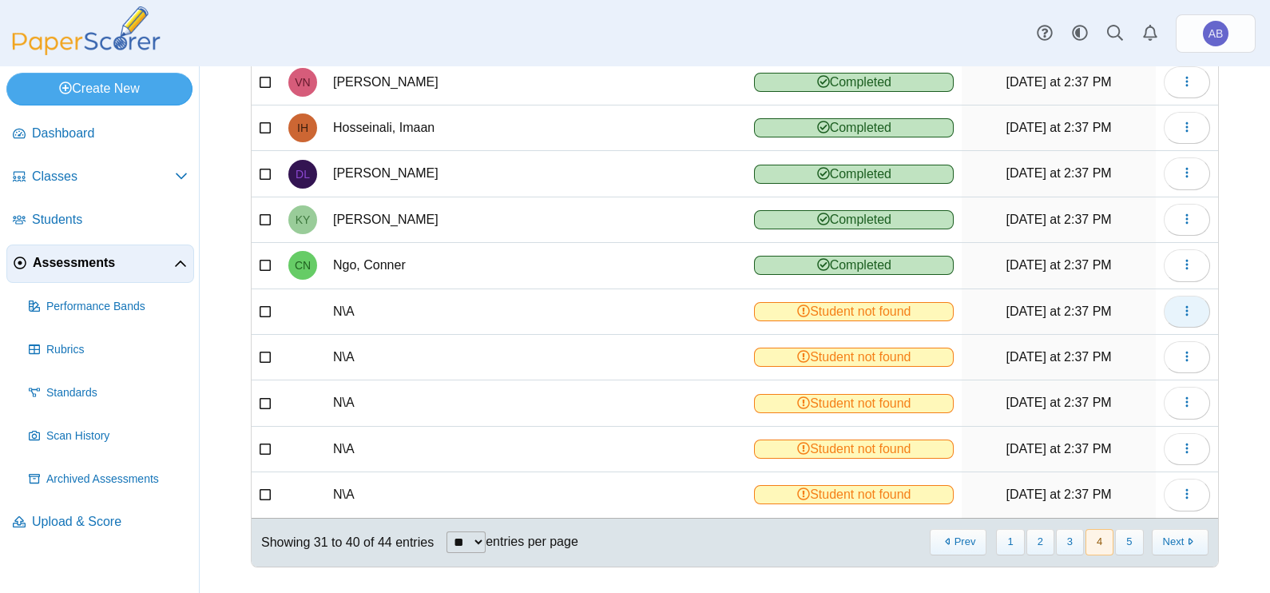
click at [1182, 304] on button "button" at bounding box center [1187, 311] width 46 height 32
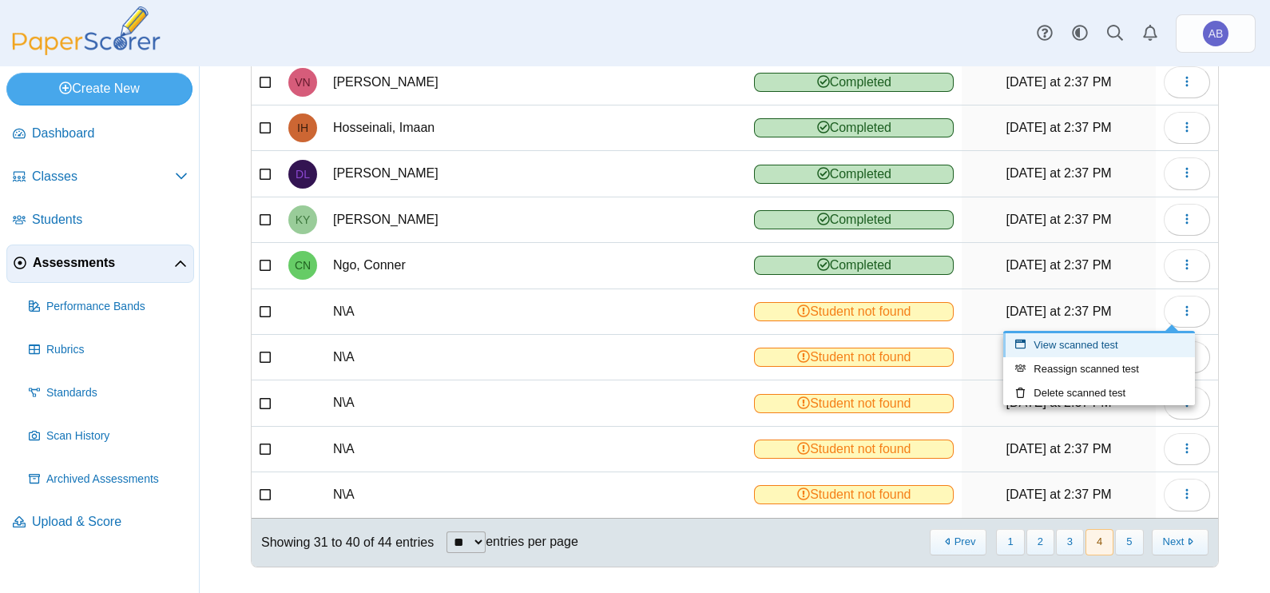
click at [1132, 339] on link "View scanned test" at bounding box center [1099, 345] width 192 height 24
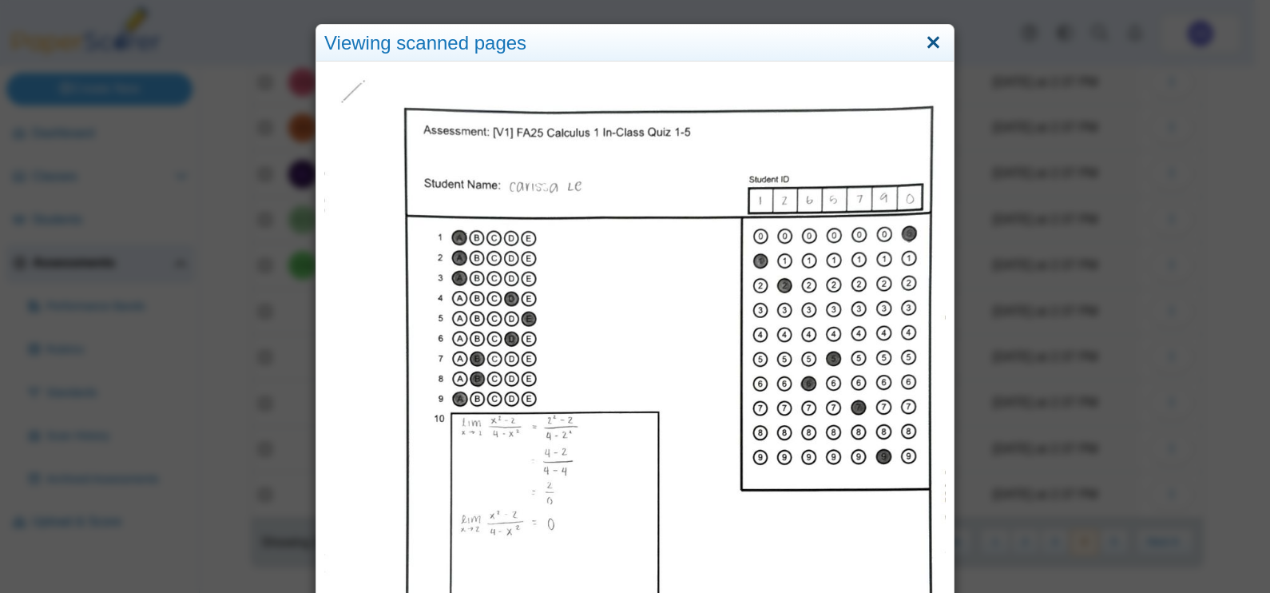
click at [935, 43] on link "Close" at bounding box center [933, 43] width 25 height 27
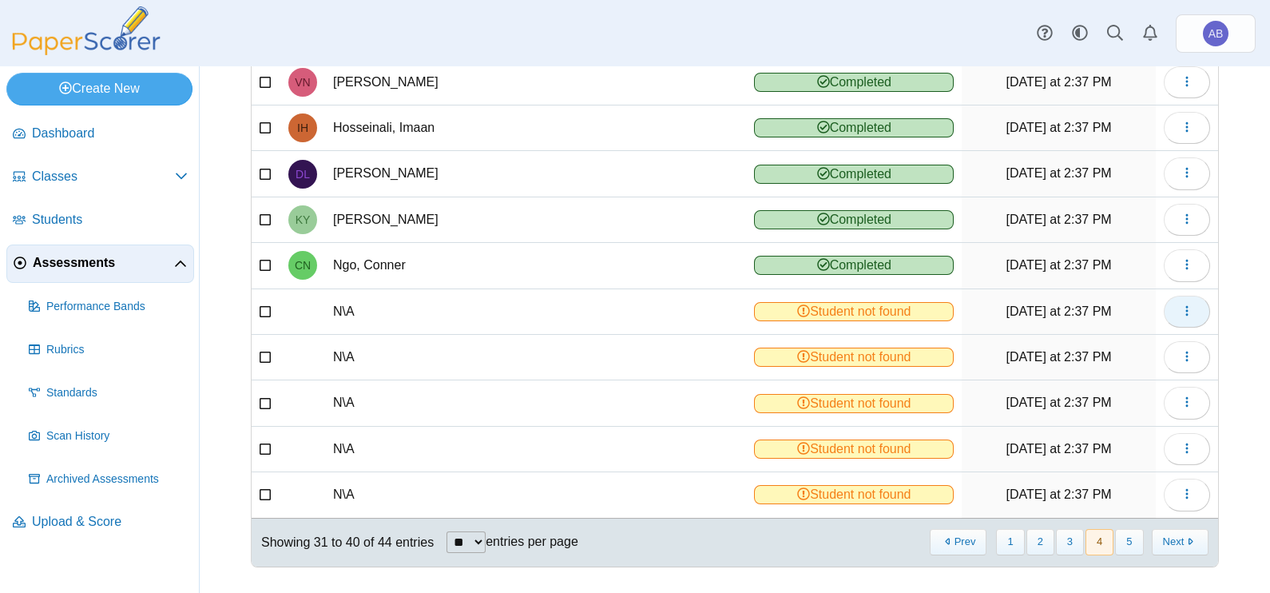
click at [1180, 306] on icon "button" at bounding box center [1186, 310] width 13 height 13
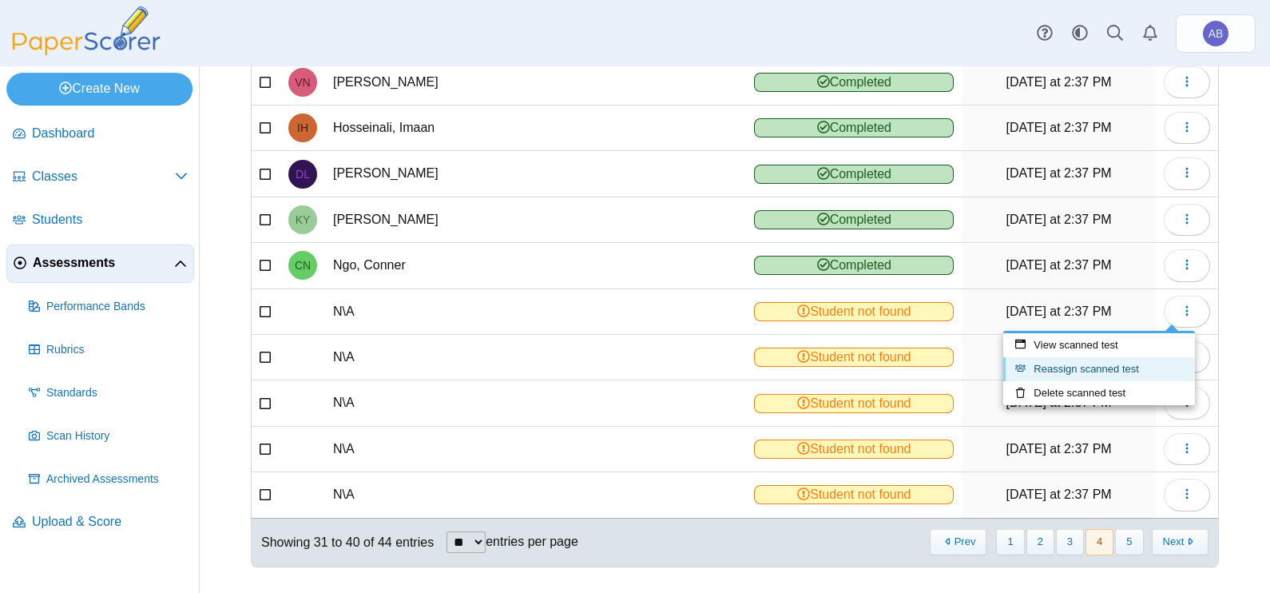
click at [1072, 367] on link "Reassign scanned test" at bounding box center [1099, 369] width 192 height 24
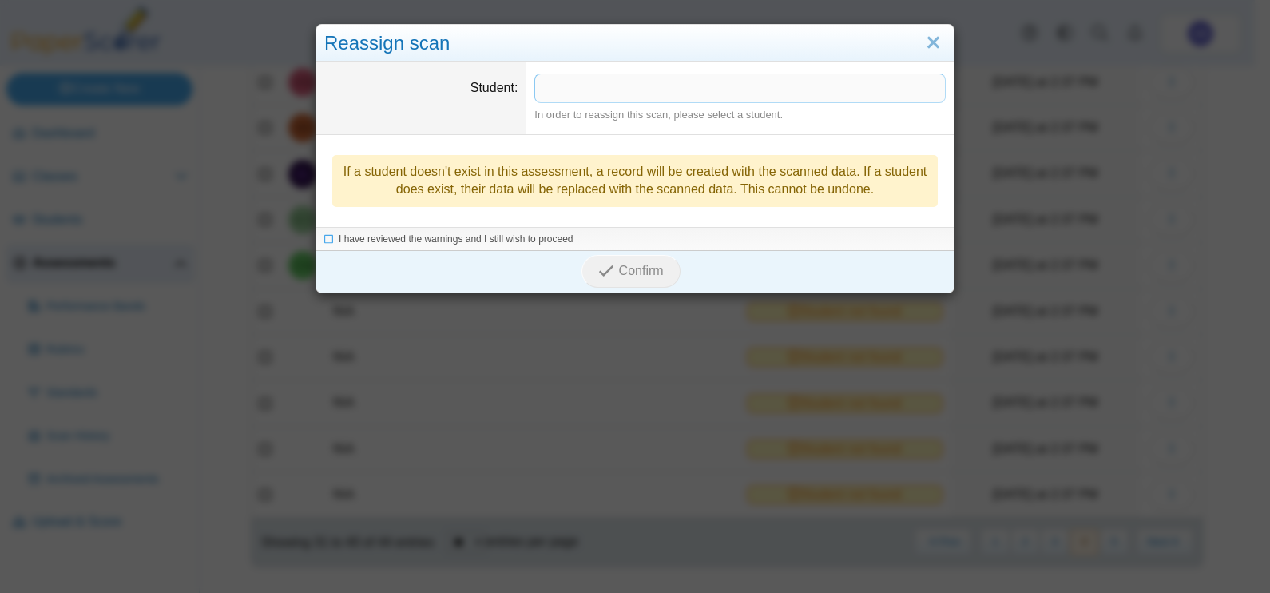
drag, startPoint x: 658, startPoint y: 88, endPoint x: 827, endPoint y: 8, distance: 186.5
click at [659, 88] on span at bounding box center [740, 87] width 410 height 27
click at [532, 239] on span "I have reviewed the warnings and I still wish to proceed" at bounding box center [456, 239] width 235 height 11
click at [619, 272] on span "Confirm" at bounding box center [641, 272] width 45 height 14
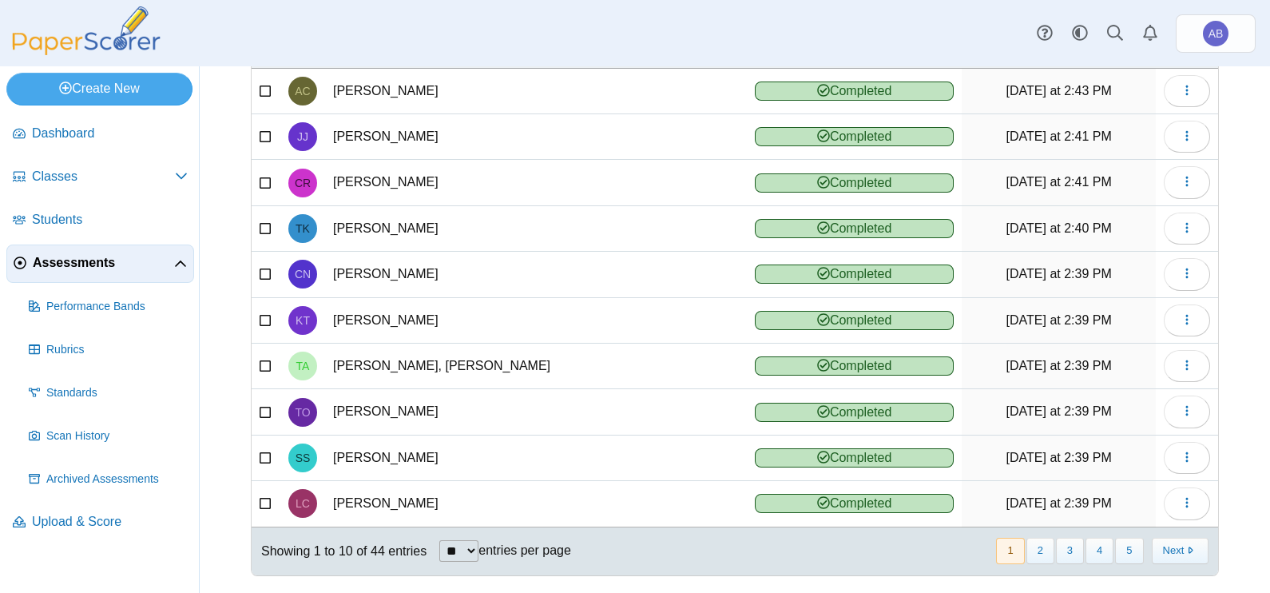
scroll to position [178, 0]
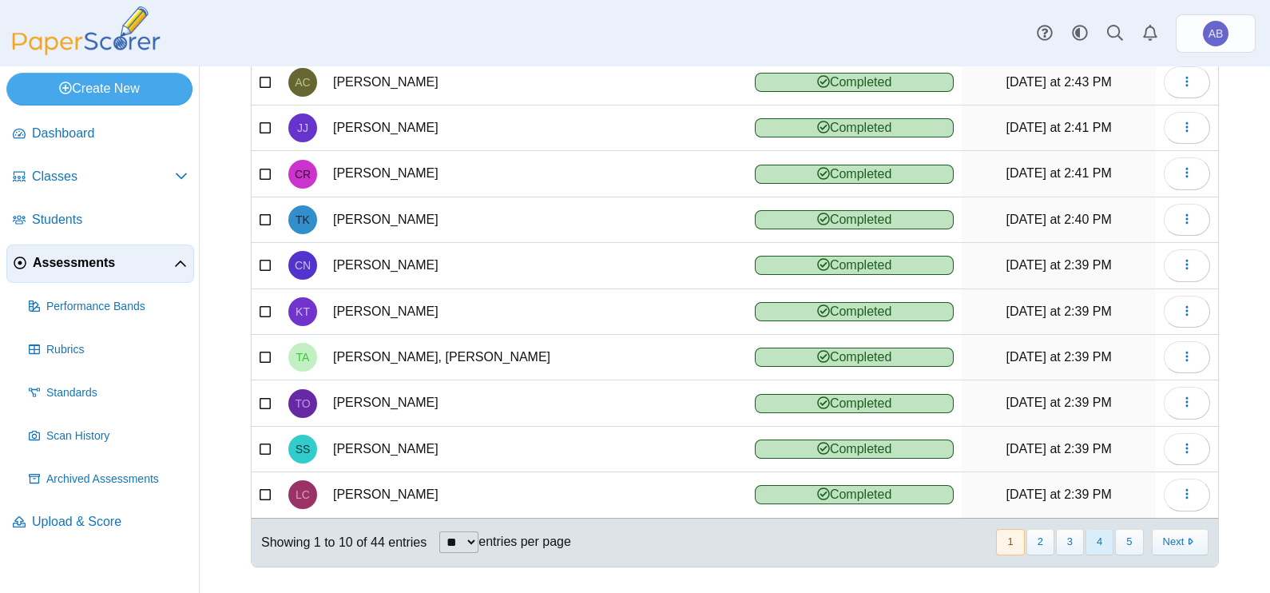
click at [1098, 537] on button "4" at bounding box center [1099, 542] width 28 height 26
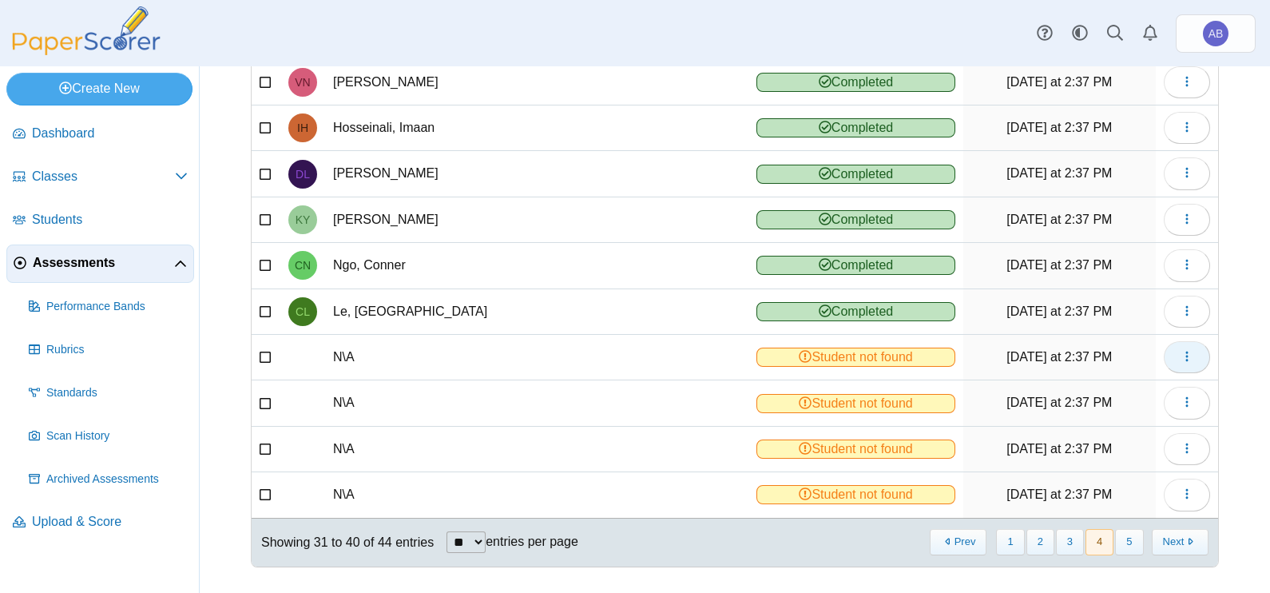
click at [1187, 359] on button "button" at bounding box center [1187, 357] width 46 height 32
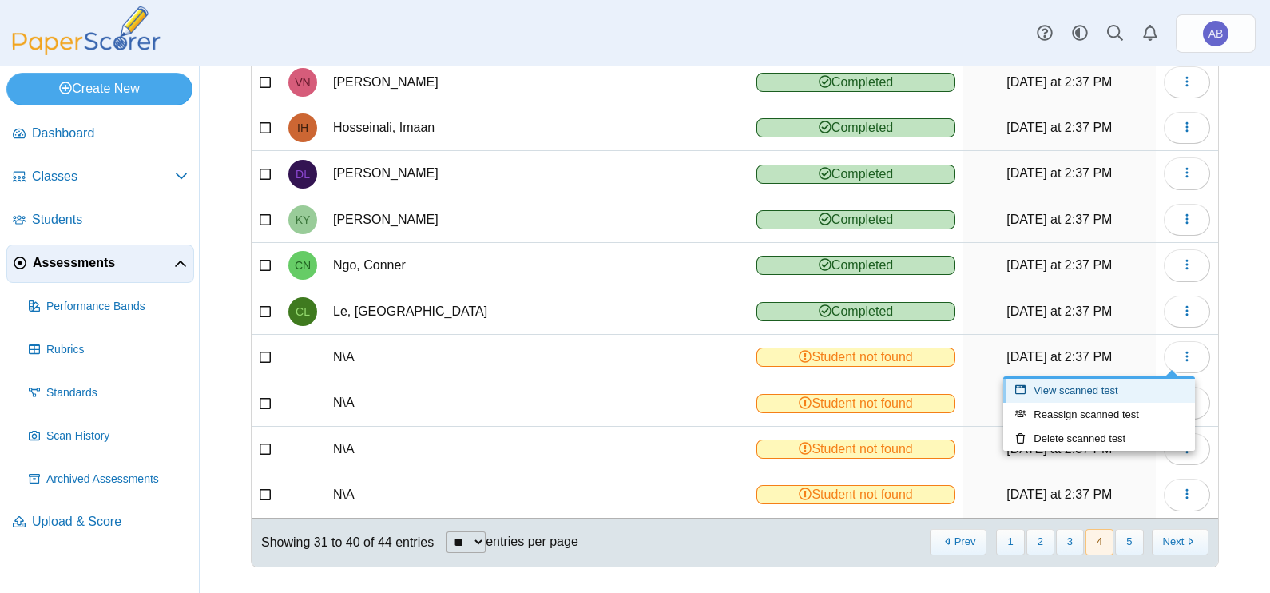
click at [1116, 385] on link "View scanned test" at bounding box center [1099, 391] width 192 height 24
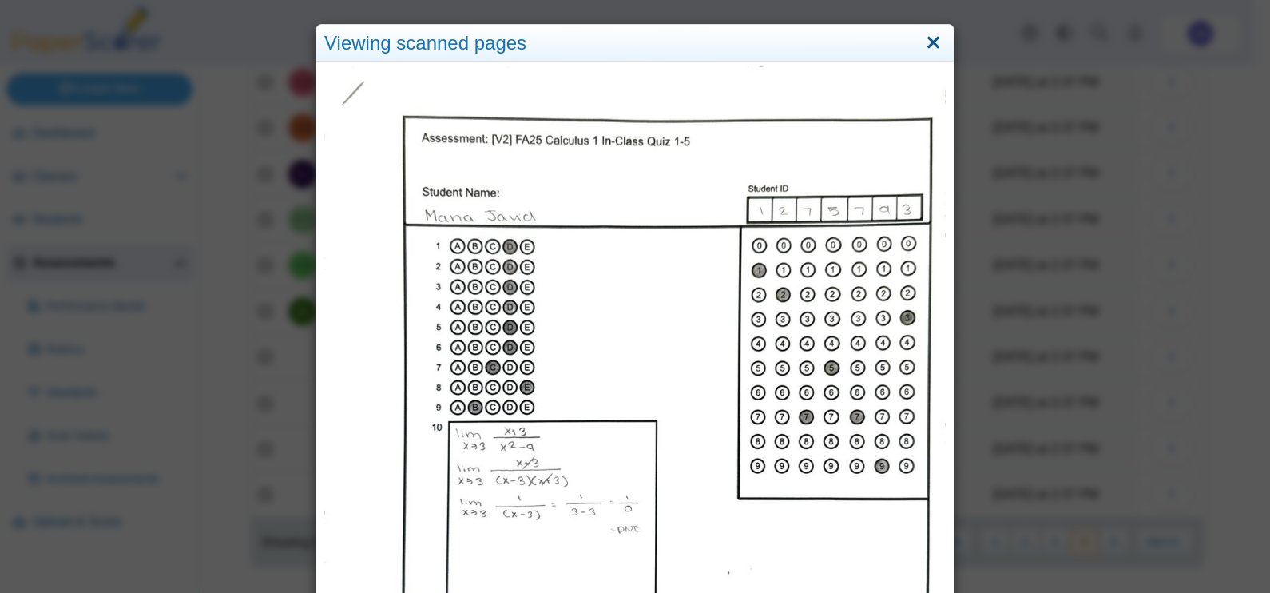
click at [932, 34] on link "Close" at bounding box center [933, 43] width 25 height 27
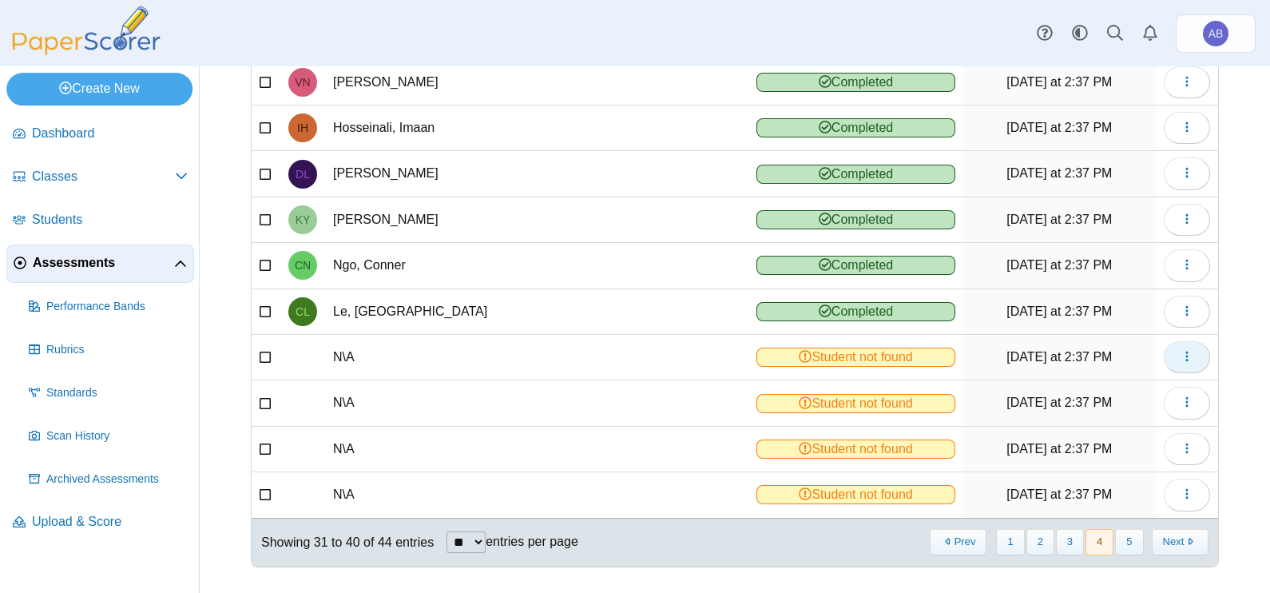
click at [1180, 356] on icon "button" at bounding box center [1186, 356] width 13 height 13
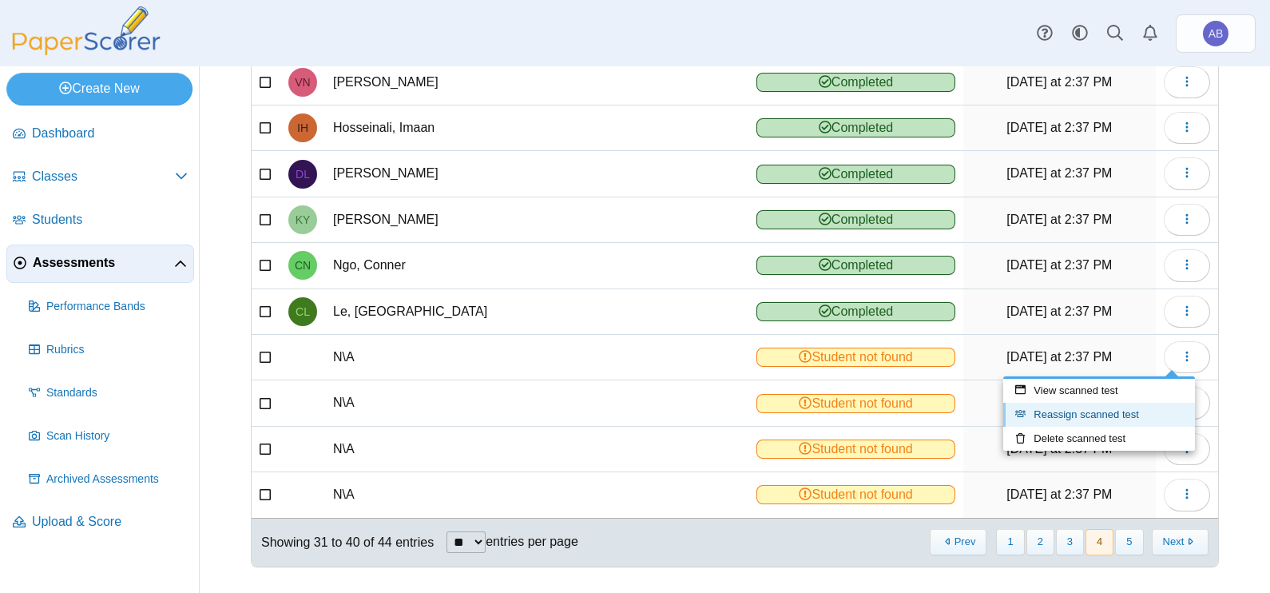
click at [1107, 408] on link "Reassign scanned test" at bounding box center [1099, 414] width 192 height 24
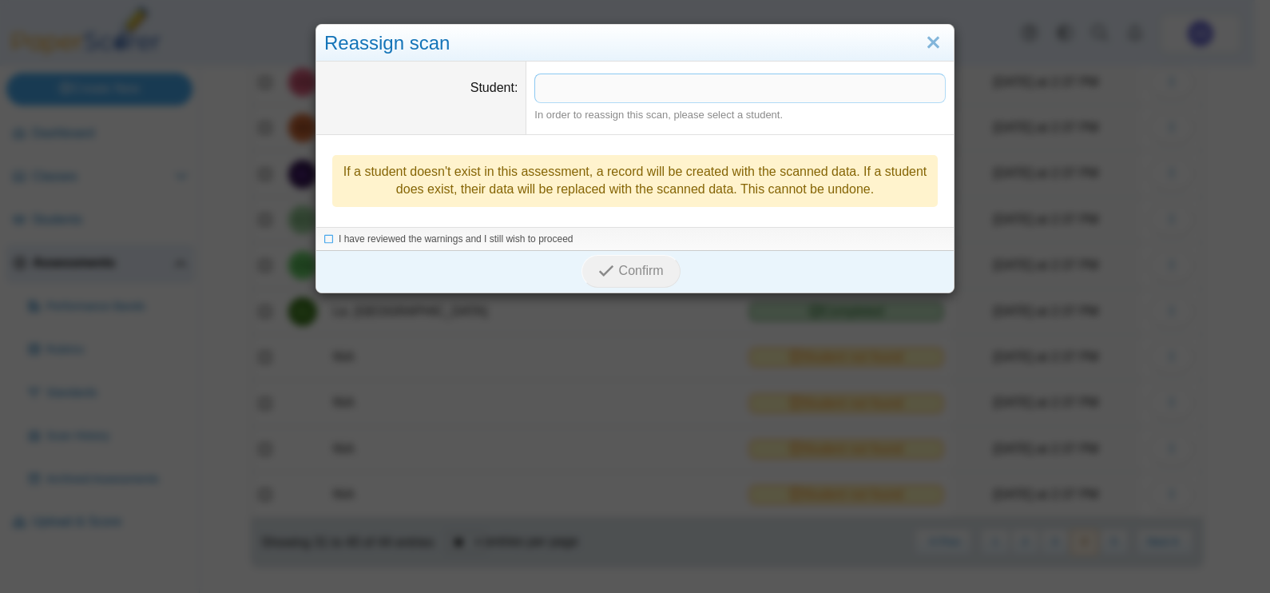
click at [591, 96] on span at bounding box center [740, 87] width 410 height 27
click at [488, 237] on span "I have reviewed the warnings and I still wish to proceed" at bounding box center [456, 239] width 235 height 11
click at [598, 272] on icon "submit" at bounding box center [605, 271] width 15 height 15
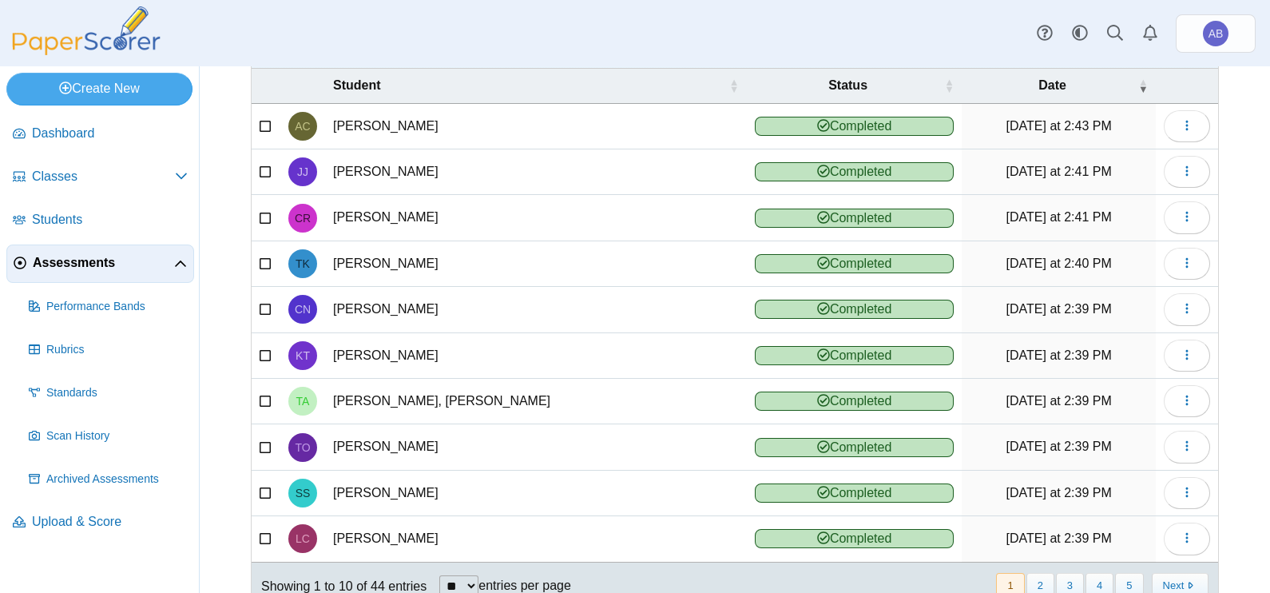
scroll to position [178, 0]
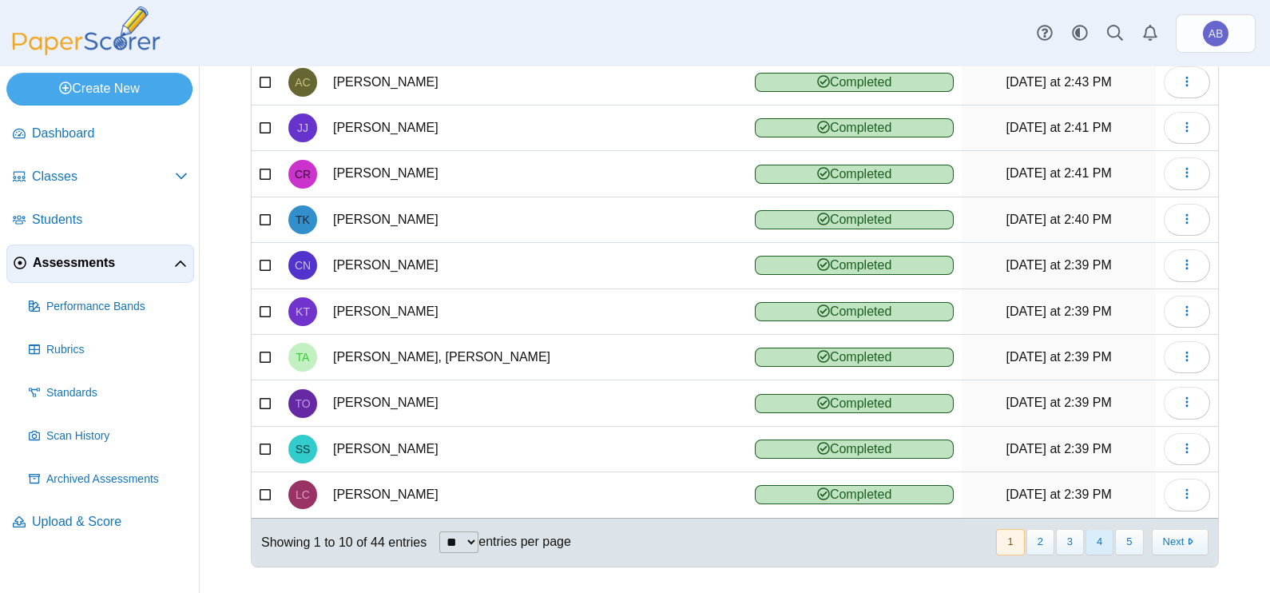
click at [1086, 533] on button "4" at bounding box center [1099, 542] width 28 height 26
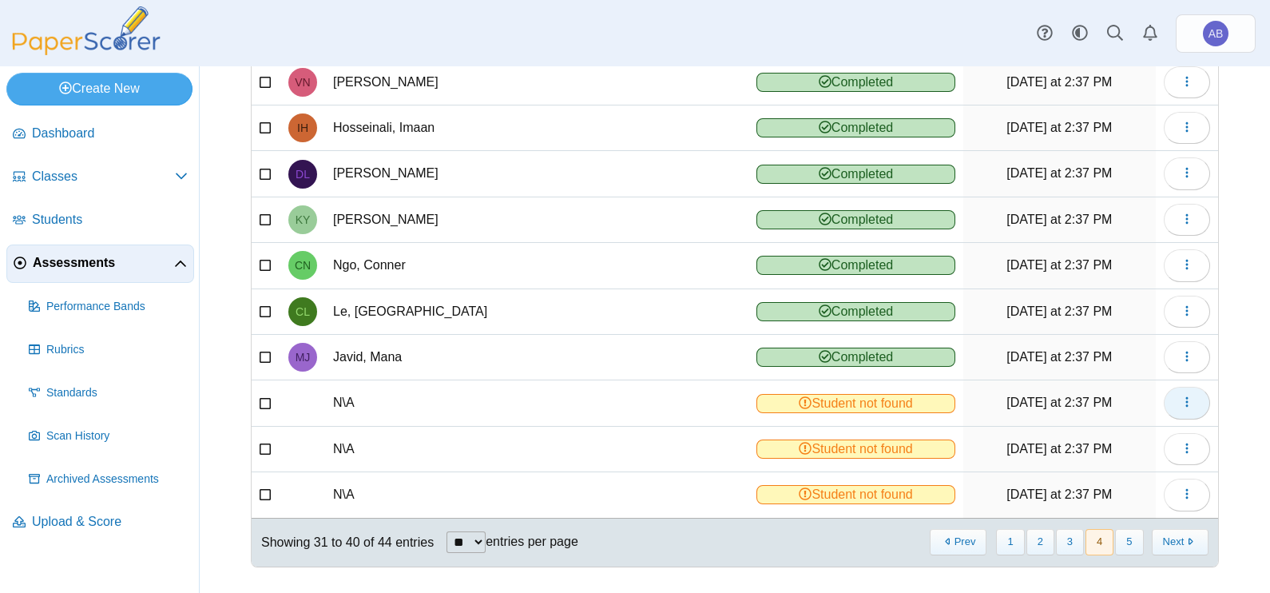
click at [1180, 397] on button "button" at bounding box center [1187, 403] width 46 height 32
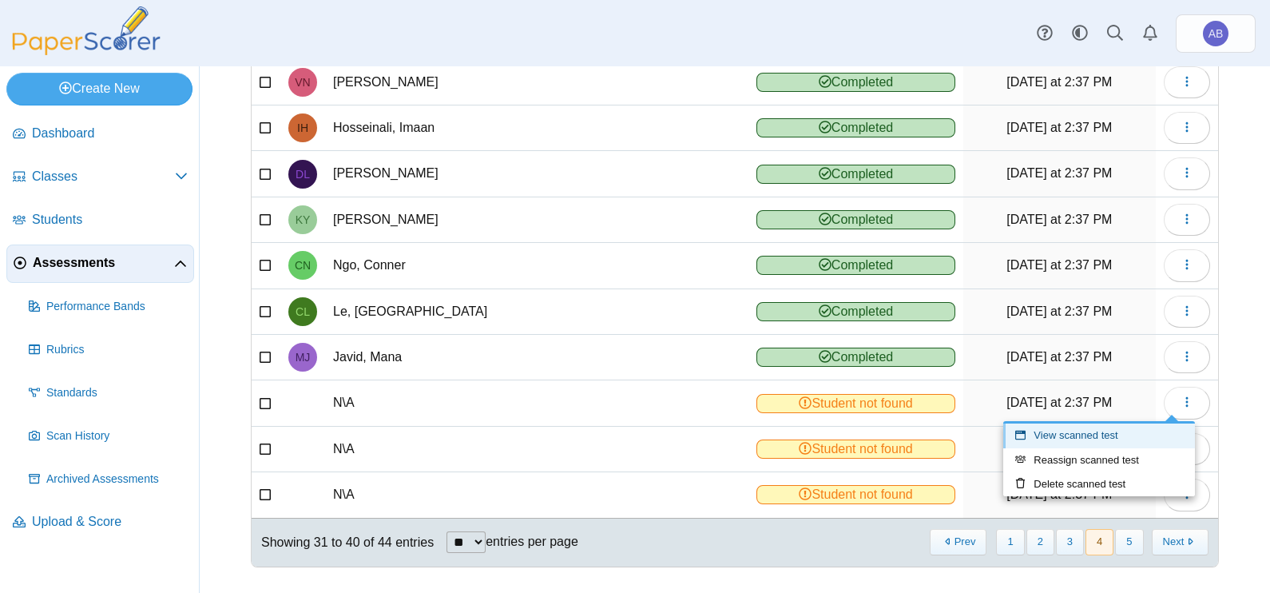
click at [1098, 435] on link "View scanned test" at bounding box center [1099, 435] width 192 height 24
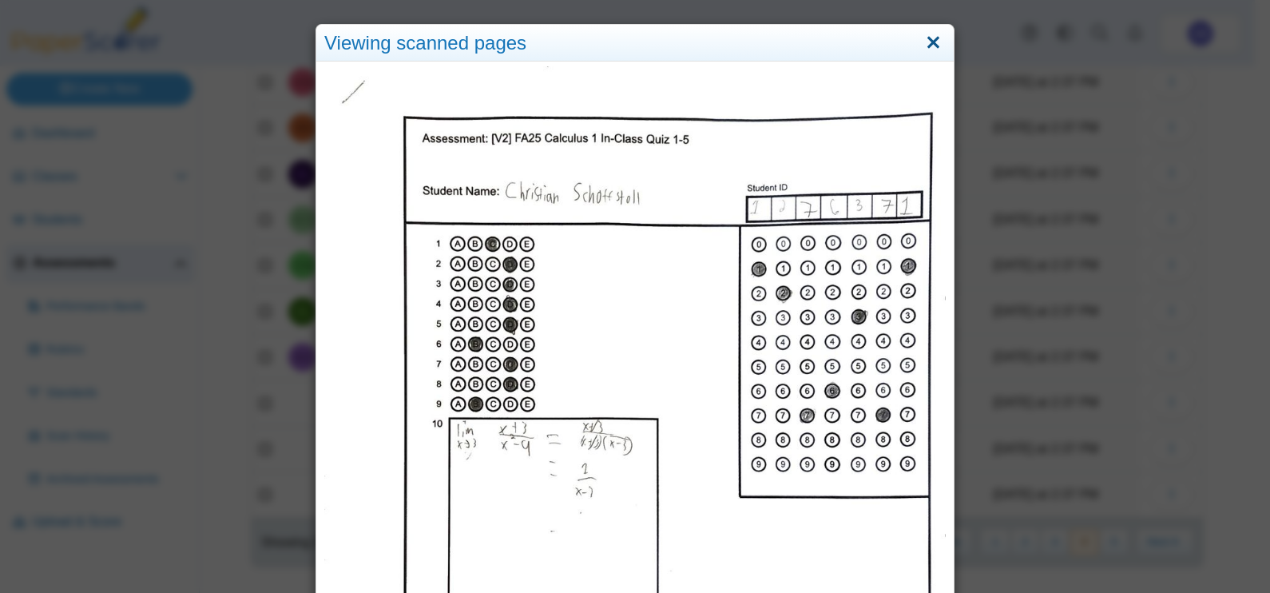
click at [931, 44] on link "Close" at bounding box center [933, 43] width 25 height 27
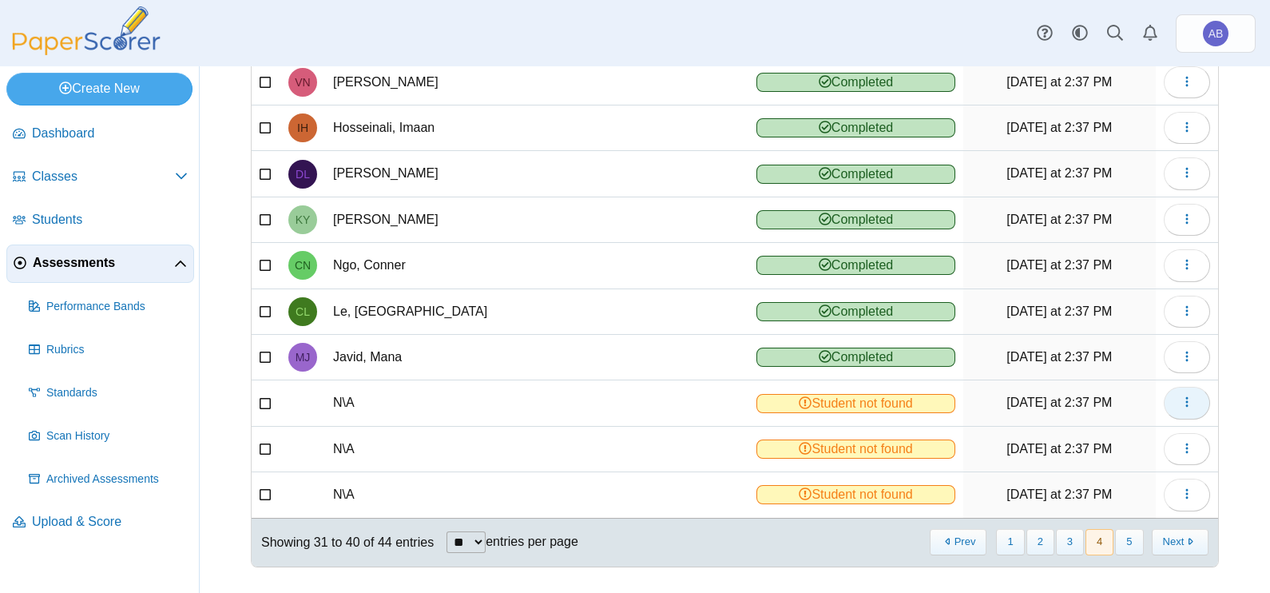
click at [1180, 396] on icon "button" at bounding box center [1186, 401] width 13 height 13
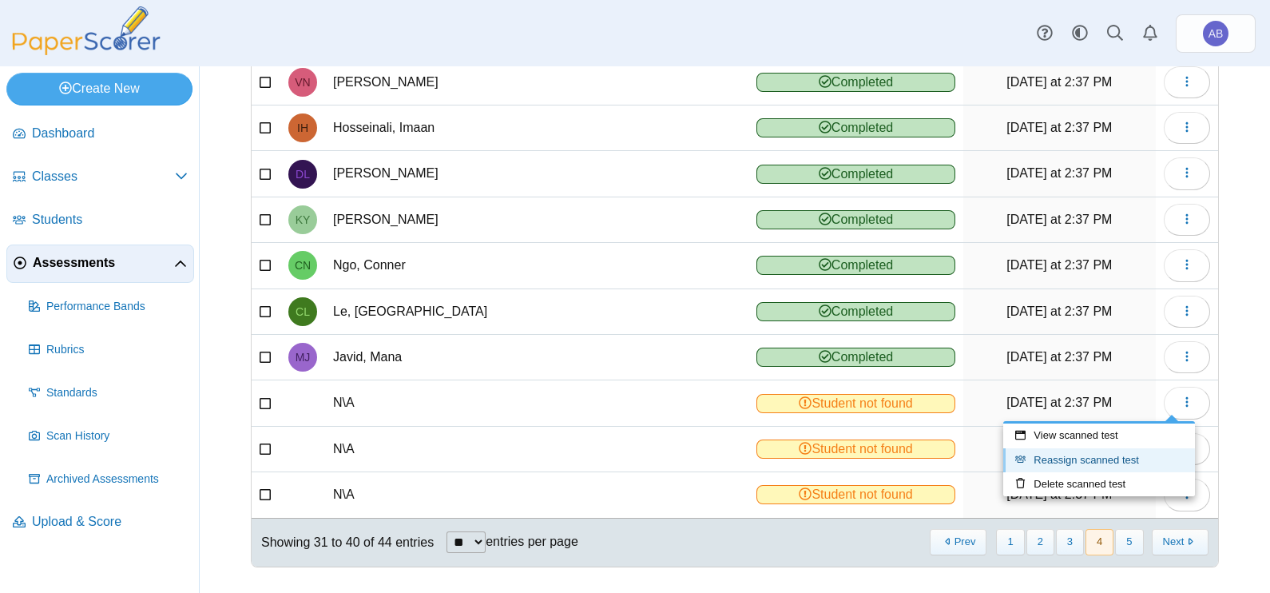
click at [1099, 456] on link "Reassign scanned test" at bounding box center [1099, 460] width 192 height 24
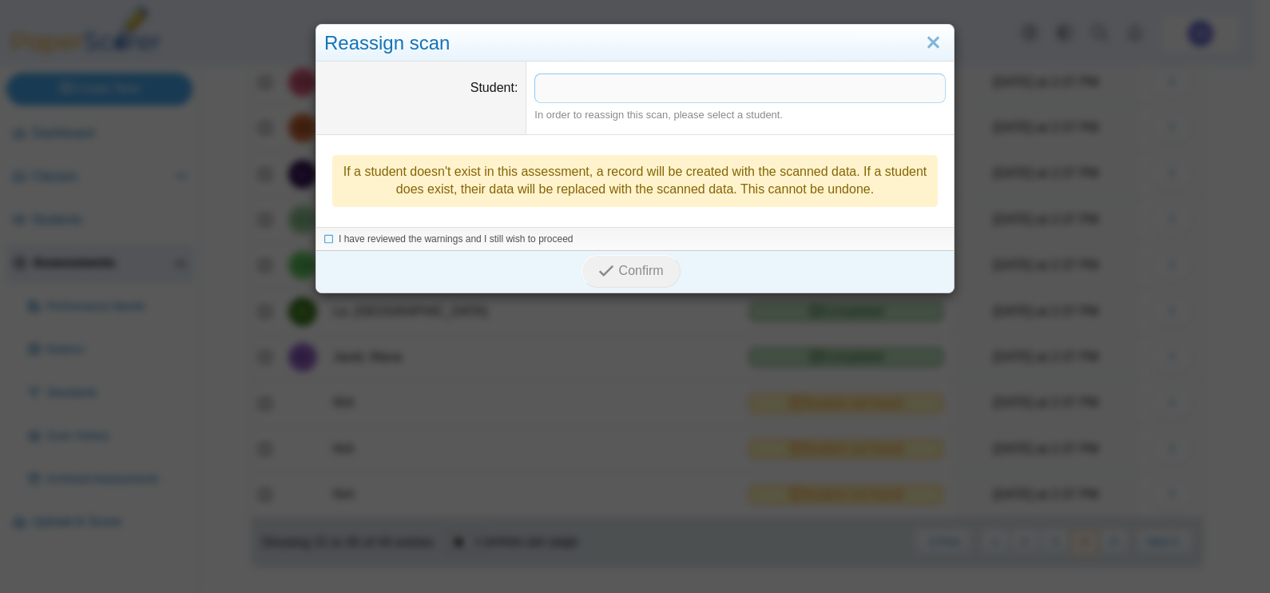
drag, startPoint x: 557, startPoint y: 88, endPoint x: 609, endPoint y: 60, distance: 58.3
click at [559, 88] on span at bounding box center [740, 87] width 410 height 27
click at [506, 242] on span "I have reviewed the warnings and I still wish to proceed" at bounding box center [456, 239] width 235 height 11
click at [644, 277] on span "Confirm" at bounding box center [641, 272] width 45 height 14
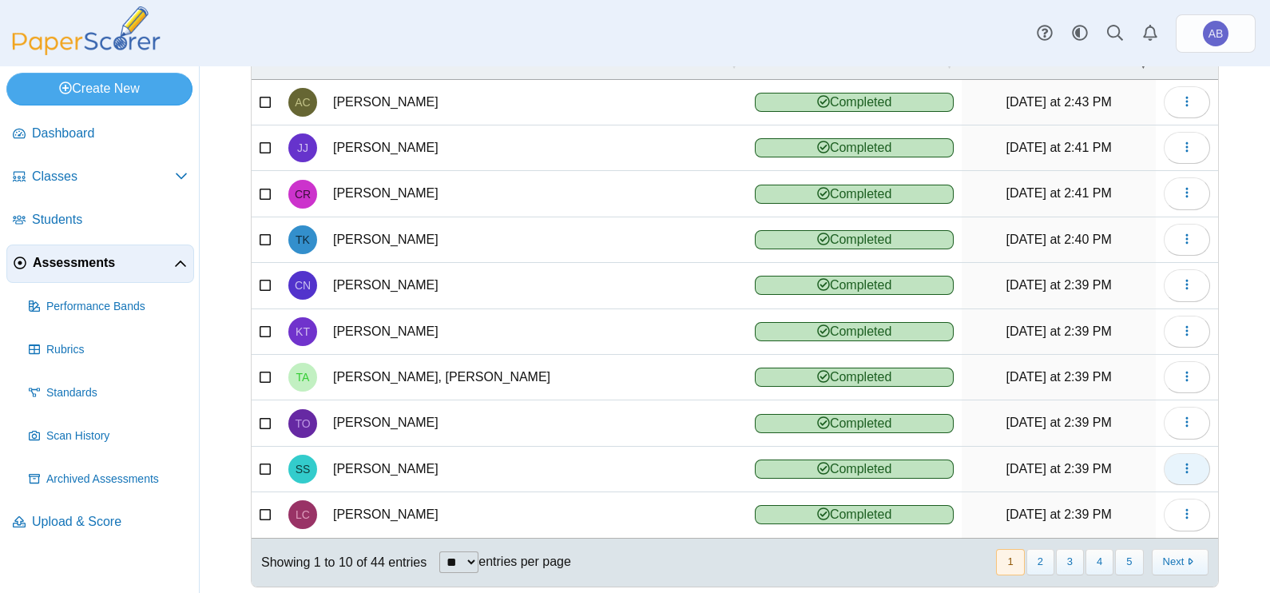
scroll to position [178, 0]
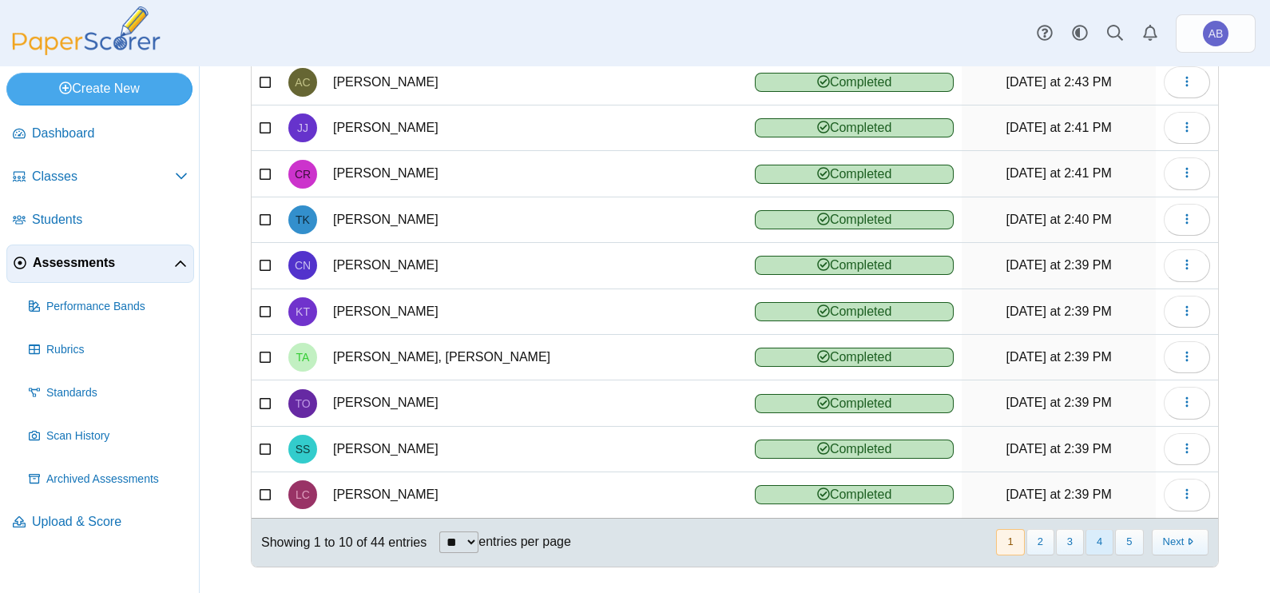
click at [1085, 537] on button "4" at bounding box center [1099, 542] width 28 height 26
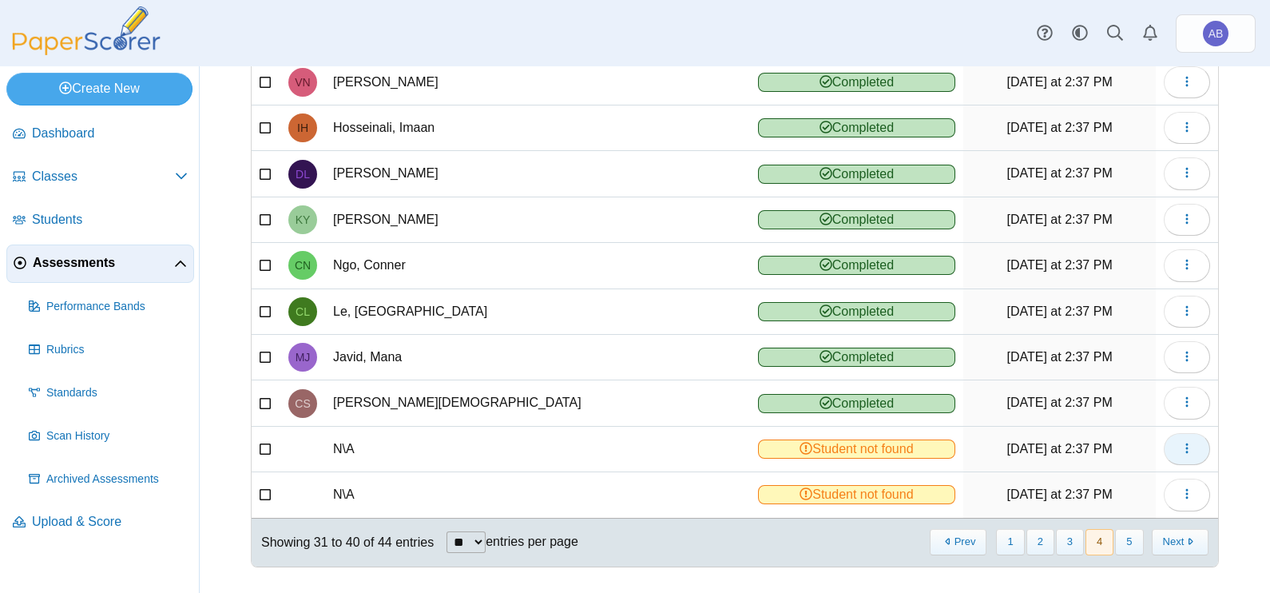
click at [1180, 447] on icon "button" at bounding box center [1186, 448] width 13 height 13
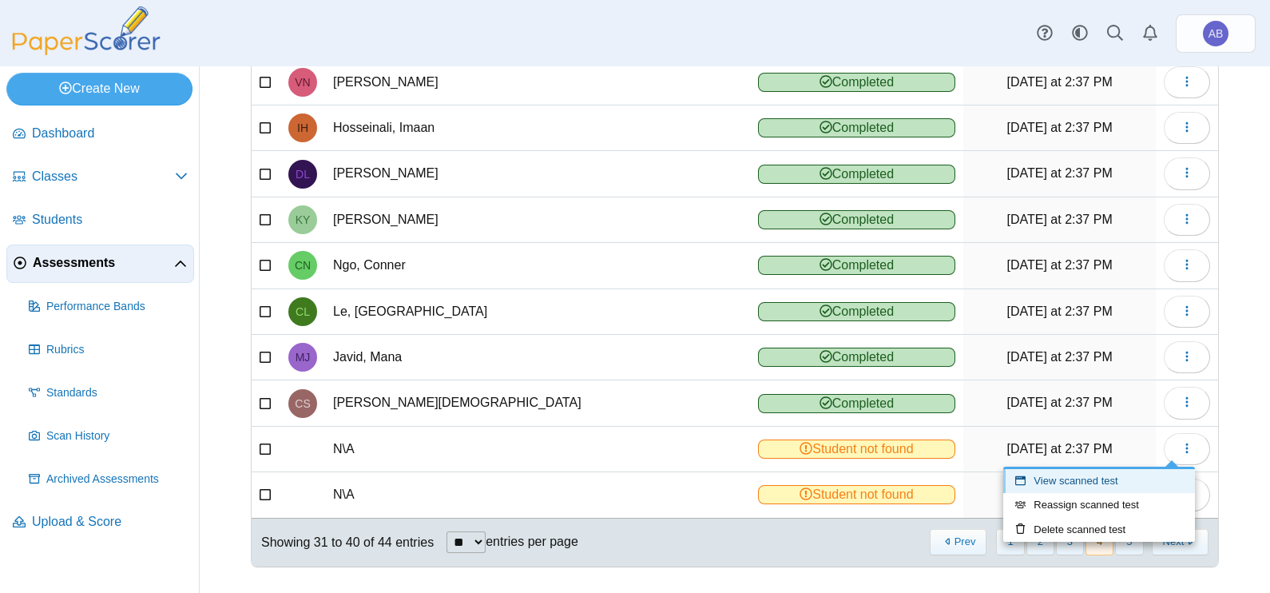
click at [1113, 474] on link "View scanned test" at bounding box center [1099, 481] width 192 height 24
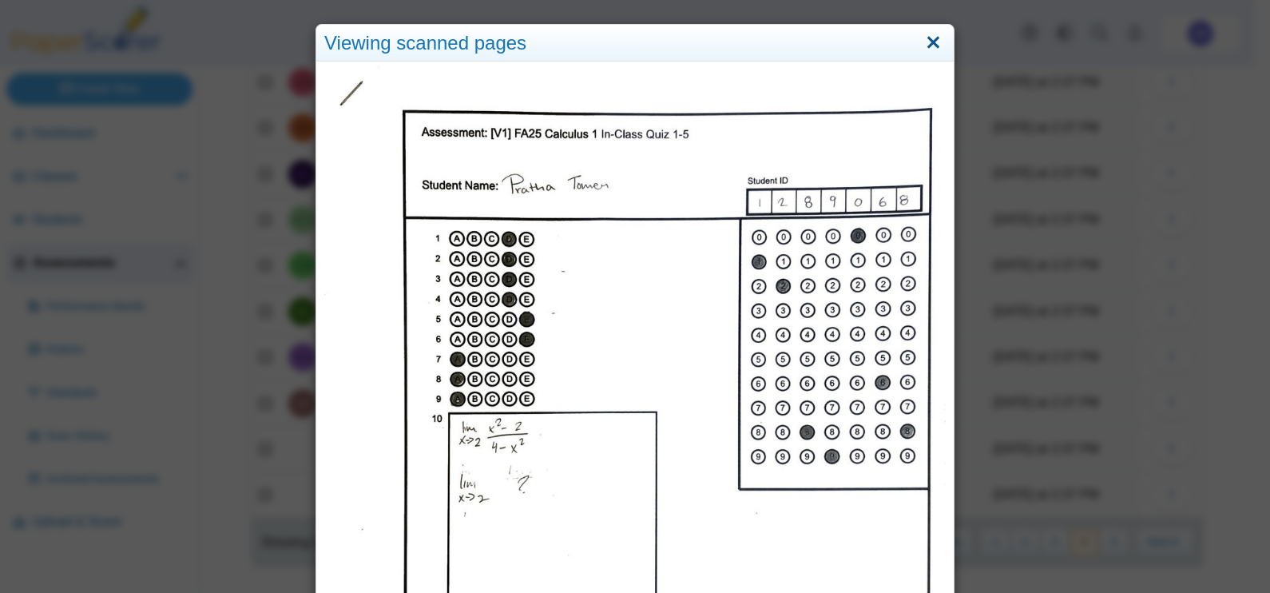
click at [922, 39] on link "Close" at bounding box center [933, 43] width 25 height 27
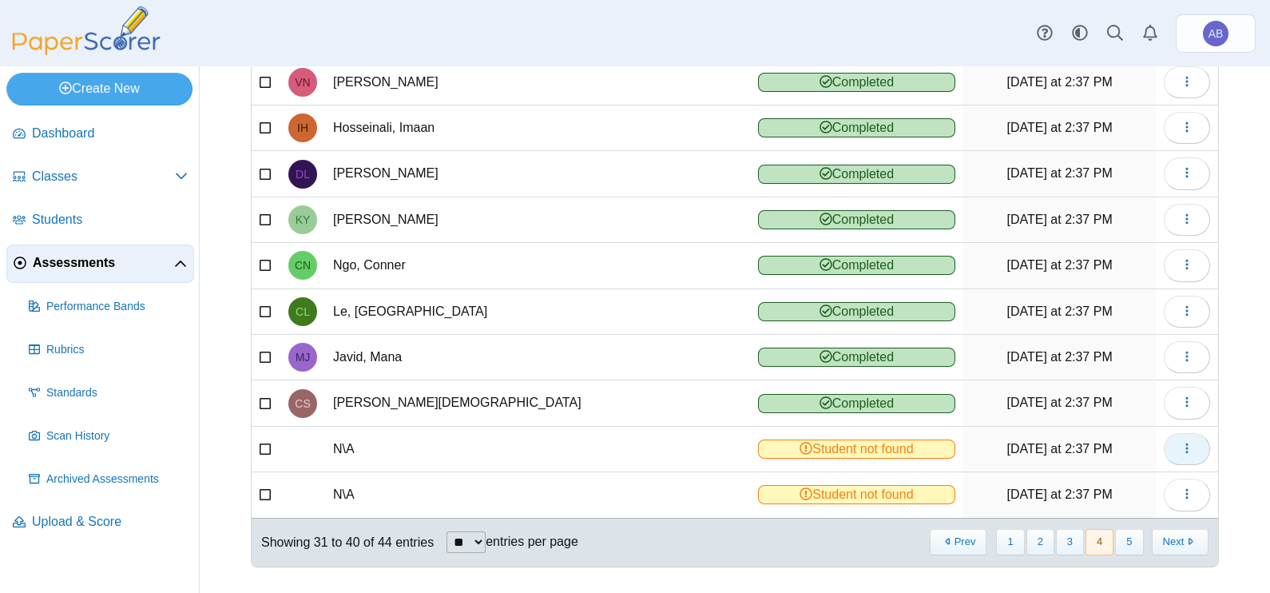
click at [1164, 440] on button "button" at bounding box center [1187, 449] width 46 height 32
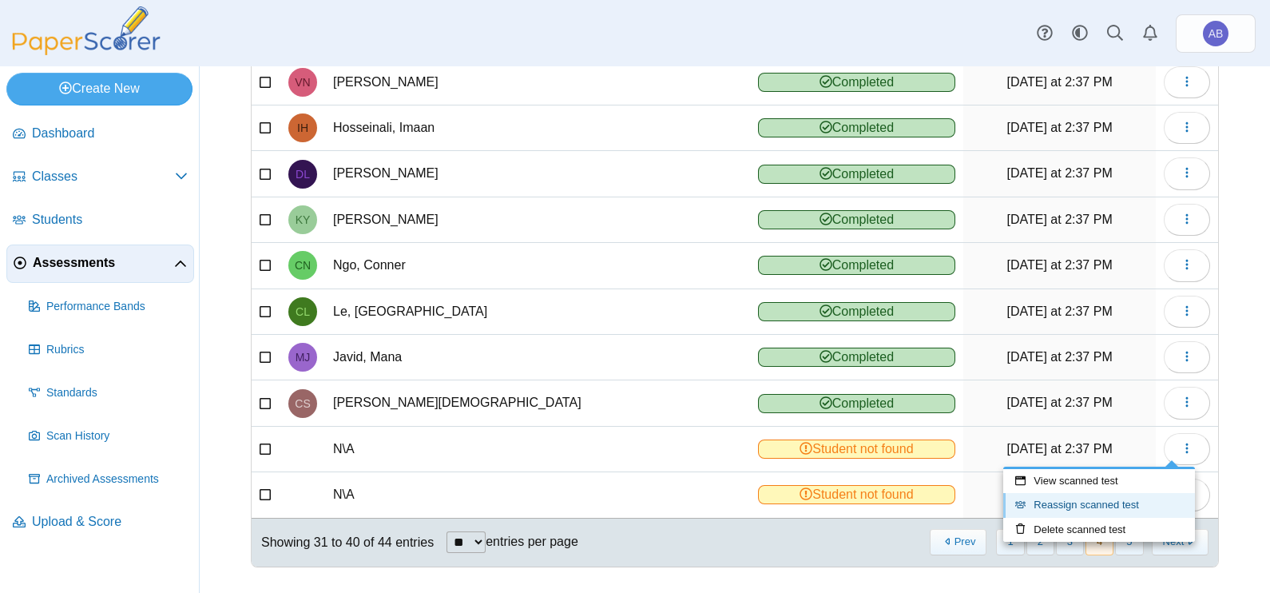
click at [1088, 502] on link "Reassign scanned test" at bounding box center [1099, 505] width 192 height 24
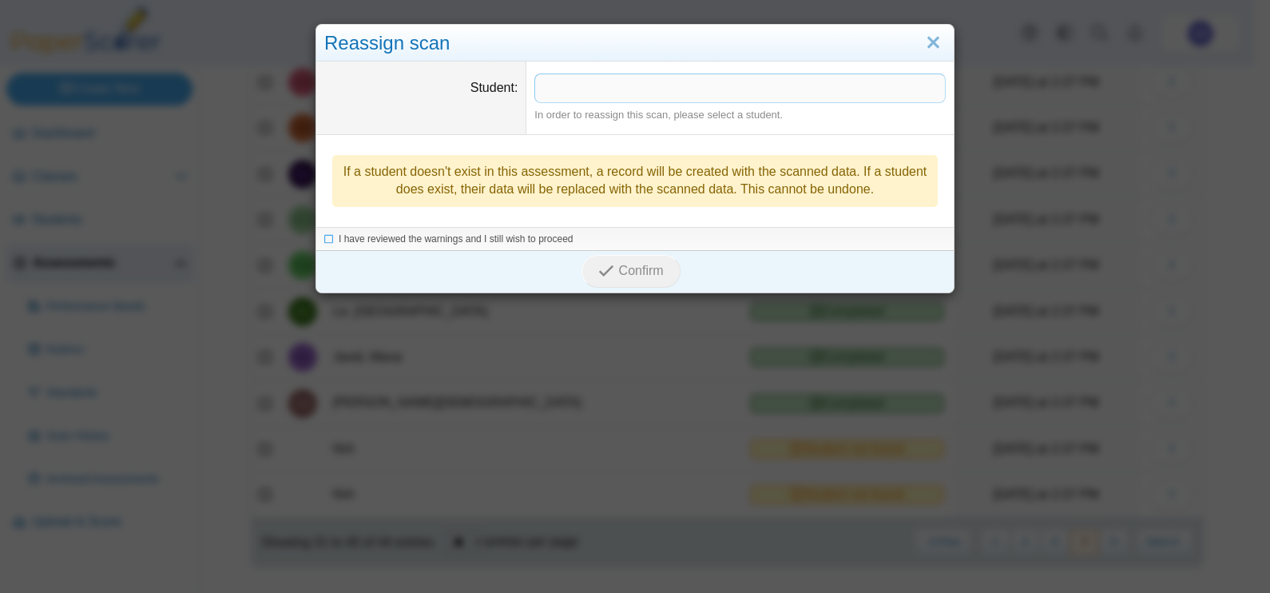
click at [599, 84] on span at bounding box center [740, 87] width 410 height 27
click at [419, 237] on span "I have reviewed the warnings and I still wish to proceed" at bounding box center [456, 239] width 235 height 11
click at [573, 260] on div "Confirm" at bounding box center [630, 273] width 629 height 42
drag, startPoint x: 601, startPoint y: 265, endPoint x: 623, endPoint y: 269, distance: 22.7
click at [602, 265] on icon "submit" at bounding box center [605, 271] width 15 height 15
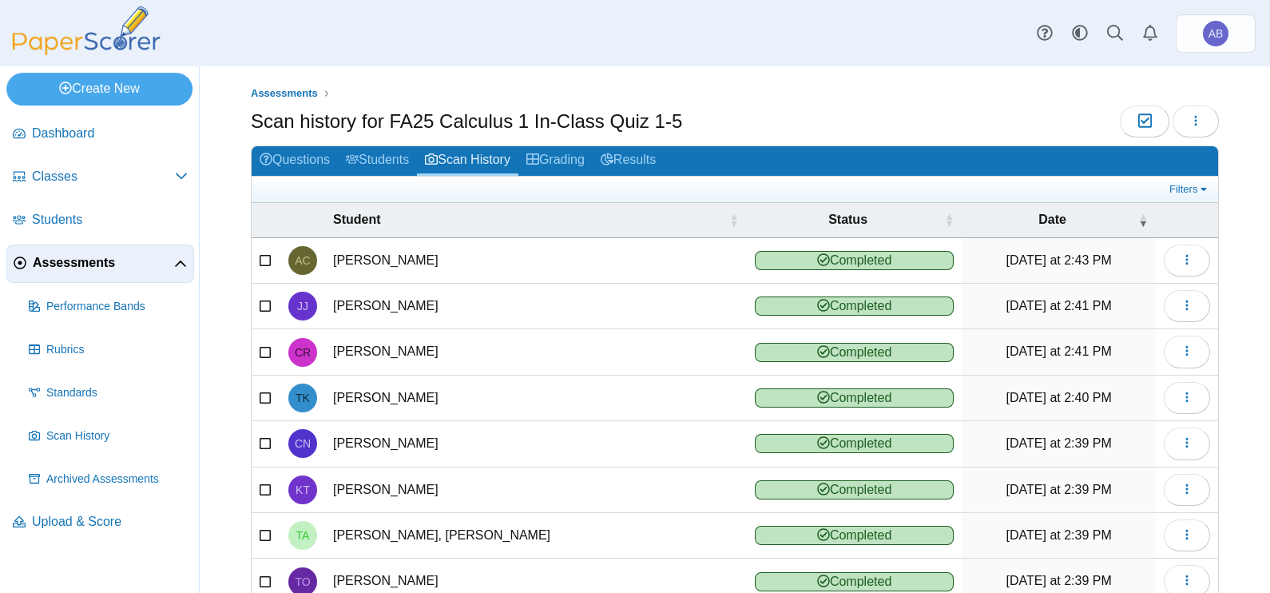
scroll to position [178, 0]
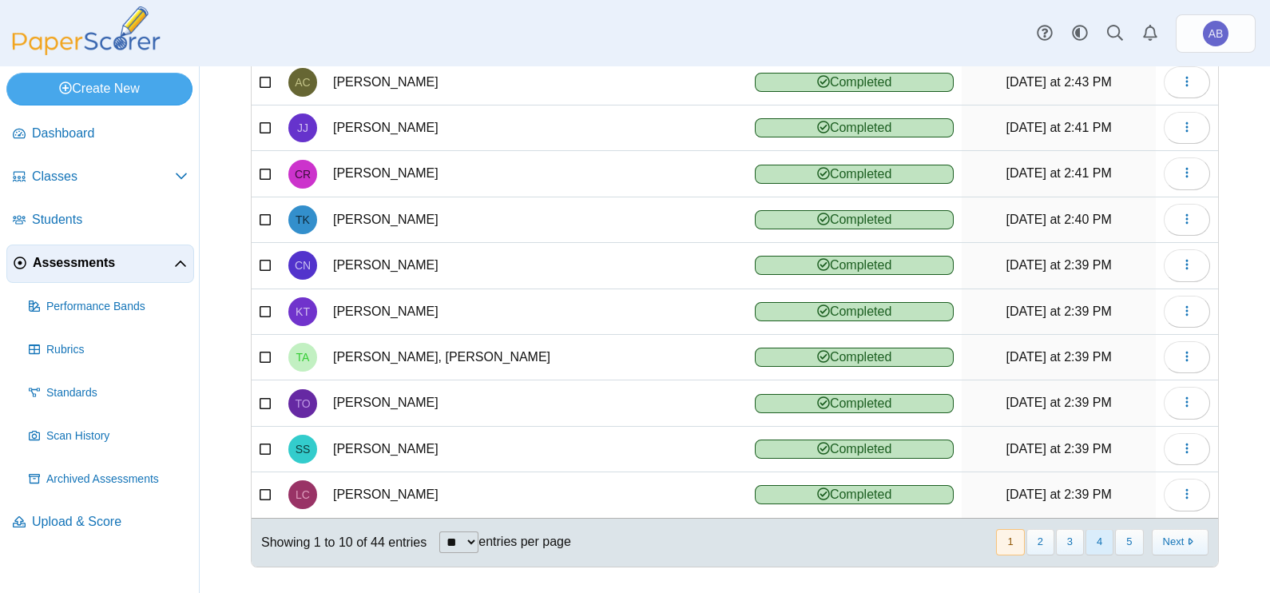
click at [1086, 530] on button "4" at bounding box center [1099, 542] width 28 height 26
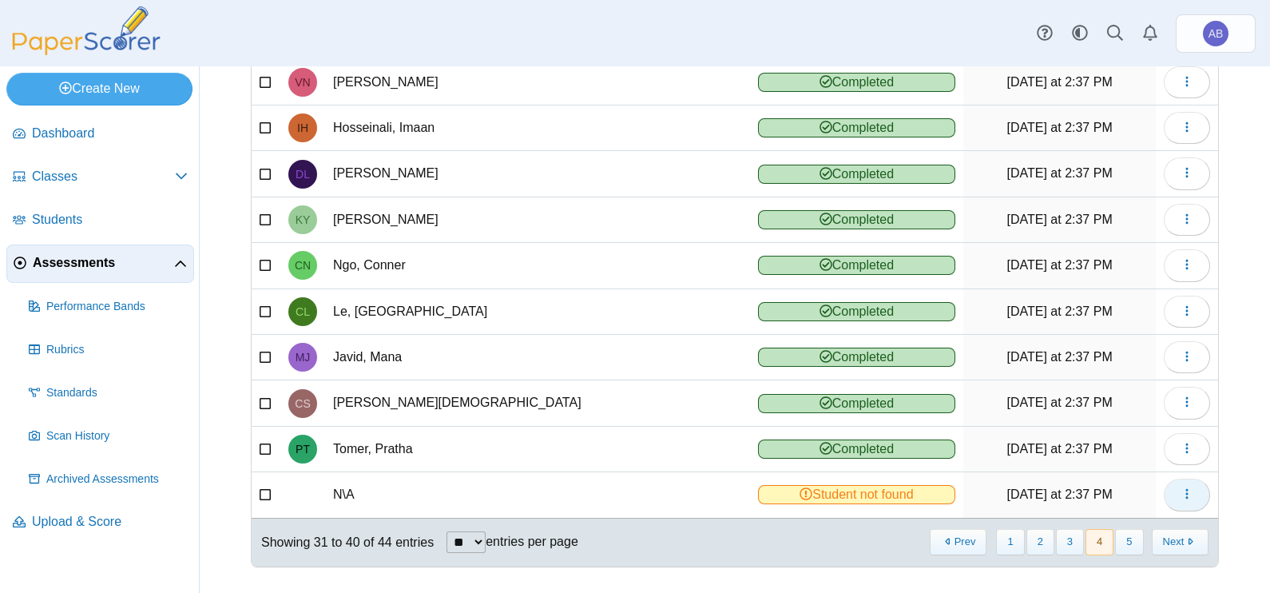
click at [1180, 492] on icon "button" at bounding box center [1186, 493] width 13 height 13
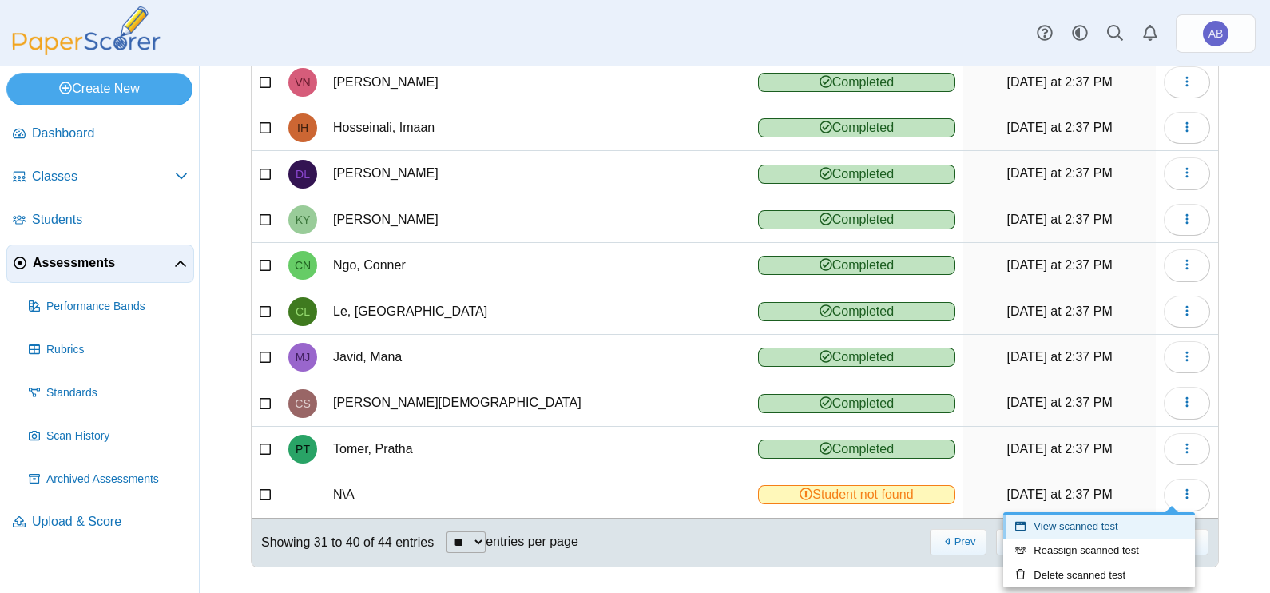
click at [1098, 525] on link "View scanned test" at bounding box center [1099, 526] width 192 height 24
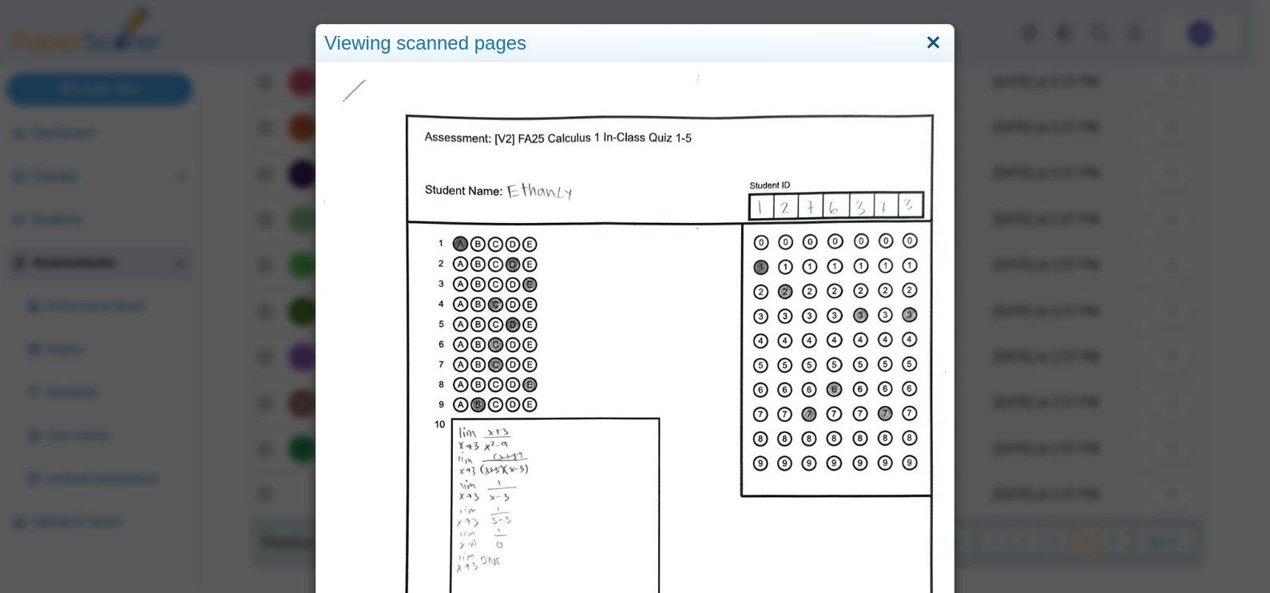
click at [926, 36] on link "Close" at bounding box center [933, 43] width 25 height 27
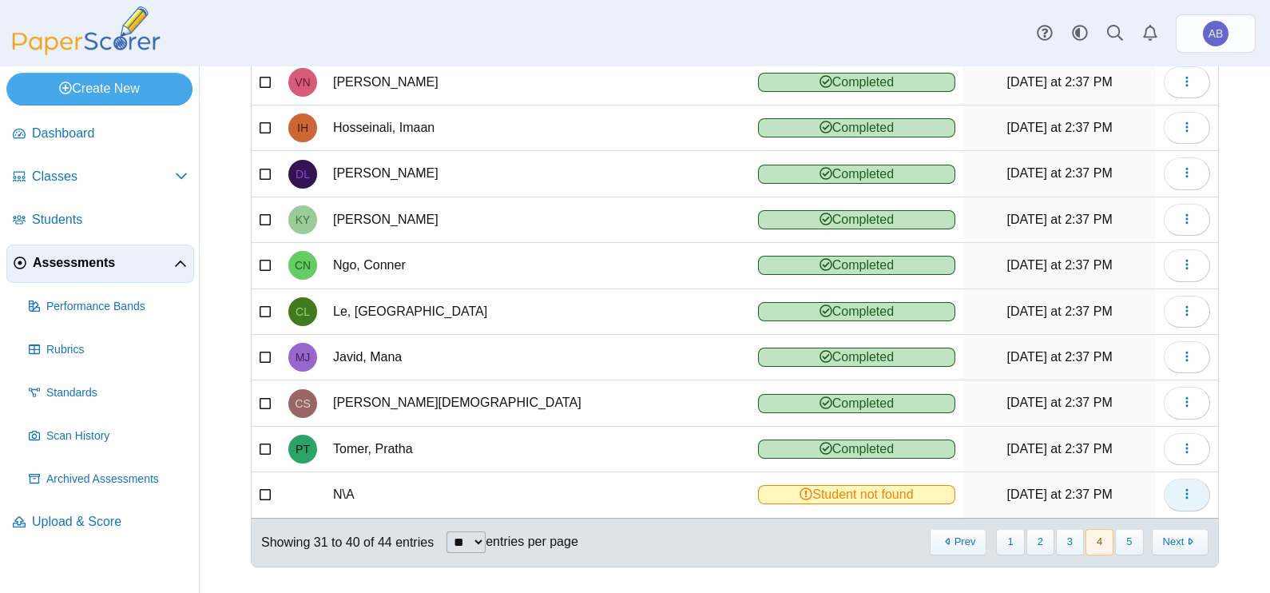
click at [1180, 491] on icon "button" at bounding box center [1186, 493] width 13 height 13
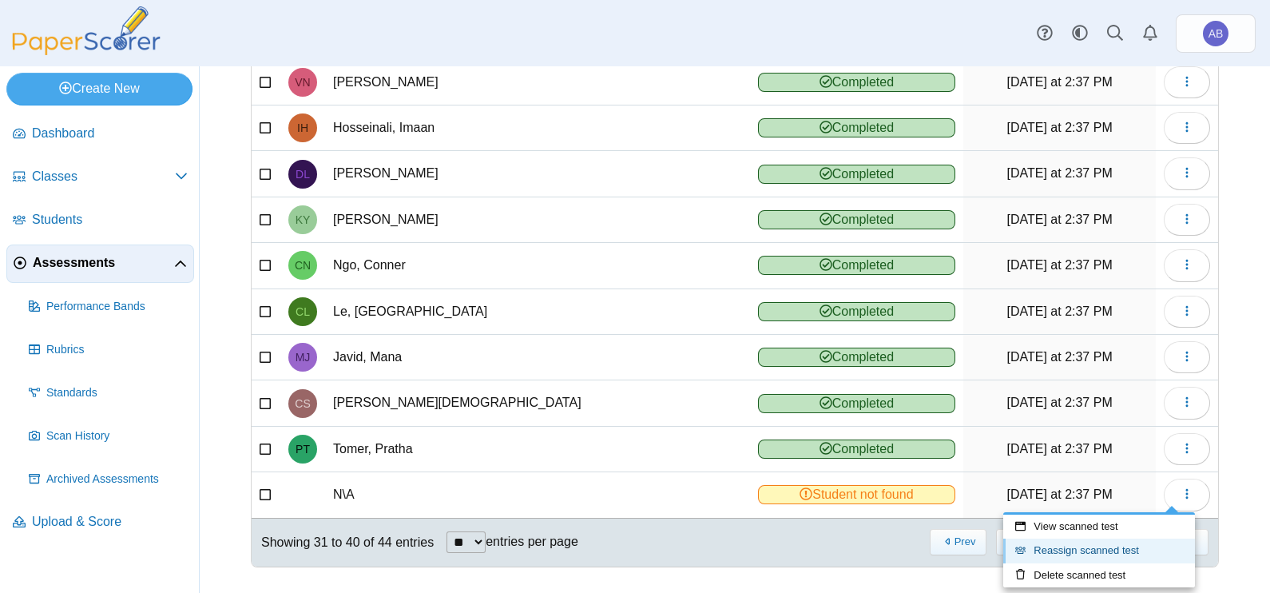
click at [1112, 545] on link "Reassign scanned test" at bounding box center [1099, 550] width 192 height 24
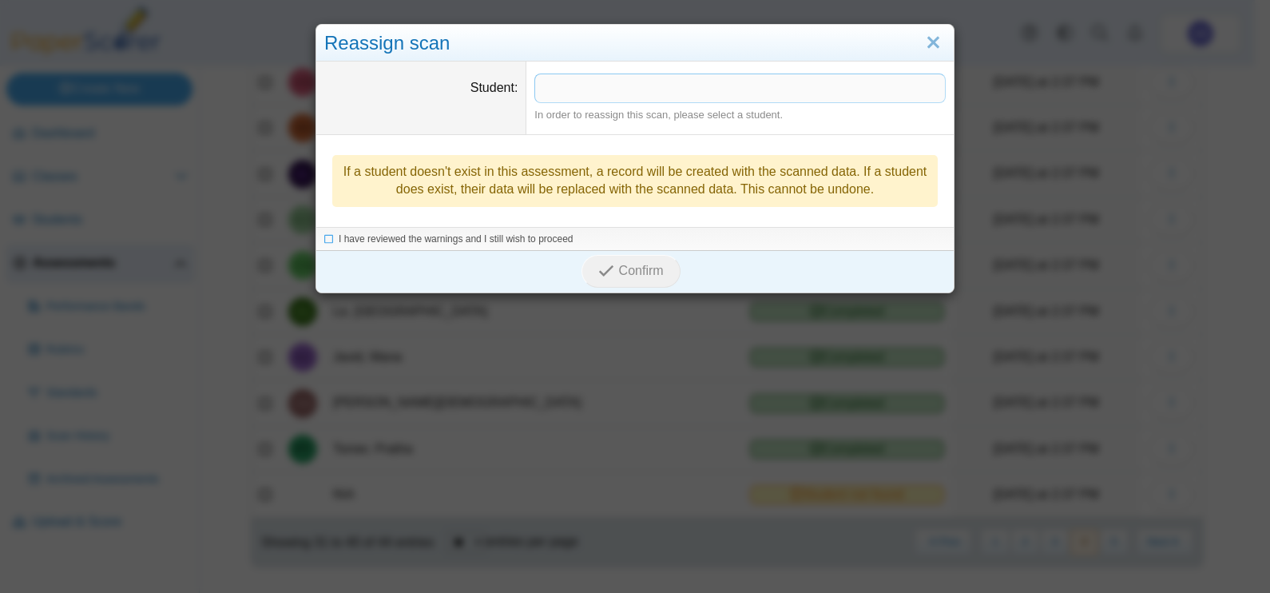
click at [665, 100] on span at bounding box center [740, 87] width 410 height 27
click at [522, 234] on span "I have reviewed the warnings and I still wish to proceed" at bounding box center [456, 239] width 235 height 11
click at [598, 268] on icon "submit" at bounding box center [605, 271] width 15 height 15
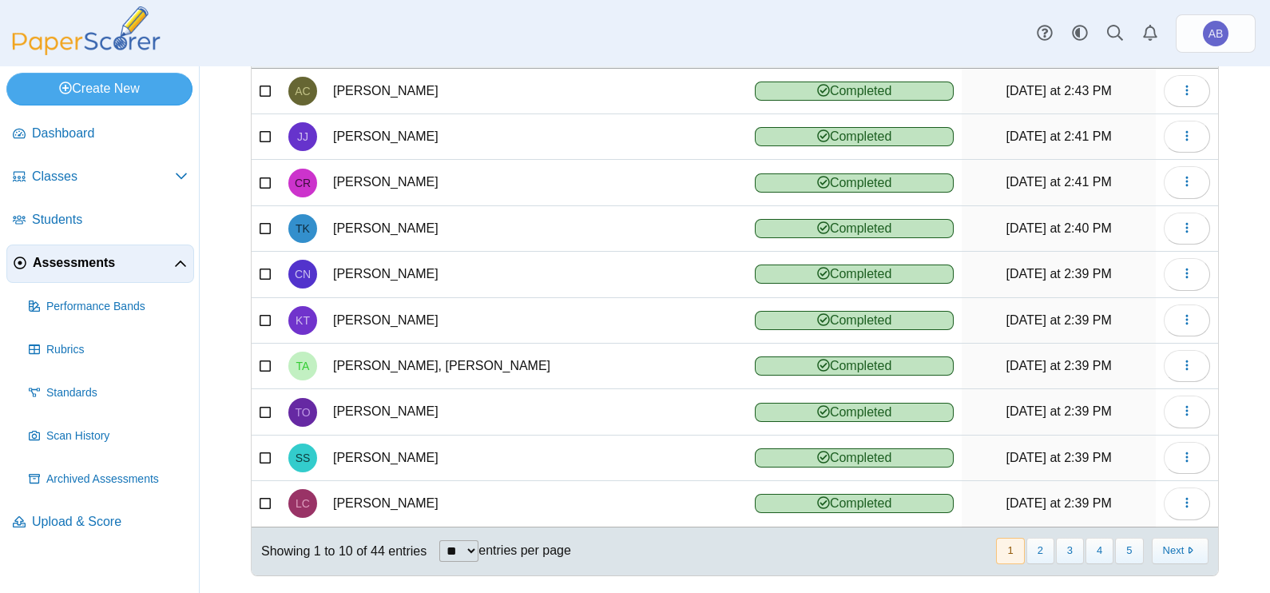
scroll to position [178, 0]
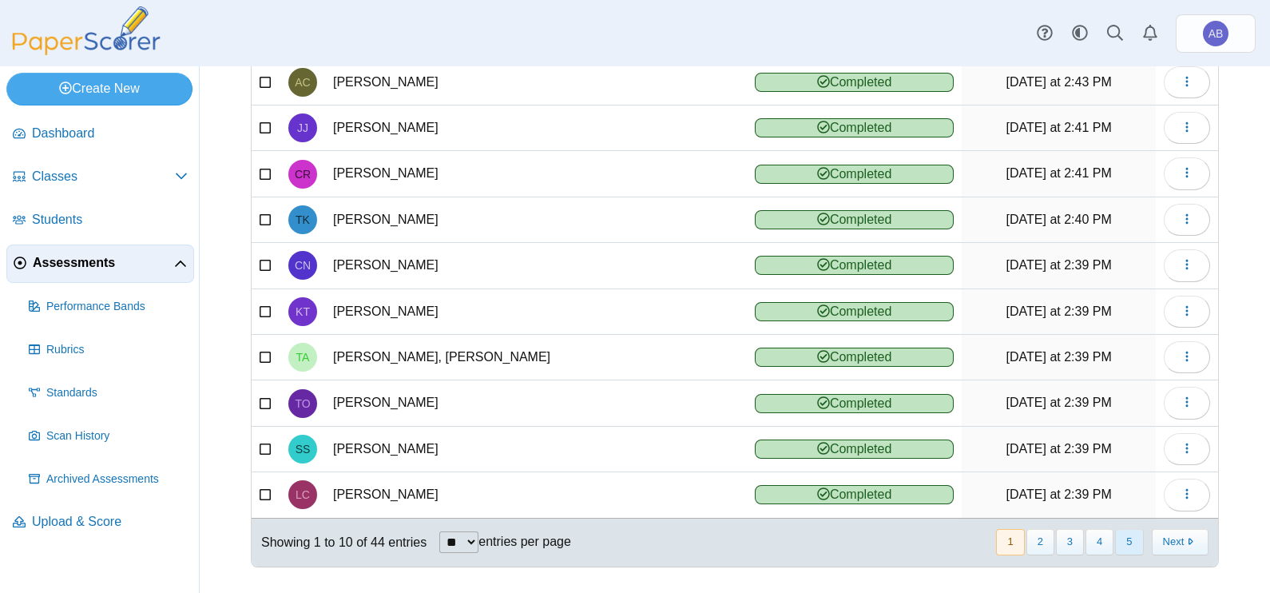
click at [1126, 538] on button "5" at bounding box center [1129, 542] width 28 height 26
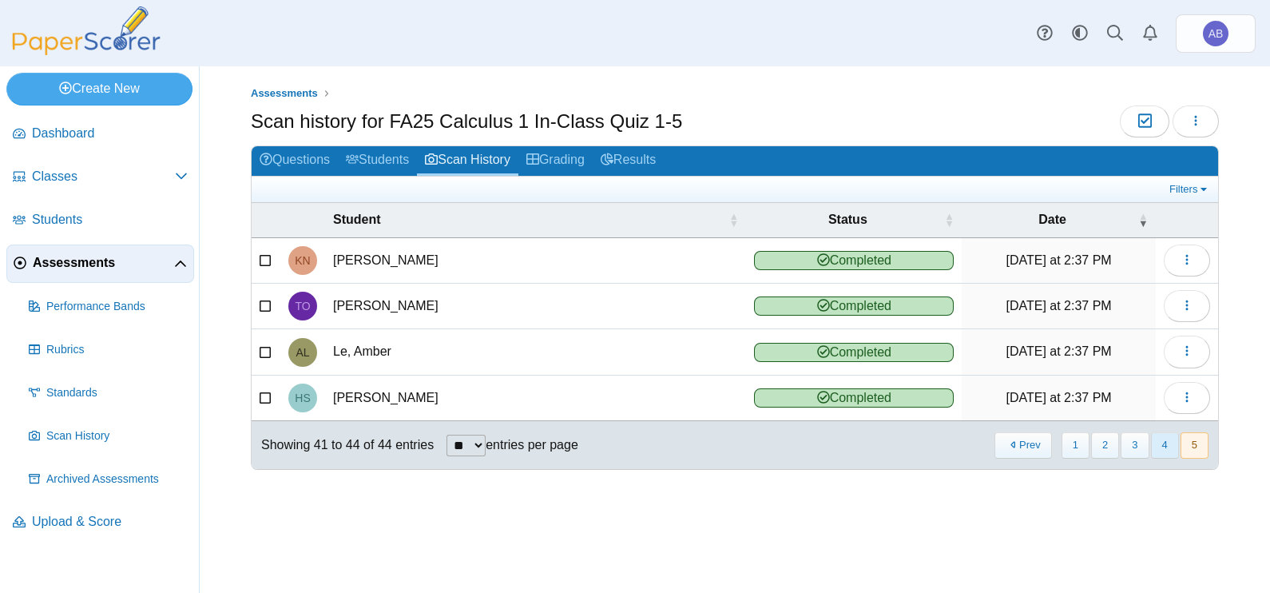
click at [1154, 442] on button "4" at bounding box center [1165, 445] width 28 height 26
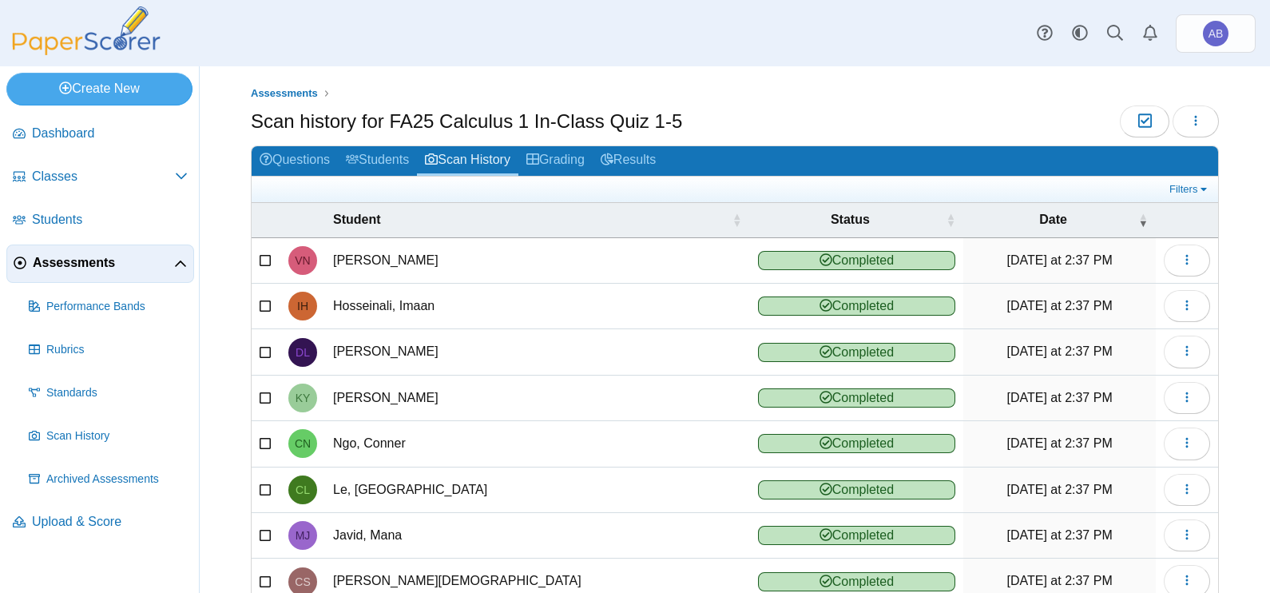
scroll to position [178, 0]
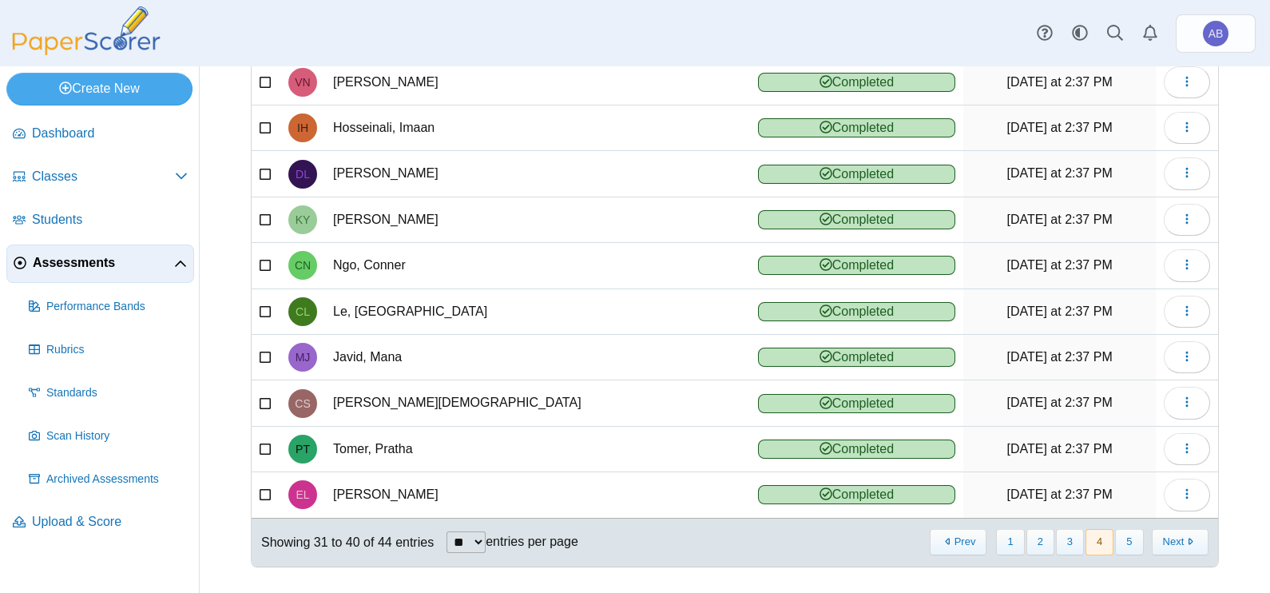
click at [1085, 533] on button "4" at bounding box center [1099, 542] width 28 height 26
click at [1064, 534] on button "3" at bounding box center [1070, 542] width 28 height 26
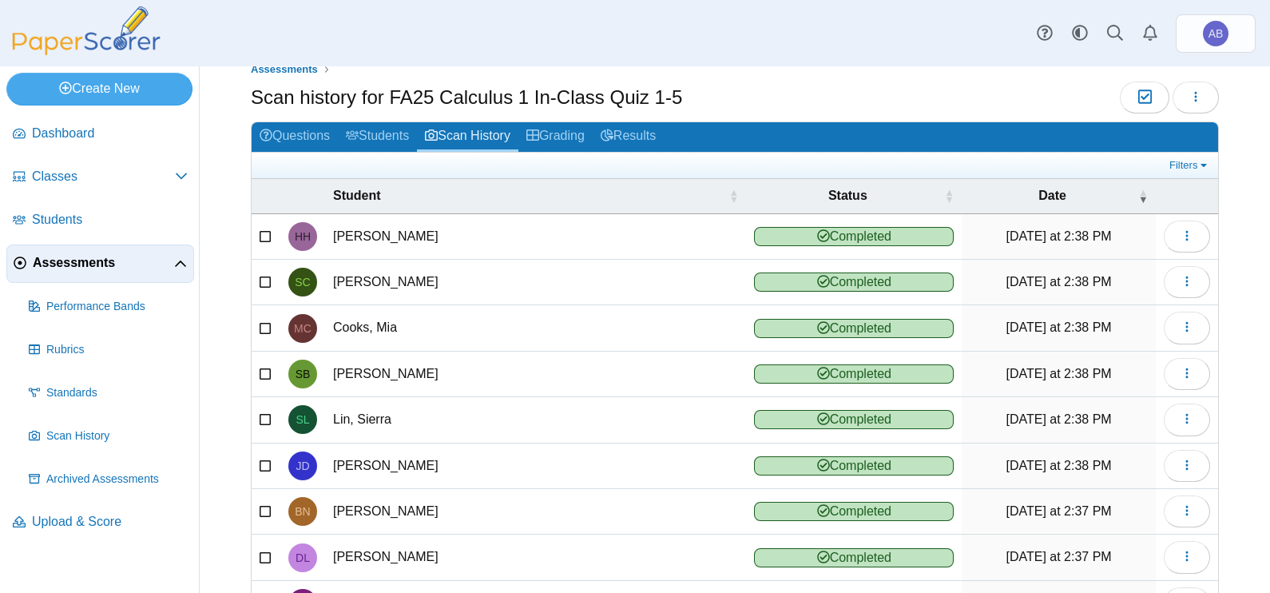
scroll to position [0, 0]
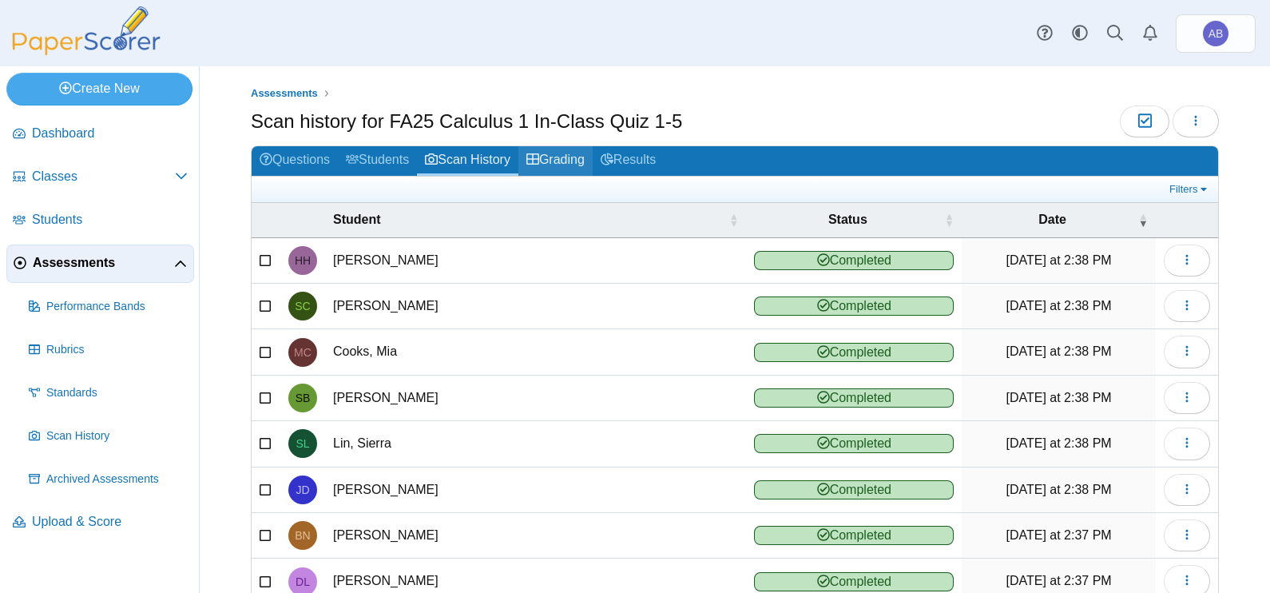
click at [571, 153] on link "Grading" at bounding box center [555, 161] width 74 height 30
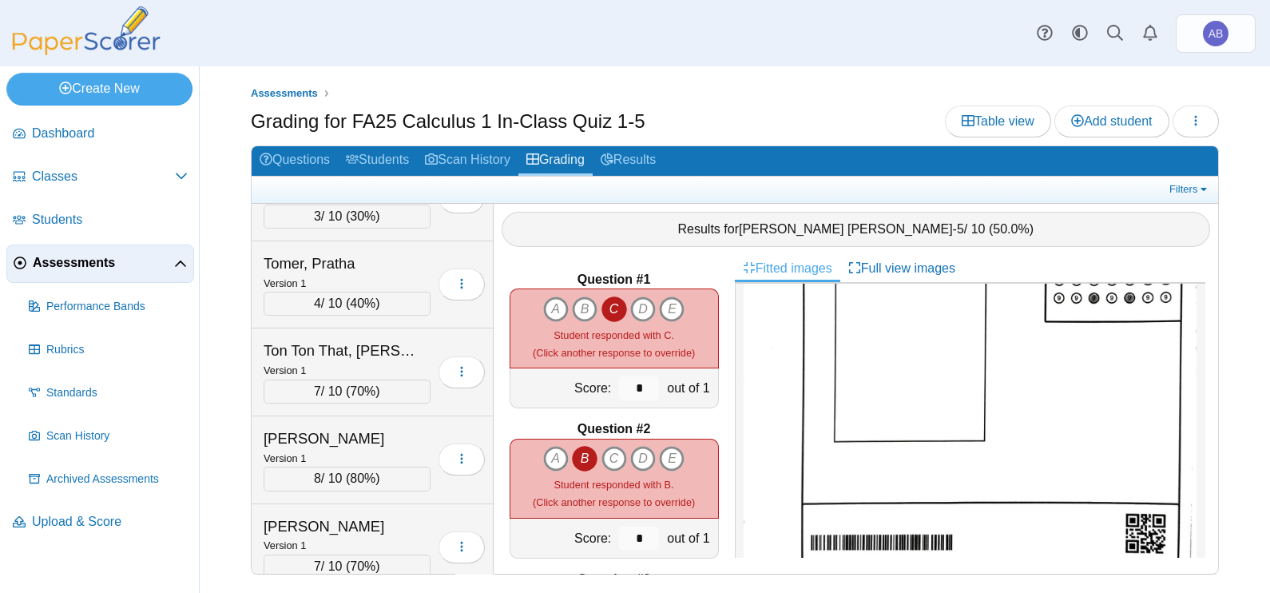
scroll to position [311, 0]
